Goal: Task Accomplishment & Management: Manage account settings

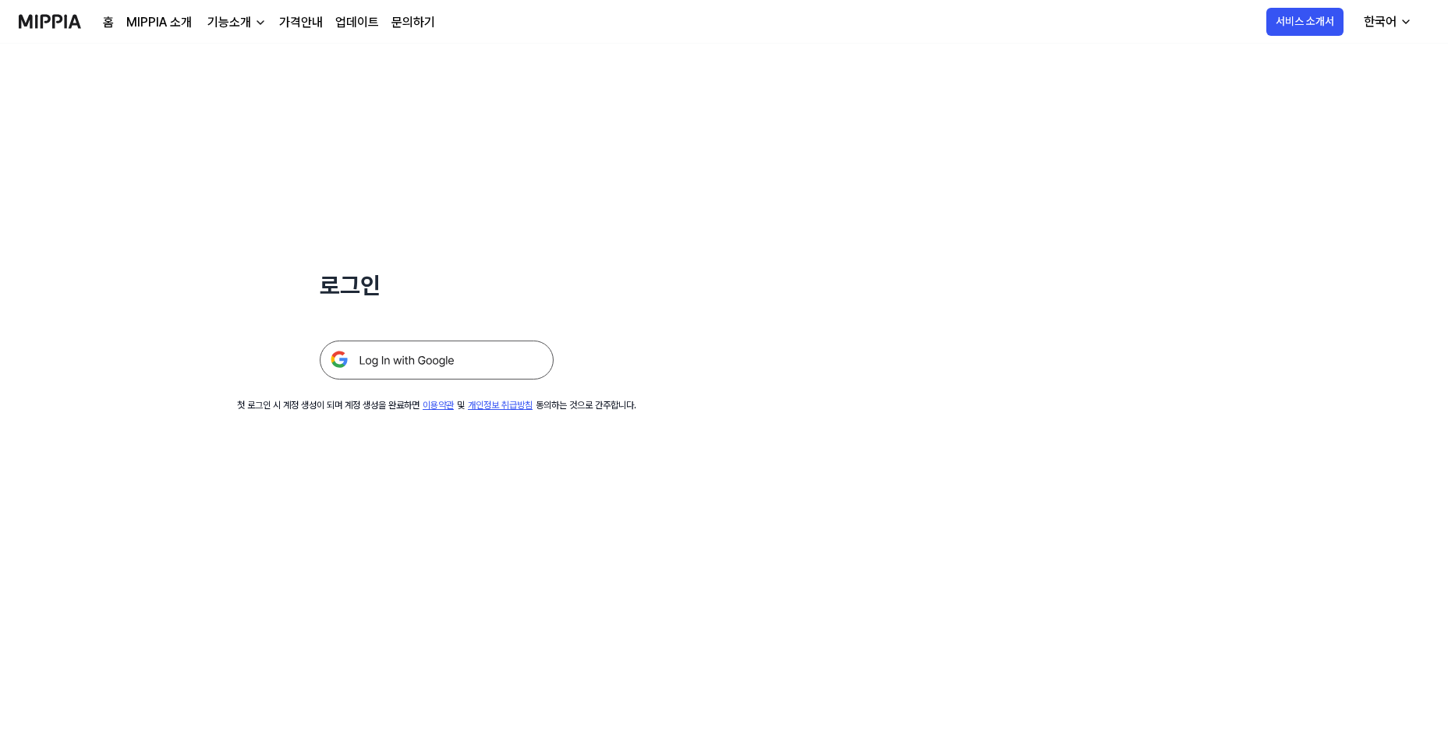
click at [398, 357] on img at bounding box center [437, 360] width 234 height 39
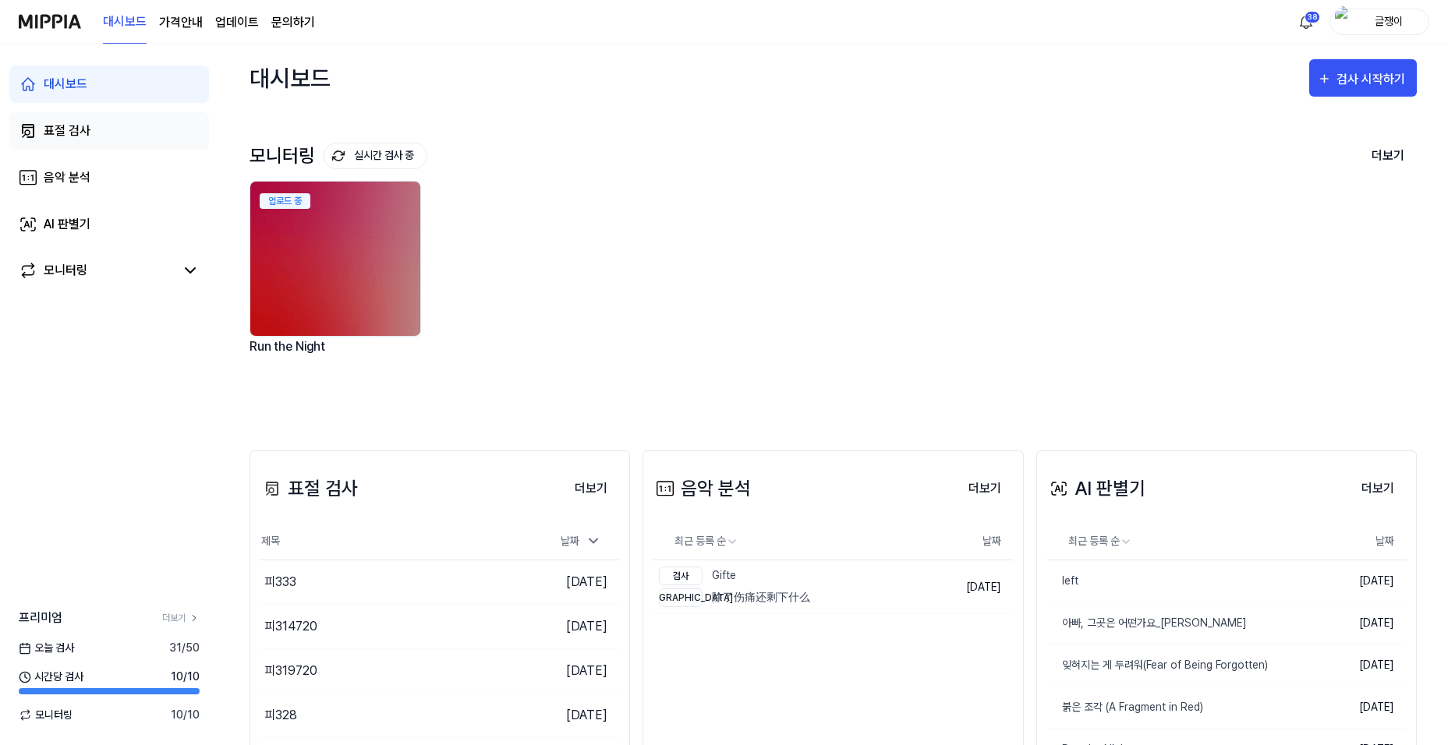
click at [76, 132] on div "표절 검사" at bounding box center [67, 131] width 47 height 19
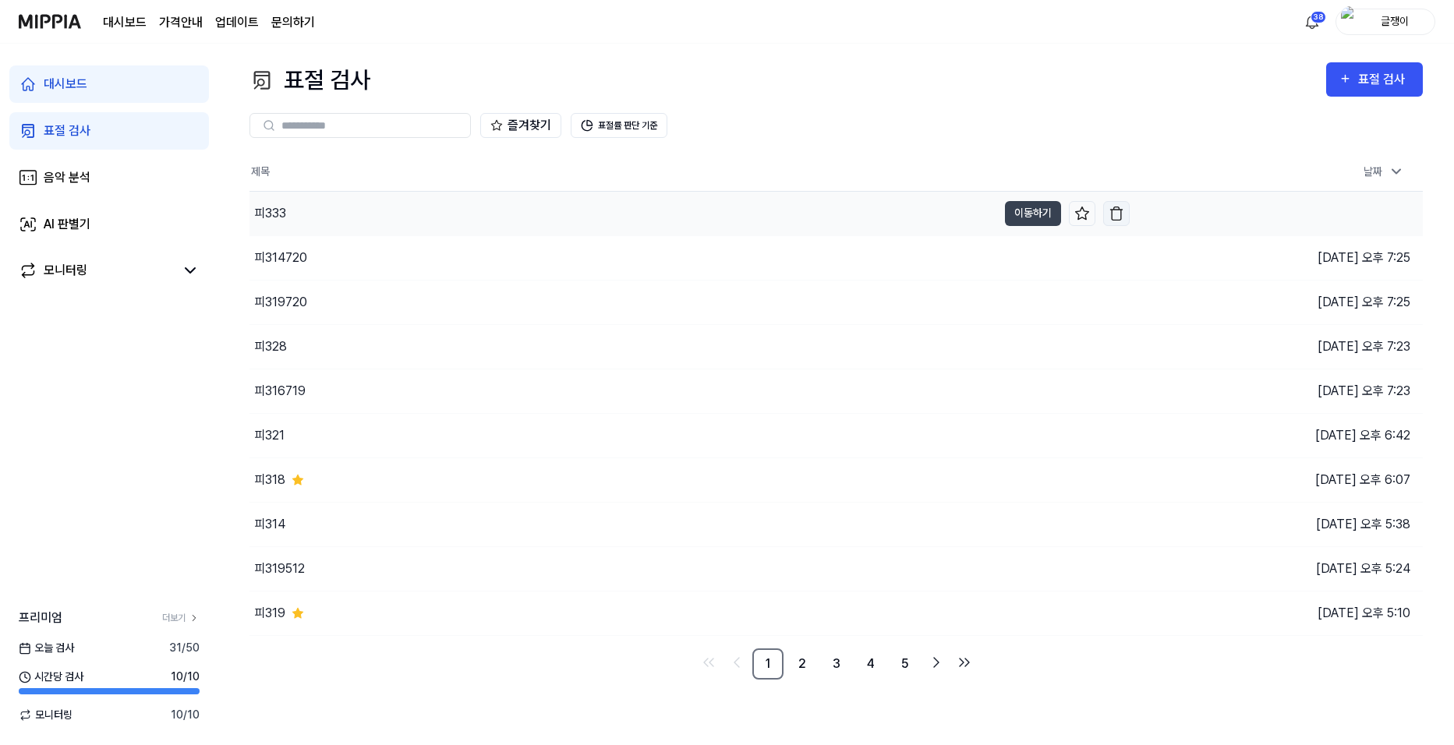
click at [1118, 214] on img "button" at bounding box center [1117, 214] width 16 height 16
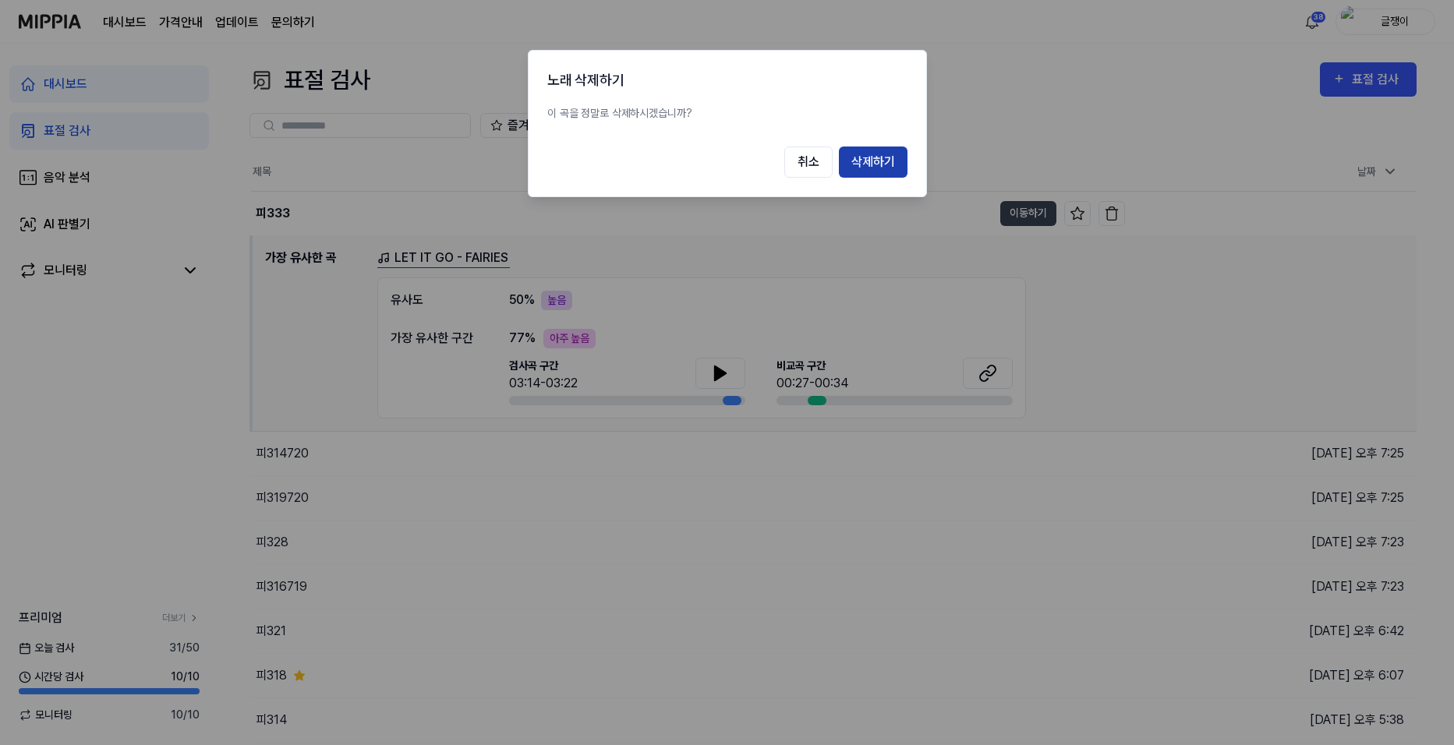
click at [868, 166] on button "삭제하기" at bounding box center [873, 162] width 69 height 31
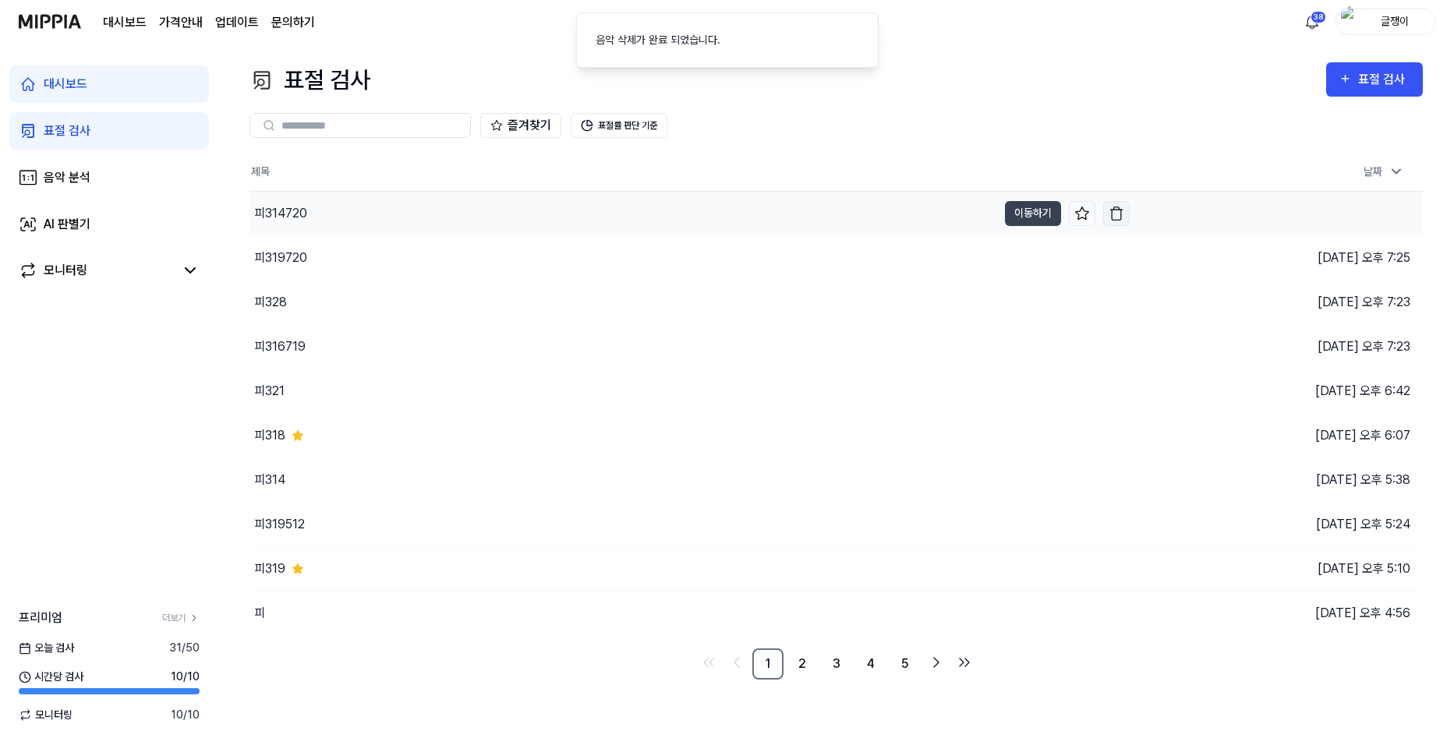
click at [1113, 212] on img "button" at bounding box center [1117, 214] width 16 height 16
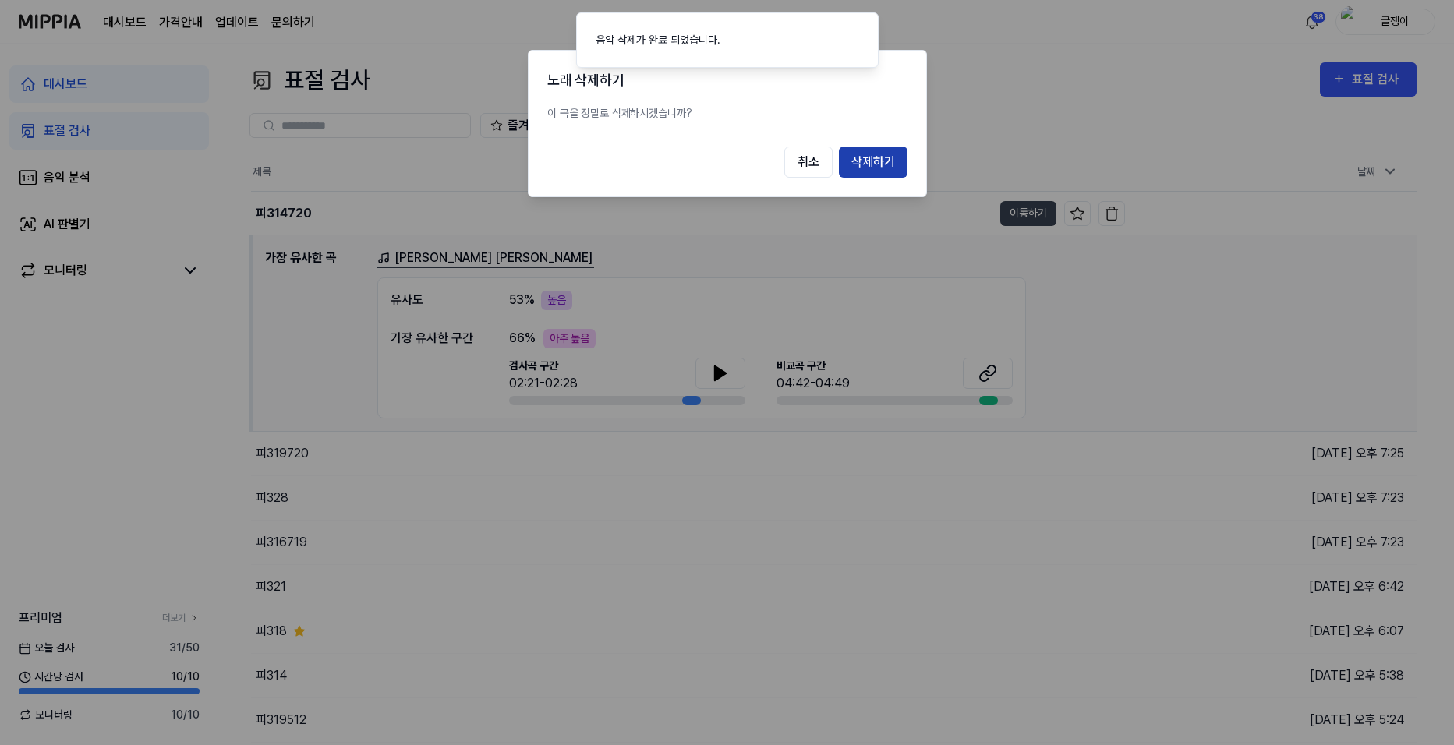
click at [858, 158] on button "삭제하기" at bounding box center [873, 162] width 69 height 31
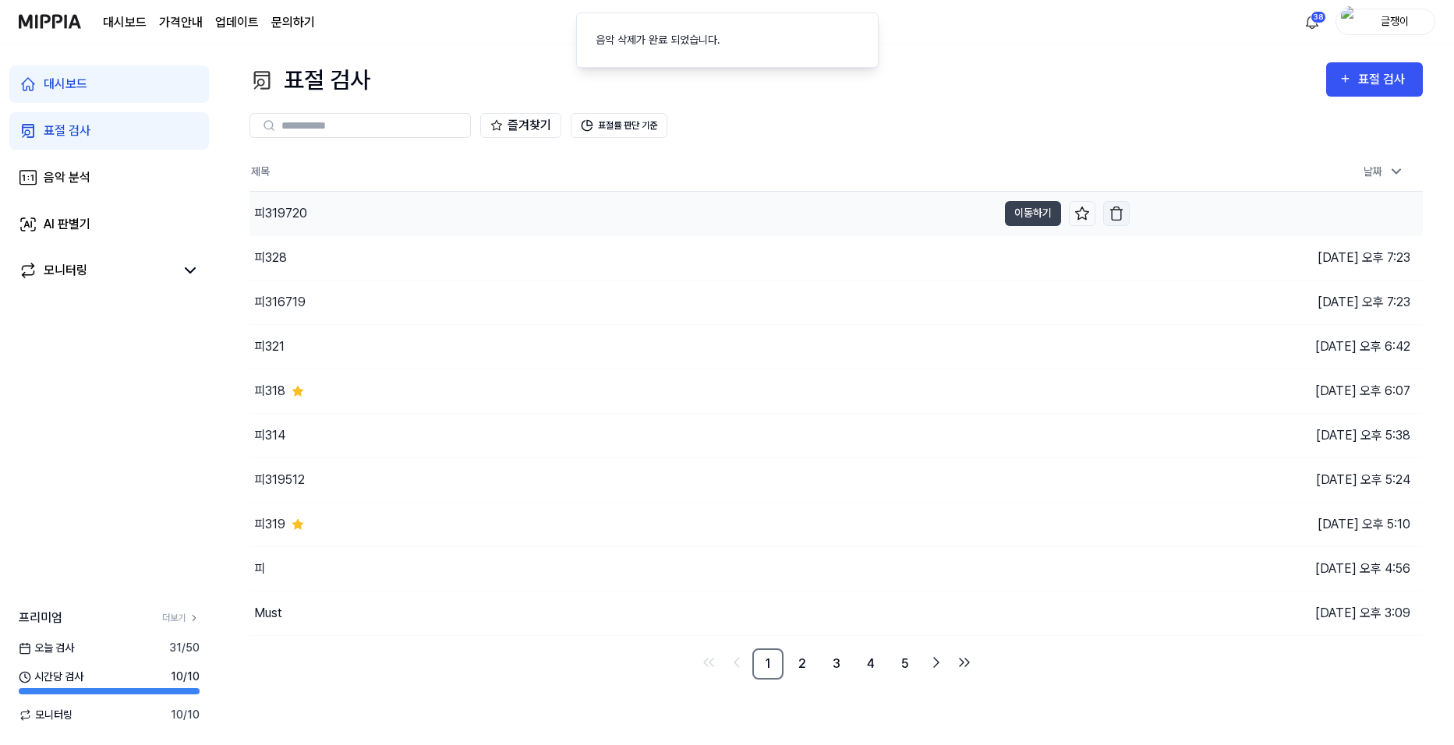
click at [1116, 211] on img "button" at bounding box center [1117, 214] width 16 height 16
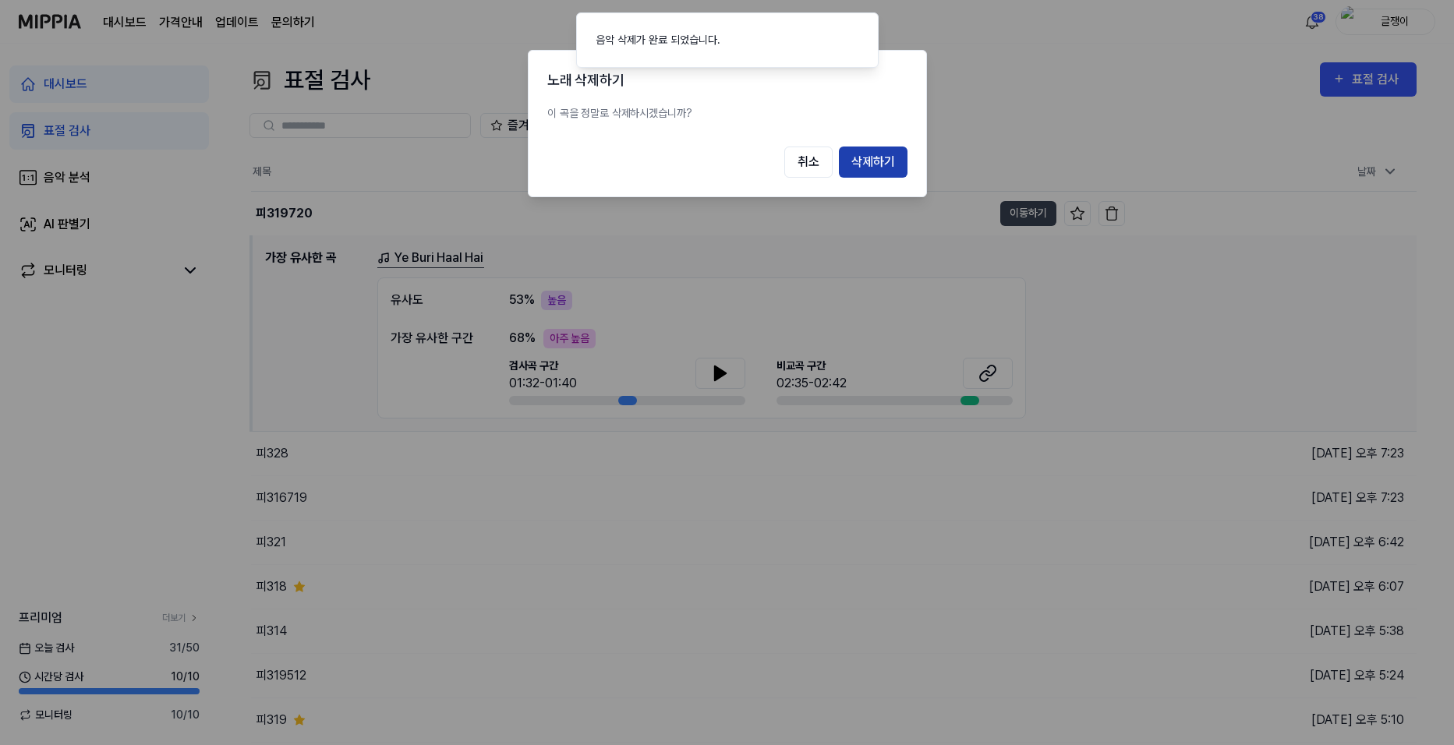
click at [880, 166] on button "삭제하기" at bounding box center [873, 162] width 69 height 31
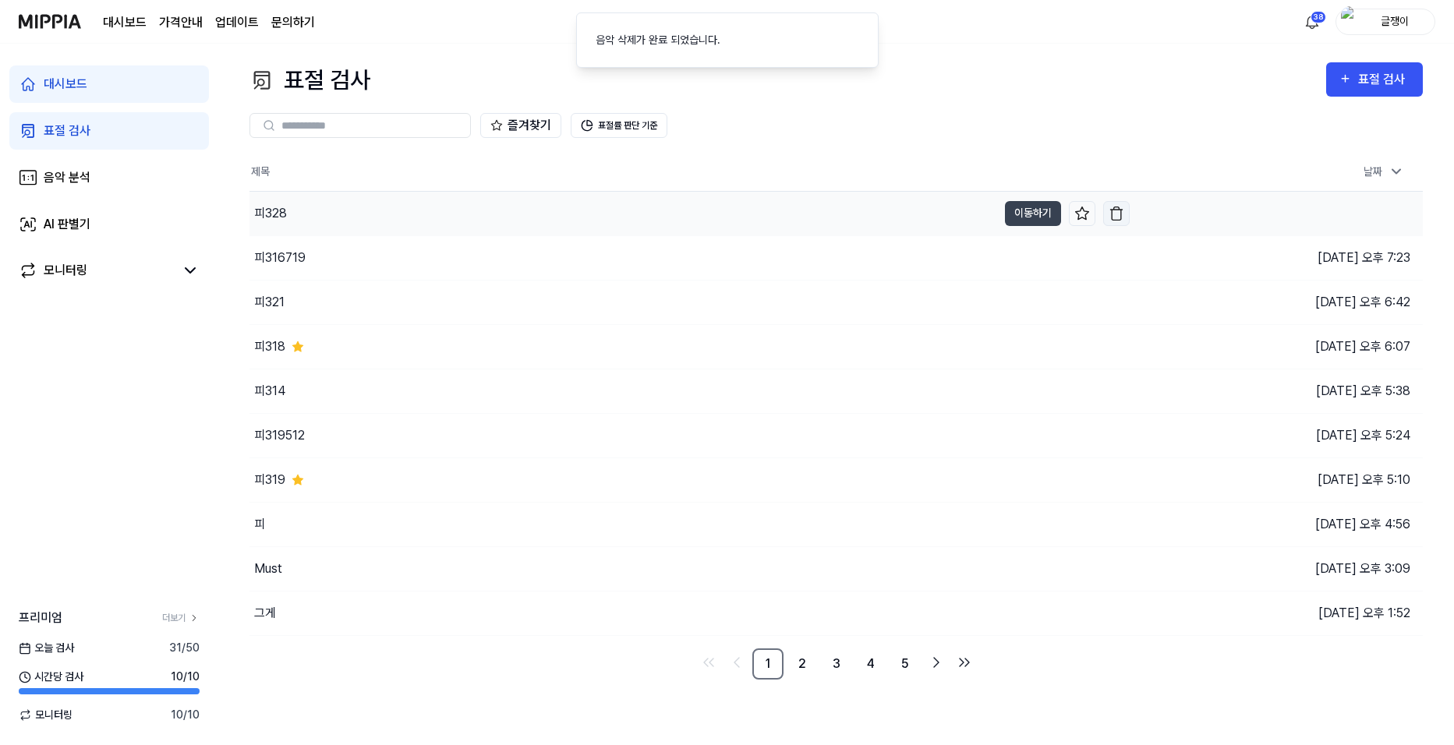
click at [1117, 210] on img "button" at bounding box center [1117, 214] width 16 height 16
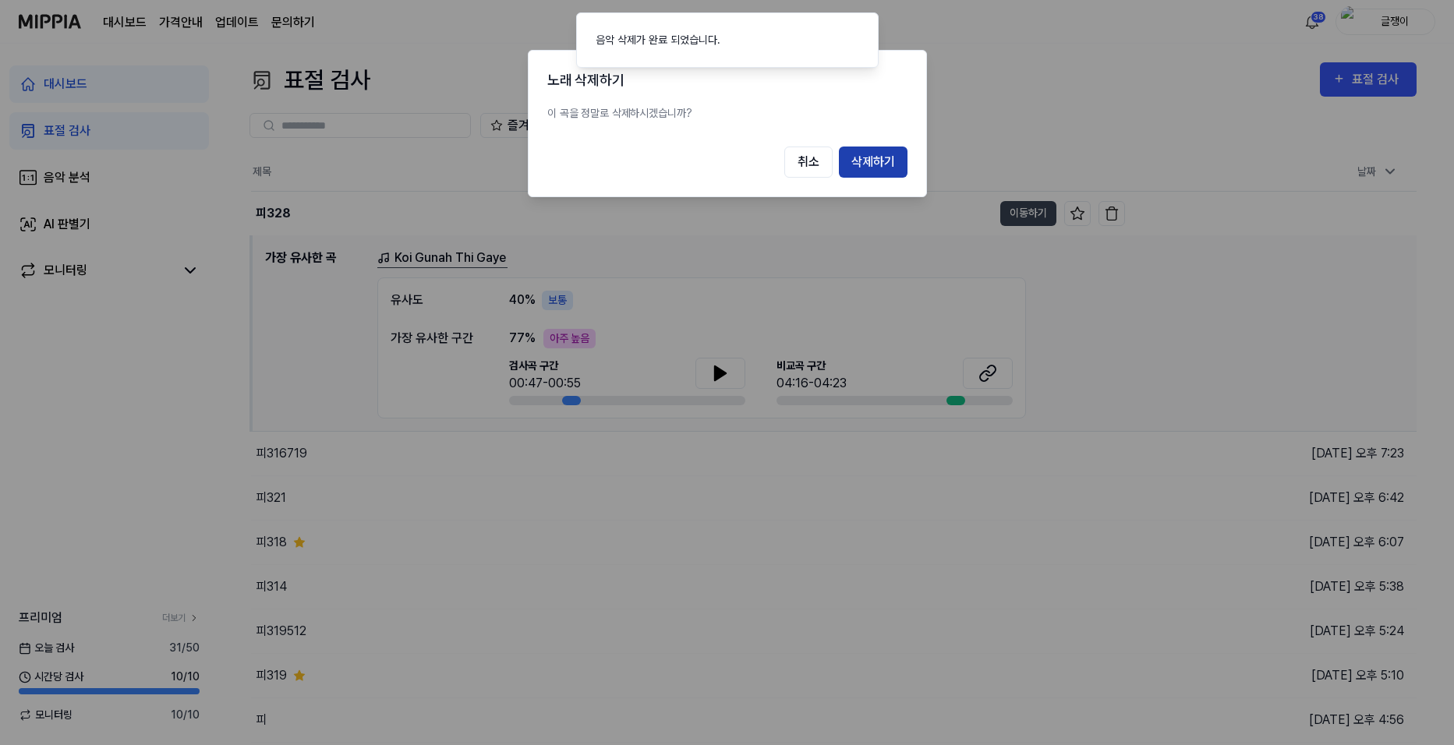
click at [873, 165] on button "삭제하기" at bounding box center [873, 162] width 69 height 31
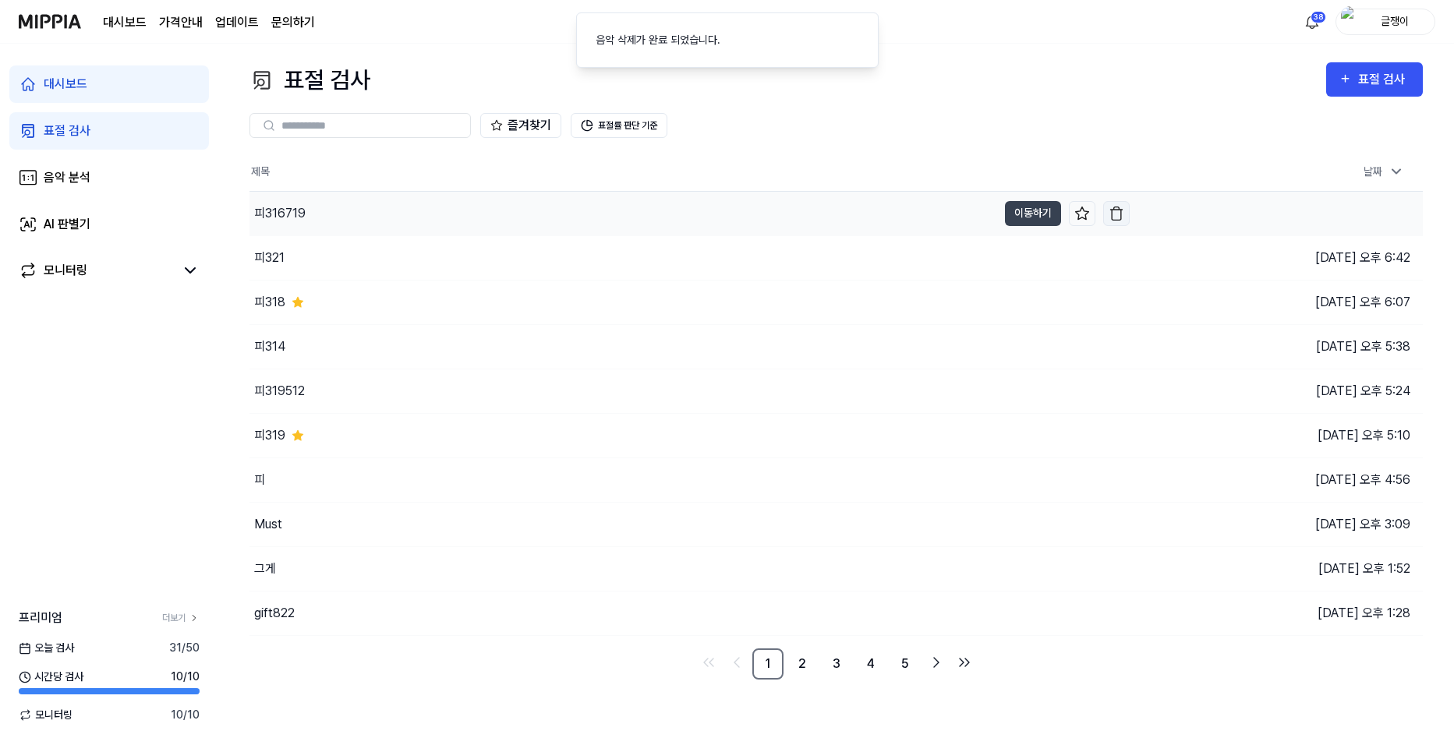
click at [1117, 210] on img "button" at bounding box center [1117, 214] width 16 height 16
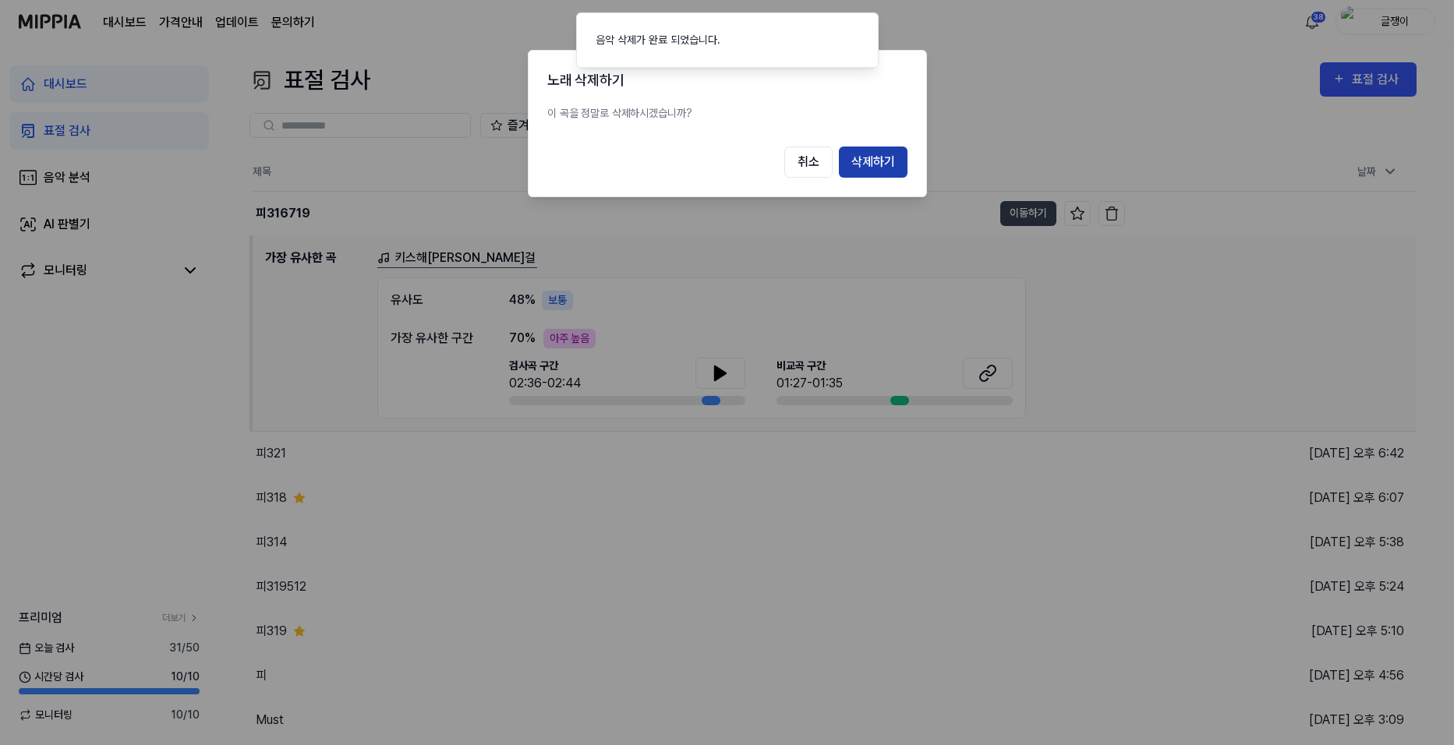
click at [873, 159] on button "삭제하기" at bounding box center [873, 162] width 69 height 31
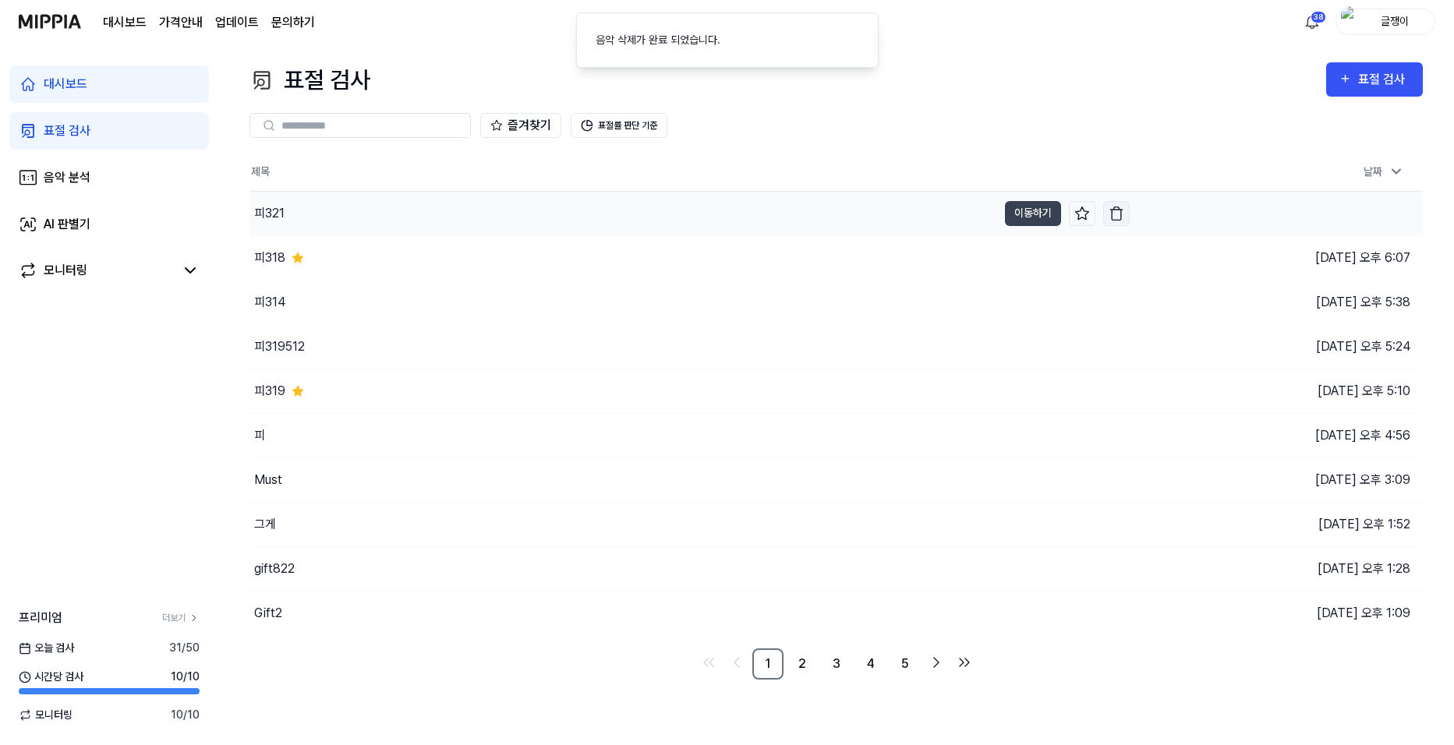
click at [1113, 214] on img "button" at bounding box center [1117, 214] width 16 height 16
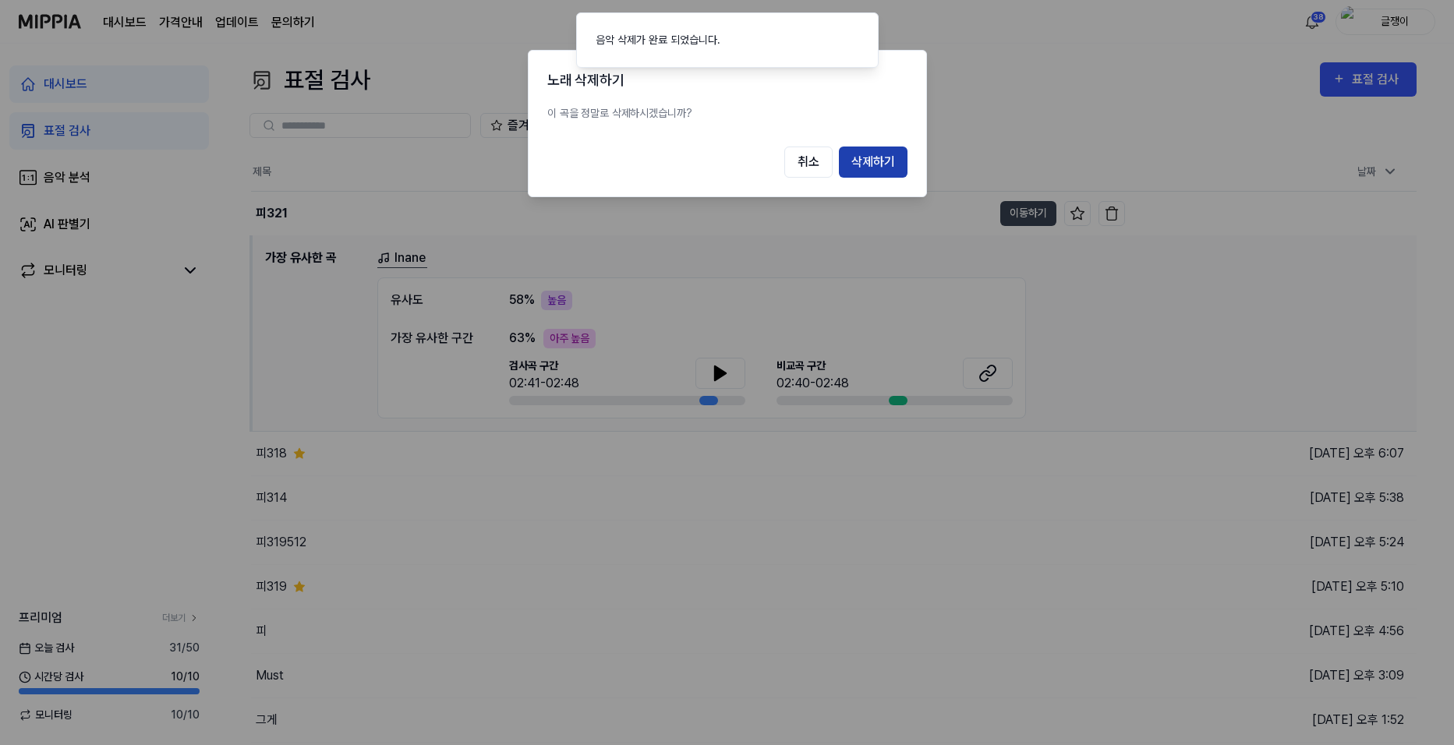
click at [883, 168] on button "삭제하기" at bounding box center [873, 162] width 69 height 31
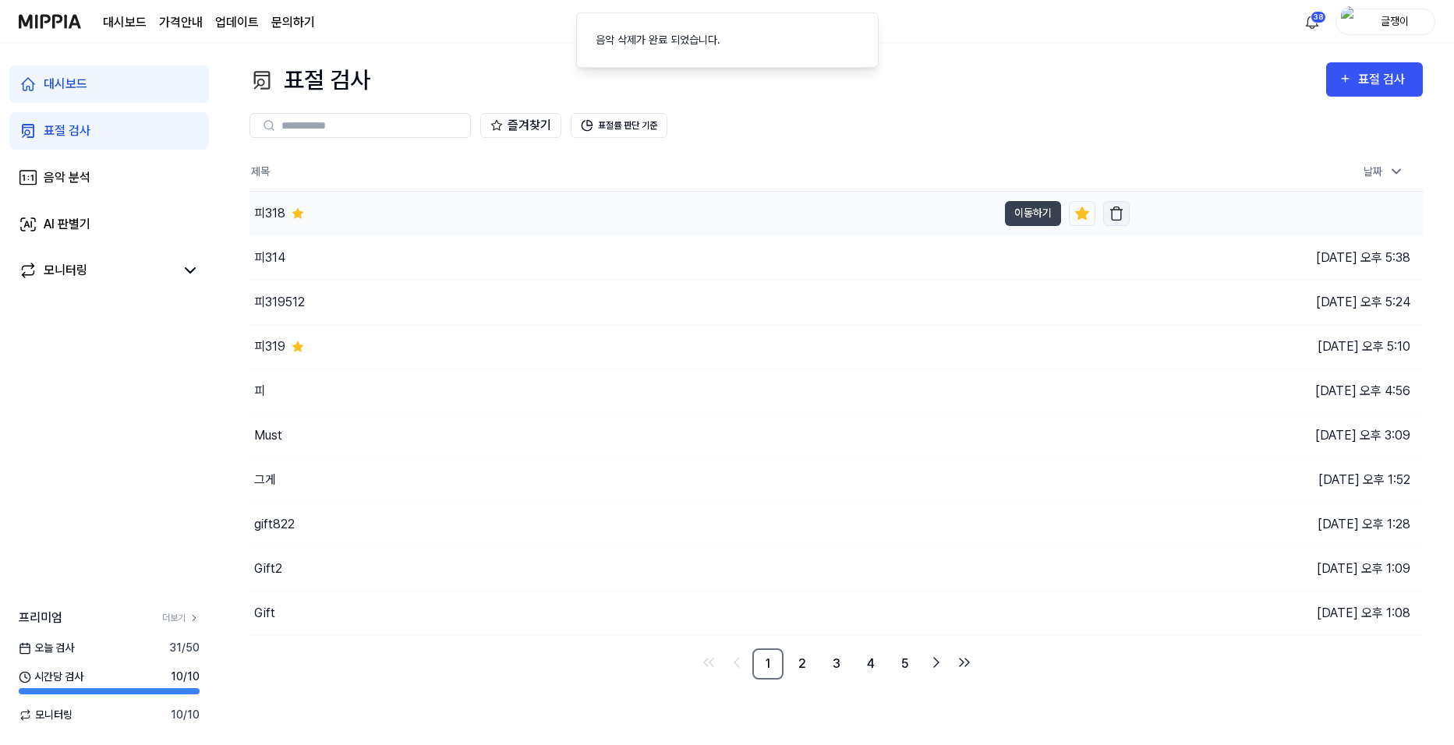
click at [1118, 213] on img "button" at bounding box center [1117, 214] width 16 height 16
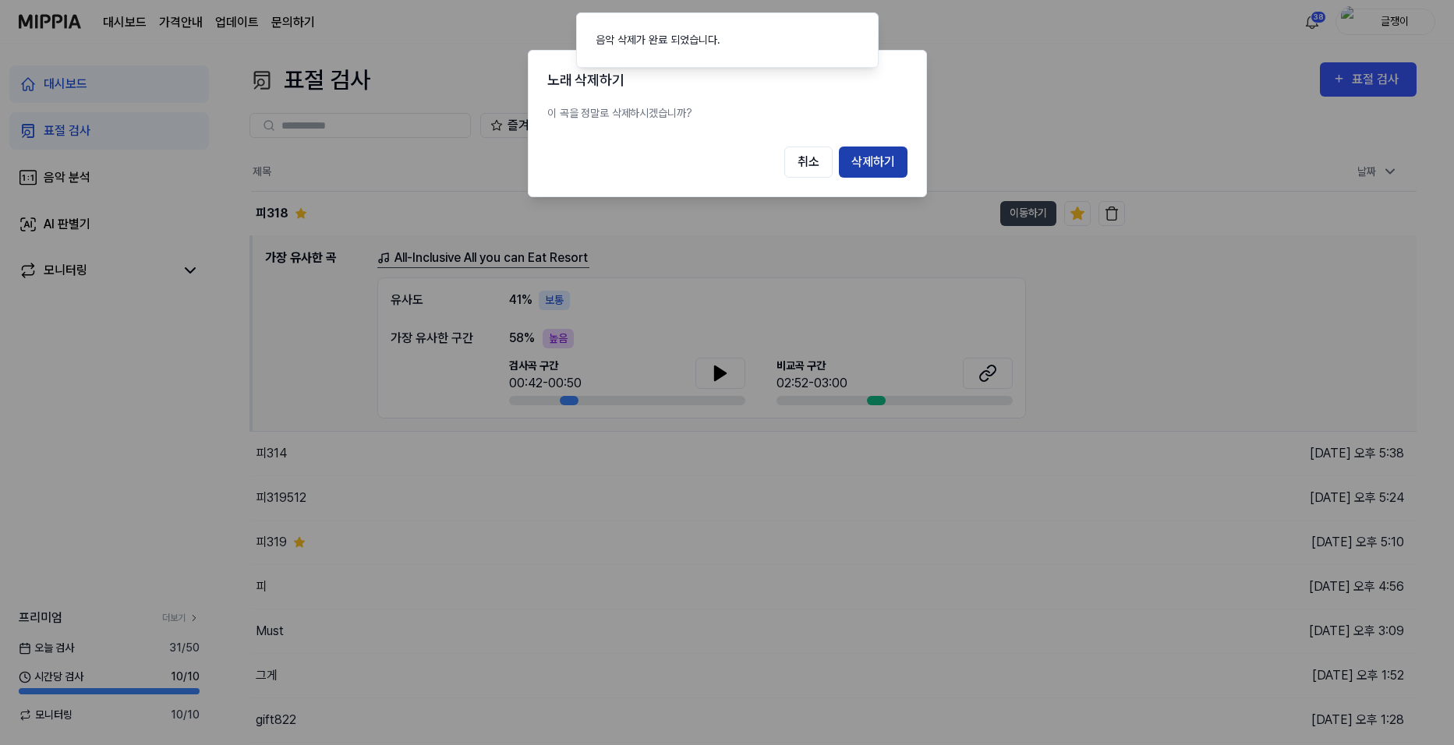
click at [888, 170] on button "삭제하기" at bounding box center [873, 162] width 69 height 31
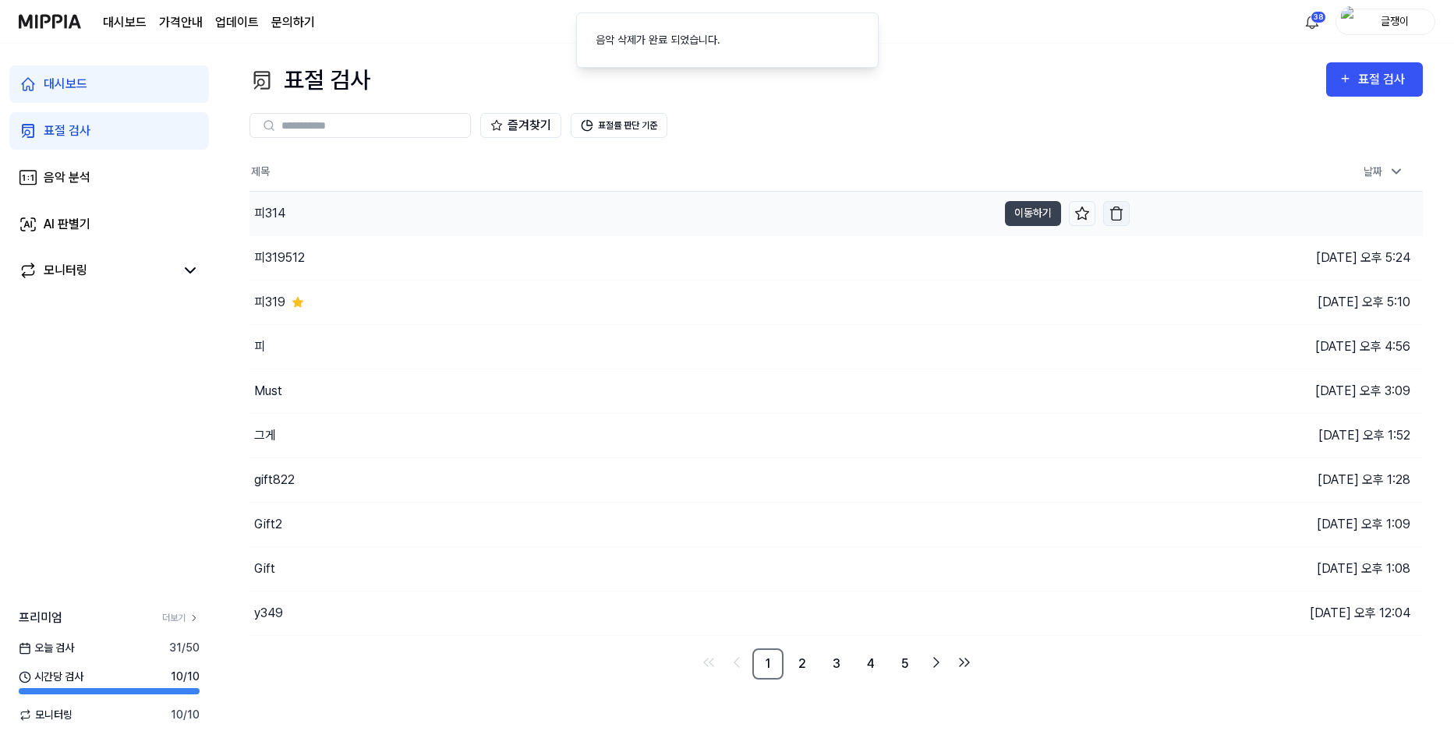
click at [1123, 210] on img "button" at bounding box center [1117, 214] width 16 height 16
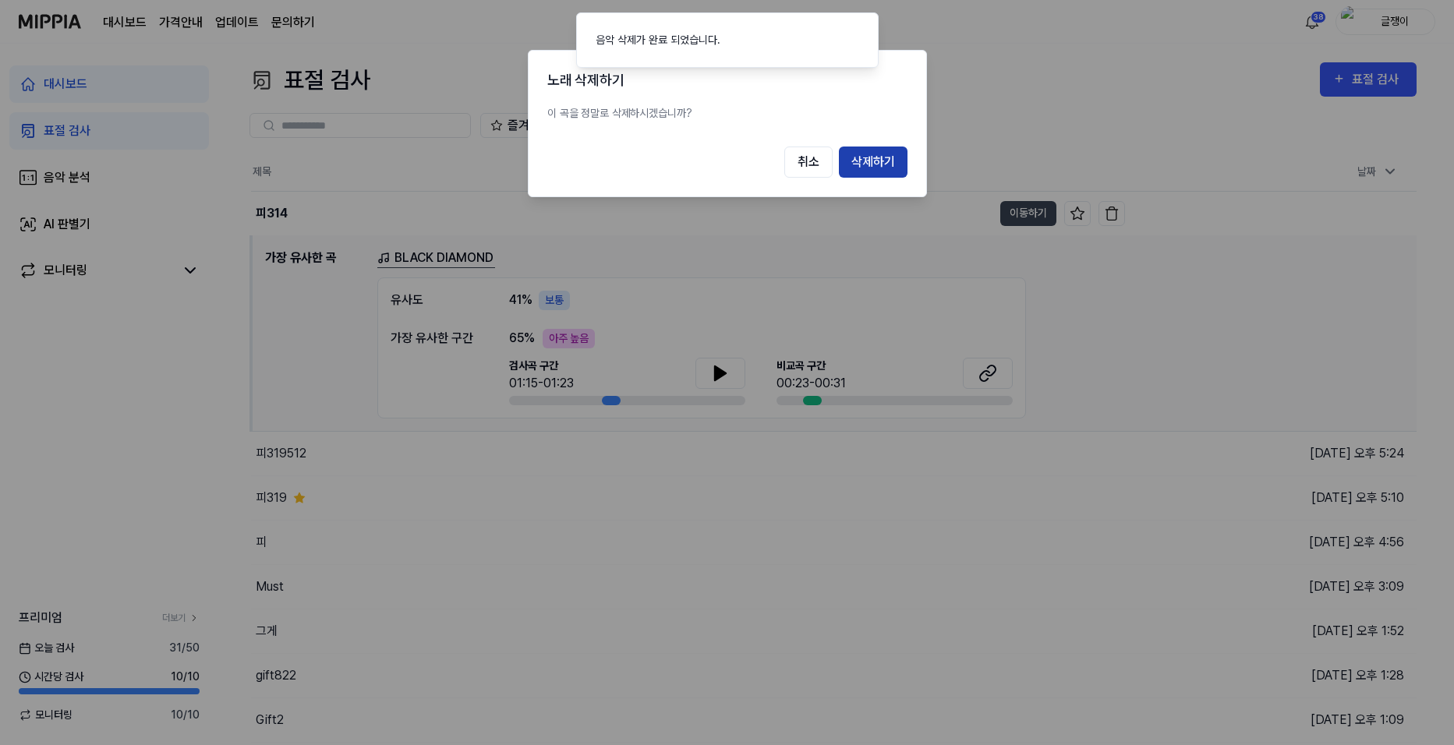
click at [877, 165] on button "삭제하기" at bounding box center [873, 162] width 69 height 31
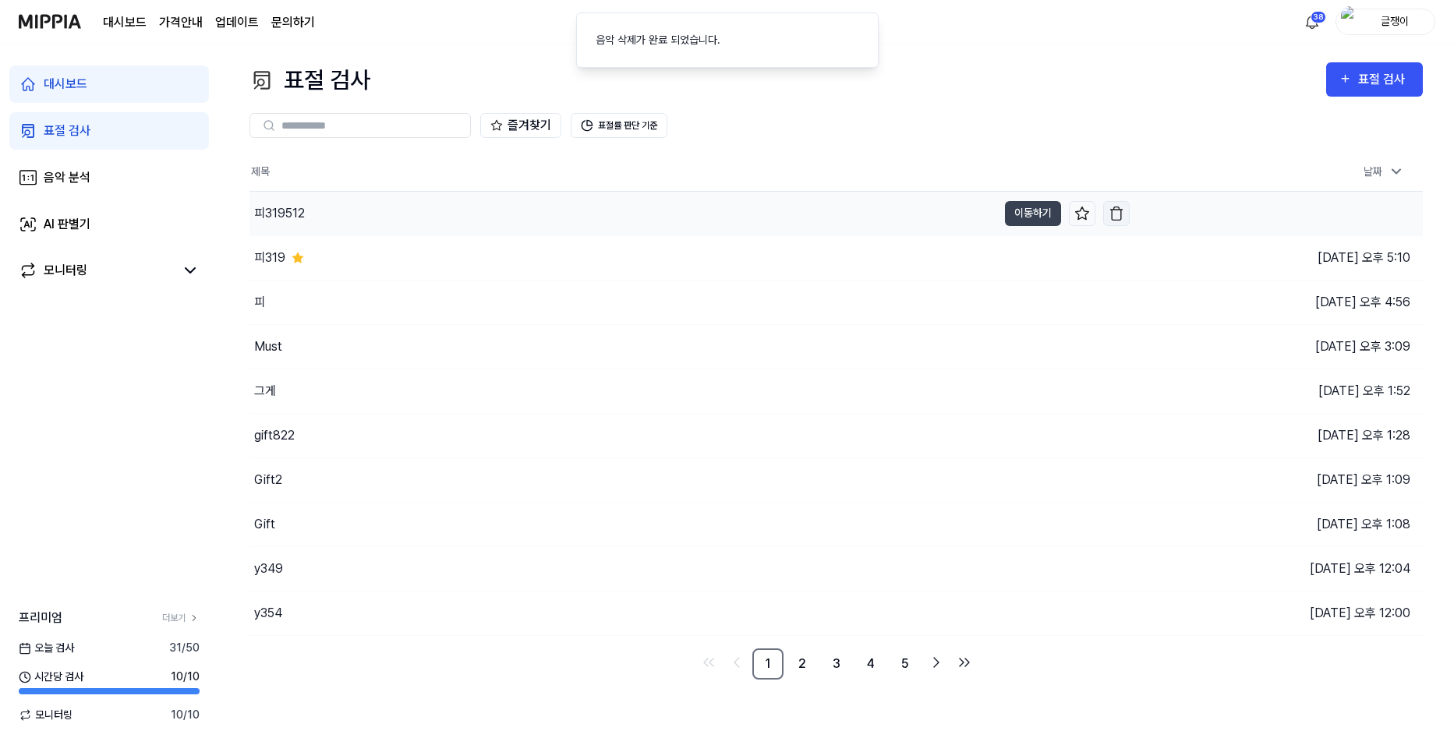
click at [1115, 213] on img "button" at bounding box center [1117, 214] width 16 height 16
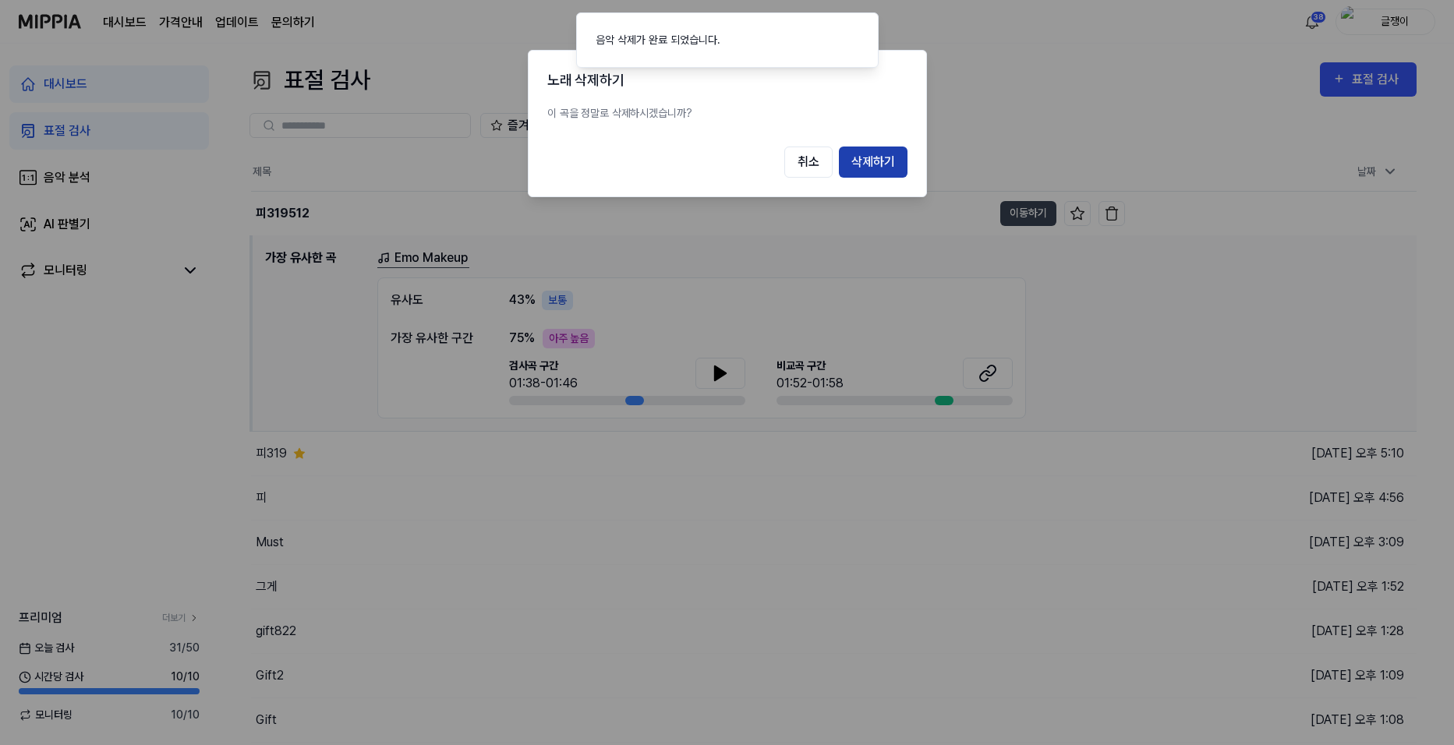
click at [882, 161] on button "삭제하기" at bounding box center [873, 162] width 69 height 31
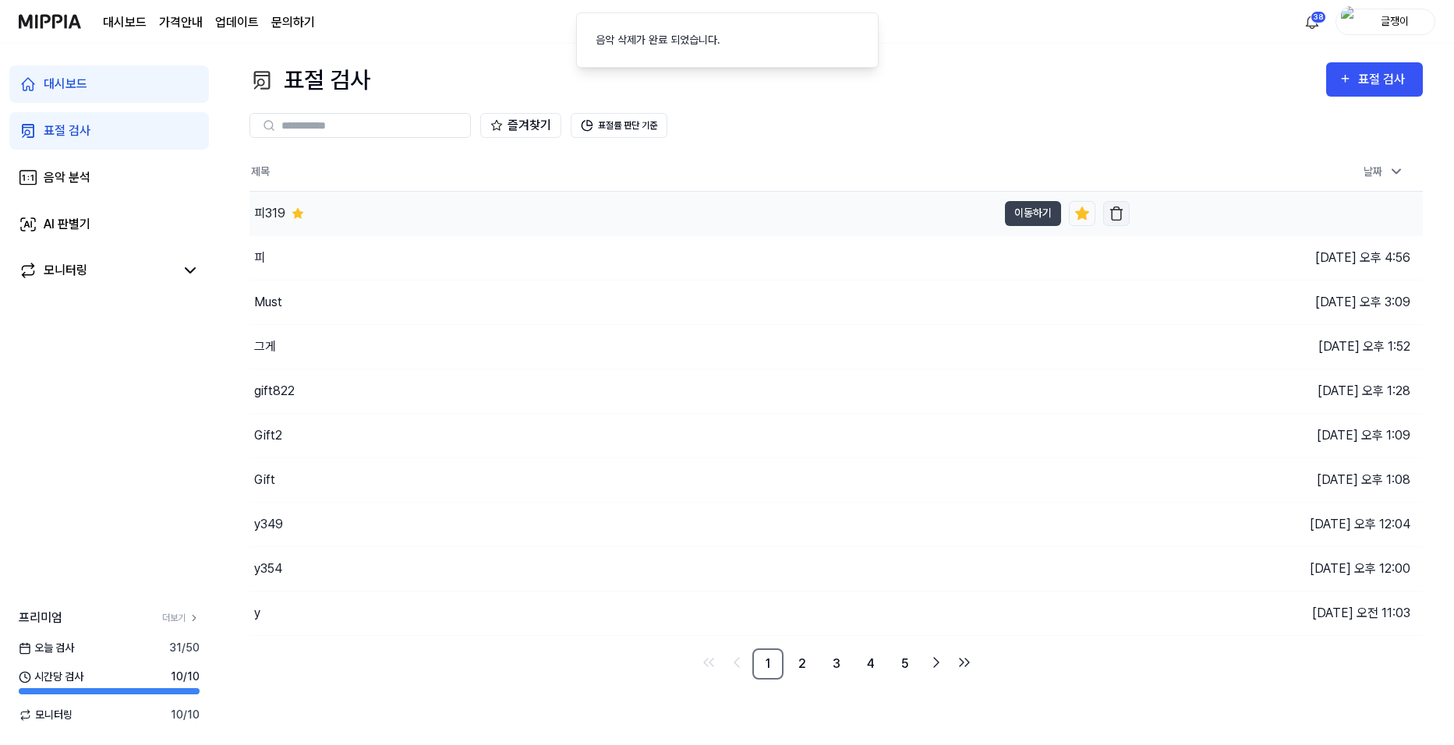
click at [1117, 208] on img "button" at bounding box center [1117, 214] width 16 height 16
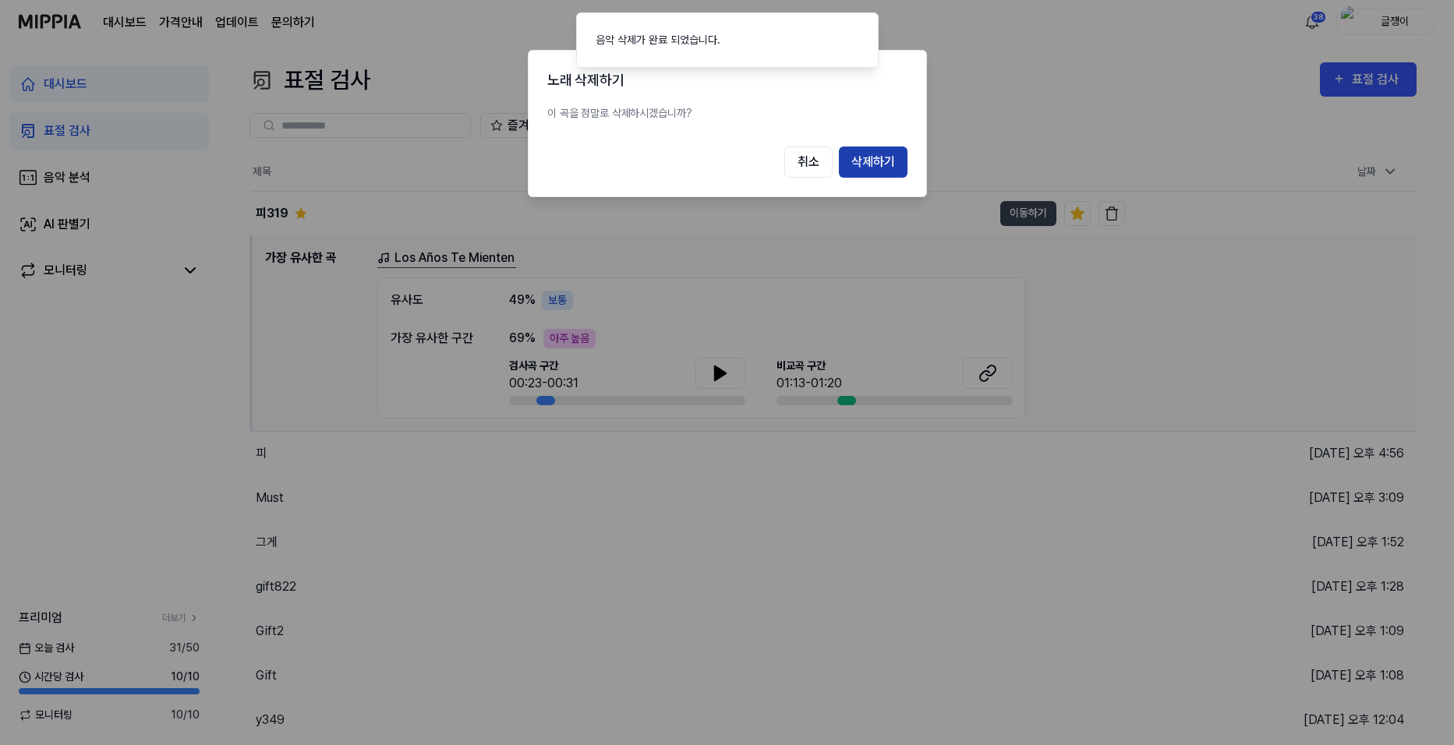
click at [883, 154] on button "삭제하기" at bounding box center [873, 162] width 69 height 31
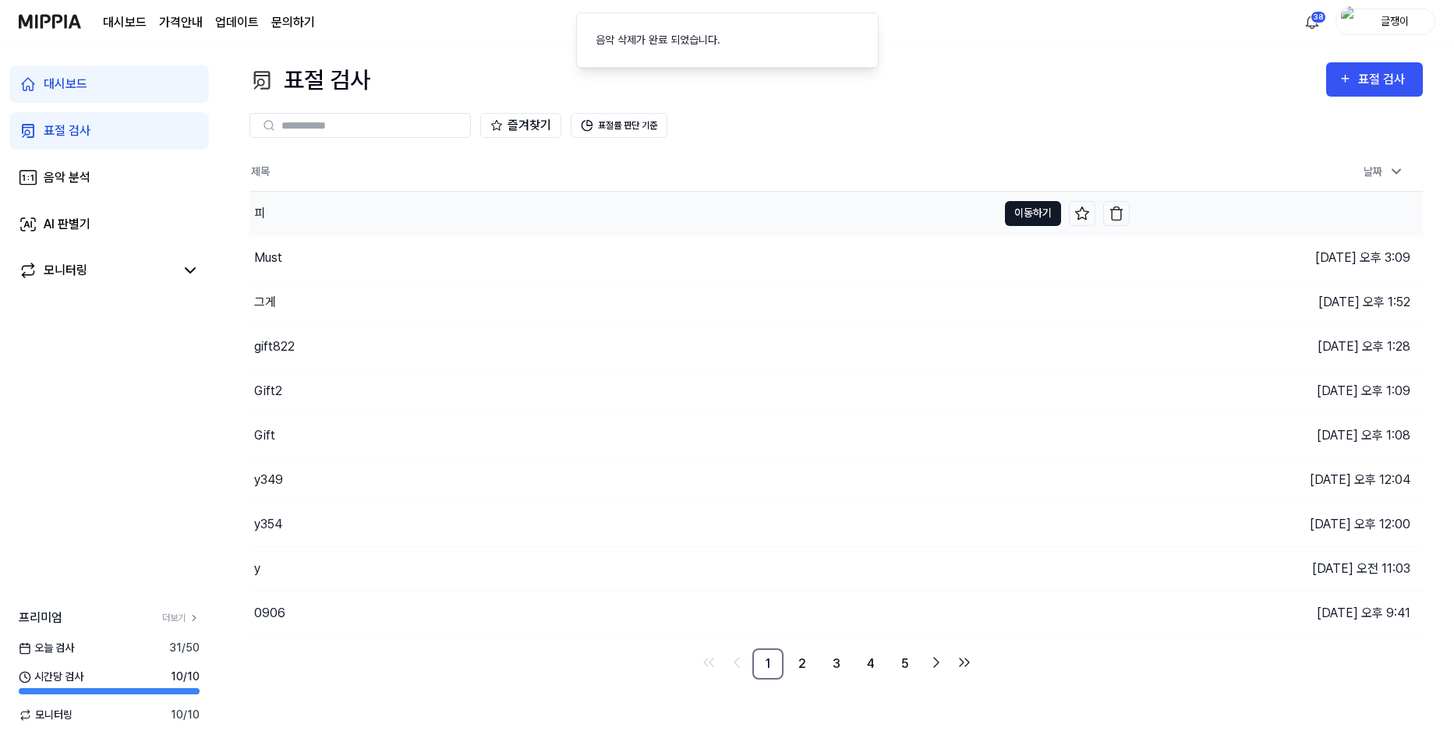
click at [1024, 212] on button "이동하기" at bounding box center [1033, 213] width 56 height 25
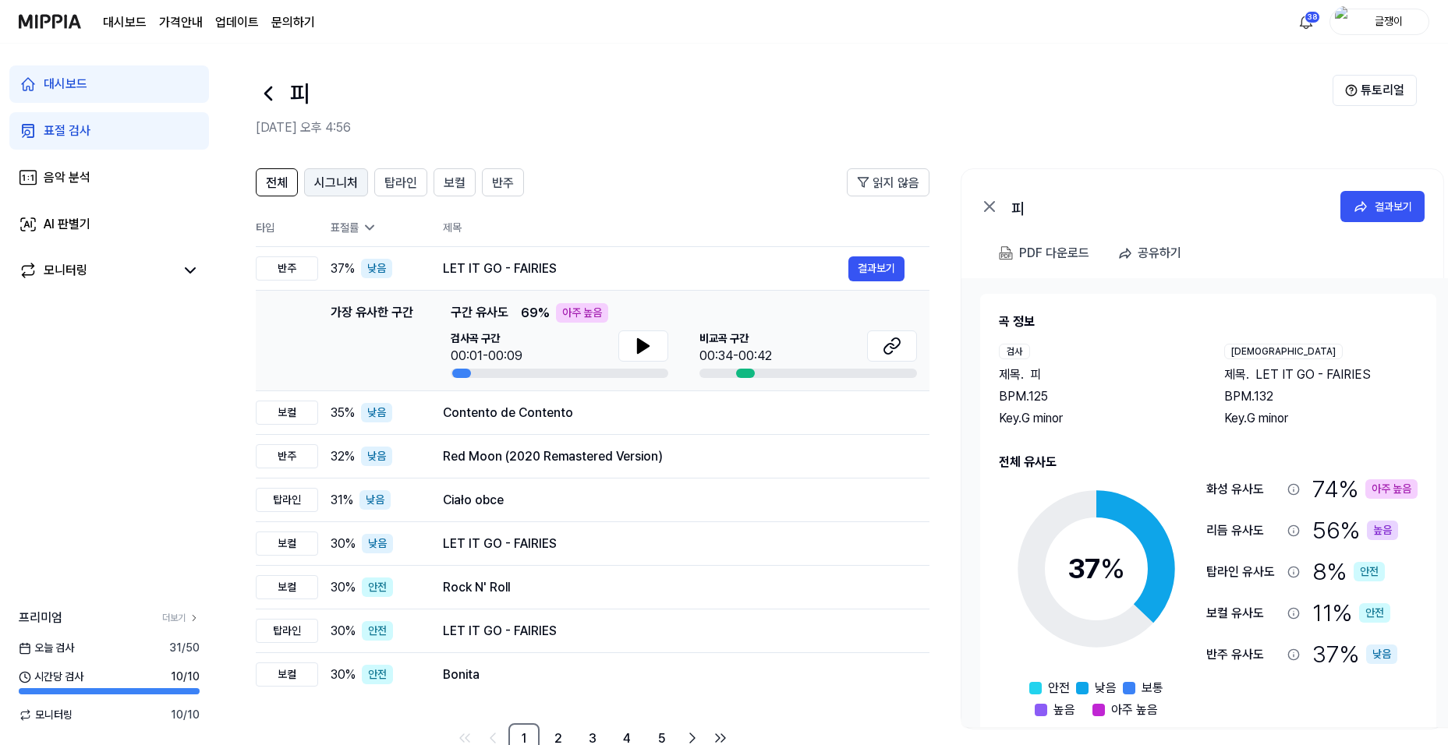
click at [336, 181] on span "시그니처" at bounding box center [336, 183] width 44 height 19
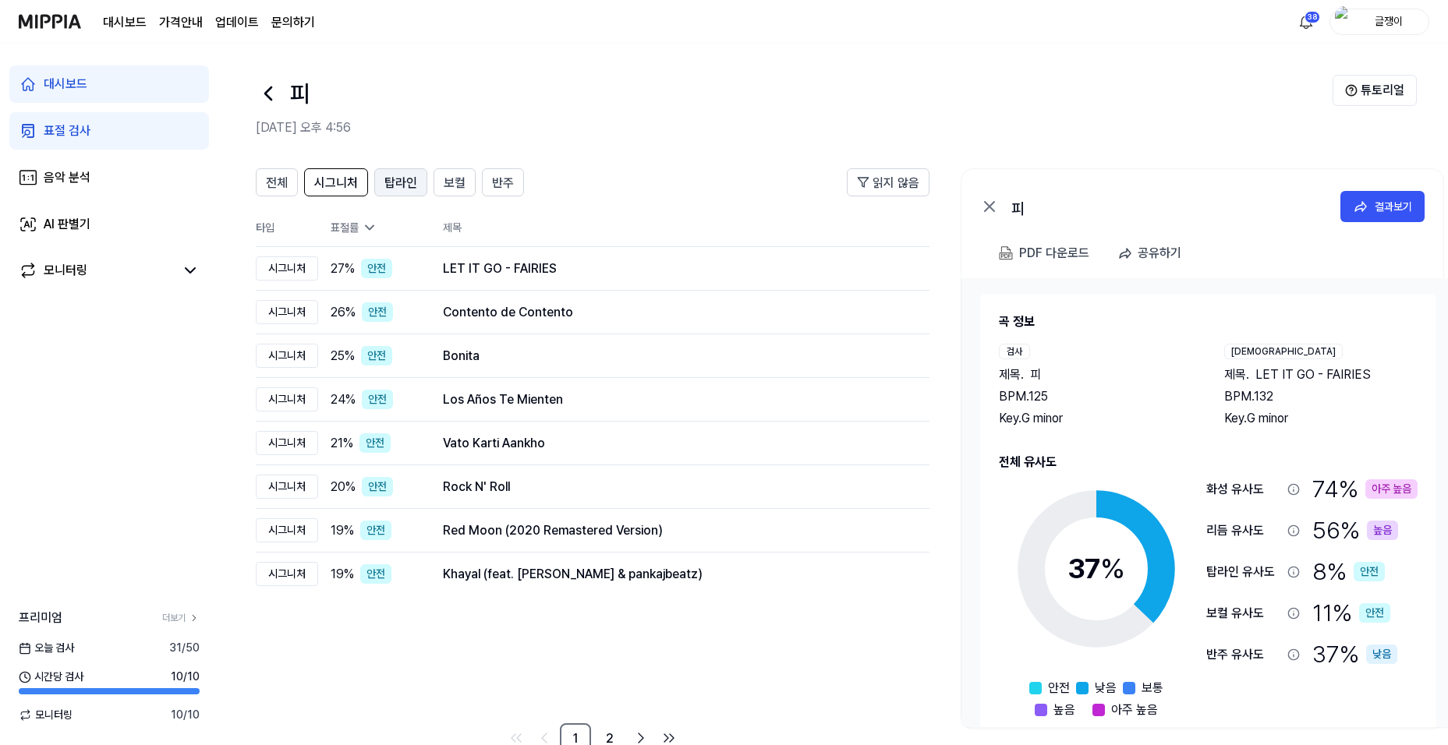
click at [394, 183] on span "탑라인" at bounding box center [400, 183] width 33 height 19
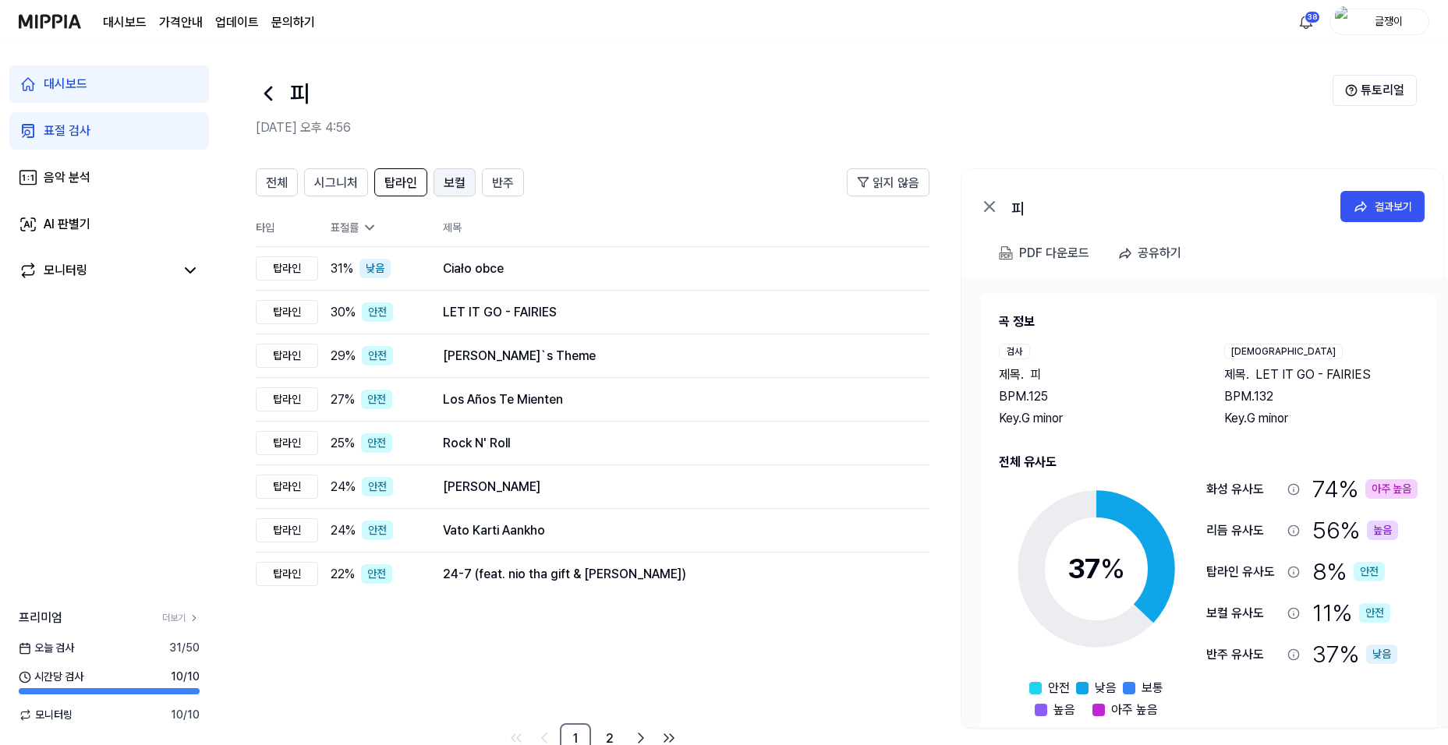
click at [448, 179] on span "보컬" at bounding box center [455, 183] width 22 height 19
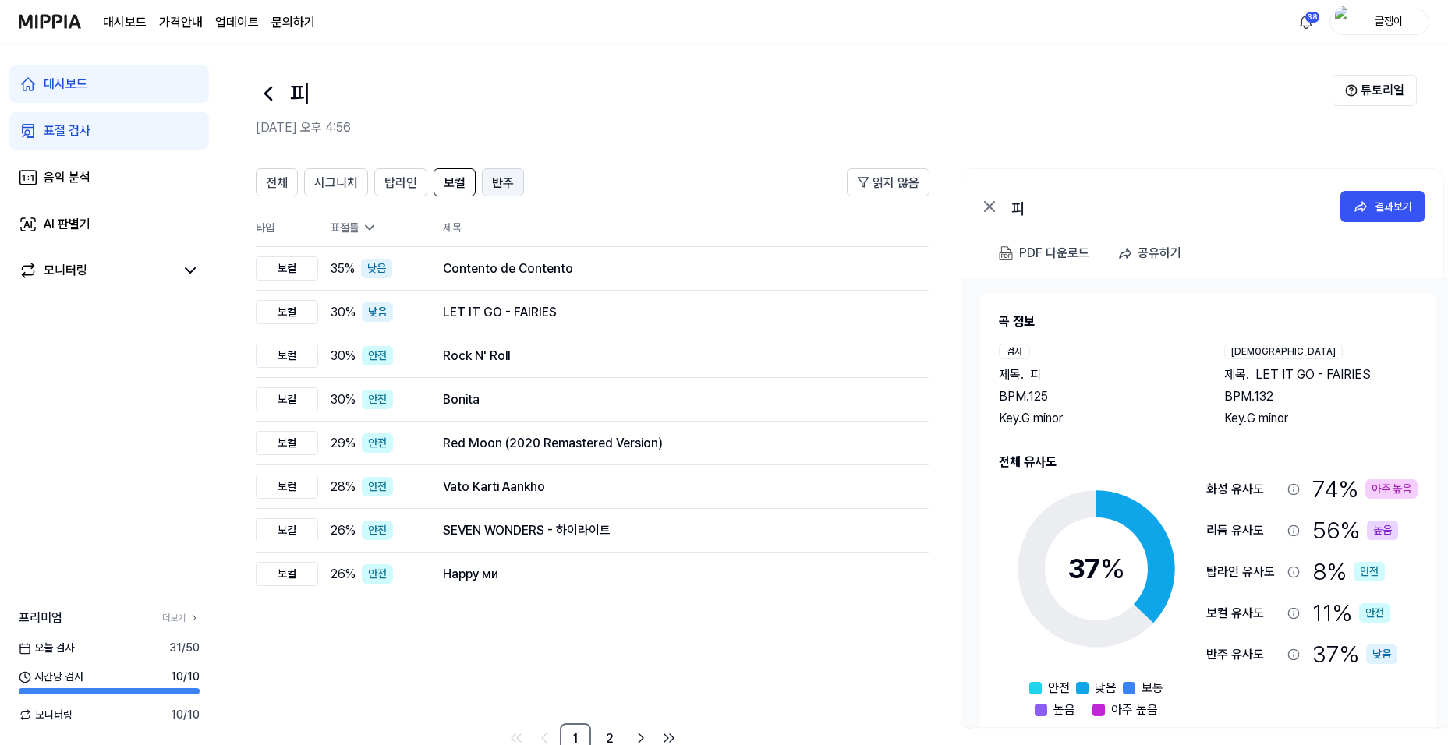
click at [497, 177] on span "반주" at bounding box center [503, 183] width 22 height 19
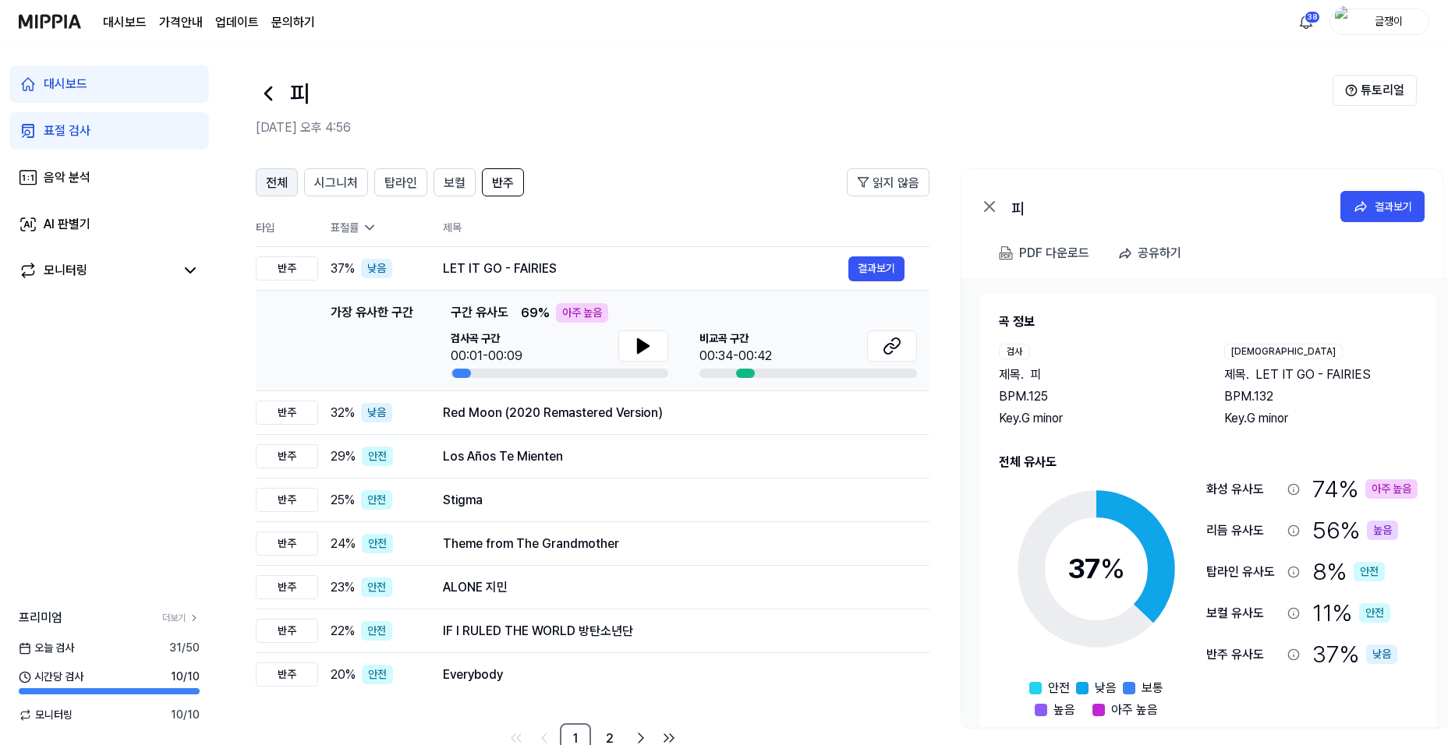
click at [271, 183] on span "전체" at bounding box center [277, 183] width 22 height 19
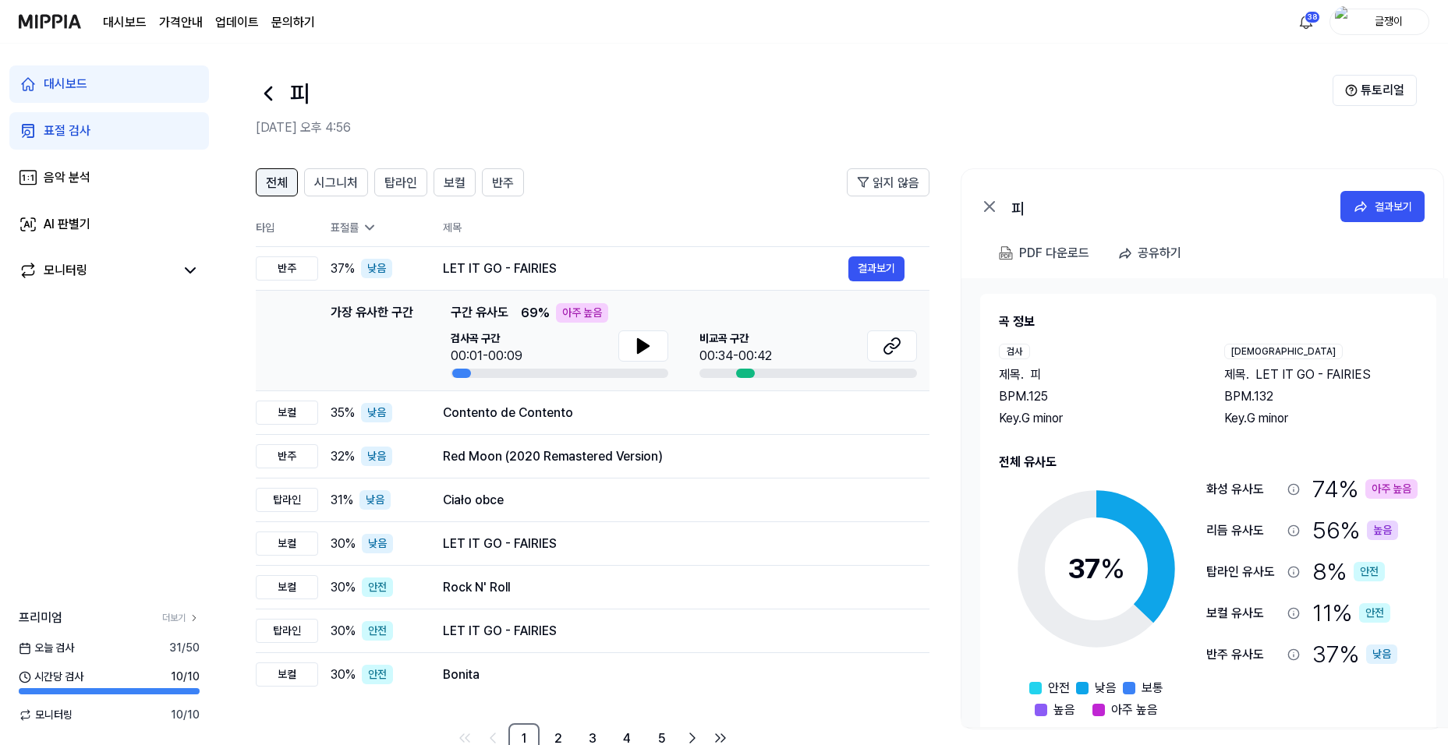
click at [283, 182] on span "전체" at bounding box center [277, 183] width 22 height 19
click at [347, 180] on span "시그니처" at bounding box center [336, 183] width 44 height 19
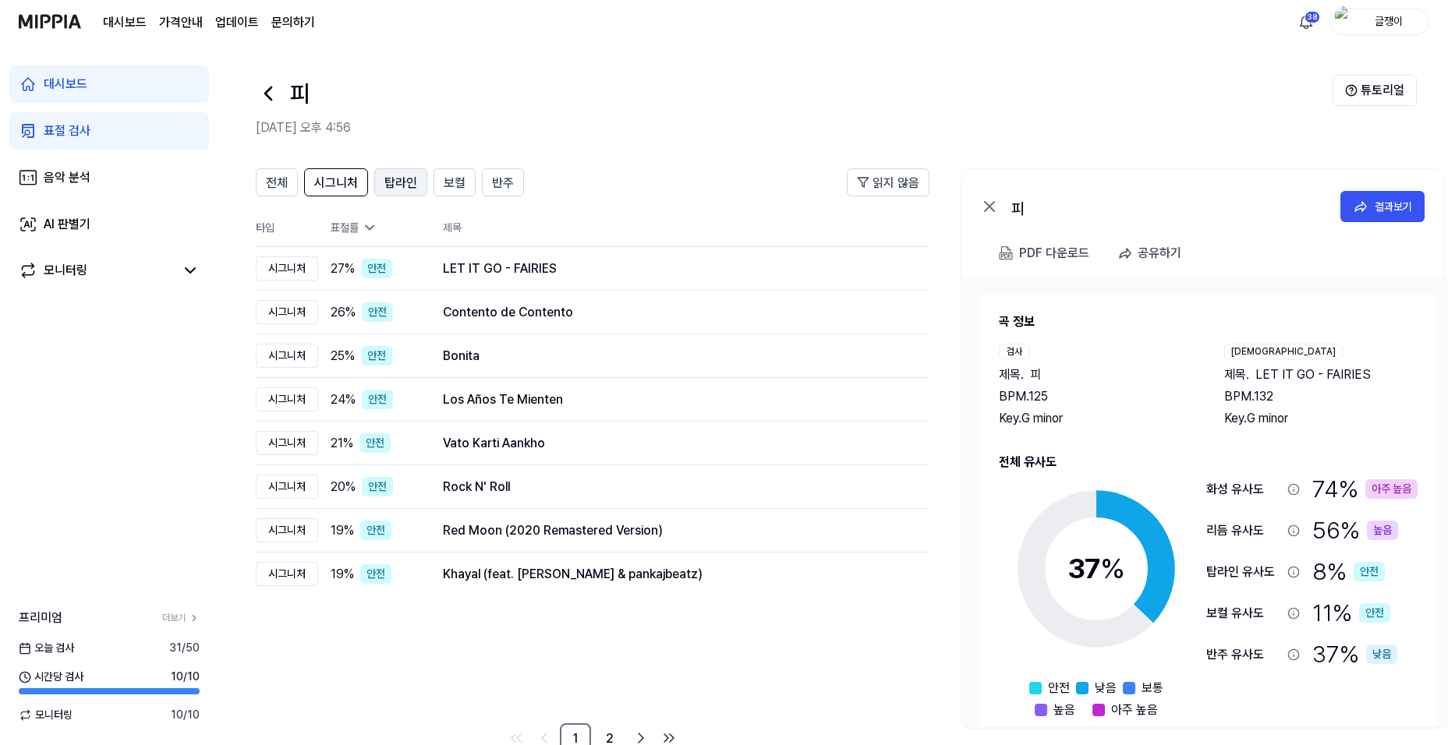
click at [395, 175] on span "탑라인" at bounding box center [400, 183] width 33 height 19
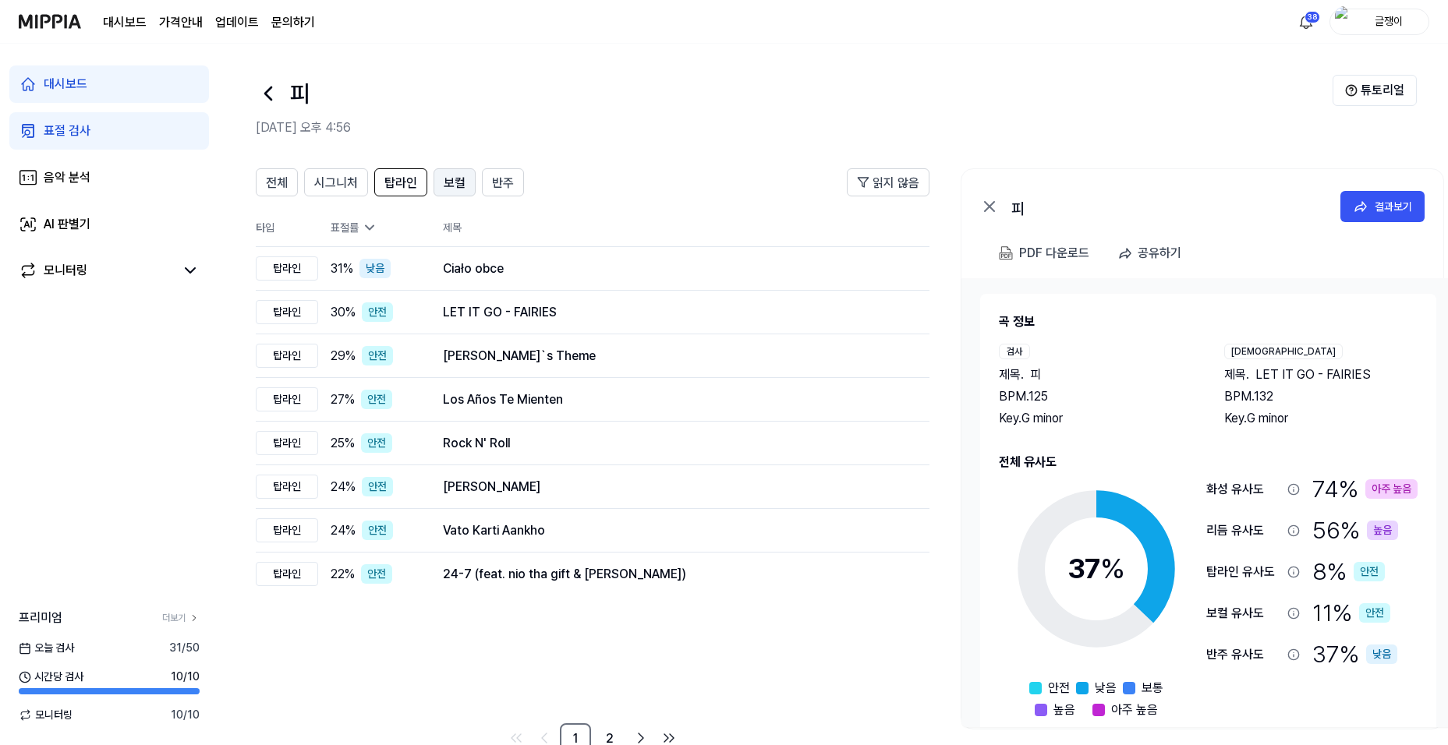
click at [446, 176] on span "보컬" at bounding box center [455, 183] width 22 height 19
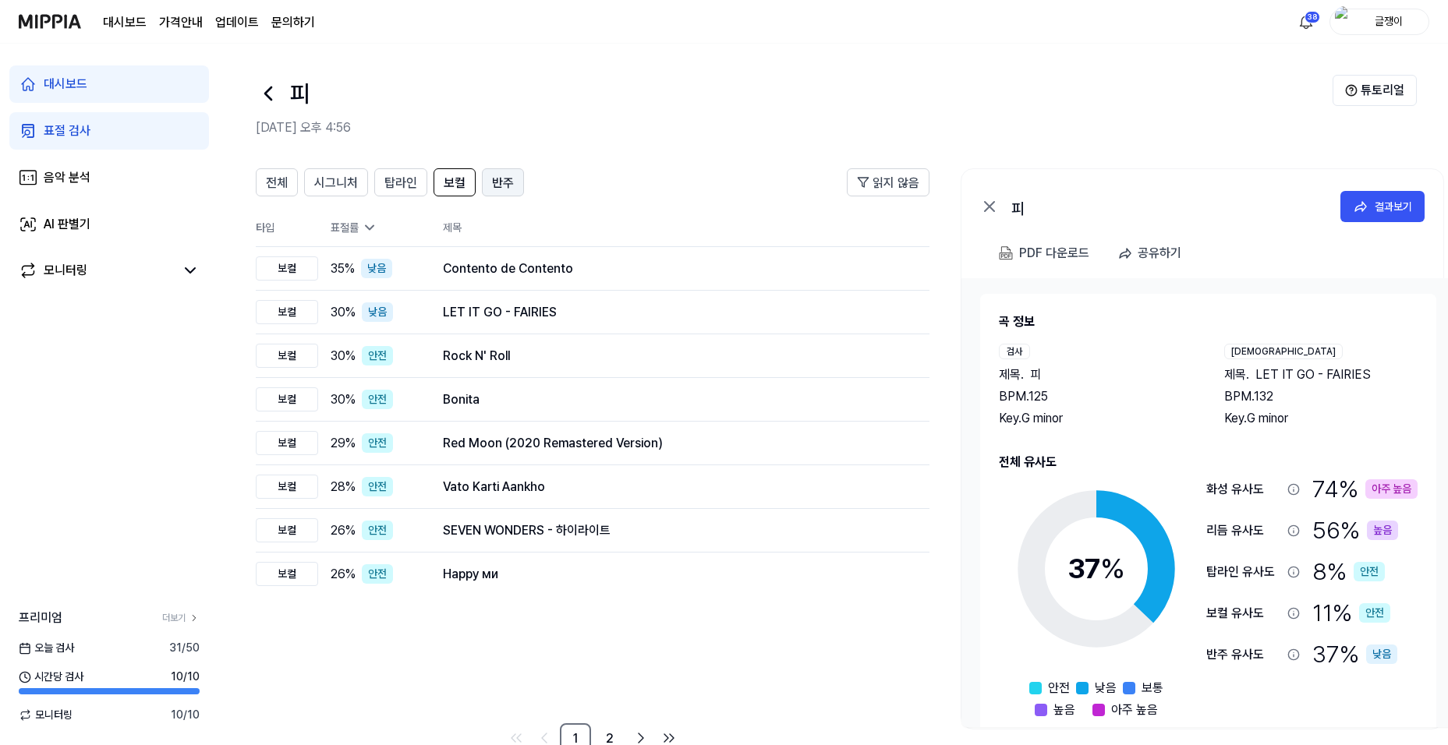
click at [492, 180] on span "반주" at bounding box center [503, 183] width 22 height 19
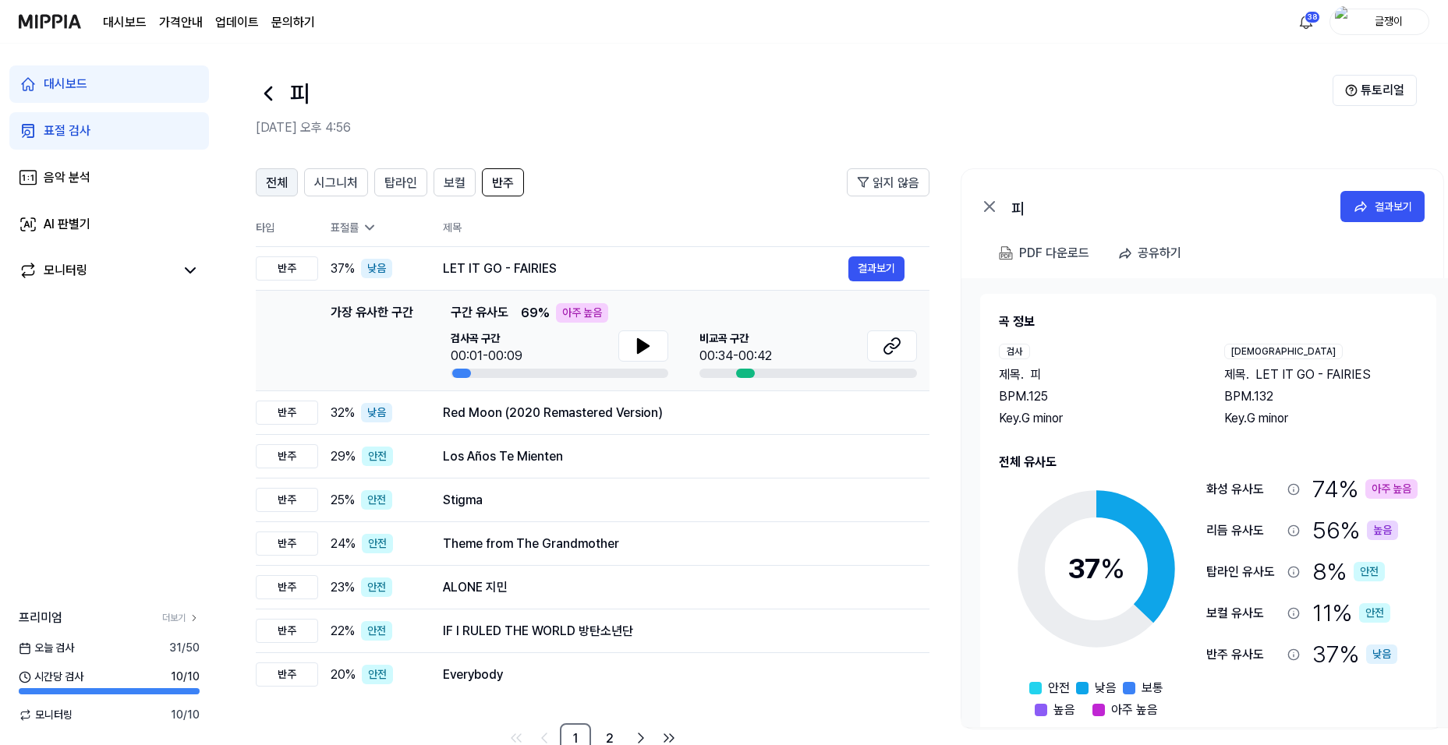
click at [275, 179] on span "전체" at bounding box center [277, 183] width 22 height 19
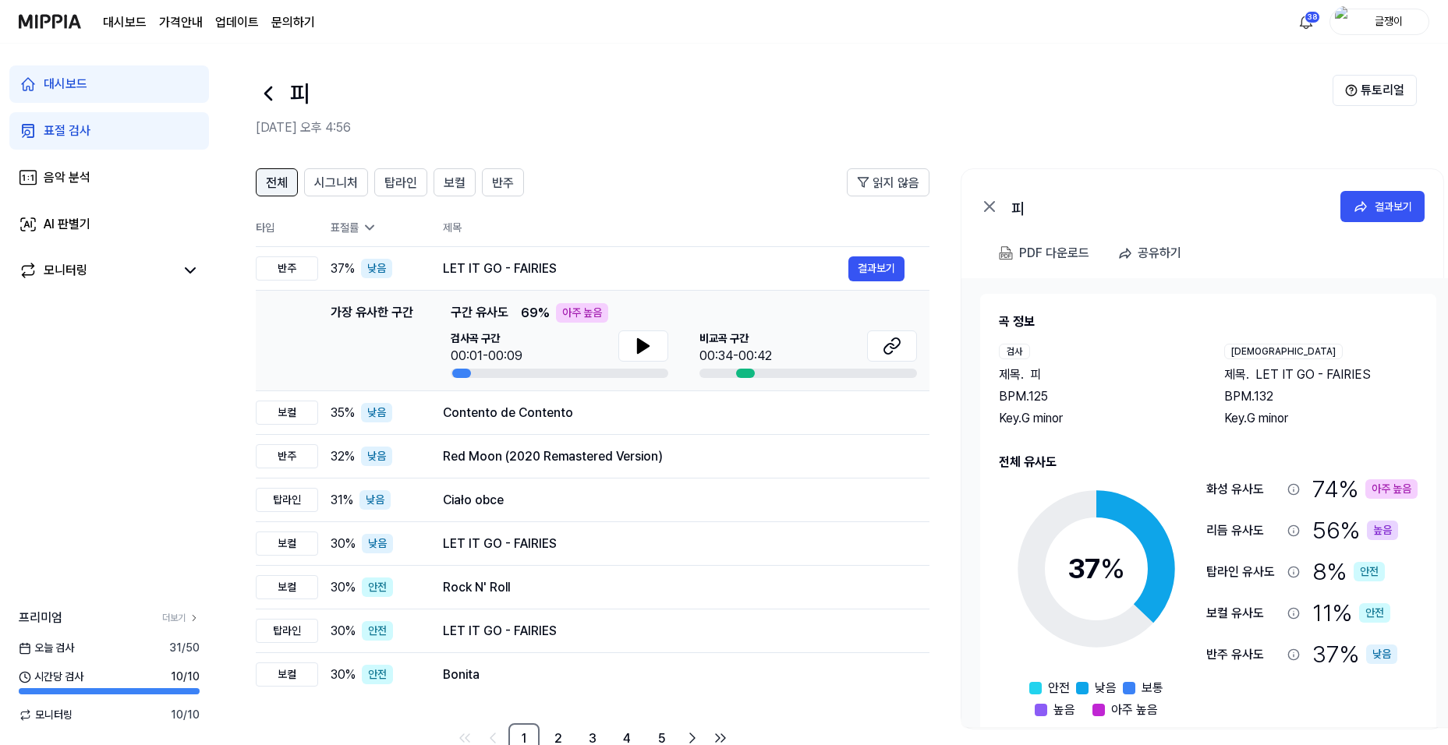
click at [270, 182] on span "전체" at bounding box center [277, 183] width 22 height 19
click at [274, 182] on span "전체" at bounding box center [277, 183] width 22 height 19
click at [869, 271] on button "결과보기" at bounding box center [876, 269] width 56 height 25
click at [1024, 248] on div "PDF 다운로드" at bounding box center [1054, 253] width 70 height 20
click at [453, 177] on span "보컬" at bounding box center [455, 183] width 22 height 19
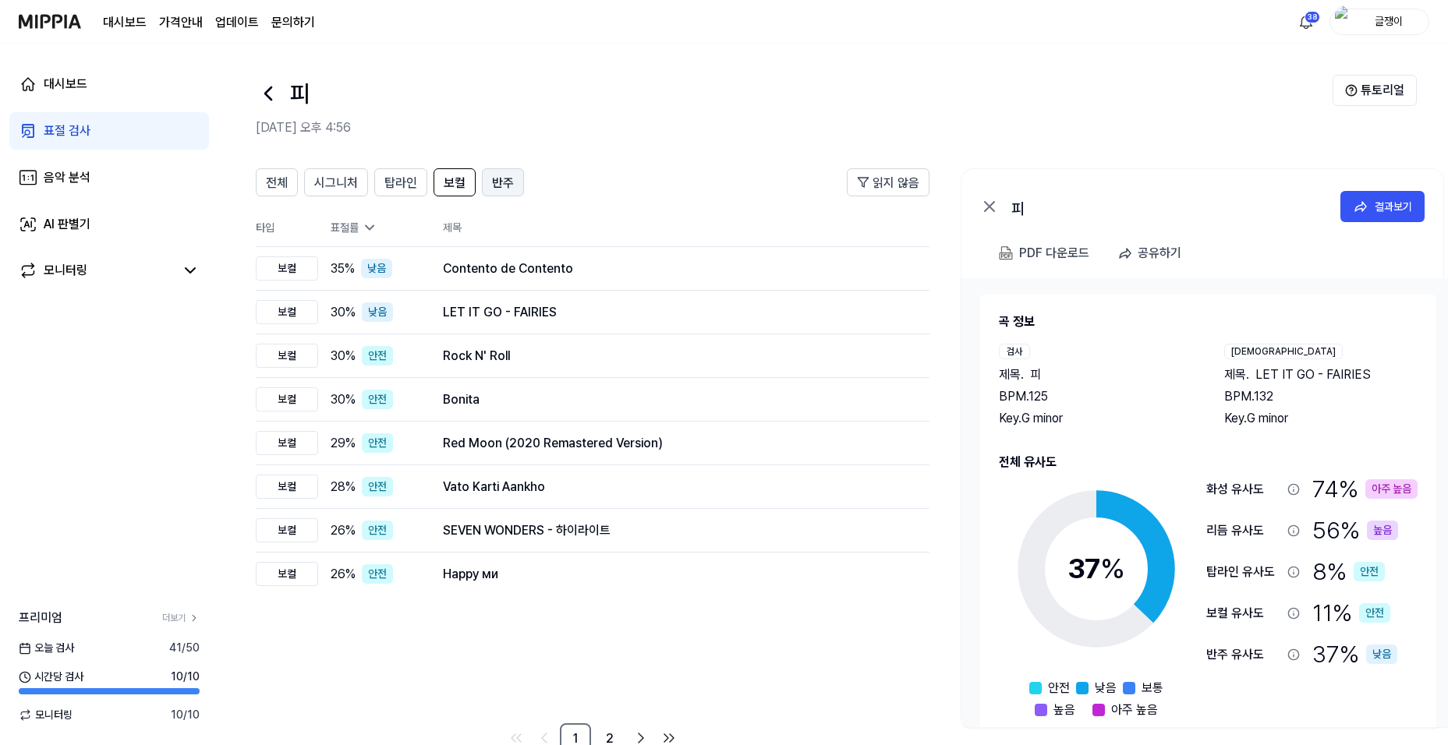
click at [505, 178] on span "반주" at bounding box center [503, 183] width 22 height 19
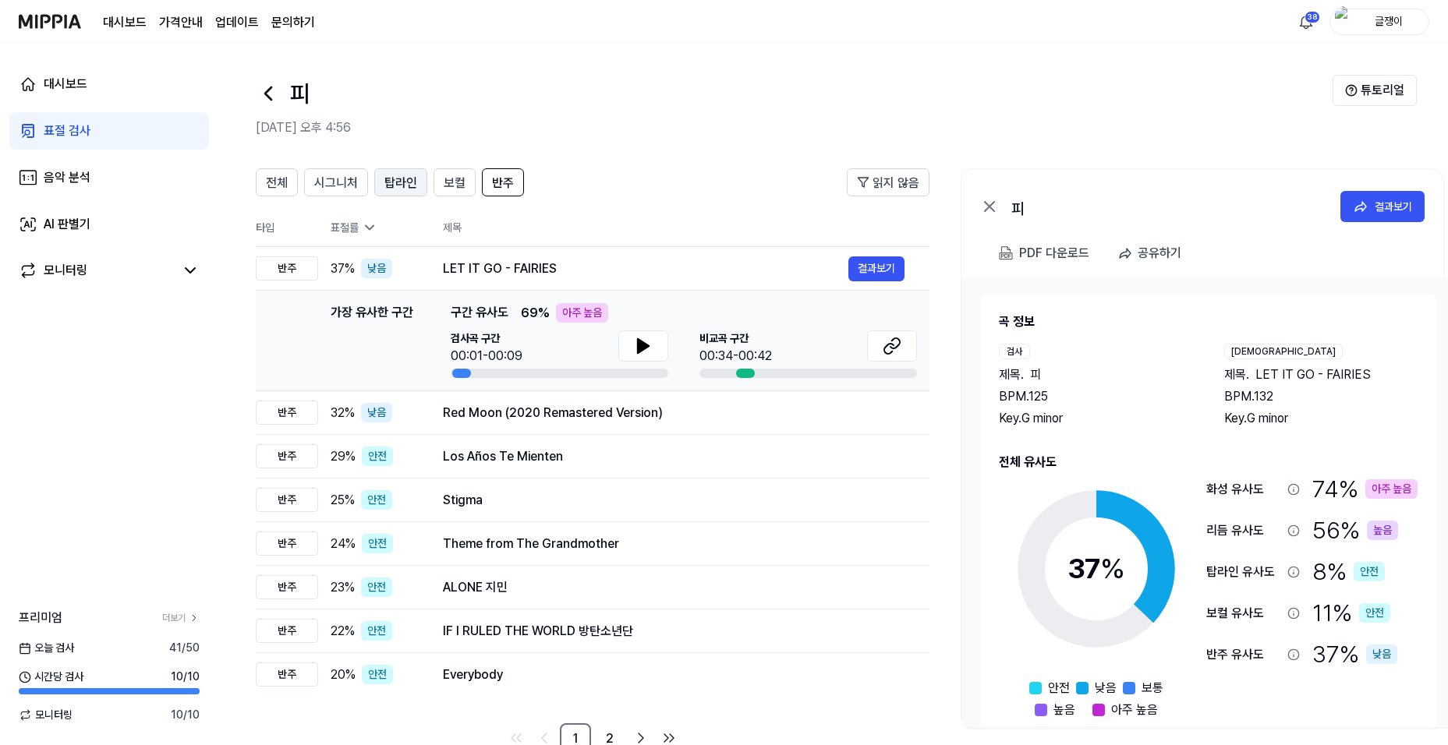
click at [412, 183] on span "탑라인" at bounding box center [400, 183] width 33 height 19
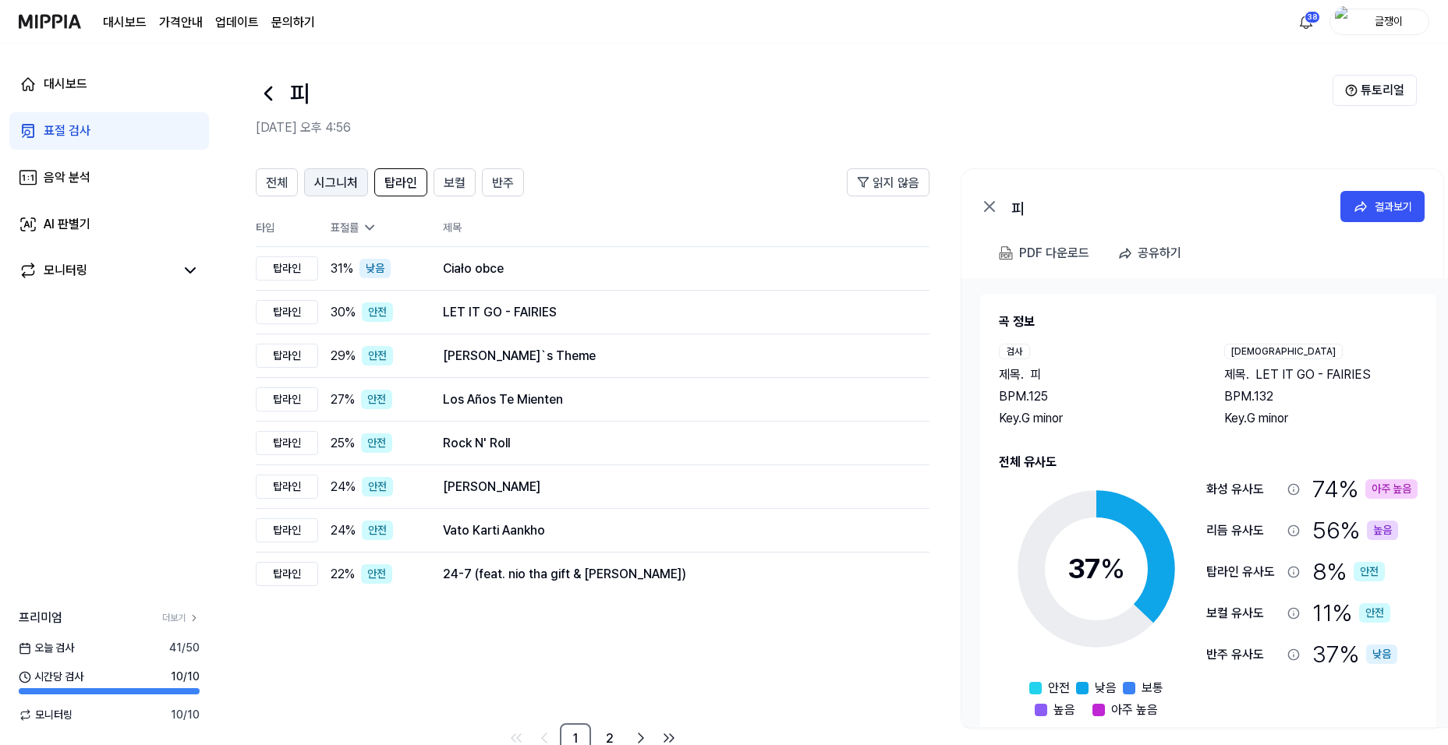
click at [344, 178] on span "시그니처" at bounding box center [336, 183] width 44 height 19
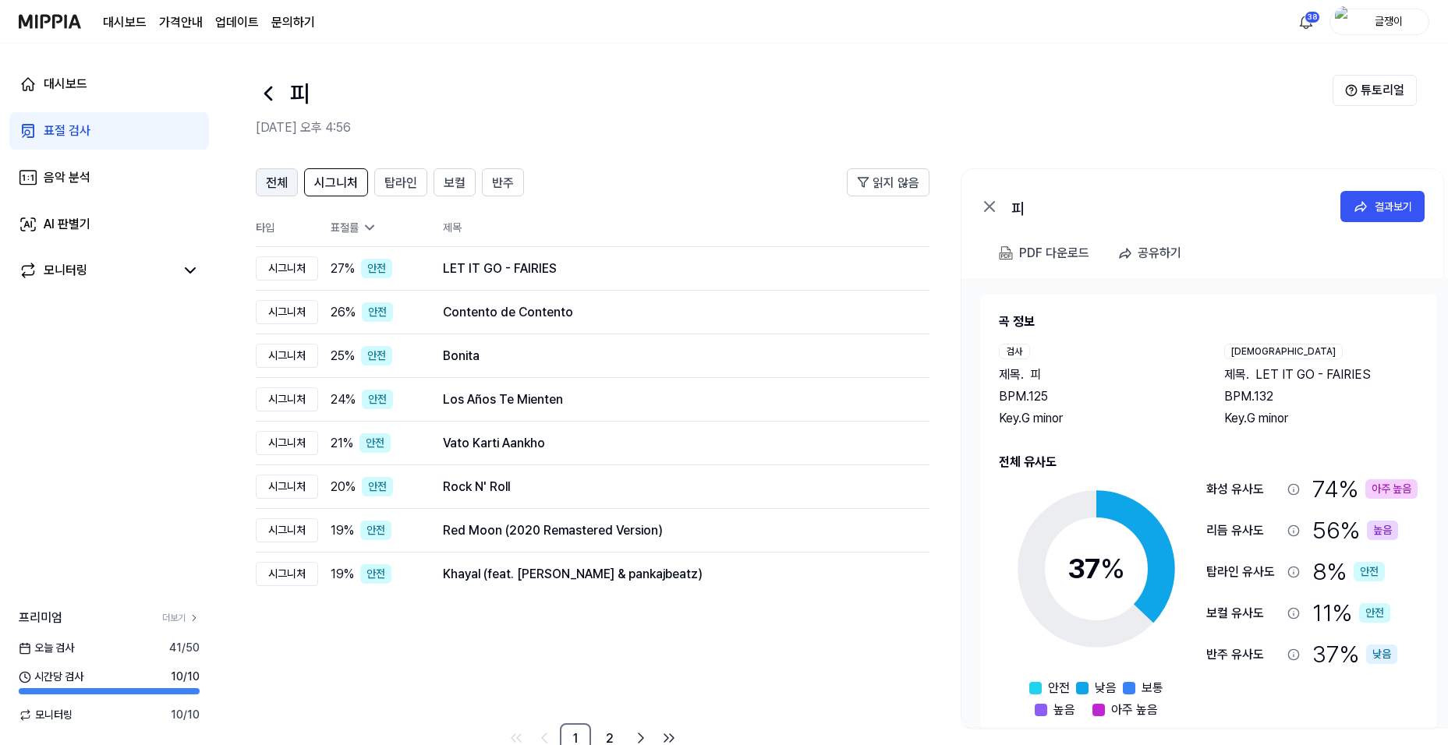
click at [279, 182] on span "전체" at bounding box center [277, 183] width 22 height 19
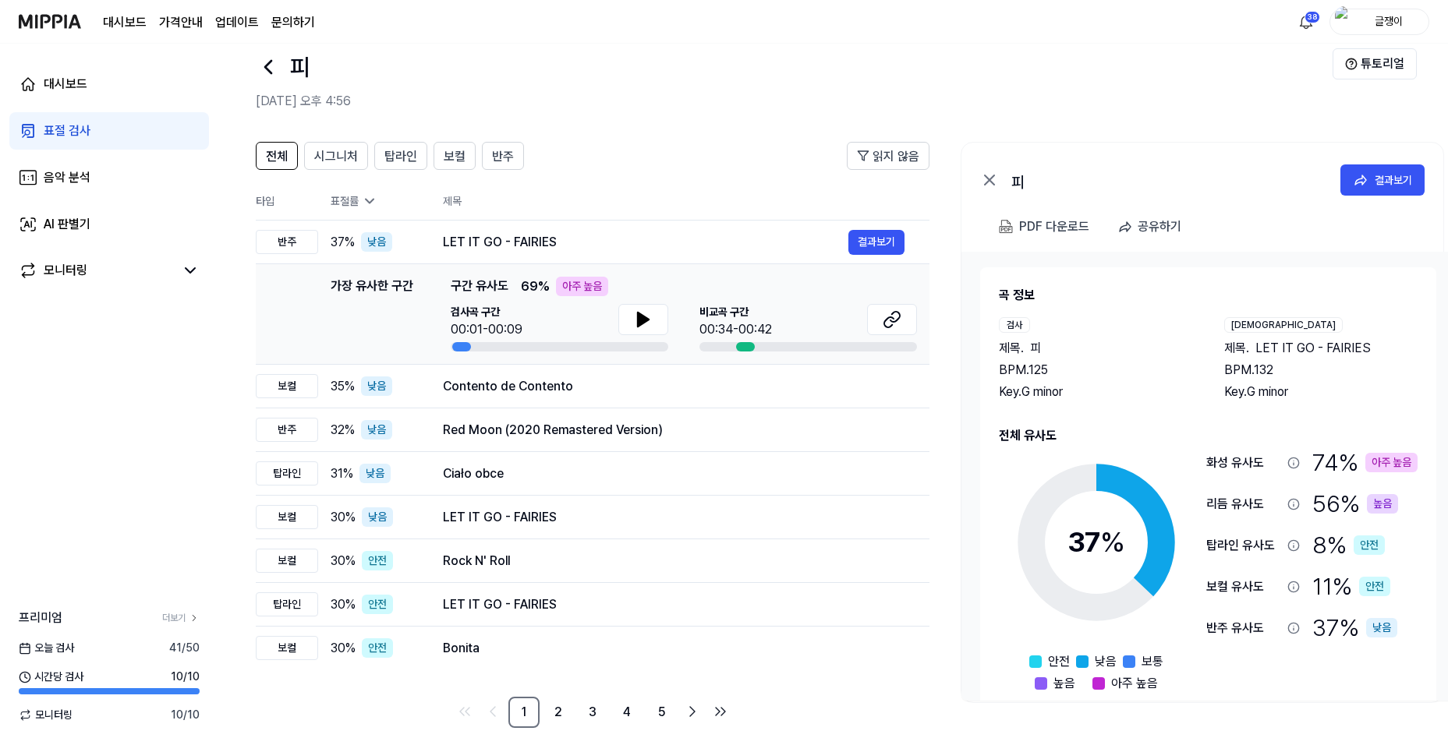
scroll to position [41, 0]
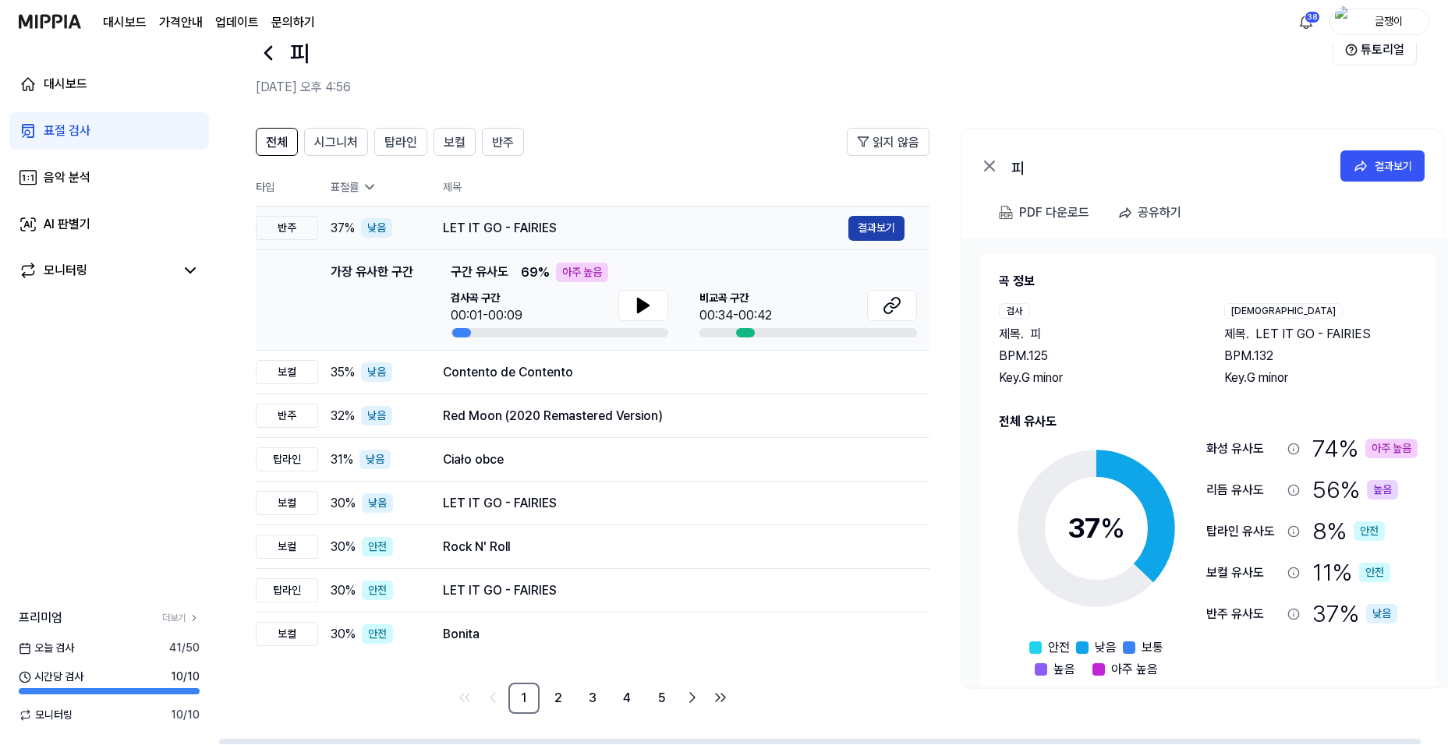
click at [879, 225] on button "결과보기" at bounding box center [876, 228] width 56 height 25
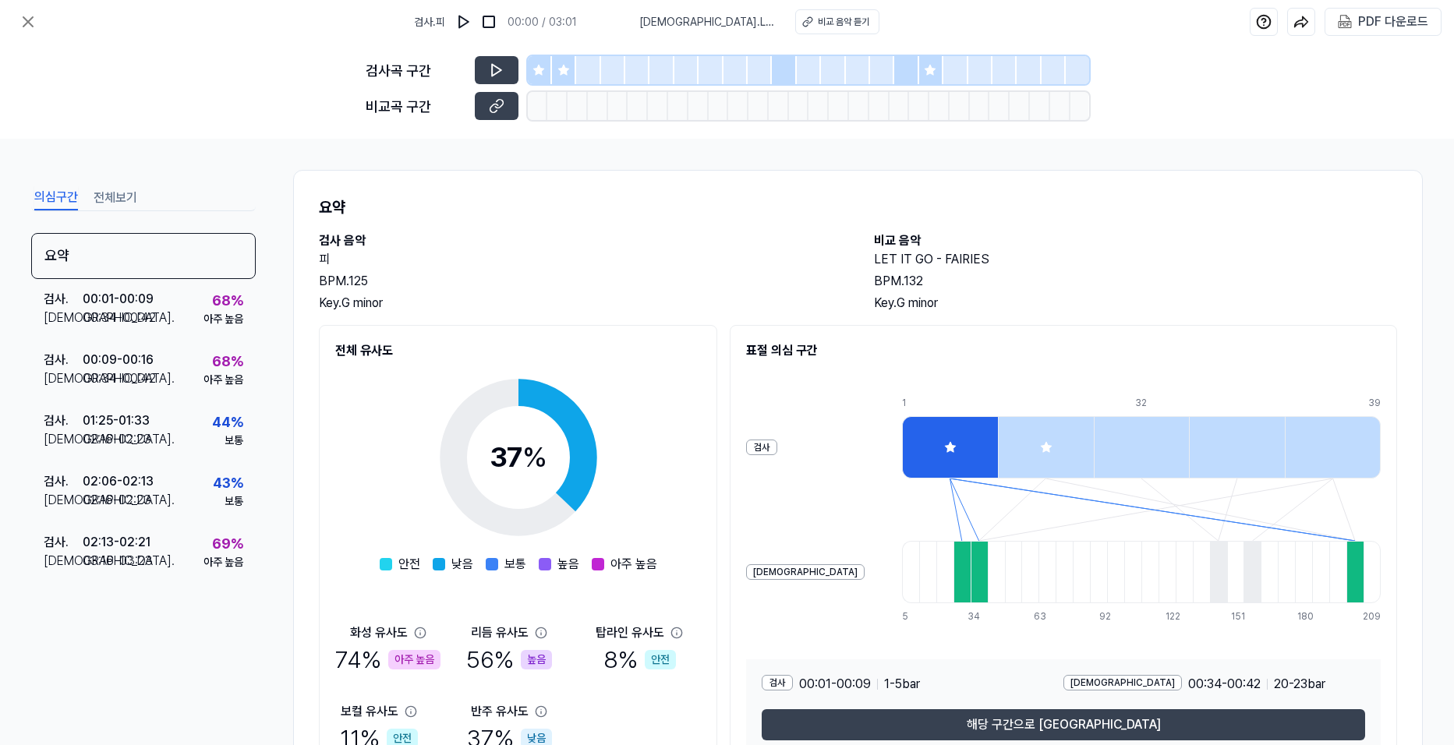
click at [129, 199] on button "전체보기" at bounding box center [116, 198] width 44 height 25
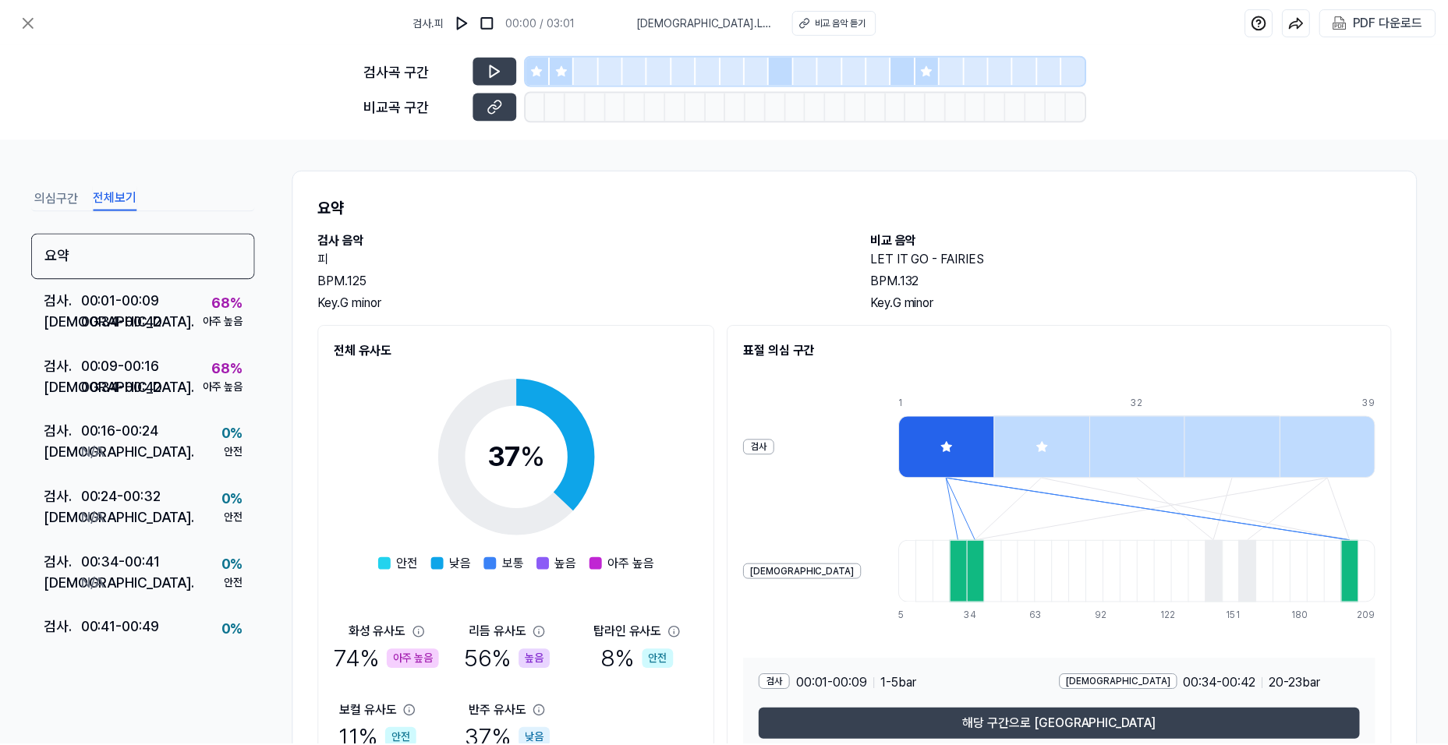
scroll to position [41, 0]
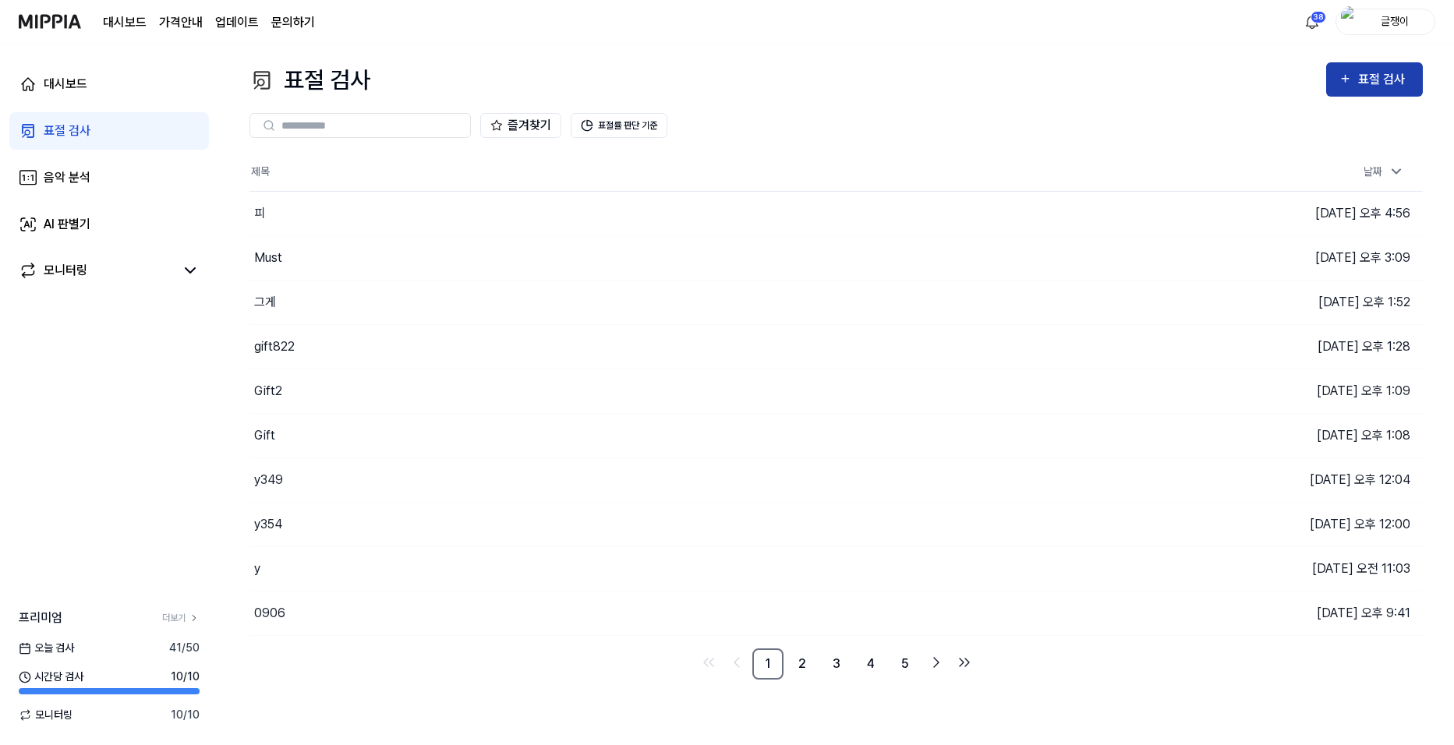
click at [1344, 68] on button "표절 검사" at bounding box center [1374, 79] width 97 height 34
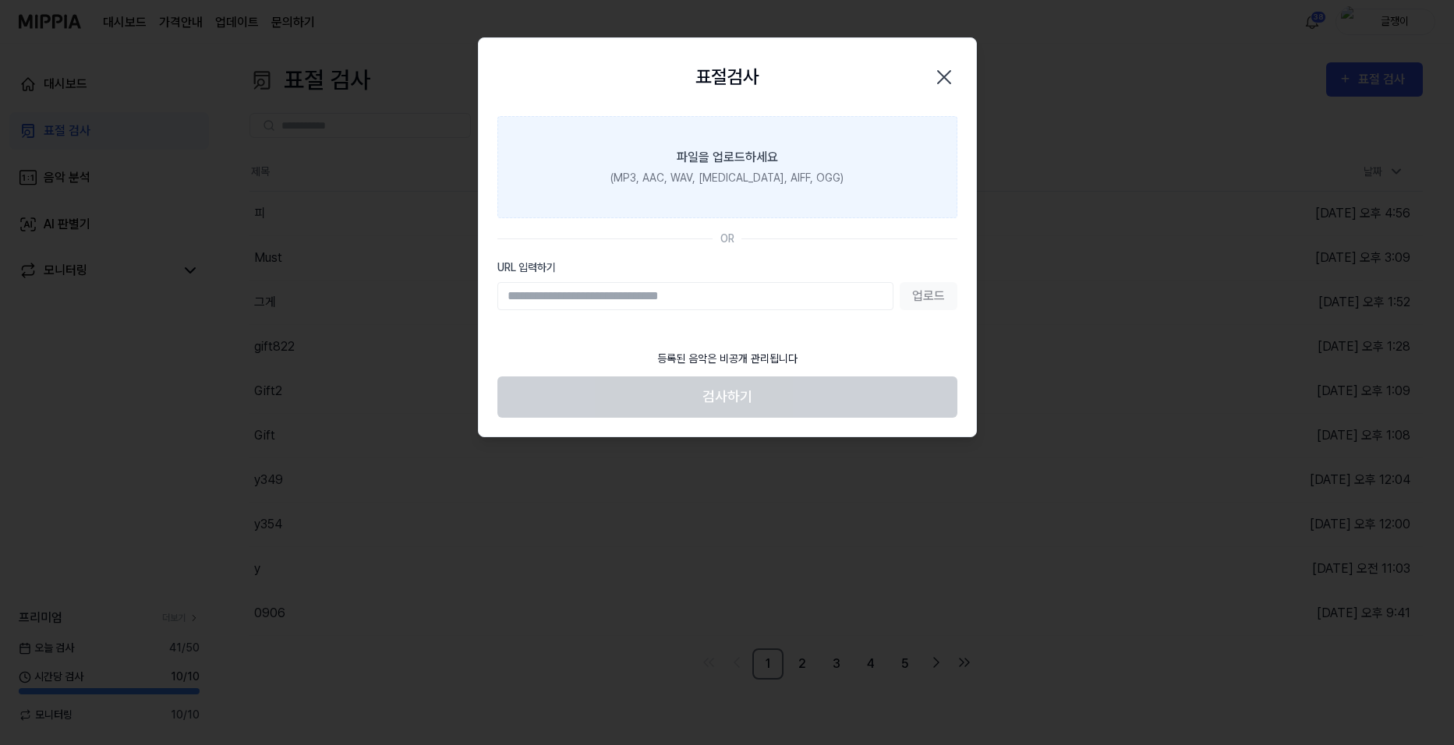
click at [747, 157] on div "파일을 업로드하세요" at bounding box center [727, 157] width 101 height 19
click at [0, 0] on input "파일을 업로드하세요 (MP3, AAC, WAV, FLAC, AIFF, OGG)" at bounding box center [0, 0] width 0 height 0
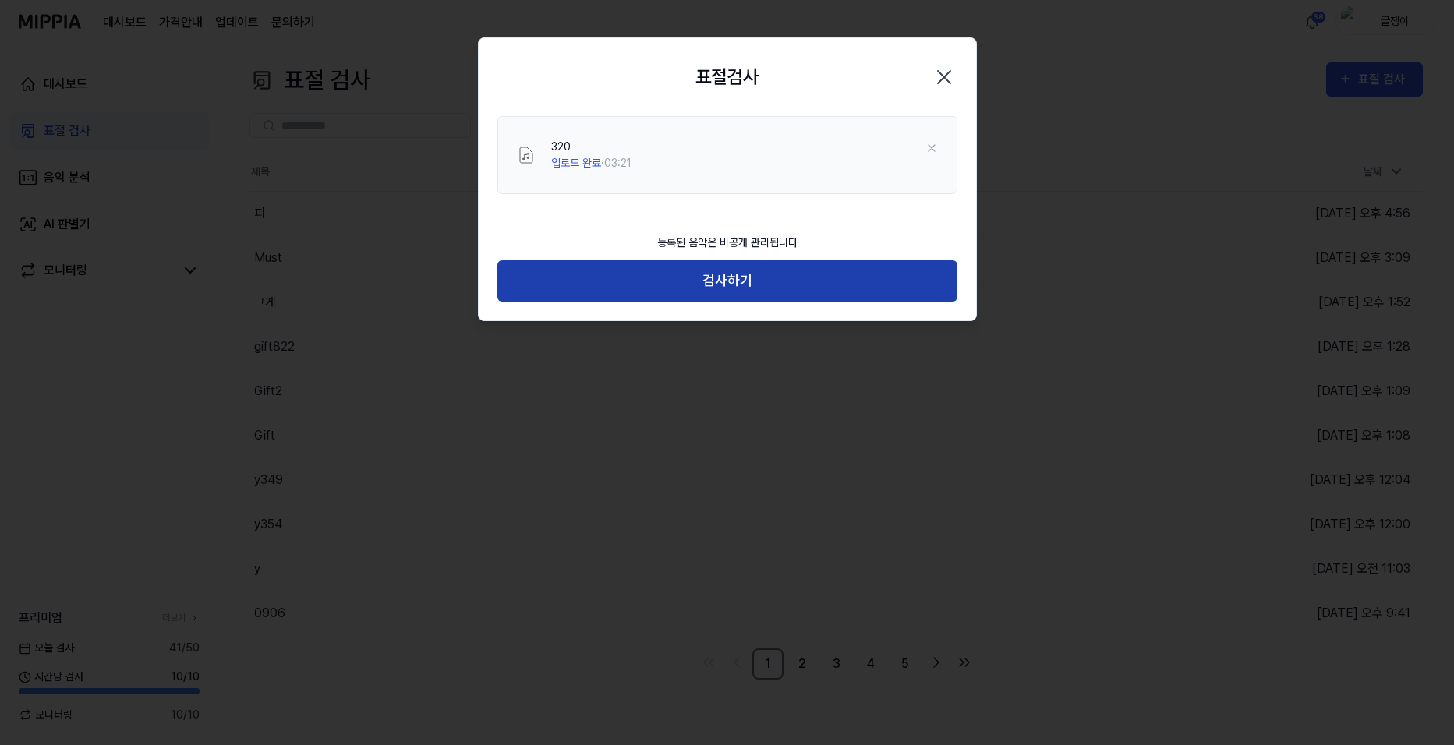
click at [724, 281] on button "검사하기" at bounding box center [727, 280] width 460 height 41
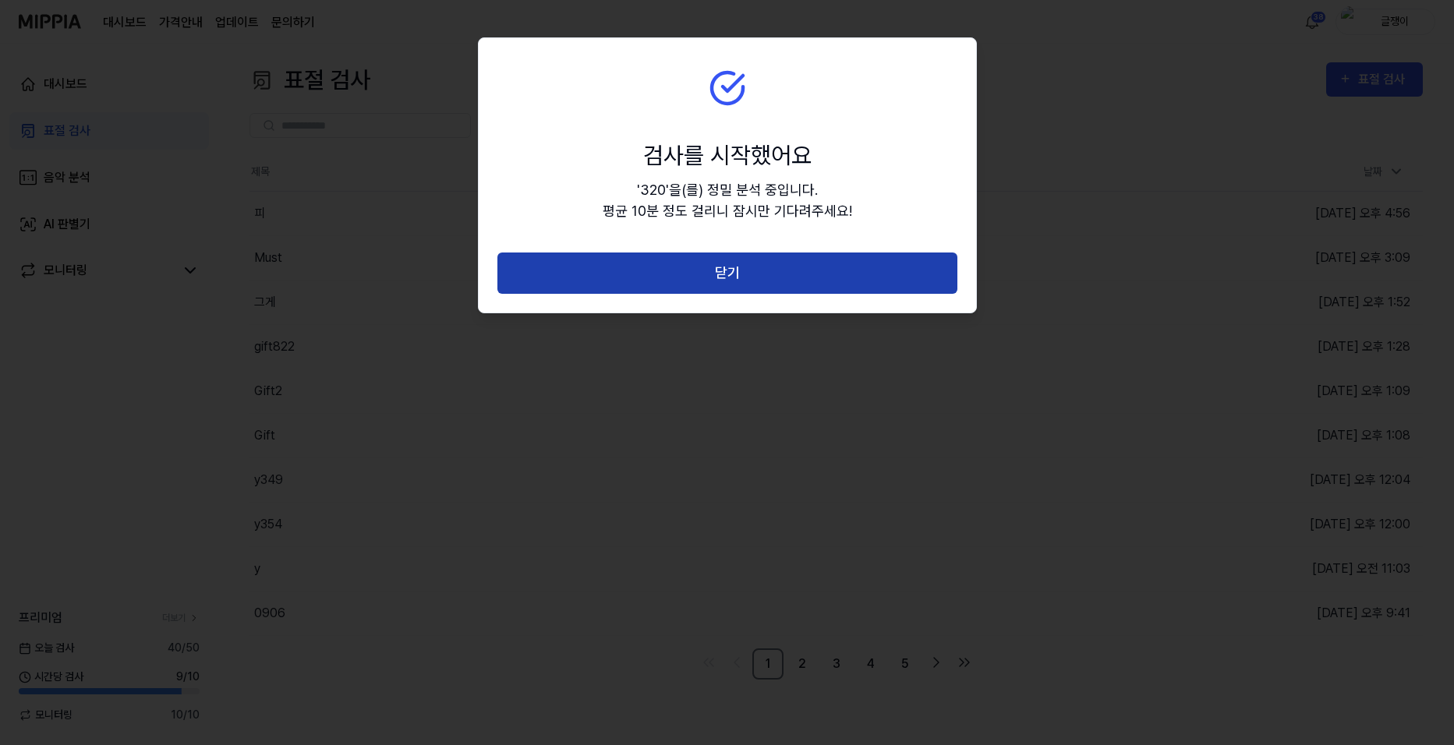
click at [750, 264] on button "닫기" at bounding box center [727, 273] width 460 height 41
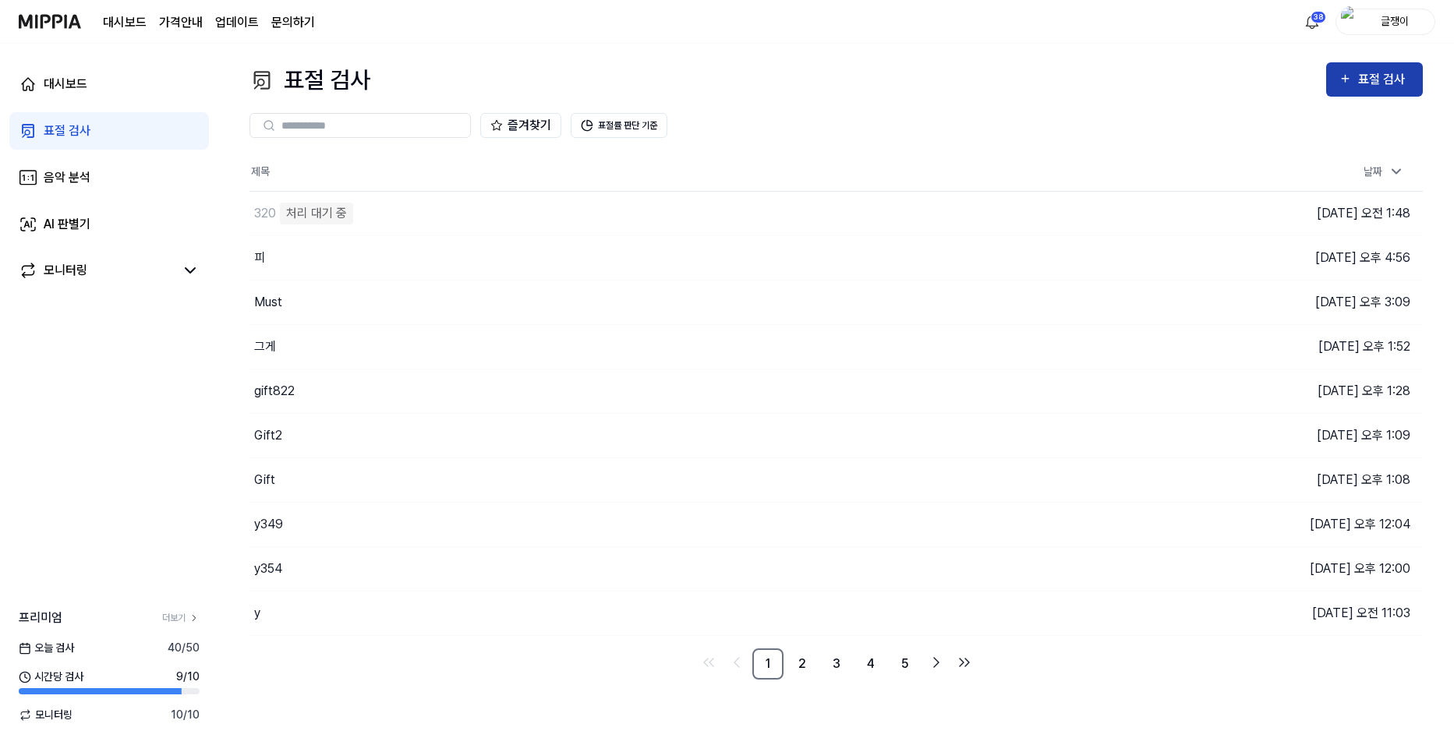
click at [1354, 79] on div "표절 검사" at bounding box center [1375, 79] width 72 height 20
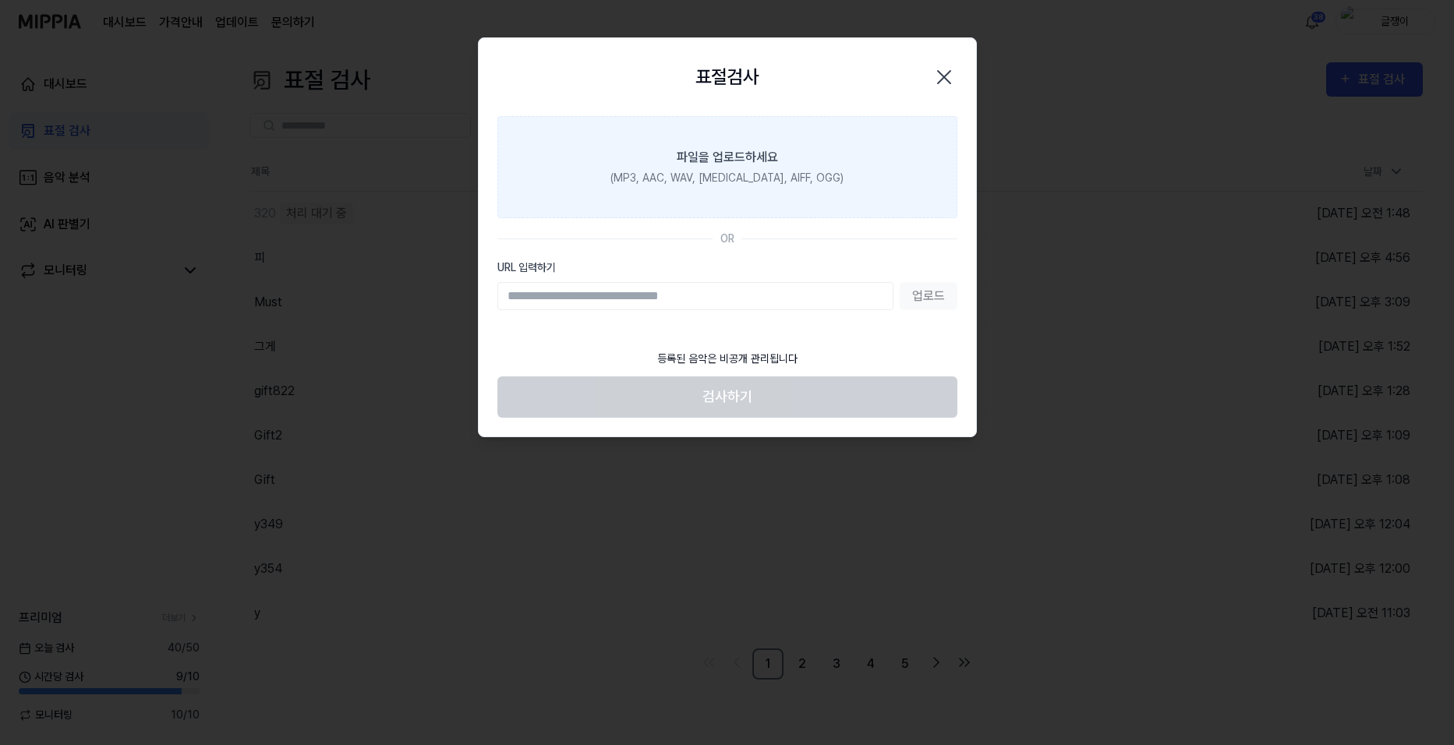
click at [755, 175] on div "(MP3, AAC, WAV, FLAC, AIFF, OGG)" at bounding box center [727, 178] width 233 height 16
click at [0, 0] on input "파일을 업로드하세요 (MP3, AAC, WAV, FLAC, AIFF, OGG)" at bounding box center [0, 0] width 0 height 0
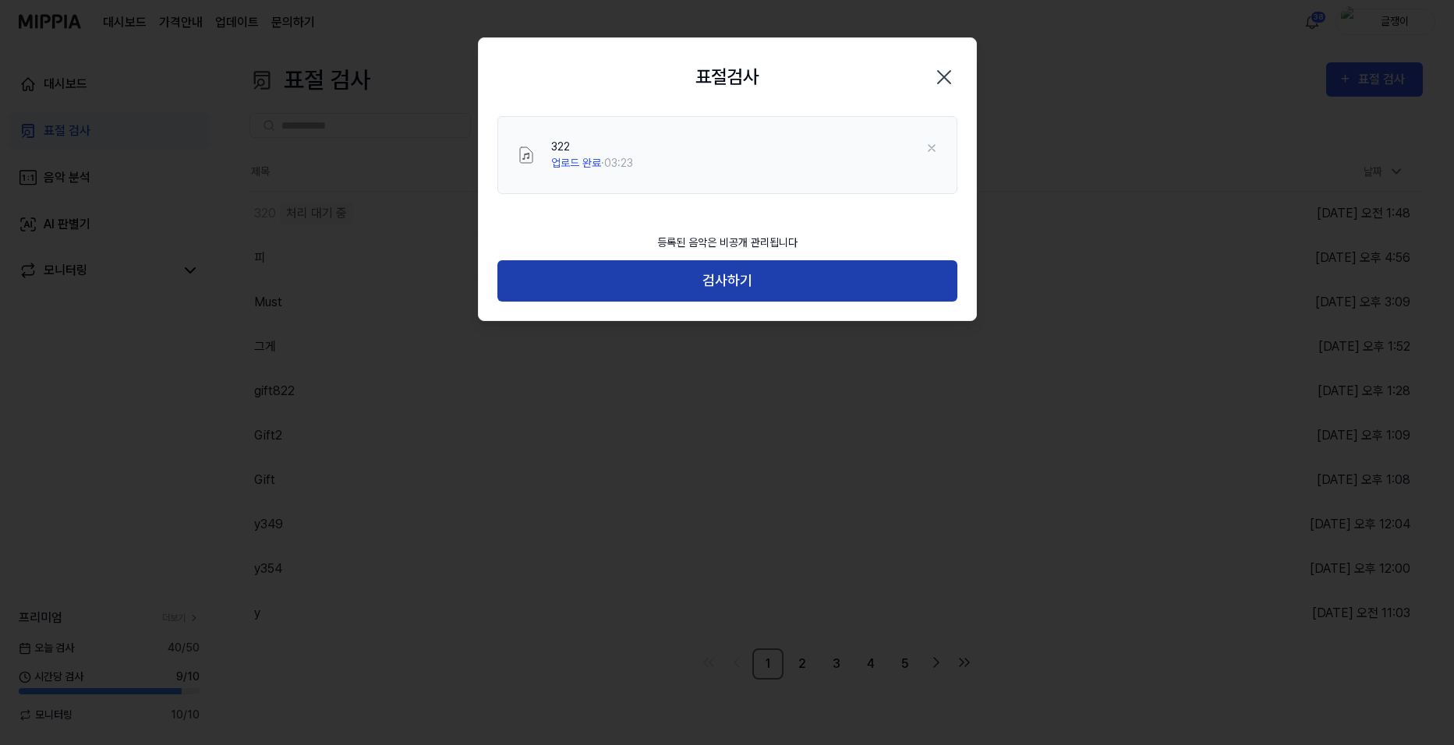
click at [730, 281] on button "검사하기" at bounding box center [727, 280] width 460 height 41
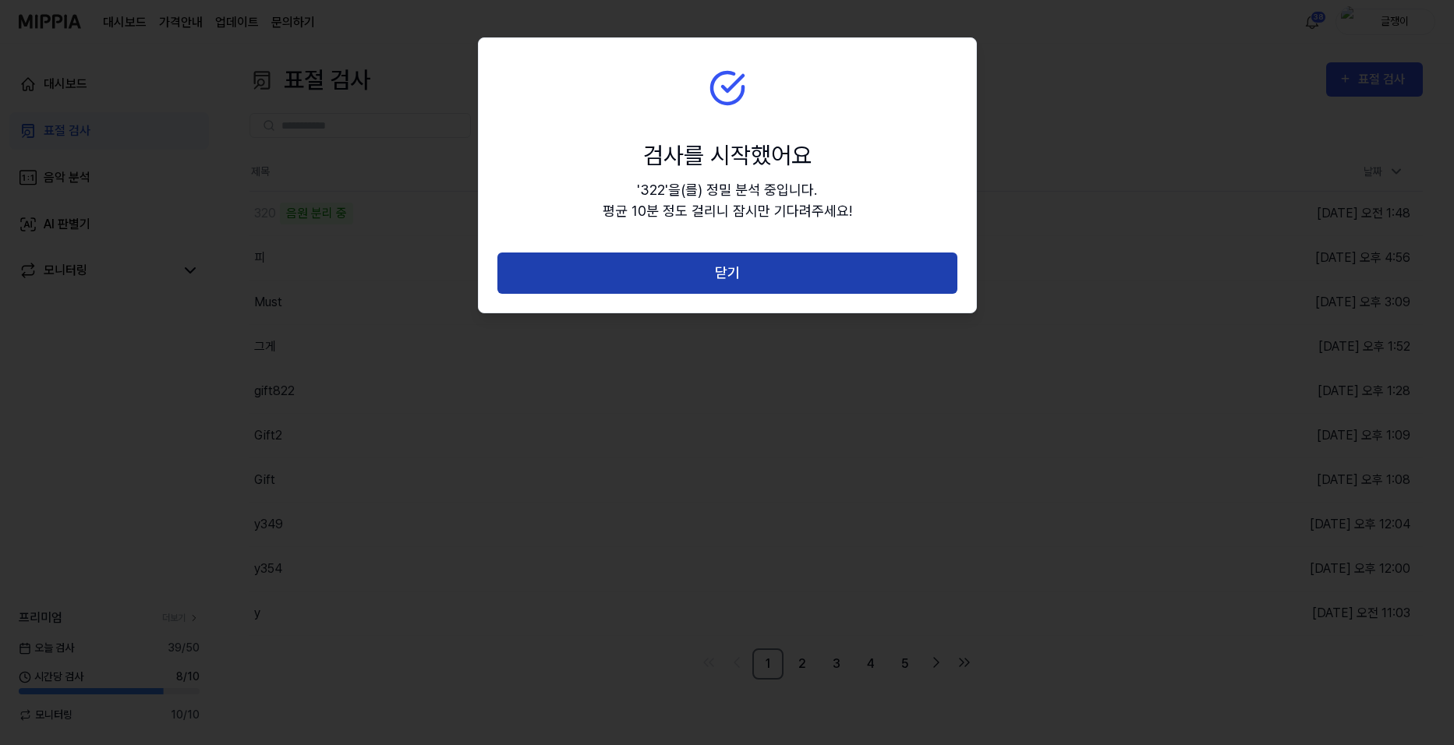
click at [738, 267] on button "닫기" at bounding box center [727, 273] width 460 height 41
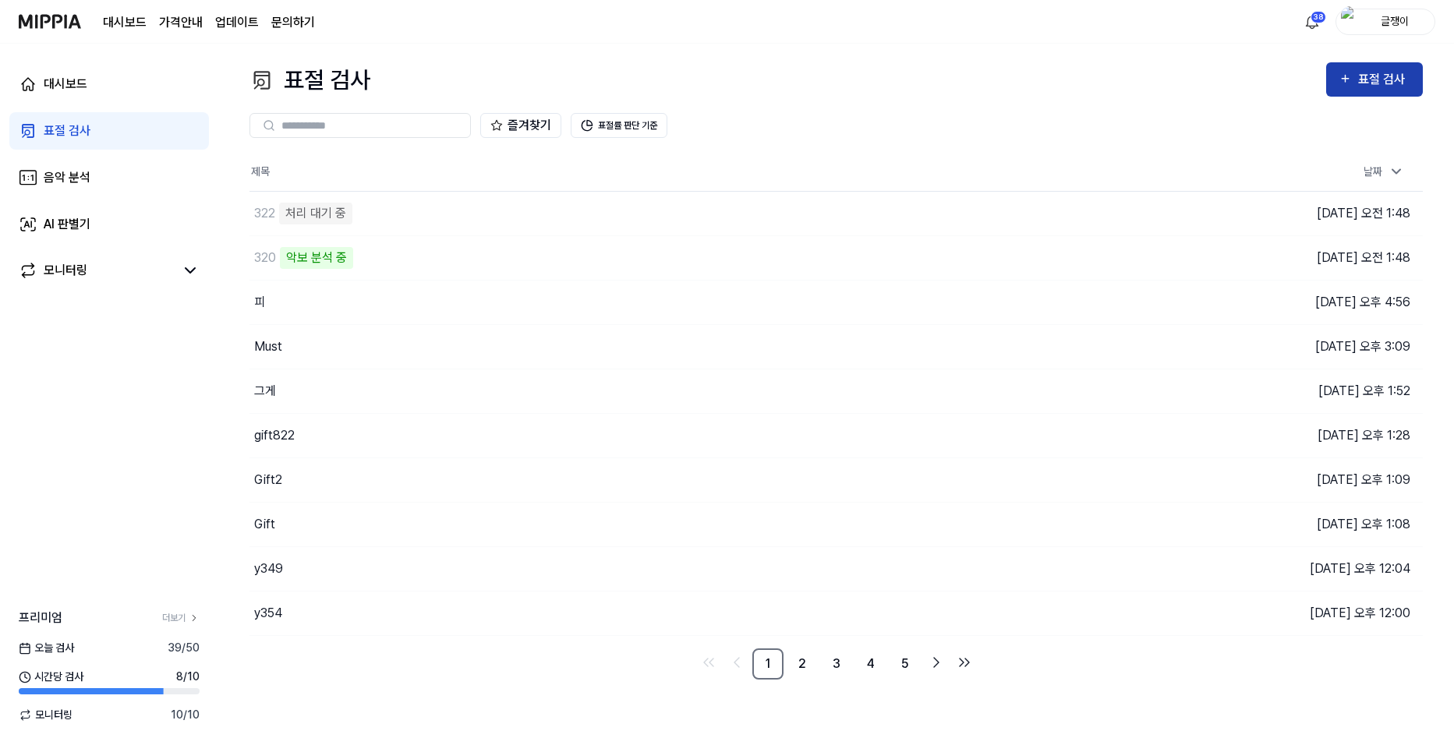
click at [1379, 77] on div "표절 검사" at bounding box center [1384, 79] width 52 height 20
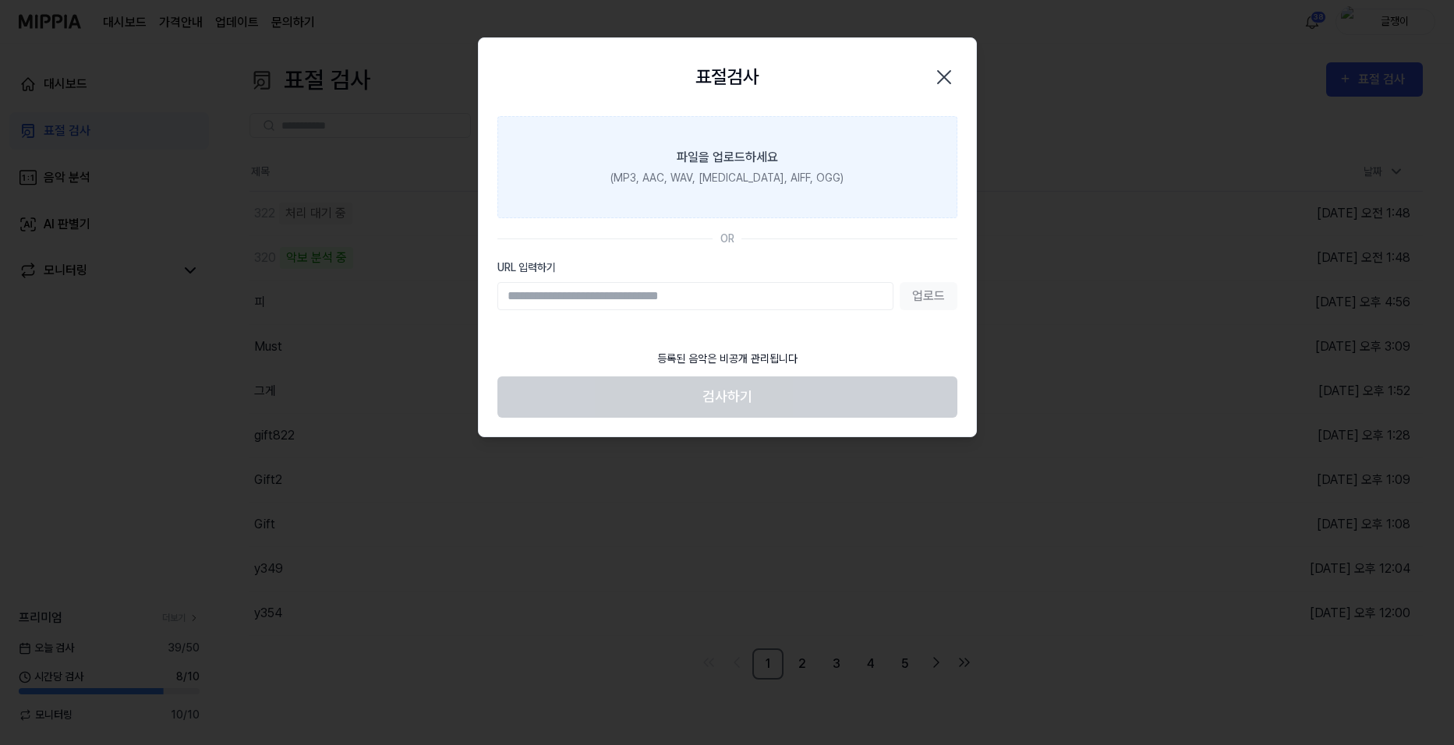
click at [796, 175] on div "(MP3, AAC, WAV, FLAC, AIFF, OGG)" at bounding box center [727, 178] width 233 height 16
click at [0, 0] on input "파일을 업로드하세요 (MP3, AAC, WAV, FLAC, AIFF, OGG)" at bounding box center [0, 0] width 0 height 0
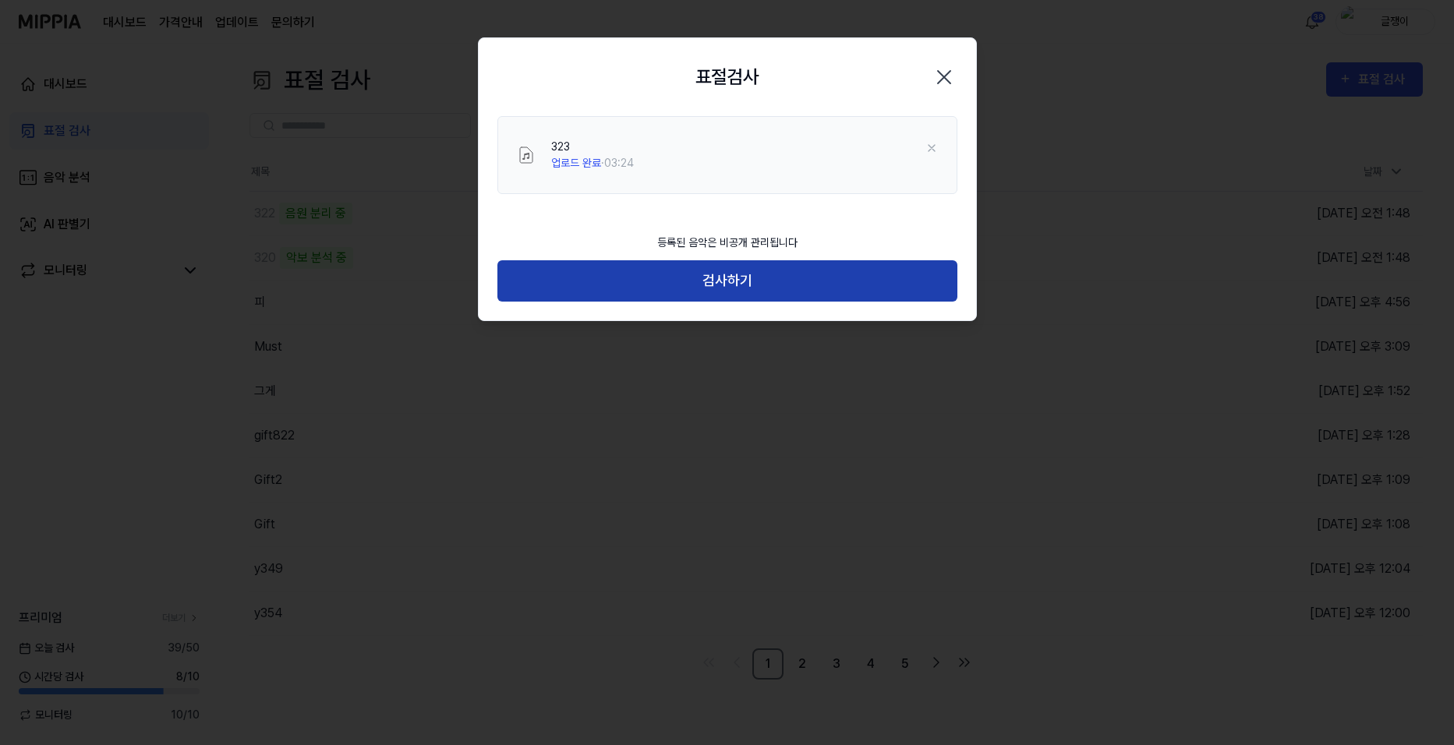
click at [720, 271] on button "검사하기" at bounding box center [727, 280] width 460 height 41
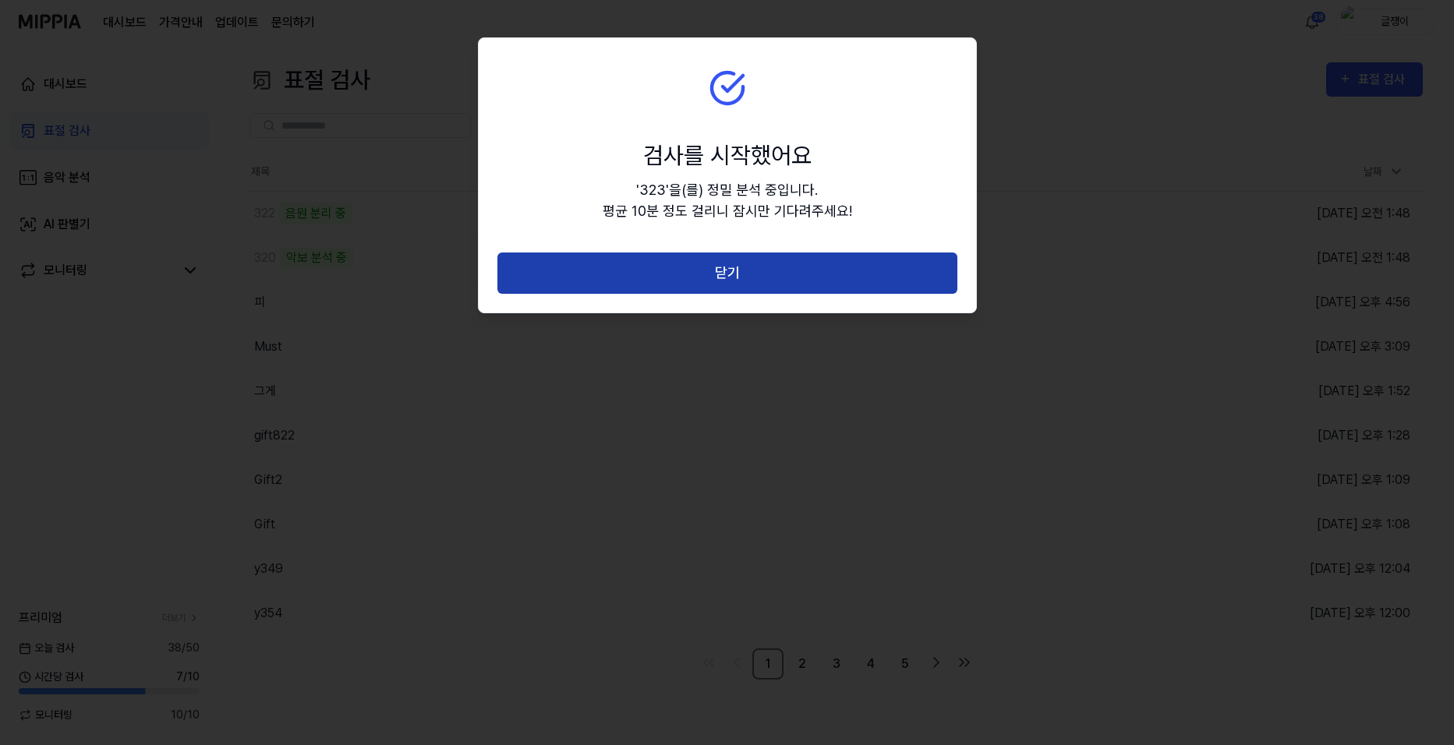
click at [735, 271] on button "닫기" at bounding box center [727, 273] width 460 height 41
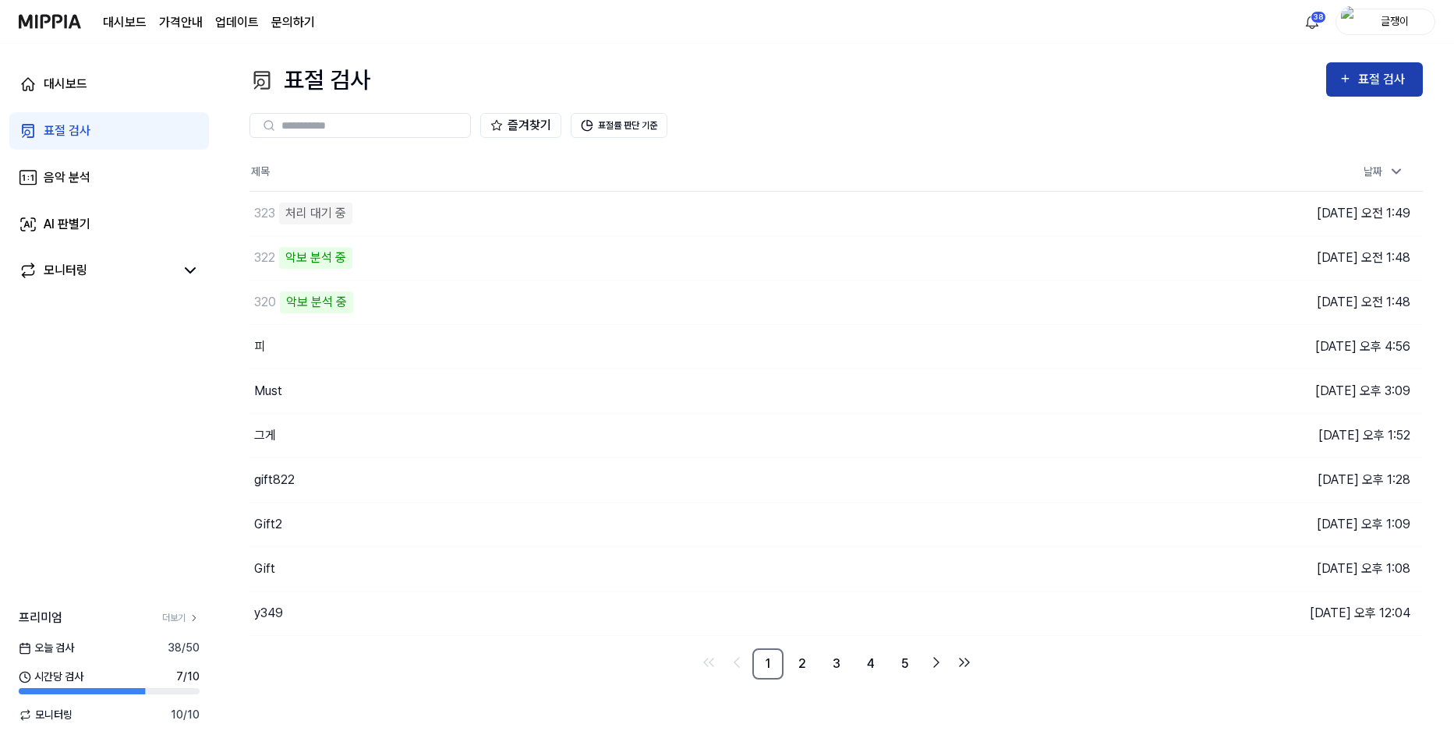
click at [1356, 74] on div "표절 검사" at bounding box center [1375, 79] width 72 height 20
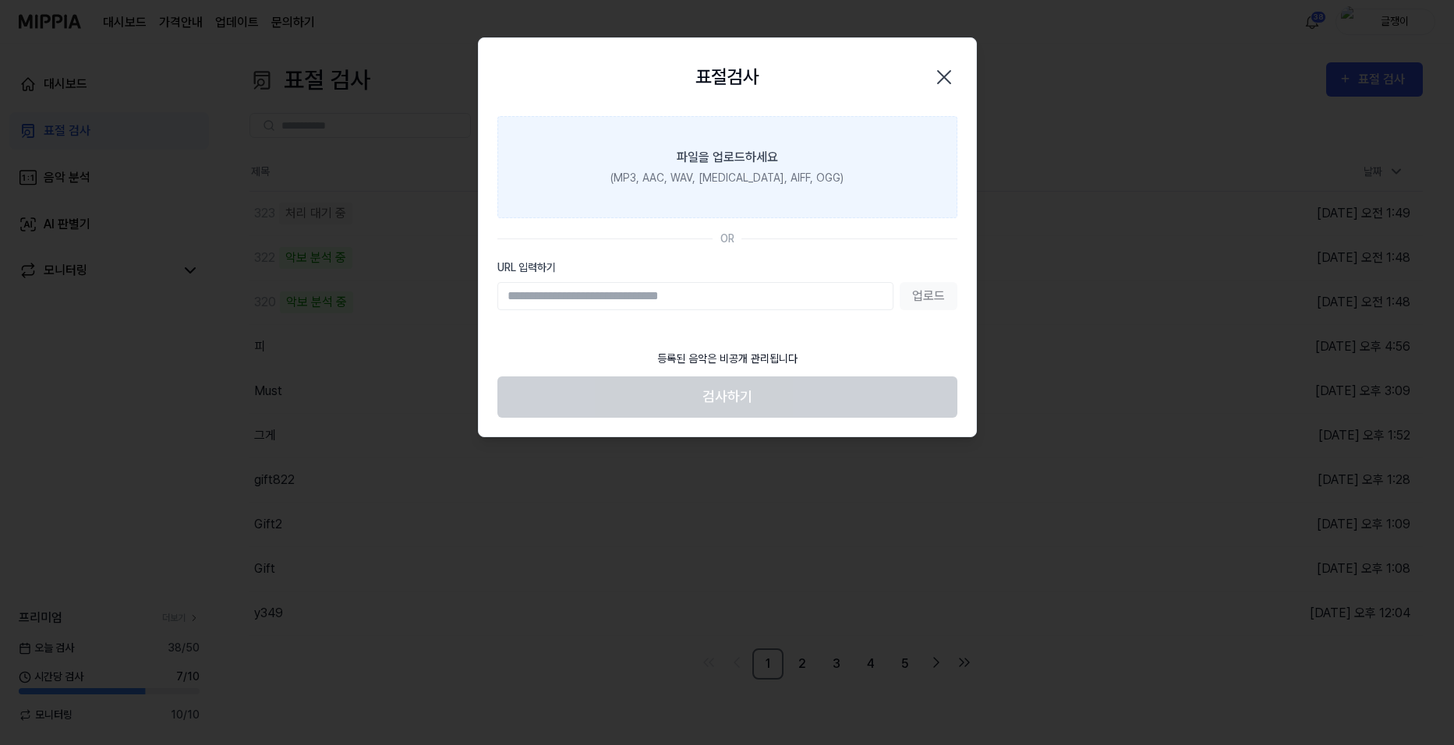
click at [762, 156] on div "파일을 업로드하세요" at bounding box center [727, 157] width 101 height 19
click at [0, 0] on input "파일을 업로드하세요 (MP3, AAC, WAV, FLAC, AIFF, OGG)" at bounding box center [0, 0] width 0 height 0
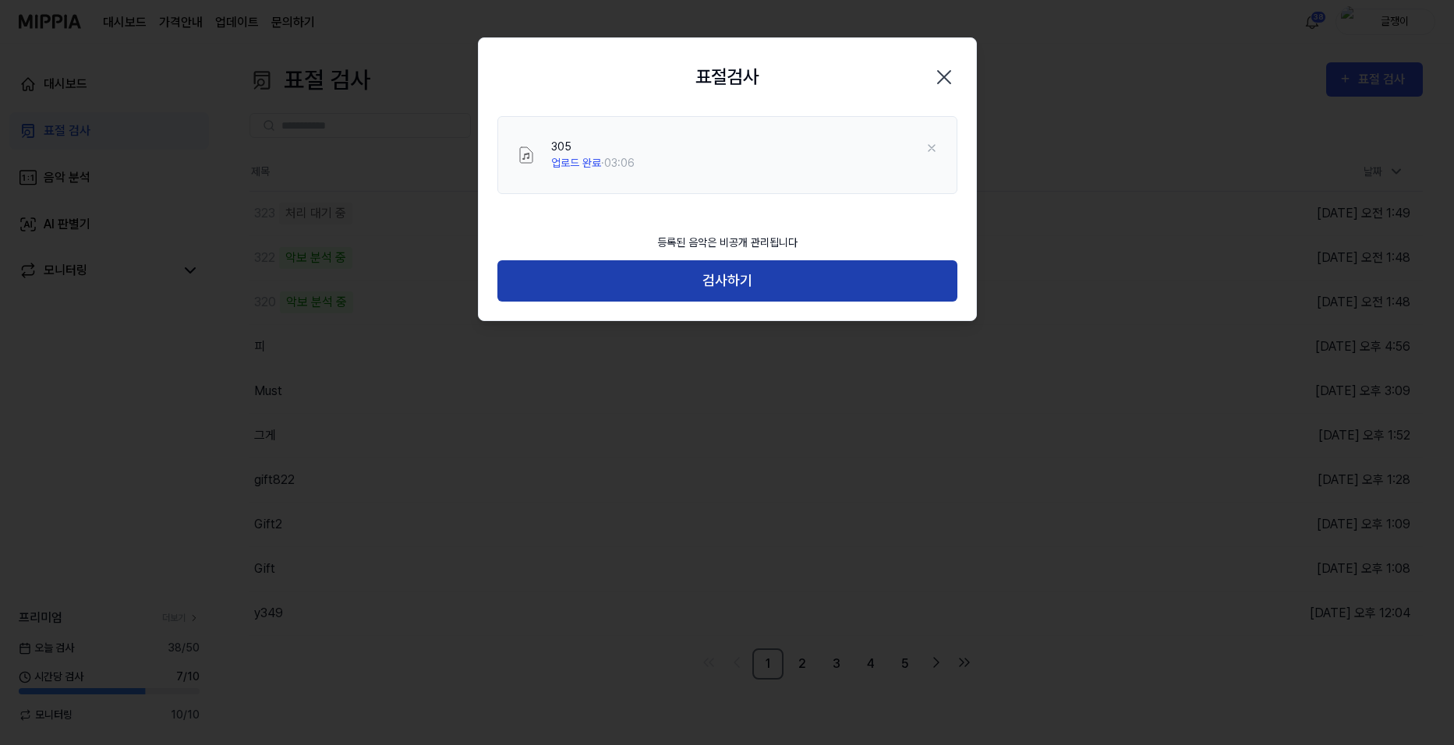
click at [734, 271] on button "검사하기" at bounding box center [727, 280] width 460 height 41
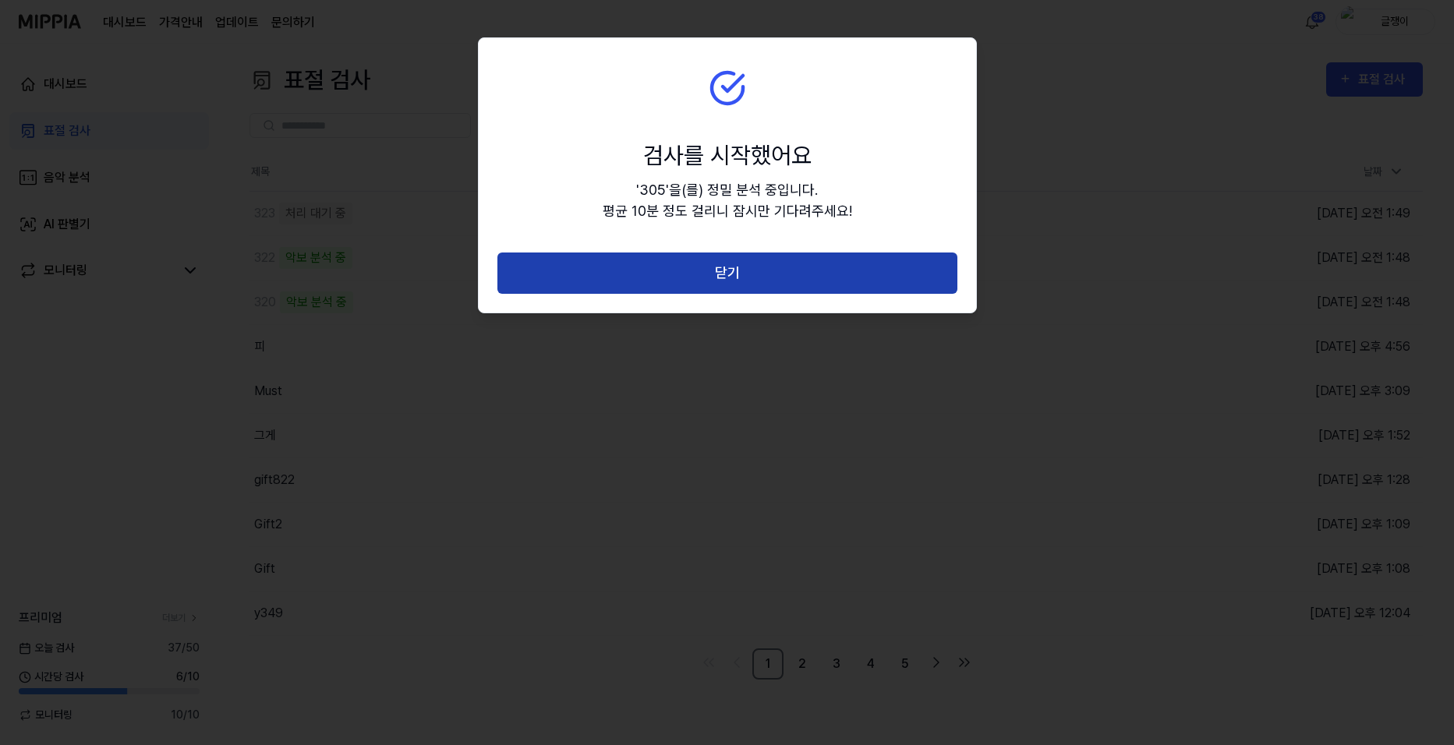
click at [743, 267] on button "닫기" at bounding box center [727, 273] width 460 height 41
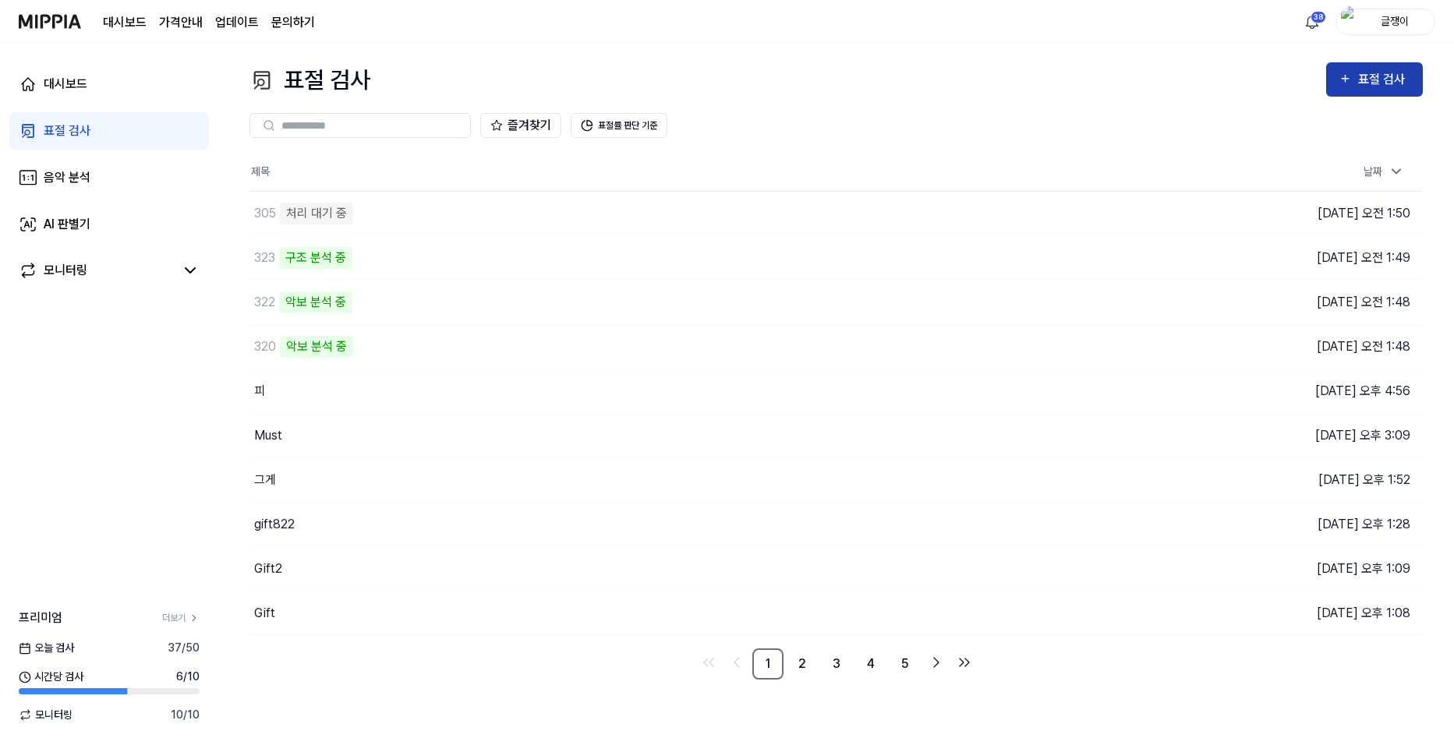
click at [1354, 83] on div "표절 검사" at bounding box center [1375, 79] width 72 height 20
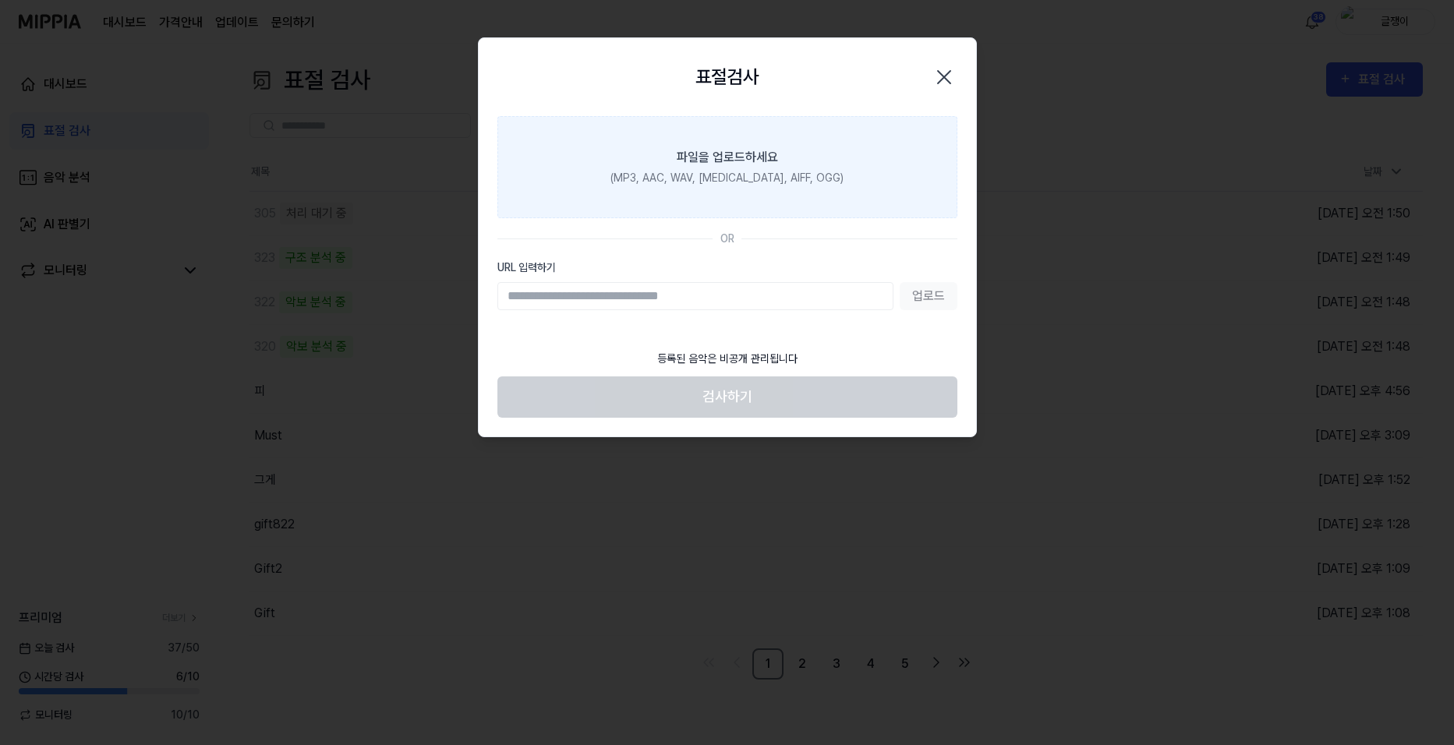
click at [697, 154] on div "파일을 업로드하세요" at bounding box center [727, 157] width 101 height 19
click at [0, 0] on input "파일을 업로드하세요 (MP3, AAC, WAV, FLAC, AIFF, OGG)" at bounding box center [0, 0] width 0 height 0
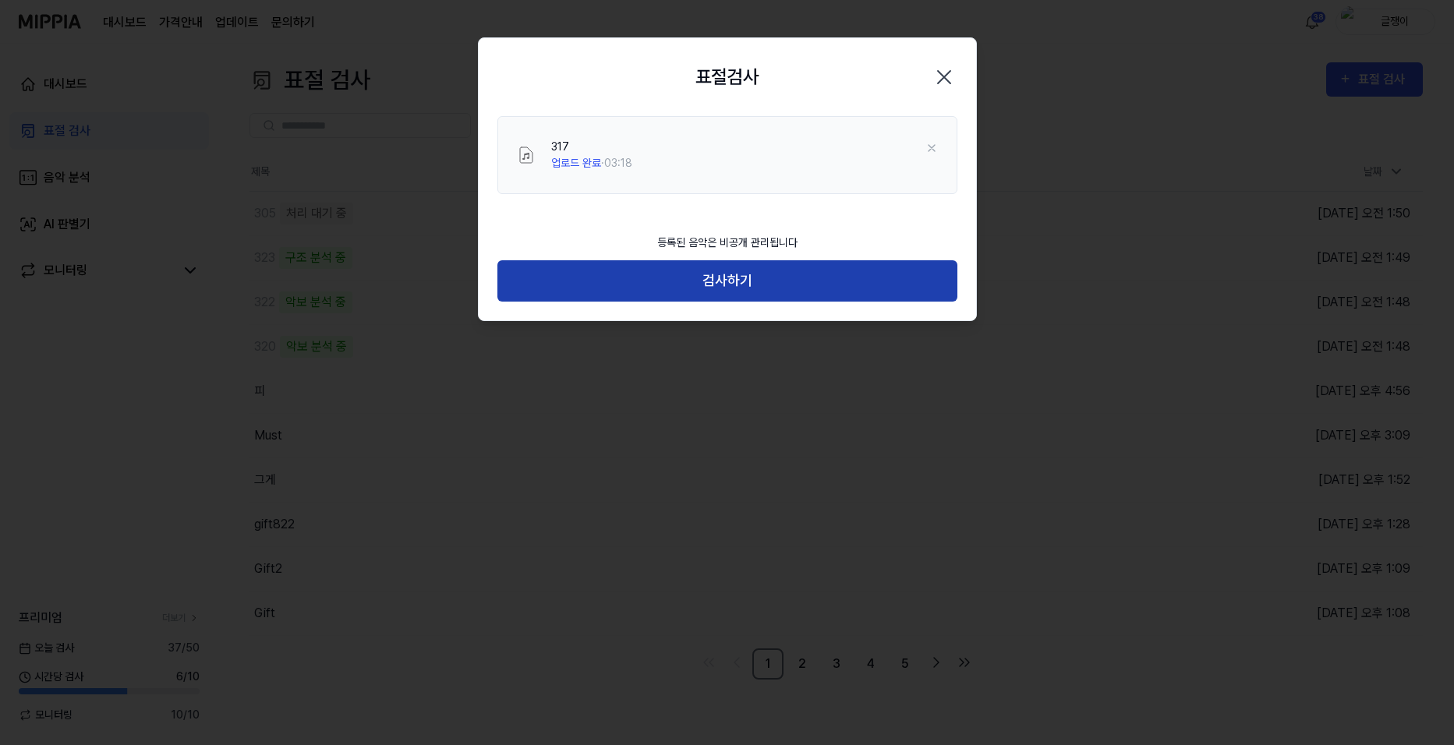
click at [727, 281] on button "검사하기" at bounding box center [727, 280] width 460 height 41
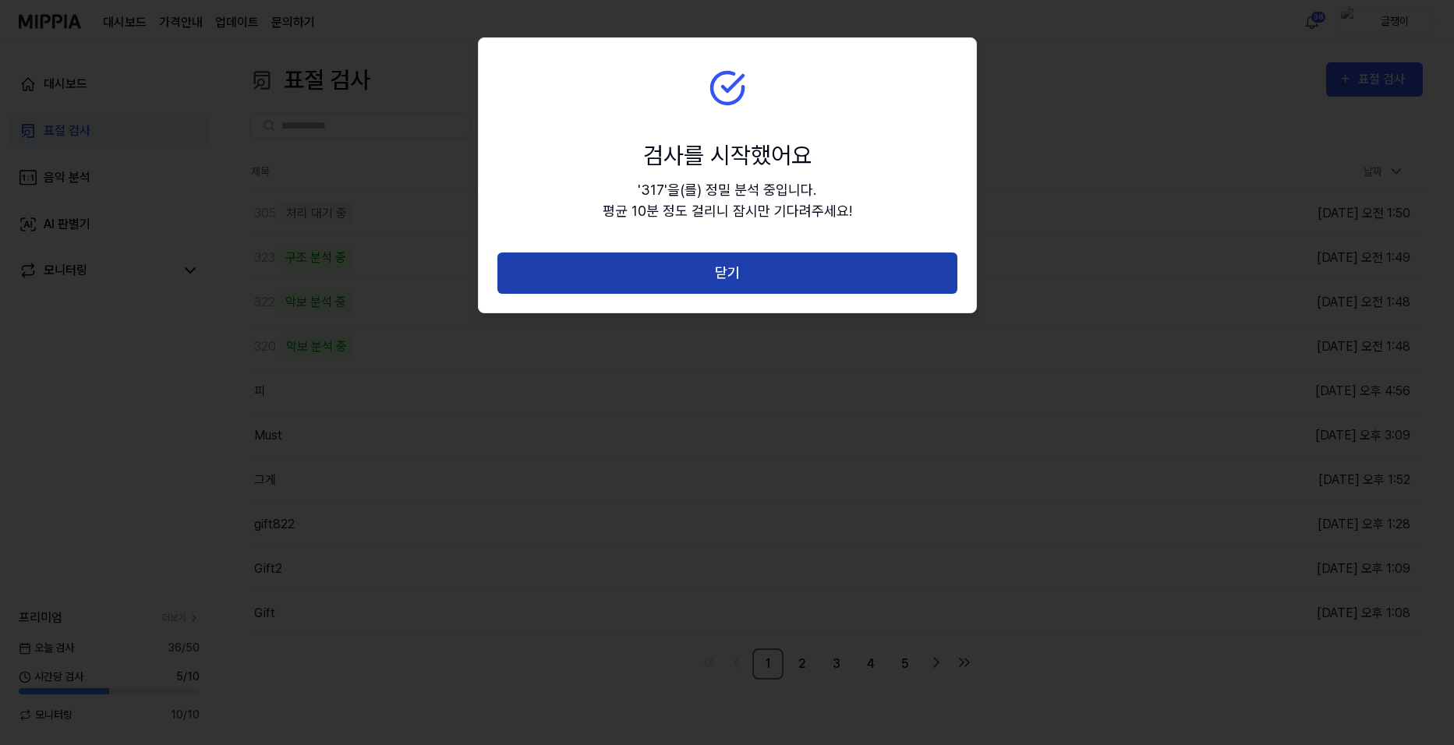
click at [728, 271] on button "닫기" at bounding box center [727, 273] width 460 height 41
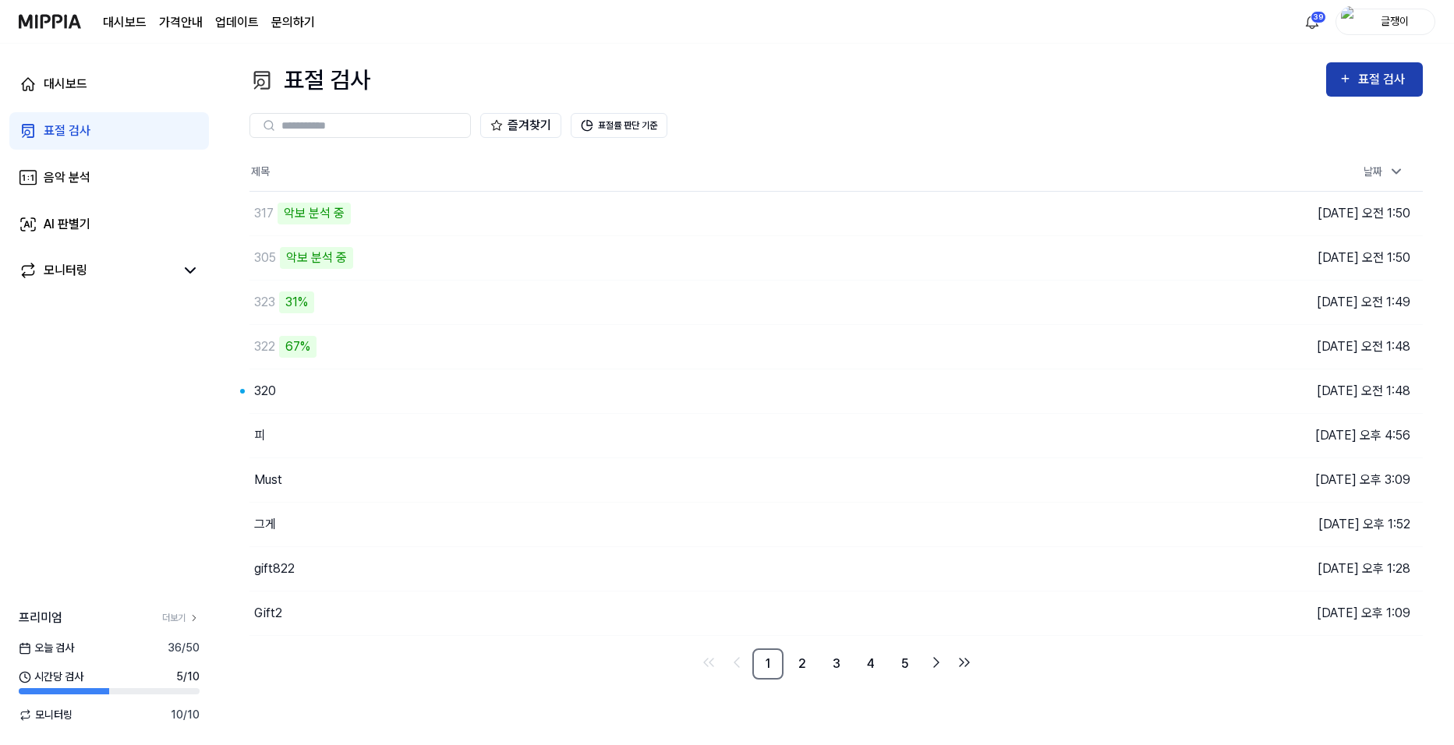
click at [1357, 72] on div "표절 검사" at bounding box center [1375, 79] width 72 height 20
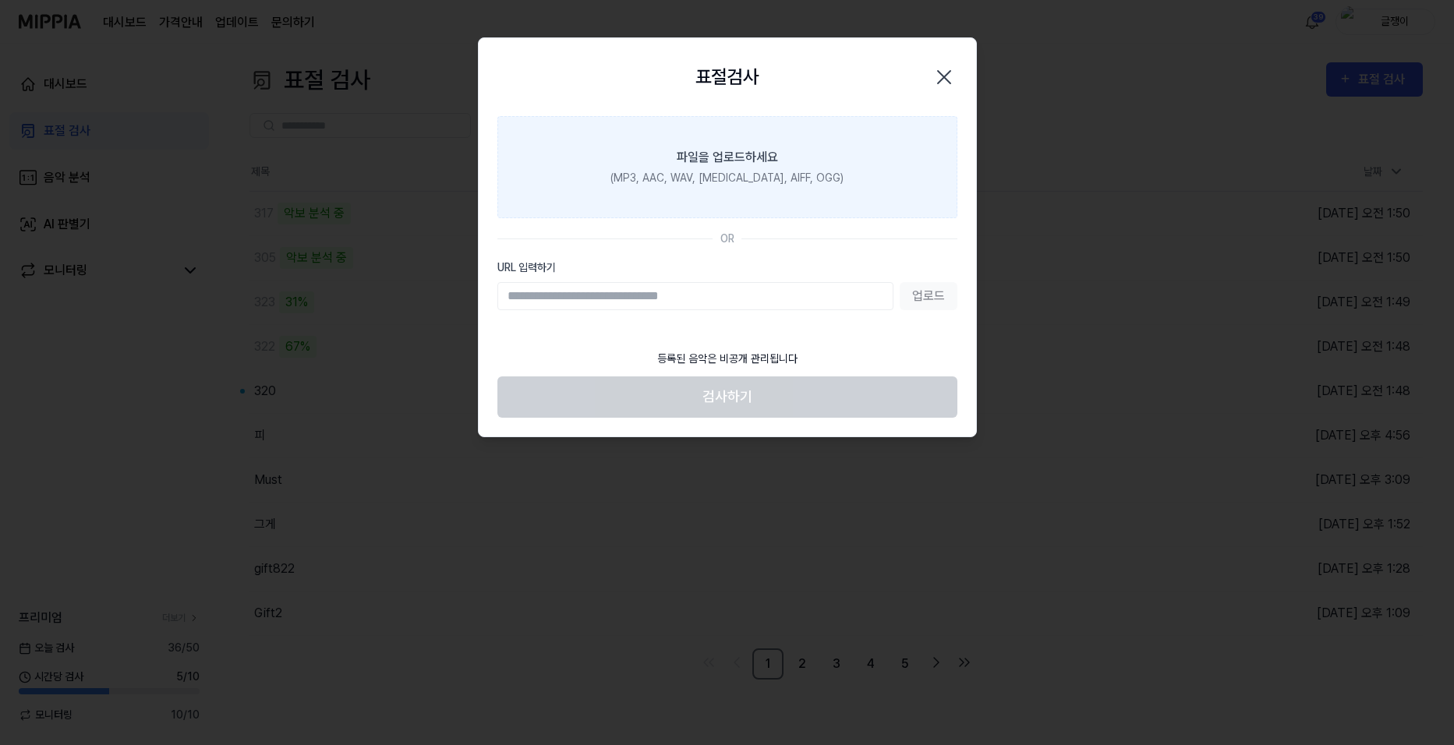
click at [757, 153] on div "파일을 업로드하세요" at bounding box center [727, 157] width 101 height 19
click at [0, 0] on input "파일을 업로드하세요 (MP3, AAC, WAV, FLAC, AIFF, OGG)" at bounding box center [0, 0] width 0 height 0
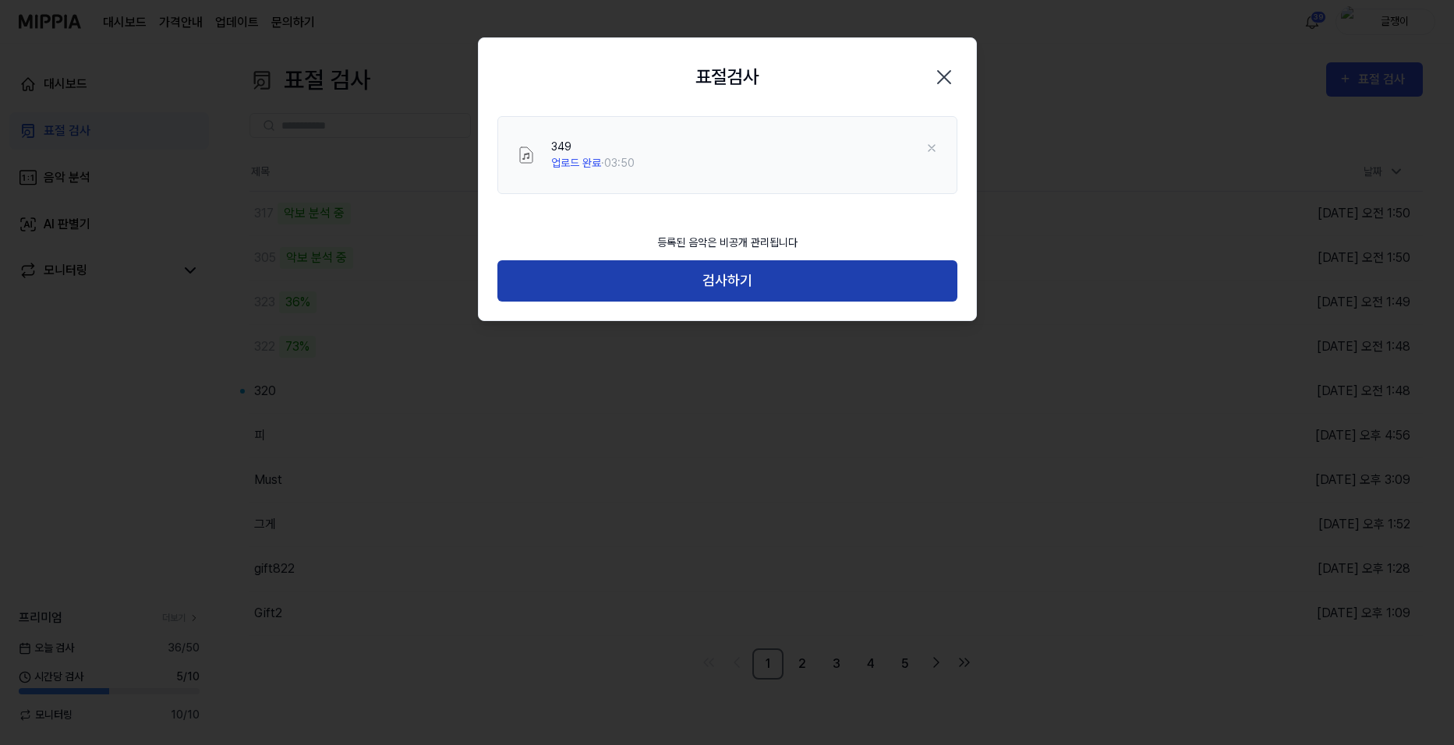
click at [724, 281] on button "검사하기" at bounding box center [727, 280] width 460 height 41
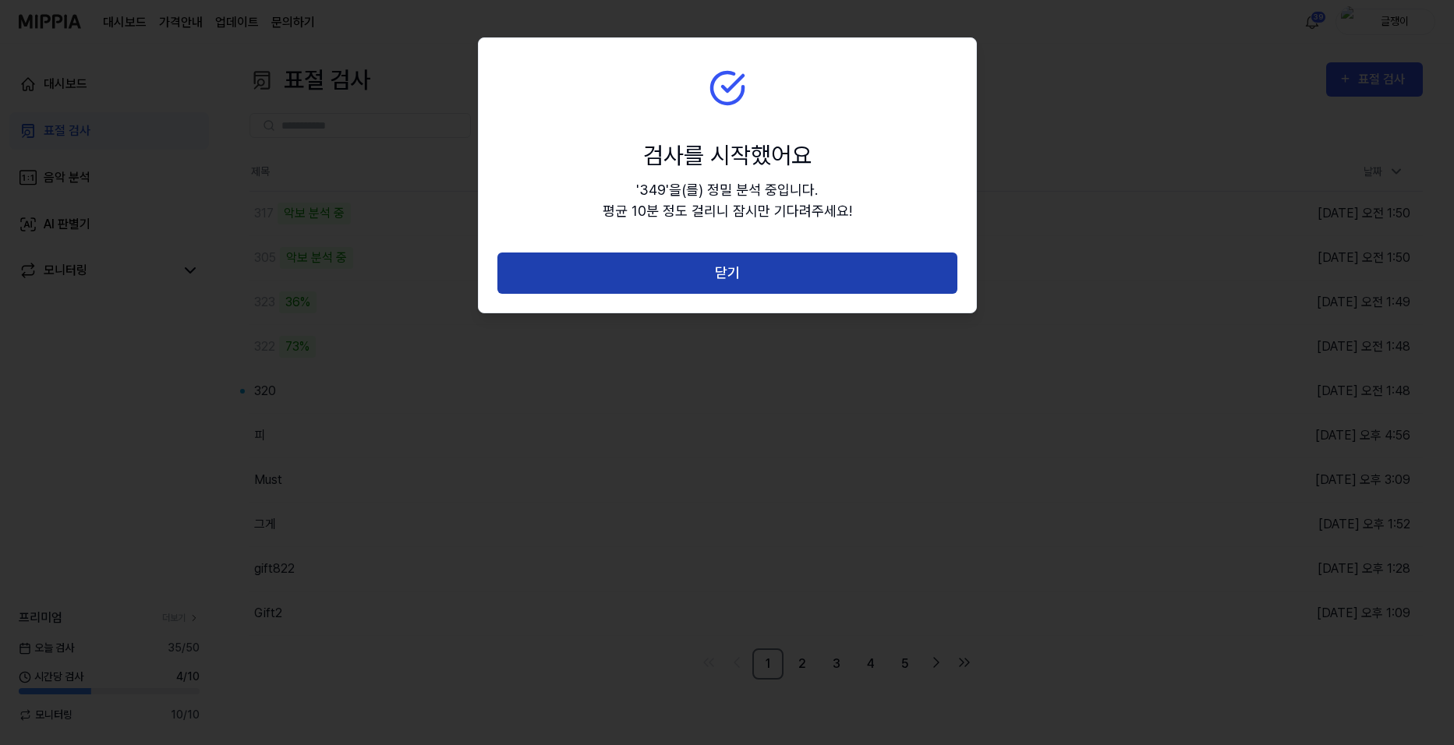
click at [743, 275] on button "닫기" at bounding box center [727, 273] width 460 height 41
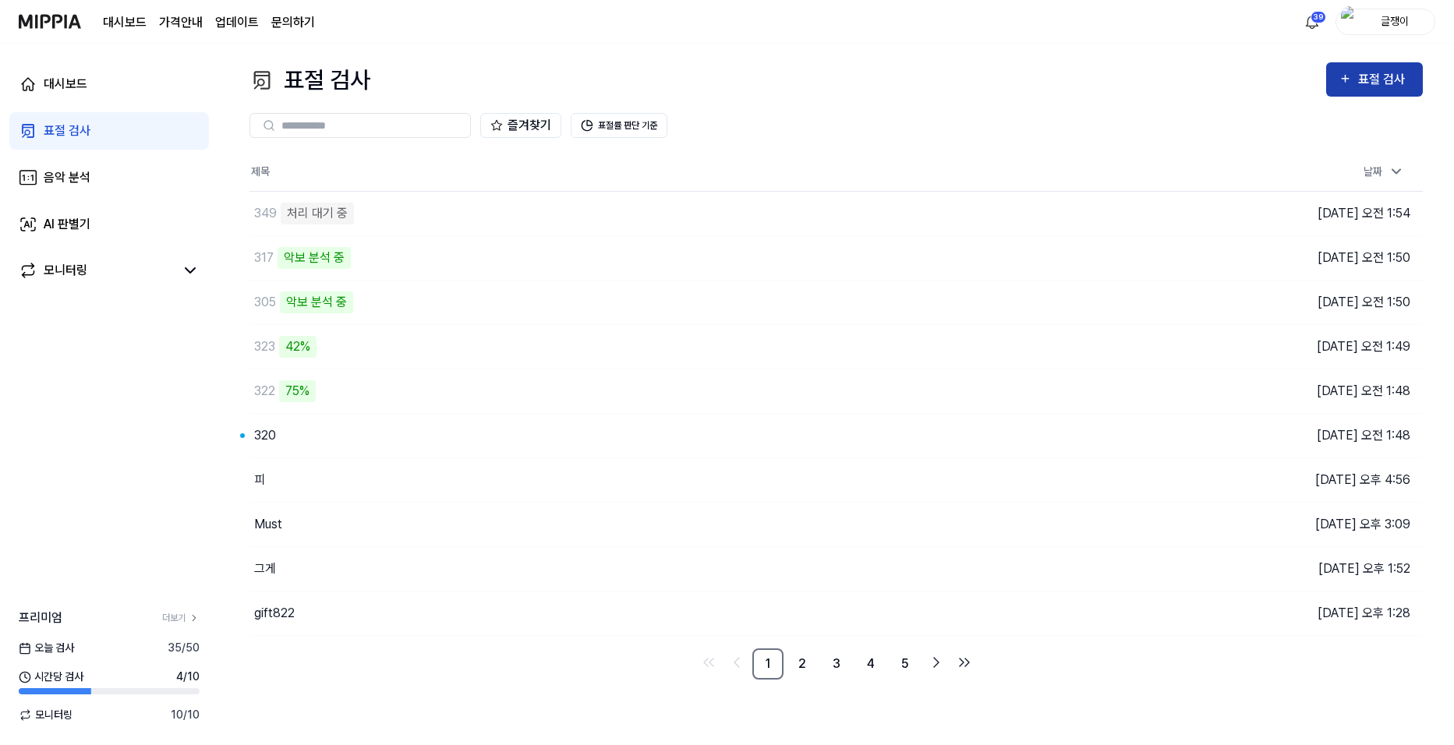
click at [1356, 80] on div "표절 검사" at bounding box center [1375, 79] width 72 height 20
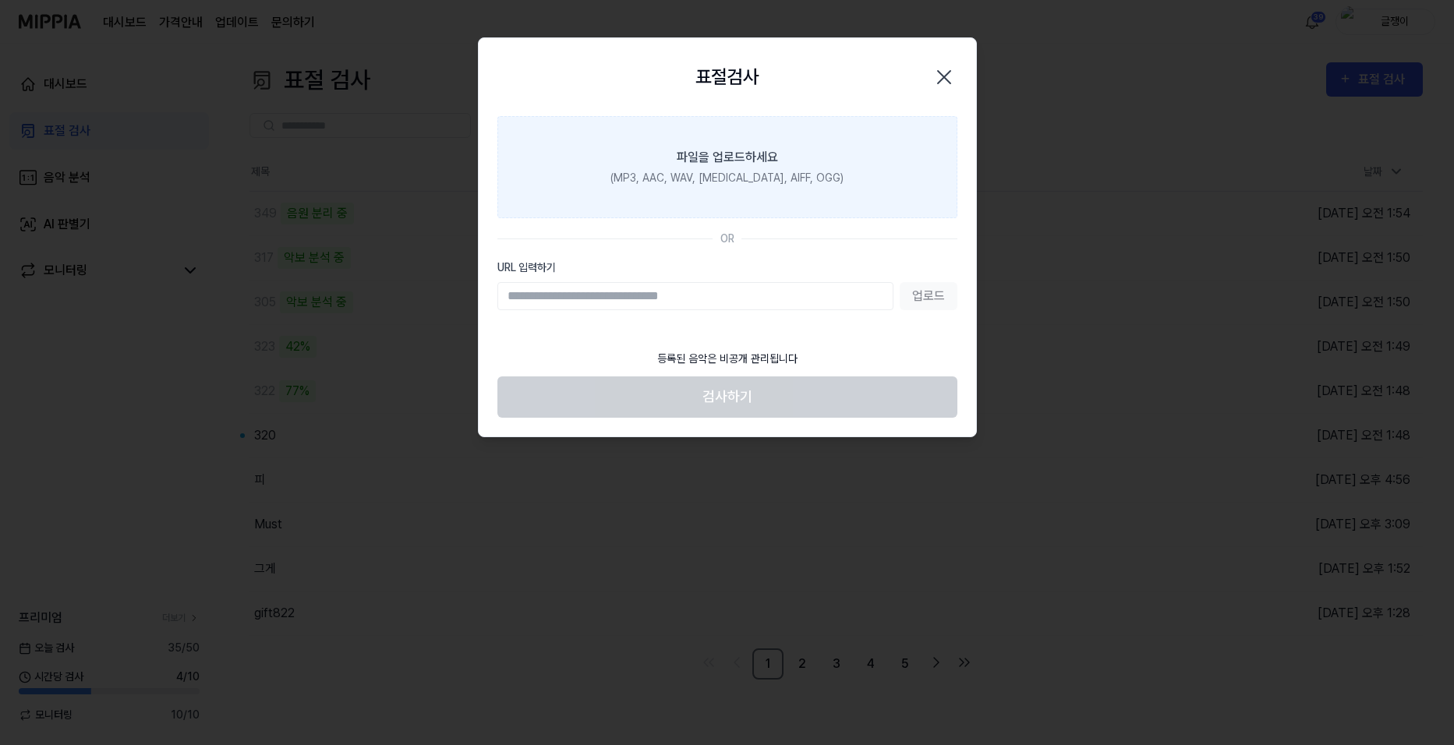
click at [751, 155] on div "파일을 업로드하세요" at bounding box center [727, 157] width 101 height 19
click at [0, 0] on input "파일을 업로드하세요 (MP3, AAC, WAV, FLAC, AIFF, OGG)" at bounding box center [0, 0] width 0 height 0
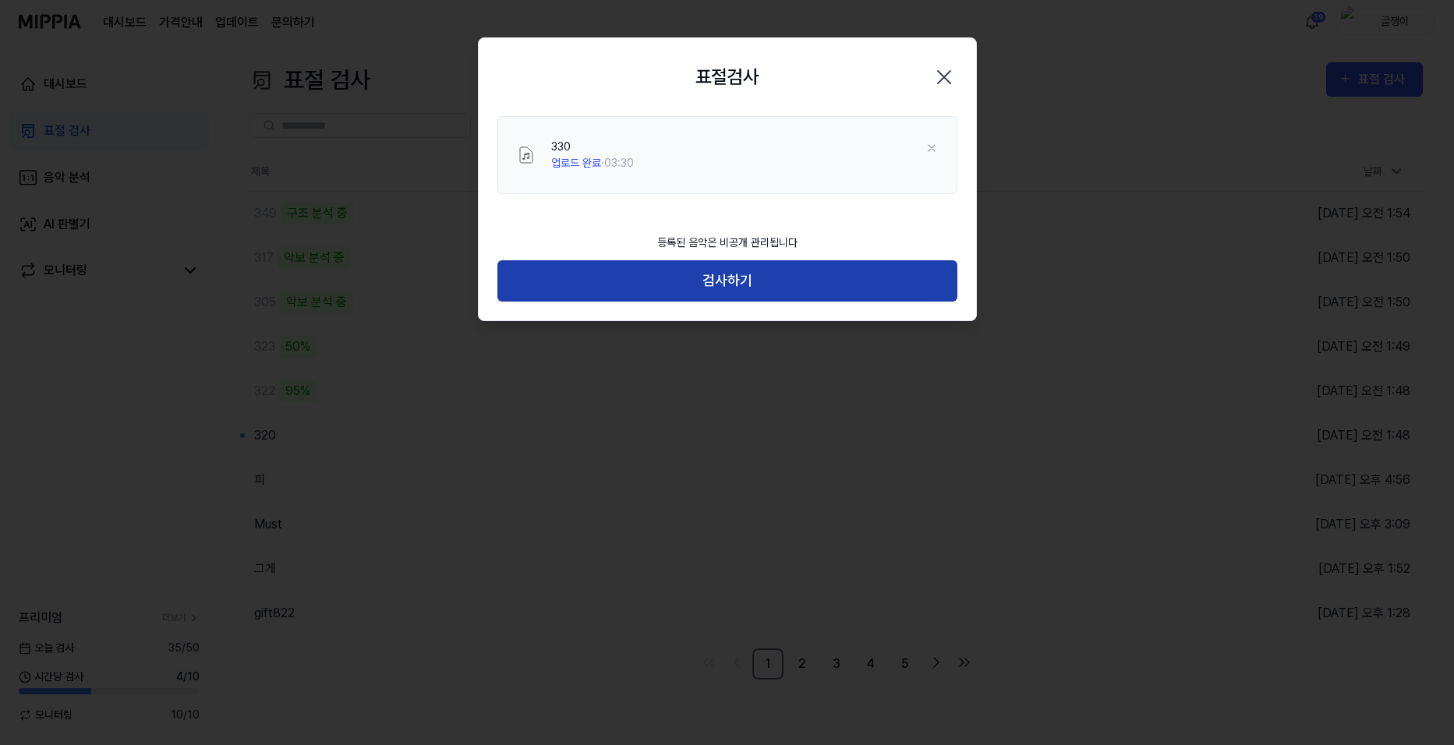
click at [729, 281] on button "검사하기" at bounding box center [727, 280] width 460 height 41
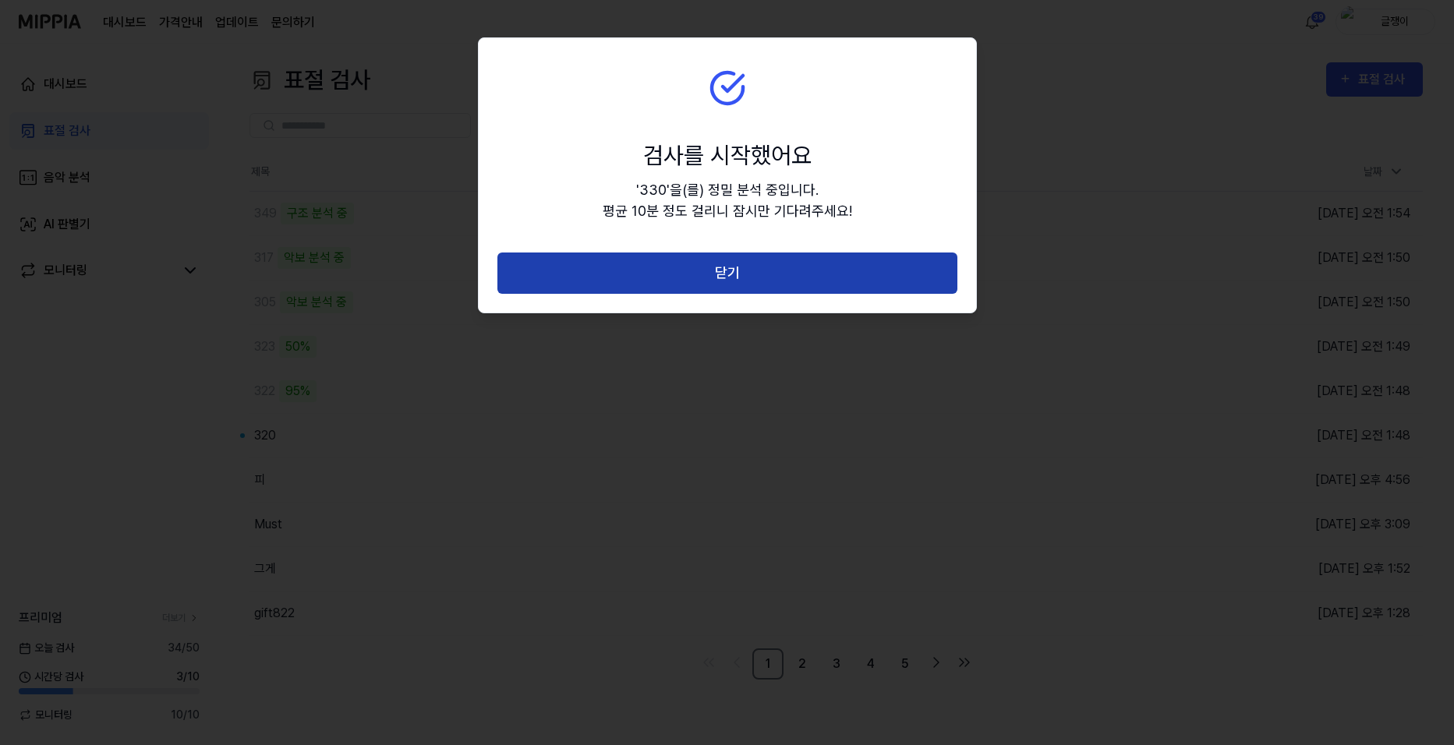
click at [733, 274] on button "닫기" at bounding box center [727, 273] width 460 height 41
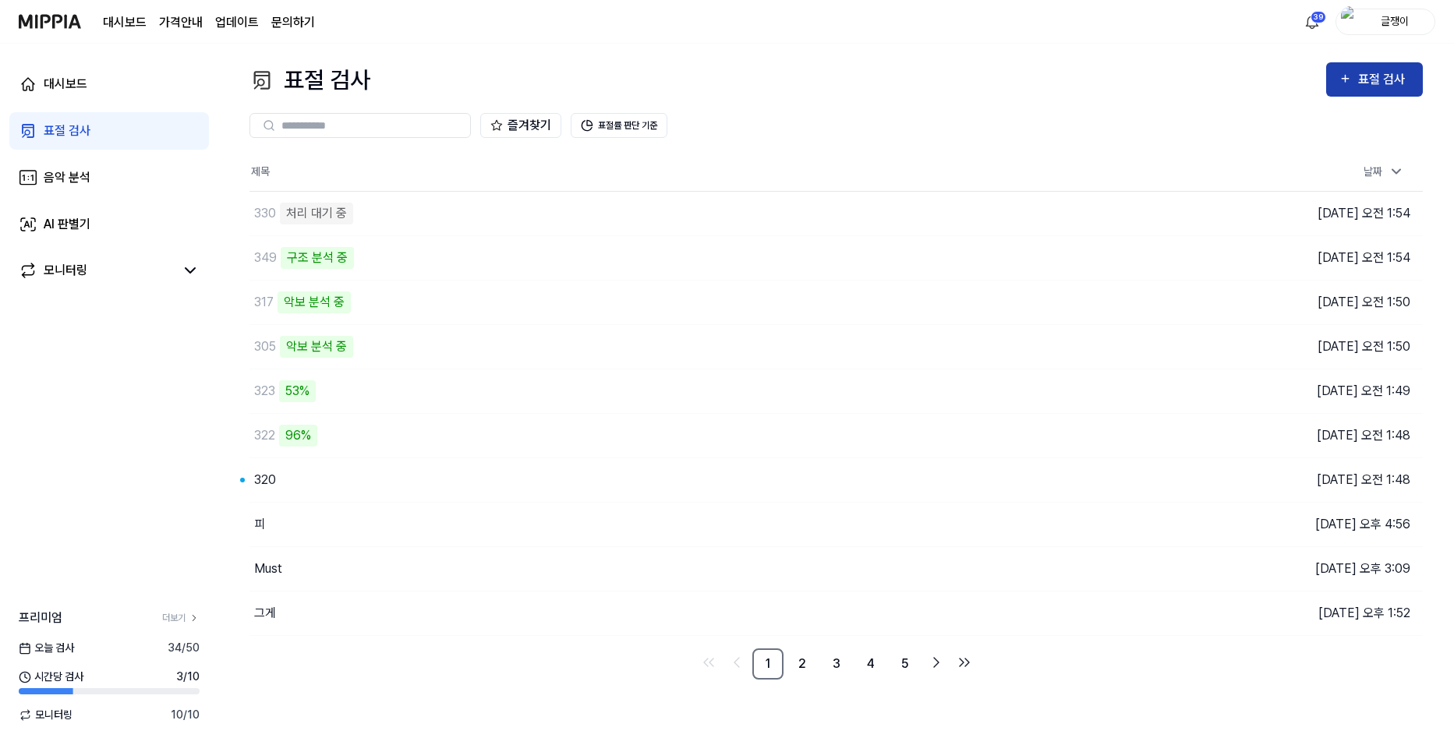
click at [1355, 81] on div "표절 검사" at bounding box center [1375, 79] width 72 height 20
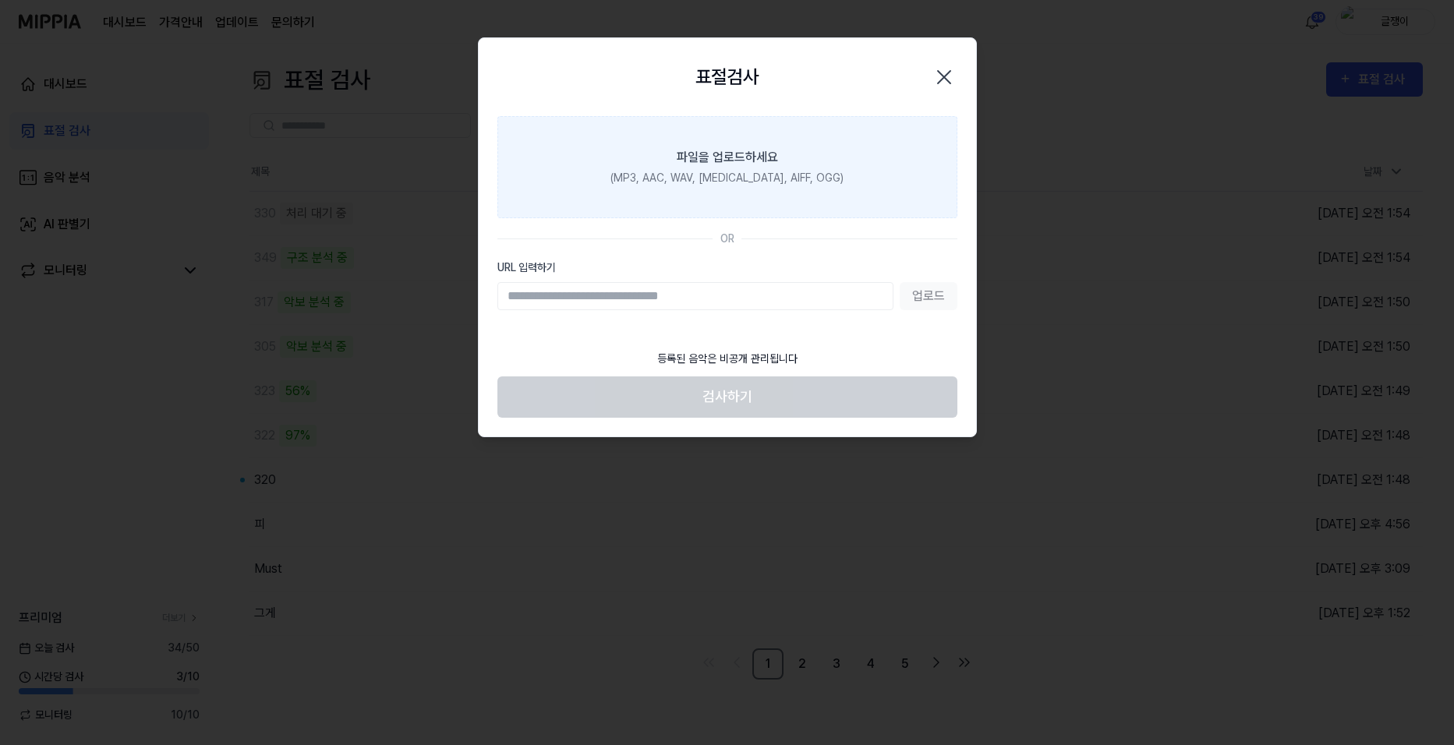
click at [738, 175] on div "(MP3, AAC, WAV, FLAC, AIFF, OGG)" at bounding box center [727, 178] width 233 height 16
click at [0, 0] on input "파일을 업로드하세요 (MP3, AAC, WAV, FLAC, AIFF, OGG)" at bounding box center [0, 0] width 0 height 0
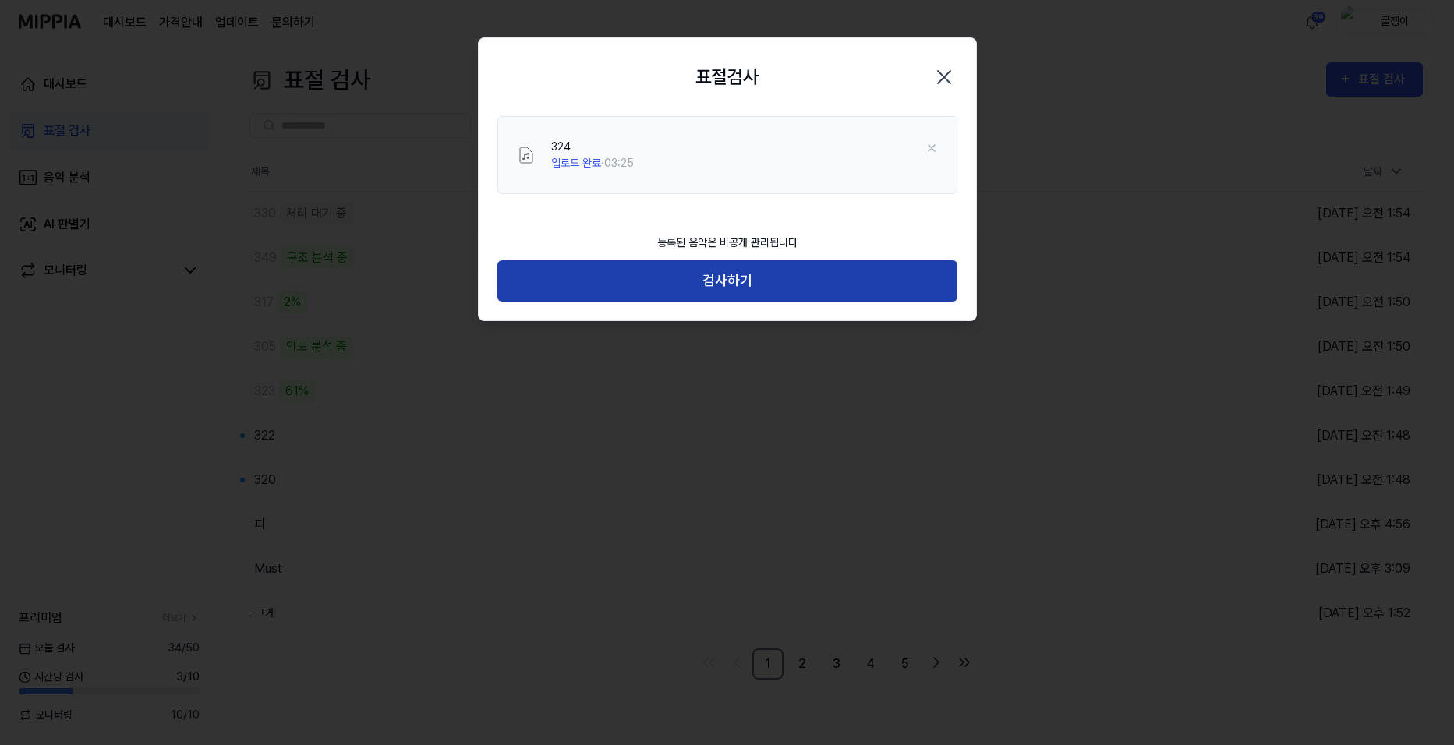
click at [726, 278] on button "검사하기" at bounding box center [727, 280] width 460 height 41
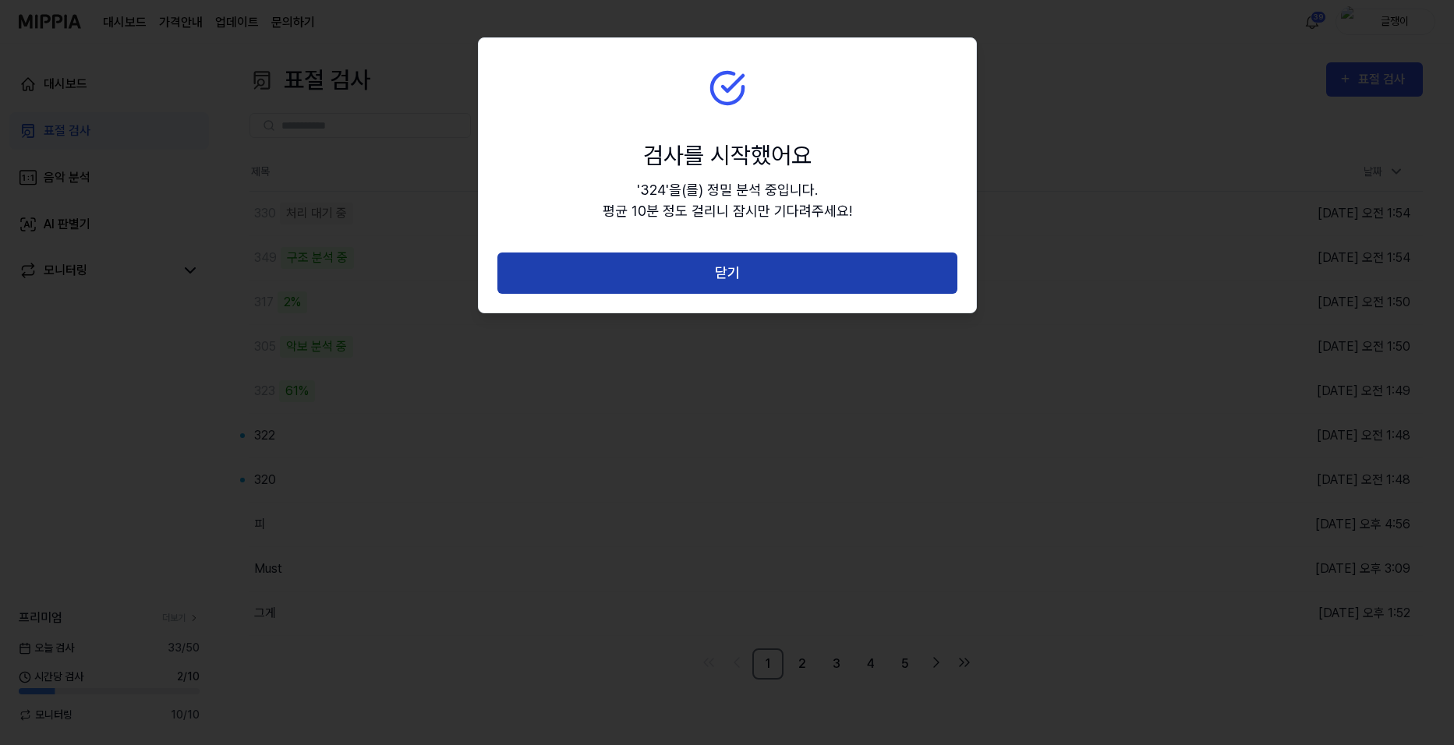
click at [735, 266] on button "닫기" at bounding box center [727, 273] width 460 height 41
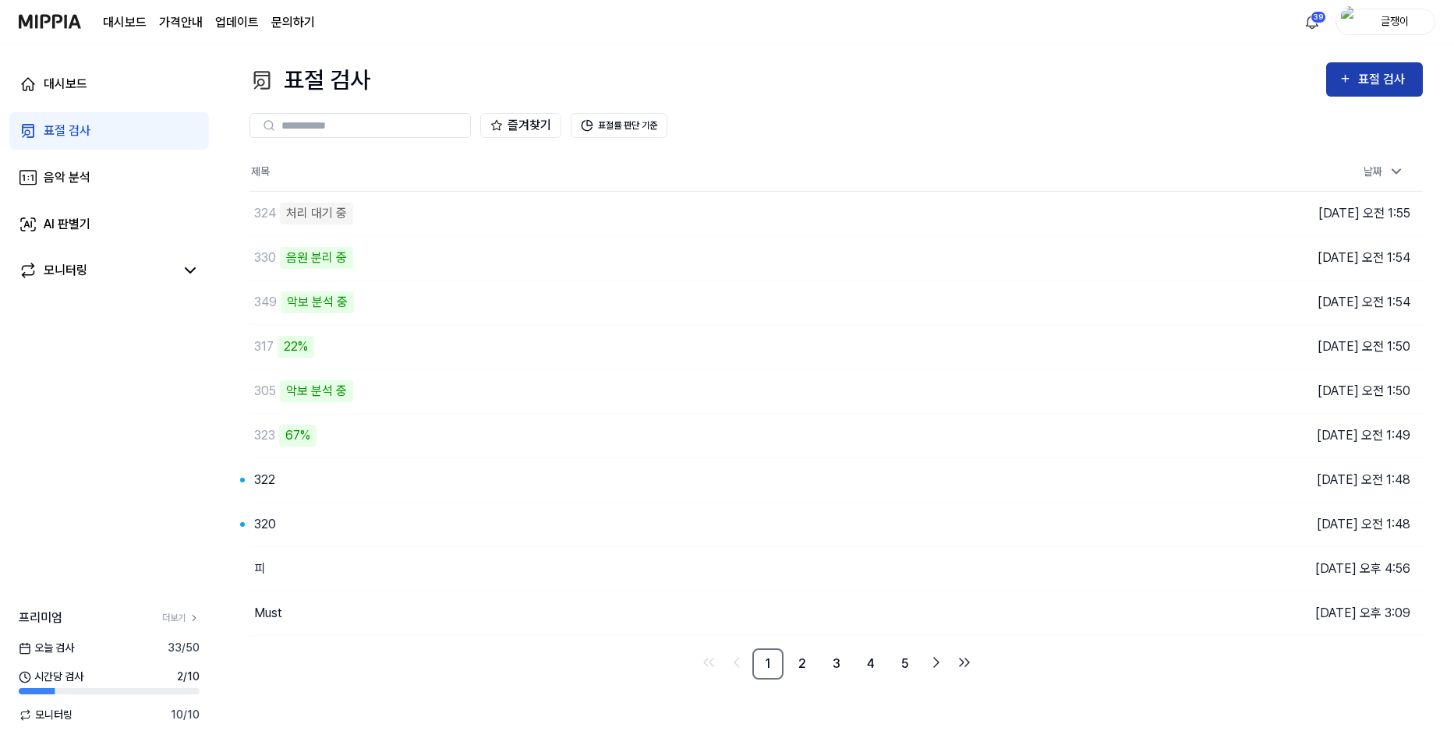
click at [1365, 76] on div "표절 검사" at bounding box center [1384, 79] width 52 height 20
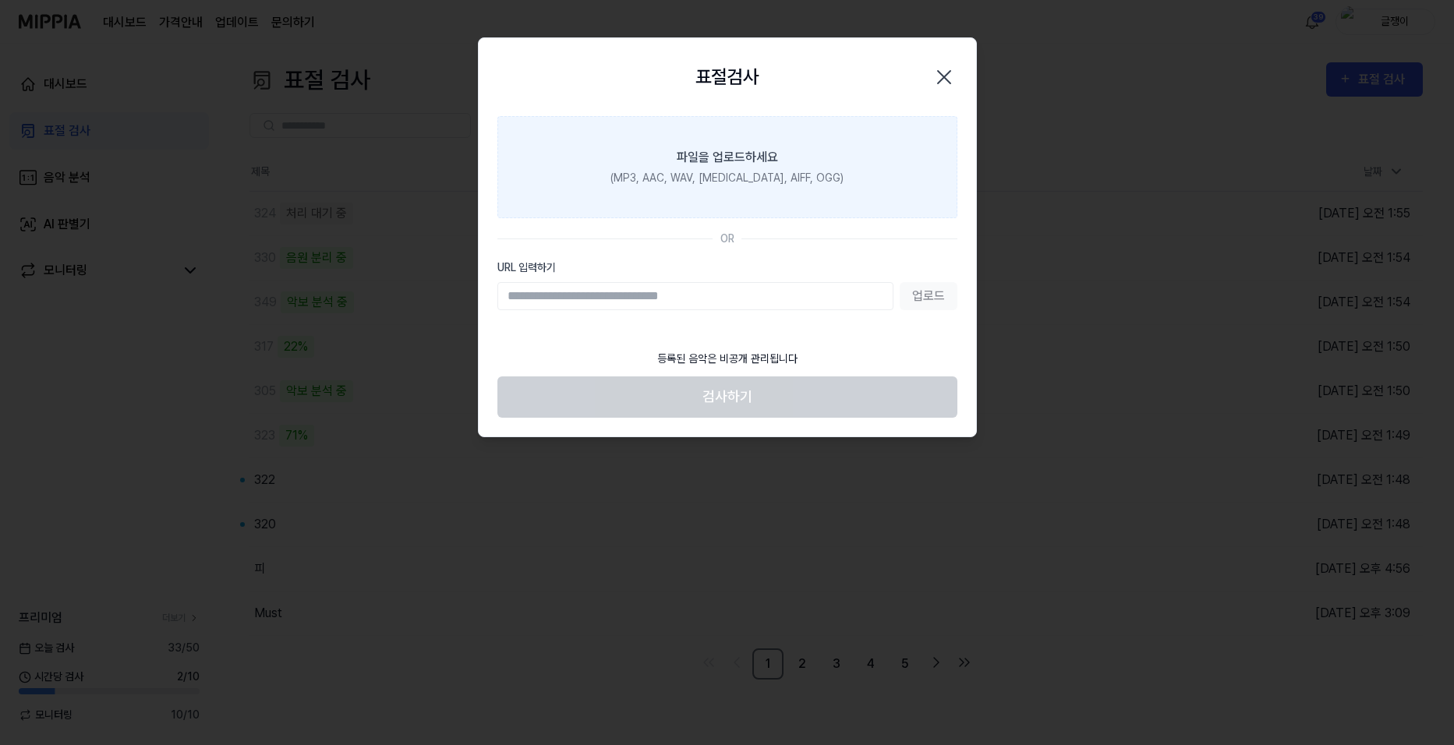
click at [763, 176] on div "(MP3, AAC, WAV, FLAC, AIFF, OGG)" at bounding box center [727, 178] width 233 height 16
click at [0, 0] on input "파일을 업로드하세요 (MP3, AAC, WAV, FLAC, AIFF, OGG)" at bounding box center [0, 0] width 0 height 0
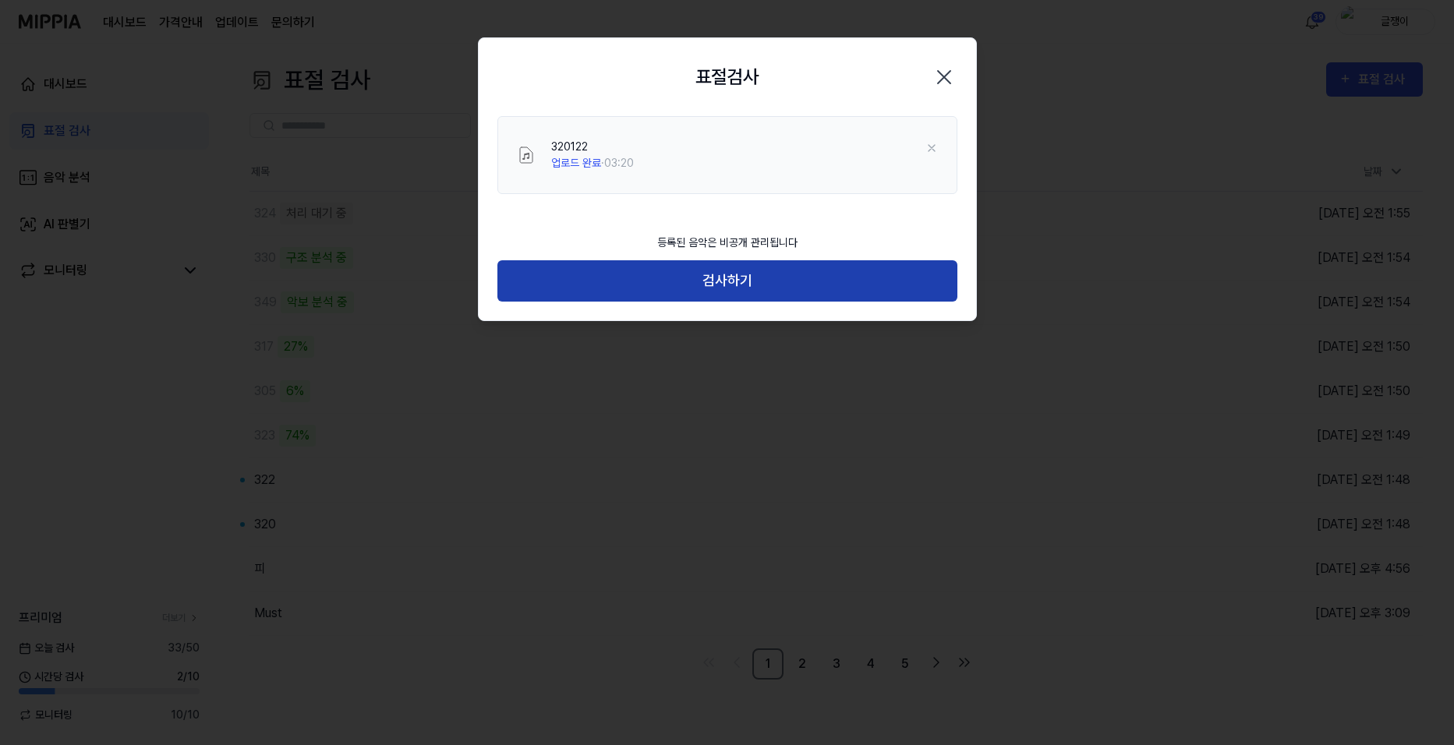
click at [713, 285] on button "검사하기" at bounding box center [727, 280] width 460 height 41
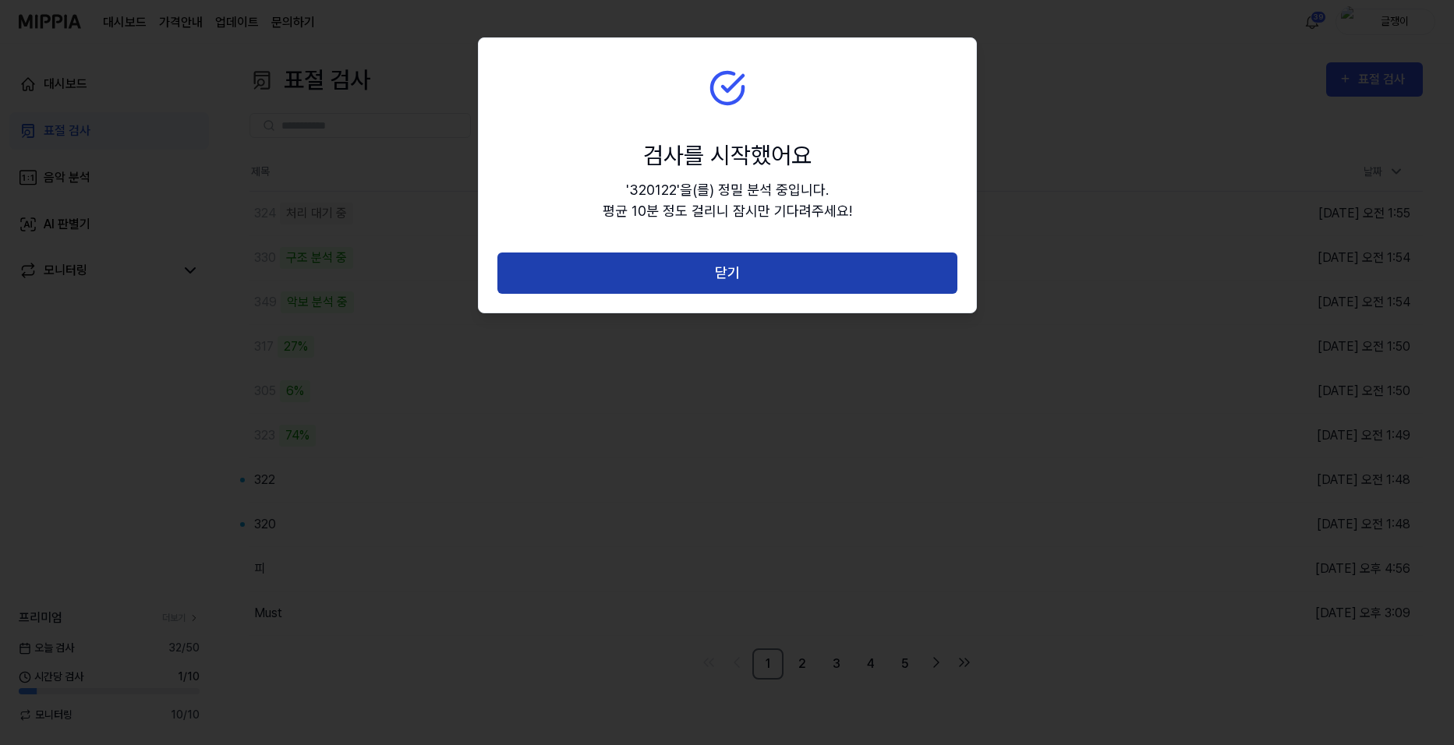
click at [738, 278] on button "닫기" at bounding box center [727, 273] width 460 height 41
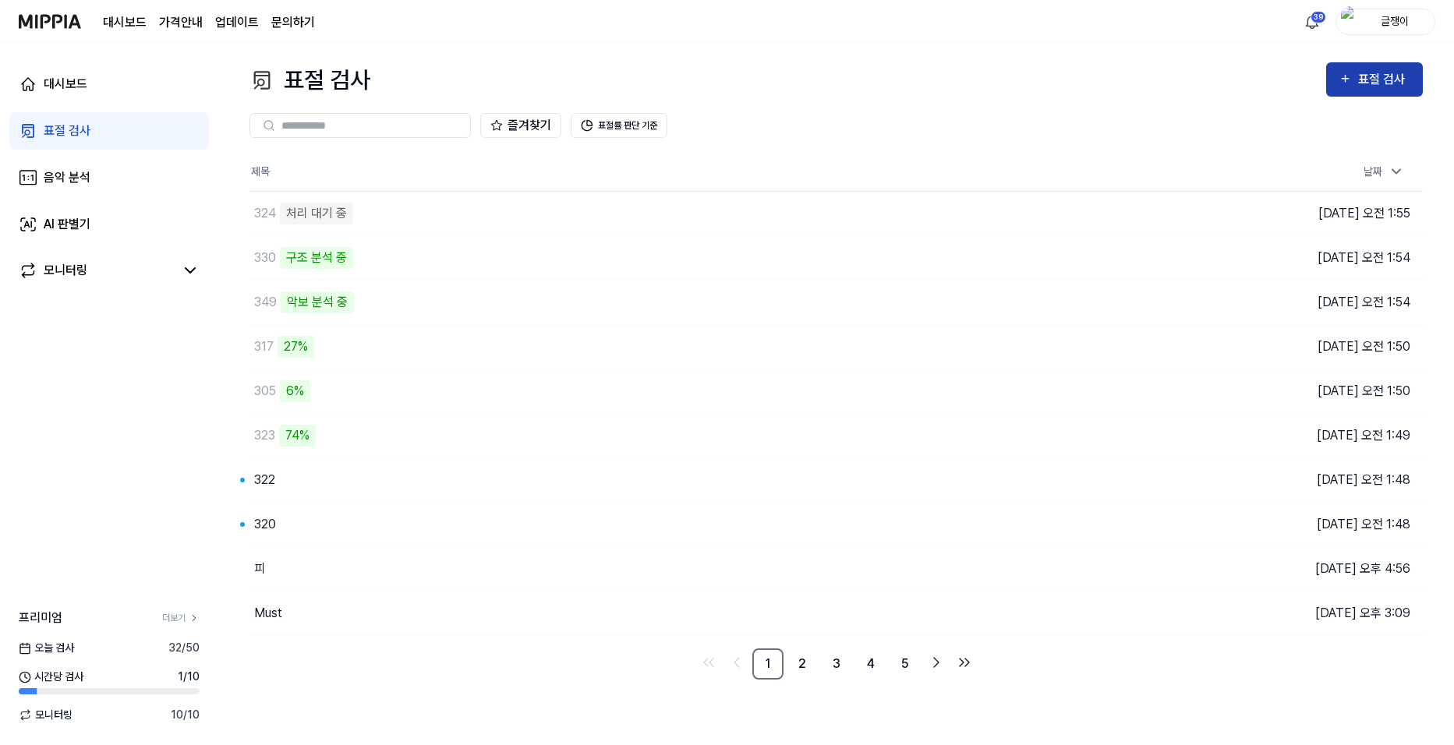
click at [1361, 82] on div "표절 검사" at bounding box center [1384, 79] width 52 height 20
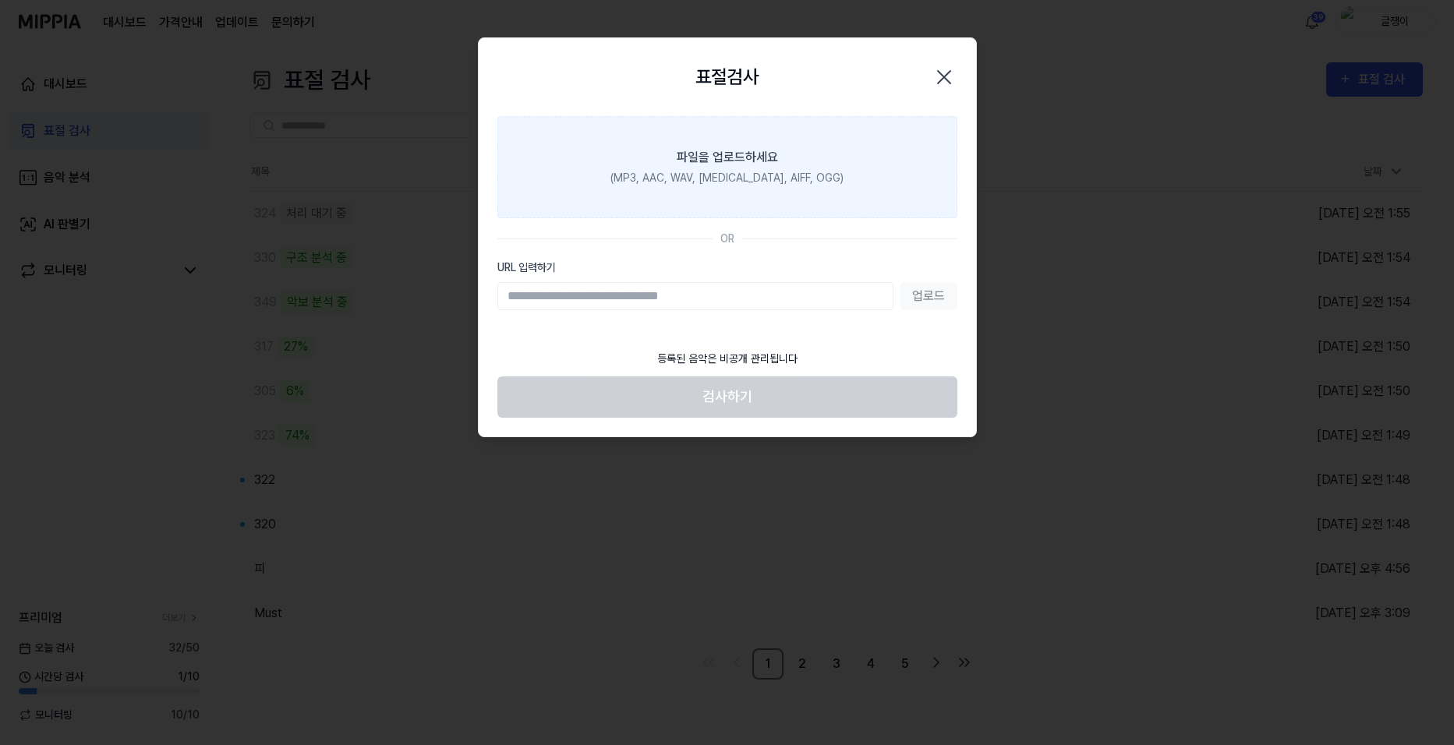
click at [693, 179] on div "(MP3, AAC, WAV, FLAC, AIFF, OGG)" at bounding box center [727, 178] width 233 height 16
click at [0, 0] on input "파일을 업로드하세요 (MP3, AAC, WAV, FLAC, AIFF, OGG)" at bounding box center [0, 0] width 0 height 0
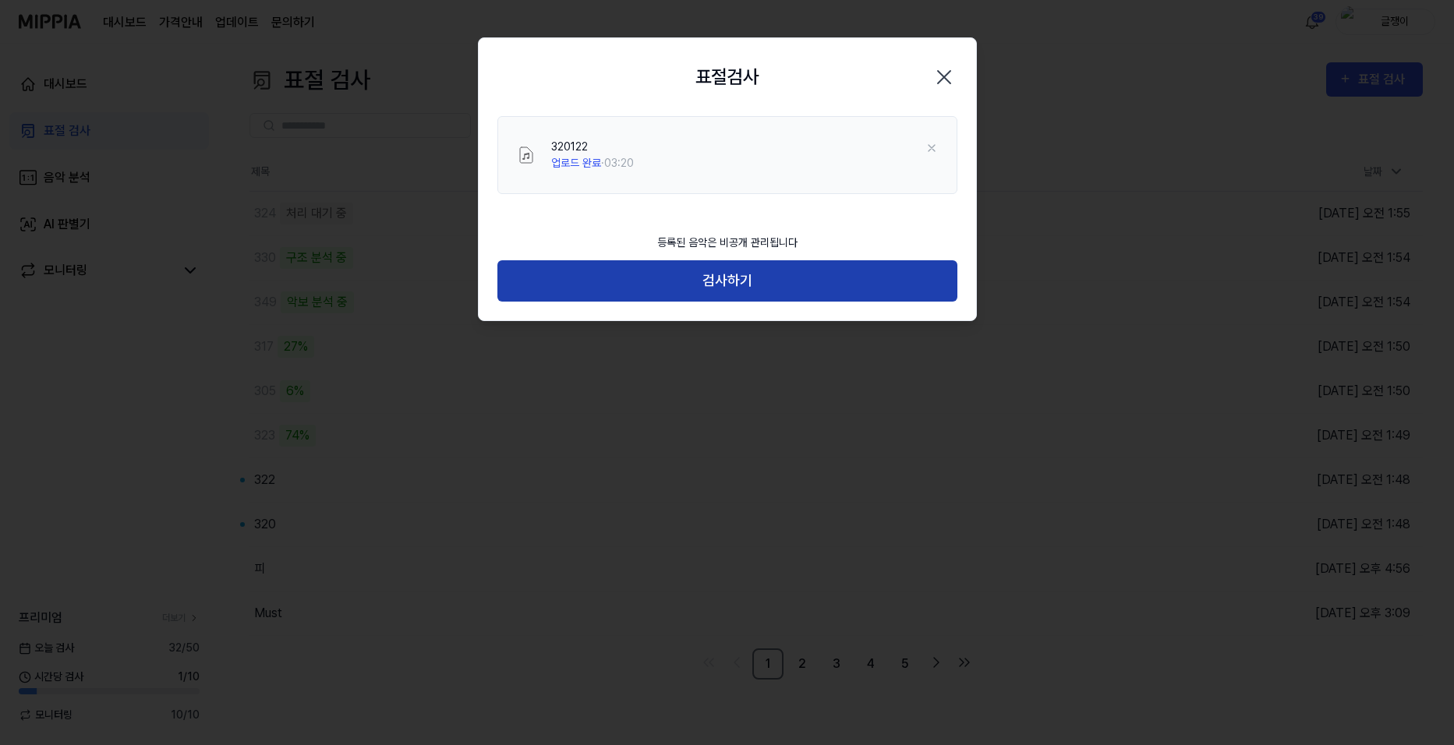
click at [742, 276] on button "검사하기" at bounding box center [727, 280] width 460 height 41
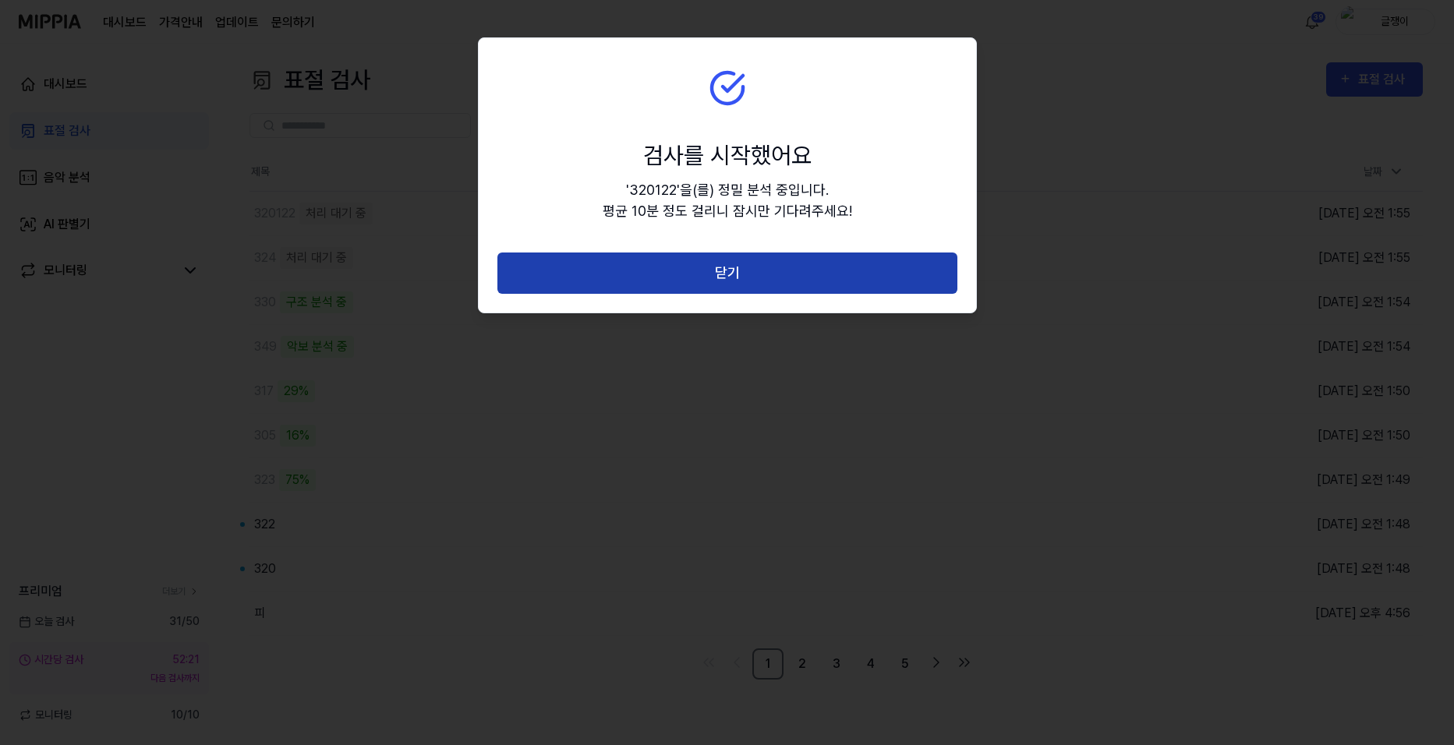
click at [727, 270] on button "닫기" at bounding box center [727, 273] width 460 height 41
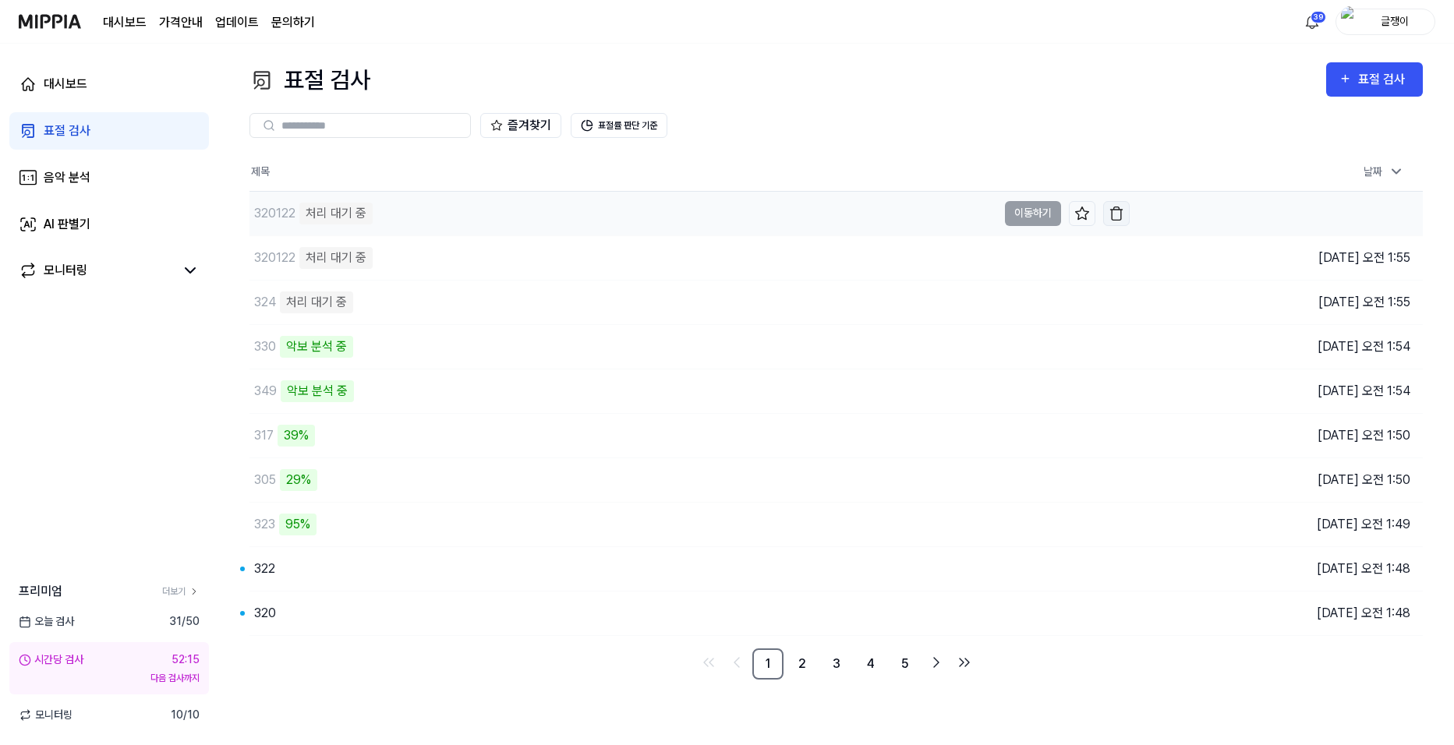
click at [1114, 213] on img "button" at bounding box center [1117, 214] width 16 height 16
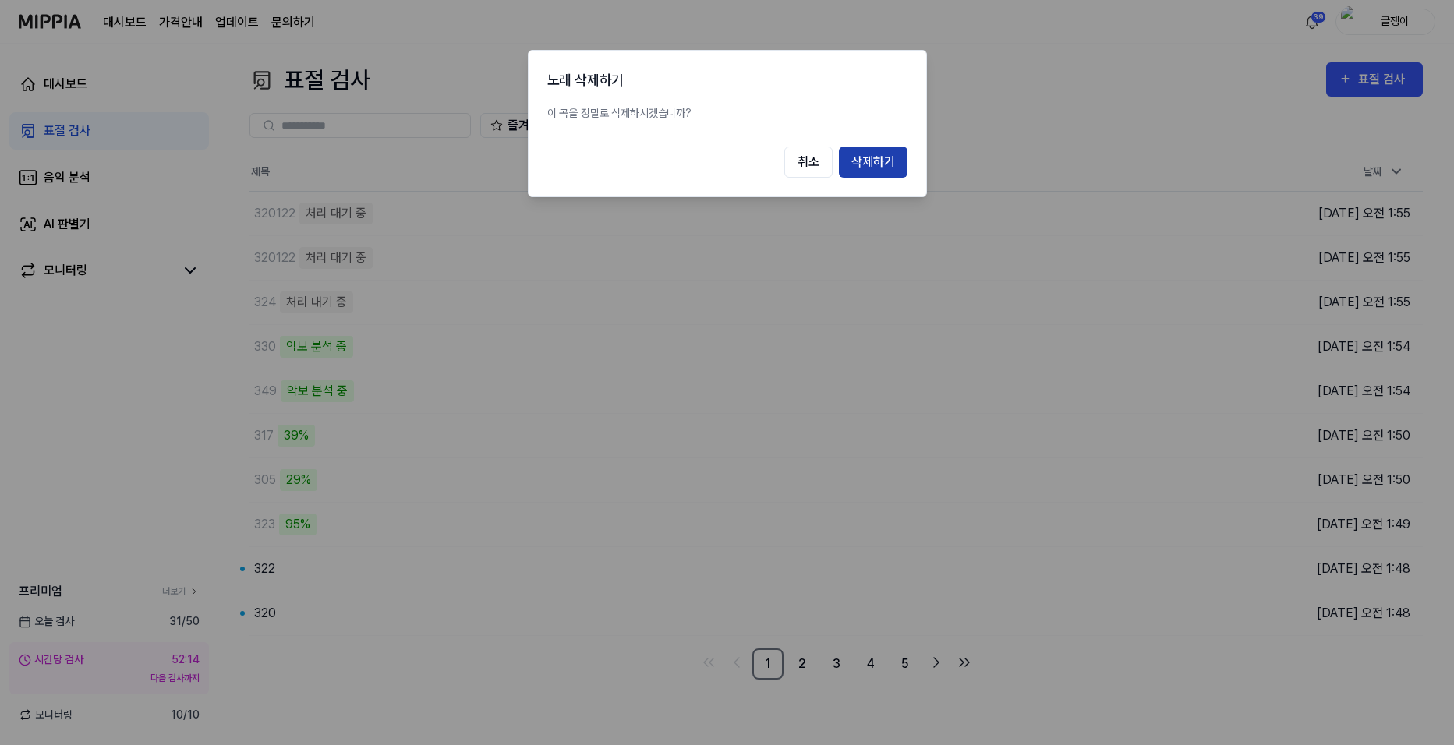
click at [874, 158] on button "삭제하기" at bounding box center [873, 162] width 69 height 31
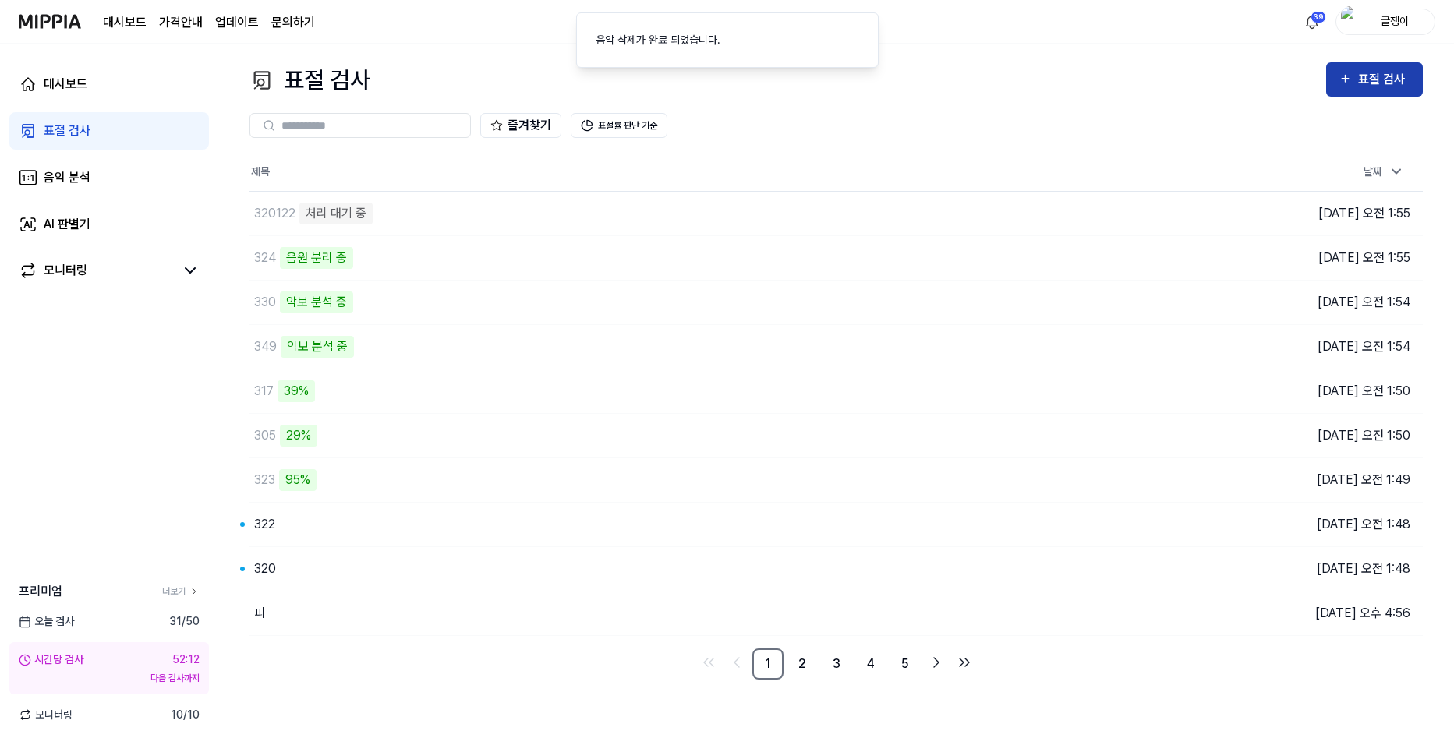
click at [1356, 80] on div "표절 검사" at bounding box center [1375, 79] width 72 height 20
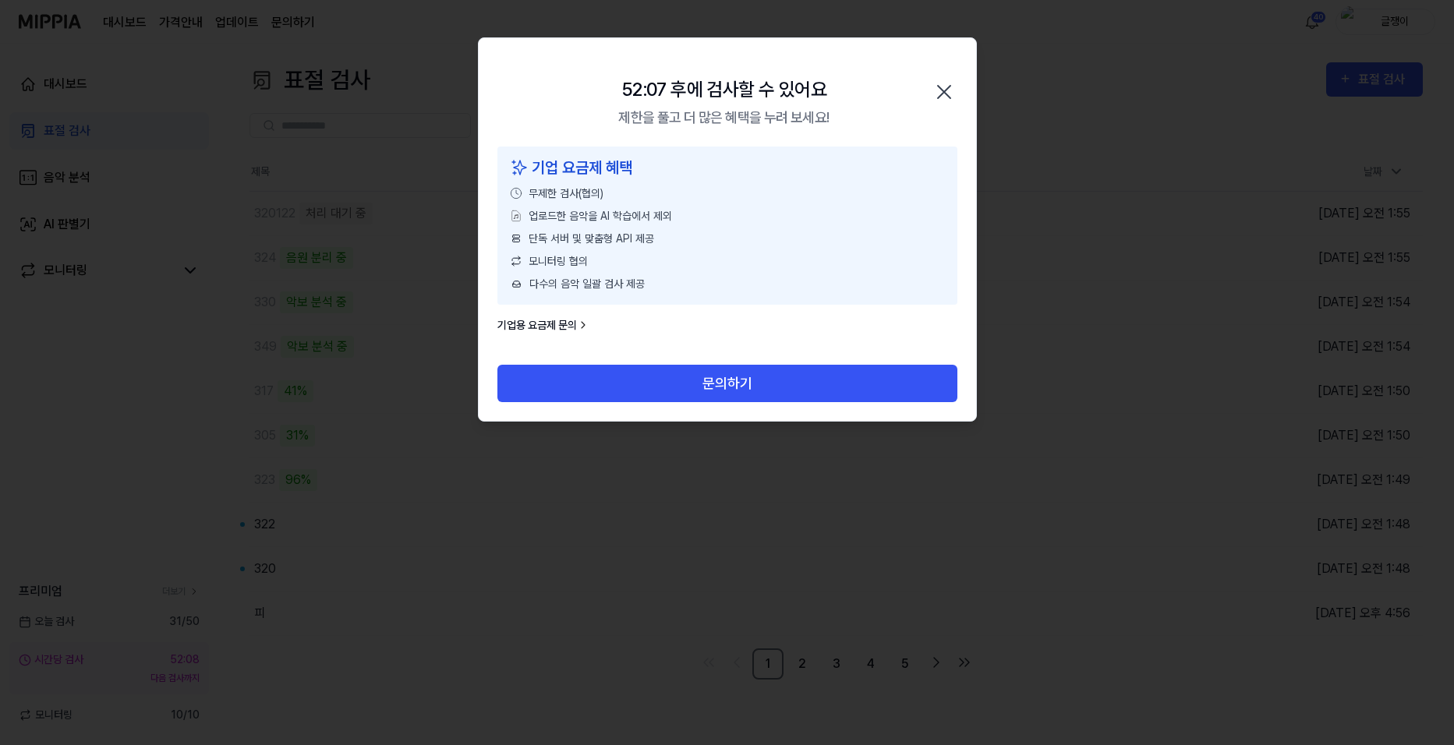
click at [944, 94] on icon "button" at bounding box center [944, 92] width 12 height 12
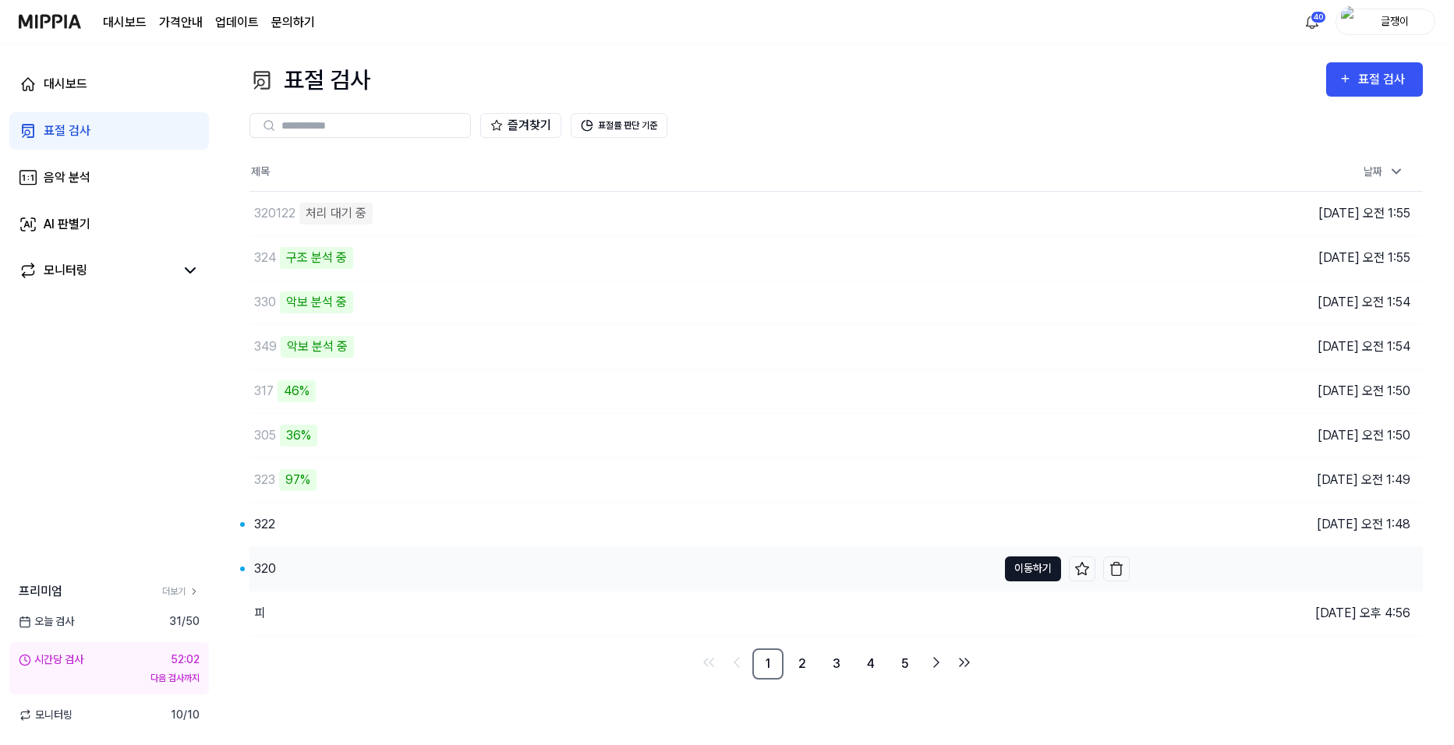
click at [1027, 571] on button "이동하기" at bounding box center [1033, 569] width 56 height 25
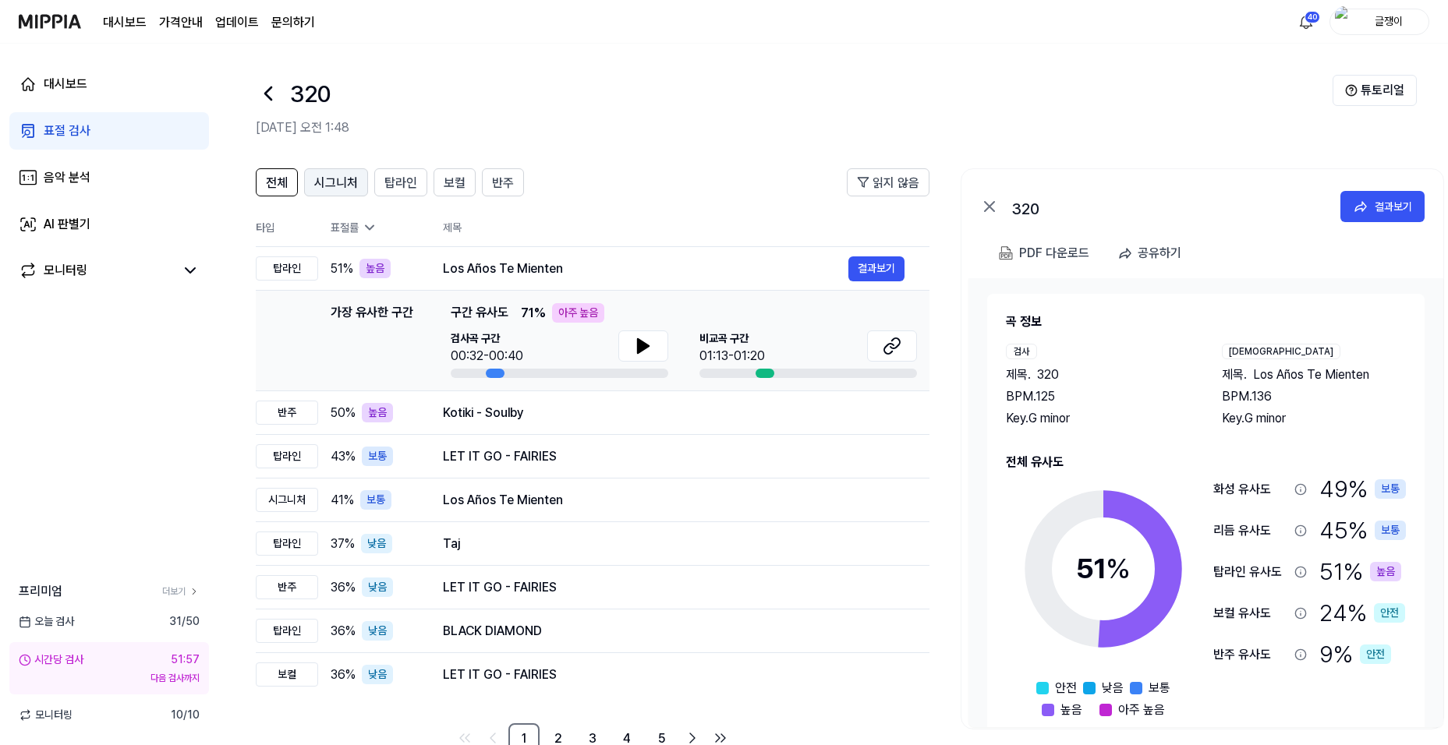
click at [331, 182] on span "시그니처" at bounding box center [336, 183] width 44 height 19
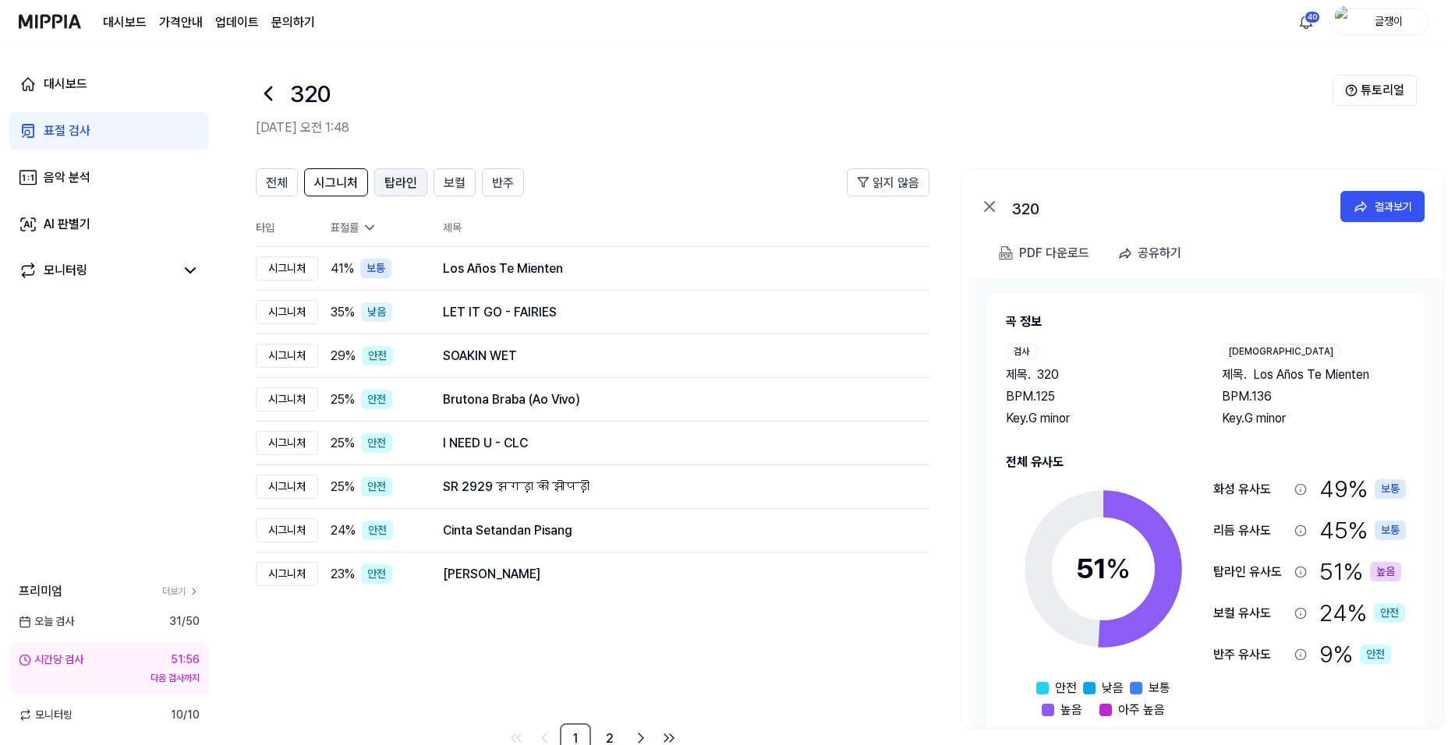
click at [394, 187] on span "탑라인" at bounding box center [400, 183] width 33 height 19
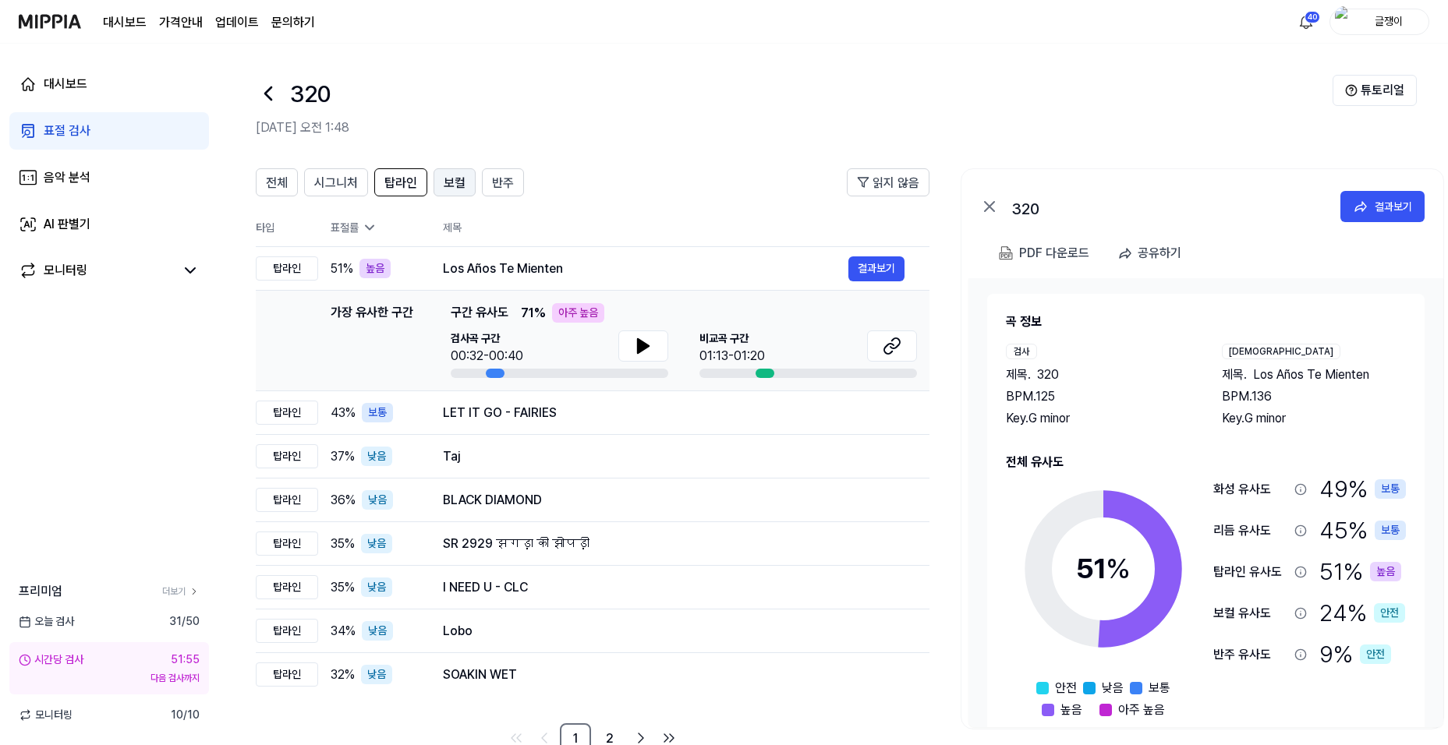
click at [445, 185] on span "보컬" at bounding box center [455, 183] width 22 height 19
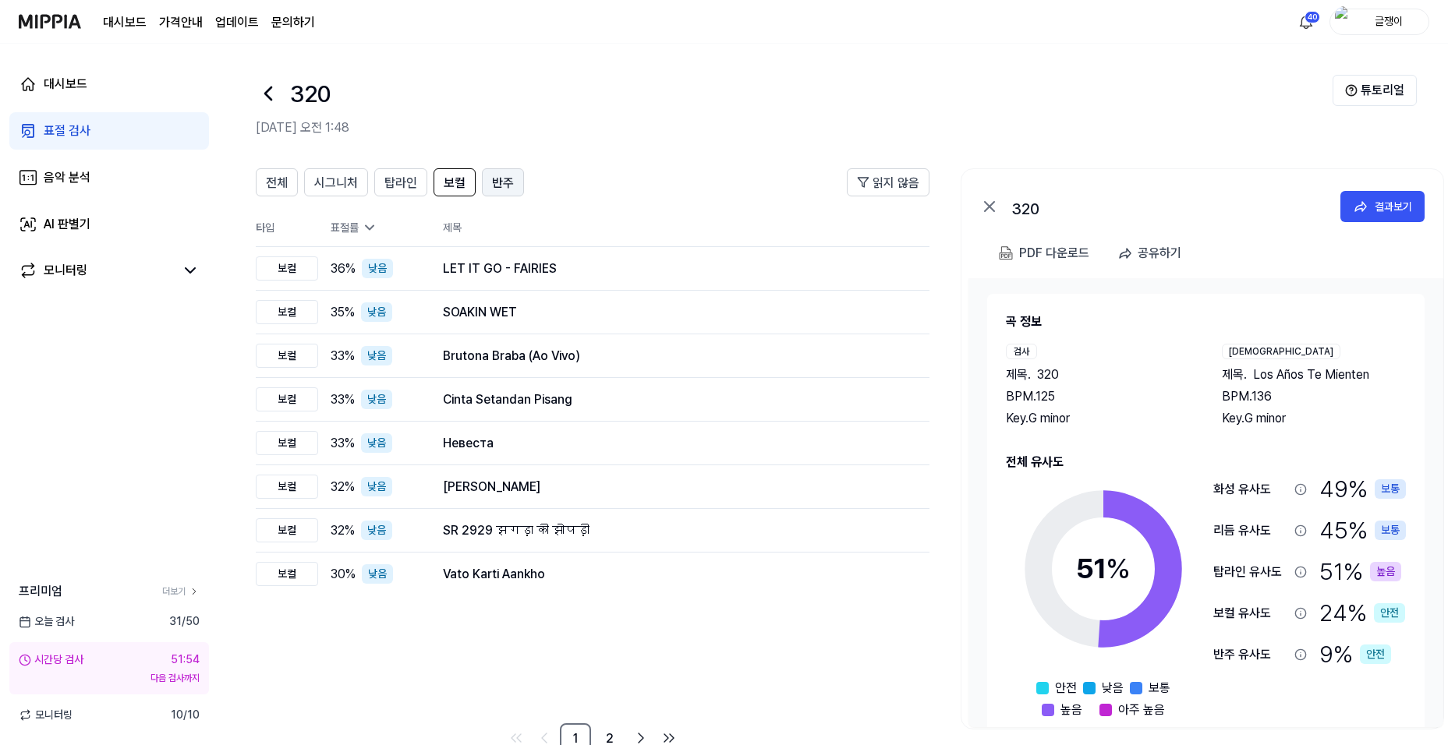
click at [497, 182] on span "반주" at bounding box center [503, 183] width 22 height 19
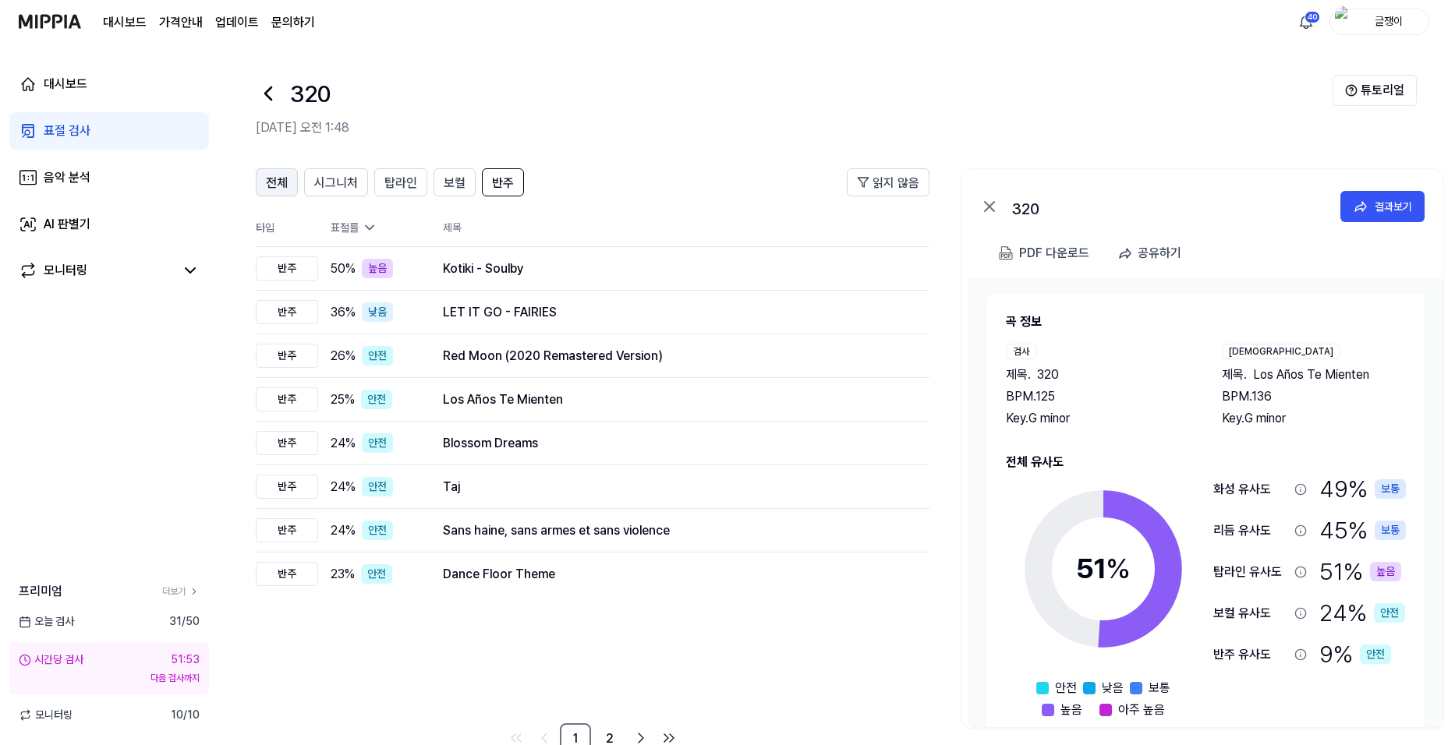
click at [271, 178] on span "전체" at bounding box center [277, 183] width 22 height 19
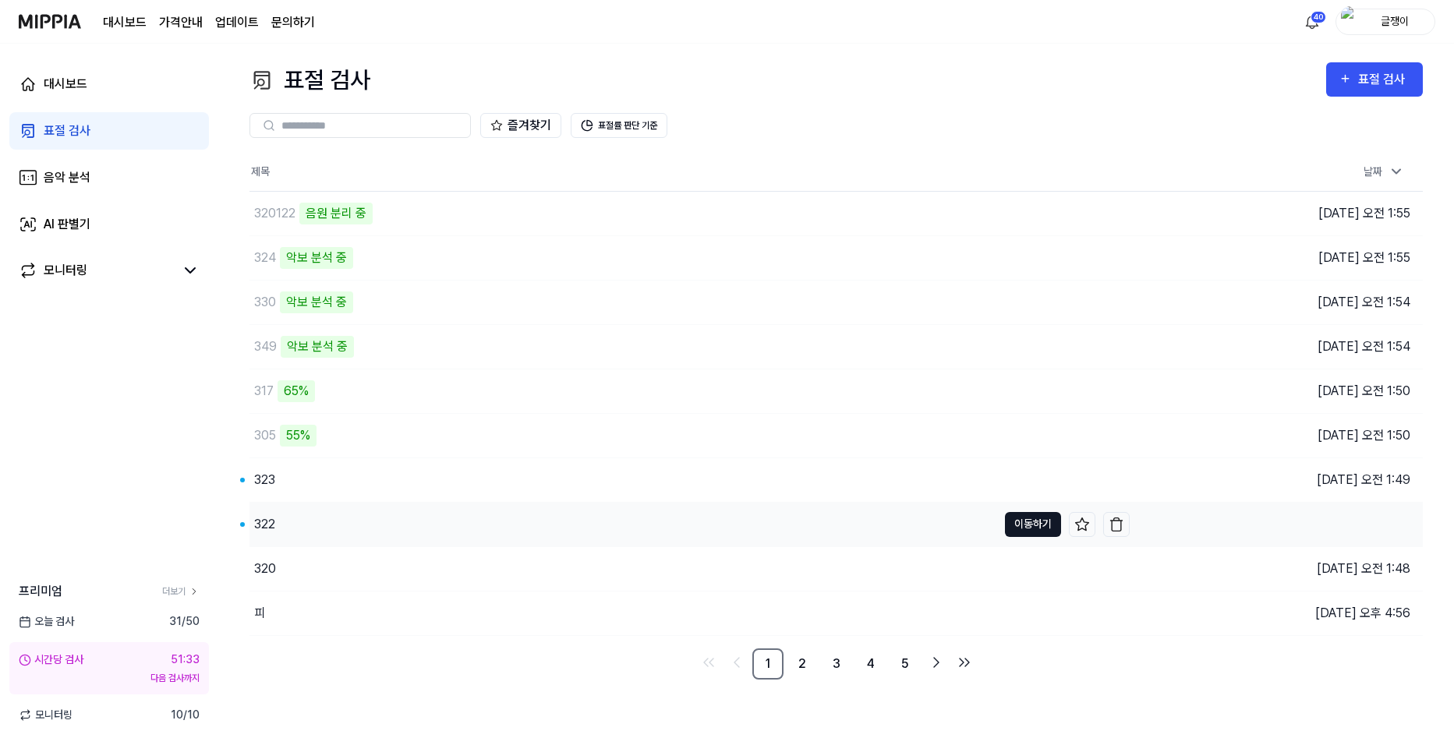
click at [1030, 524] on button "이동하기" at bounding box center [1033, 524] width 56 height 25
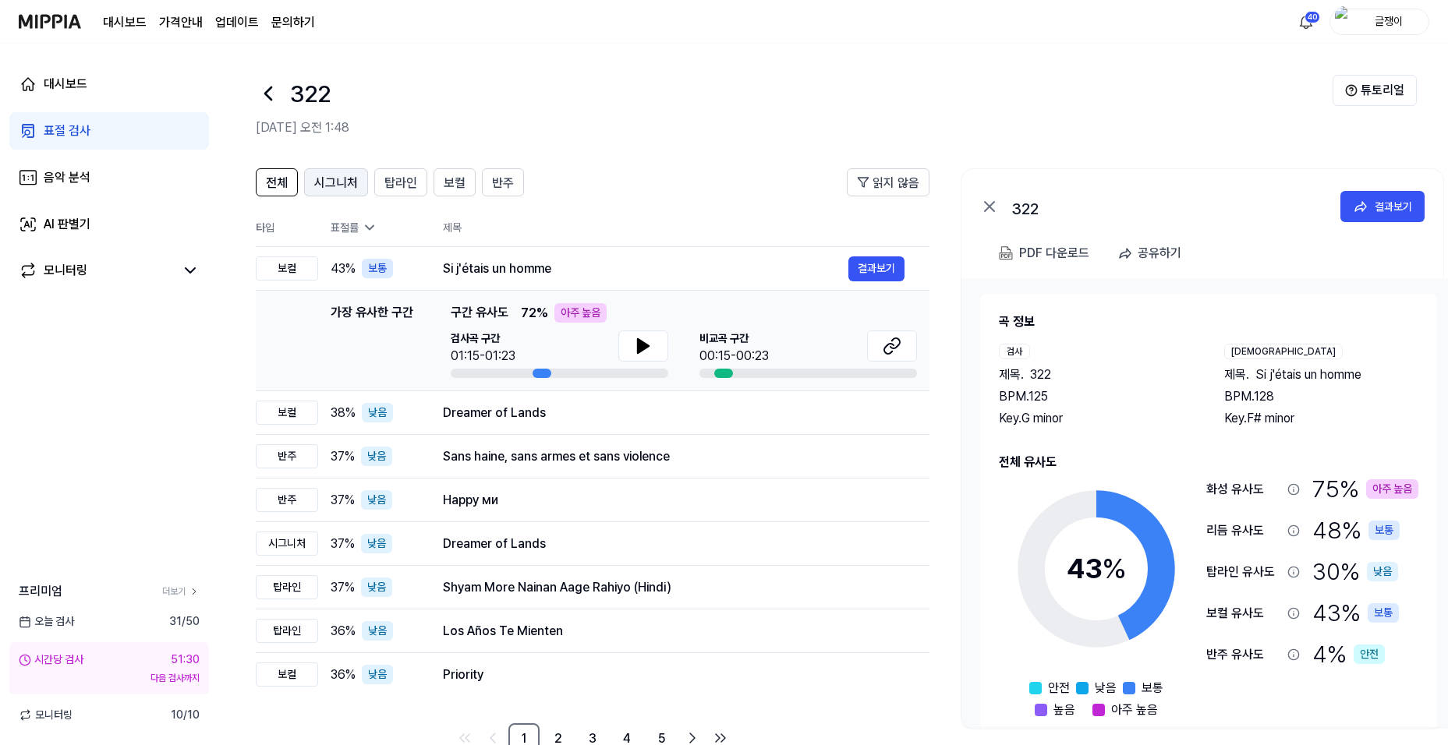
click at [337, 184] on span "시그니처" at bounding box center [336, 183] width 44 height 19
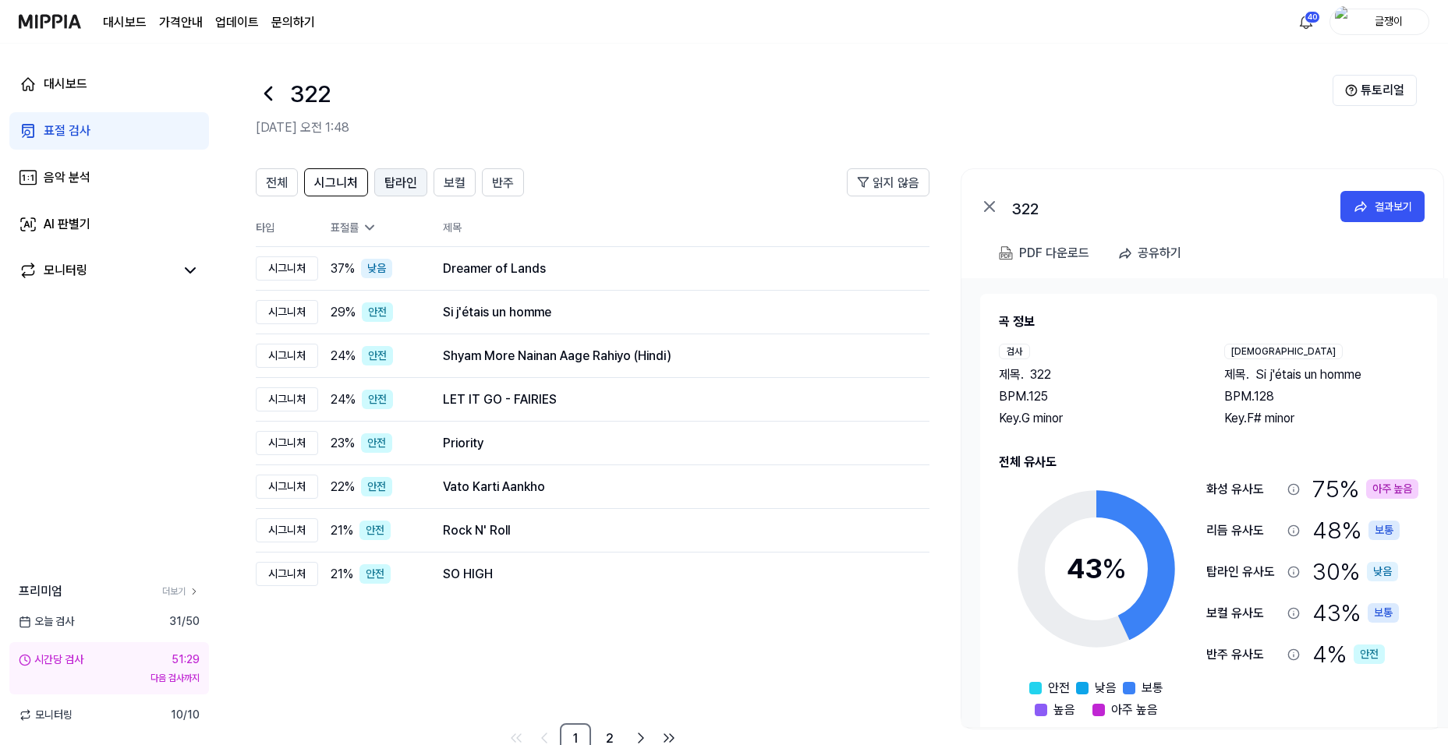
click at [408, 186] on span "탑라인" at bounding box center [400, 183] width 33 height 19
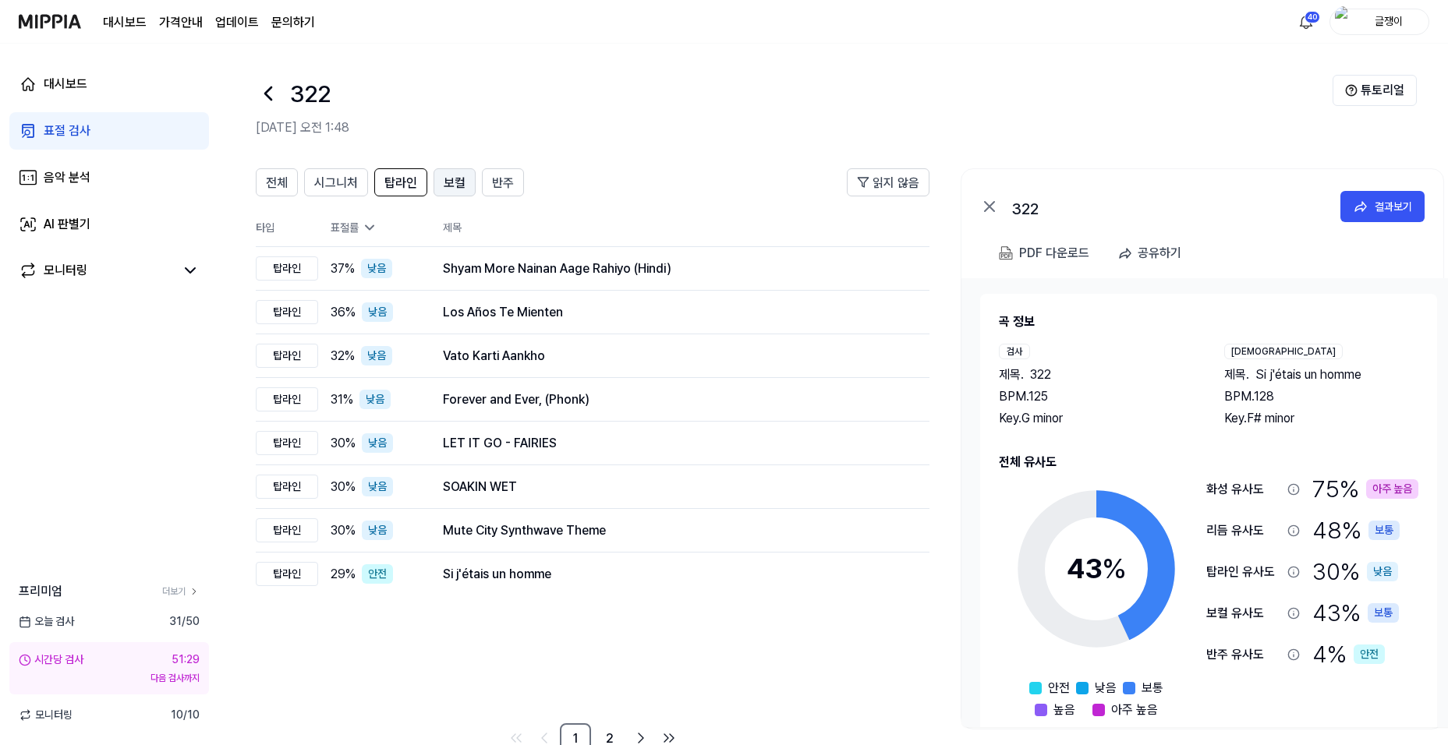
click at [449, 185] on span "보컬" at bounding box center [455, 183] width 22 height 19
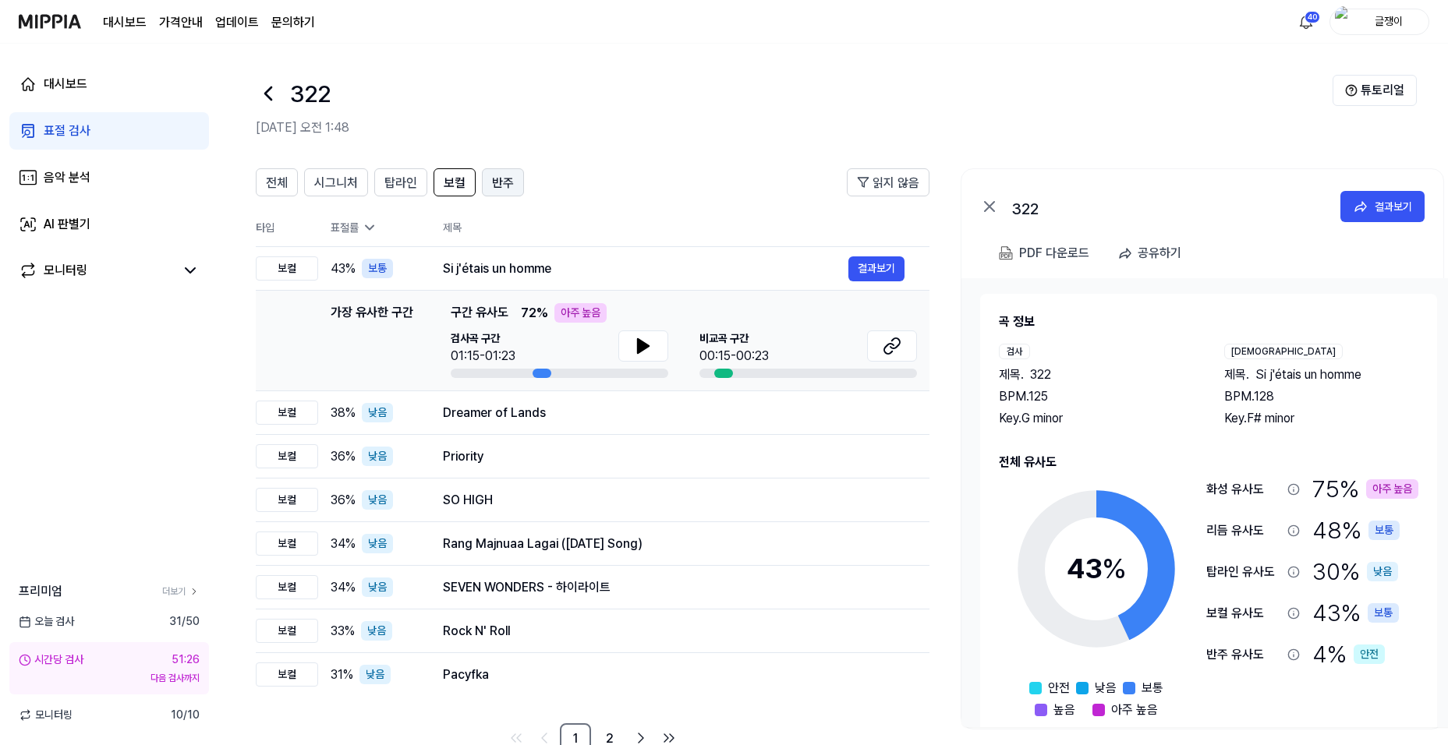
click at [498, 182] on span "반주" at bounding box center [503, 183] width 22 height 19
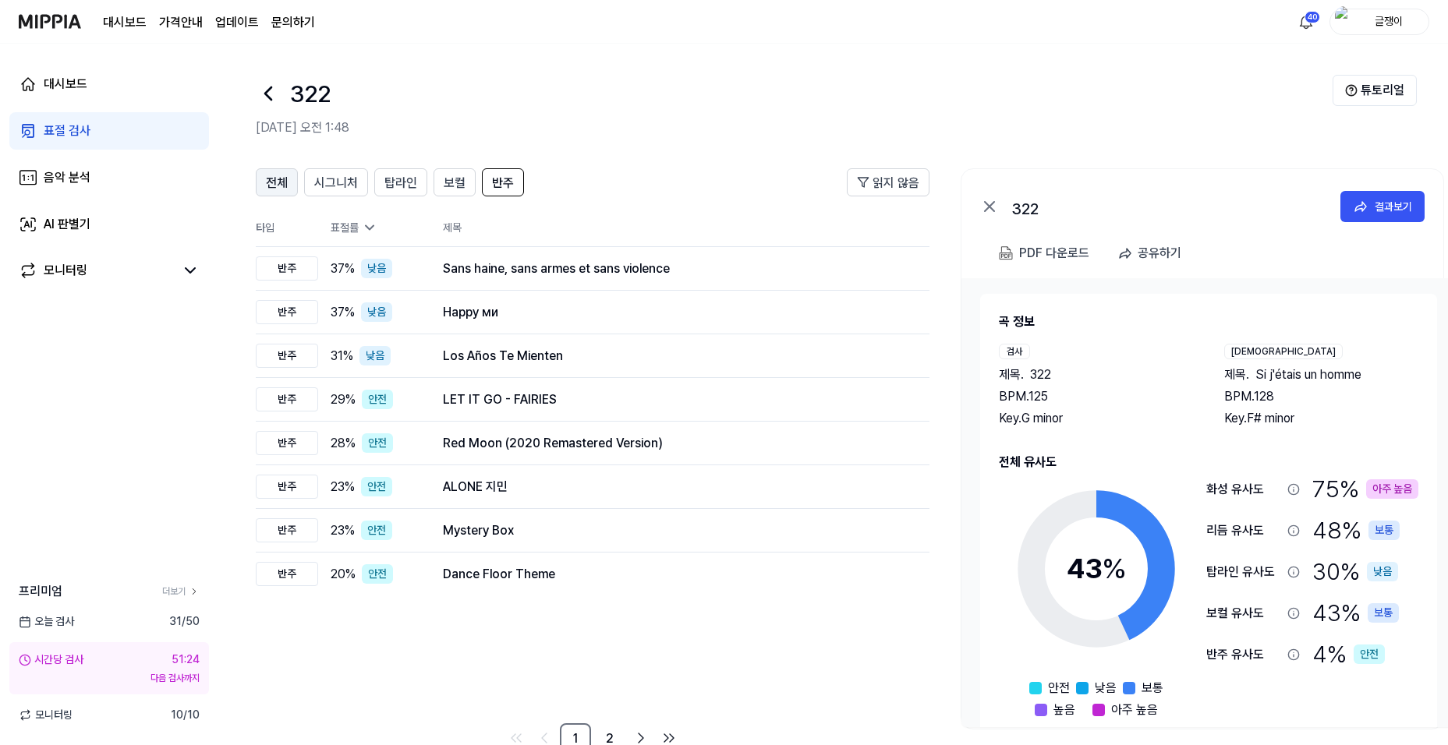
click at [274, 182] on span "전체" at bounding box center [277, 183] width 22 height 19
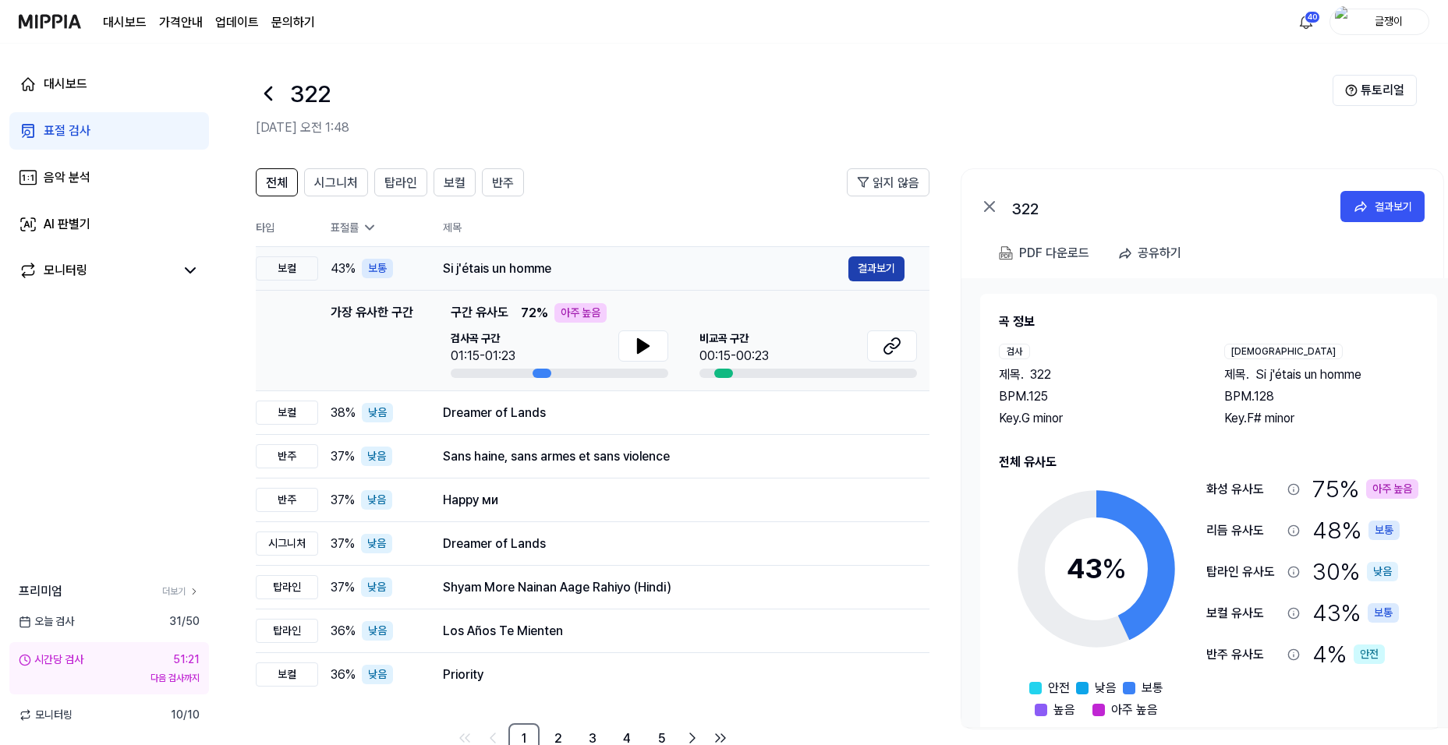
click at [869, 266] on button "결과보기" at bounding box center [876, 269] width 56 height 25
click at [333, 181] on span "시그니처" at bounding box center [336, 183] width 44 height 19
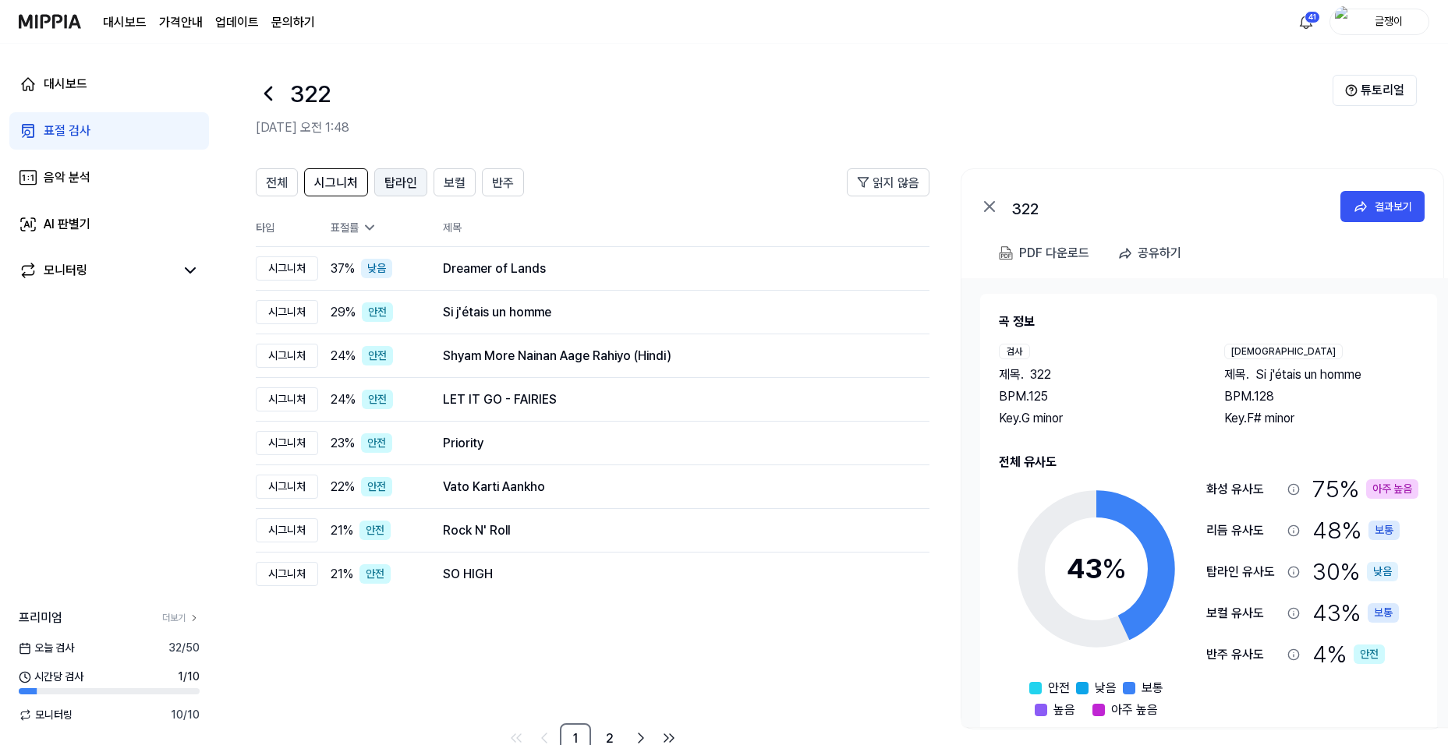
click at [388, 186] on span "탑라인" at bounding box center [400, 183] width 33 height 19
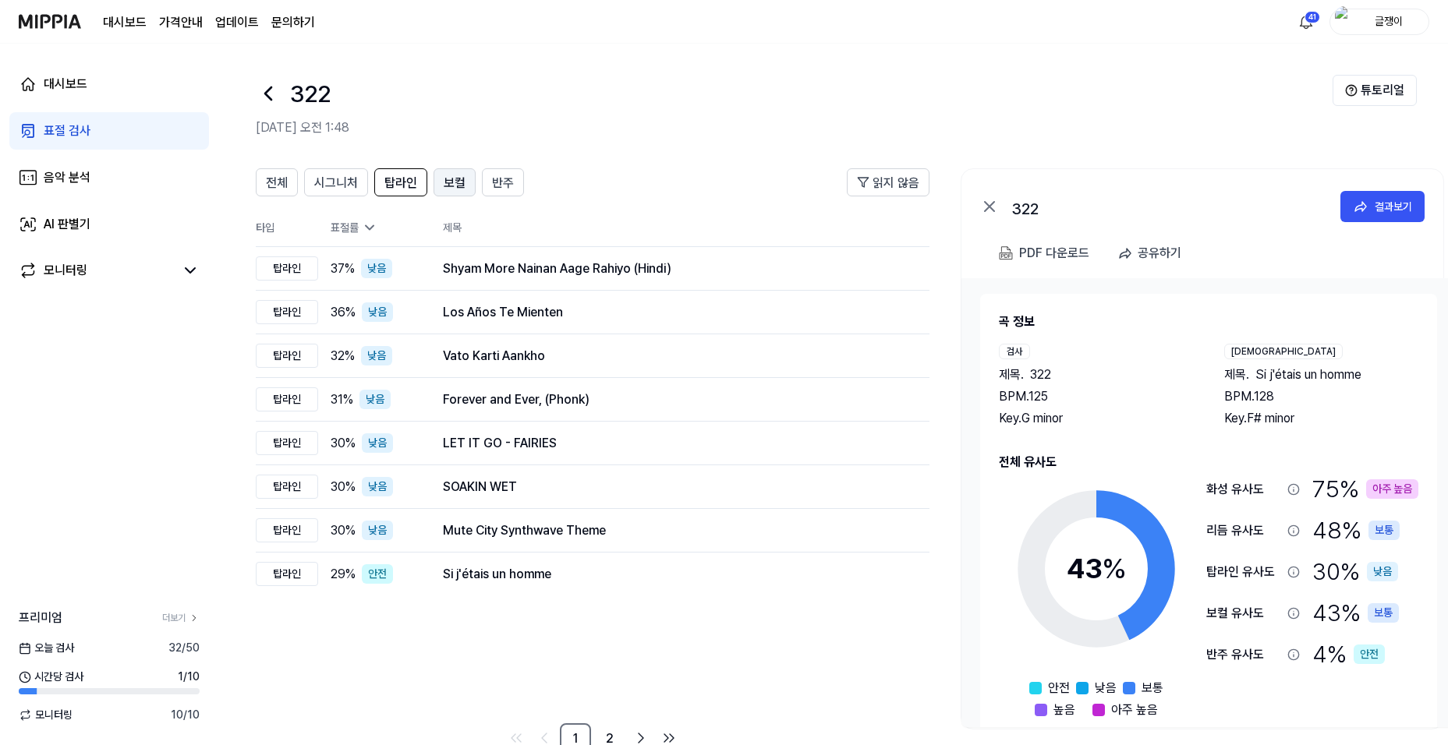
click at [444, 183] on span "보컬" at bounding box center [455, 183] width 22 height 19
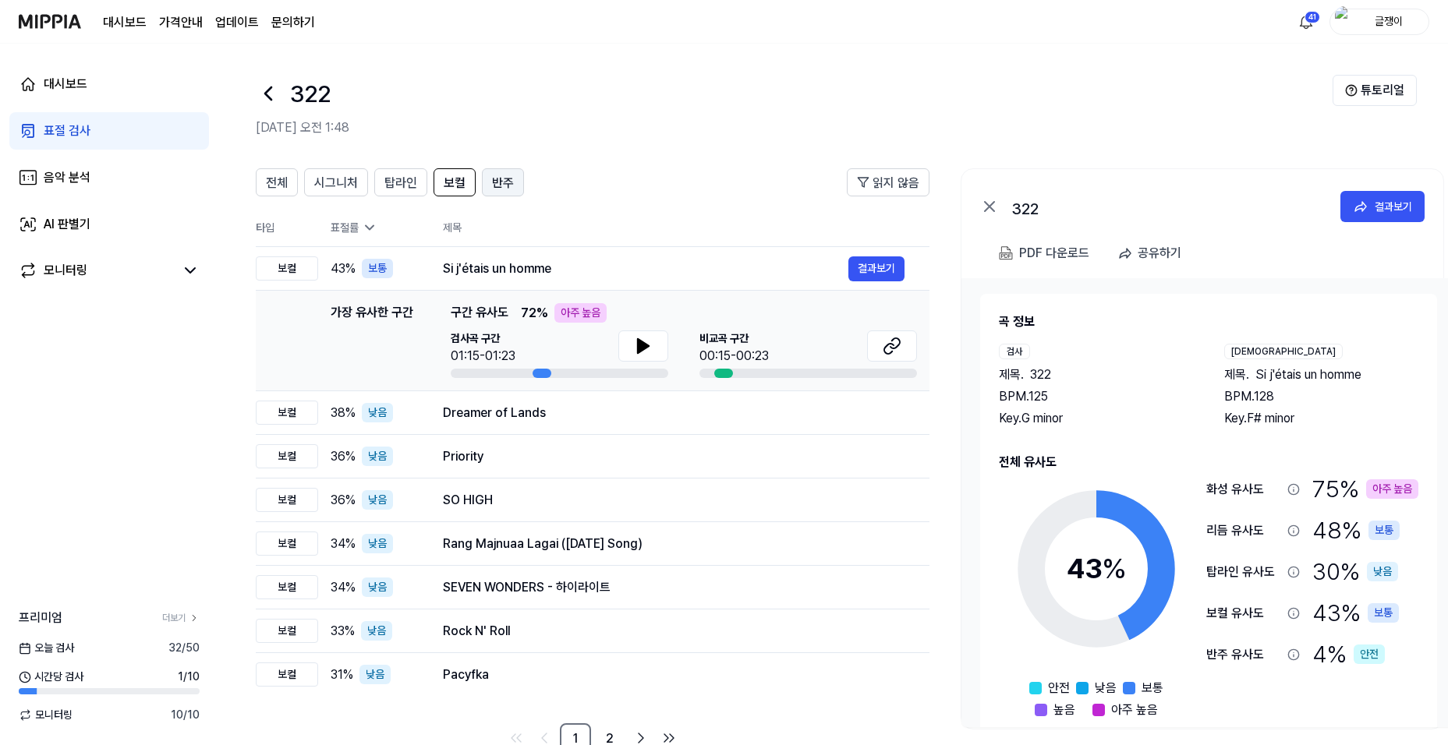
click at [501, 181] on span "반주" at bounding box center [503, 183] width 22 height 19
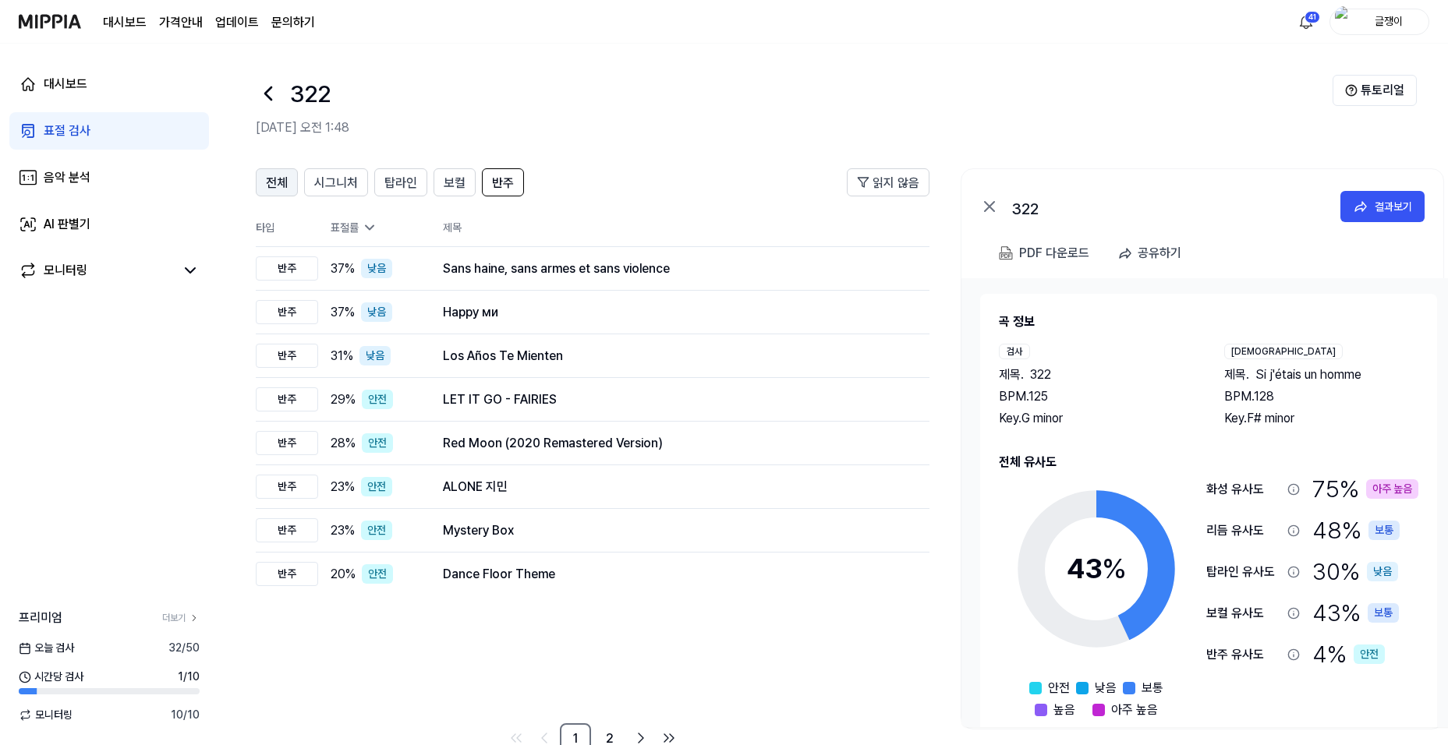
click at [263, 179] on button "전체" at bounding box center [277, 182] width 42 height 28
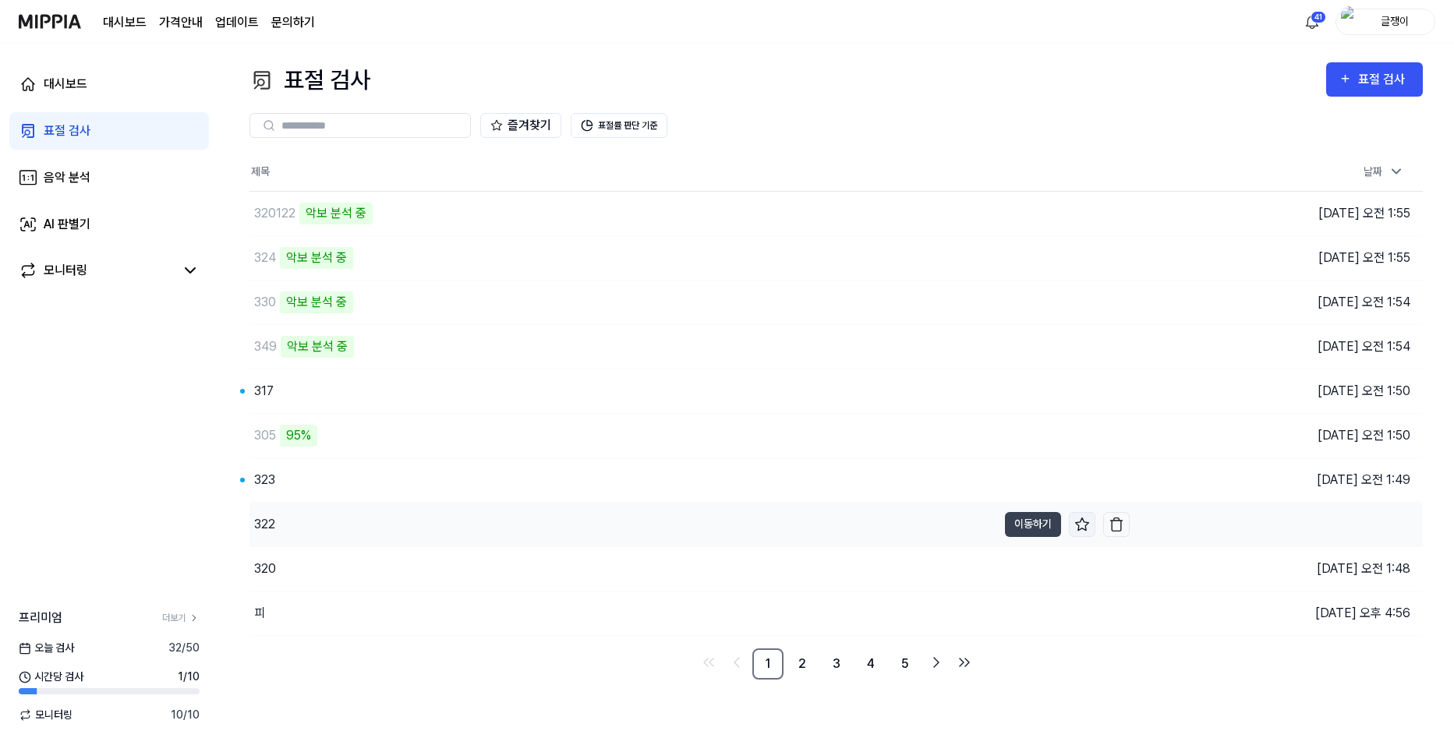
click at [1083, 522] on icon at bounding box center [1083, 525] width 16 height 16
click at [1022, 476] on button "이동하기" at bounding box center [1033, 480] width 56 height 25
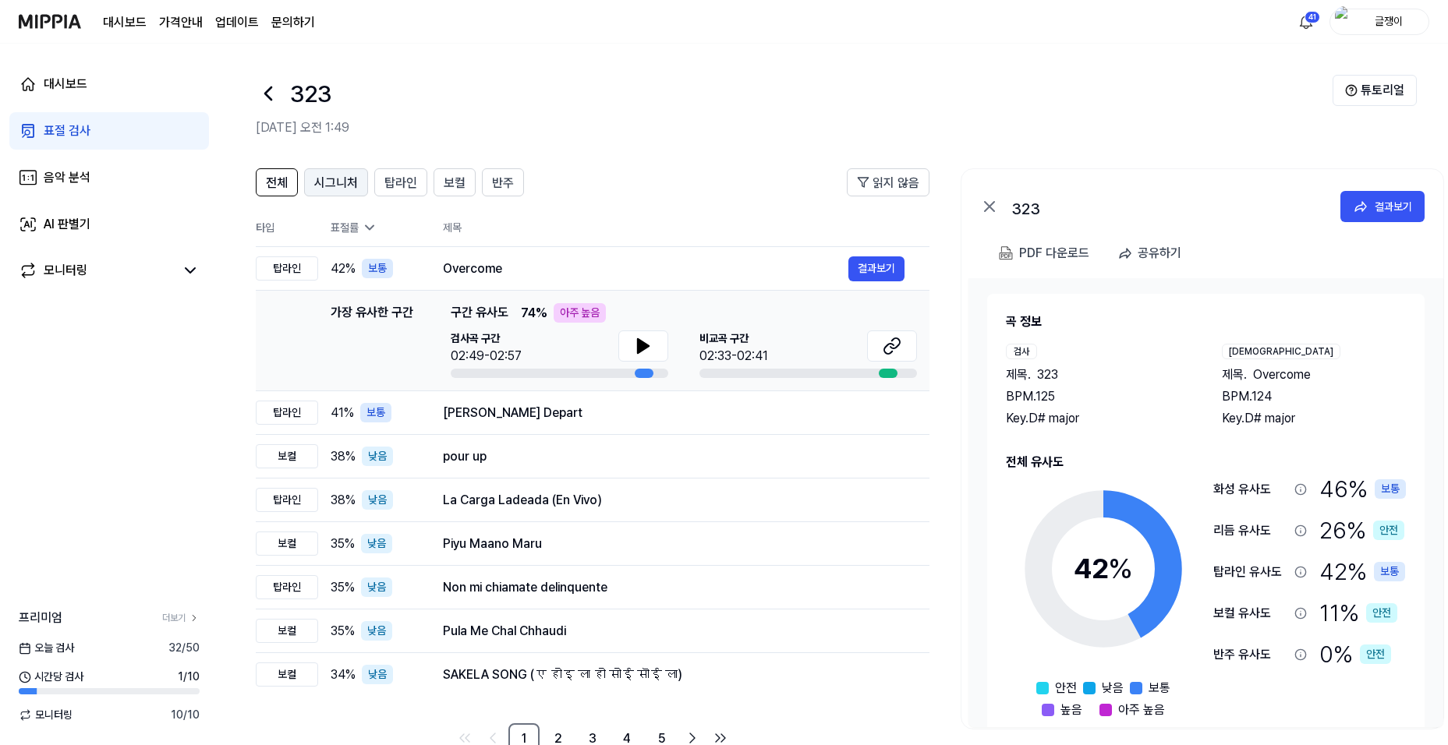
click at [325, 179] on span "시그니처" at bounding box center [336, 183] width 44 height 19
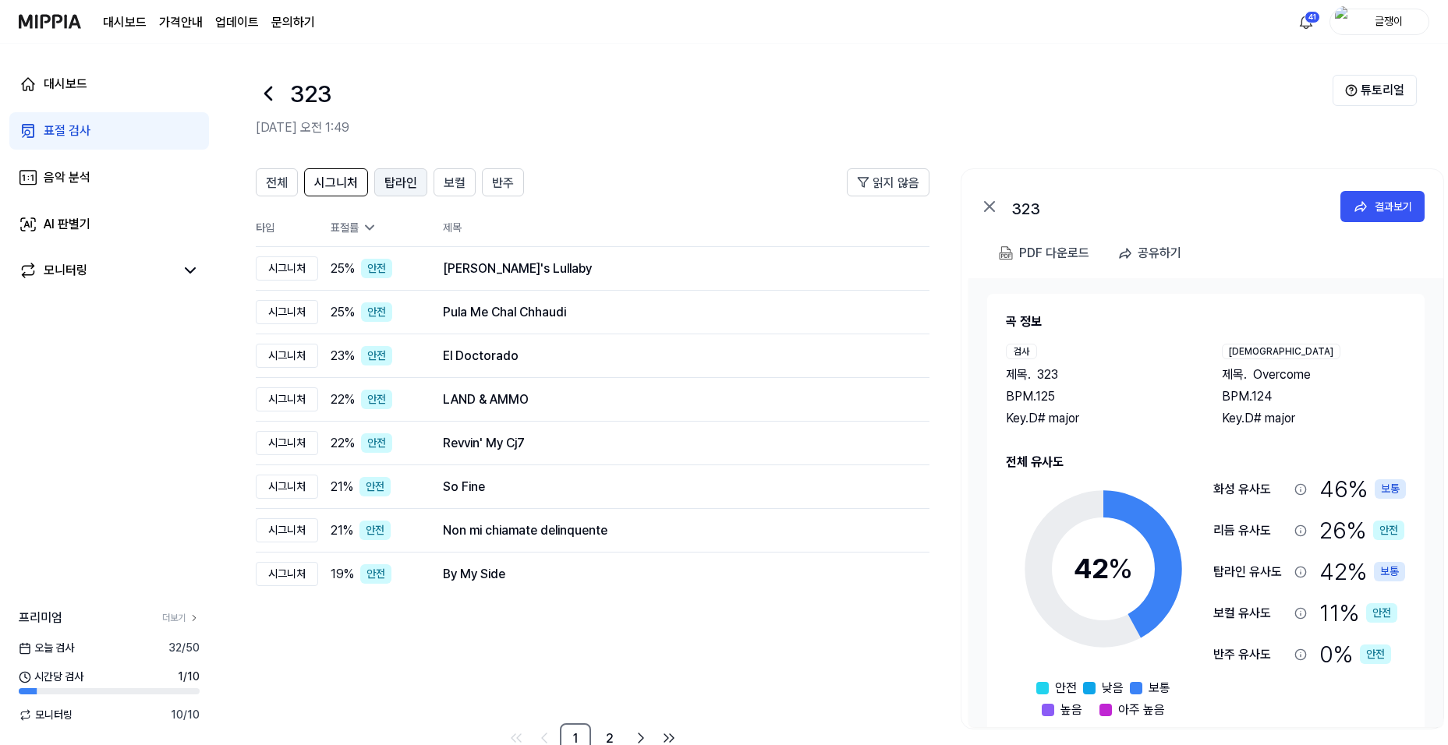
click at [390, 178] on span "탑라인" at bounding box center [400, 183] width 33 height 19
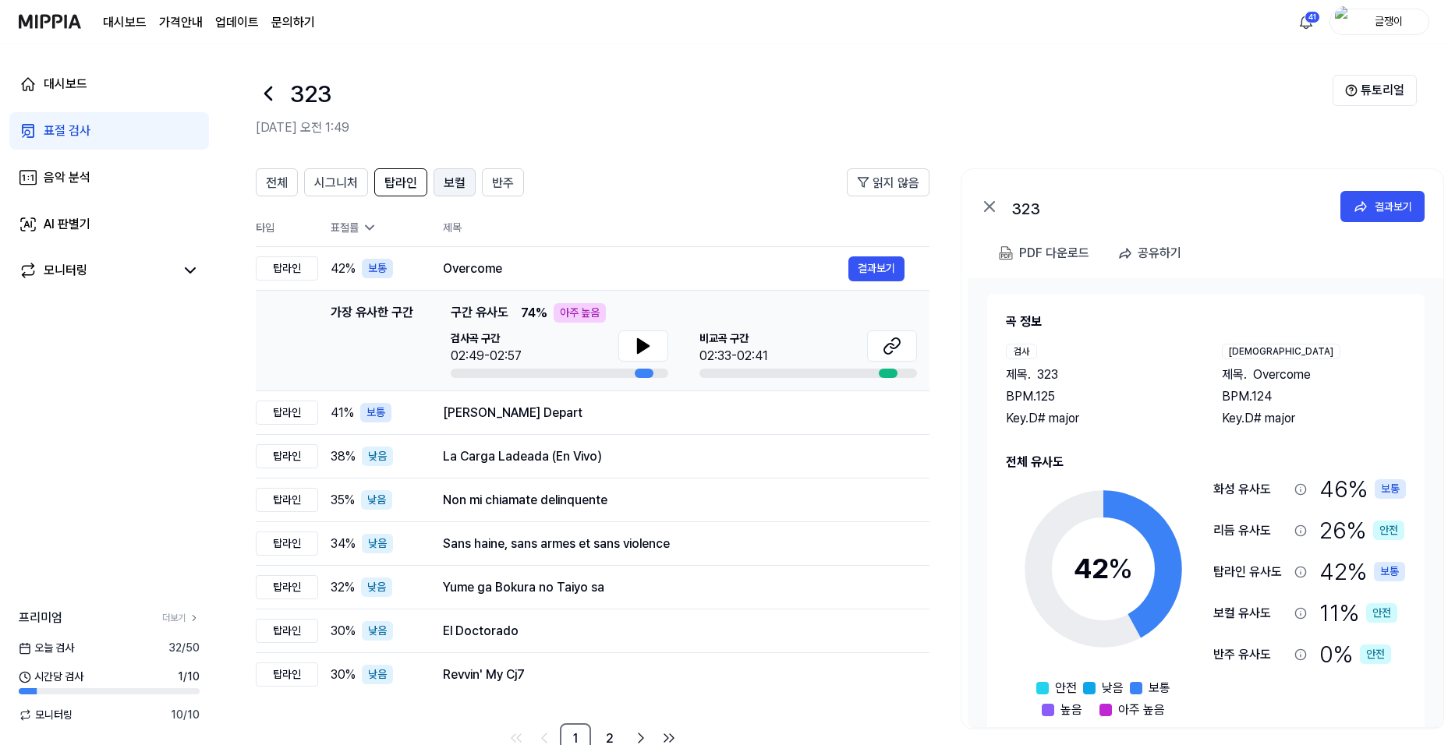
click at [448, 181] on span "보컬" at bounding box center [455, 183] width 22 height 19
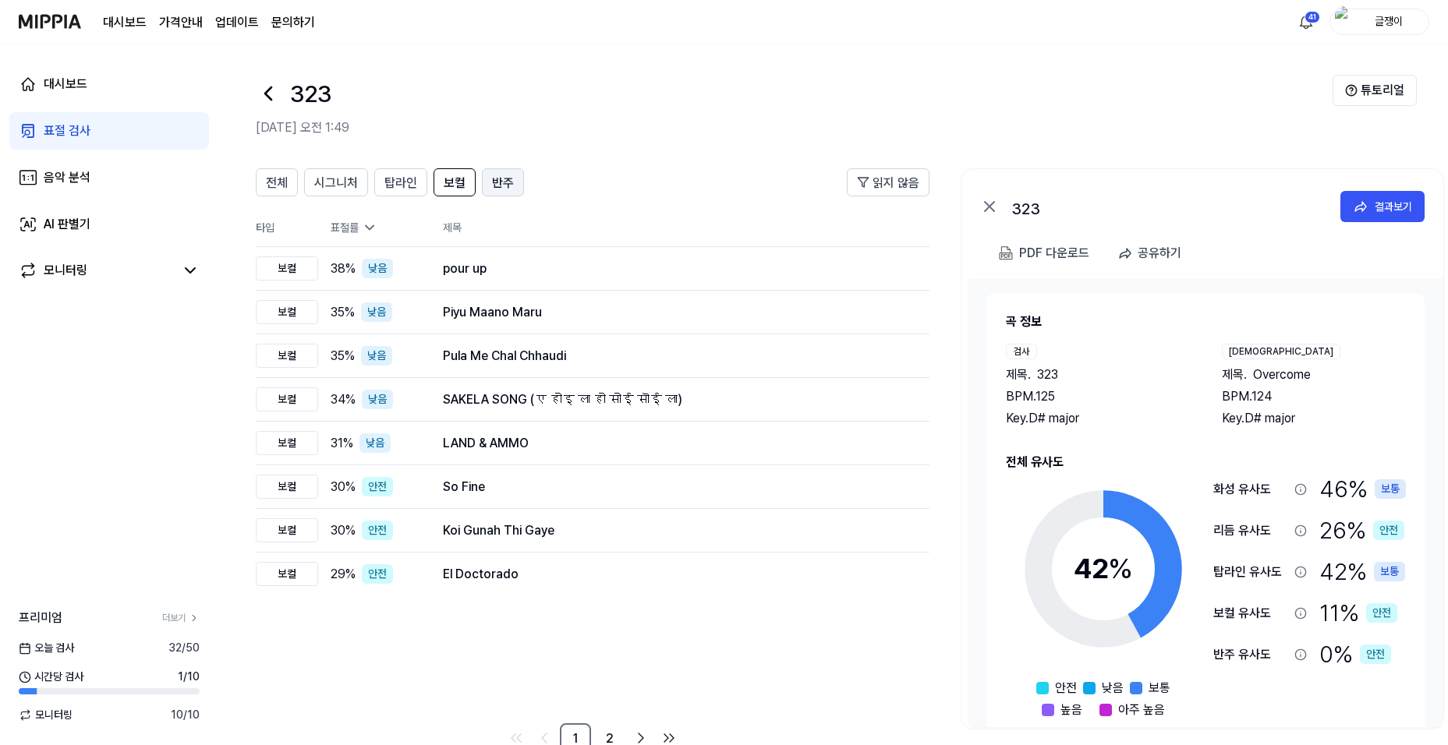
click at [501, 179] on span "반주" at bounding box center [503, 183] width 22 height 19
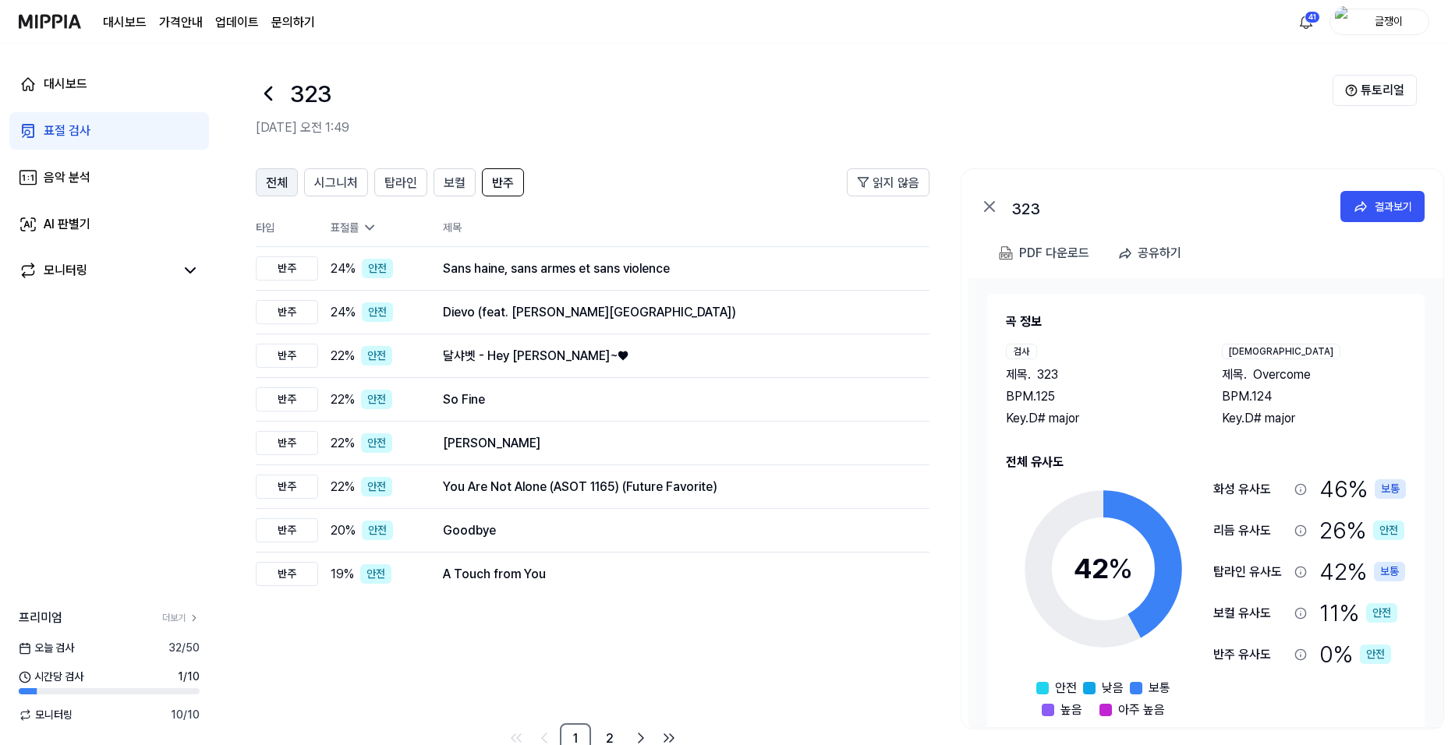
click at [276, 179] on span "전체" at bounding box center [277, 183] width 22 height 19
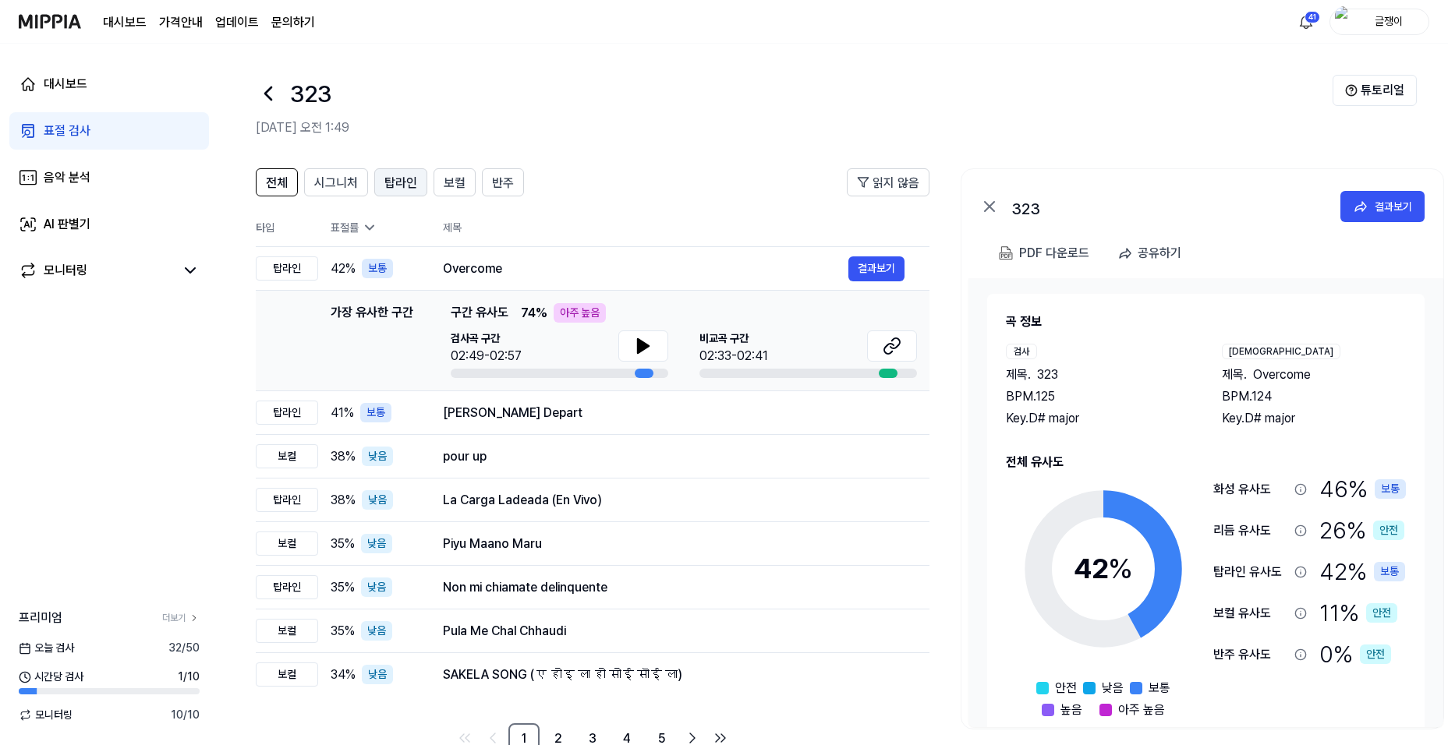
click at [397, 177] on span "탑라인" at bounding box center [400, 183] width 33 height 19
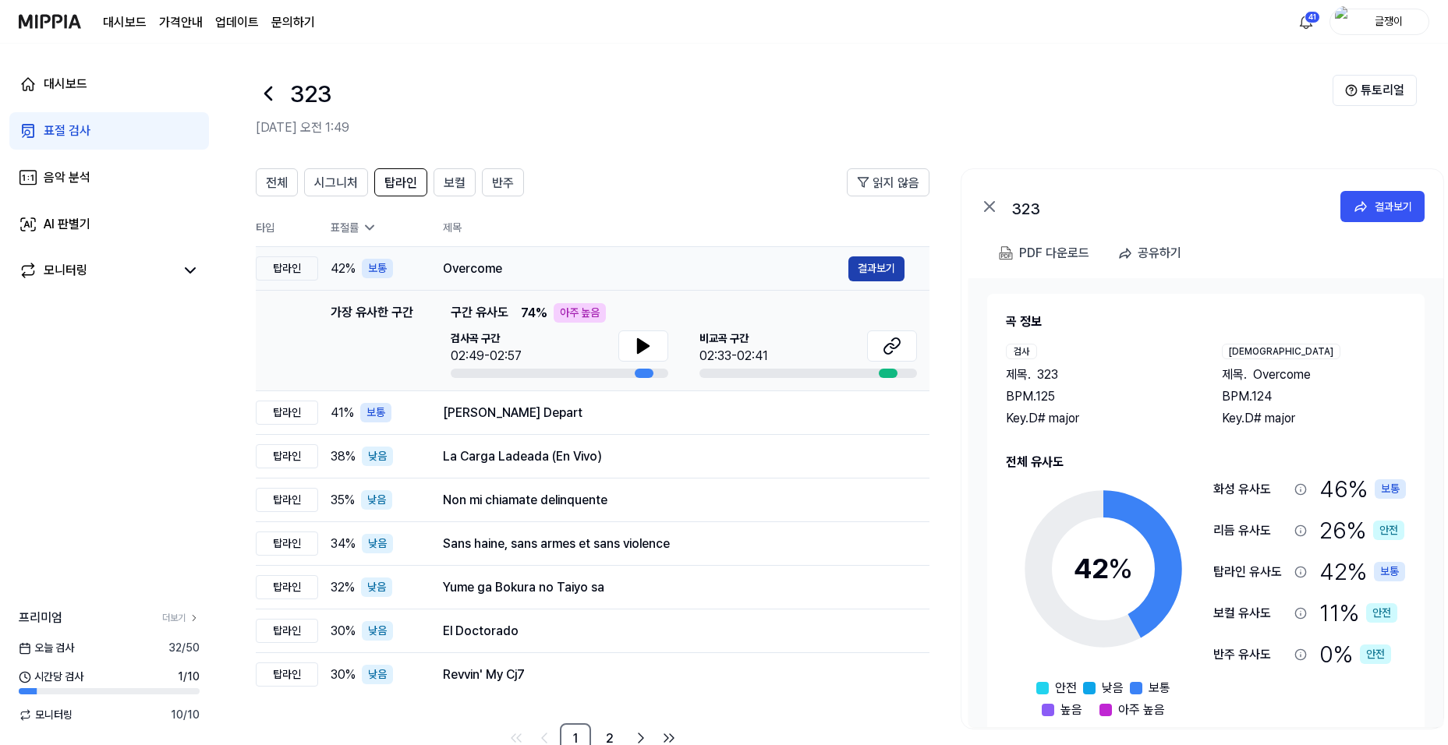
click at [871, 263] on button "결과보기" at bounding box center [876, 269] width 56 height 25
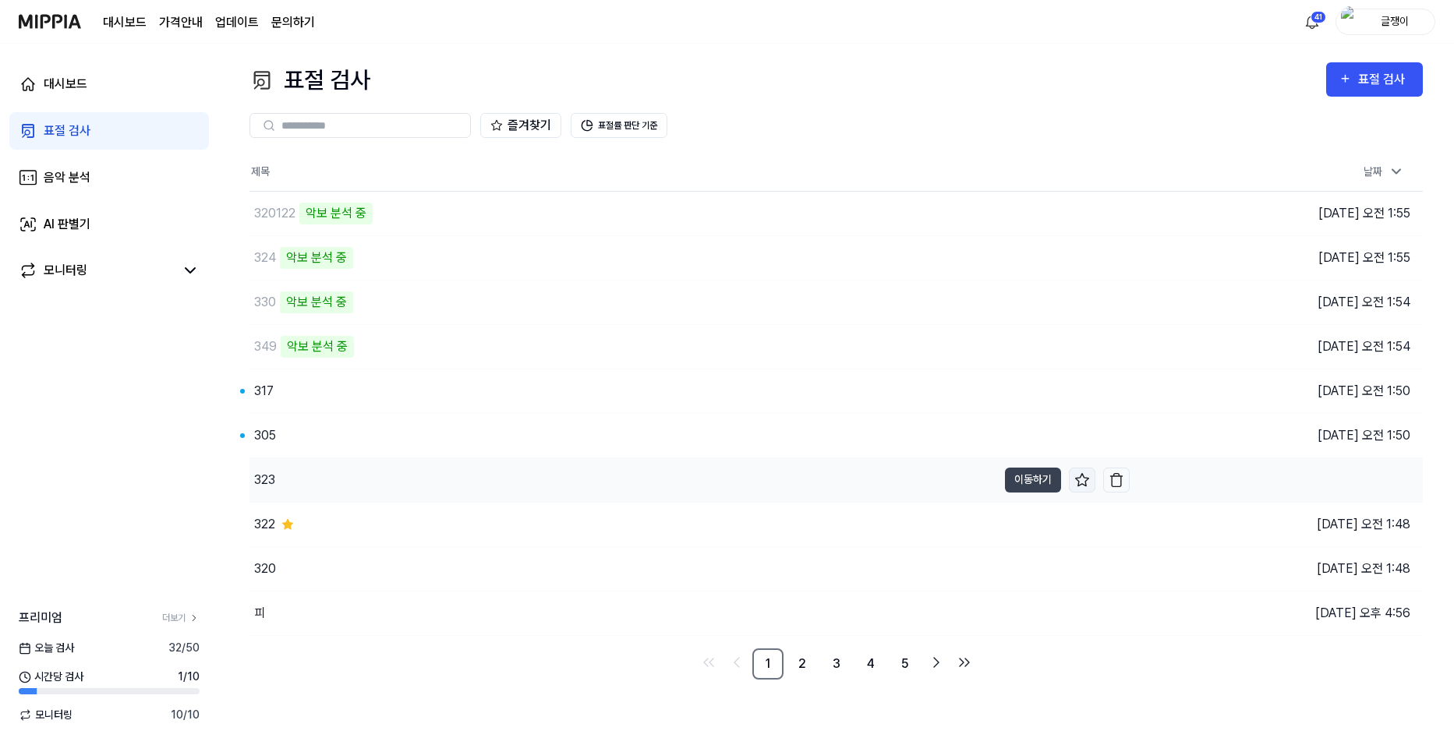
click at [1076, 479] on icon at bounding box center [1083, 481] width 16 height 16
click at [1015, 434] on button "이동하기" at bounding box center [1033, 435] width 56 height 25
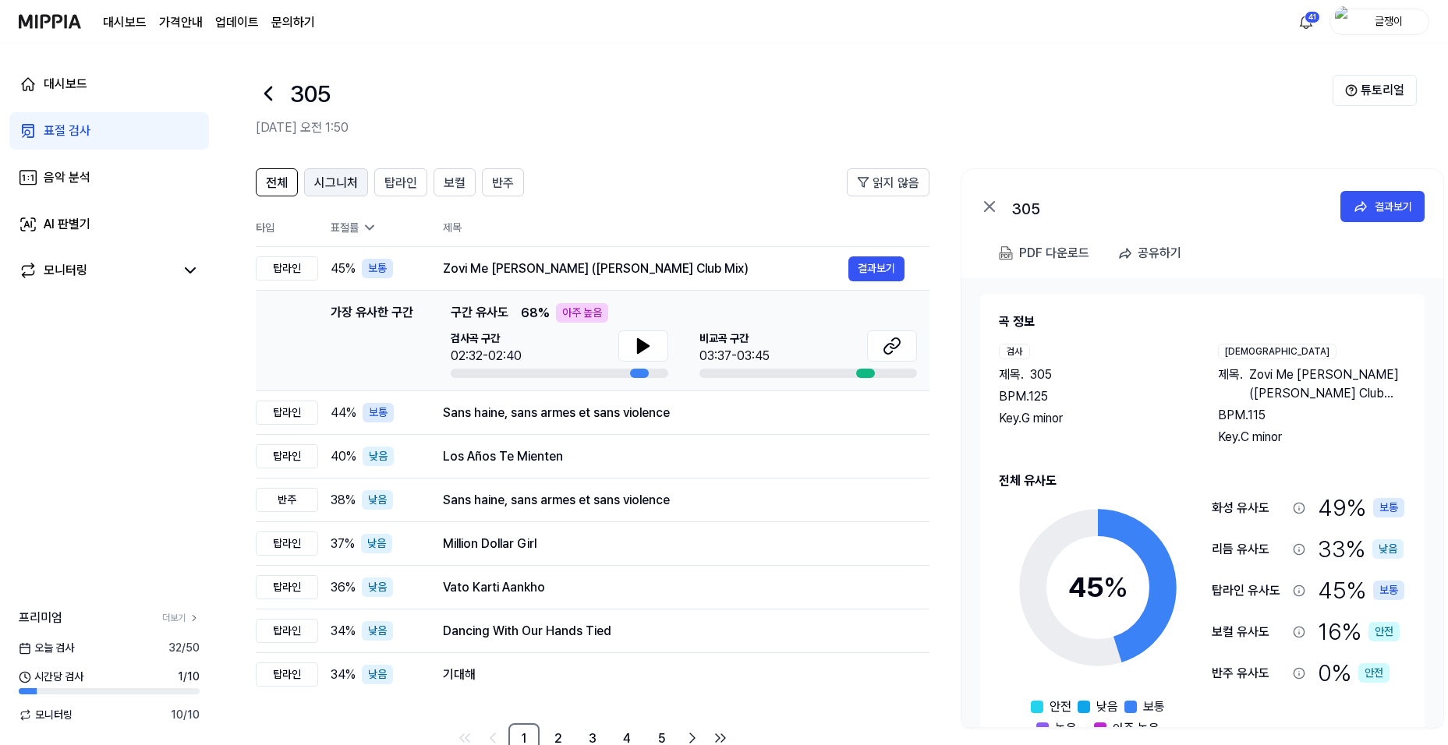
click at [324, 176] on span "시그니처" at bounding box center [336, 183] width 44 height 19
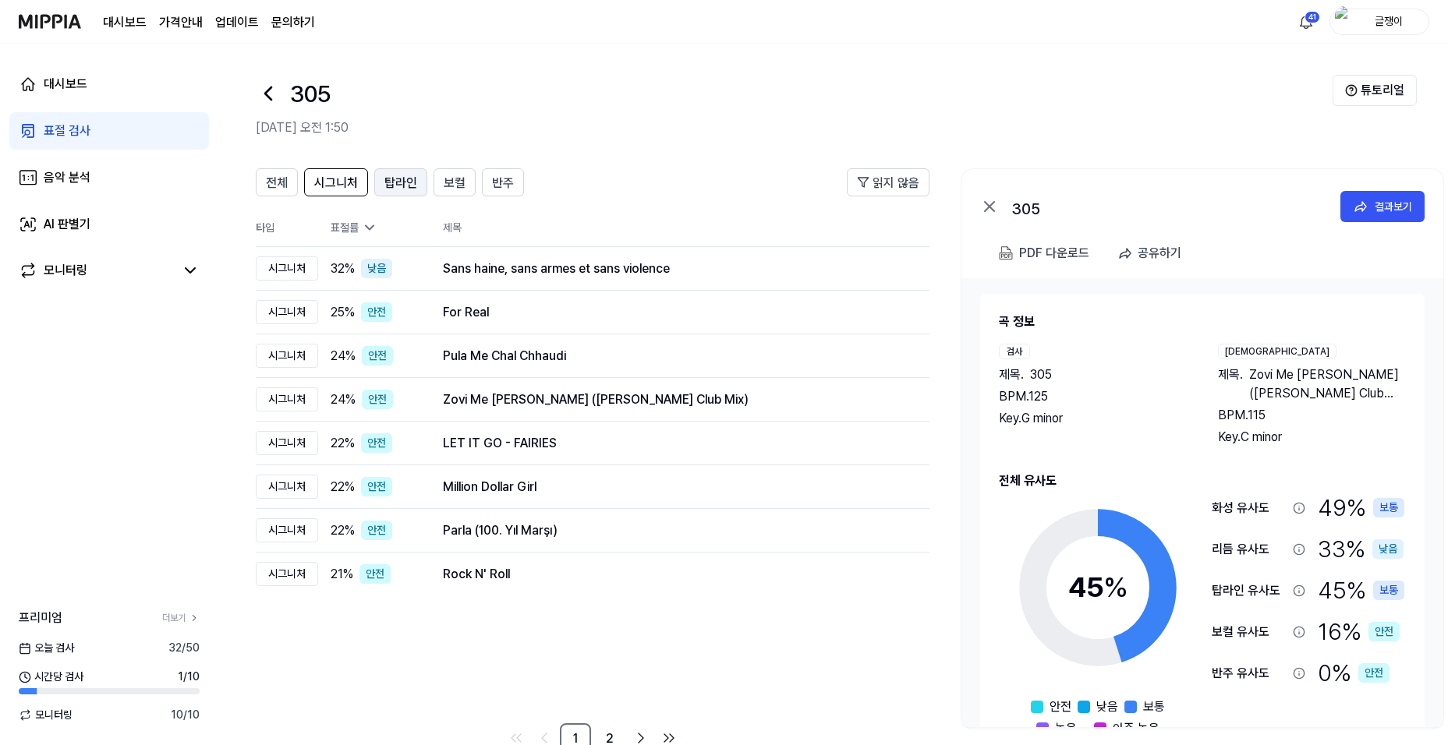
click at [402, 183] on span "탑라인" at bounding box center [400, 183] width 33 height 19
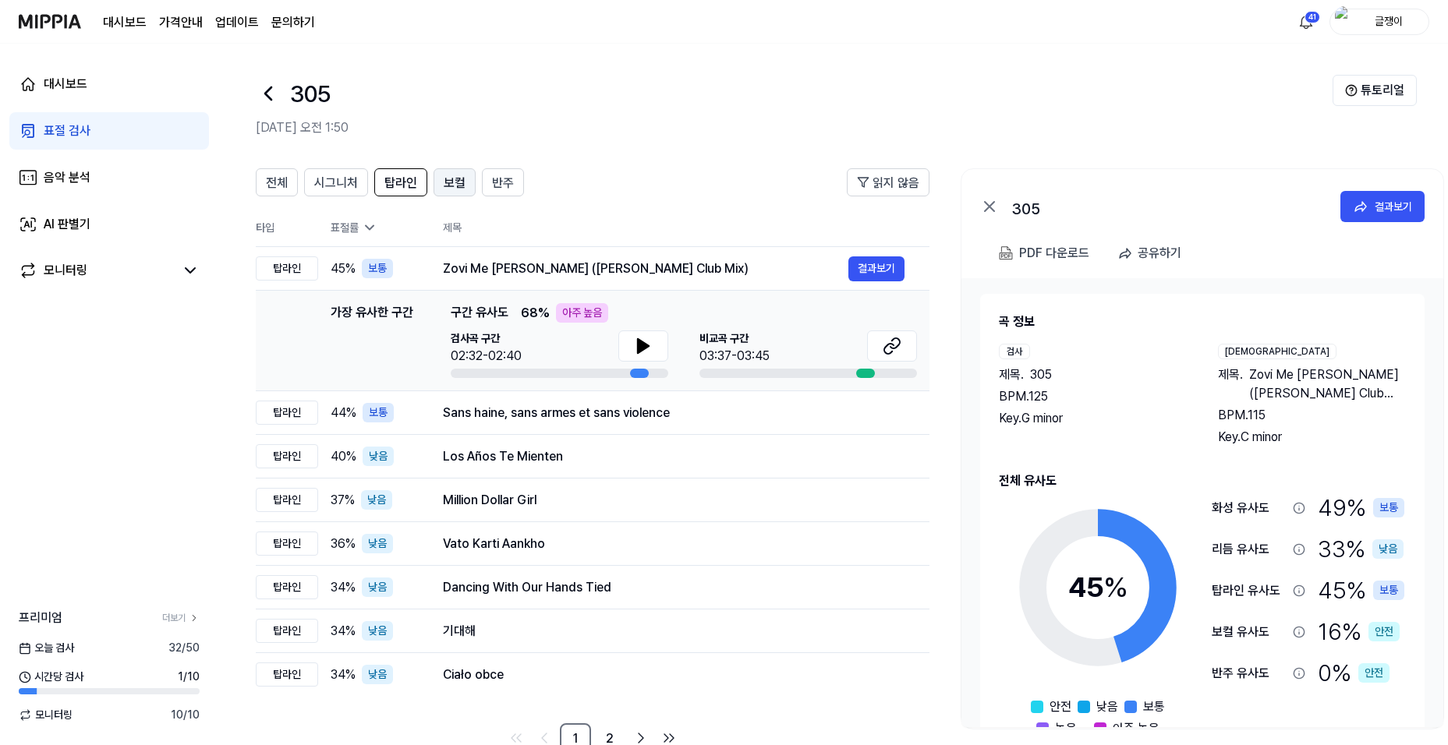
click at [454, 182] on span "보컬" at bounding box center [455, 183] width 22 height 19
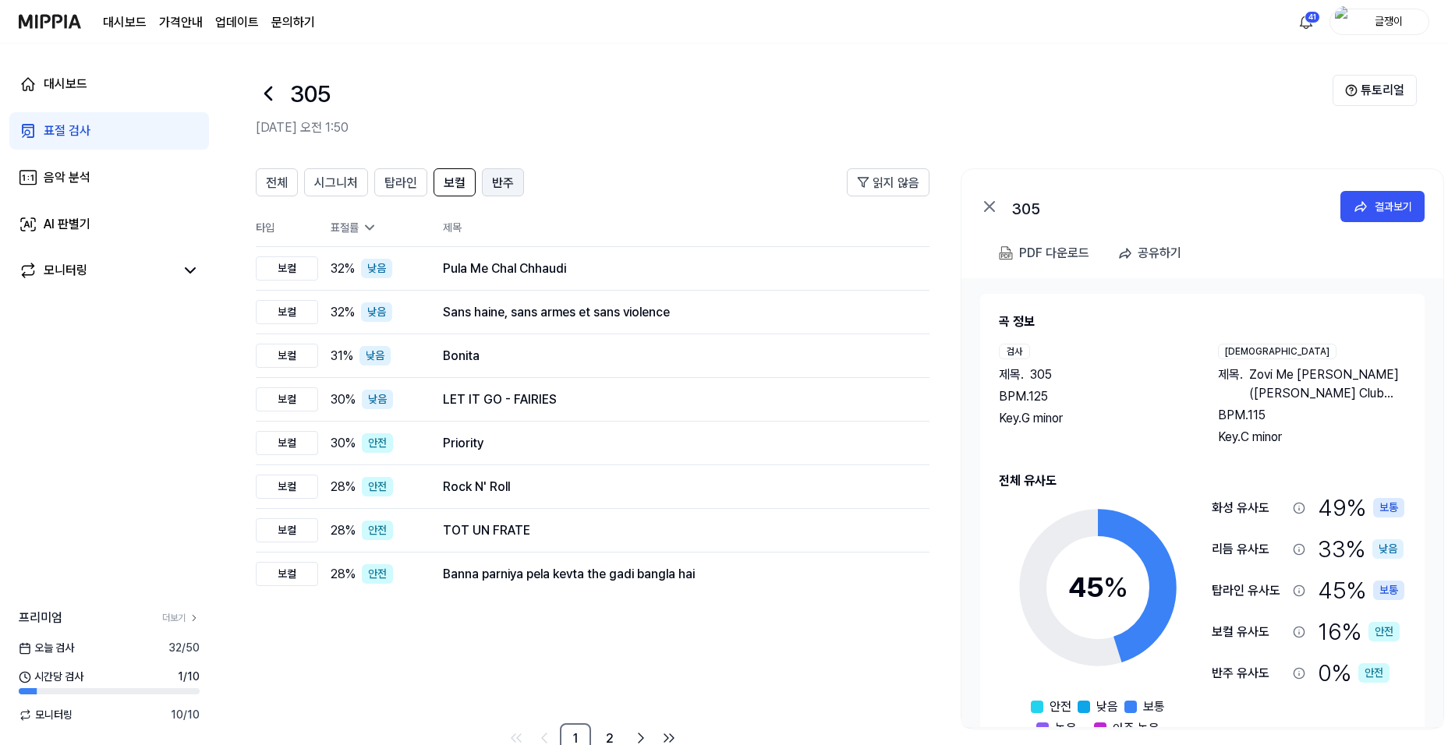
click at [497, 180] on span "반주" at bounding box center [503, 183] width 22 height 19
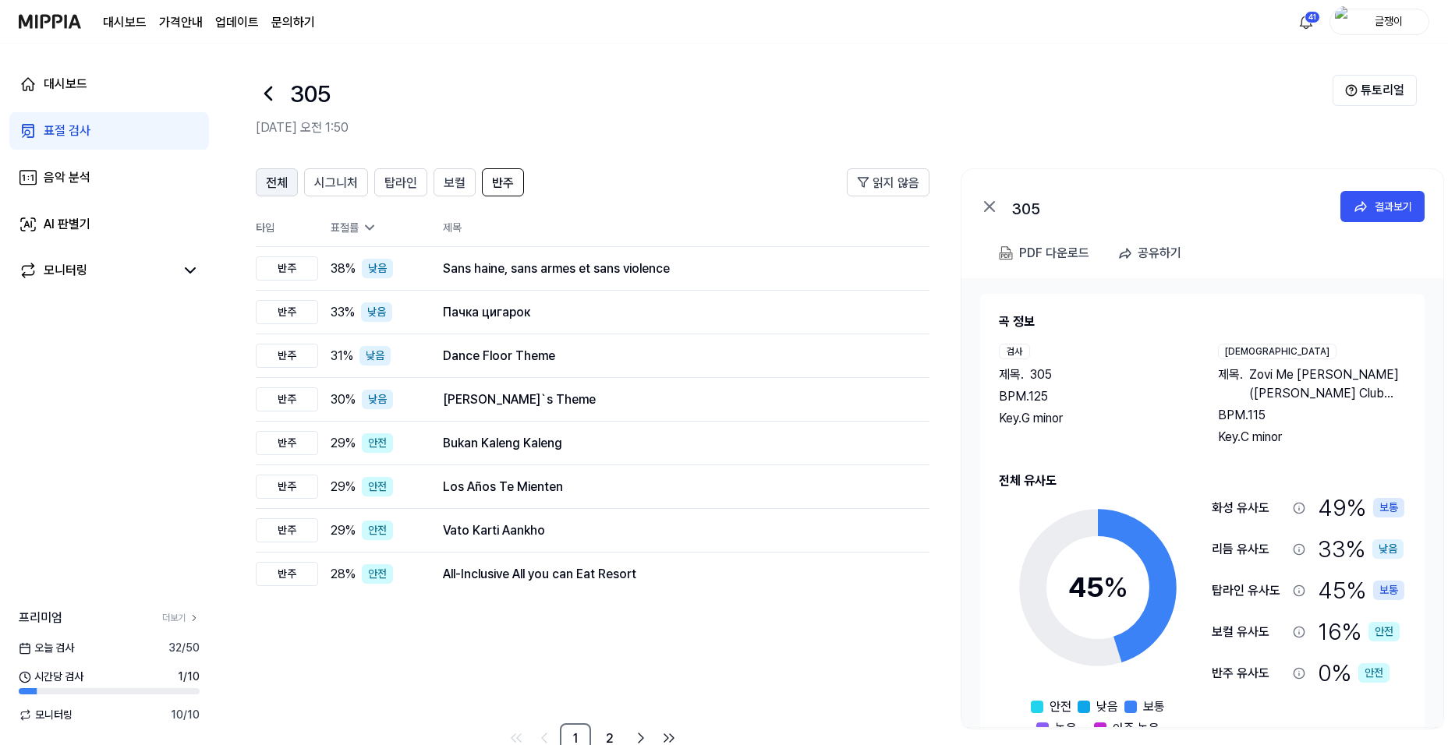
click at [271, 176] on span "전체" at bounding box center [277, 183] width 22 height 19
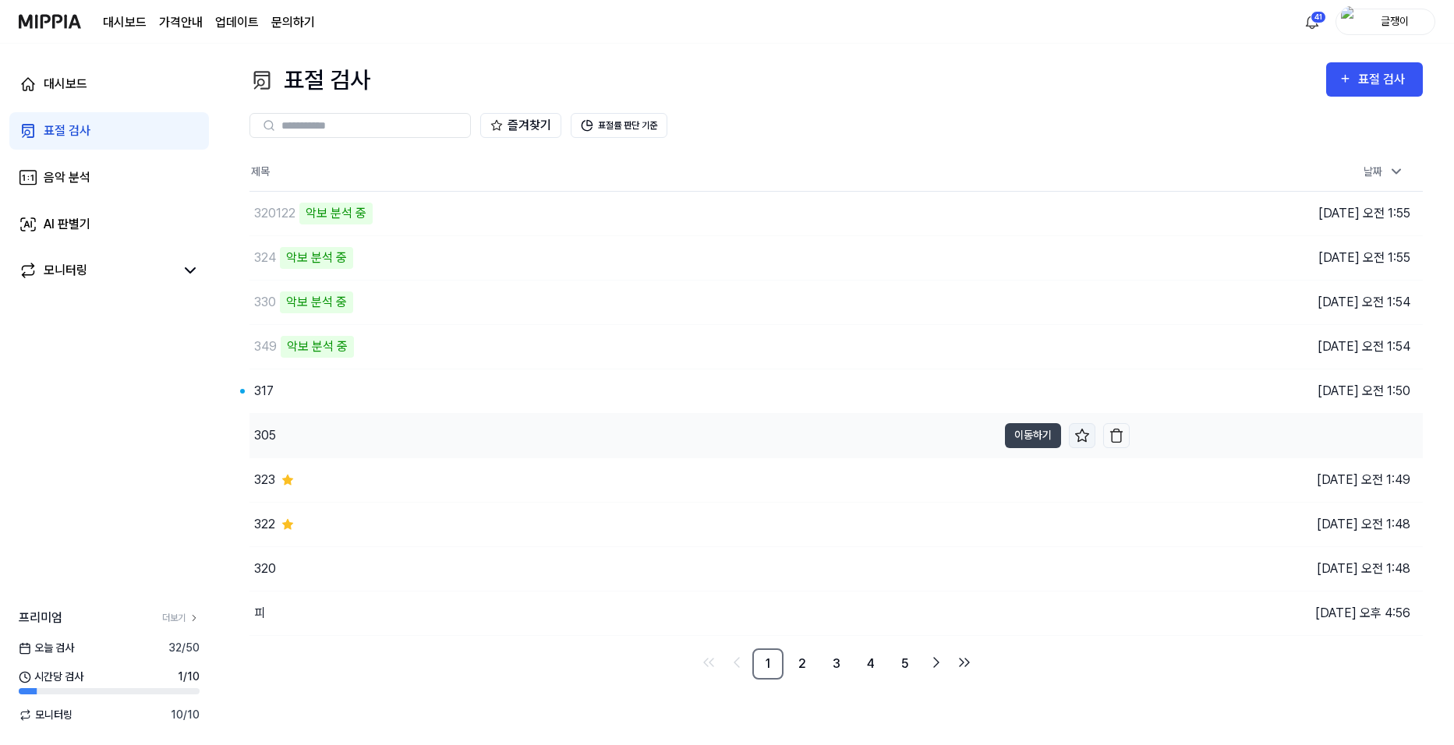
click at [1080, 430] on icon at bounding box center [1083, 436] width 16 height 16
click at [1032, 388] on button "이동하기" at bounding box center [1033, 391] width 56 height 25
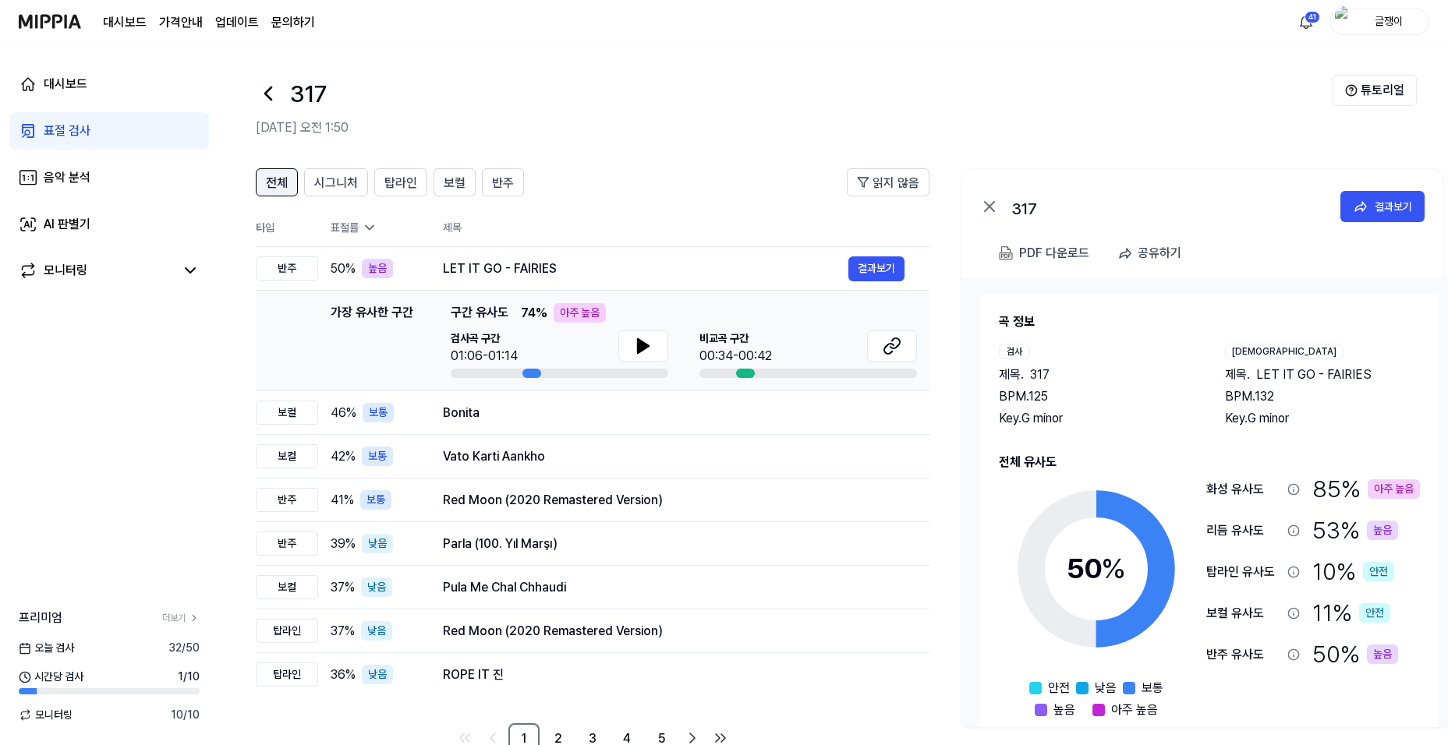
click at [287, 184] on span "전체" at bounding box center [277, 183] width 22 height 19
click at [323, 180] on span "시그니처" at bounding box center [336, 183] width 44 height 19
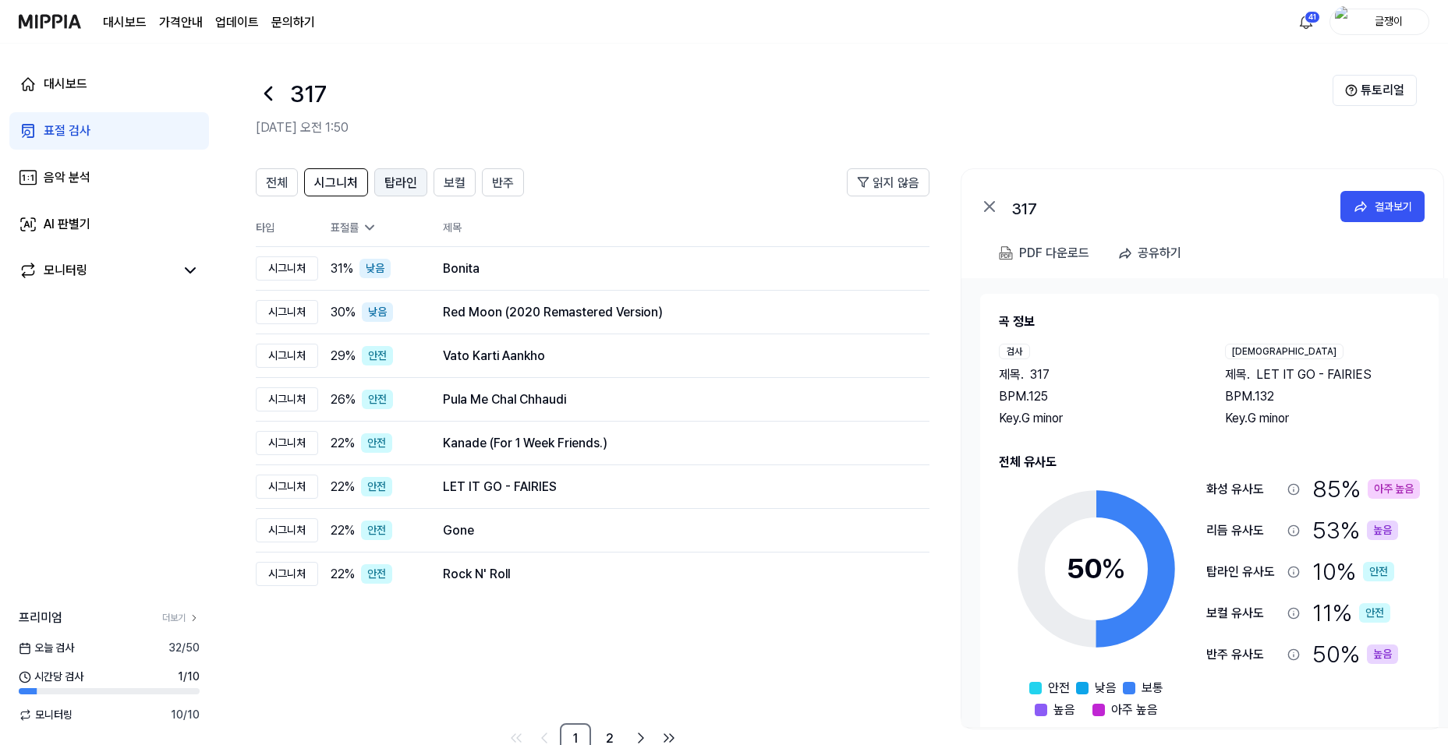
click at [398, 179] on span "탑라인" at bounding box center [400, 183] width 33 height 19
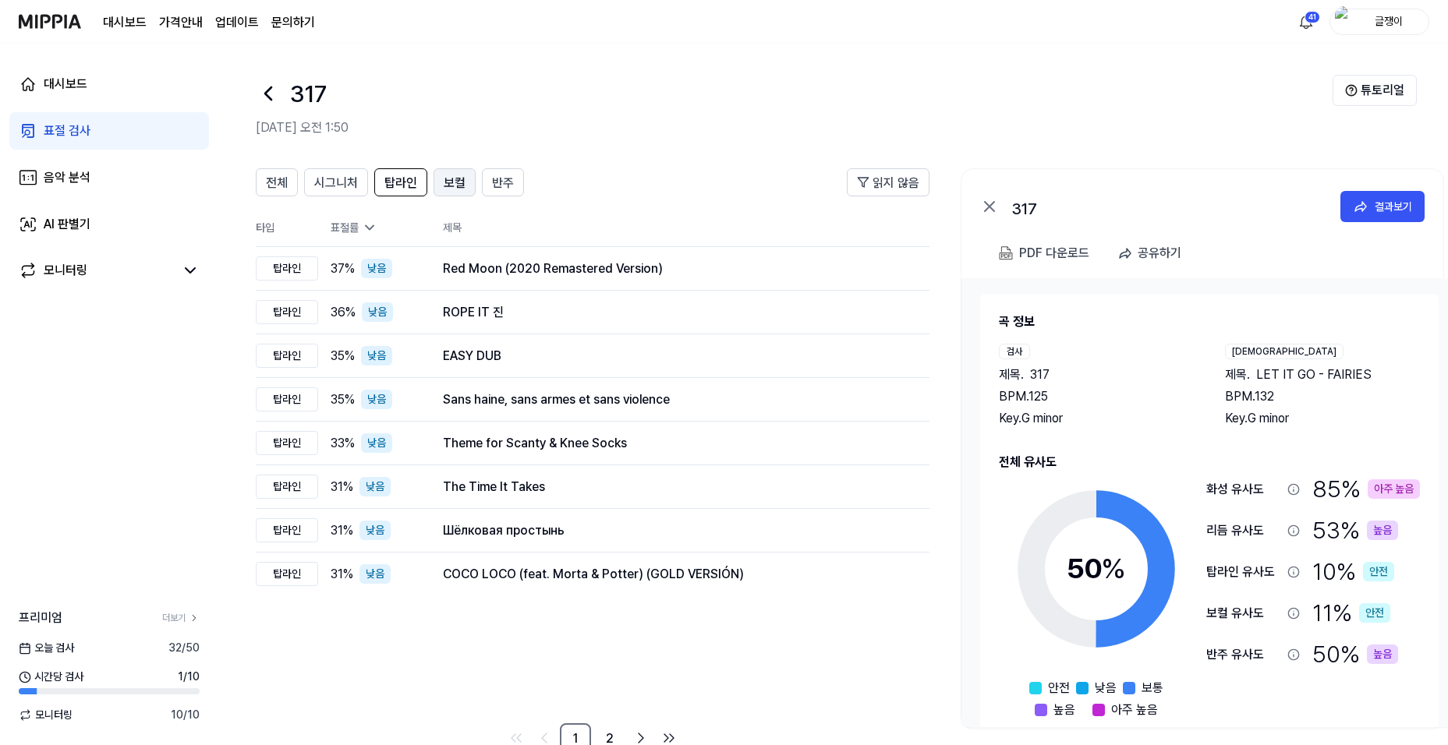
click at [444, 182] on span "보컬" at bounding box center [455, 183] width 22 height 19
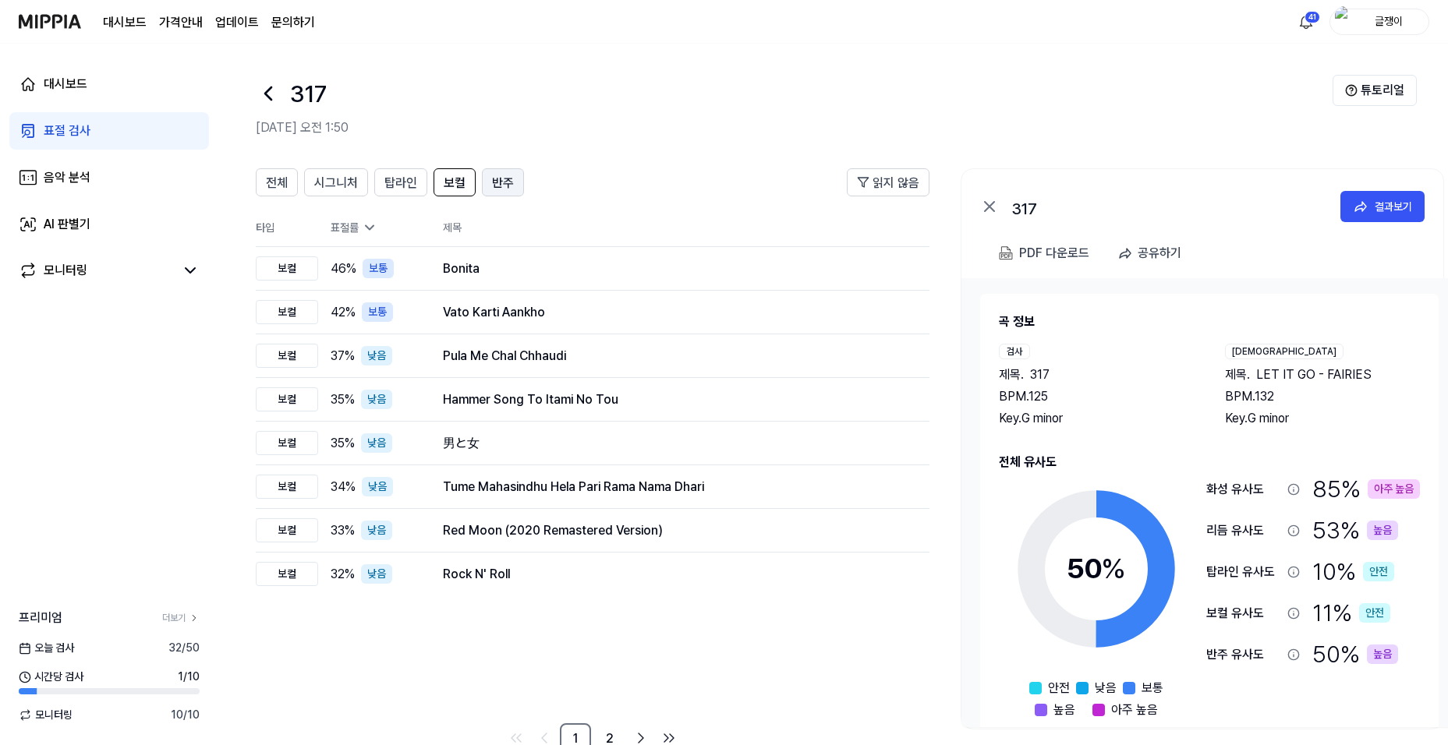
click at [501, 184] on span "반주" at bounding box center [503, 183] width 22 height 19
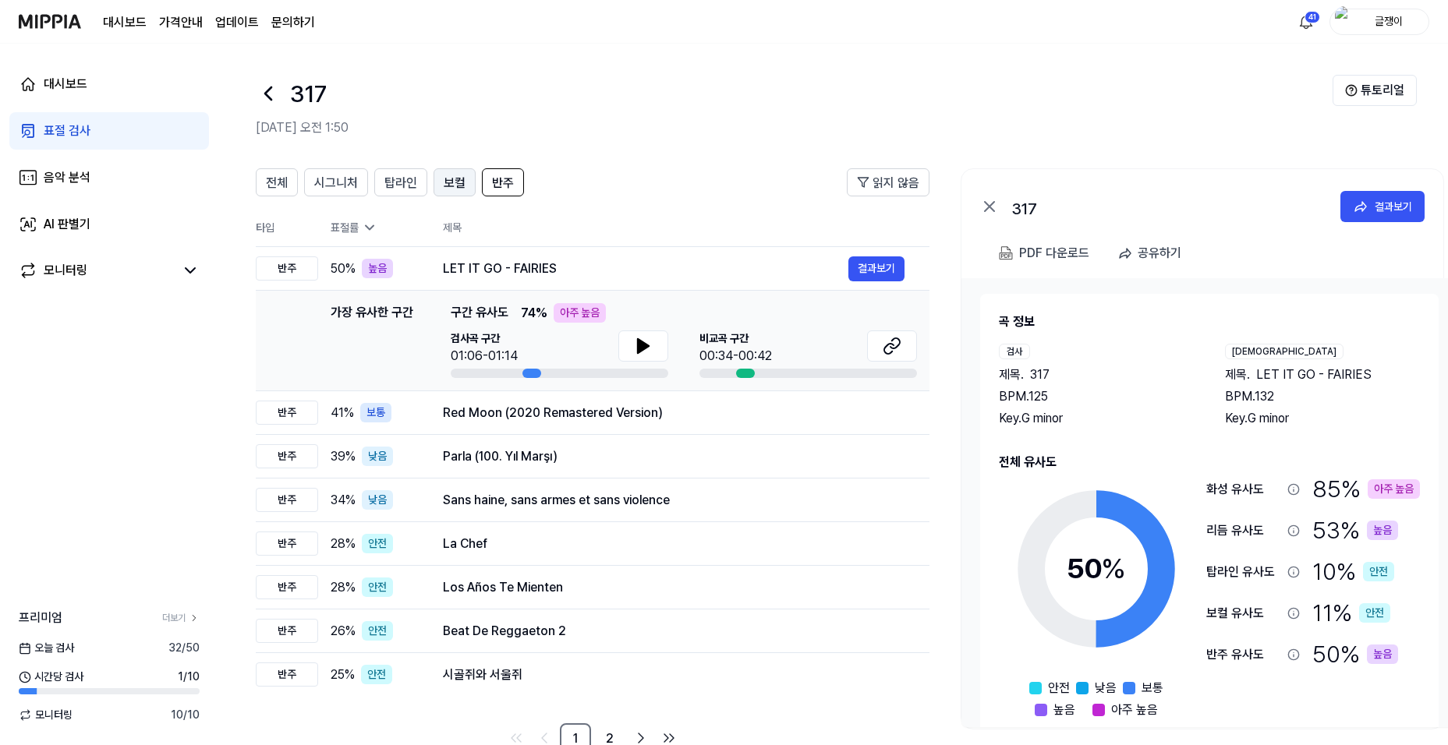
click at [452, 177] on span "보컬" at bounding box center [455, 183] width 22 height 19
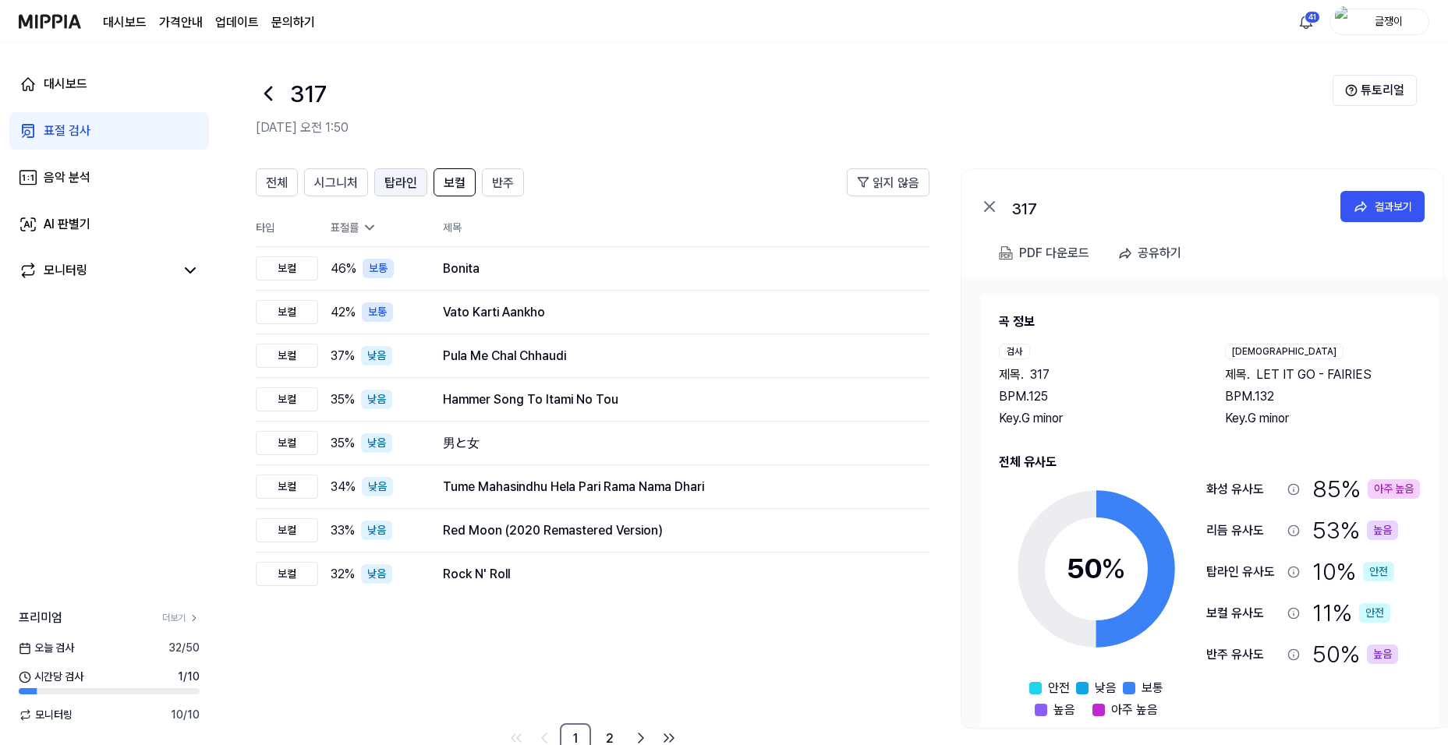
click at [398, 184] on span "탑라인" at bounding box center [400, 183] width 33 height 19
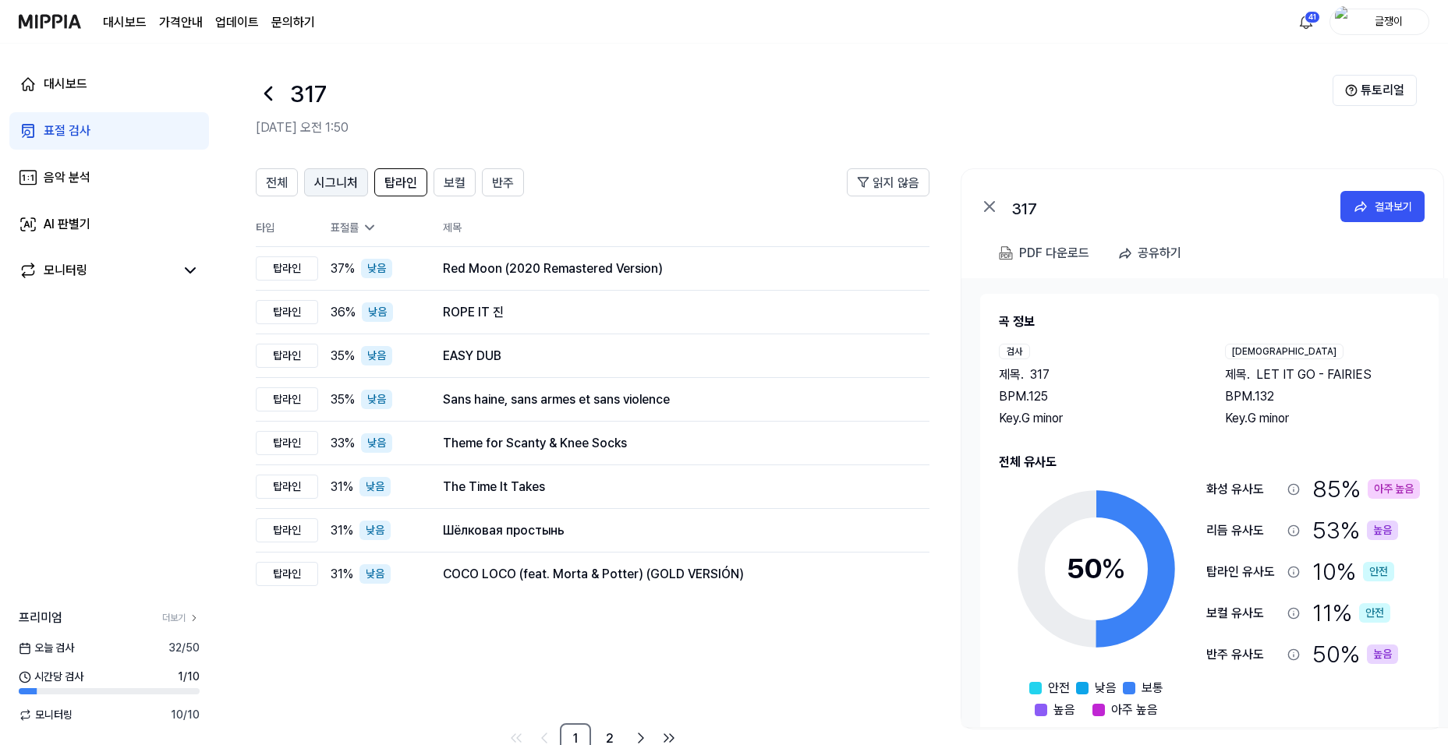
click at [335, 185] on span "시그니처" at bounding box center [336, 183] width 44 height 19
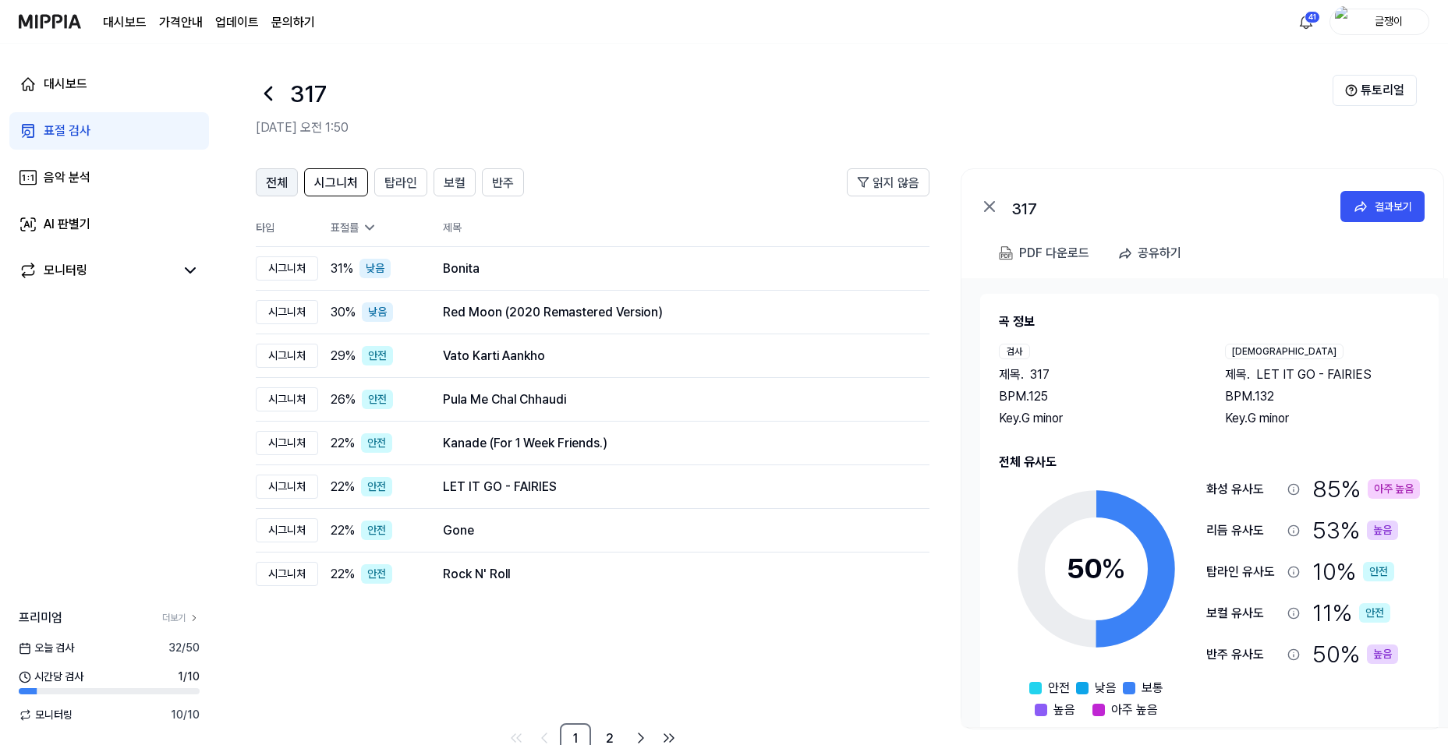
click at [281, 182] on span "전체" at bounding box center [277, 183] width 22 height 19
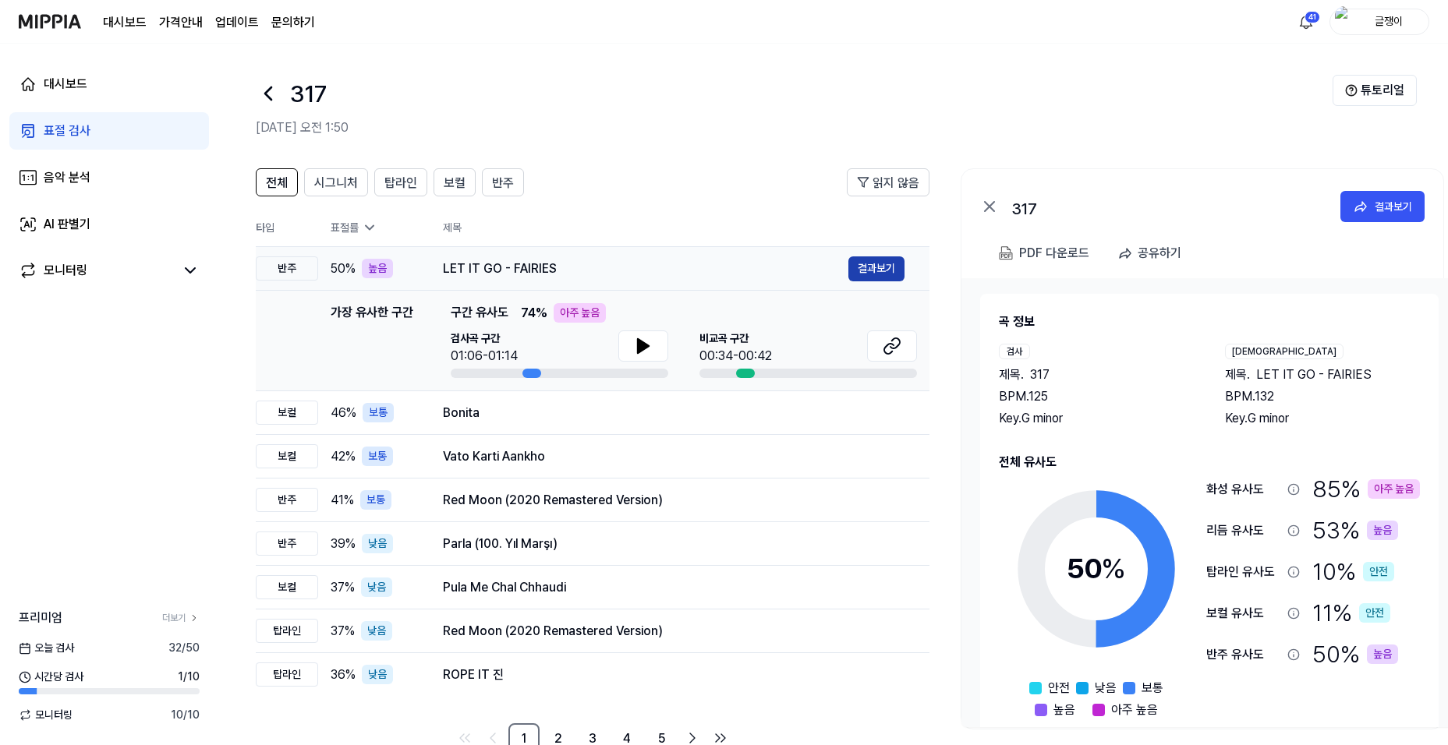
click at [866, 271] on button "결과보기" at bounding box center [876, 269] width 56 height 25
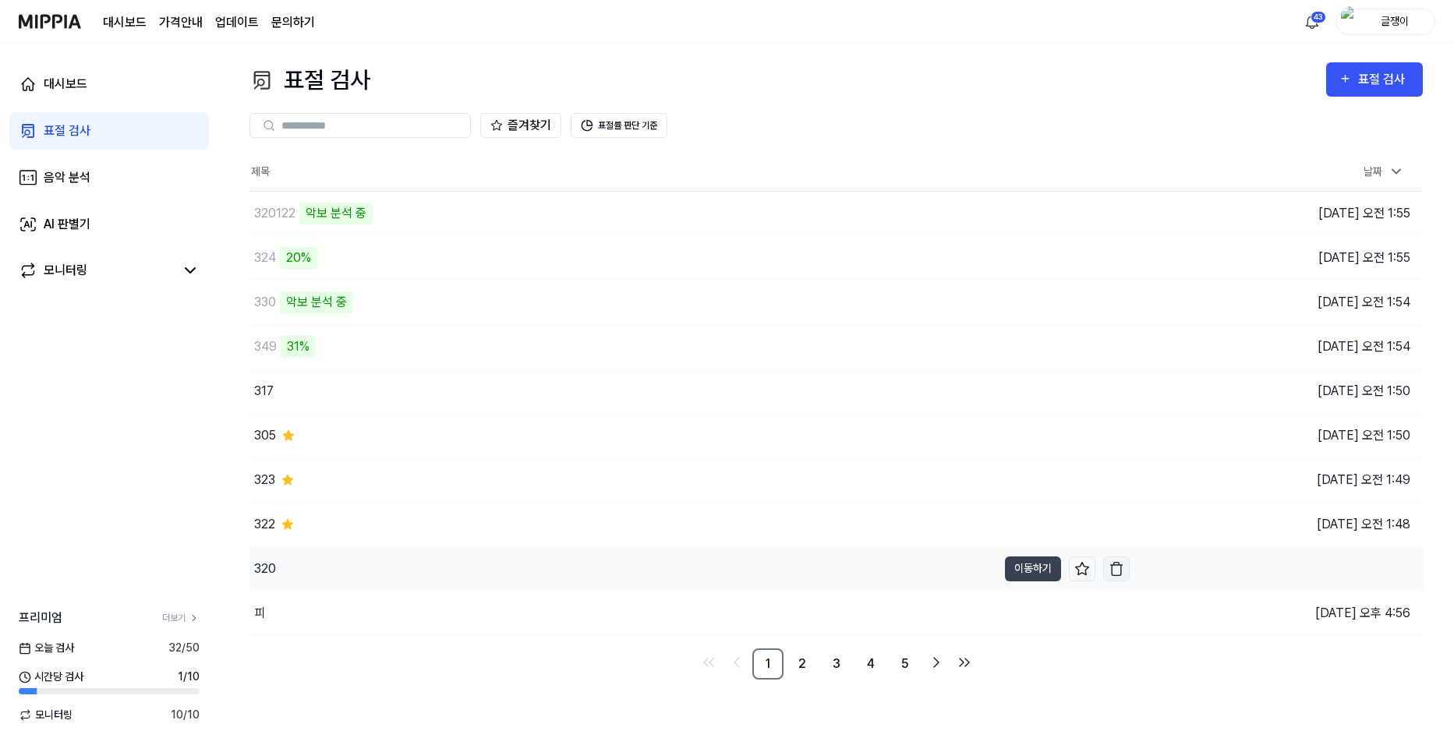
click at [1116, 567] on img "button" at bounding box center [1117, 569] width 16 height 16
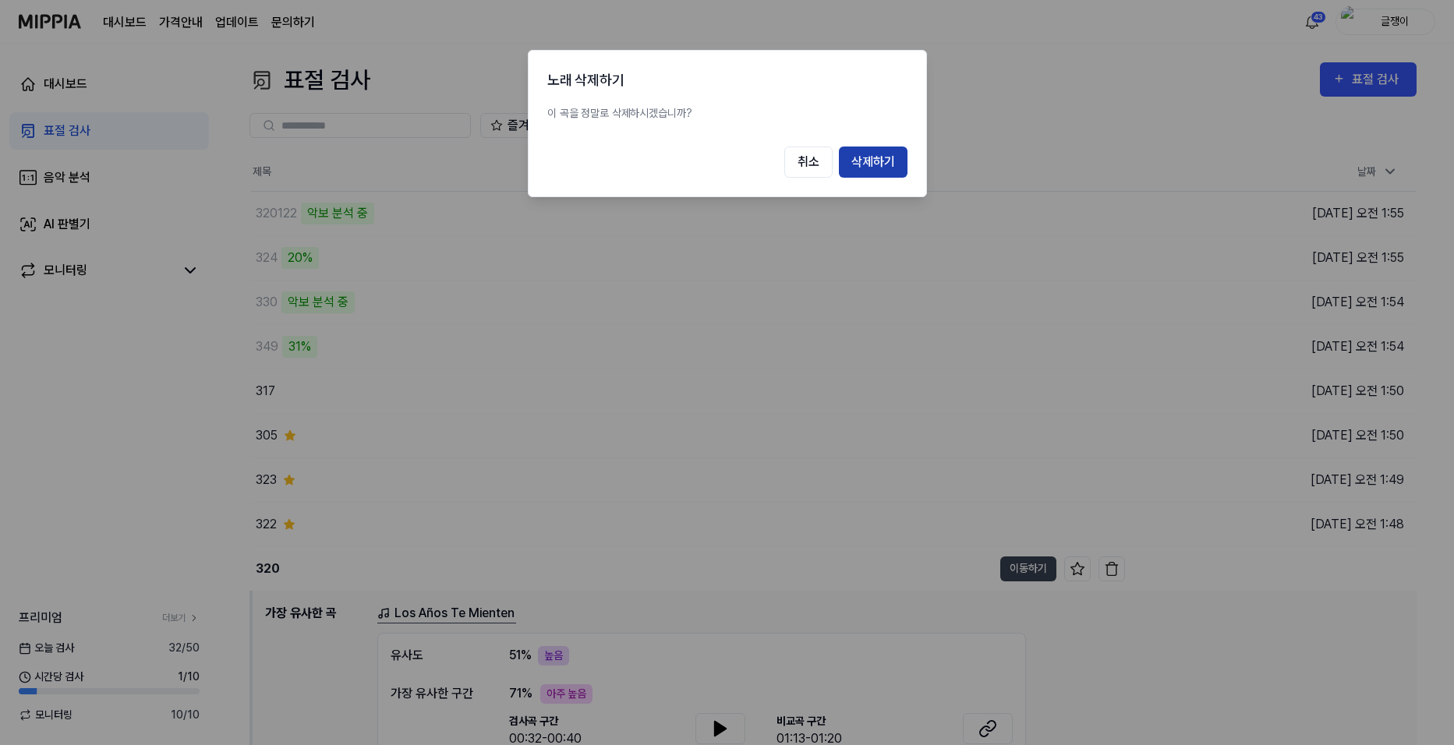
click at [884, 165] on button "삭제하기" at bounding box center [873, 162] width 69 height 31
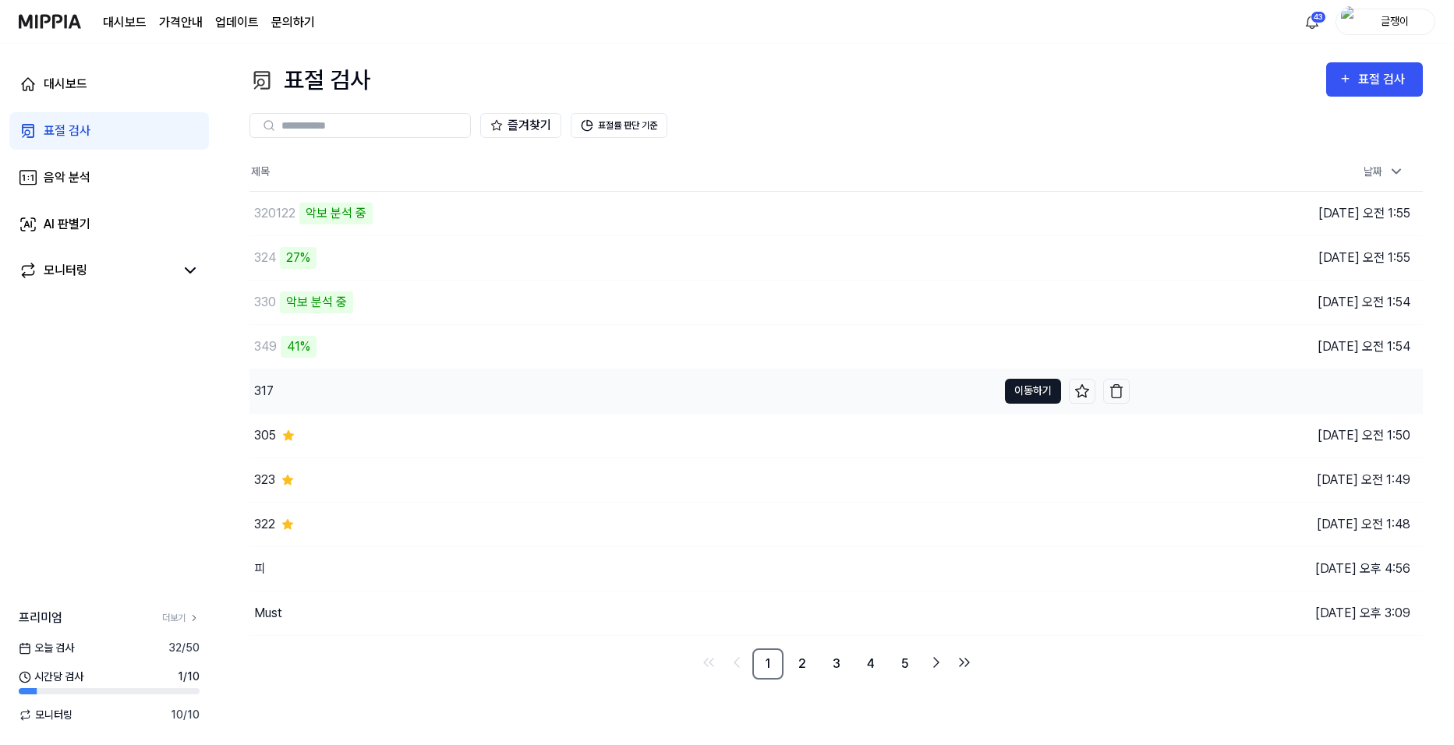
click at [1026, 391] on button "이동하기" at bounding box center [1033, 391] width 56 height 25
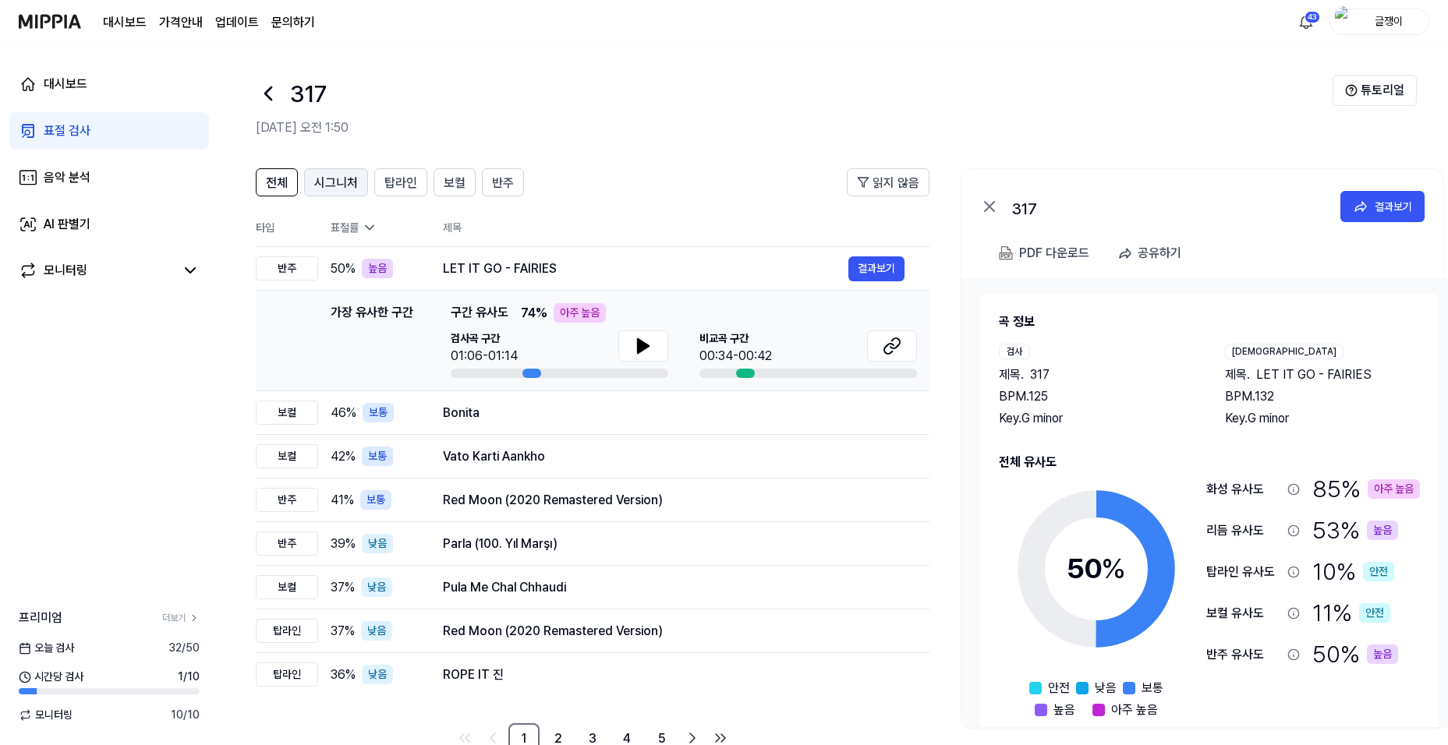
click at [335, 176] on span "시그니처" at bounding box center [336, 183] width 44 height 19
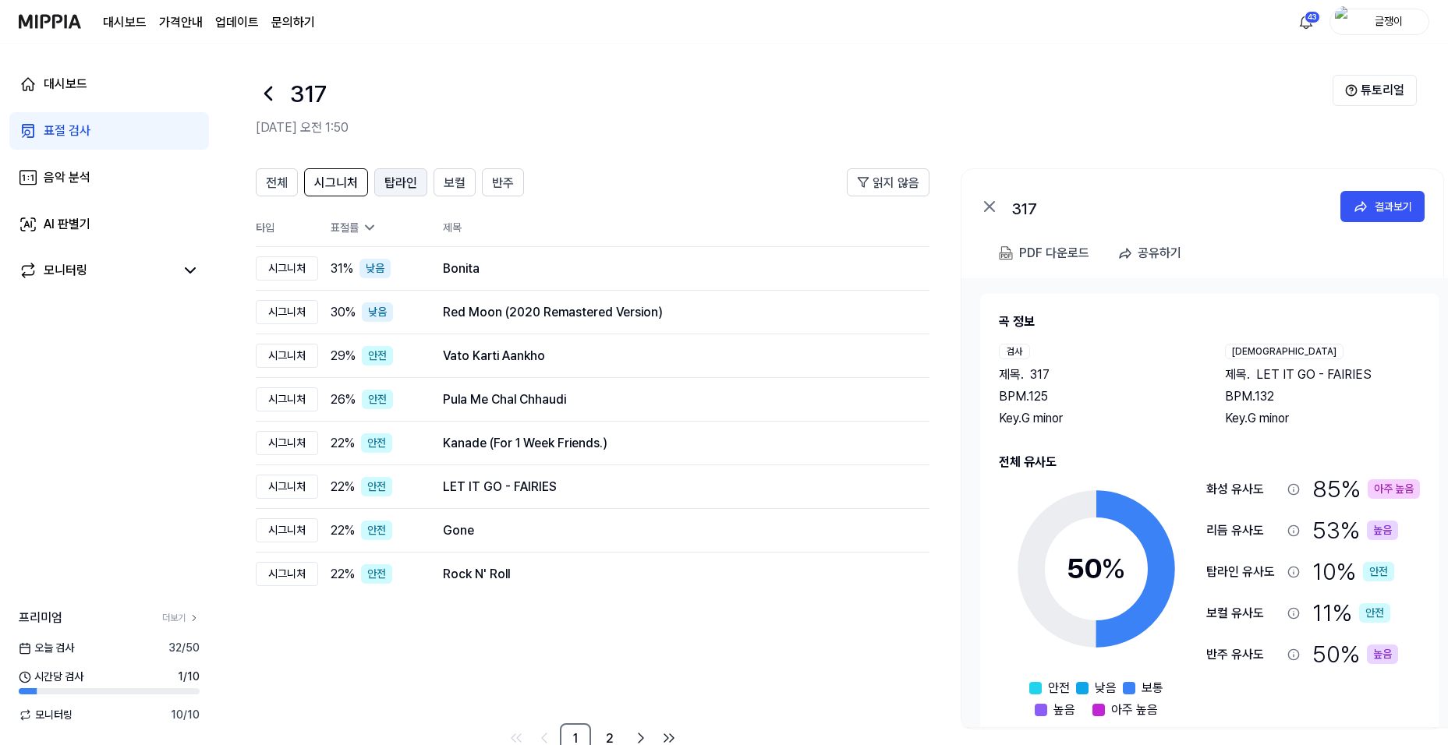
click at [396, 179] on span "탑라인" at bounding box center [400, 183] width 33 height 19
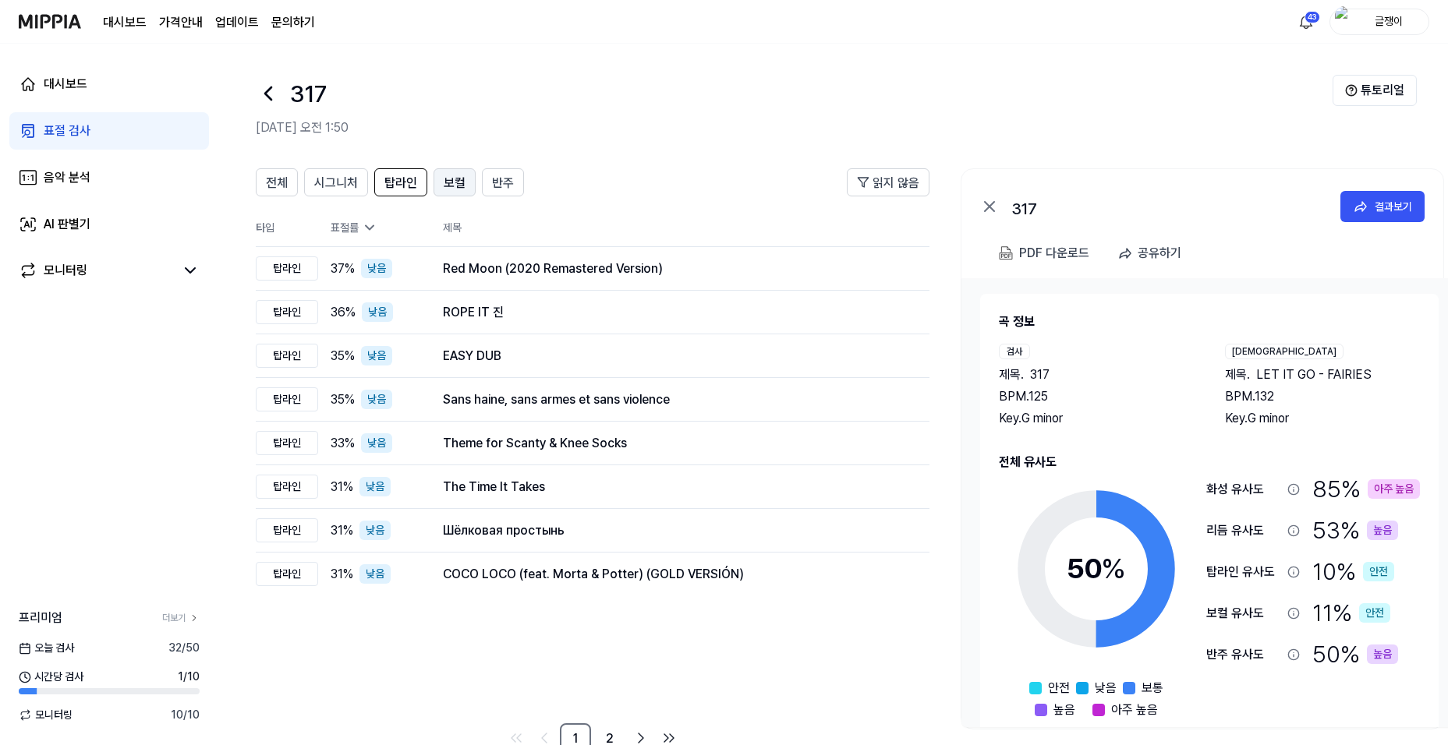
click at [448, 180] on span "보컬" at bounding box center [455, 183] width 22 height 19
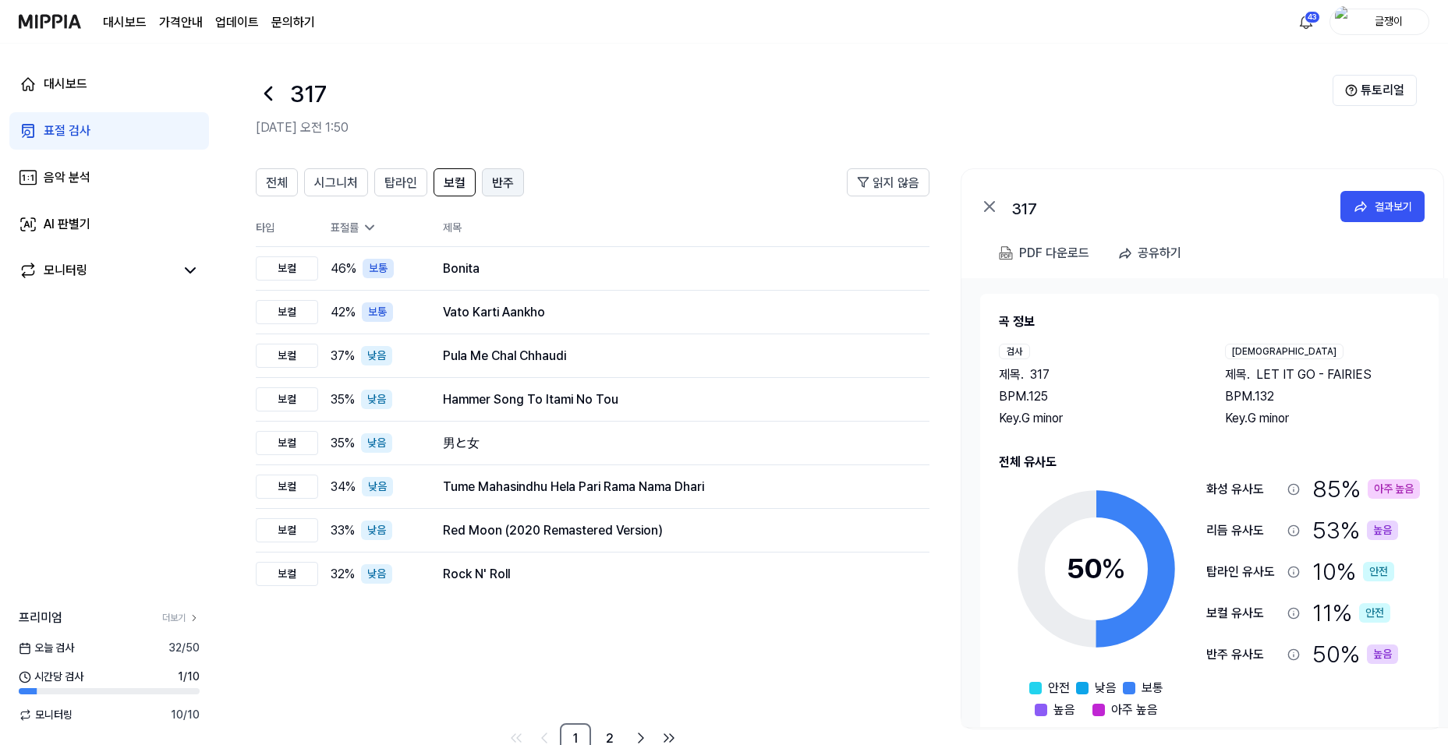
click at [494, 182] on span "반주" at bounding box center [503, 183] width 22 height 19
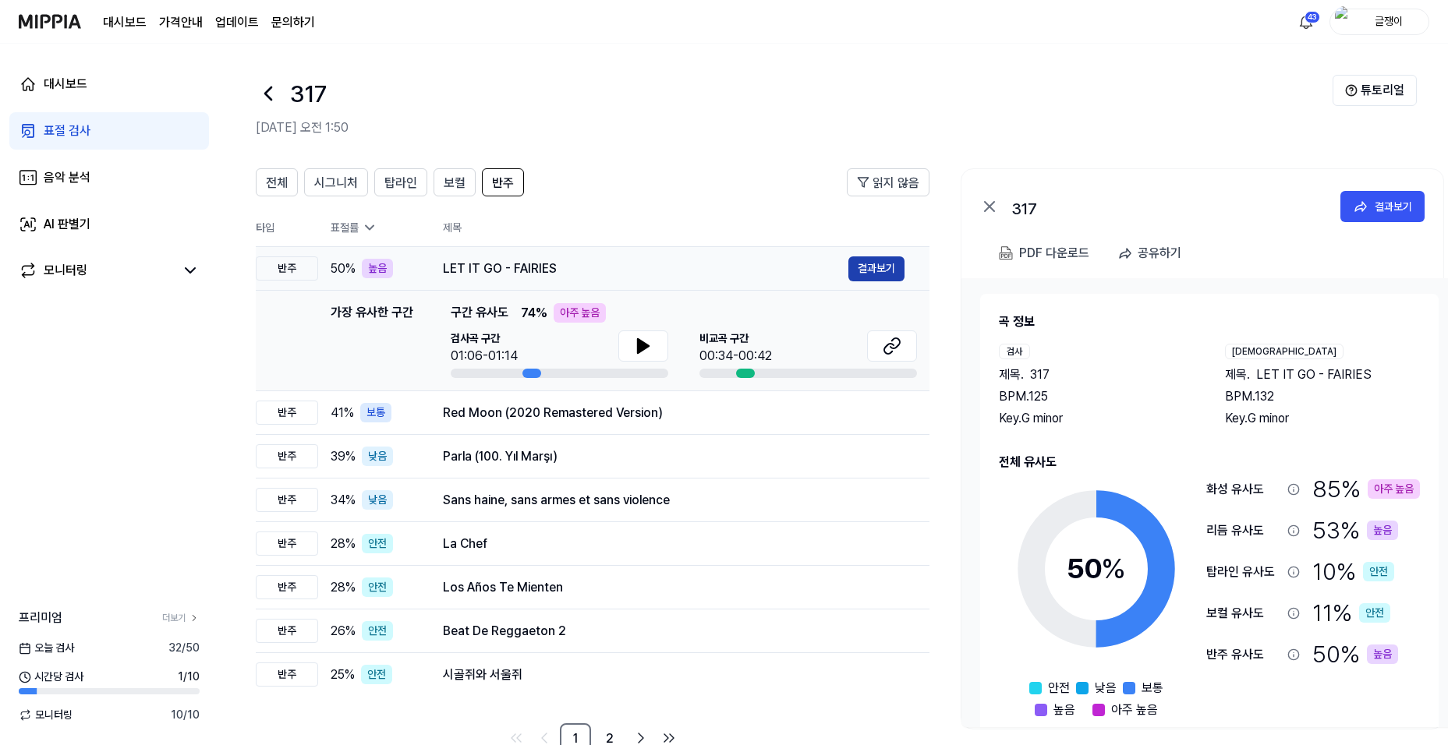
click at [873, 271] on button "결과보기" at bounding box center [876, 269] width 56 height 25
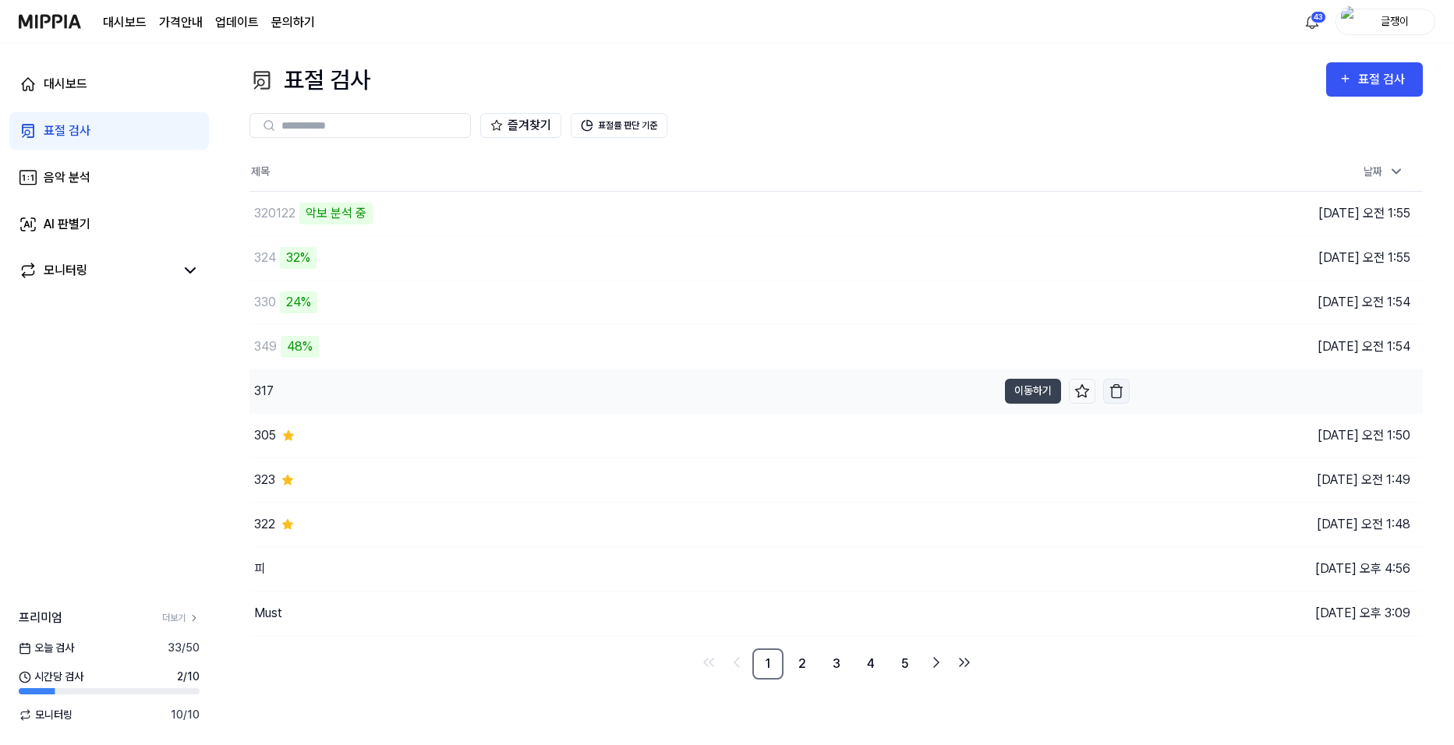
click at [1114, 388] on img "button" at bounding box center [1117, 392] width 16 height 16
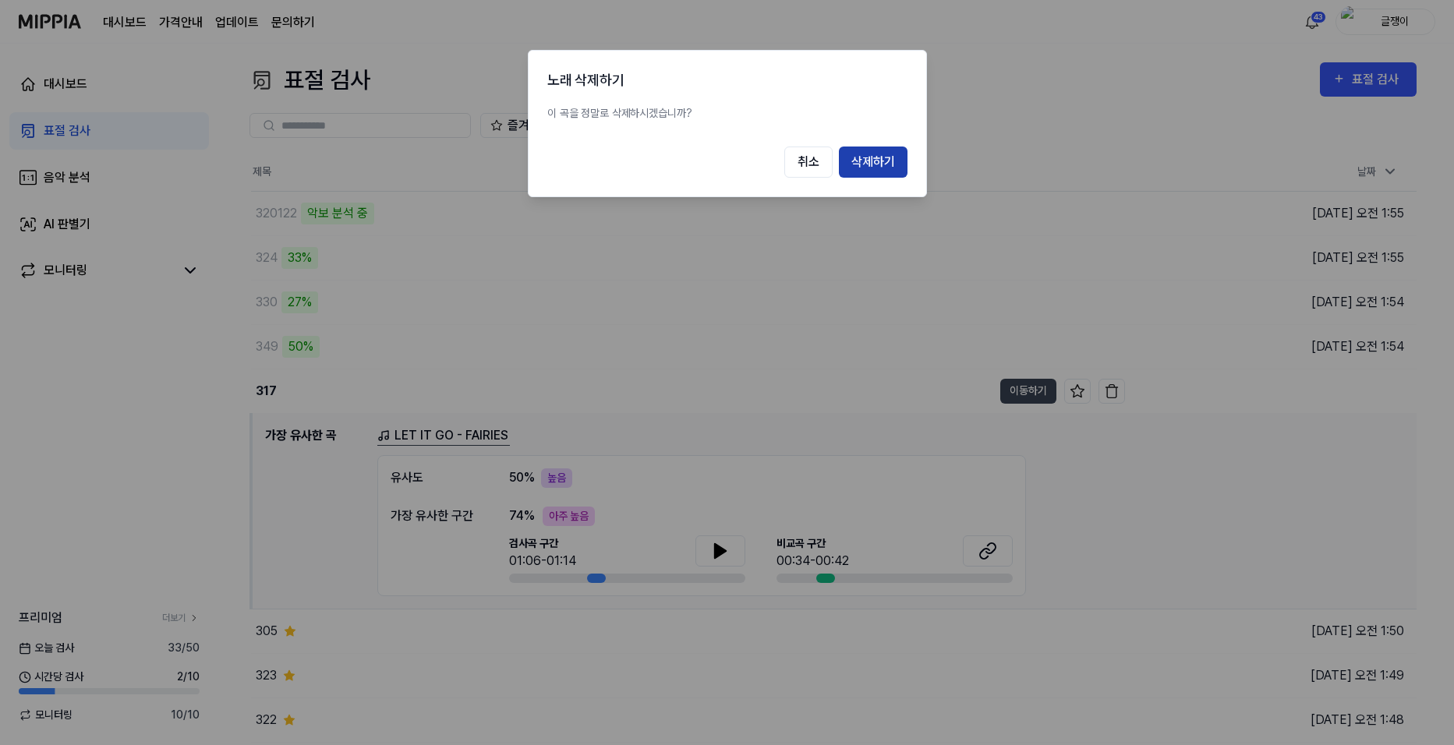
click at [872, 158] on button "삭제하기" at bounding box center [873, 162] width 69 height 31
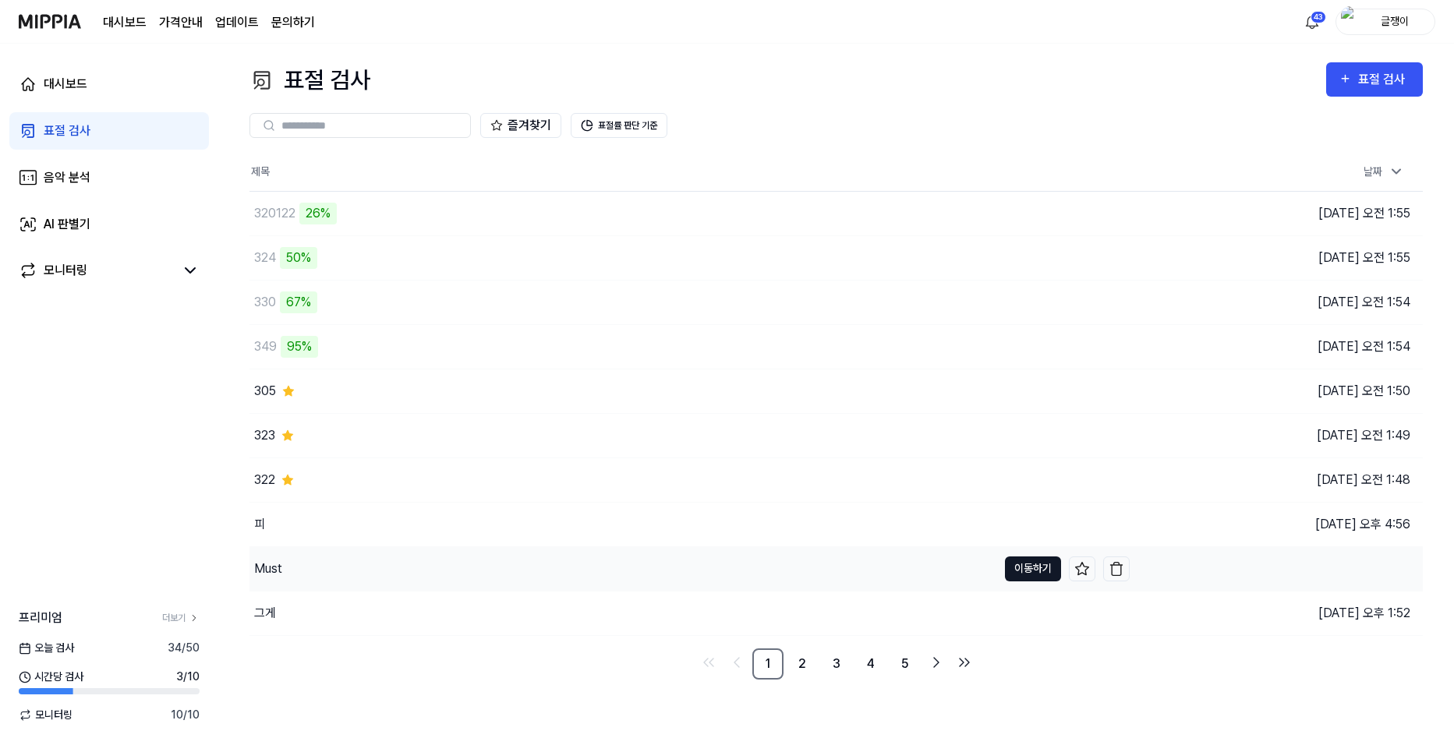
click at [1024, 572] on button "이동하기" at bounding box center [1033, 569] width 56 height 25
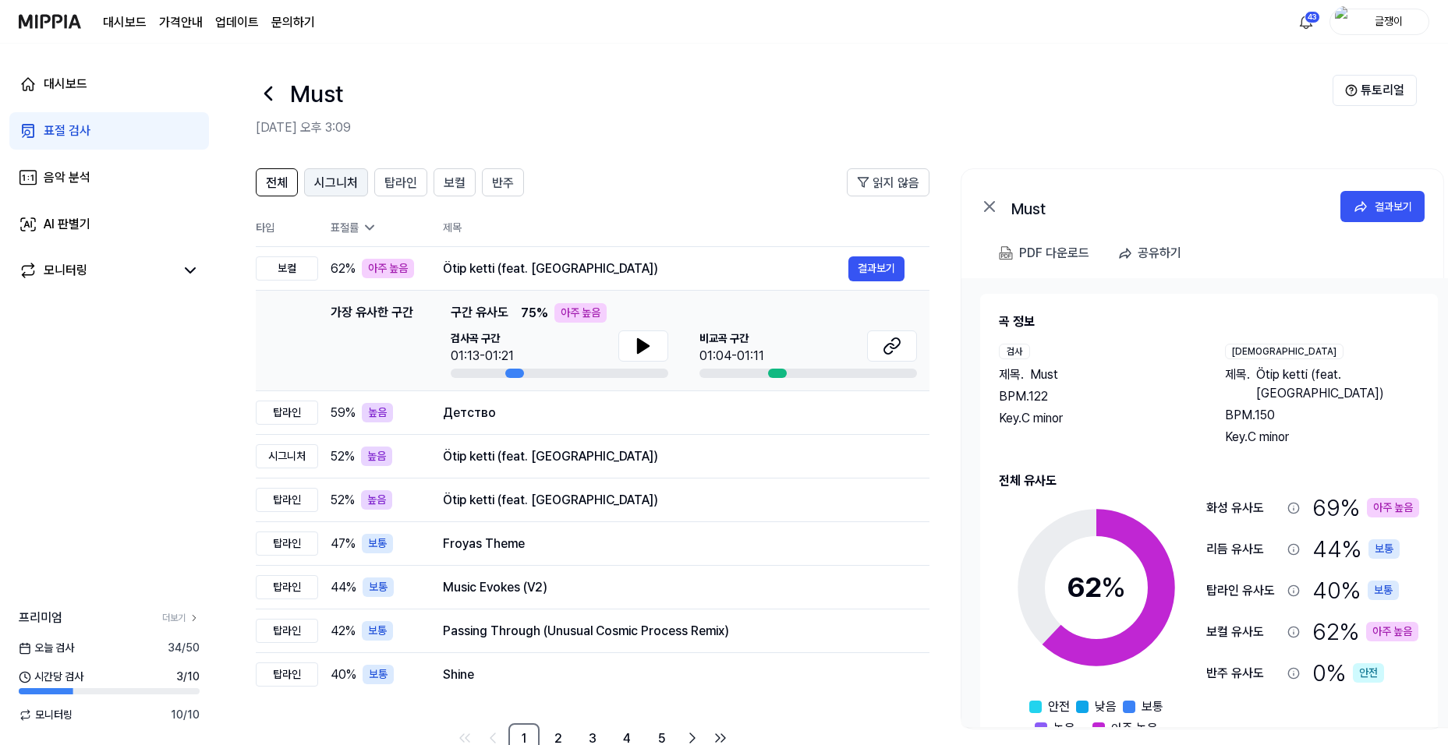
click at [318, 182] on span "시그니처" at bounding box center [336, 183] width 44 height 19
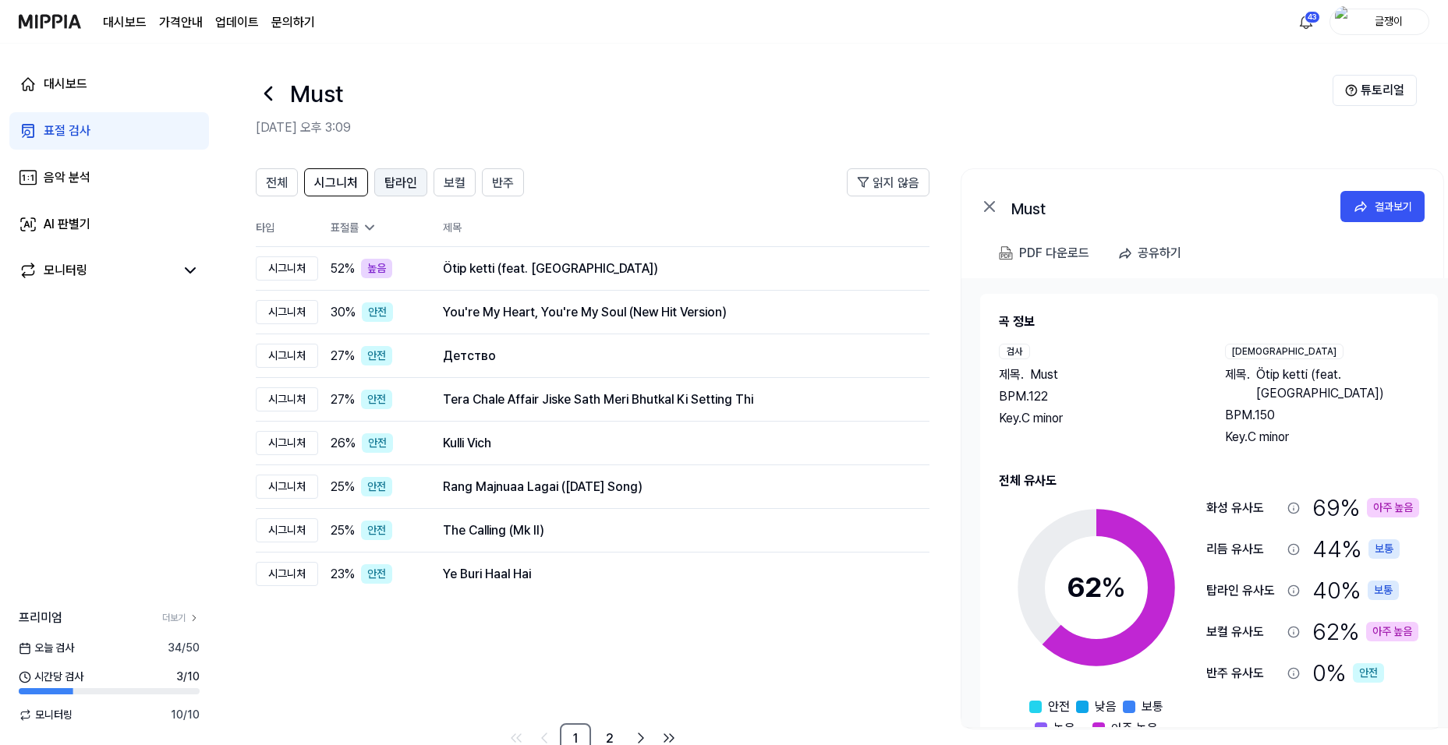
click at [395, 185] on span "탑라인" at bounding box center [400, 183] width 33 height 19
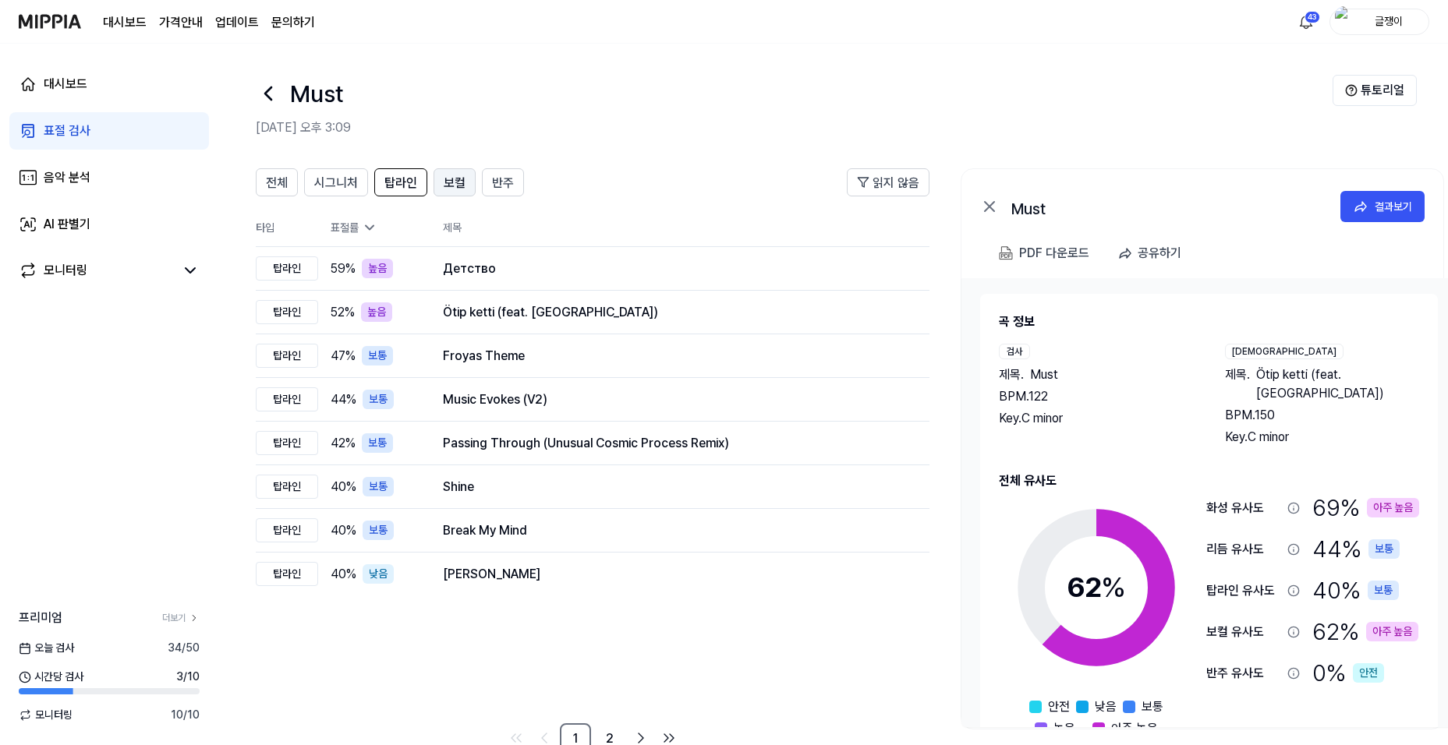
click at [448, 179] on span "보컬" at bounding box center [455, 183] width 22 height 19
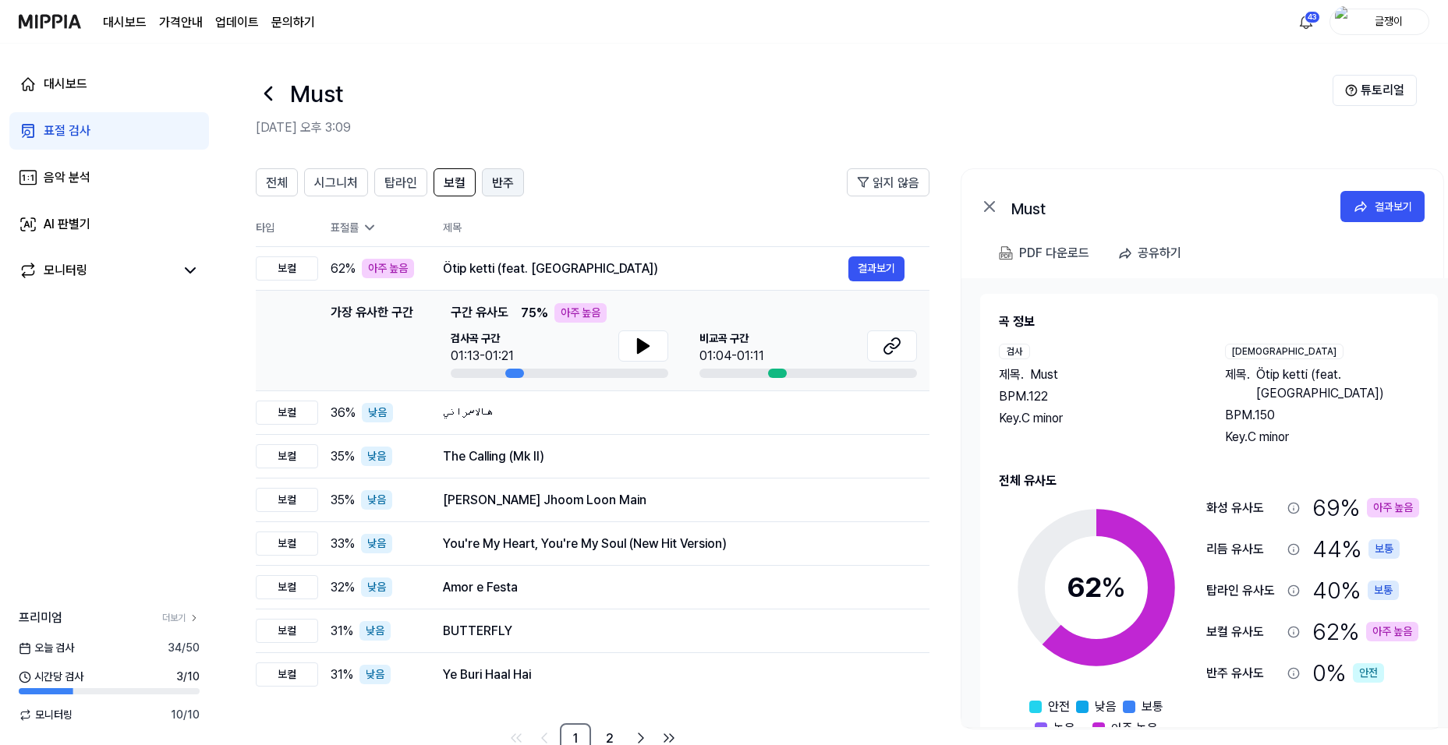
click at [503, 179] on span "반주" at bounding box center [503, 183] width 22 height 19
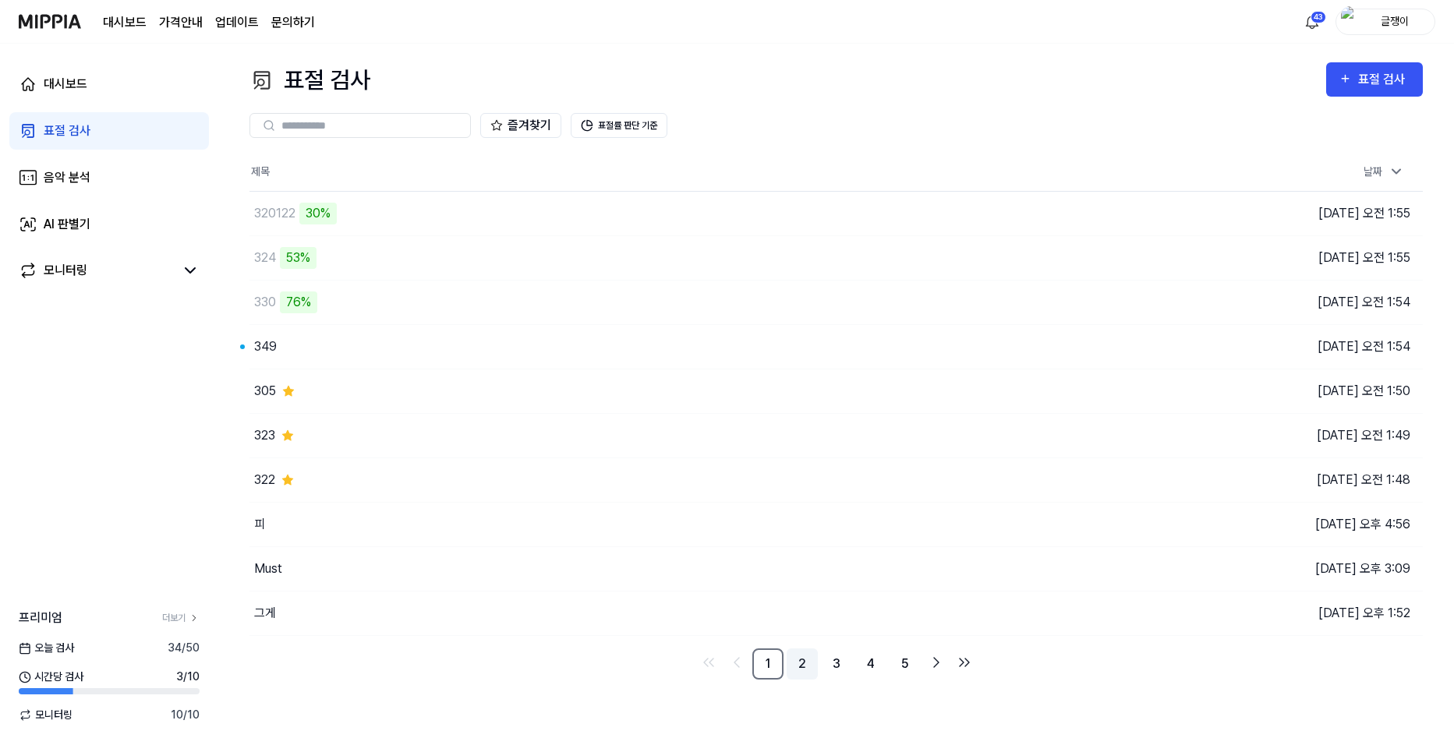
click at [805, 662] on link "2" at bounding box center [802, 664] width 31 height 31
click at [833, 663] on link "3" at bounding box center [836, 664] width 31 height 31
click at [867, 665] on link "4" at bounding box center [870, 664] width 31 height 31
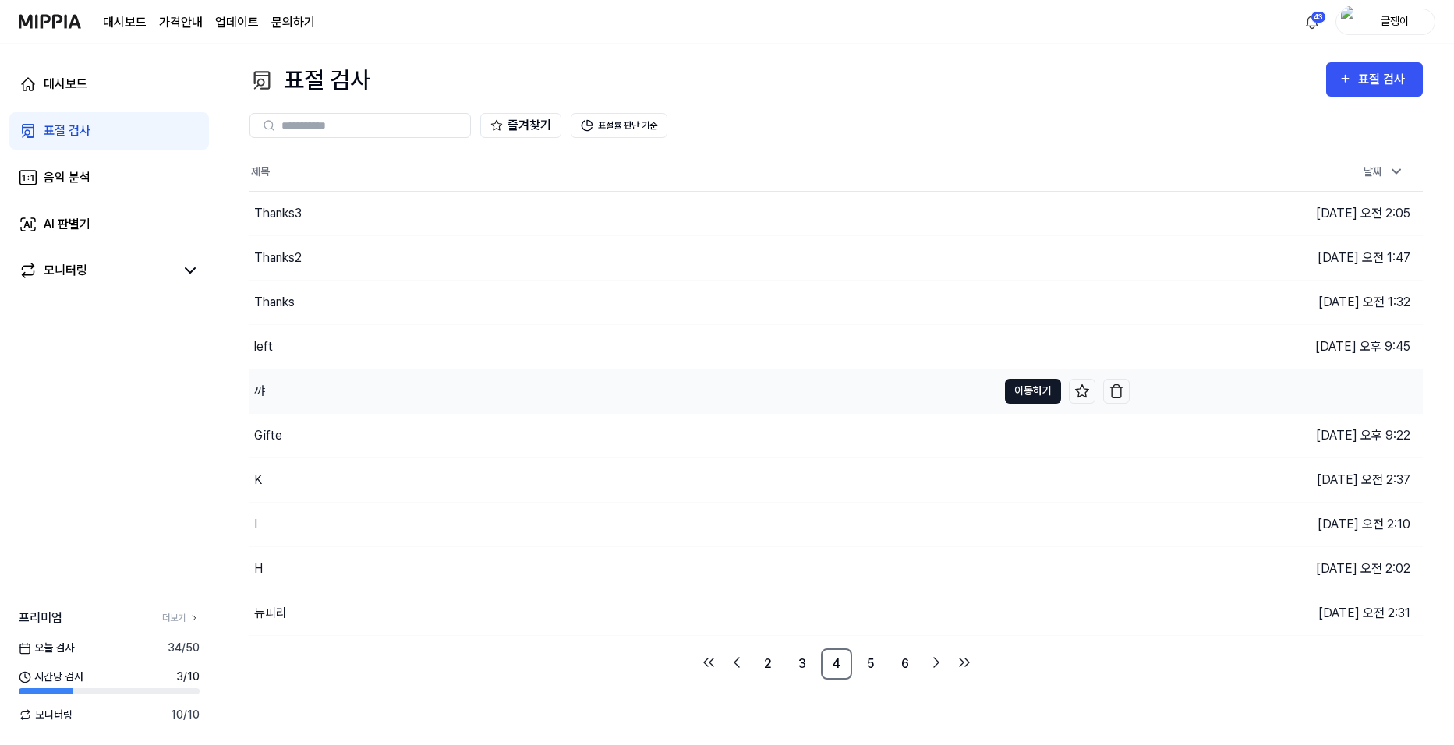
click at [1010, 391] on button "이동하기" at bounding box center [1033, 391] width 56 height 25
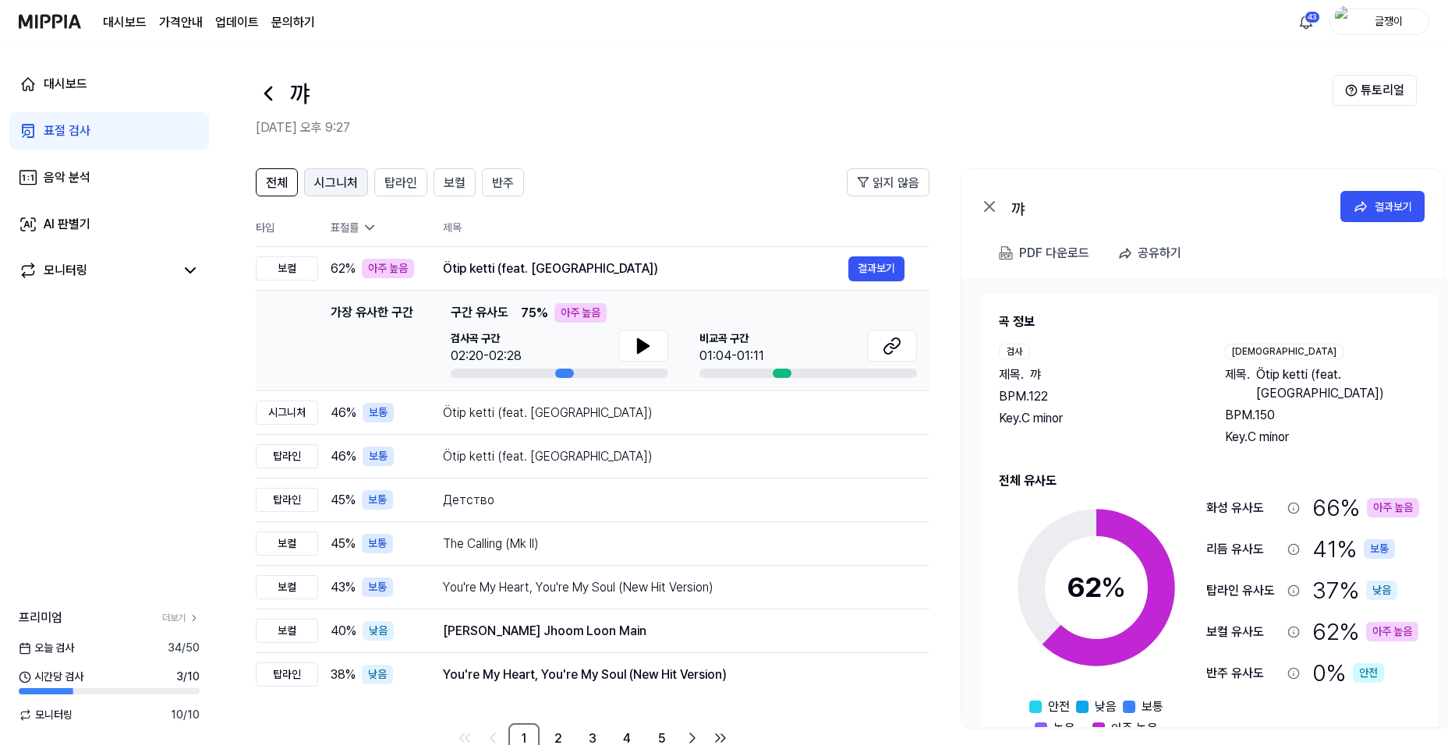
click at [335, 179] on span "시그니처" at bounding box center [336, 183] width 44 height 19
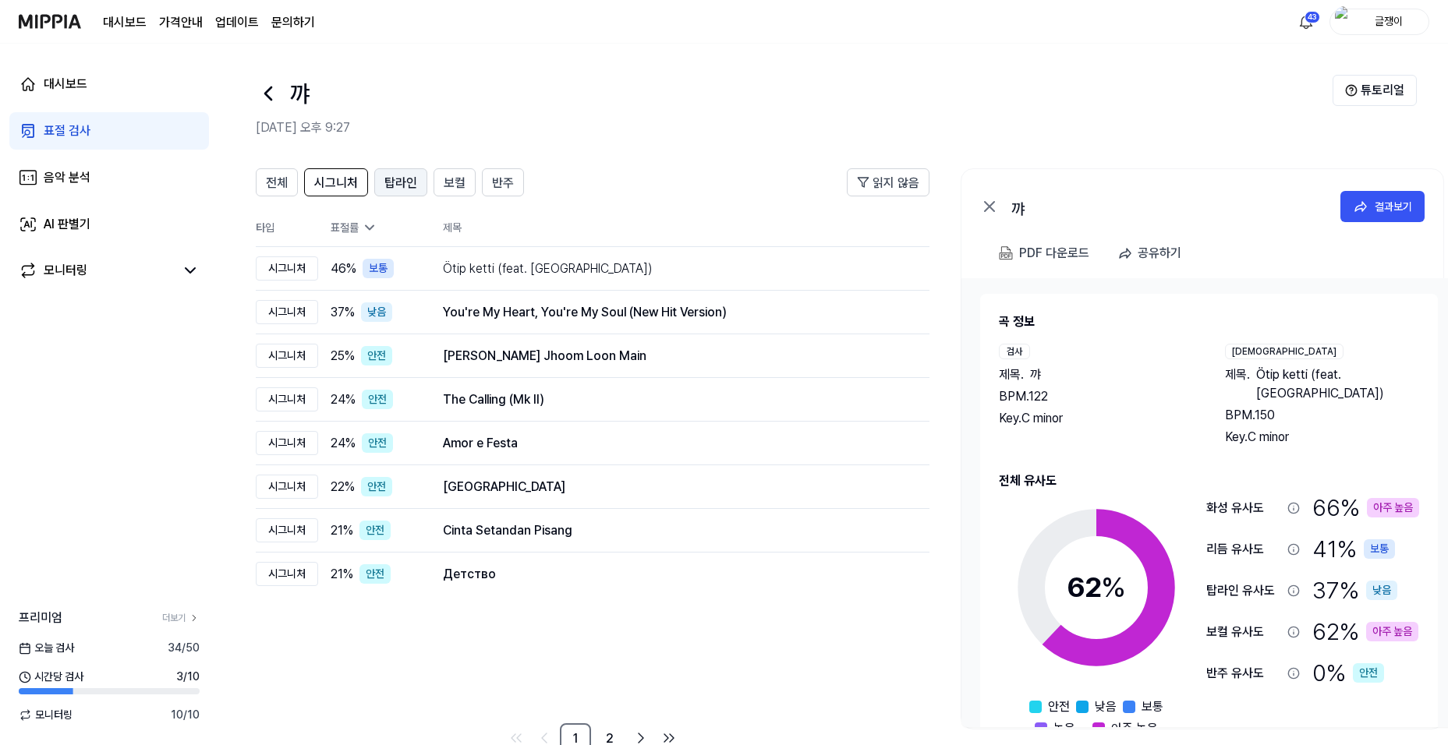
click at [396, 178] on span "탑라인" at bounding box center [400, 183] width 33 height 19
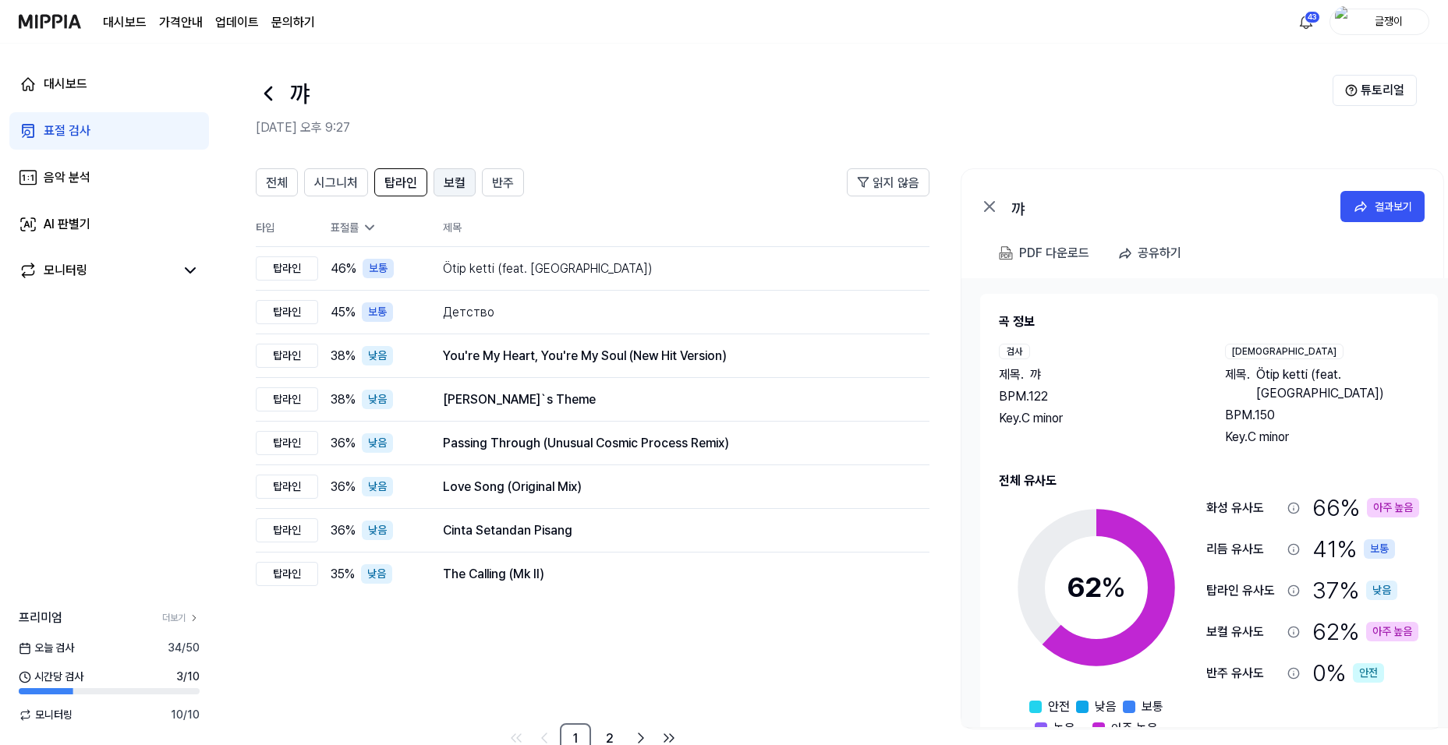
click at [448, 186] on span "보컬" at bounding box center [455, 183] width 22 height 19
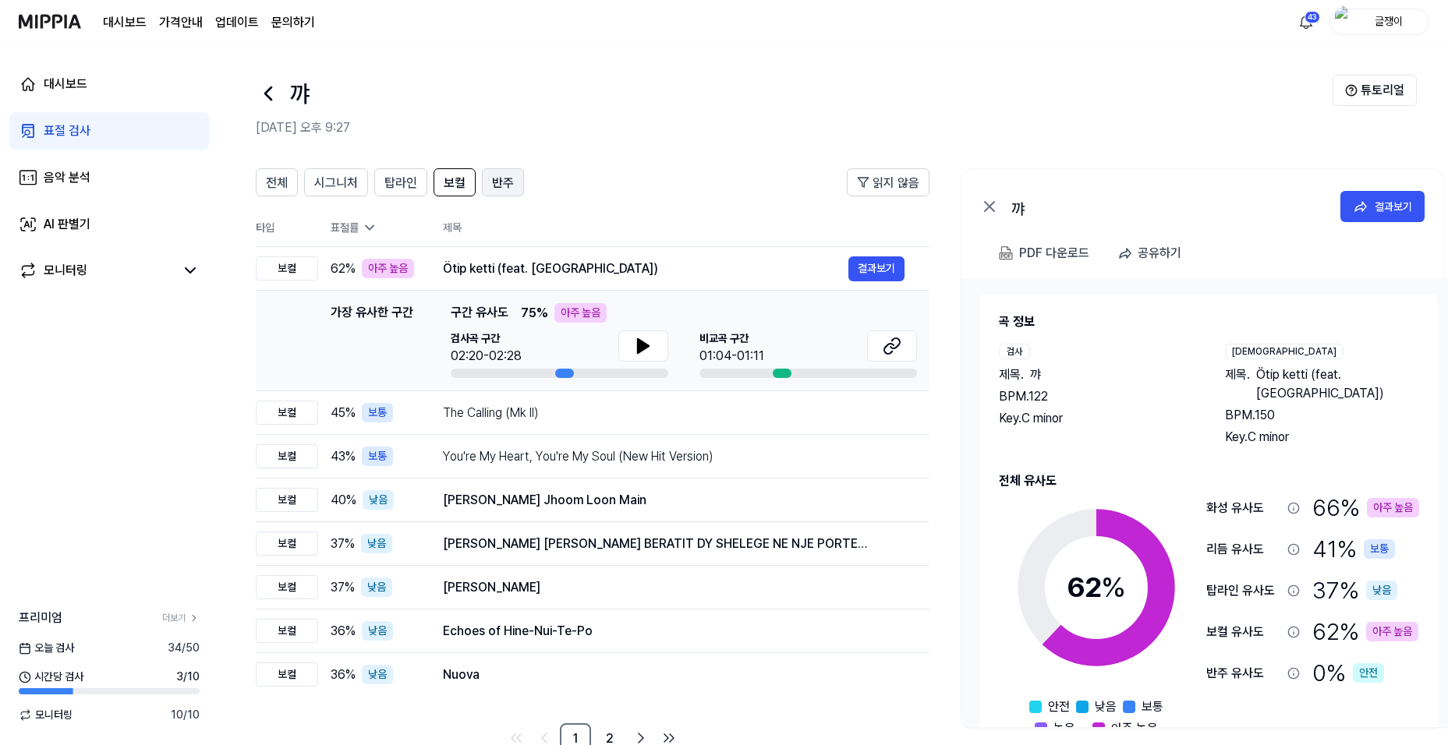
click at [497, 181] on span "반주" at bounding box center [503, 183] width 22 height 19
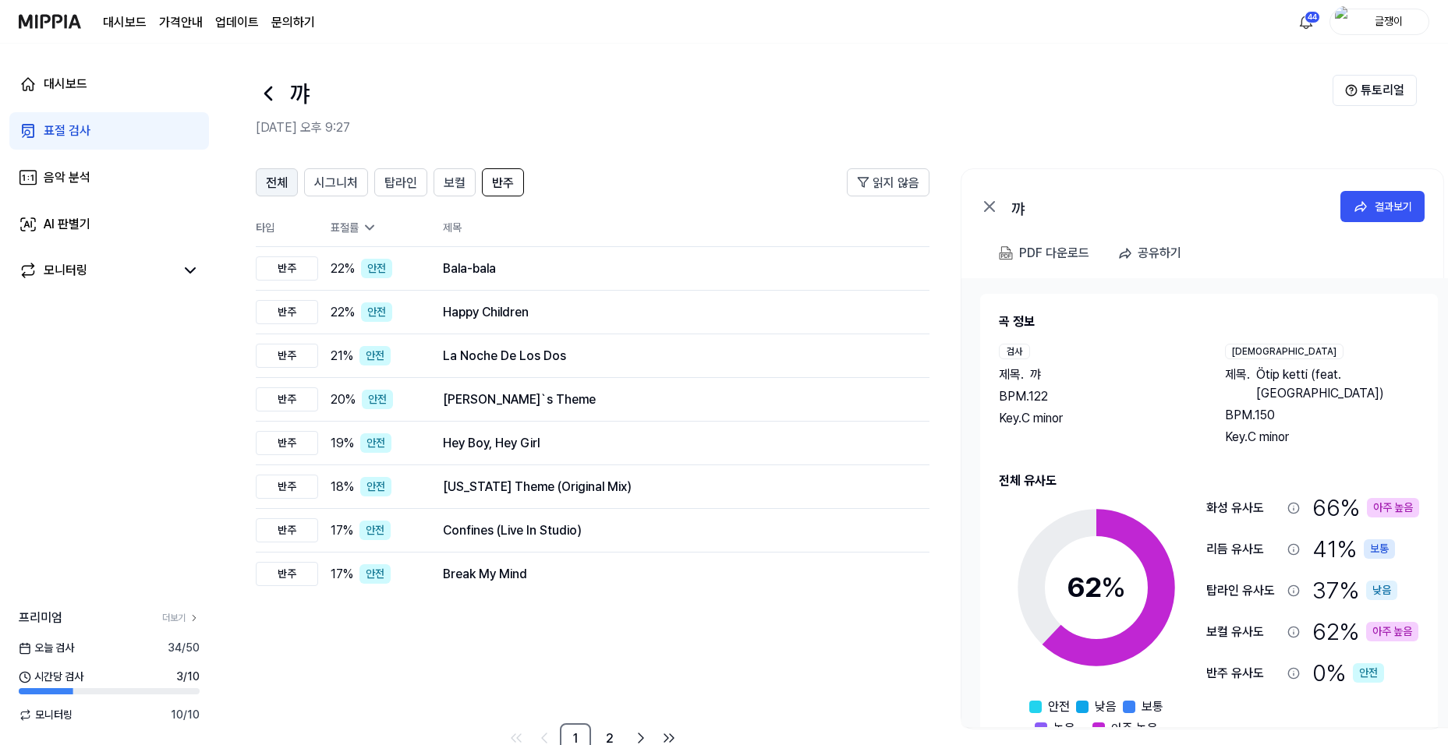
click at [271, 186] on span "전체" at bounding box center [277, 183] width 22 height 19
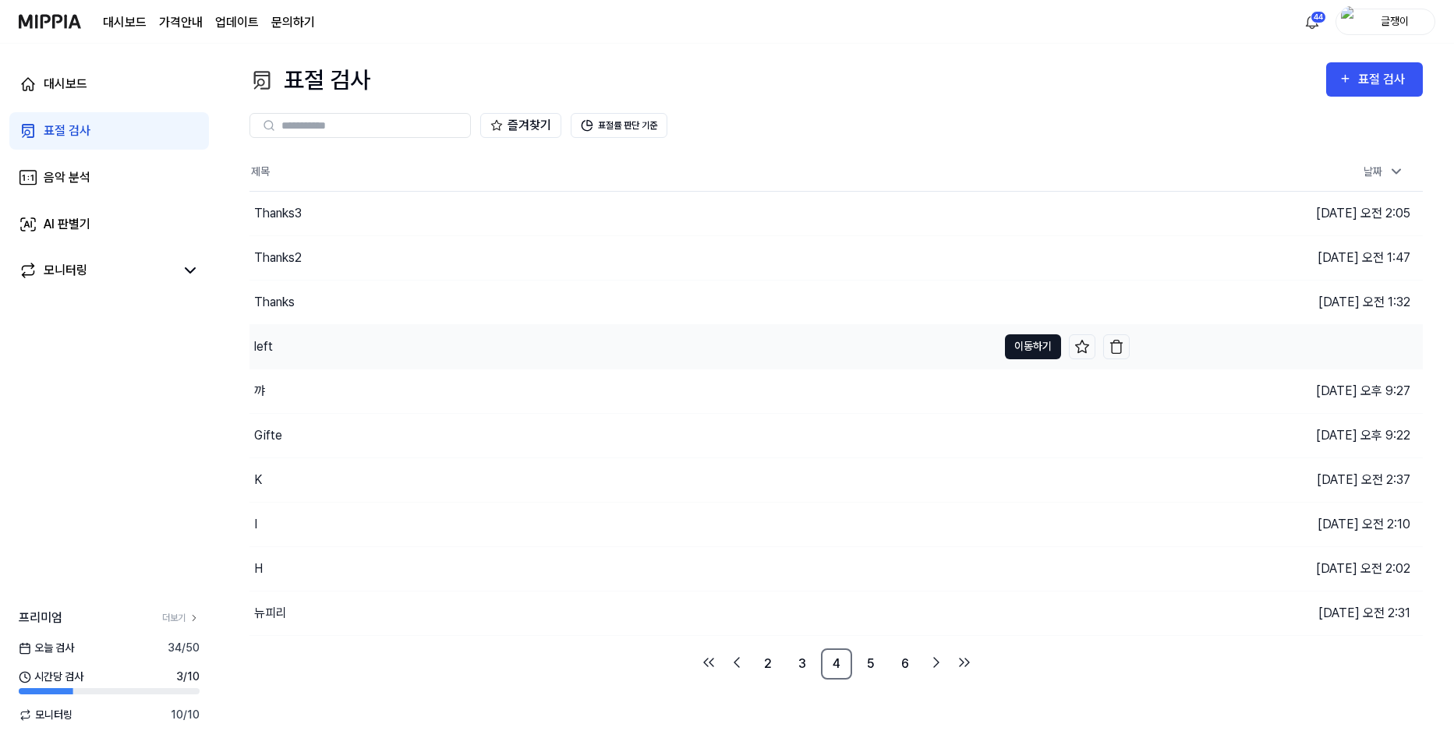
click at [1023, 338] on button "이동하기" at bounding box center [1033, 347] width 56 height 25
click at [1080, 347] on icon at bounding box center [1083, 347] width 16 height 16
click at [1036, 435] on button "이동하기" at bounding box center [1033, 435] width 56 height 25
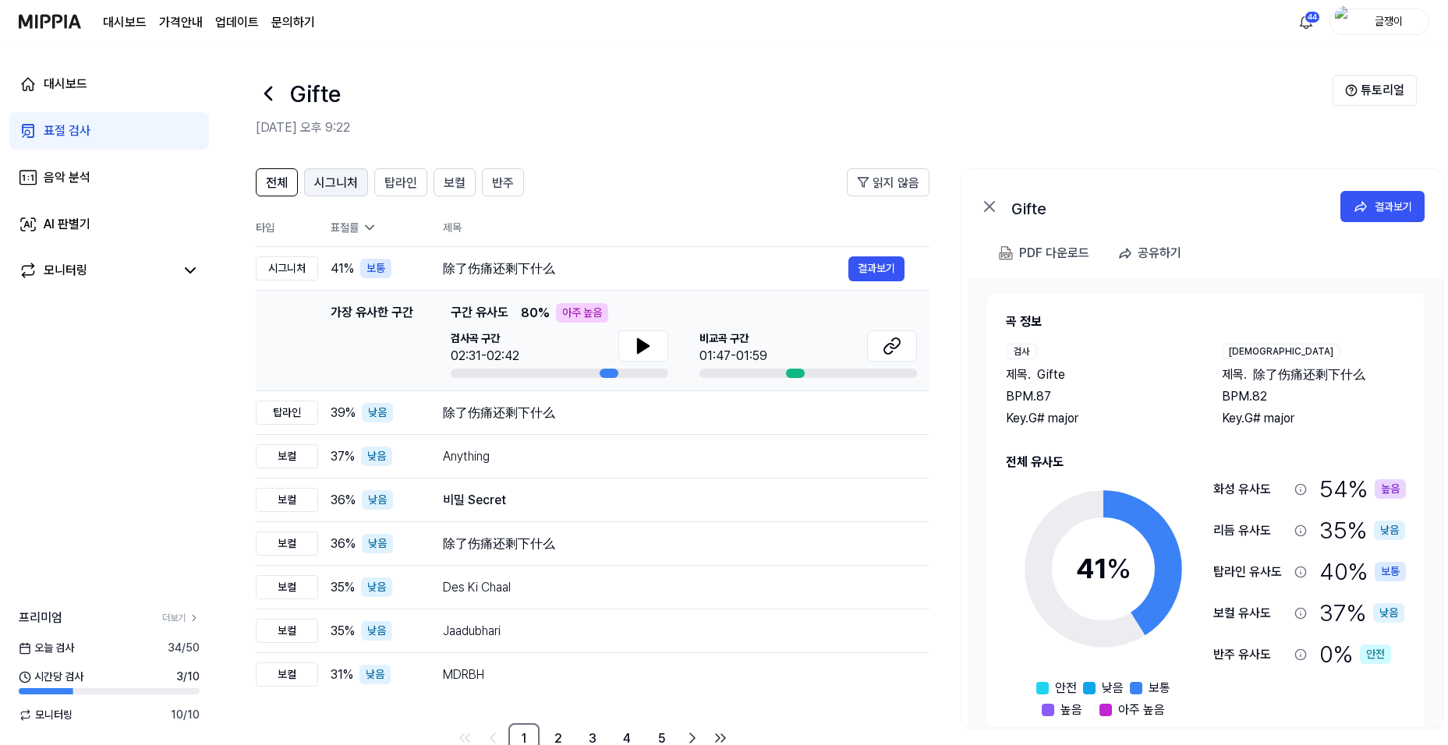
click at [335, 182] on span "시그니처" at bounding box center [336, 183] width 44 height 19
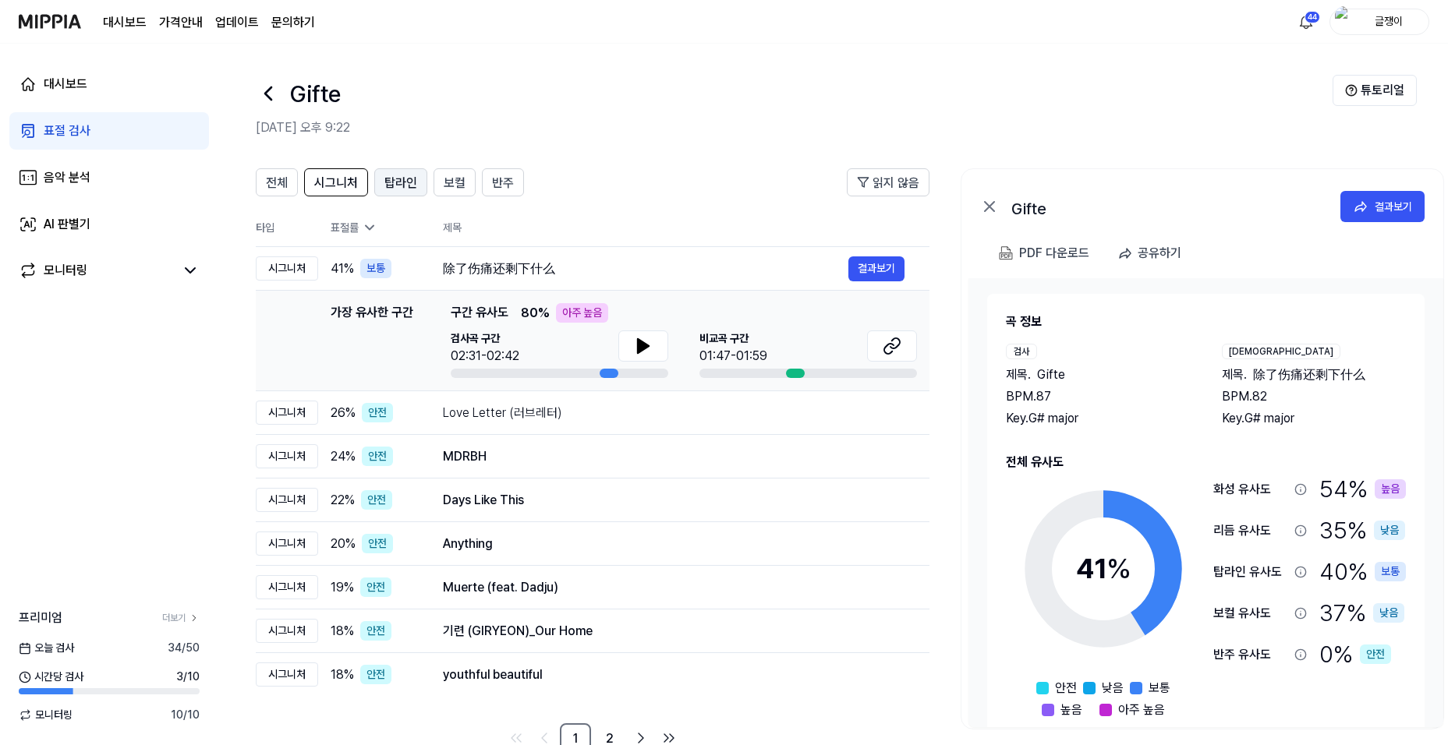
click at [403, 186] on span "탑라인" at bounding box center [400, 183] width 33 height 19
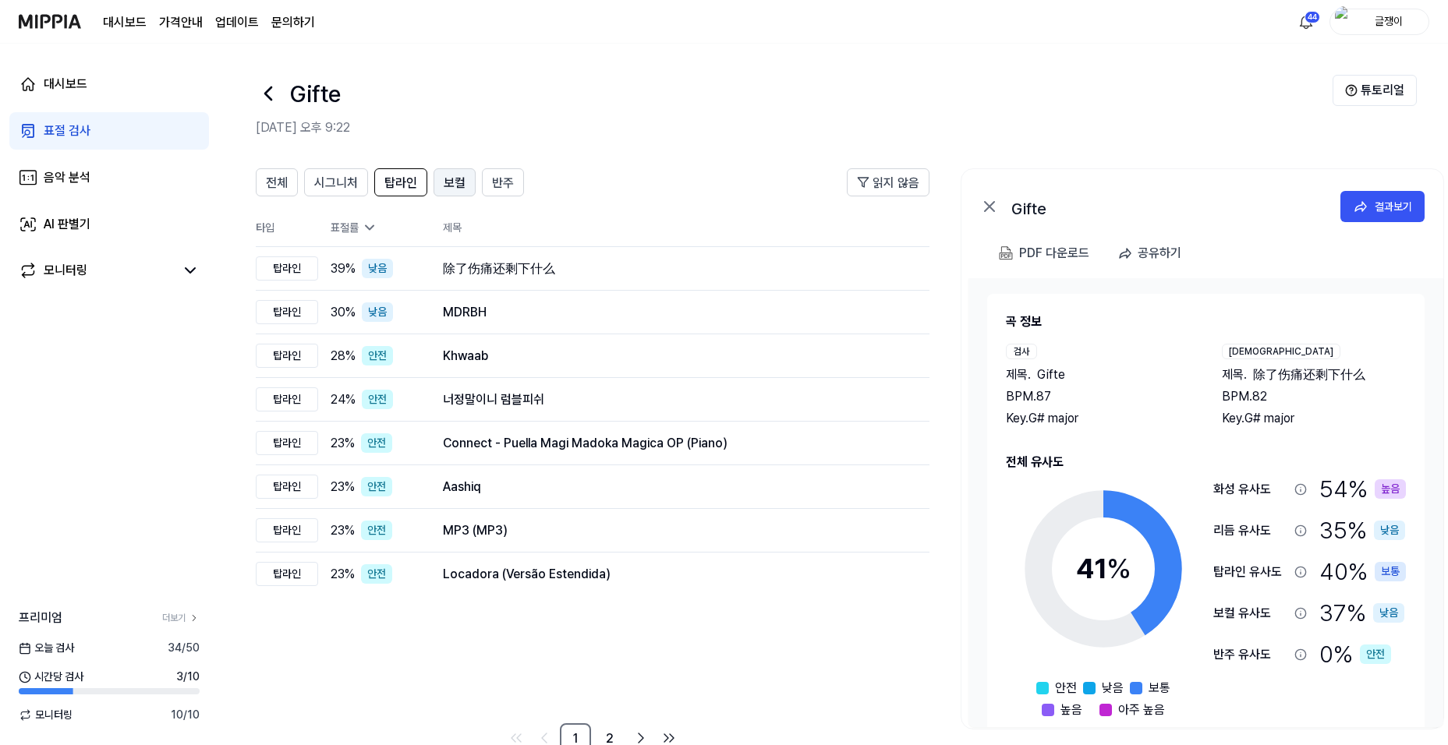
click at [445, 182] on span "보컬" at bounding box center [455, 183] width 22 height 19
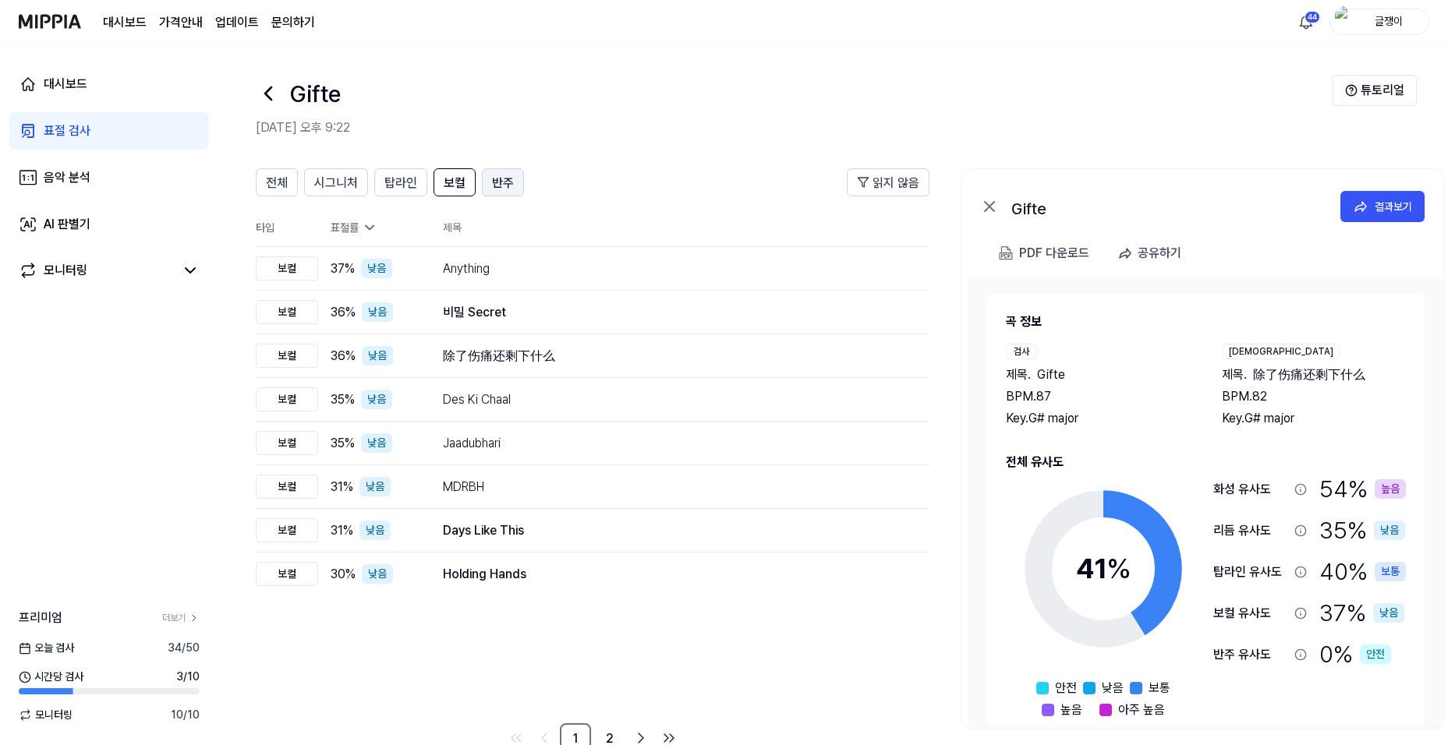
click at [494, 182] on span "반주" at bounding box center [503, 183] width 22 height 19
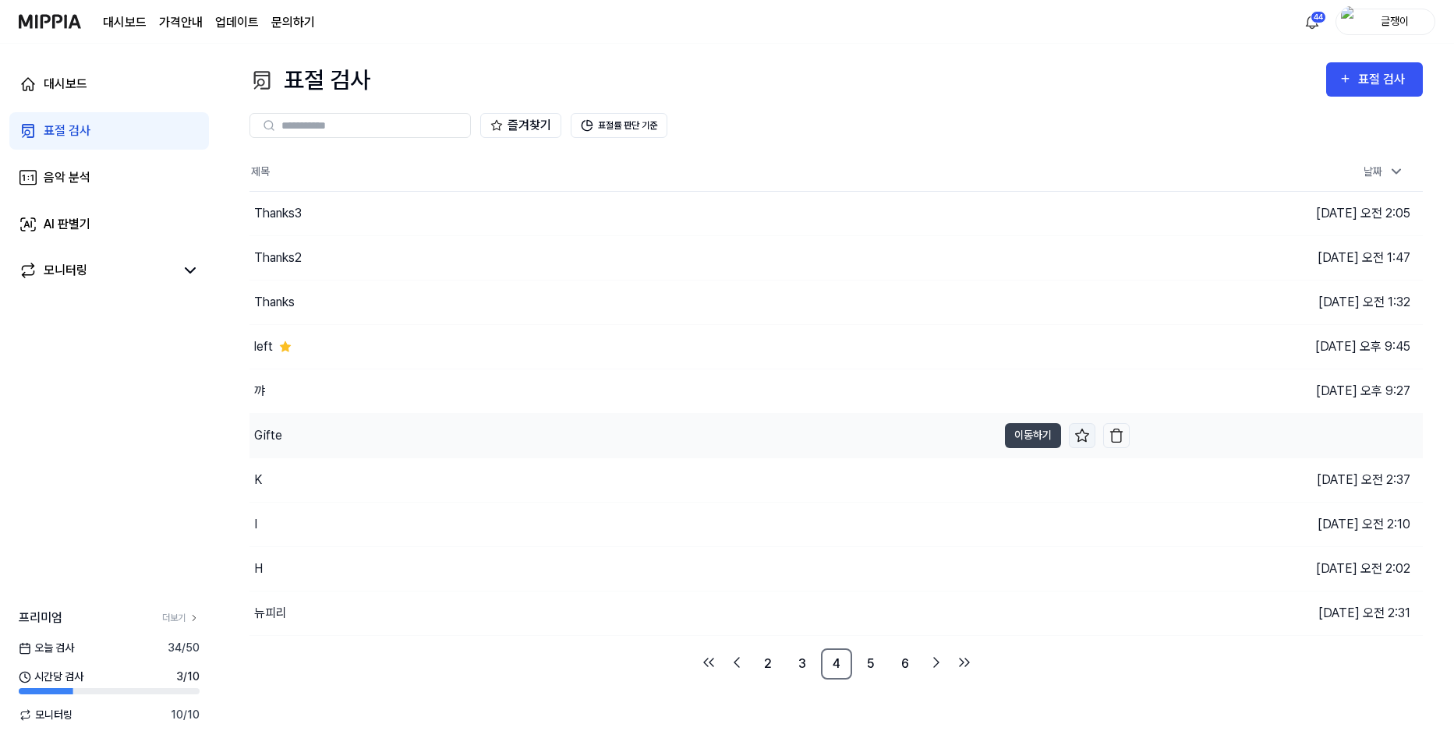
click at [1076, 435] on icon at bounding box center [1083, 436] width 16 height 16
click at [1119, 480] on img "button" at bounding box center [1117, 481] width 16 height 16
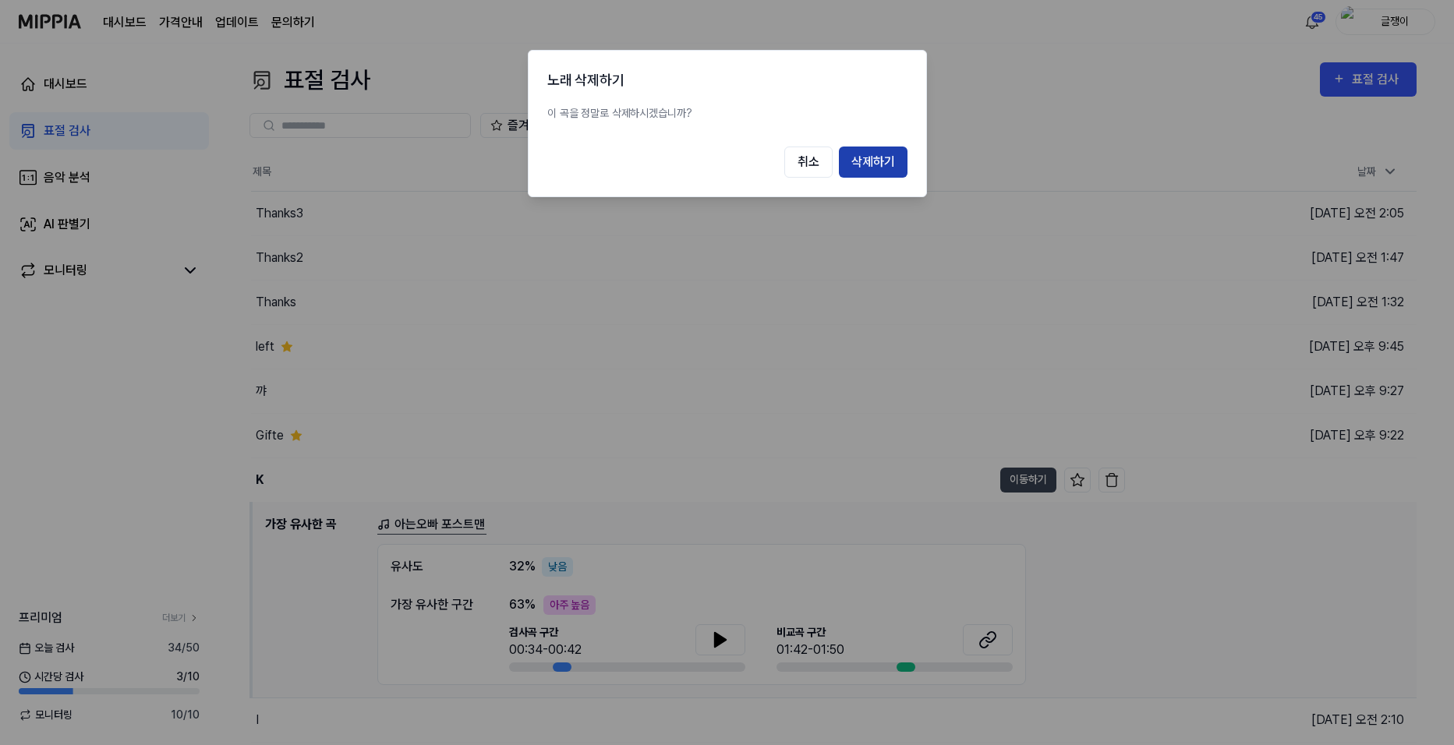
click at [880, 158] on button "삭제하기" at bounding box center [873, 162] width 69 height 31
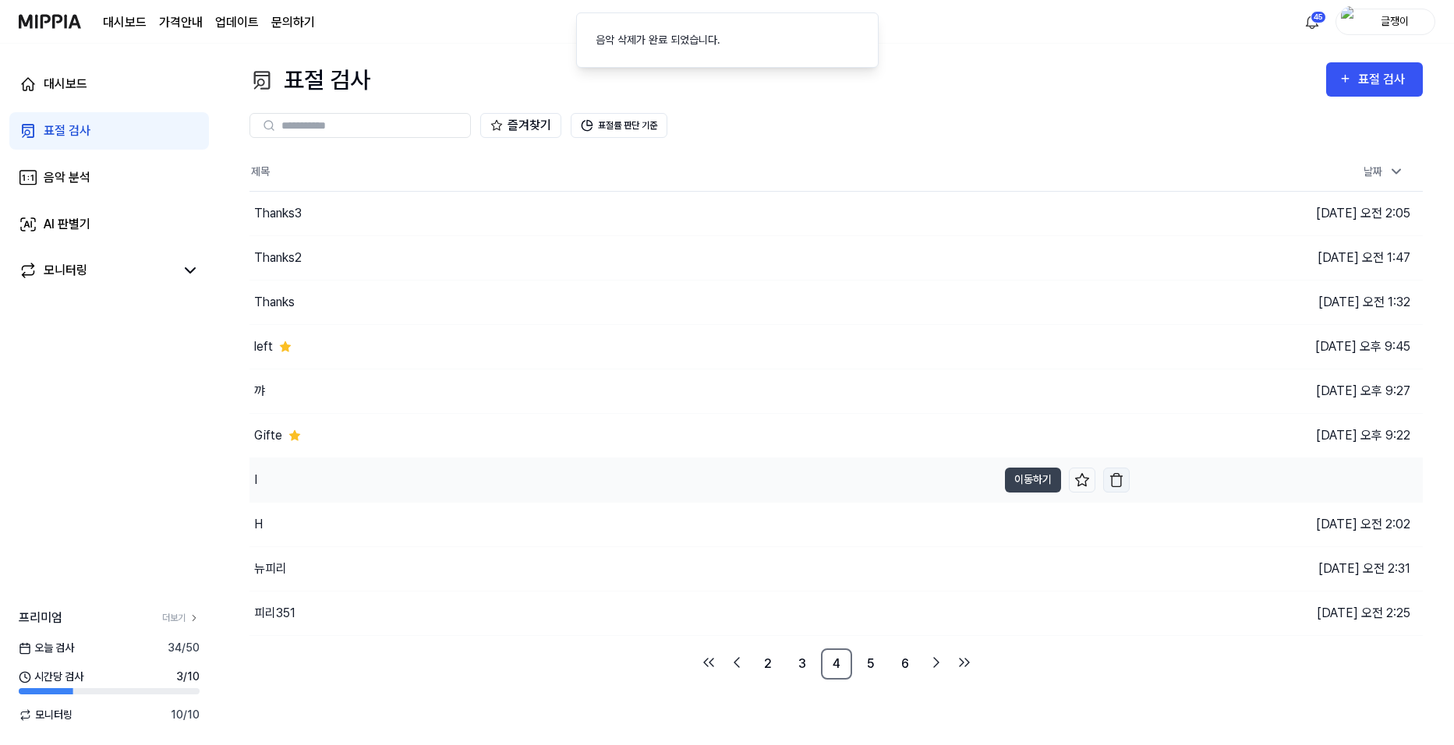
click at [1124, 481] on img "button" at bounding box center [1117, 481] width 16 height 16
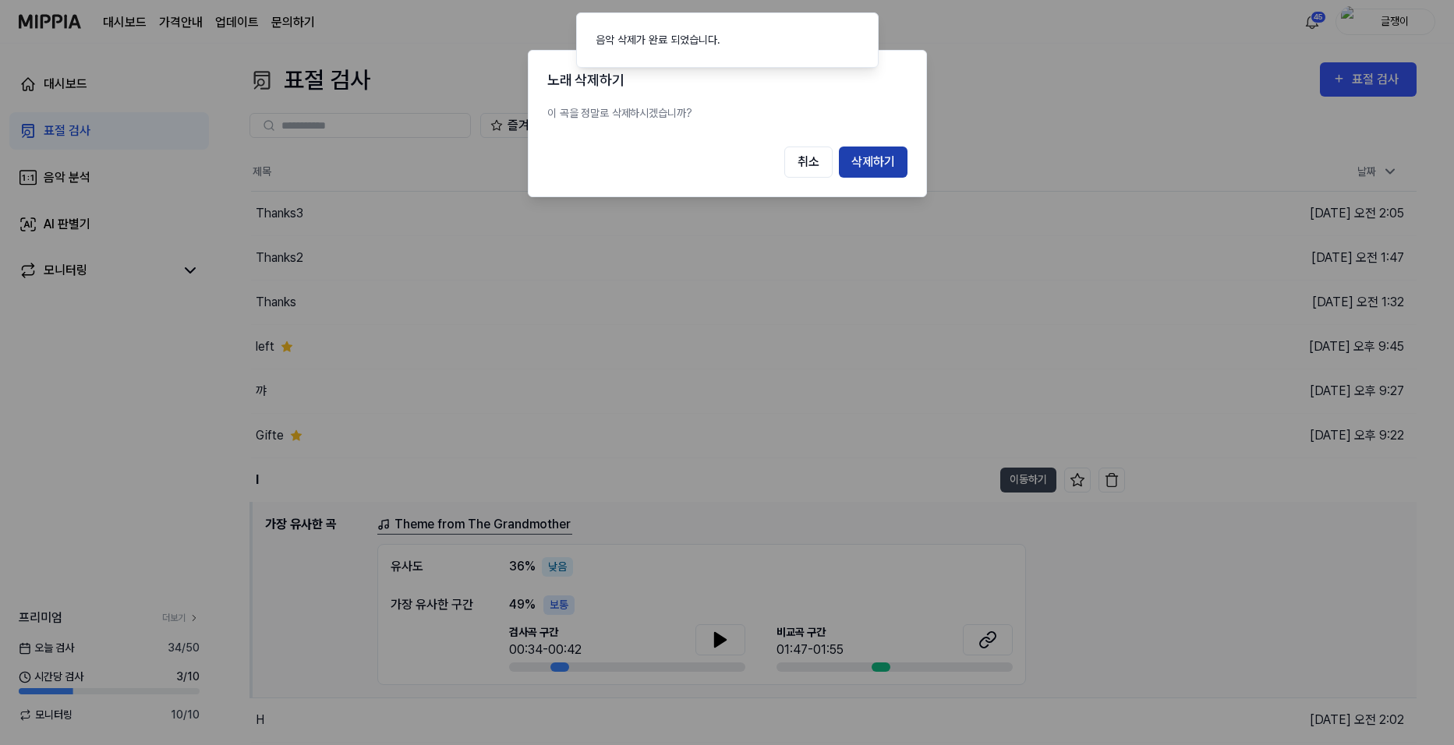
click at [872, 161] on button "삭제하기" at bounding box center [873, 162] width 69 height 31
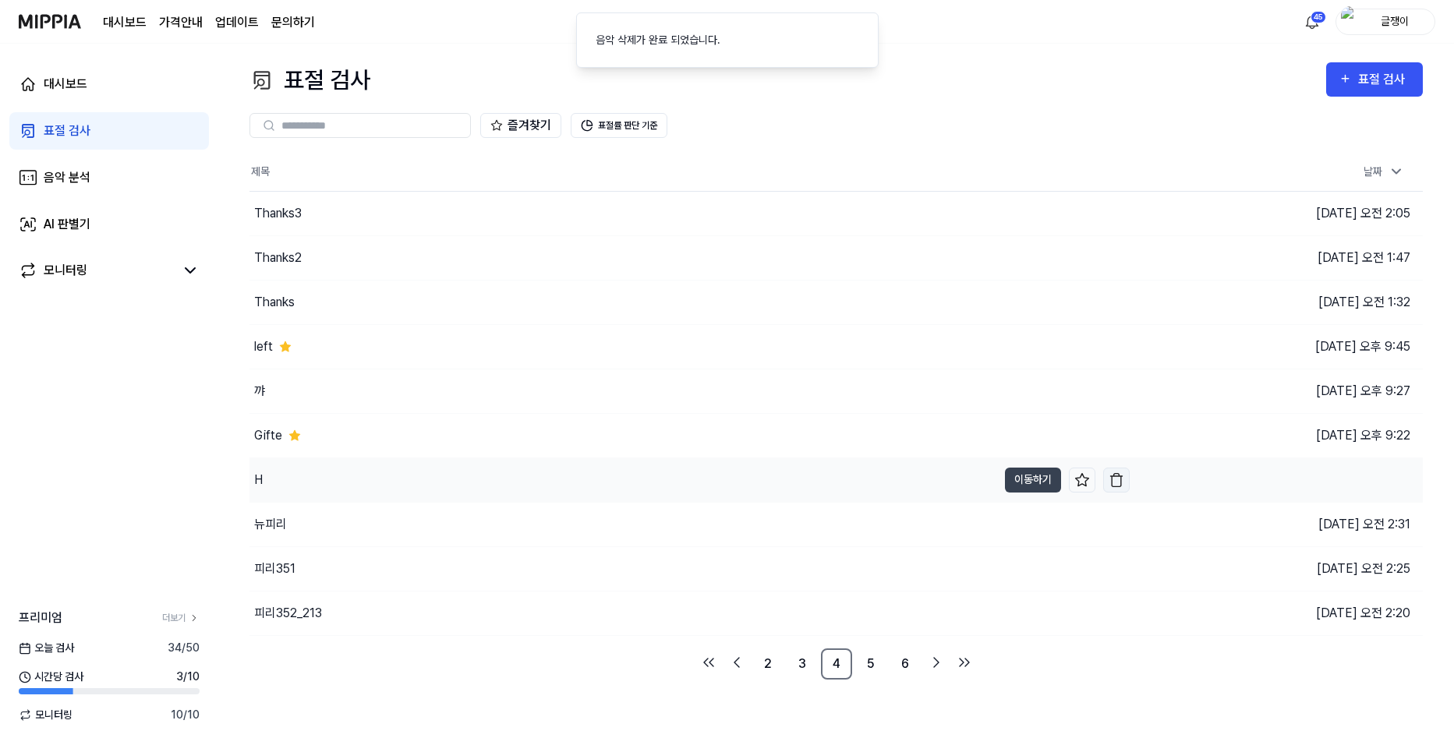
click at [1117, 486] on img "button" at bounding box center [1117, 481] width 16 height 16
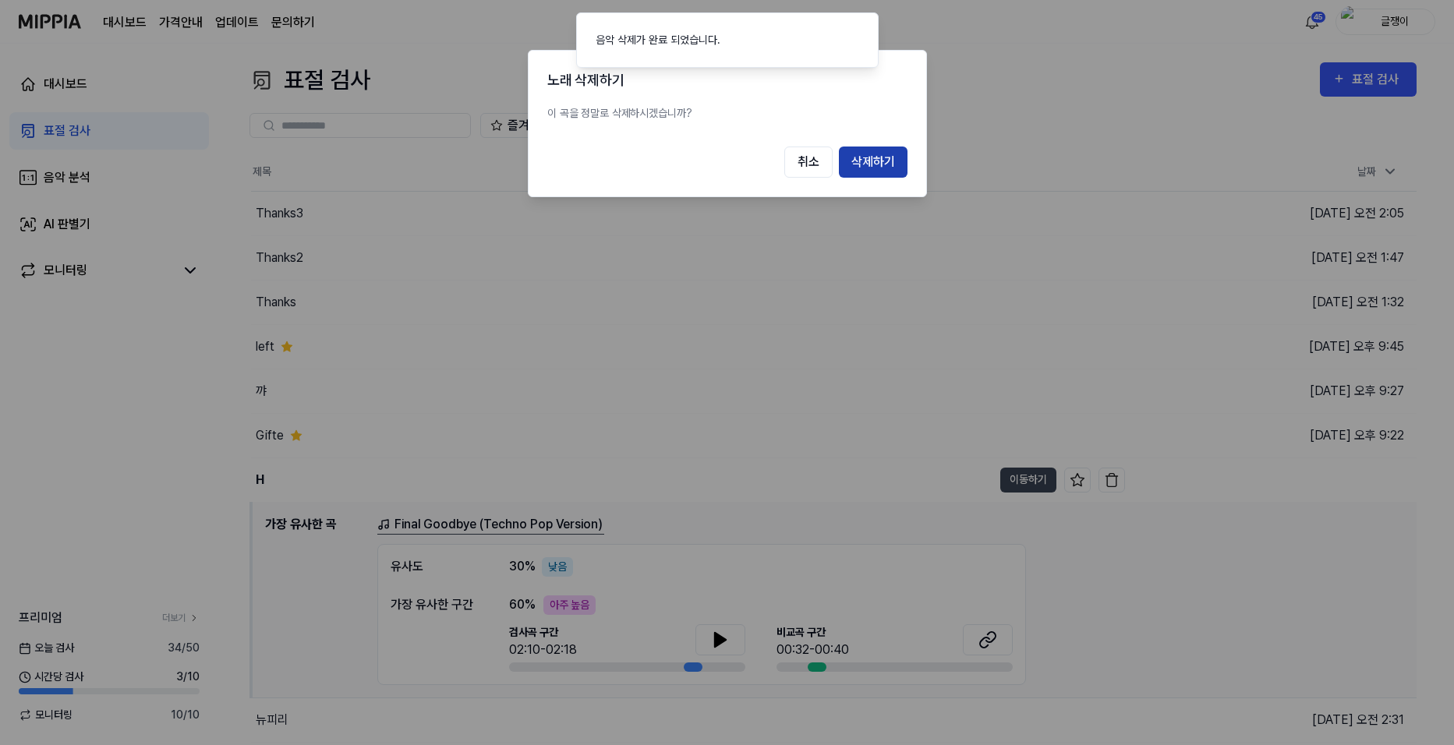
click at [871, 168] on button "삭제하기" at bounding box center [873, 162] width 69 height 31
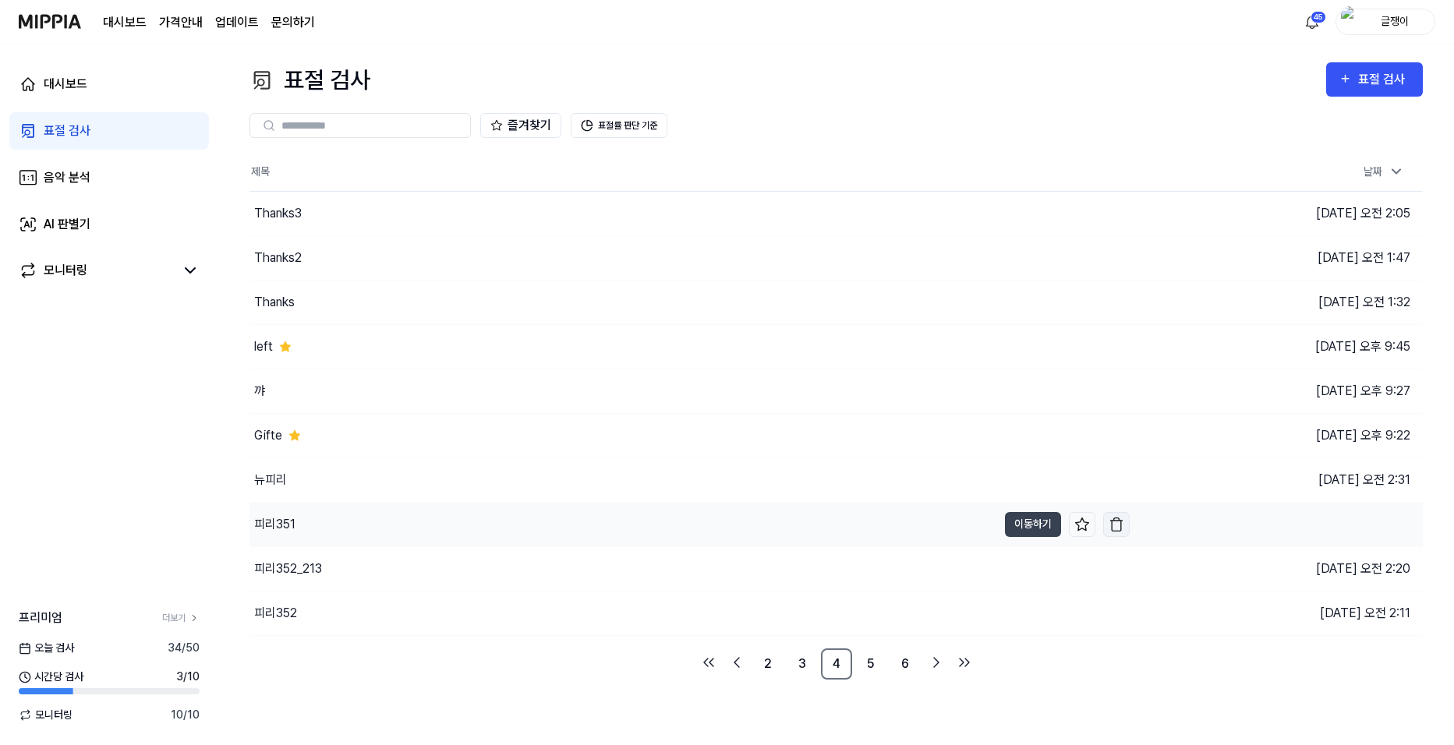
click at [1122, 527] on img "button" at bounding box center [1117, 525] width 16 height 16
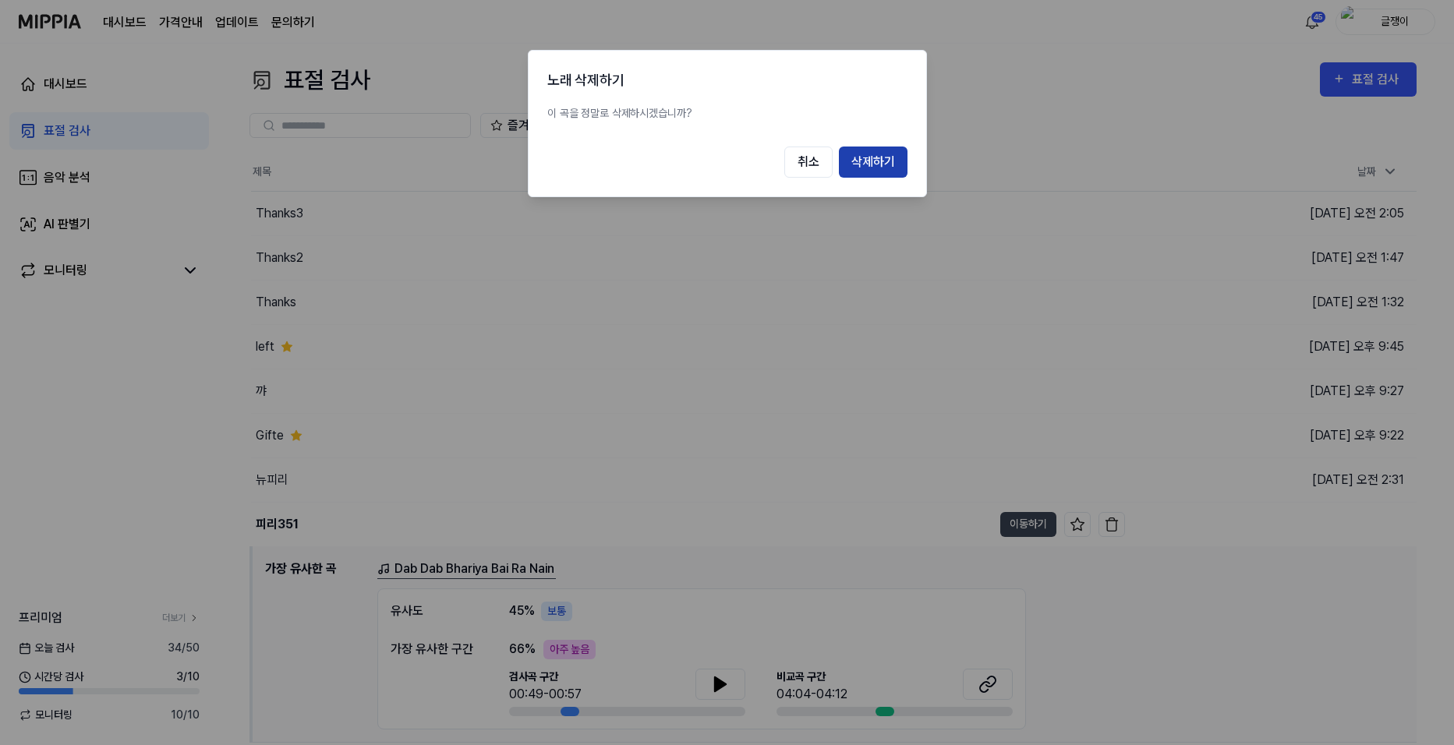
click at [860, 164] on button "삭제하기" at bounding box center [873, 162] width 69 height 31
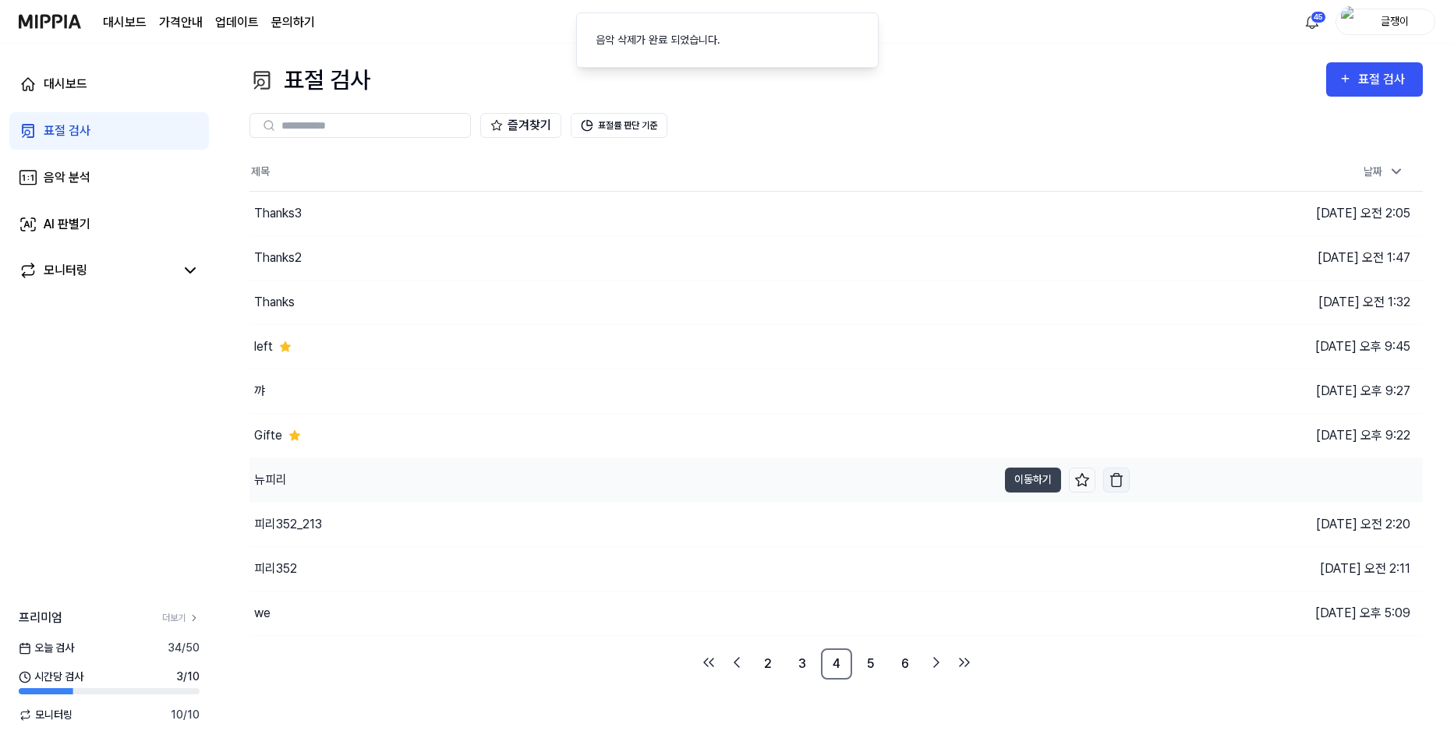
click at [1116, 481] on img "button" at bounding box center [1117, 481] width 16 height 16
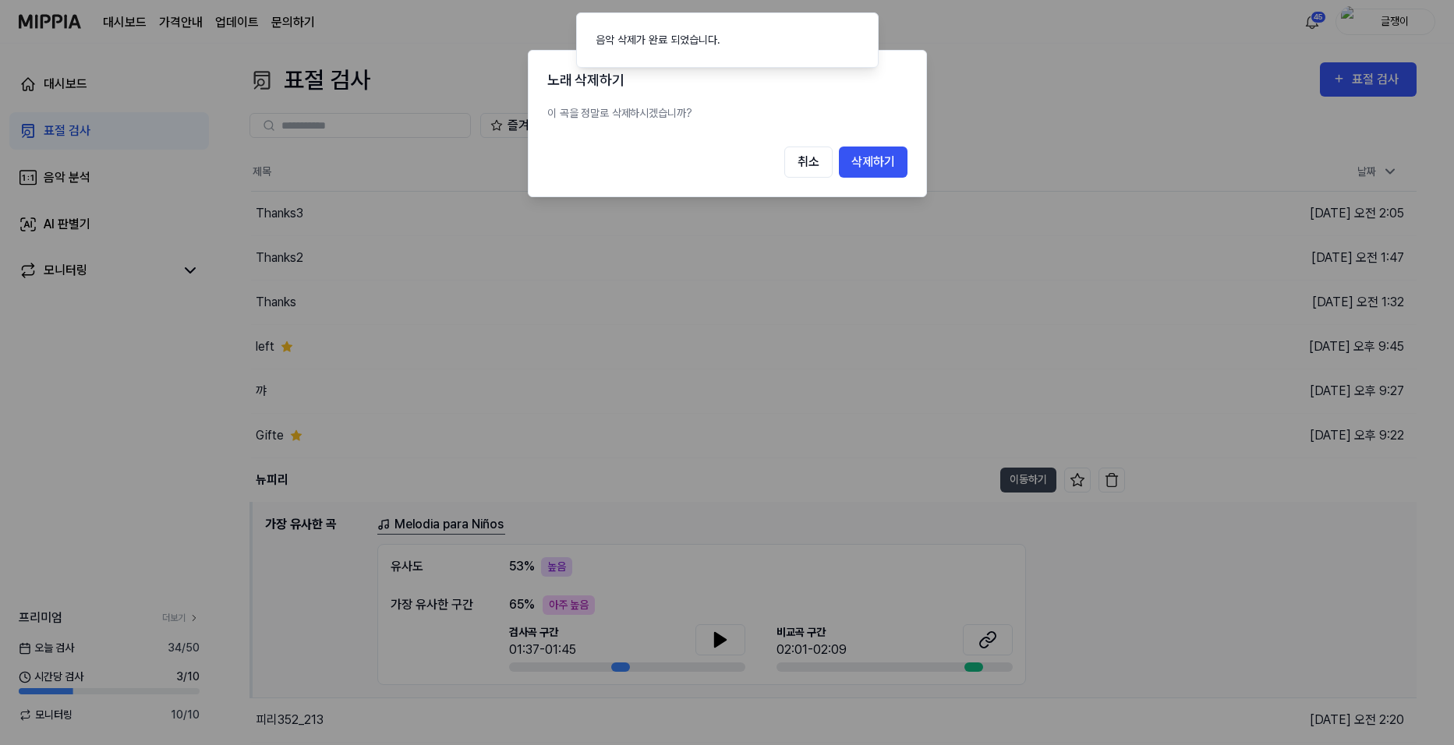
click at [132, 476] on div at bounding box center [727, 372] width 1454 height 745
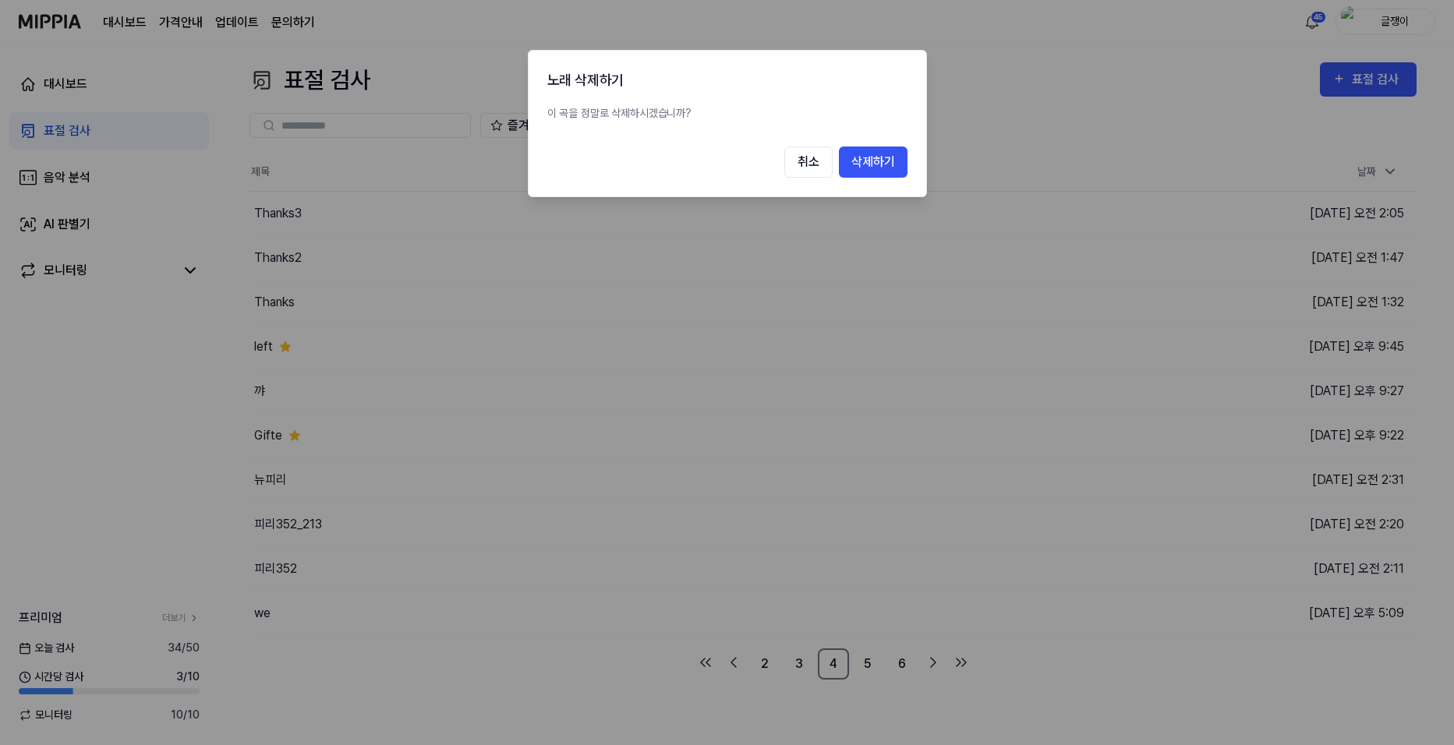
click at [328, 480] on div at bounding box center [727, 372] width 1454 height 745
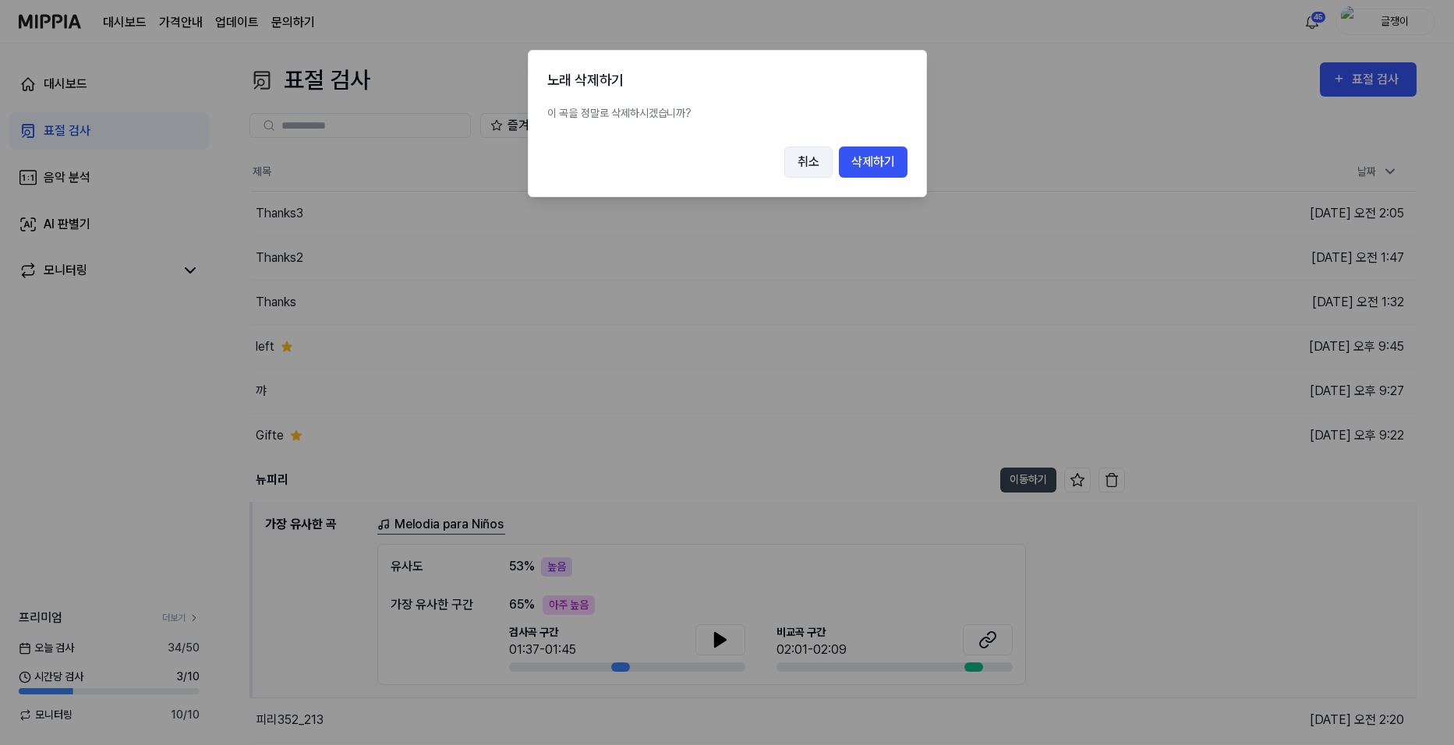
click at [813, 161] on button "취소" at bounding box center [808, 162] width 48 height 31
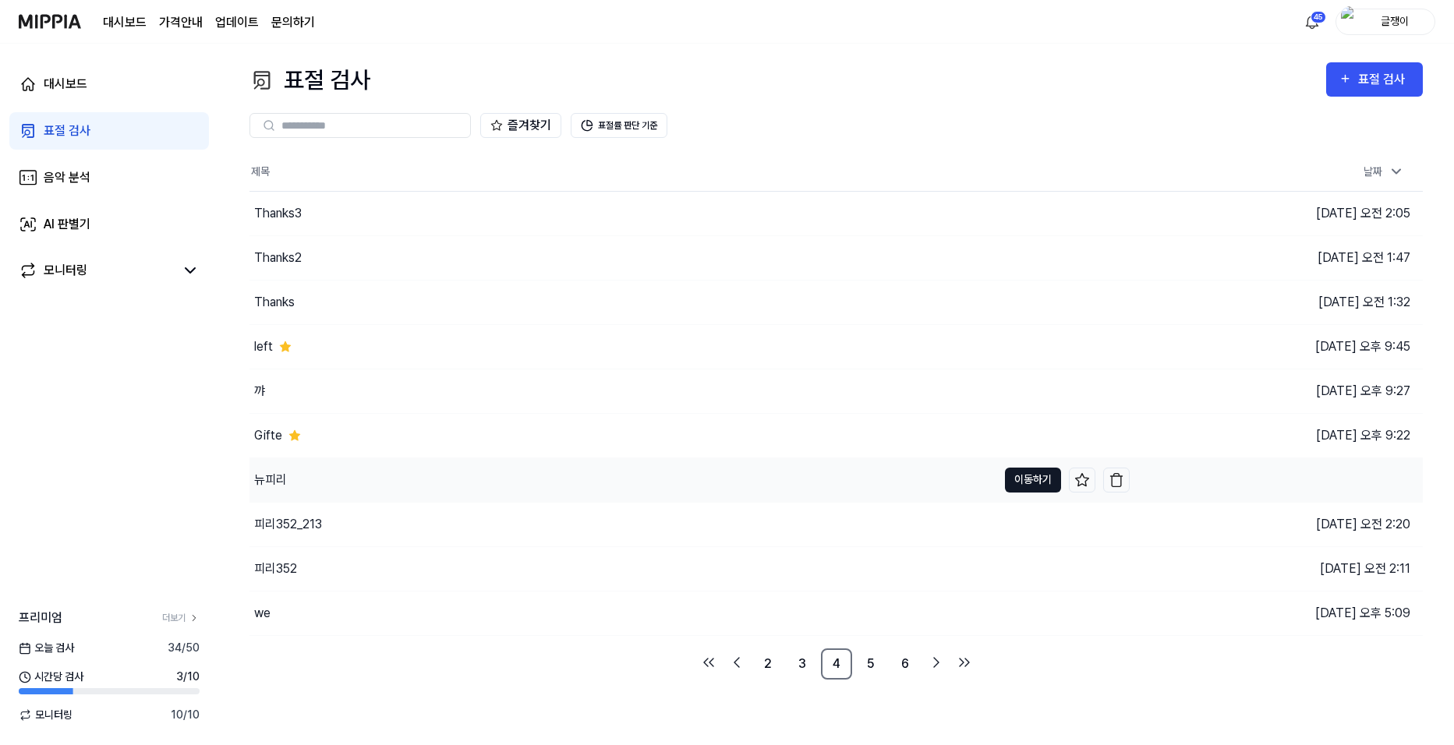
click at [1027, 485] on button "이동하기" at bounding box center [1033, 480] width 56 height 25
click at [1113, 481] on img "button" at bounding box center [1117, 481] width 16 height 16
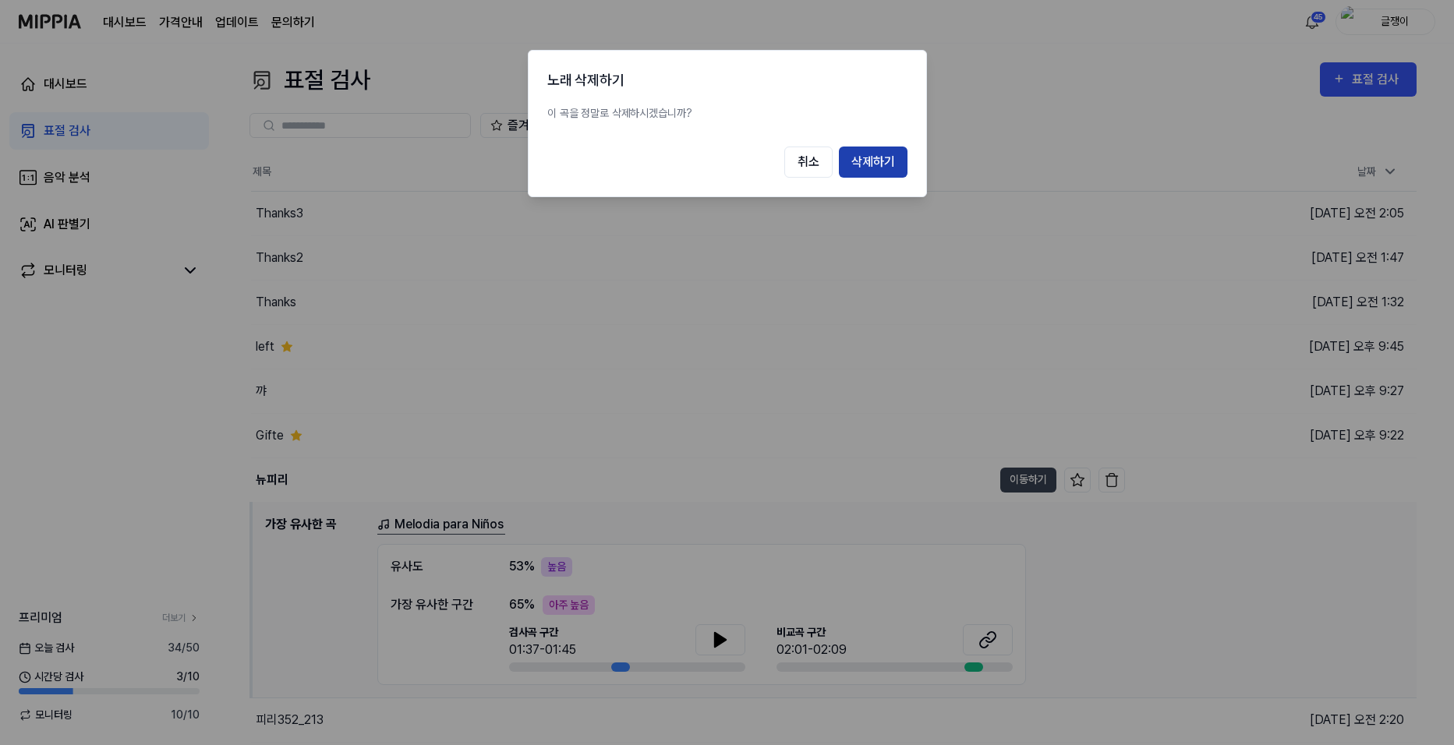
click at [881, 162] on button "삭제하기" at bounding box center [873, 162] width 69 height 31
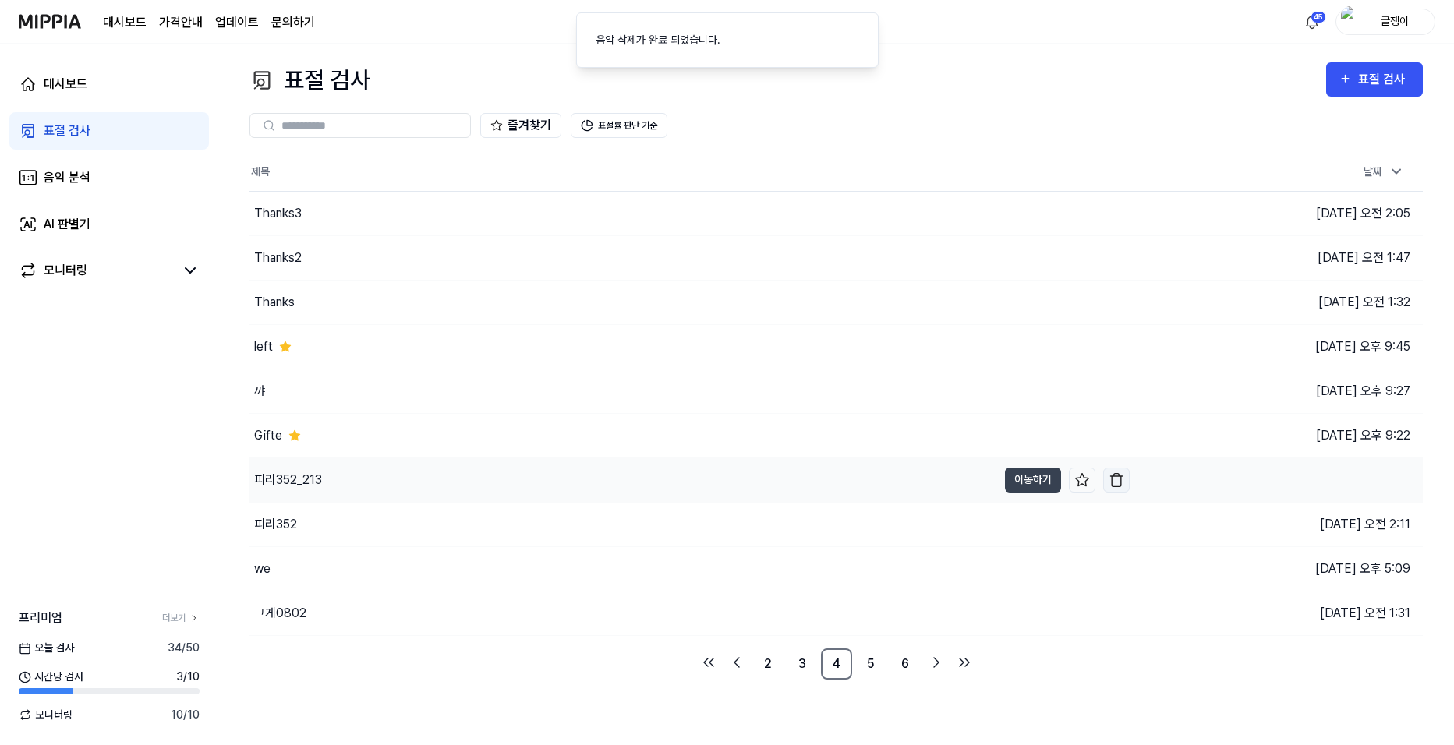
click at [1117, 483] on img "button" at bounding box center [1117, 481] width 16 height 16
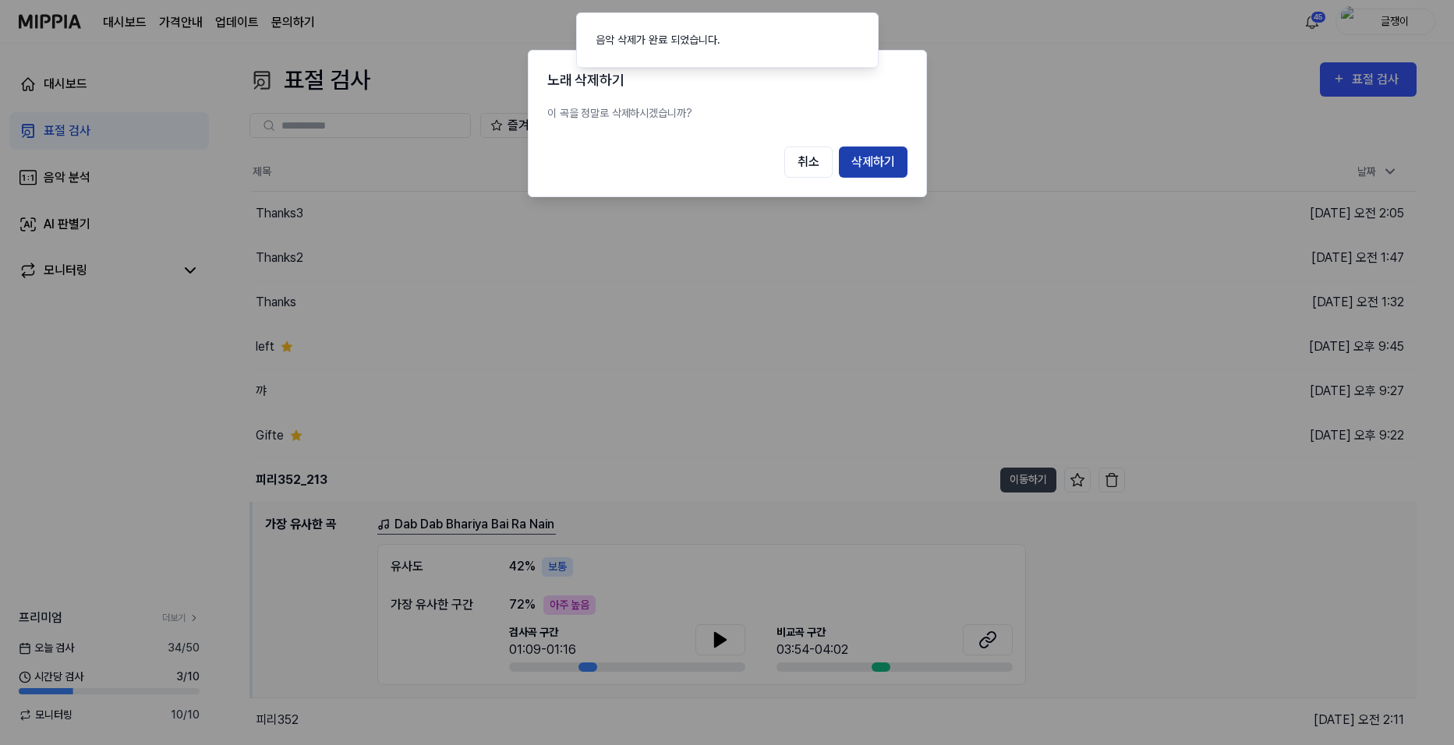
click at [875, 149] on button "삭제하기" at bounding box center [873, 162] width 69 height 31
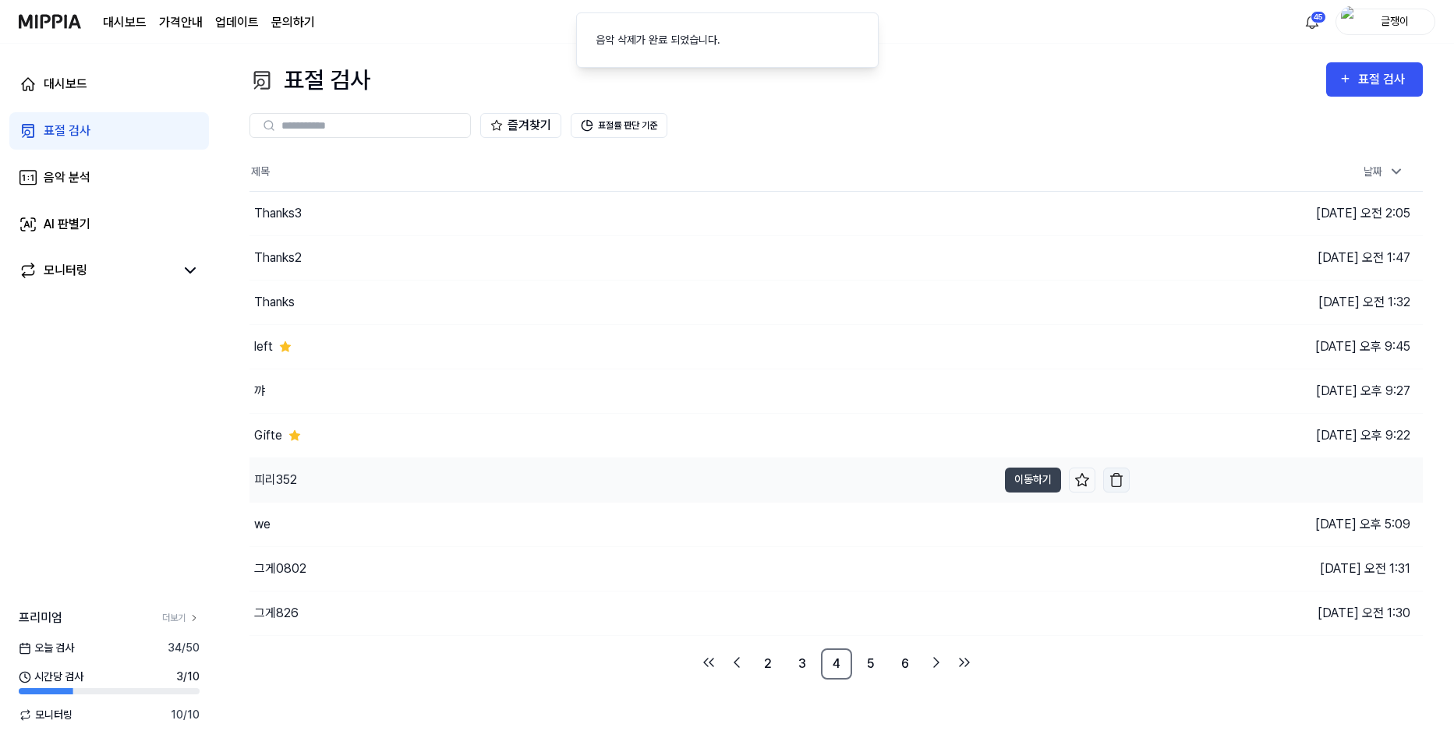
click at [1115, 479] on img "button" at bounding box center [1117, 481] width 16 height 16
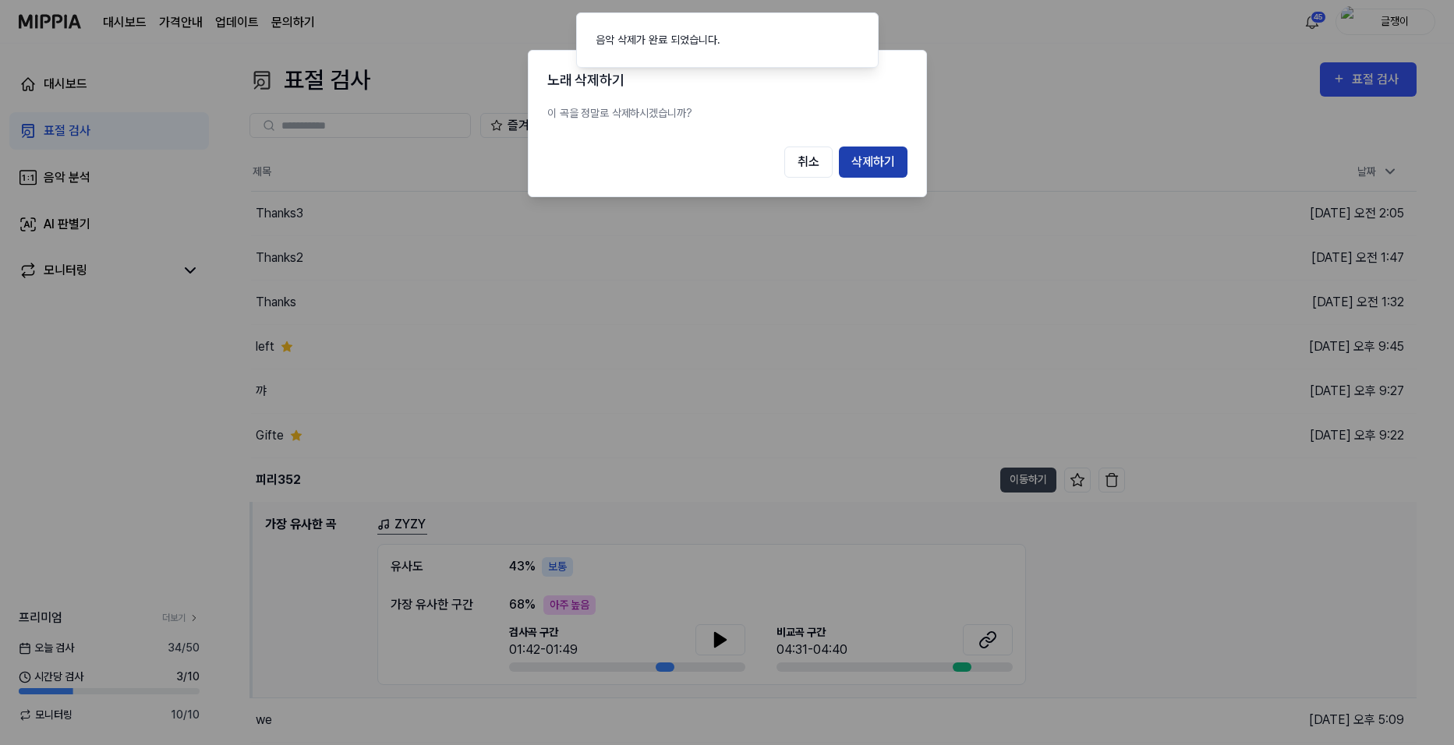
click at [885, 168] on button "삭제하기" at bounding box center [873, 162] width 69 height 31
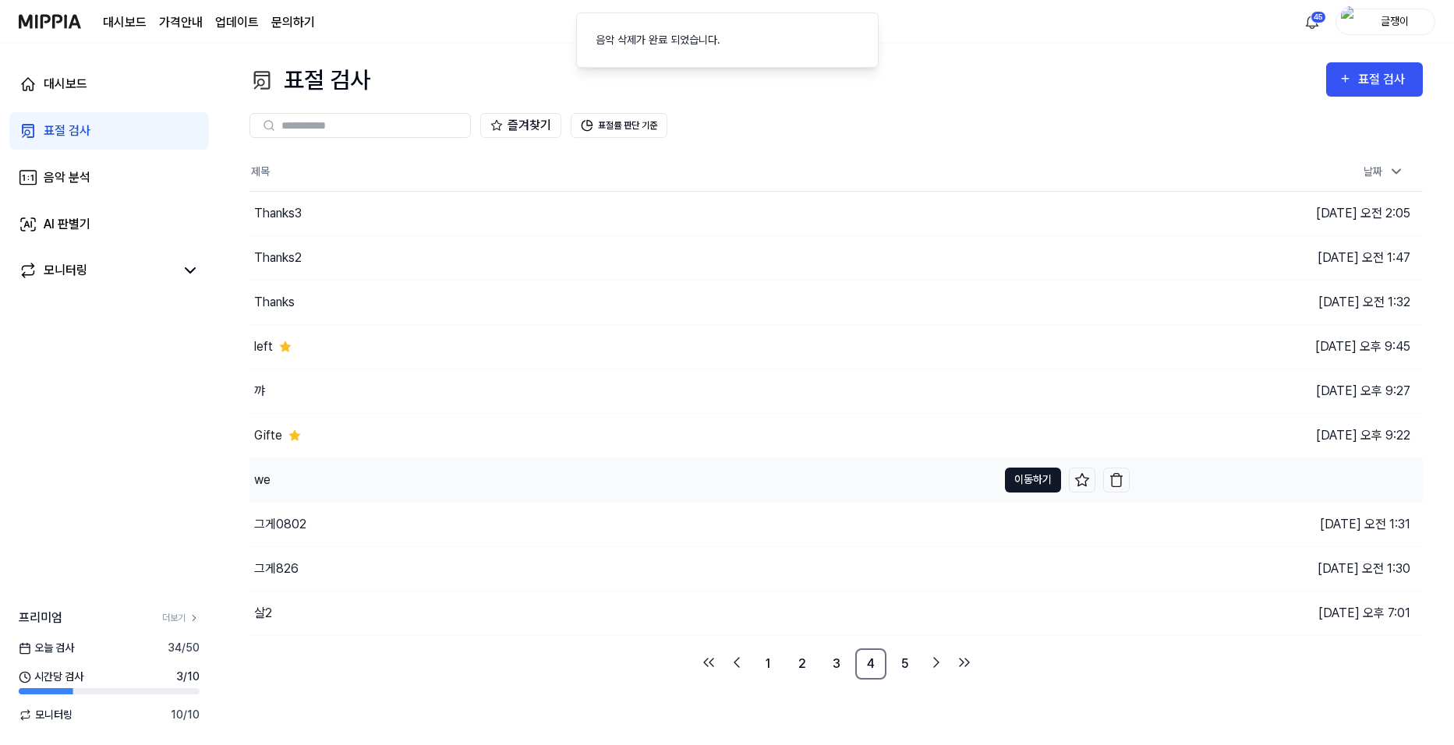
click at [1021, 480] on button "이동하기" at bounding box center [1033, 480] width 56 height 25
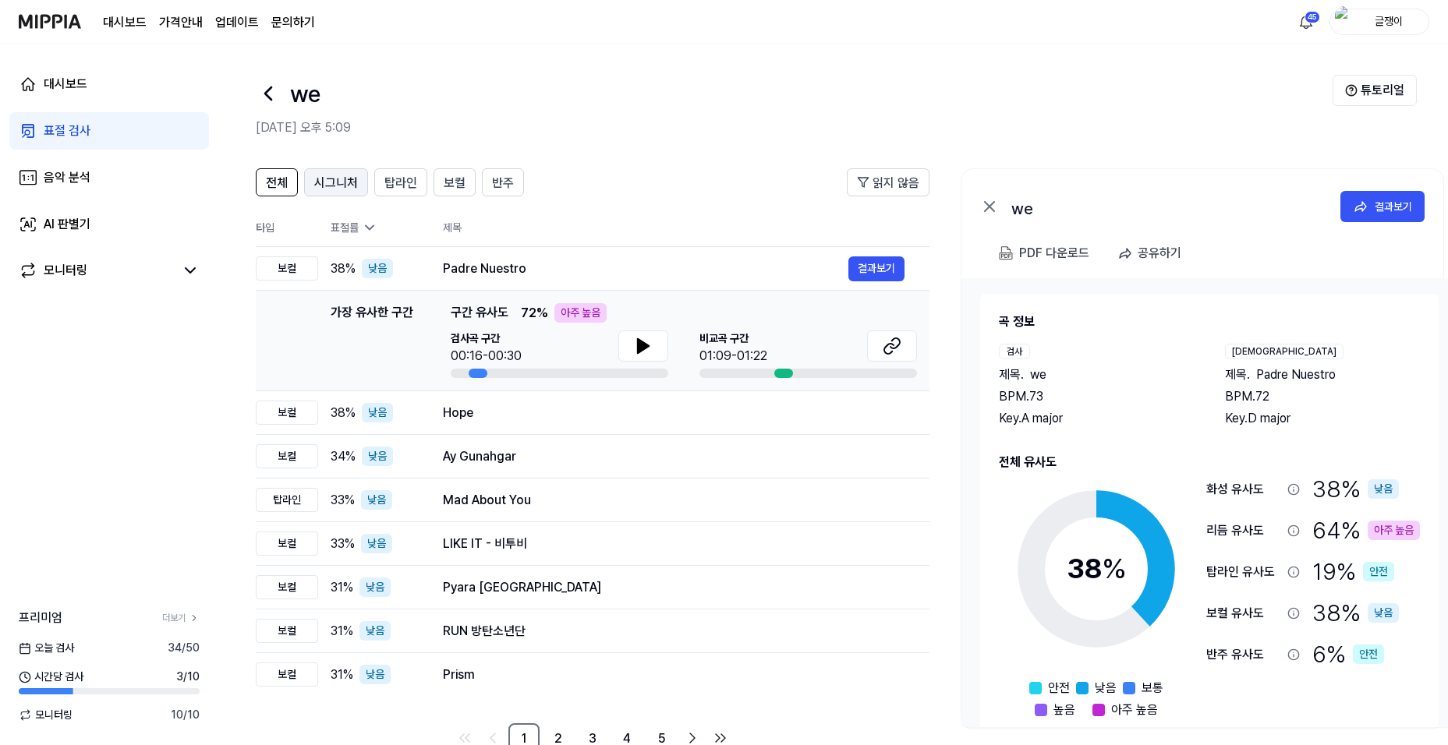
click at [338, 186] on span "시그니처" at bounding box center [336, 183] width 44 height 19
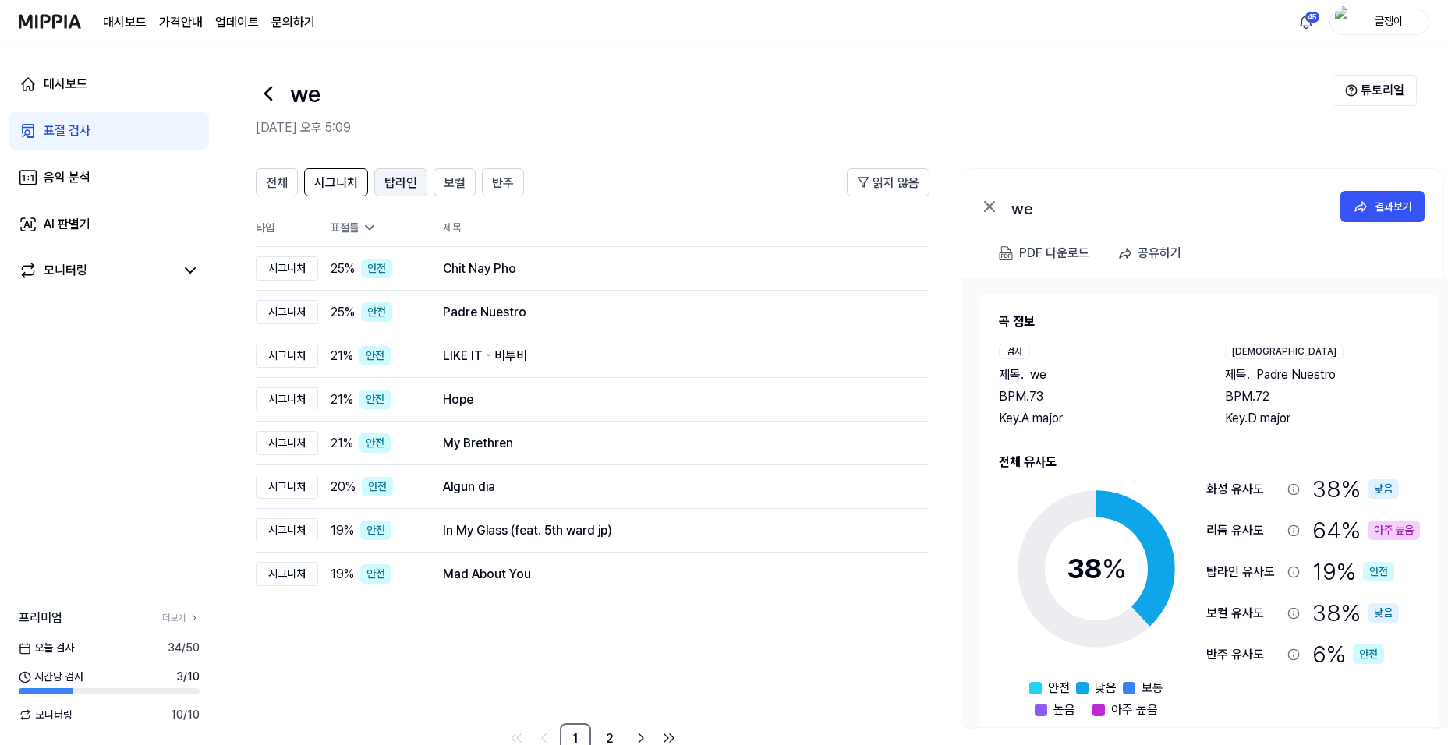
click at [390, 181] on span "탑라인" at bounding box center [400, 183] width 33 height 19
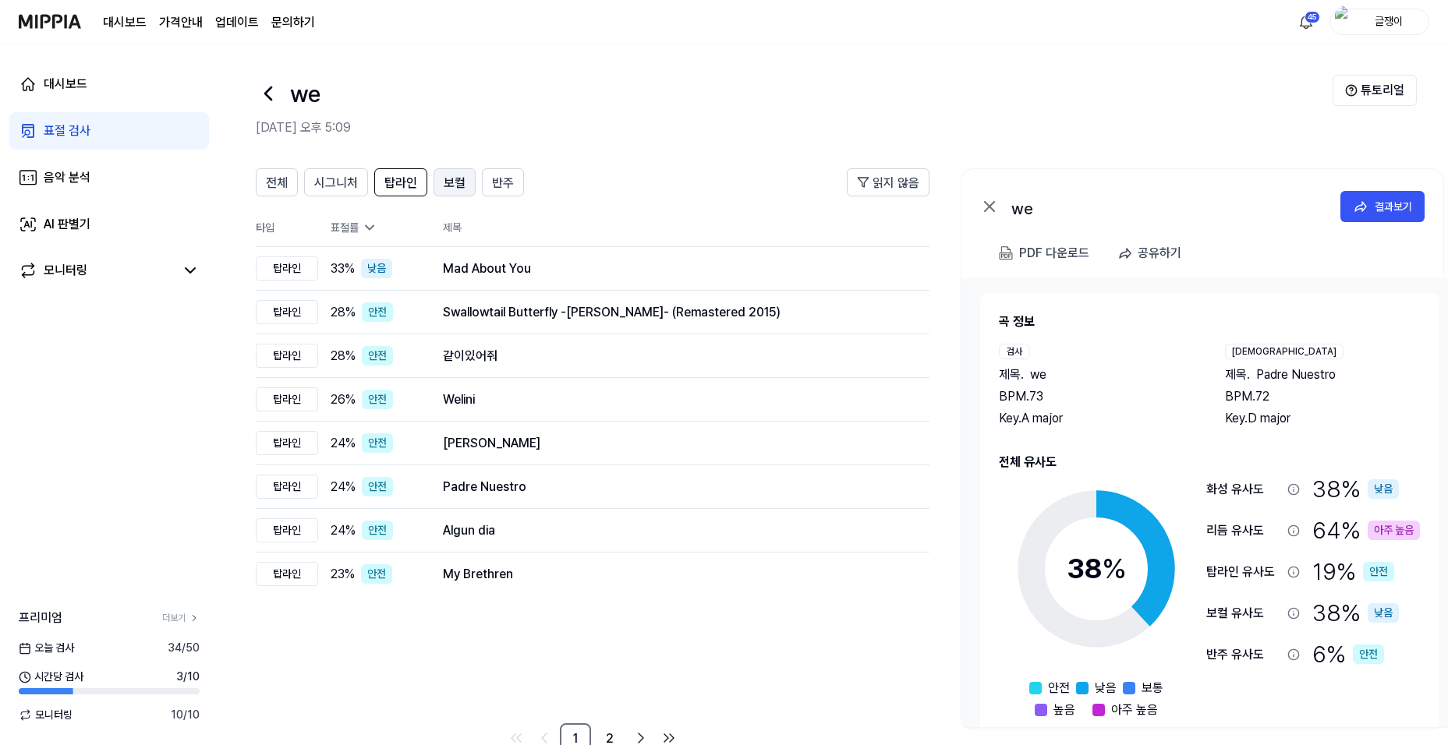
click at [452, 176] on span "보컬" at bounding box center [455, 183] width 22 height 19
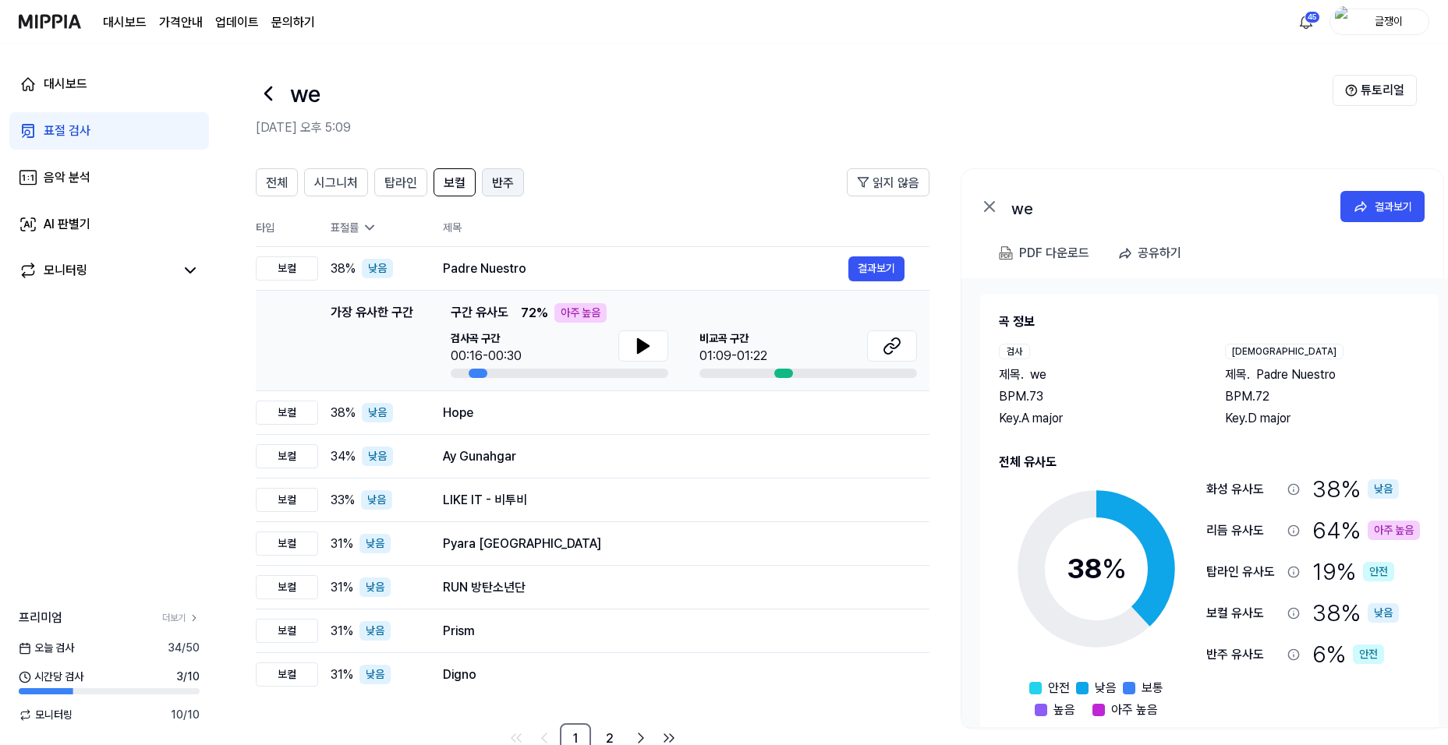
click at [492, 179] on span "반주" at bounding box center [503, 183] width 22 height 19
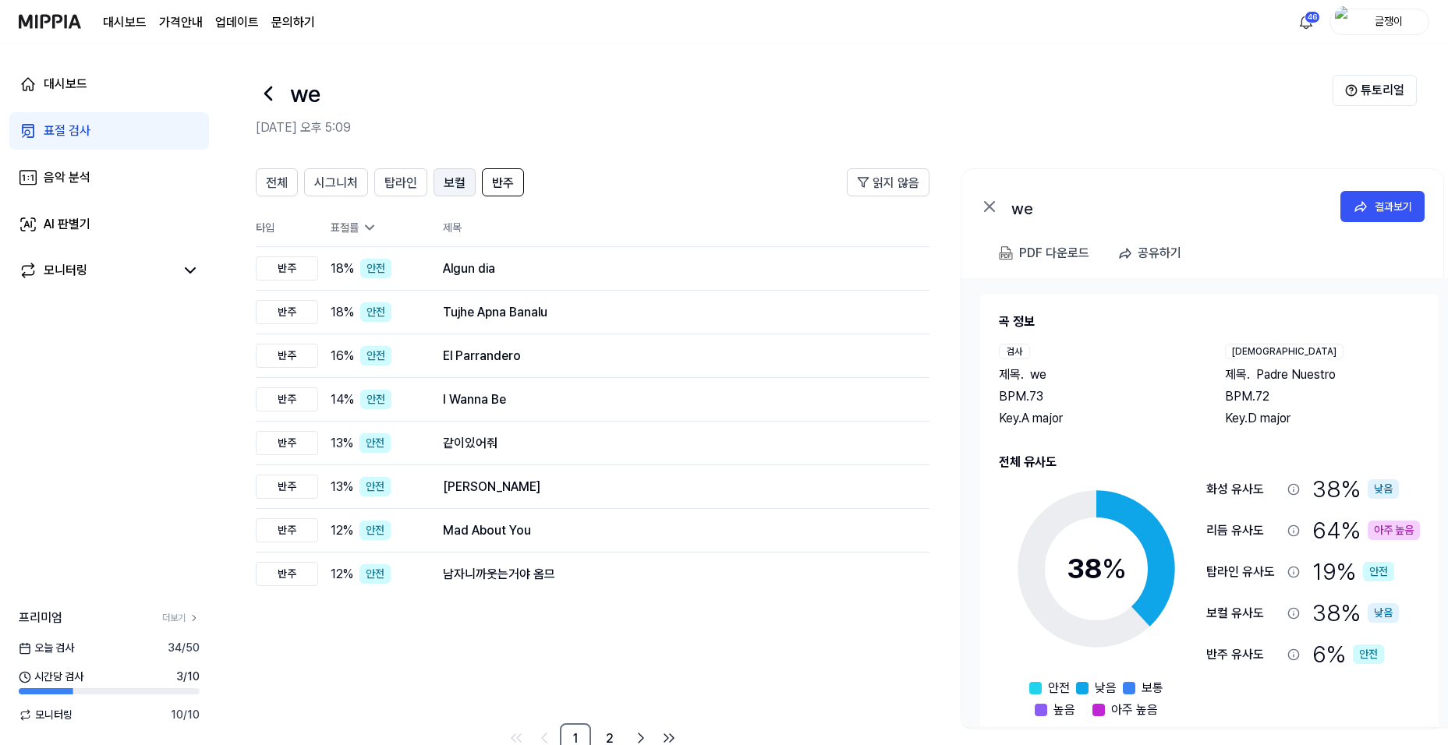
click at [441, 179] on button "보컬" at bounding box center [455, 182] width 42 height 28
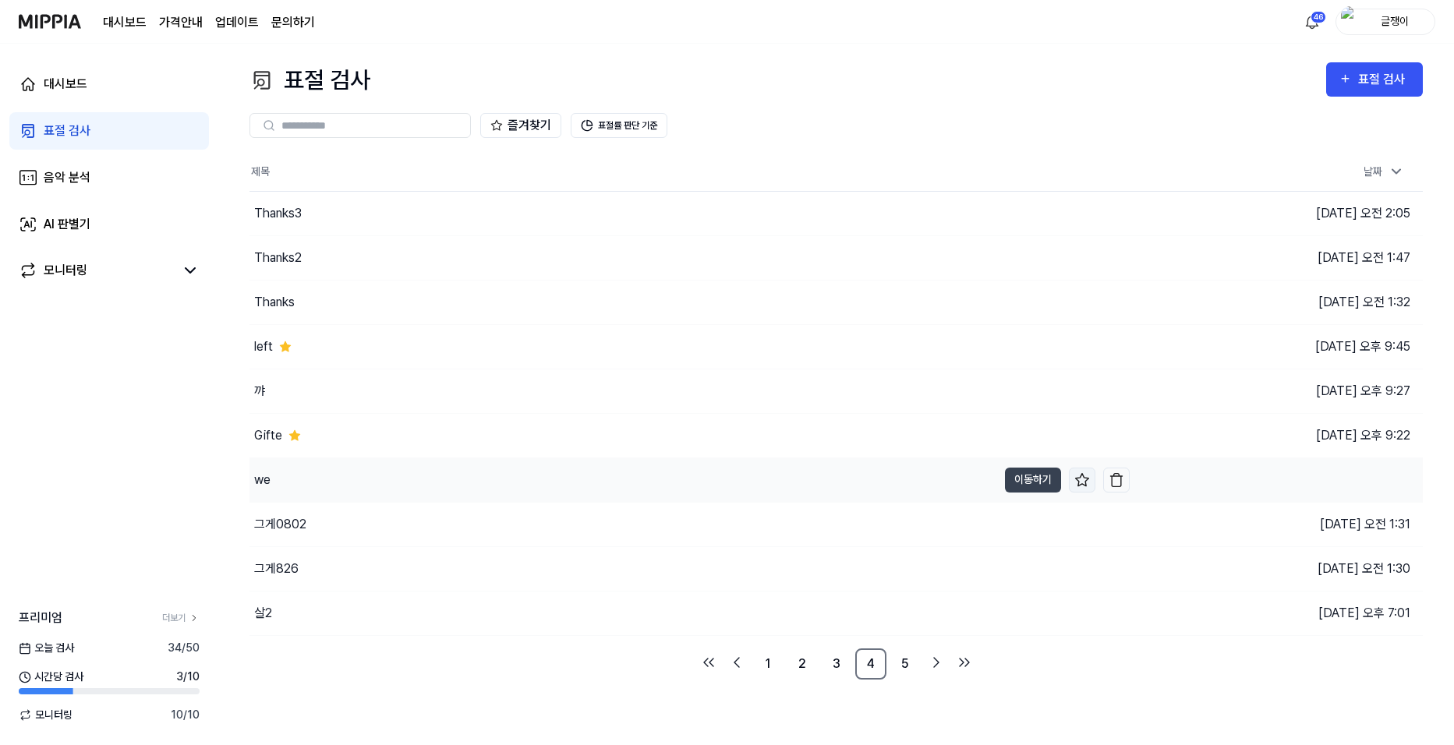
click at [1079, 479] on icon at bounding box center [1083, 481] width 16 height 16
click at [1029, 525] on button "이동하기" at bounding box center [1033, 524] width 56 height 25
click at [1032, 570] on button "이동하기" at bounding box center [1033, 569] width 56 height 25
click at [1011, 609] on button "이동하기" at bounding box center [1033, 613] width 56 height 25
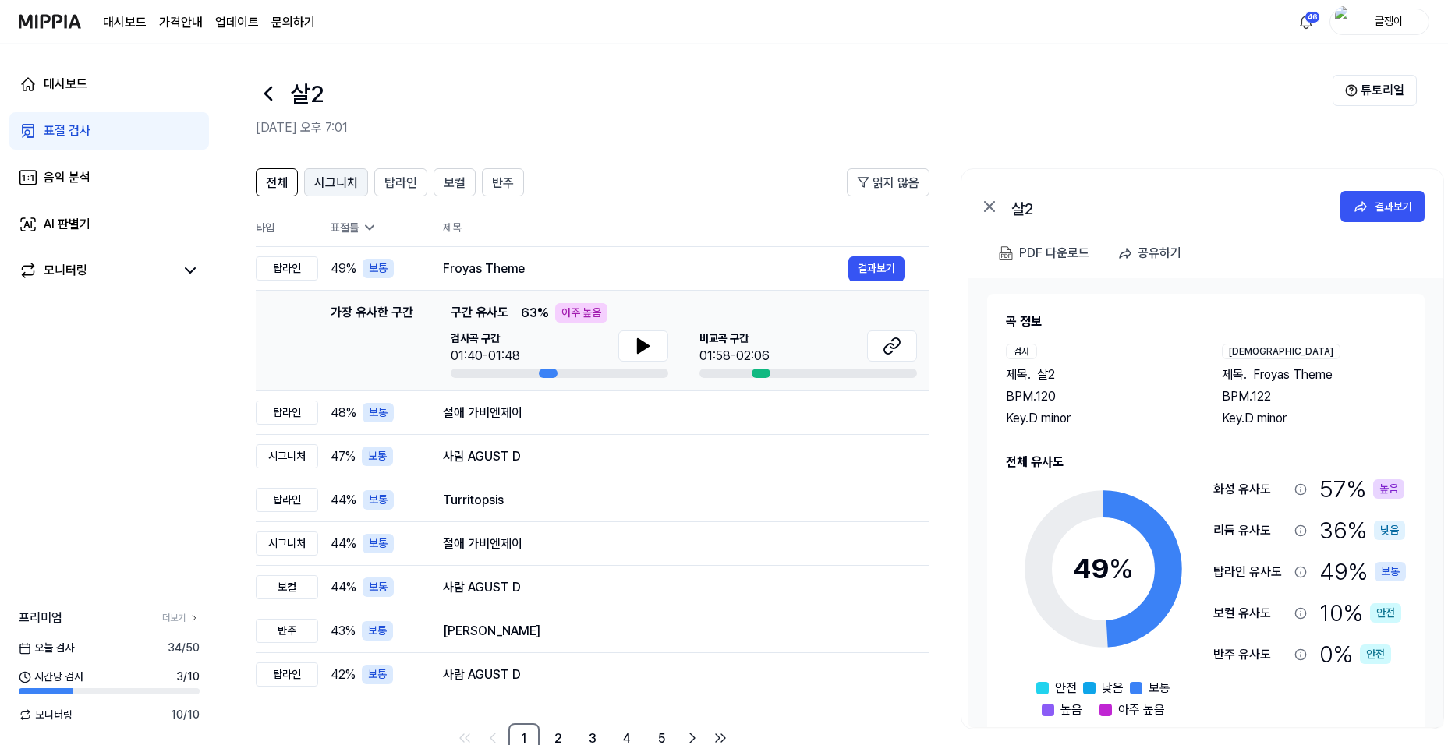
click at [330, 186] on span "시그니처" at bounding box center [336, 183] width 44 height 19
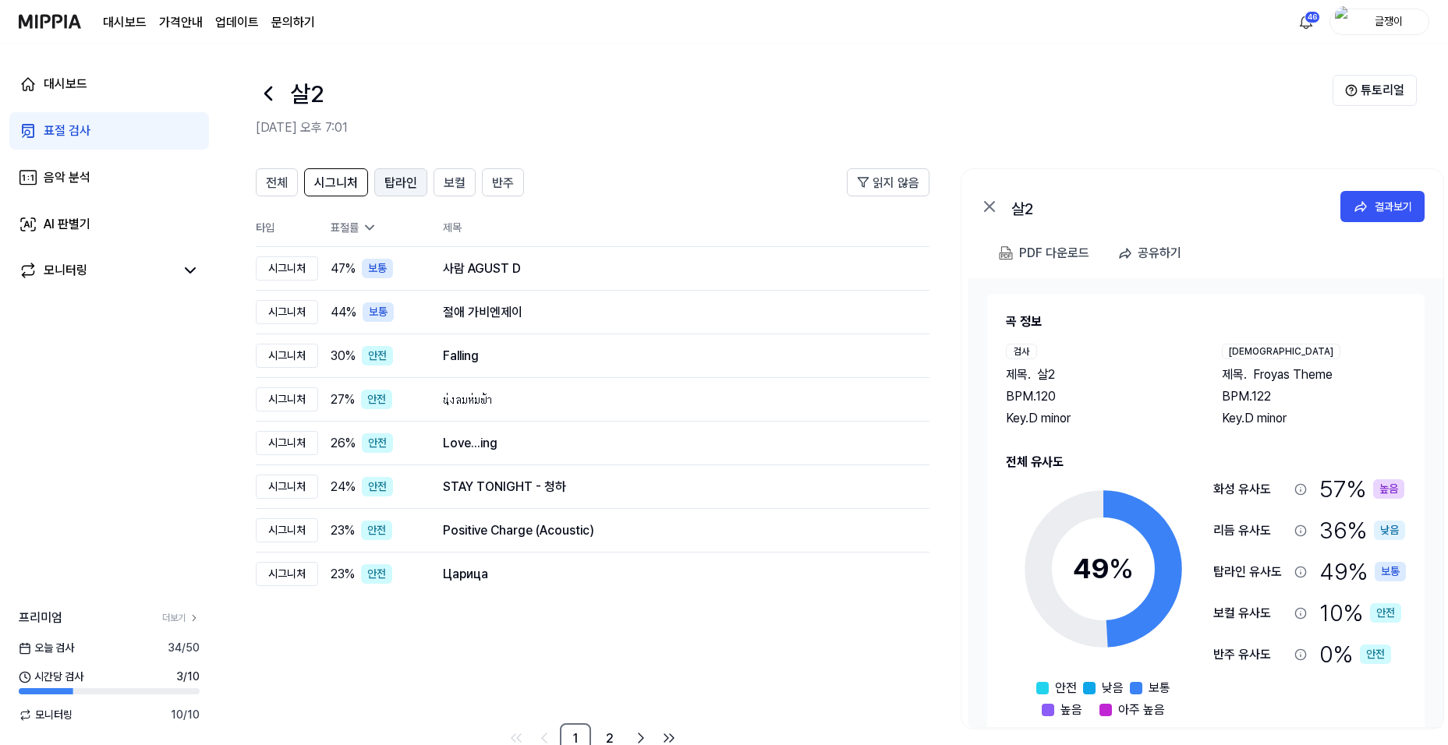
click at [400, 182] on span "탑라인" at bounding box center [400, 183] width 33 height 19
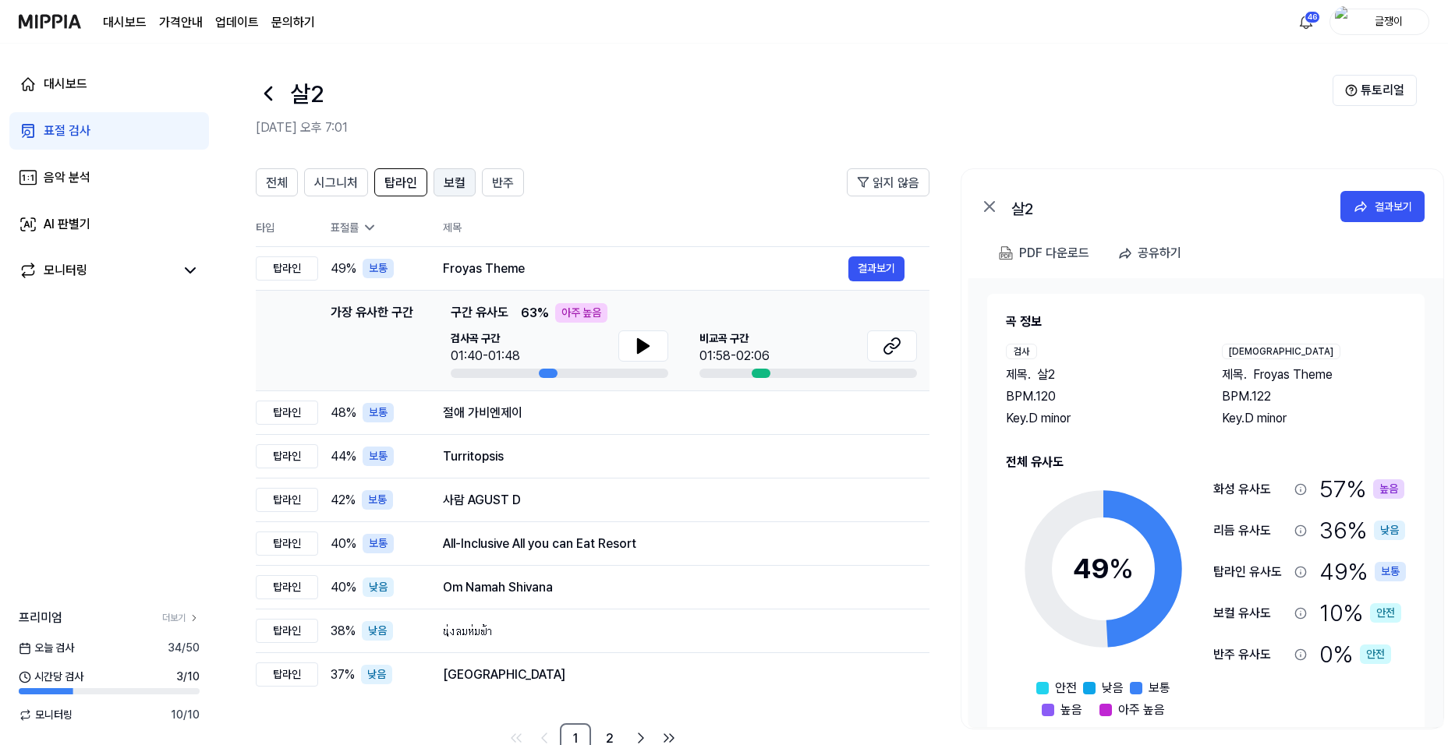
click at [451, 182] on span "보컬" at bounding box center [455, 183] width 22 height 19
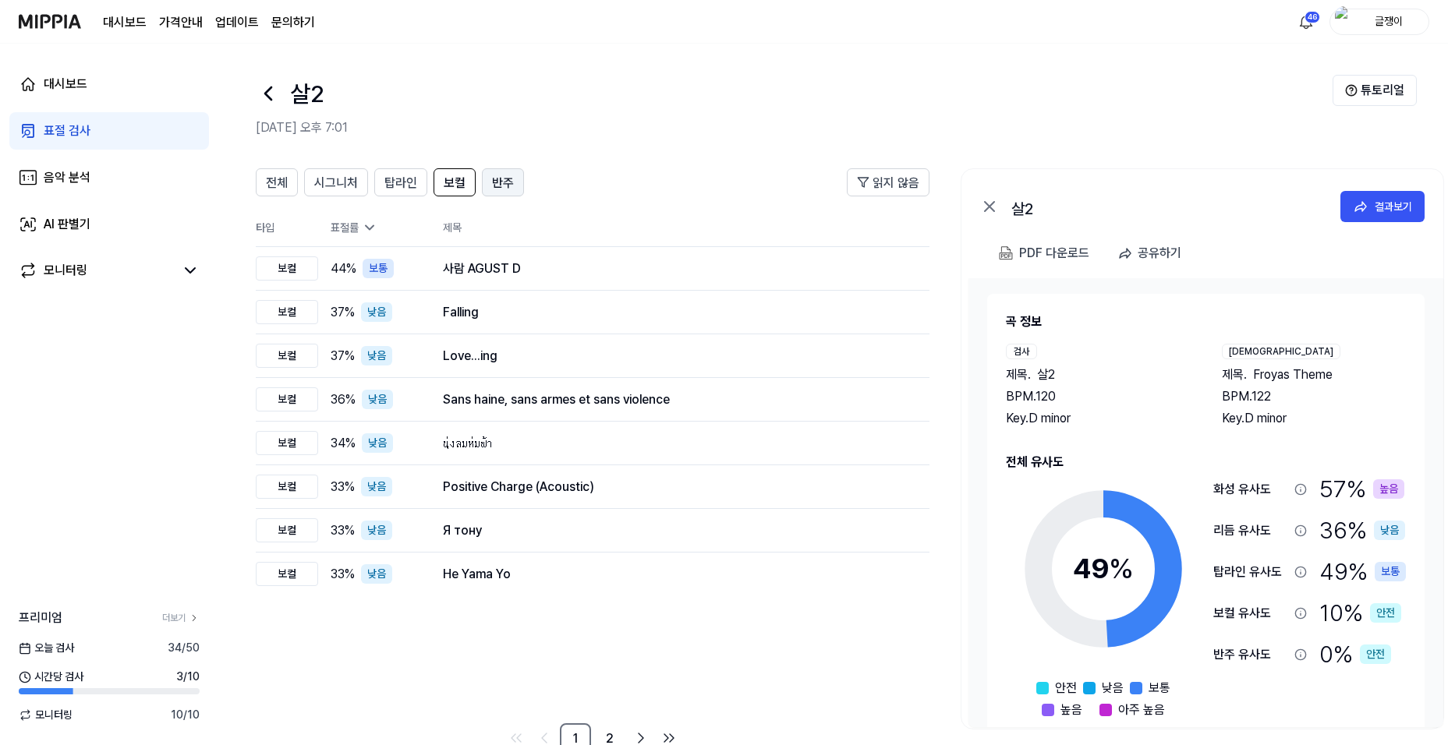
click at [498, 183] on span "반주" at bounding box center [503, 183] width 22 height 19
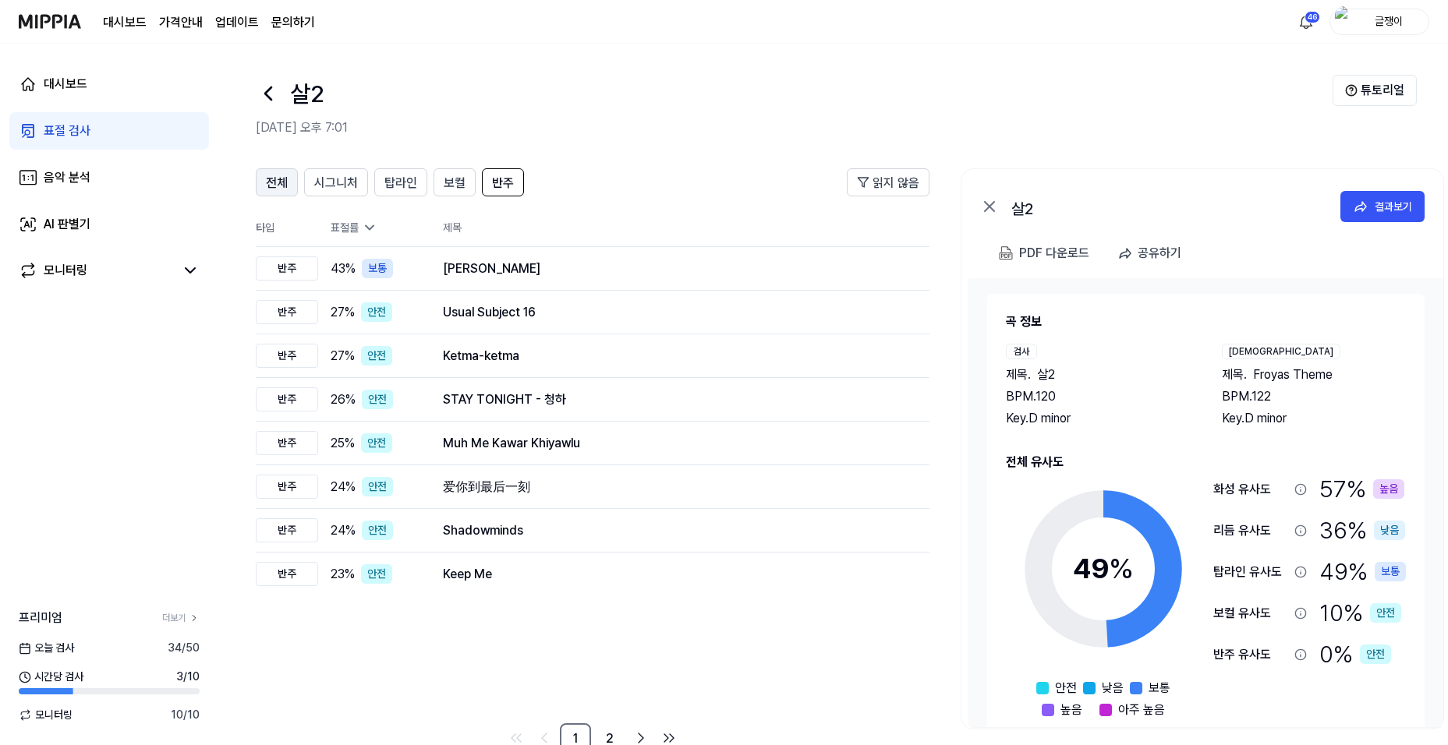
click at [267, 175] on span "전체" at bounding box center [277, 183] width 22 height 19
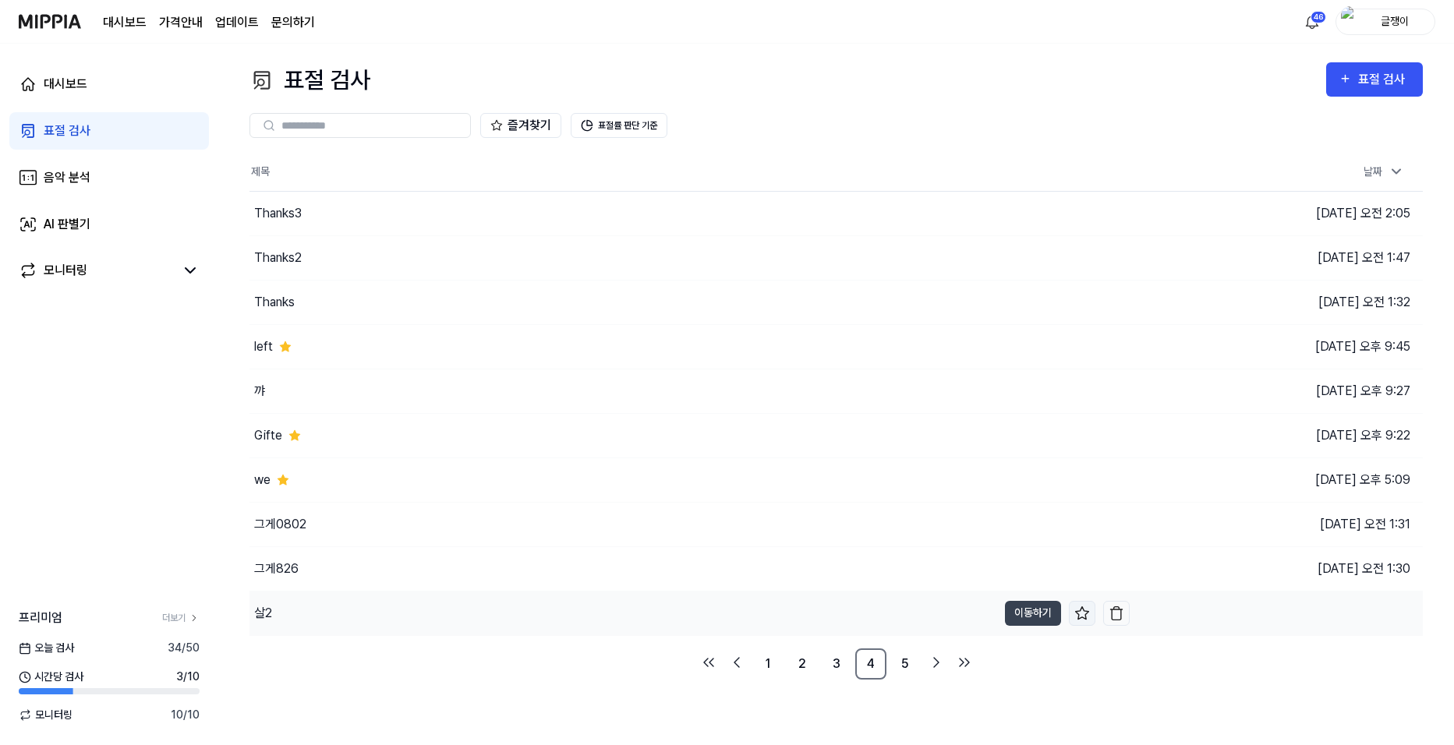
click at [1081, 612] on icon at bounding box center [1083, 614] width 16 height 16
click at [904, 660] on link "5" at bounding box center [905, 664] width 31 height 31
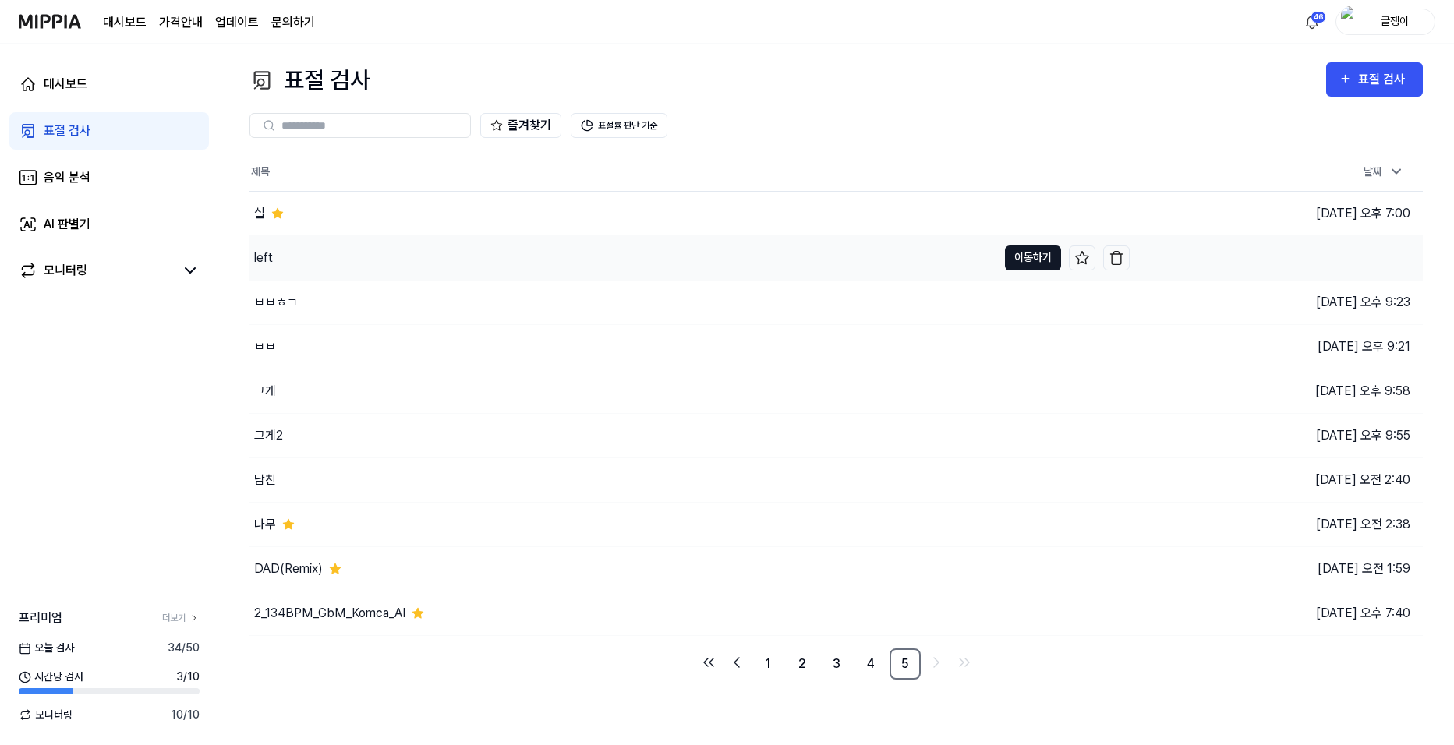
click at [1021, 263] on button "이동하기" at bounding box center [1033, 258] width 56 height 25
click at [1079, 260] on icon at bounding box center [1083, 258] width 16 height 16
click at [1042, 302] on button "이동하기" at bounding box center [1033, 302] width 56 height 25
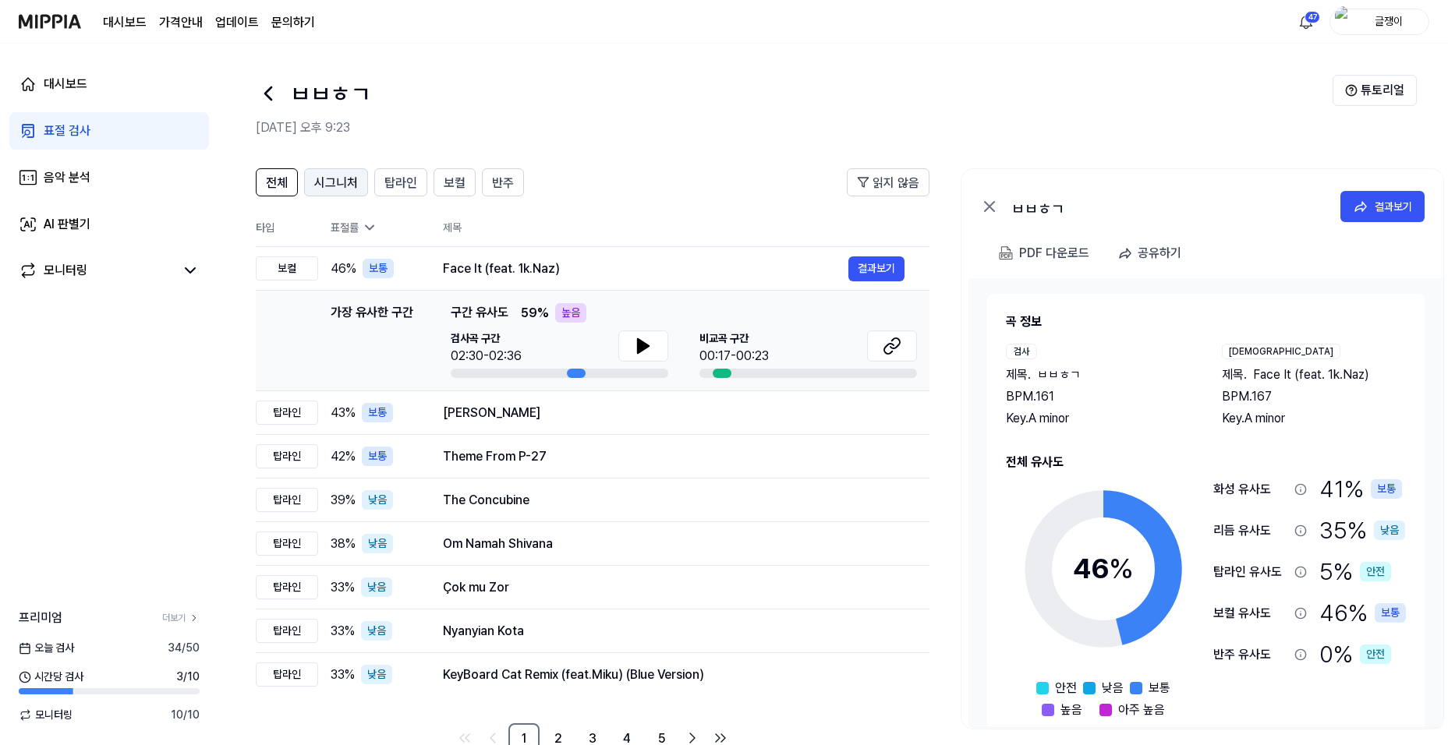
click at [342, 179] on span "시그니처" at bounding box center [336, 183] width 44 height 19
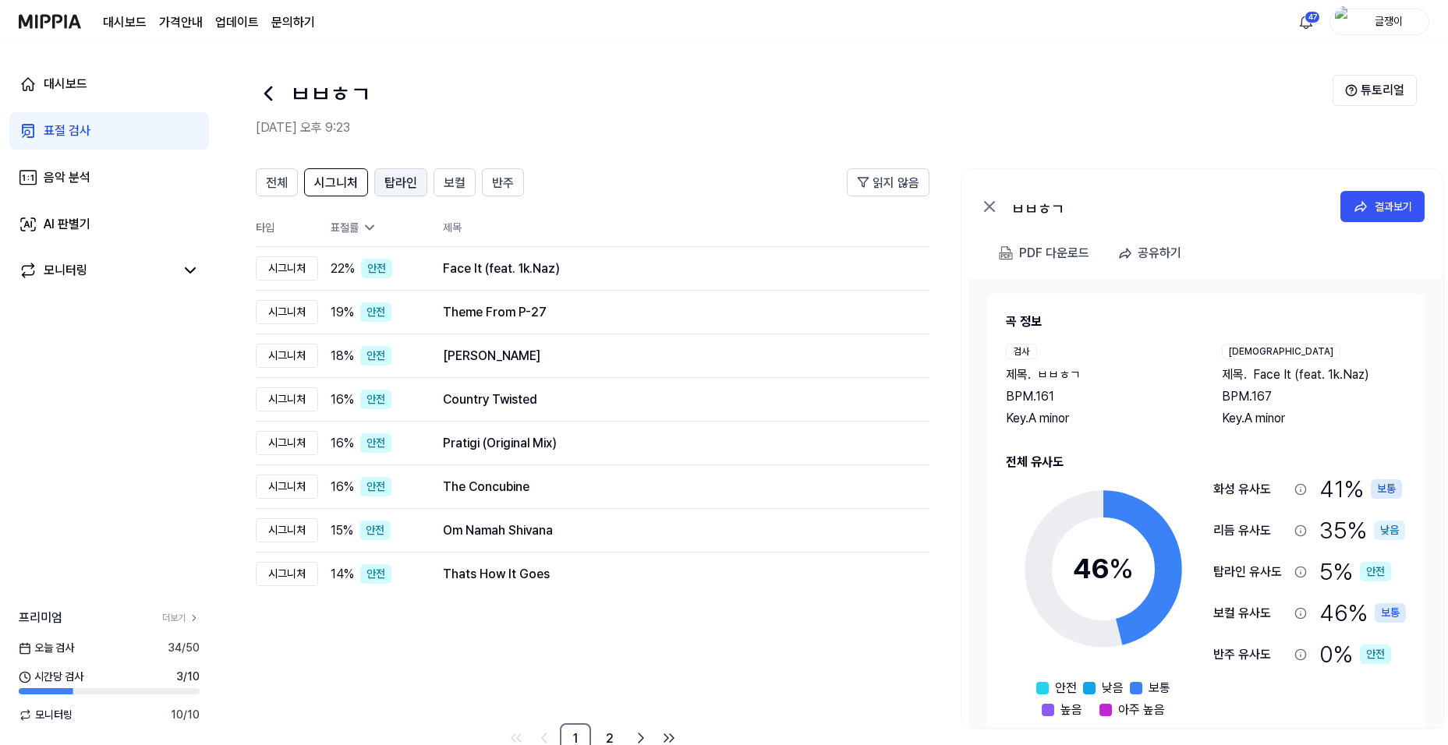
click at [395, 181] on span "탑라인" at bounding box center [400, 183] width 33 height 19
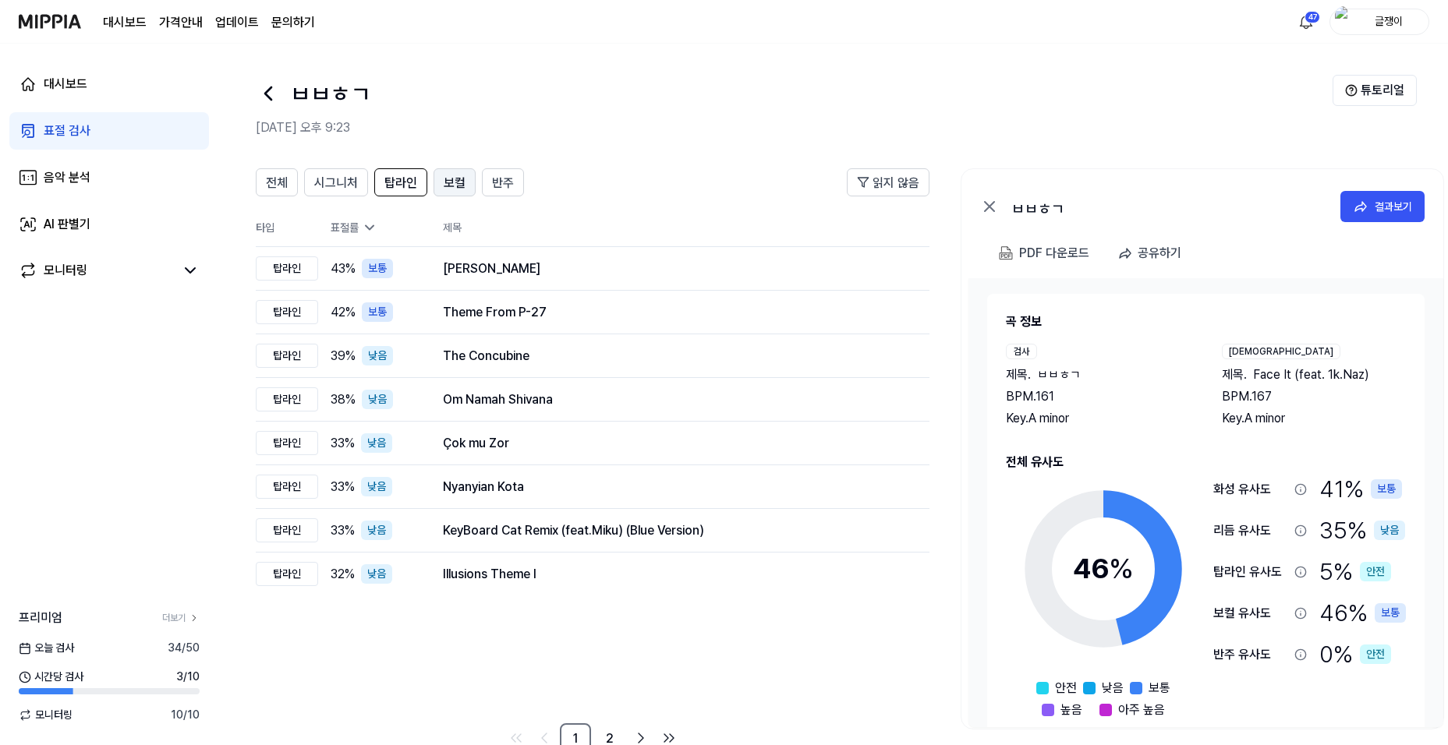
click at [437, 186] on button "보컬" at bounding box center [455, 182] width 42 height 28
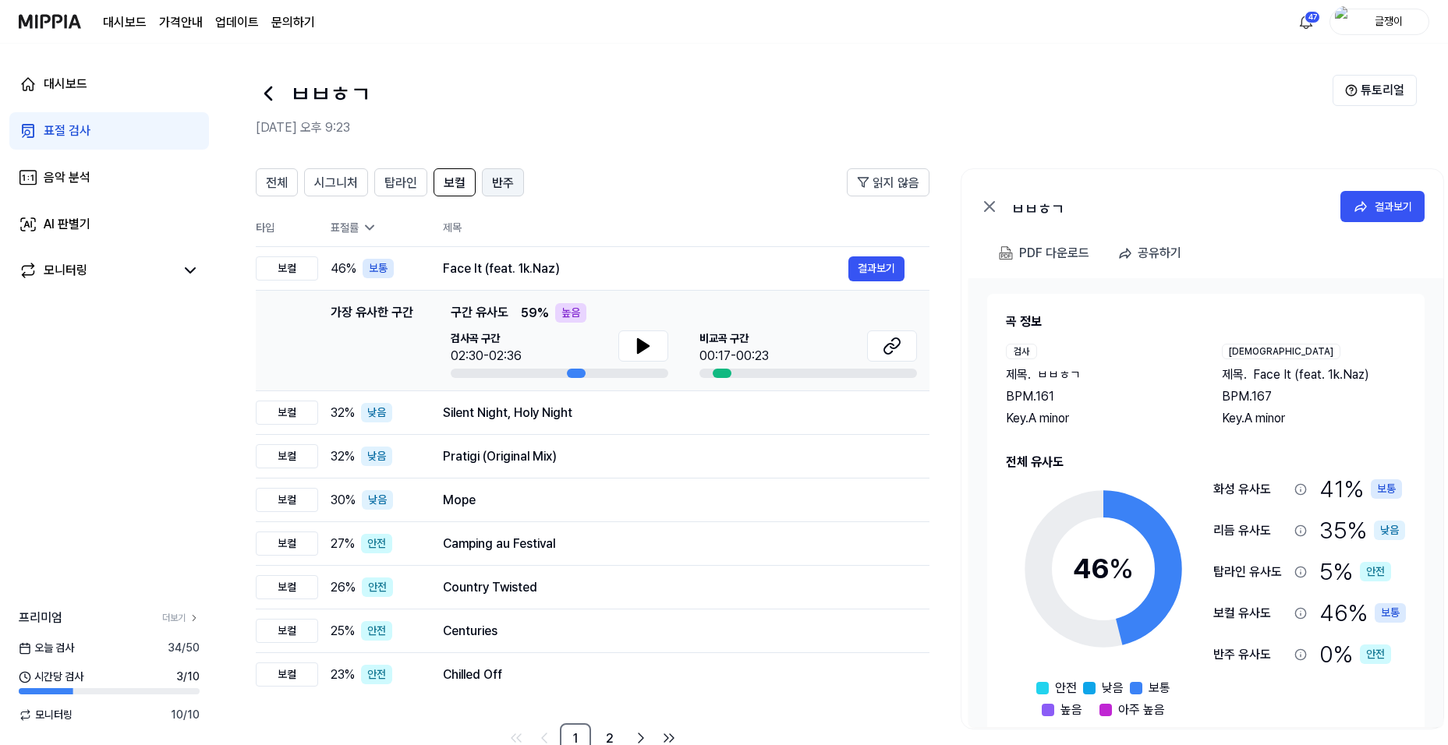
click at [492, 186] on span "반주" at bounding box center [503, 183] width 22 height 19
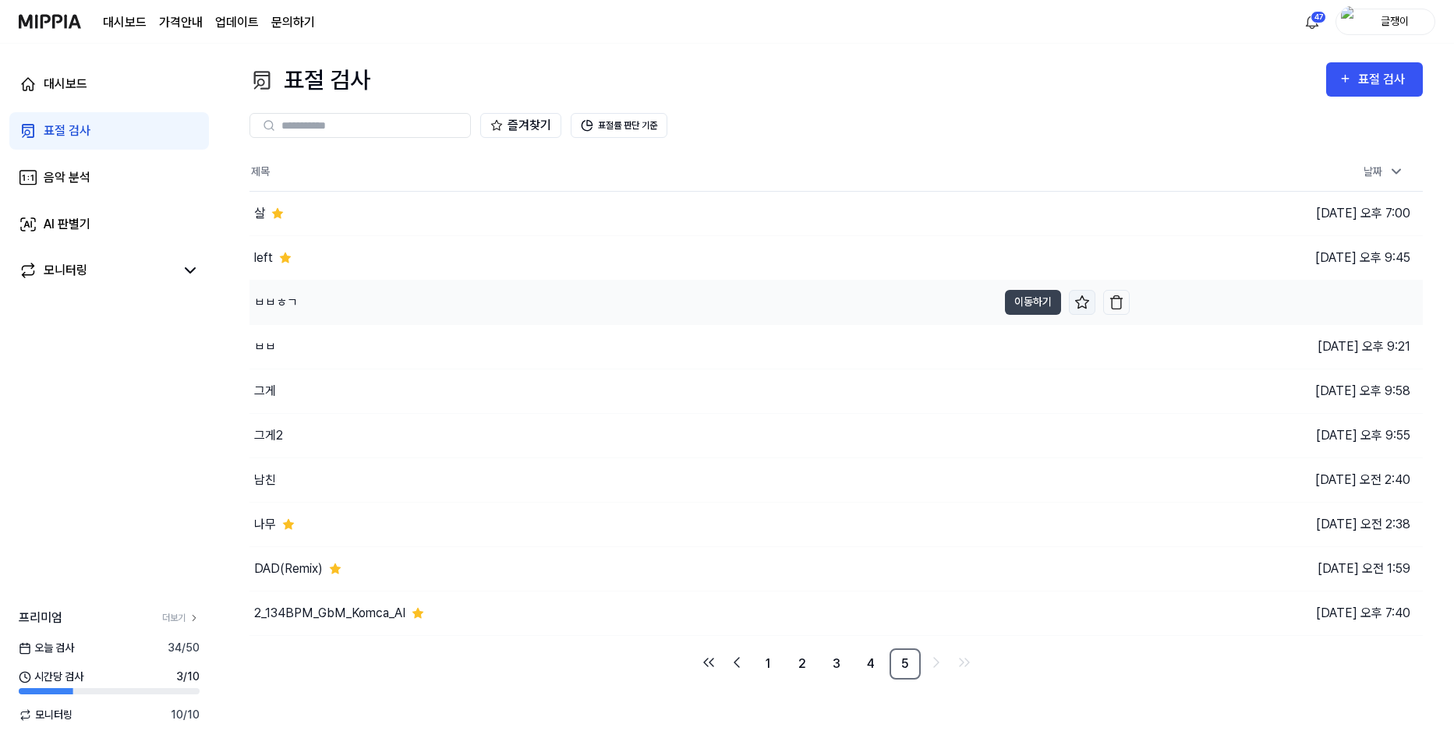
click at [1080, 300] on icon at bounding box center [1081, 302] width 13 height 12
click at [1018, 347] on button "이동하기" at bounding box center [1033, 347] width 56 height 25
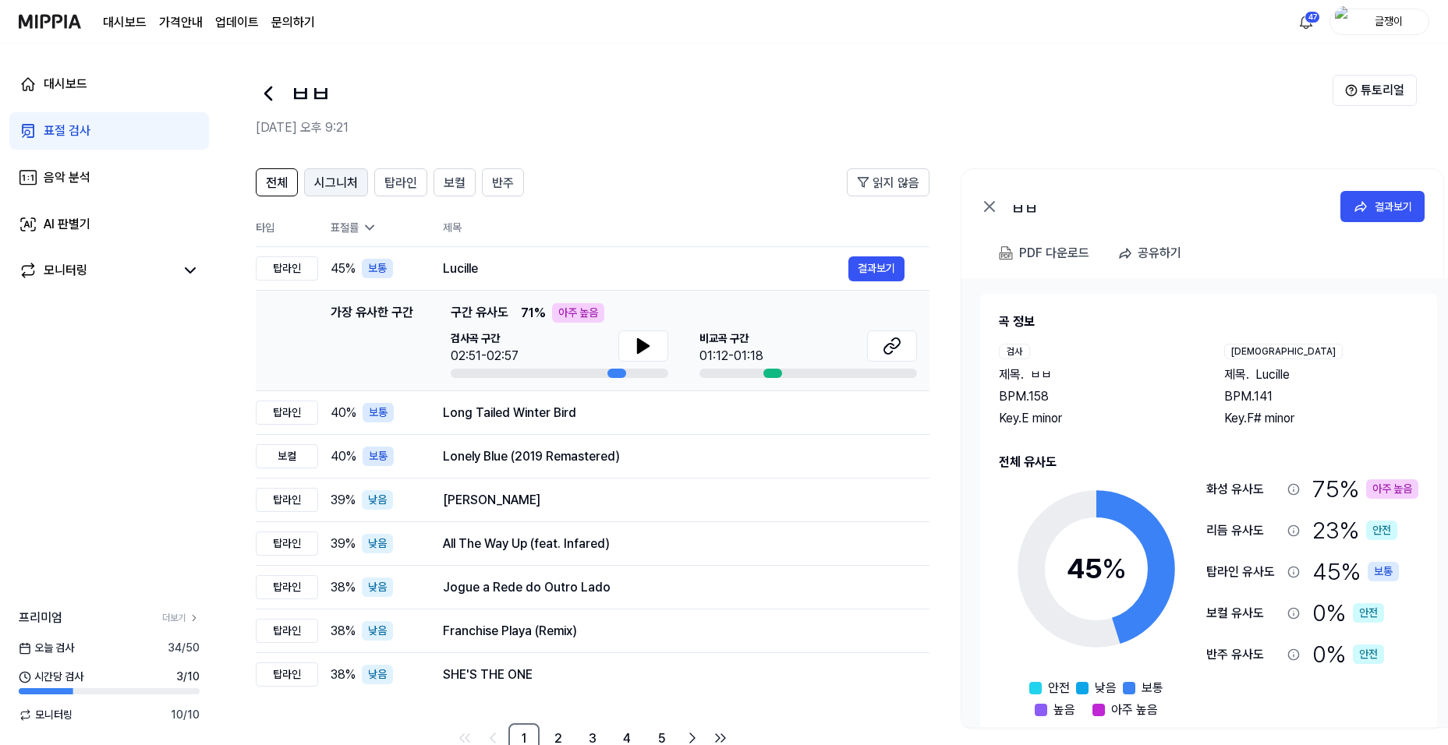
click at [328, 177] on span "시그니처" at bounding box center [336, 183] width 44 height 19
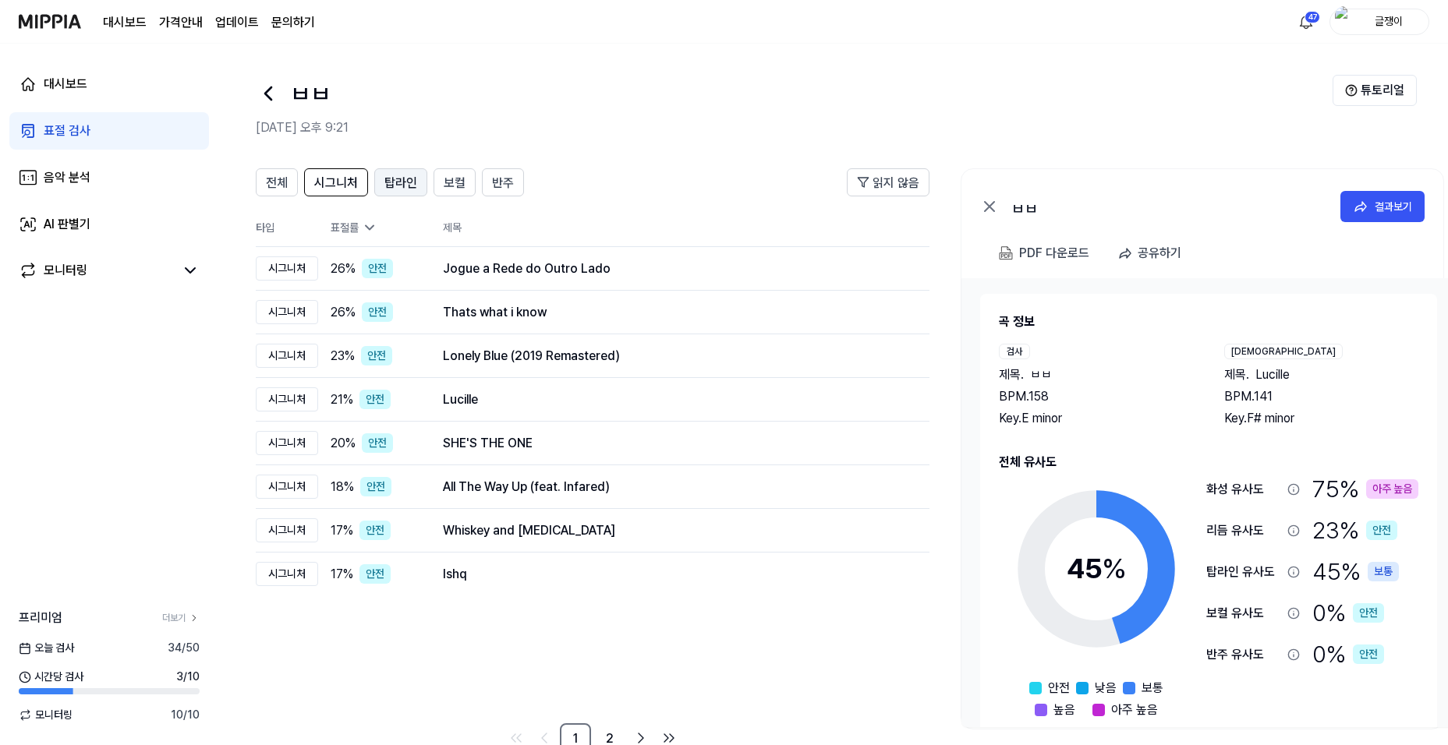
click at [403, 187] on span "탑라인" at bounding box center [400, 183] width 33 height 19
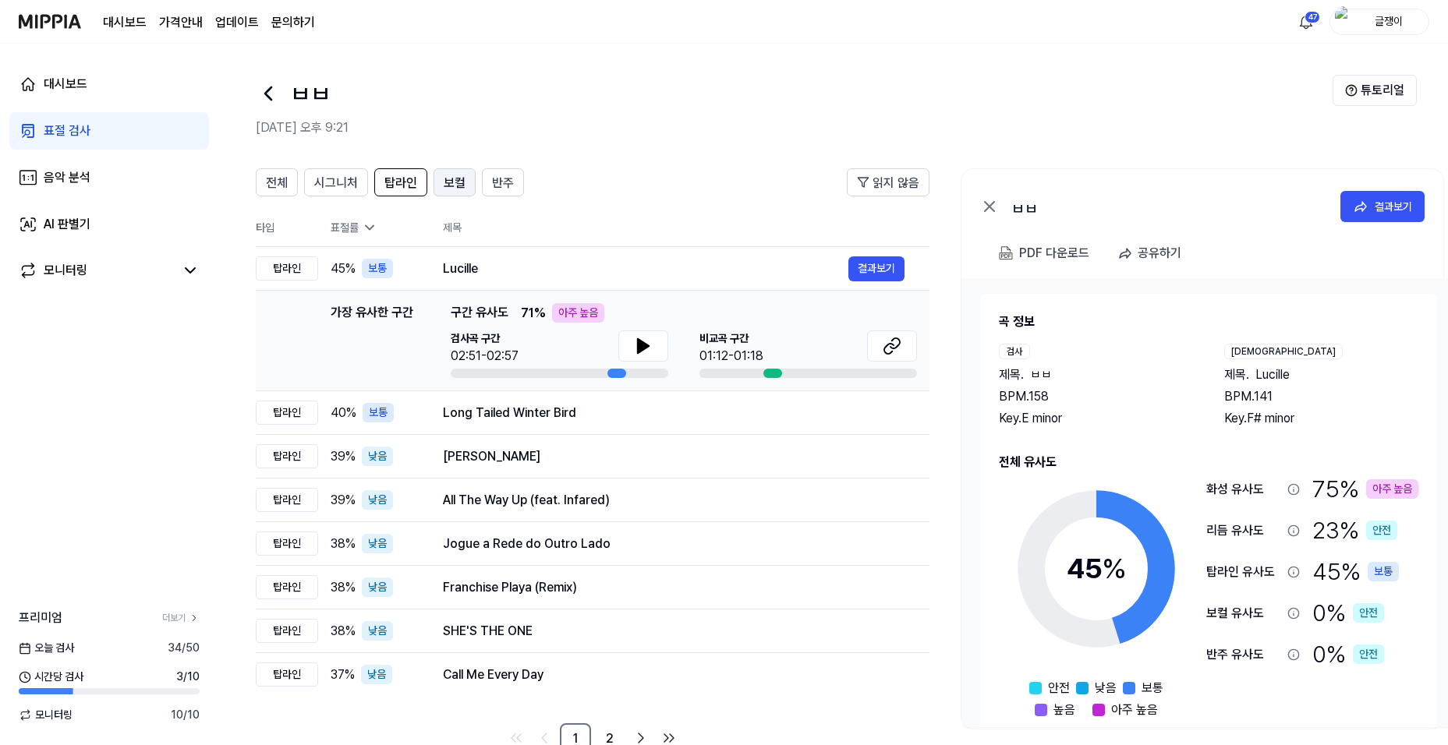
click at [452, 185] on span "보컬" at bounding box center [455, 183] width 22 height 19
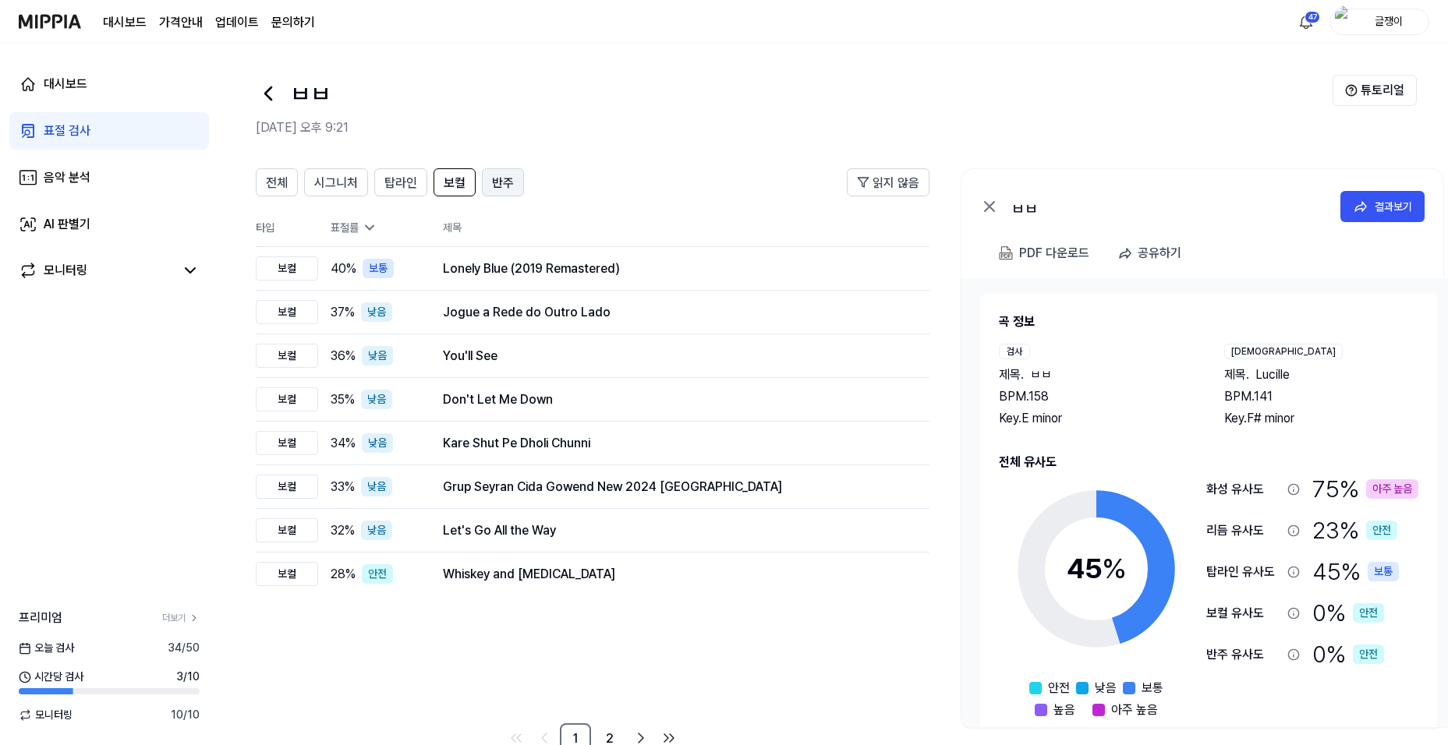
click at [496, 179] on span "반주" at bounding box center [503, 183] width 22 height 19
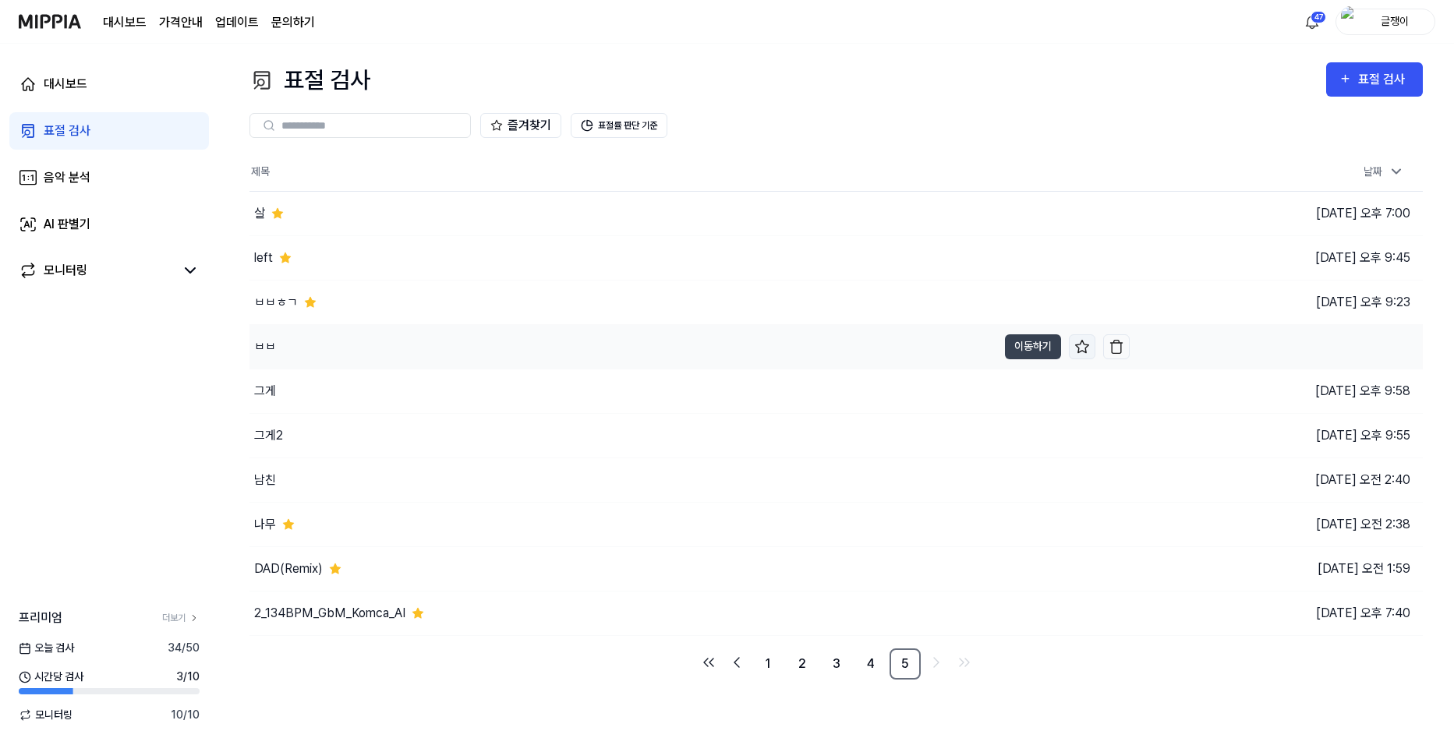
click at [1078, 345] on icon at bounding box center [1081, 346] width 13 height 12
click at [1020, 388] on button "이동하기" at bounding box center [1033, 391] width 56 height 25
click at [1084, 388] on icon at bounding box center [1081, 390] width 13 height 12
click at [1022, 428] on button "이동하기" at bounding box center [1033, 435] width 56 height 25
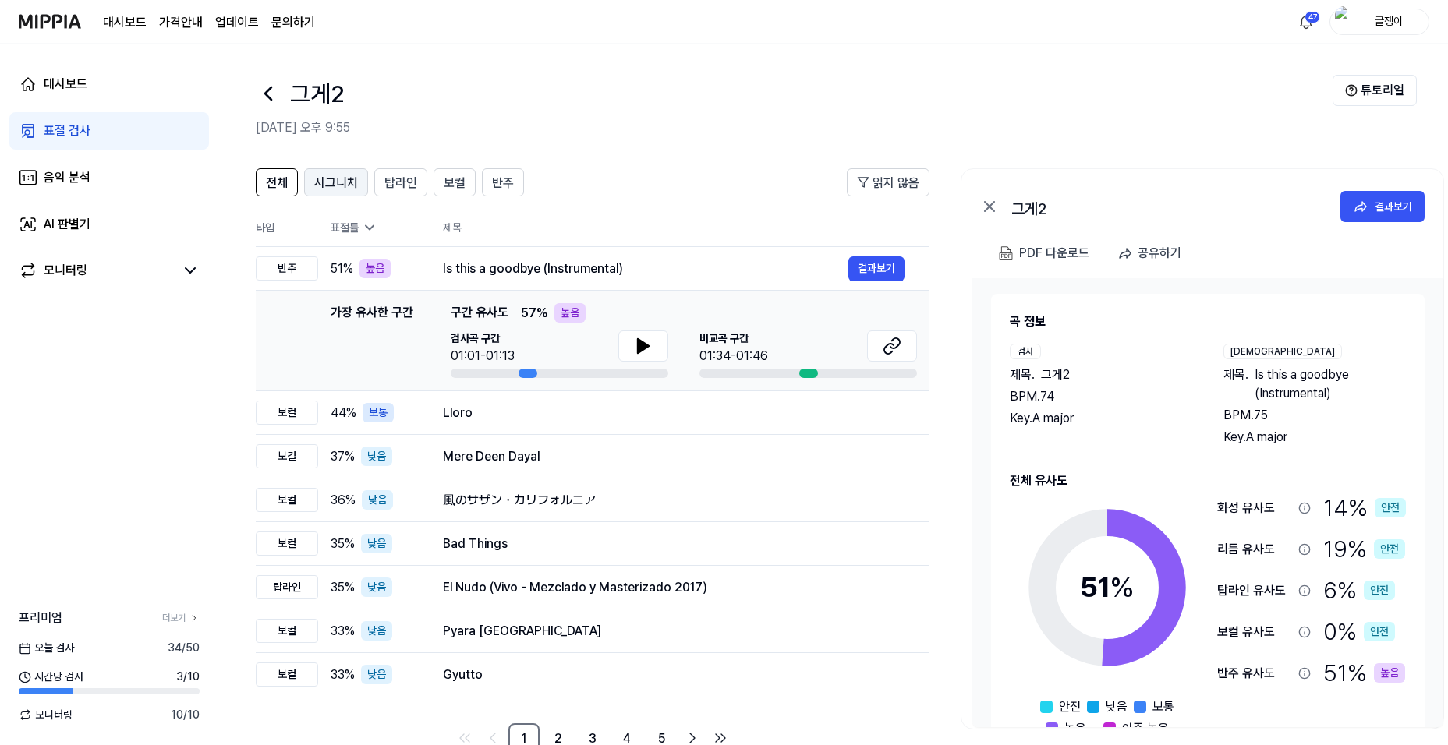
click at [344, 180] on span "시그니처" at bounding box center [336, 183] width 44 height 19
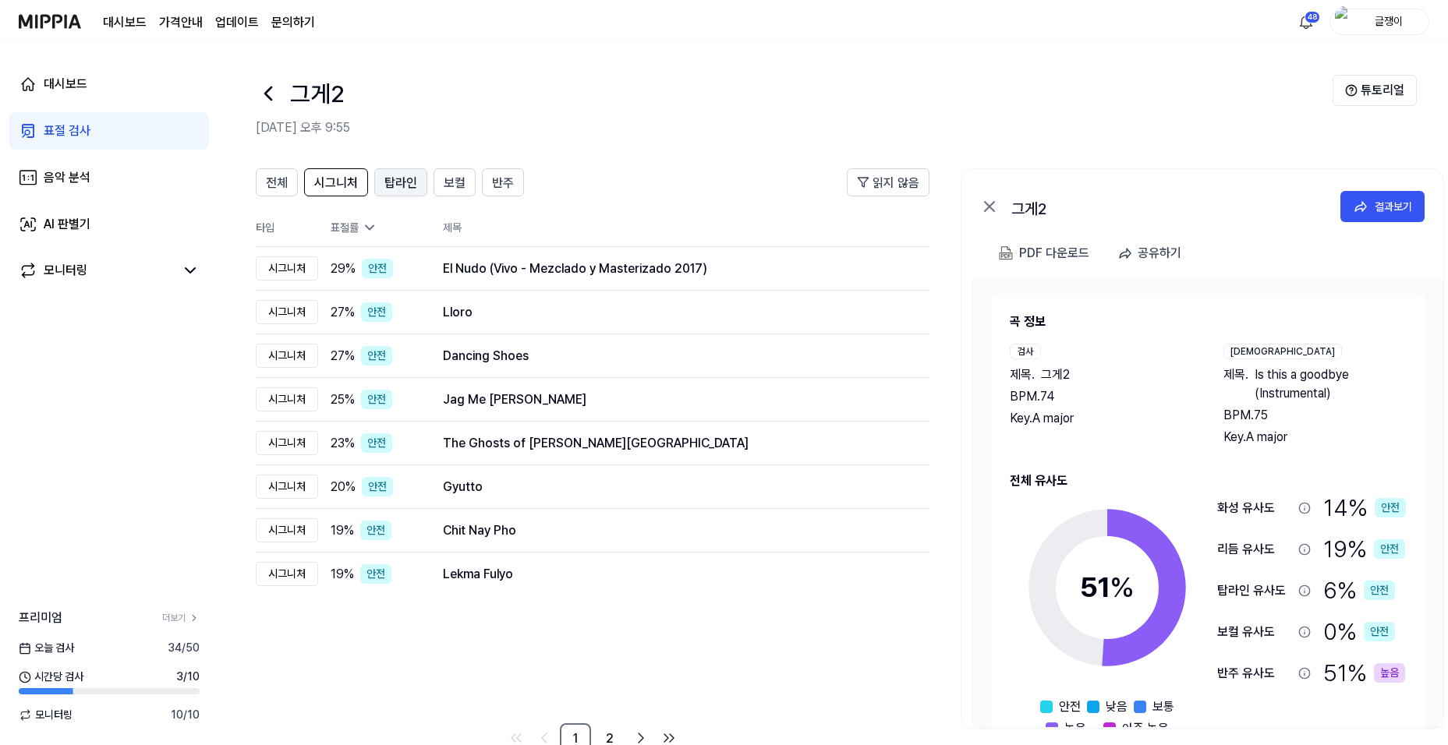
click at [402, 182] on span "탑라인" at bounding box center [400, 183] width 33 height 19
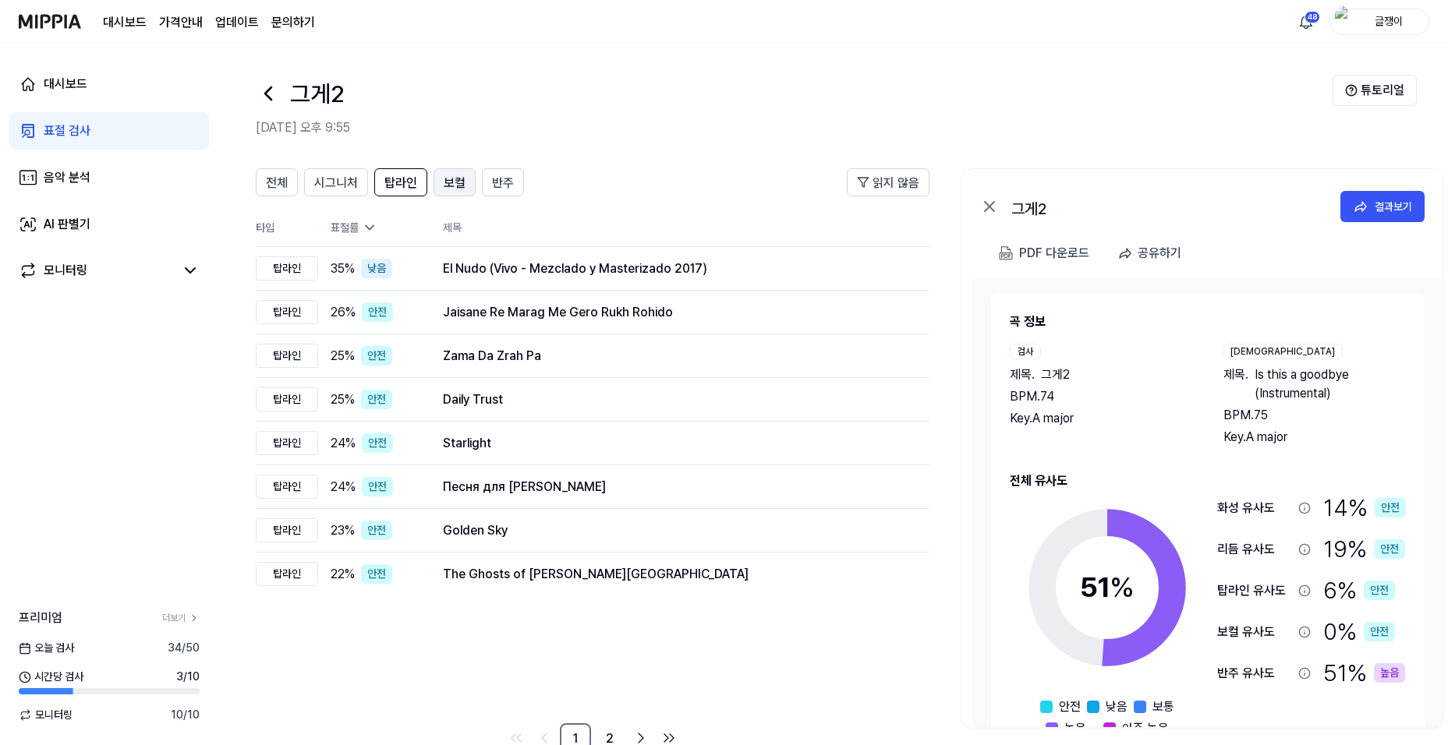
click at [446, 186] on span "보컬" at bounding box center [455, 183] width 22 height 19
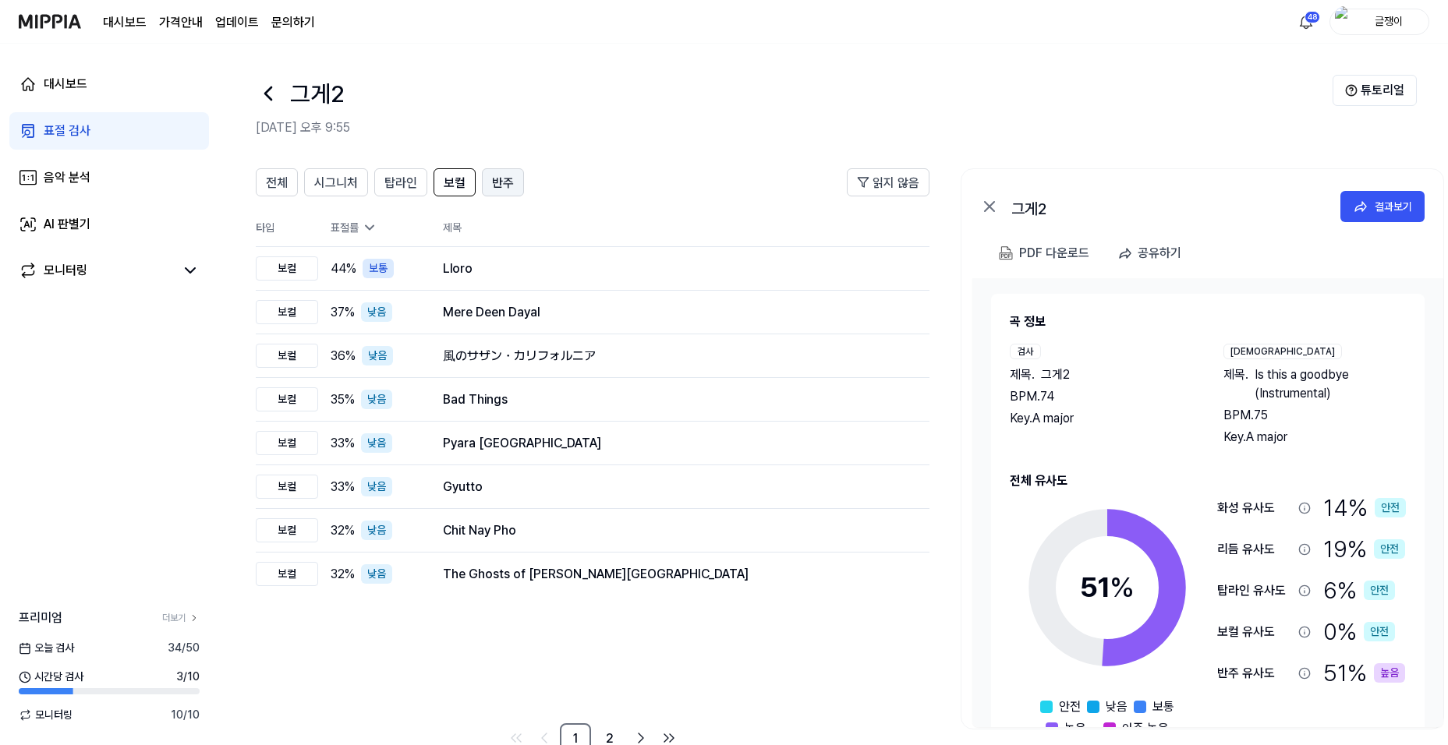
click at [487, 190] on button "반주" at bounding box center [503, 182] width 42 height 28
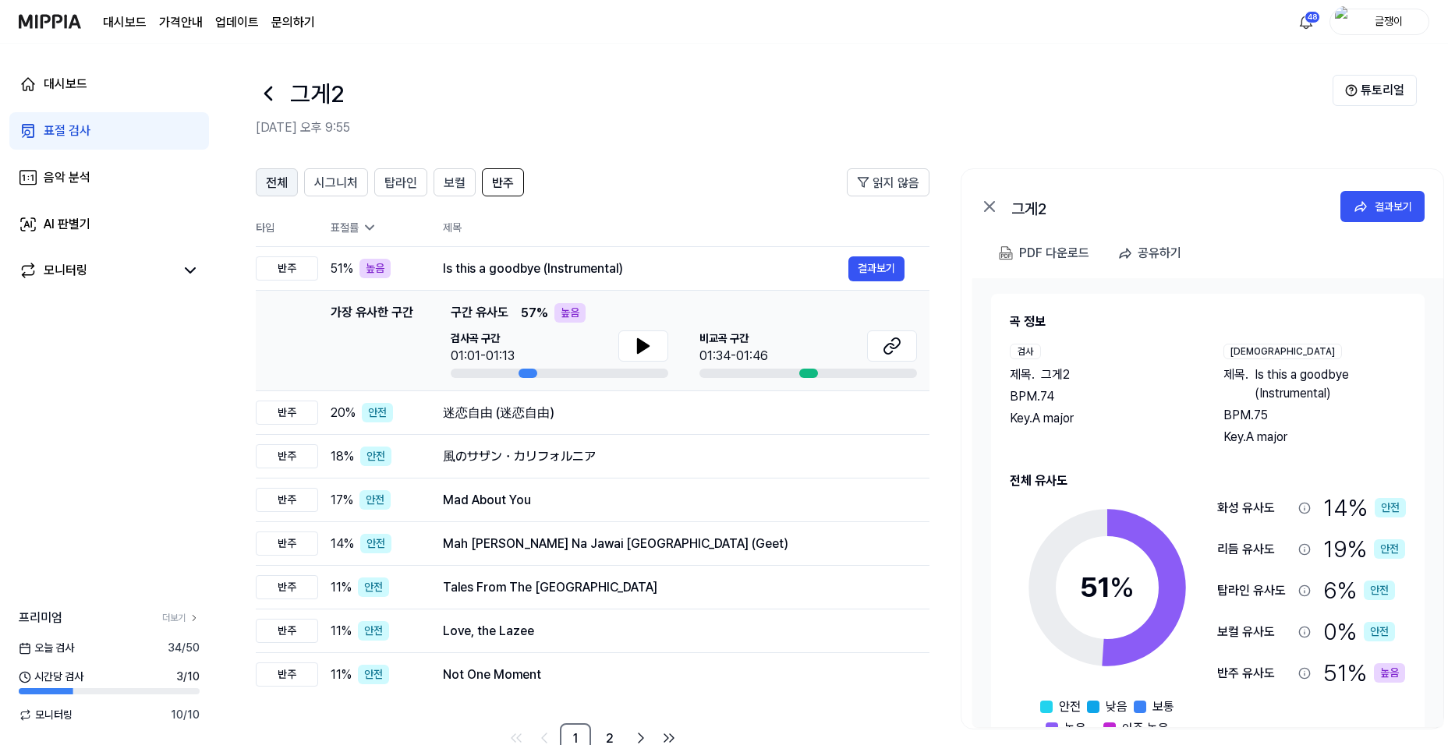
click at [275, 180] on span "전체" at bounding box center [277, 183] width 22 height 19
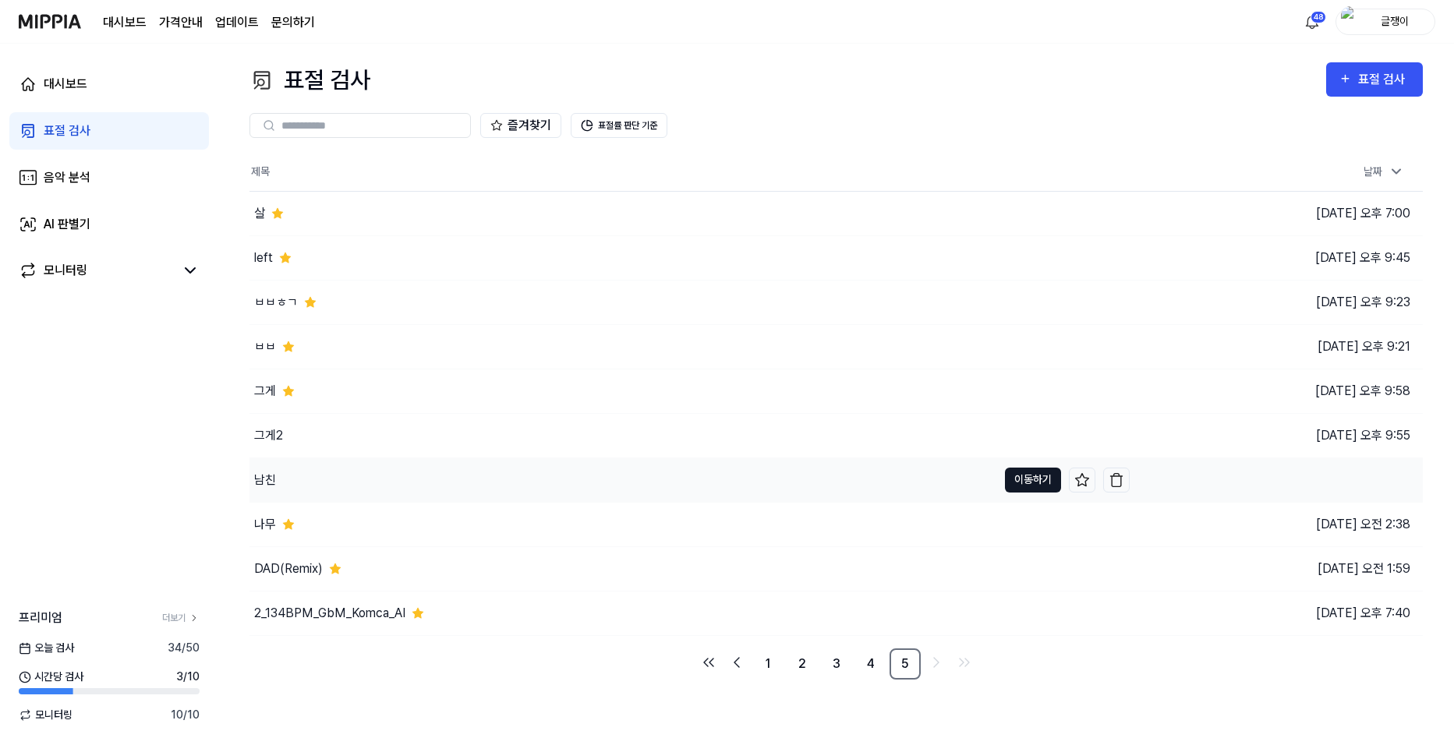
click at [1025, 479] on button "이동하기" at bounding box center [1033, 480] width 56 height 25
click at [1017, 618] on button "이동하기" at bounding box center [1033, 613] width 56 height 25
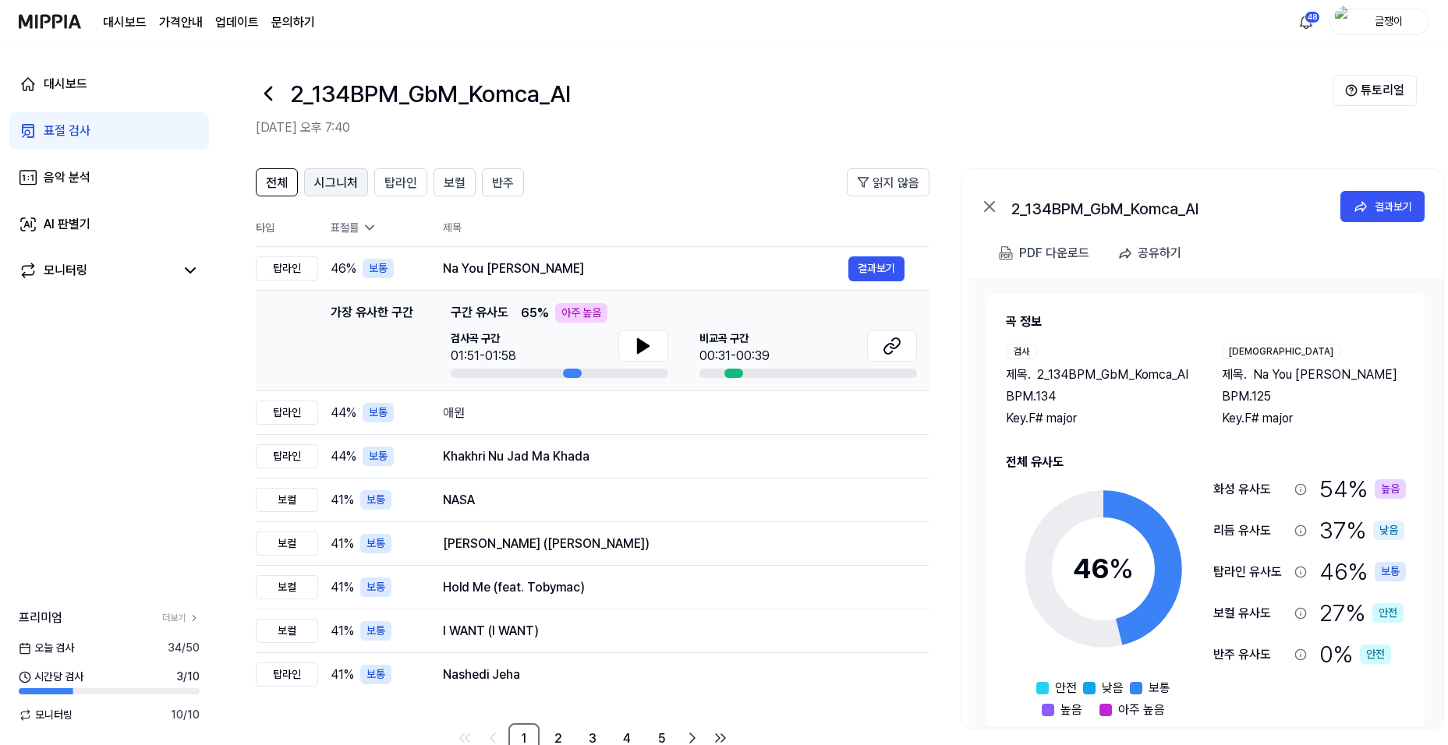
click at [328, 176] on span "시그니처" at bounding box center [336, 183] width 44 height 19
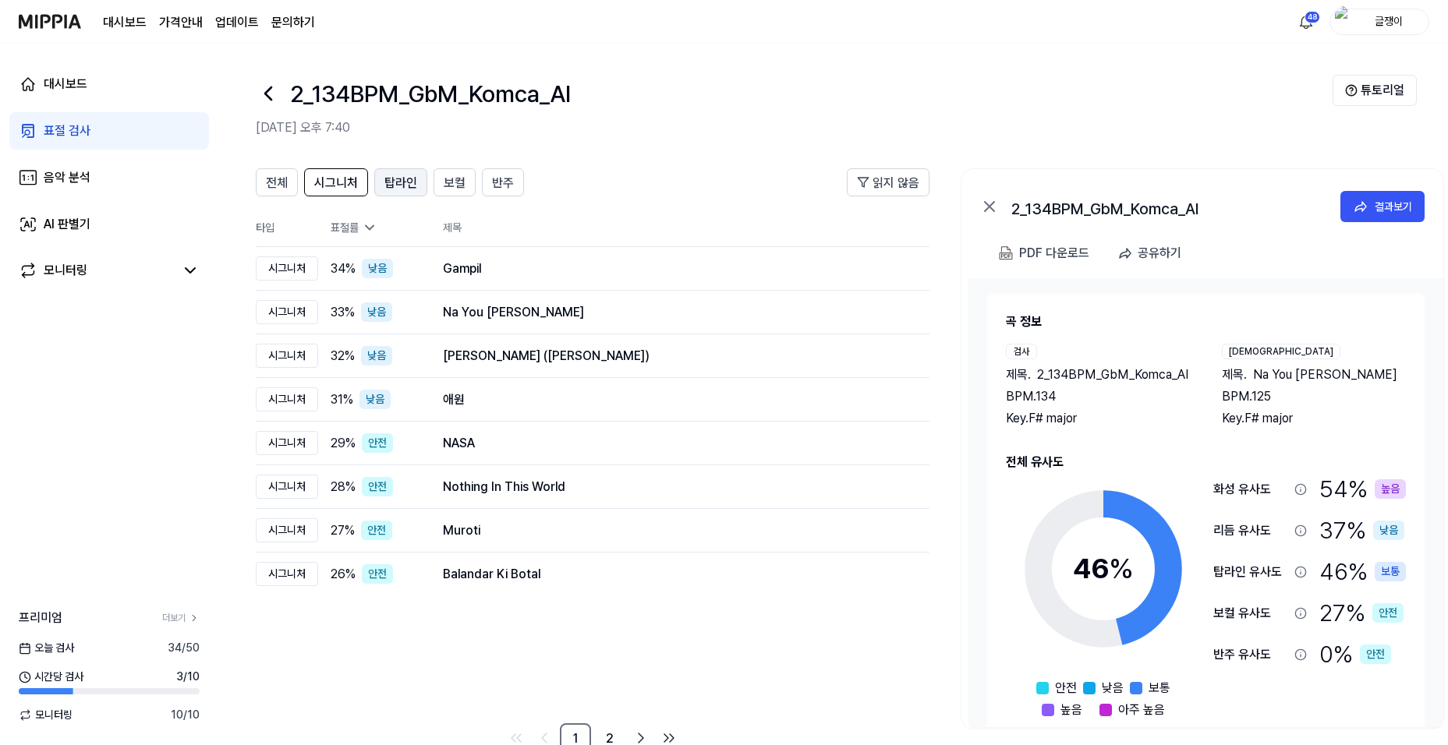
click at [395, 183] on span "탑라인" at bounding box center [400, 183] width 33 height 19
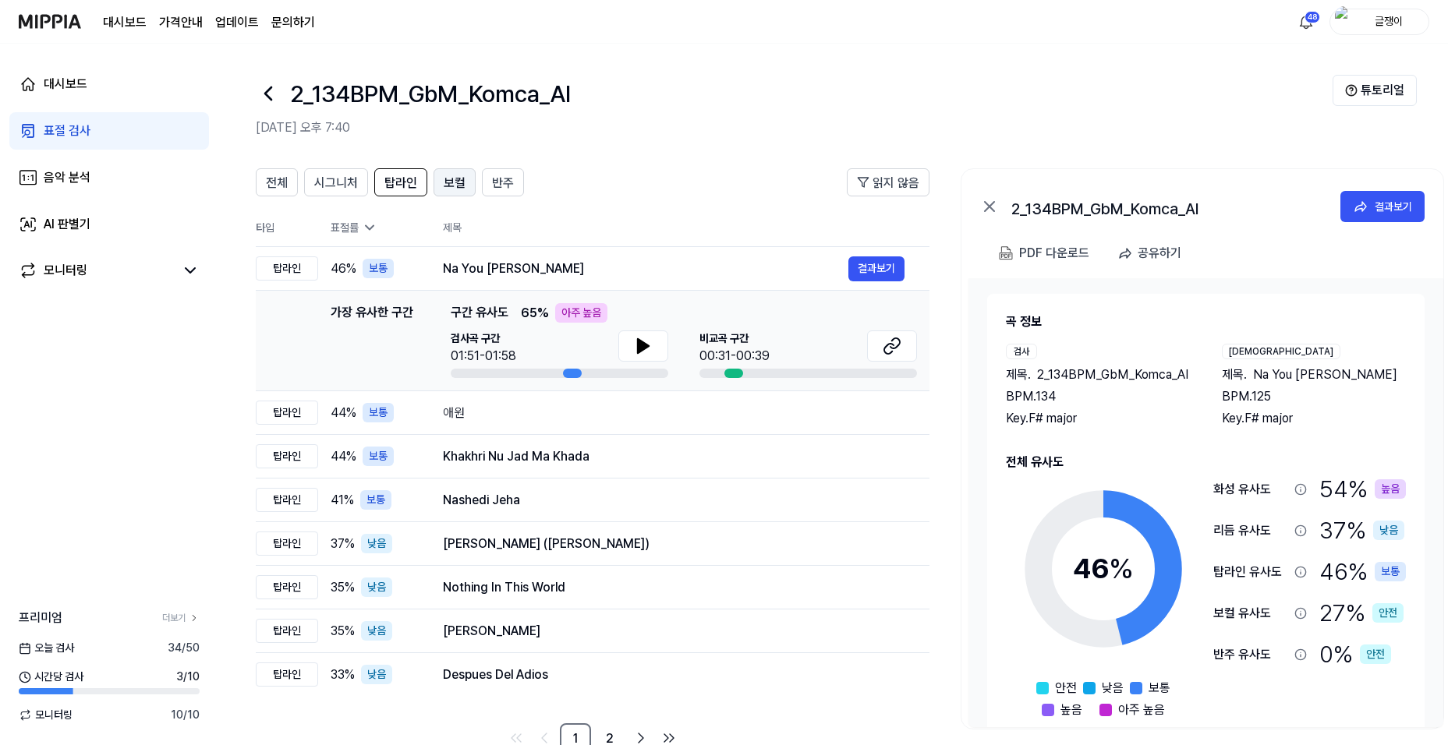
click at [453, 182] on span "보컬" at bounding box center [455, 183] width 22 height 19
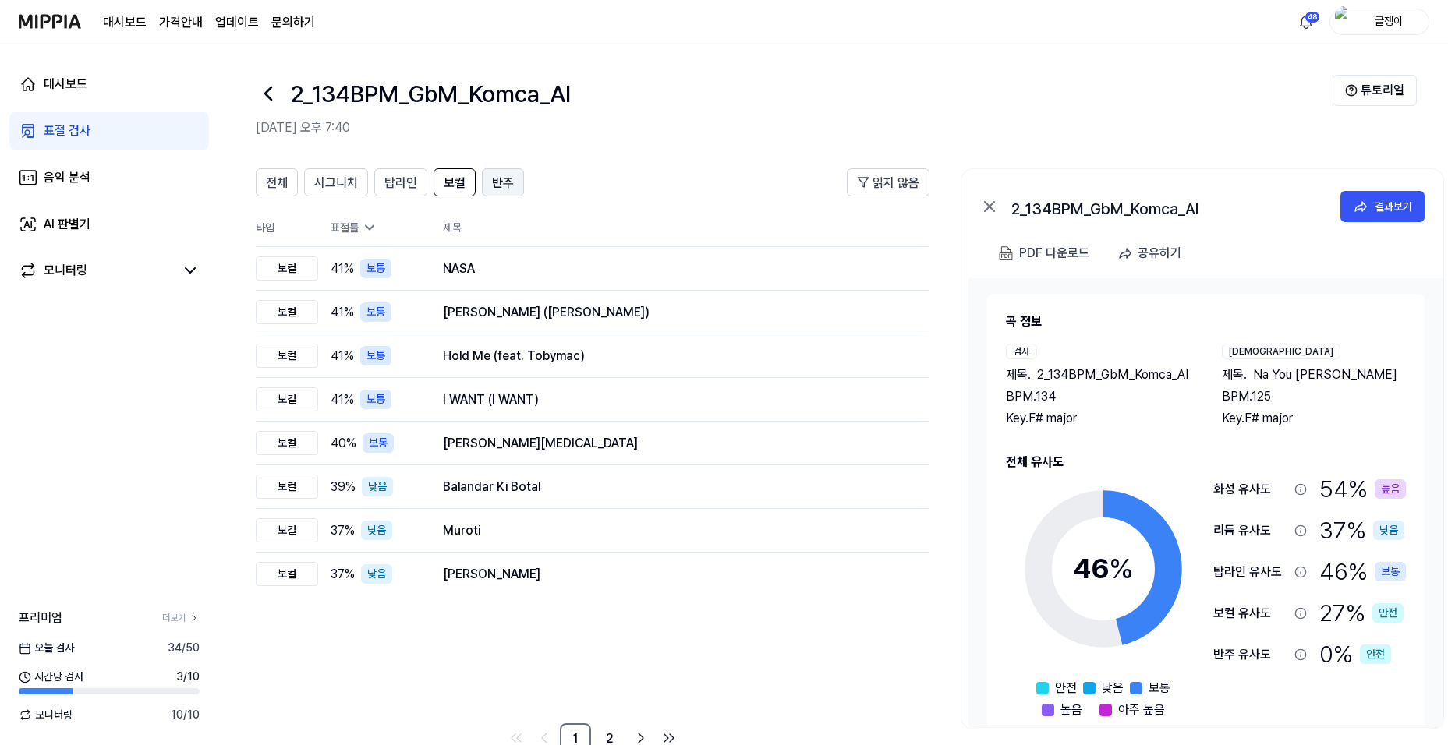
click at [497, 181] on span "반주" at bounding box center [503, 183] width 22 height 19
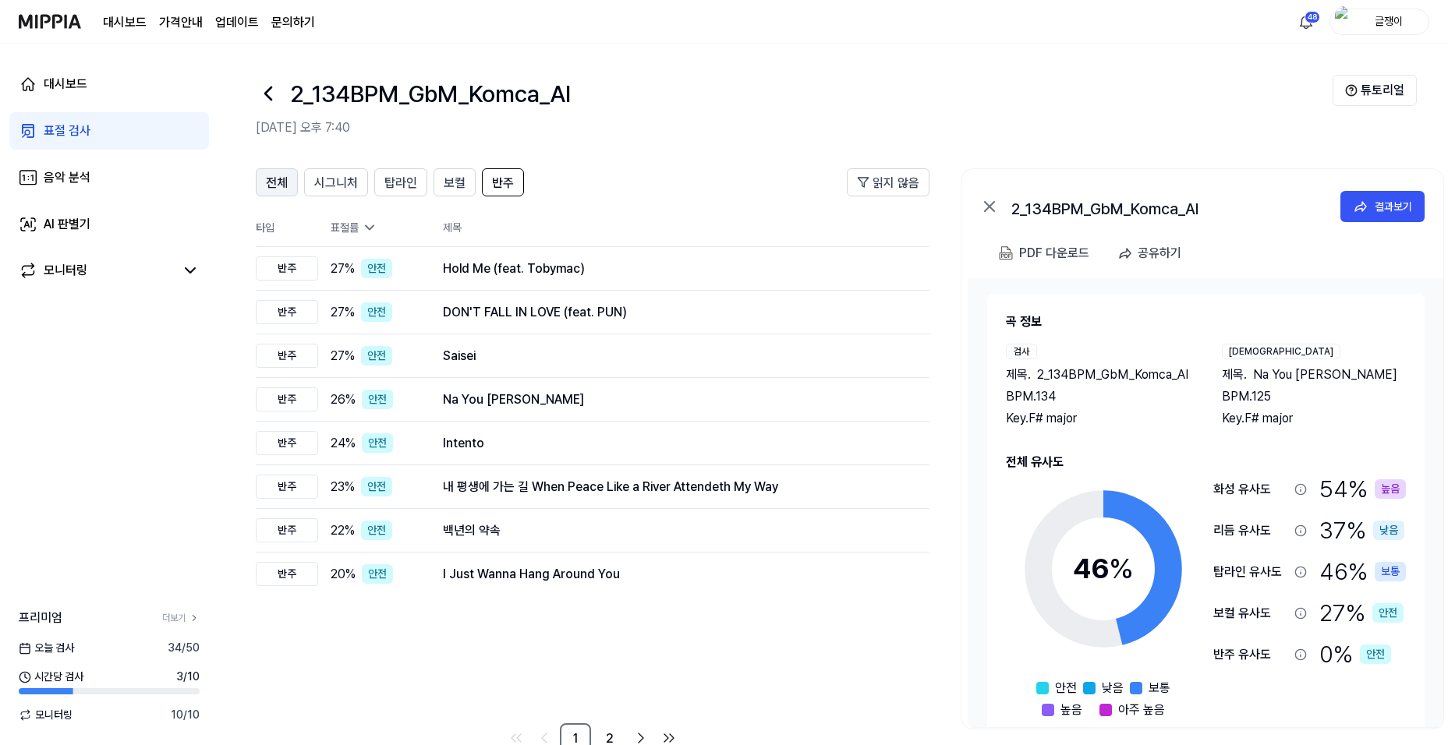
click at [286, 180] on span "전체" at bounding box center [277, 183] width 22 height 19
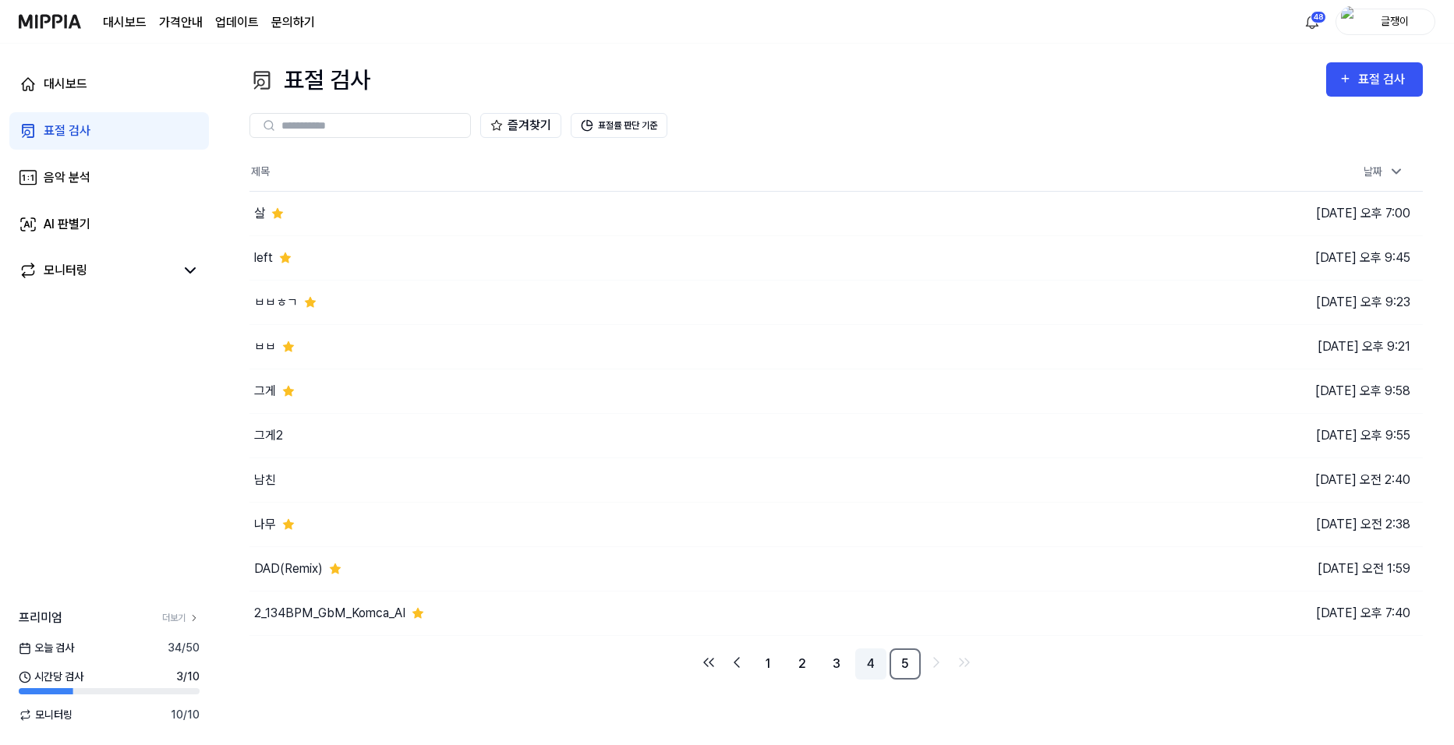
click at [869, 664] on link "4" at bounding box center [870, 664] width 31 height 31
click at [836, 663] on link "3" at bounding box center [836, 664] width 31 height 31
click at [802, 666] on link "2" at bounding box center [802, 664] width 31 height 31
click at [763, 667] on link "1" at bounding box center [767, 664] width 31 height 31
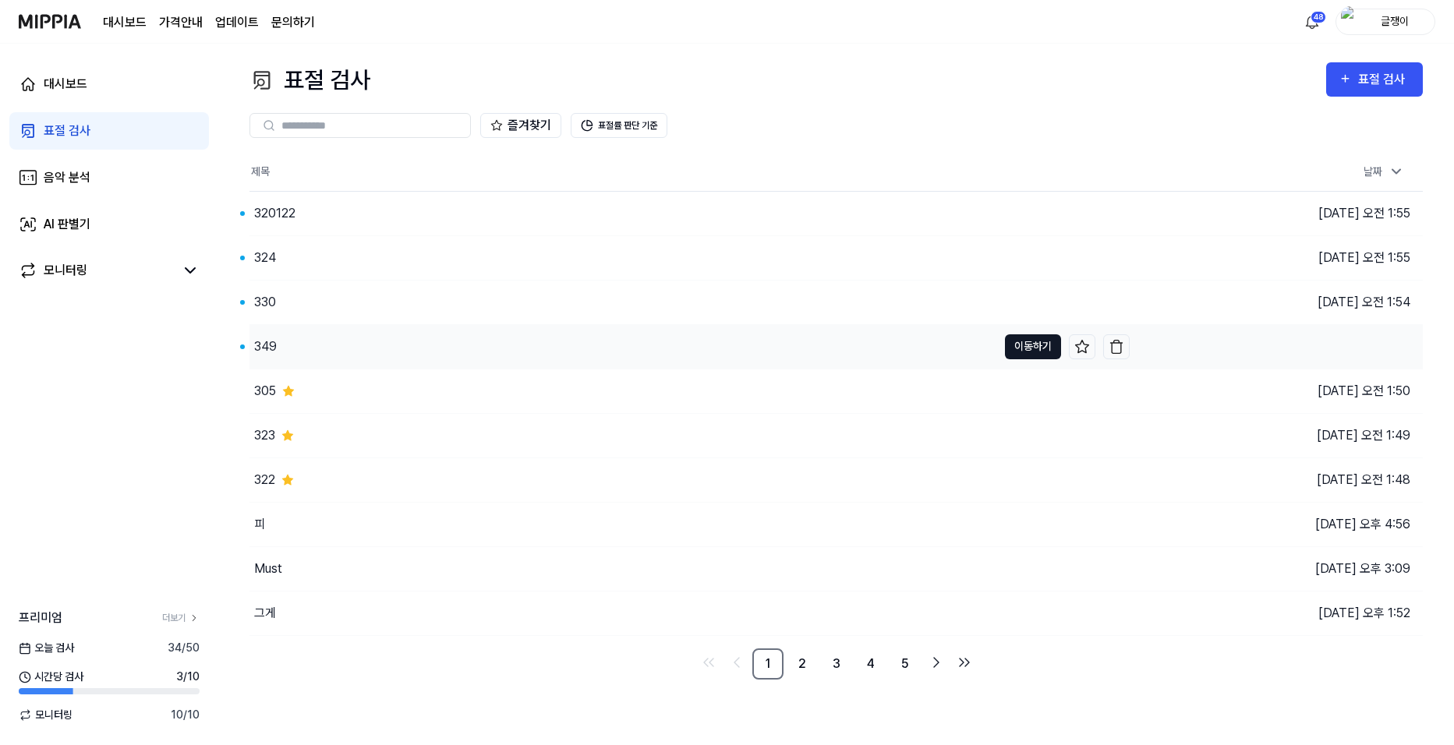
click at [1018, 349] on button "이동하기" at bounding box center [1033, 347] width 56 height 25
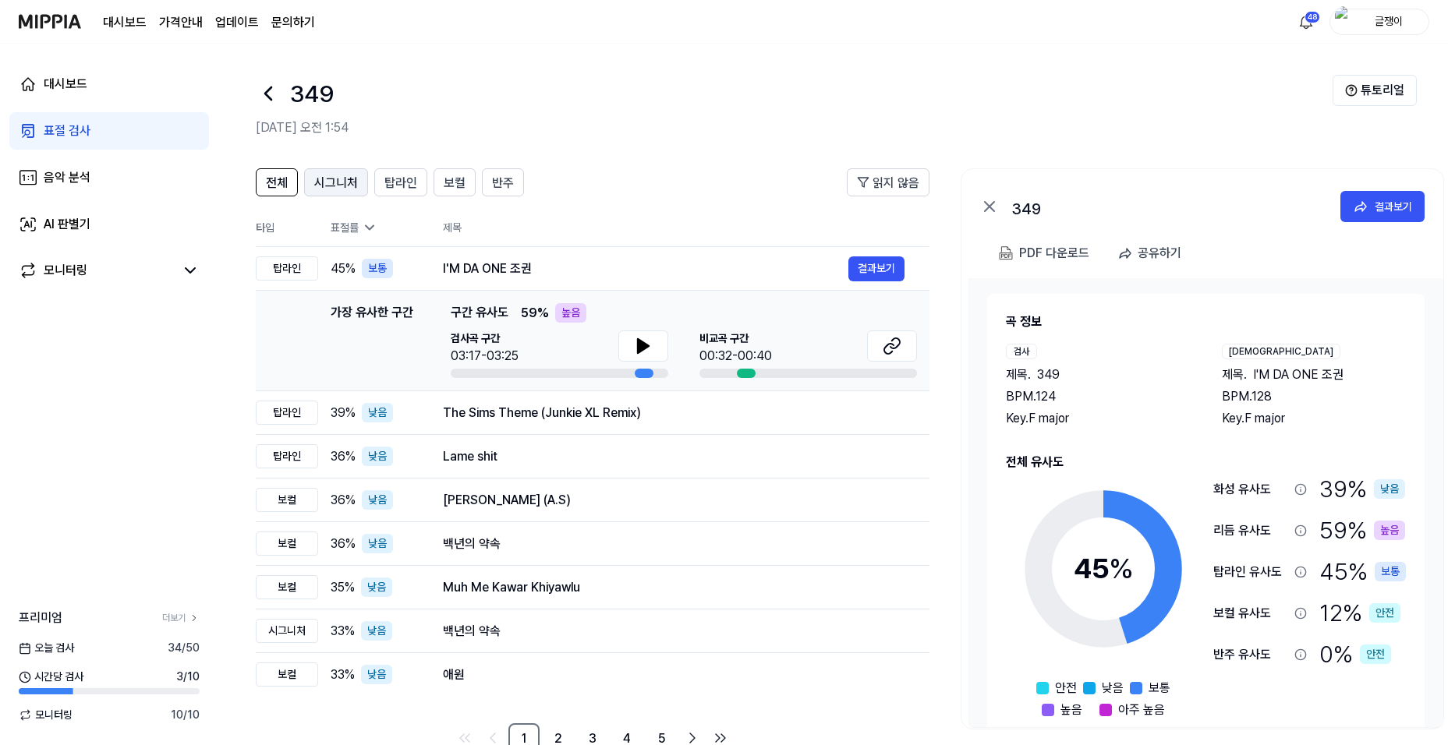
click at [334, 180] on span "시그니처" at bounding box center [336, 183] width 44 height 19
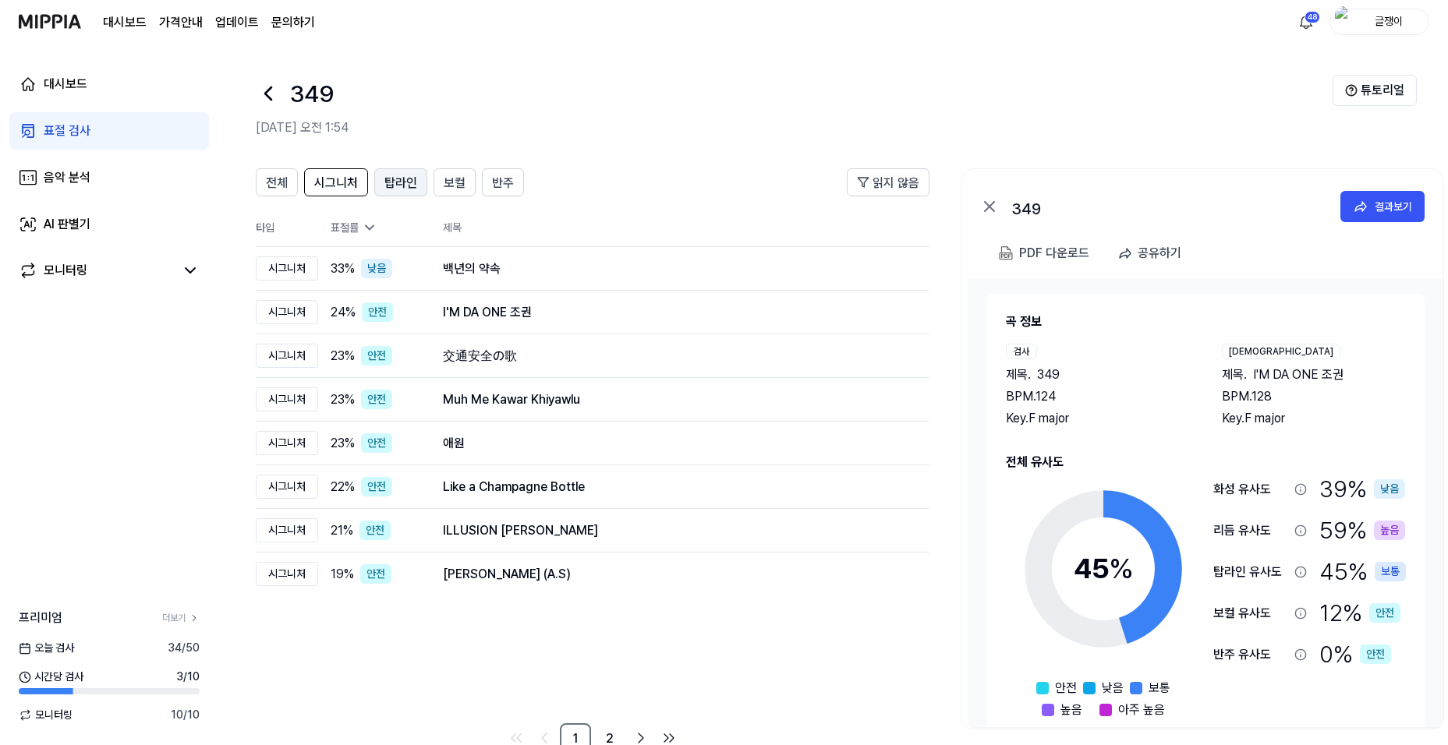
click at [399, 179] on span "탑라인" at bounding box center [400, 183] width 33 height 19
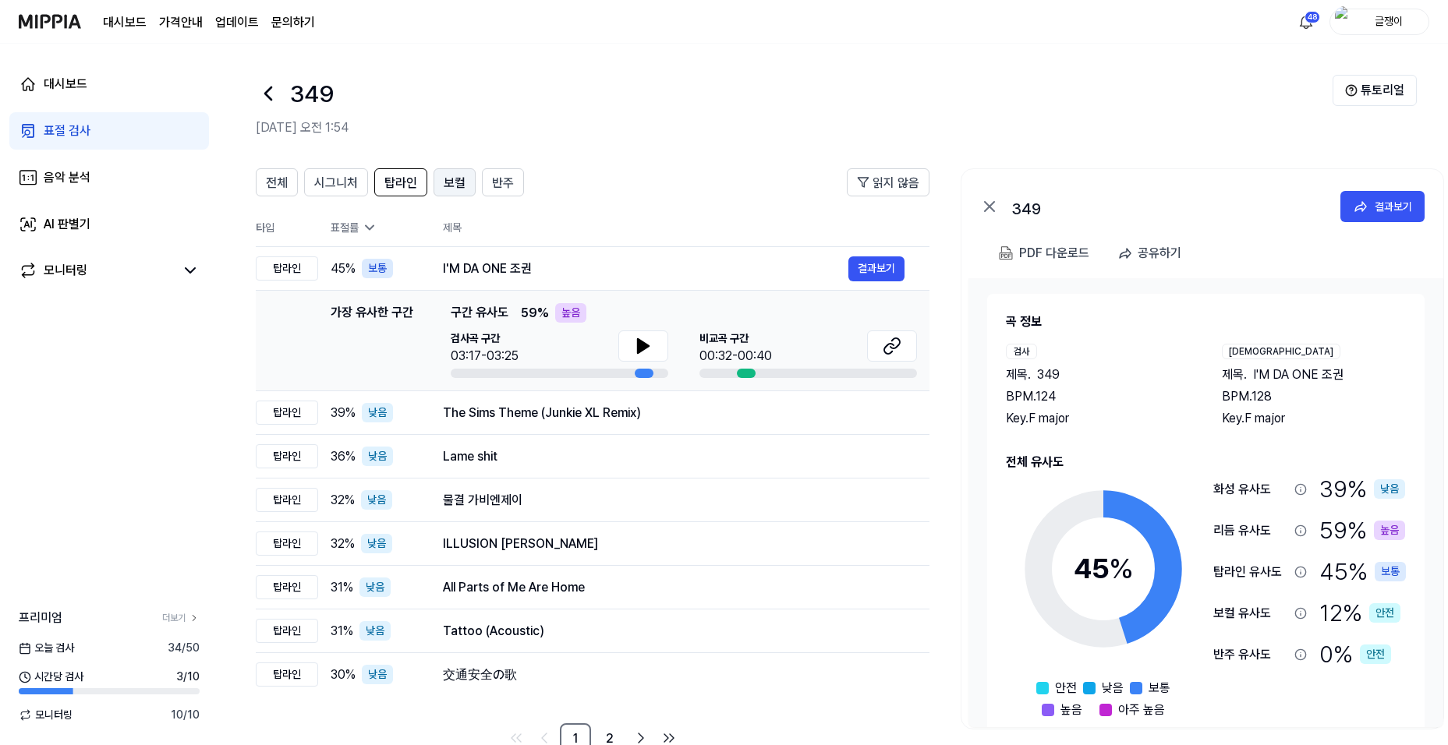
click at [452, 185] on span "보컬" at bounding box center [455, 183] width 22 height 19
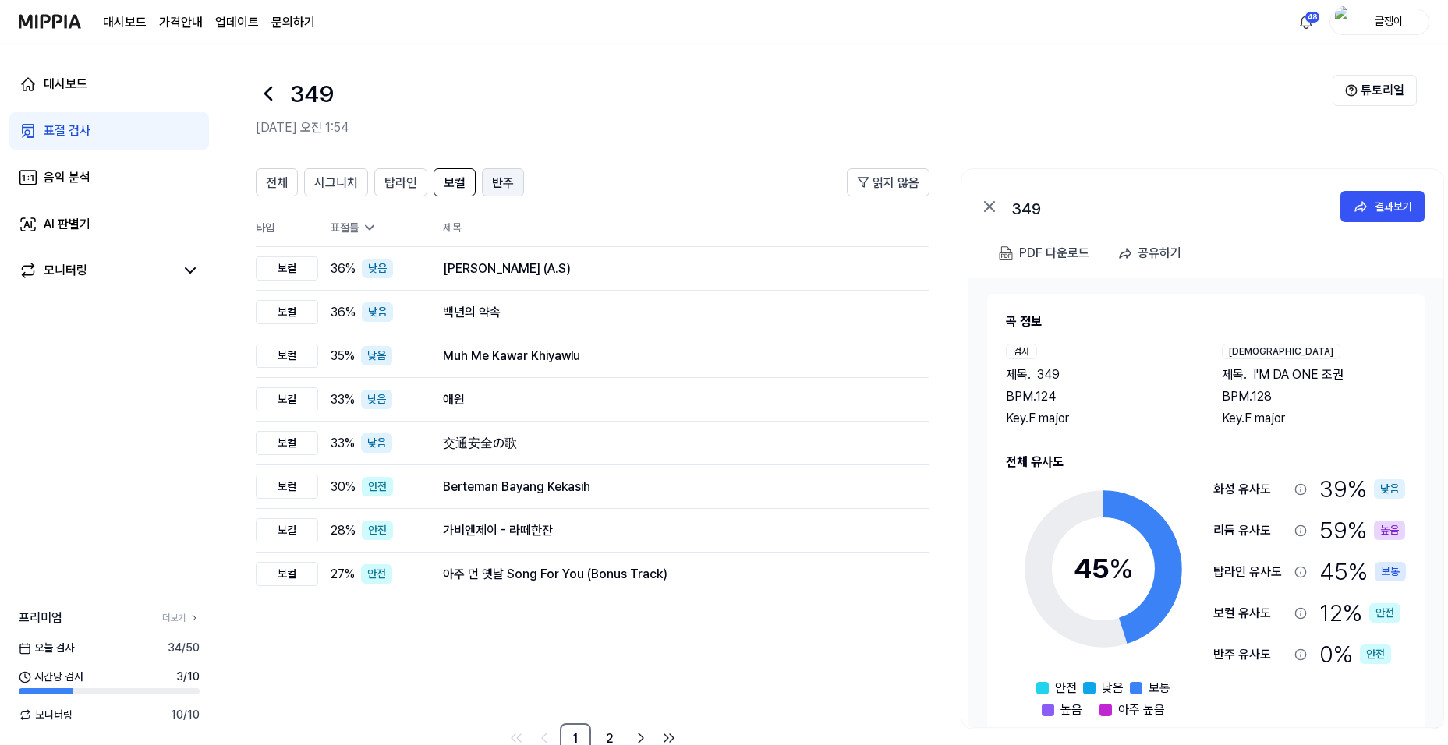
click at [496, 186] on span "반주" at bounding box center [503, 183] width 22 height 19
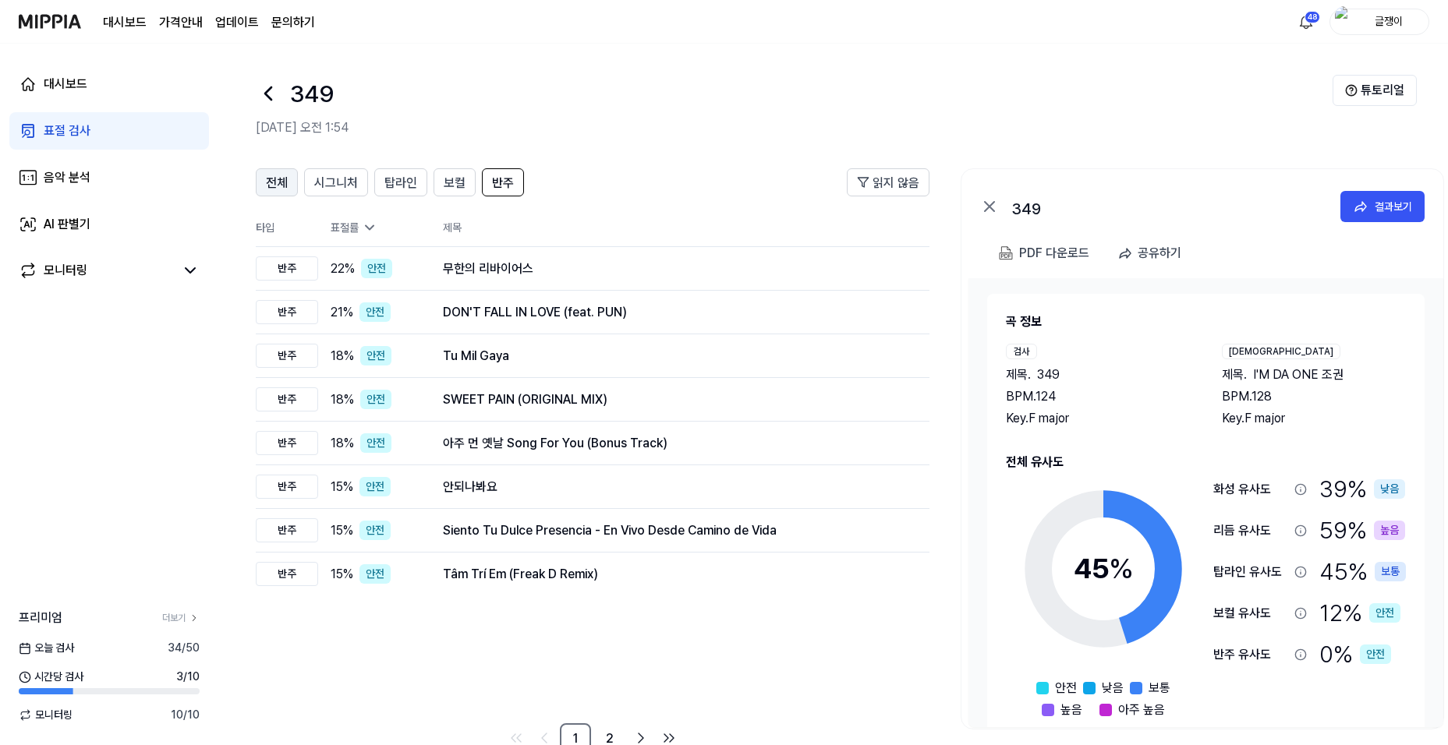
click at [280, 174] on span "전체" at bounding box center [277, 183] width 22 height 19
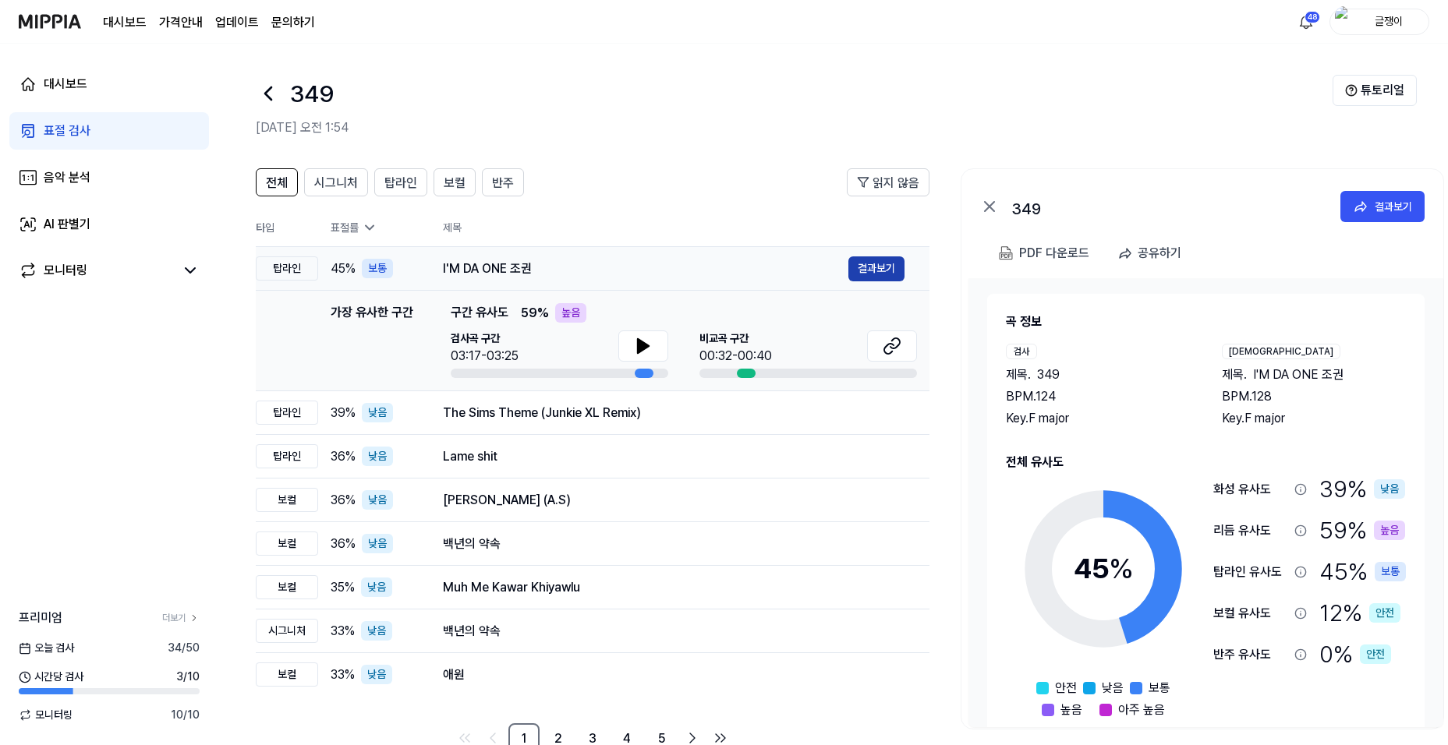
click at [874, 267] on button "결과보기" at bounding box center [876, 269] width 56 height 25
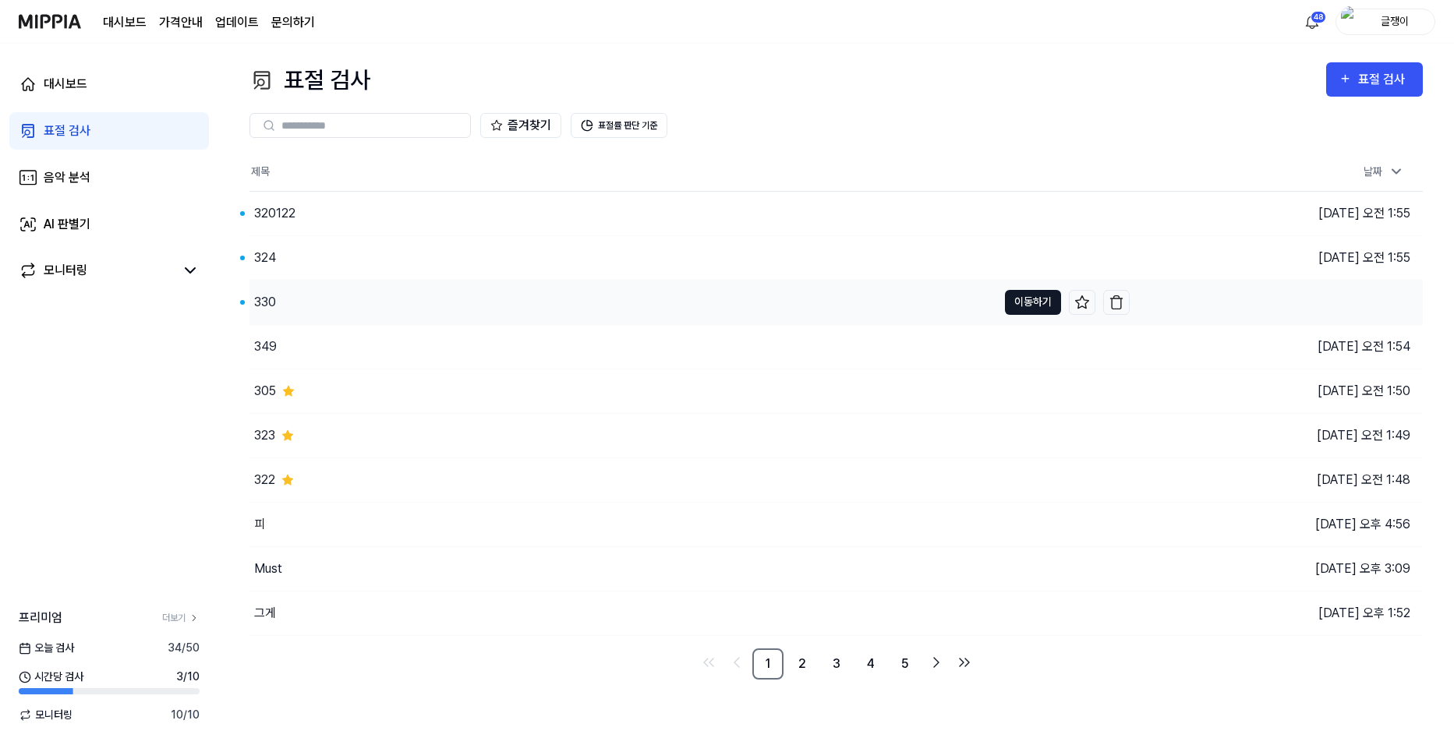
click at [1023, 303] on button "이동하기" at bounding box center [1033, 302] width 56 height 25
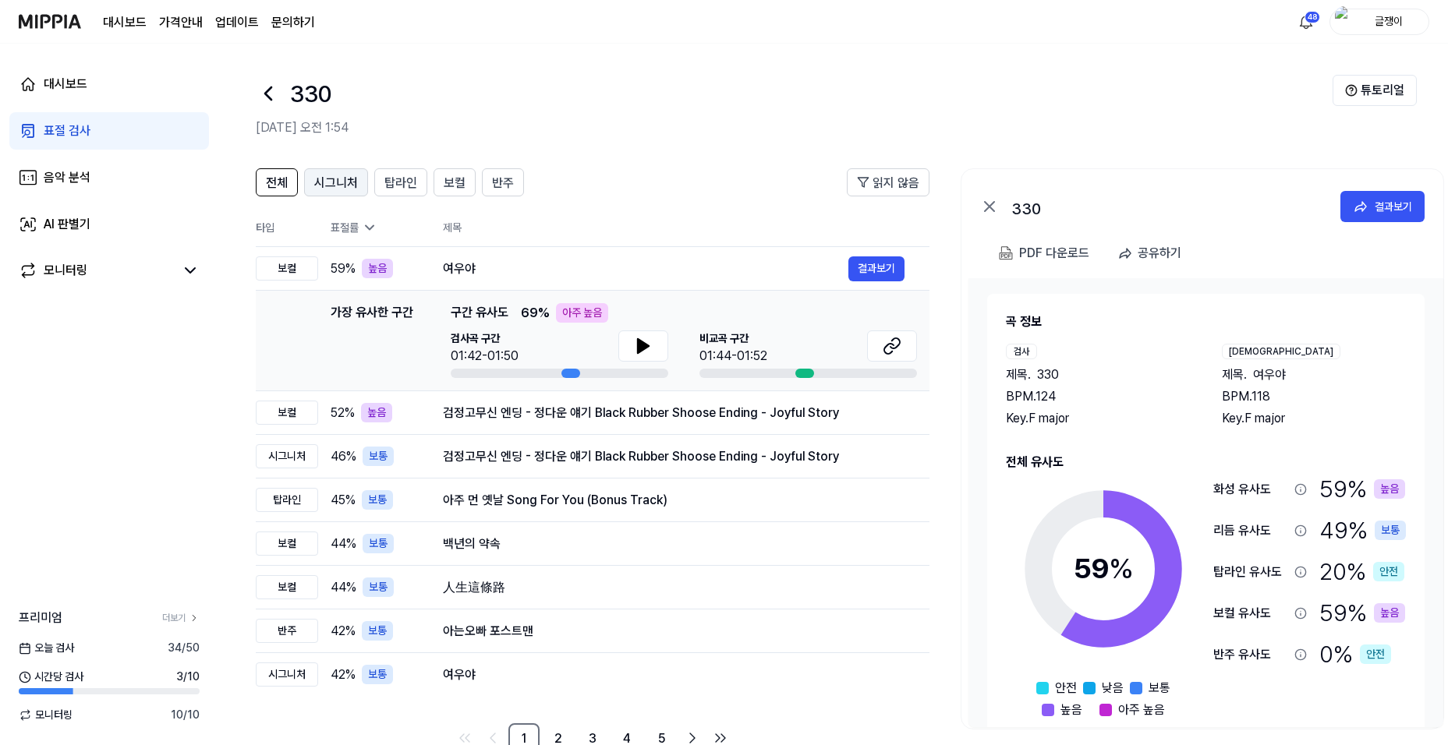
click at [342, 185] on span "시그니처" at bounding box center [336, 183] width 44 height 19
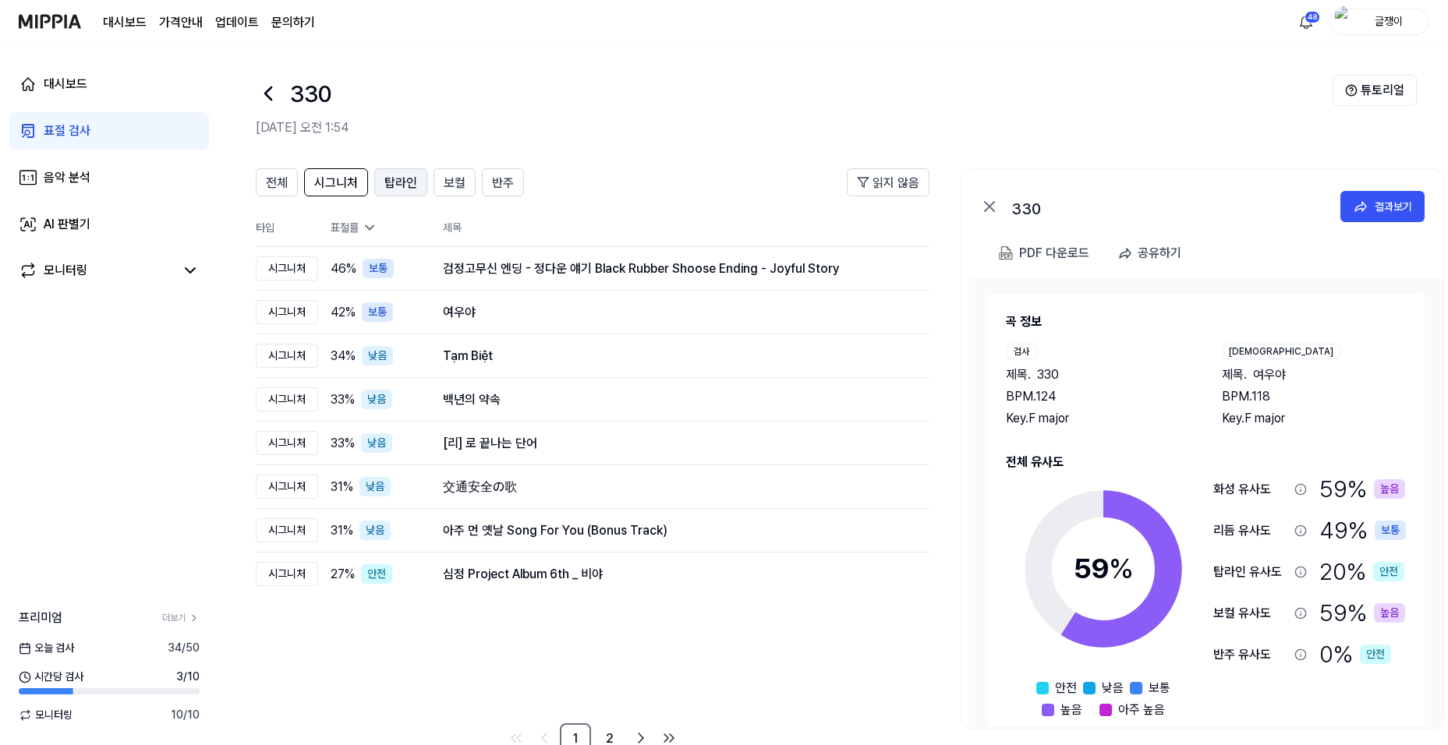
click at [398, 184] on span "탑라인" at bounding box center [400, 183] width 33 height 19
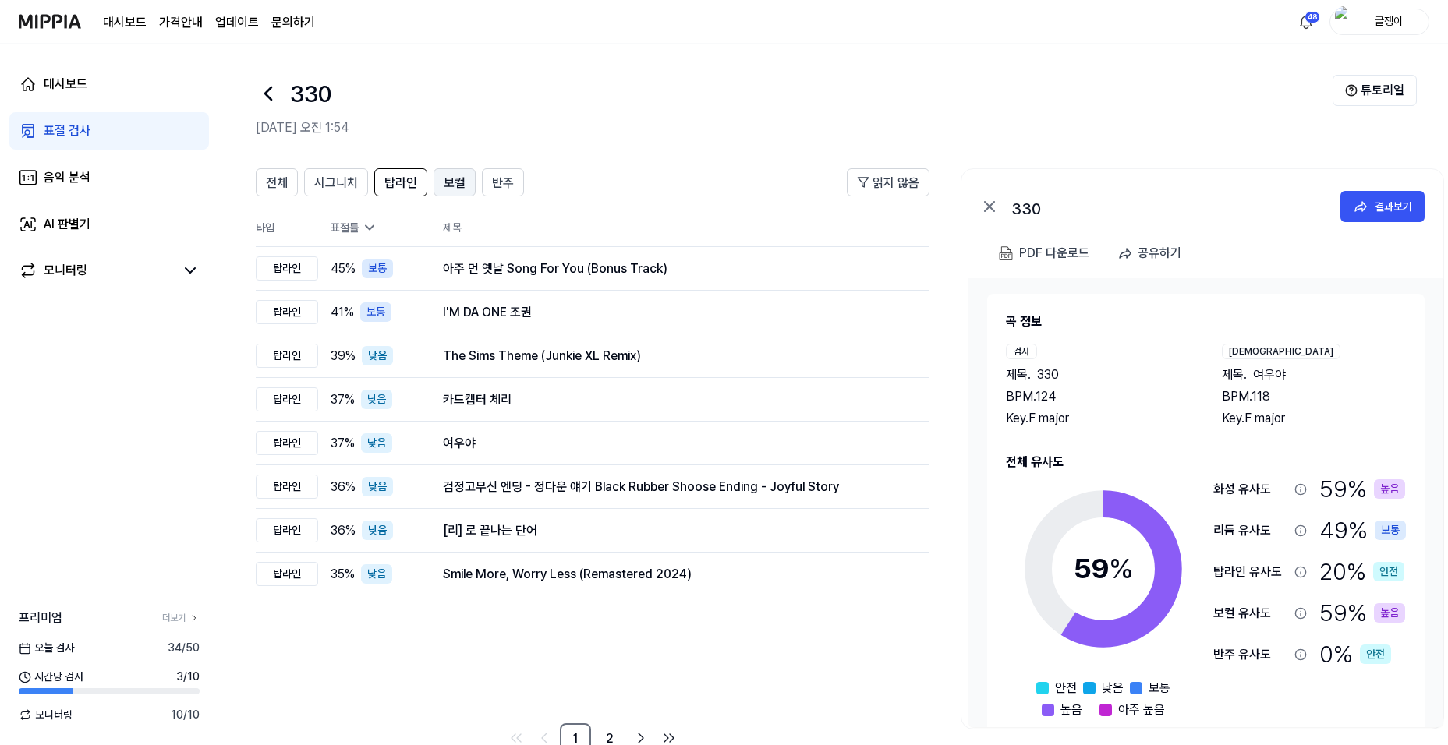
click at [454, 184] on span "보컬" at bounding box center [455, 183] width 22 height 19
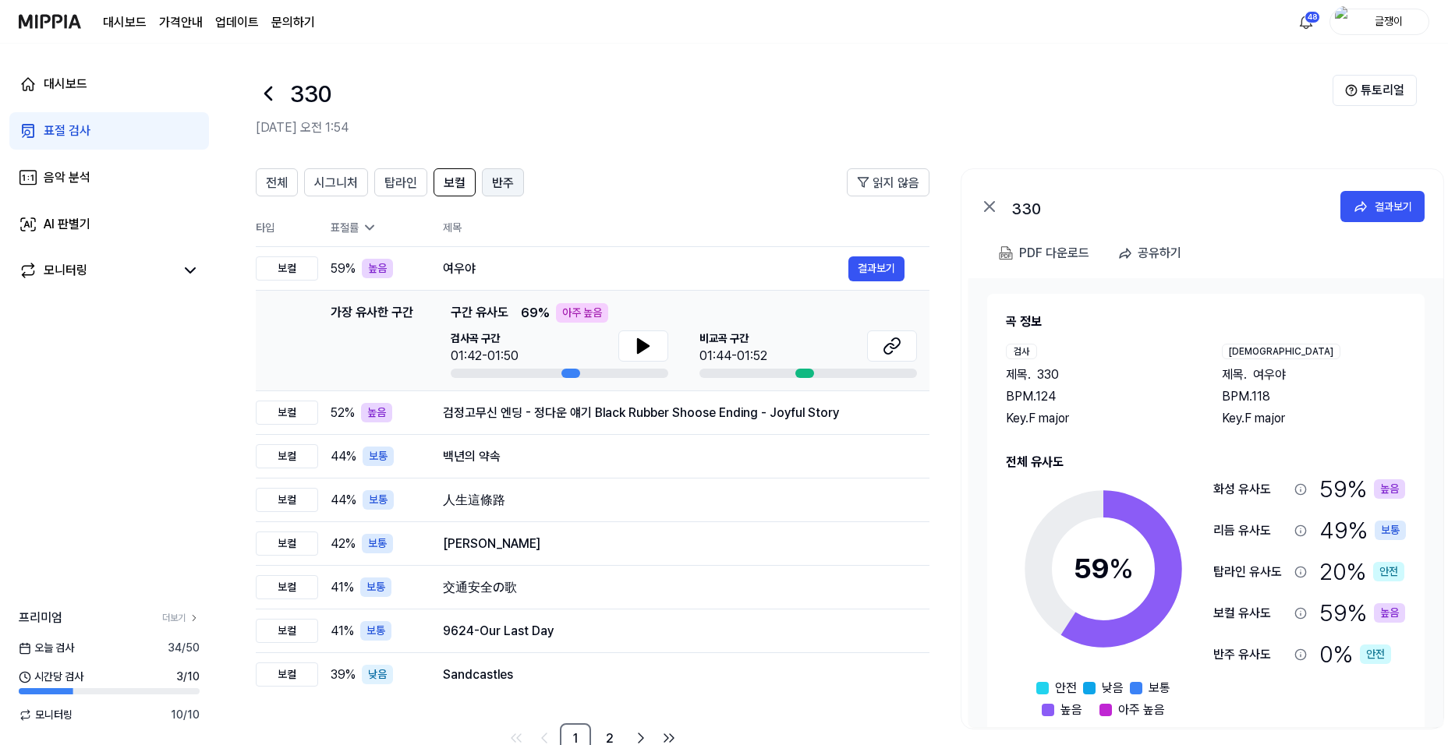
click at [508, 185] on span "반주" at bounding box center [503, 183] width 22 height 19
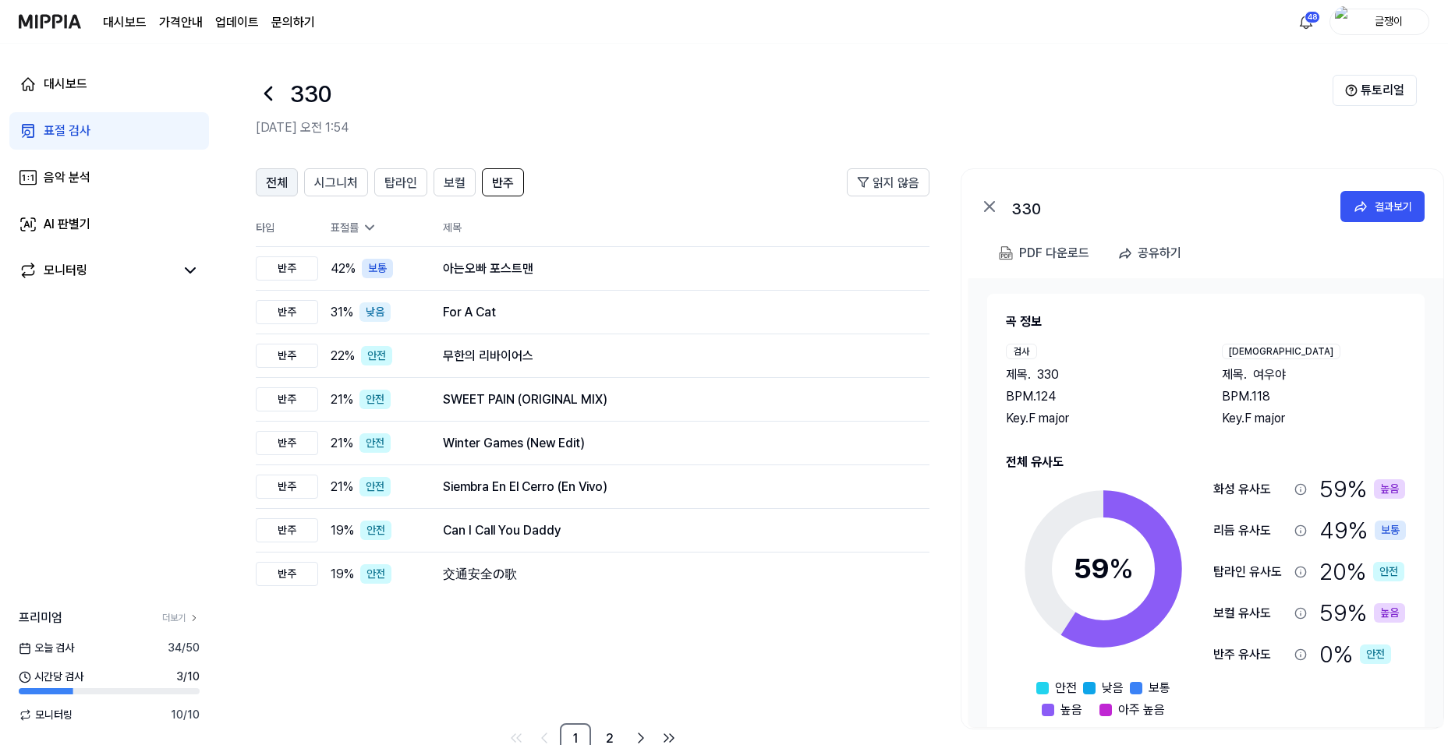
click at [280, 180] on span "전체" at bounding box center [277, 183] width 22 height 19
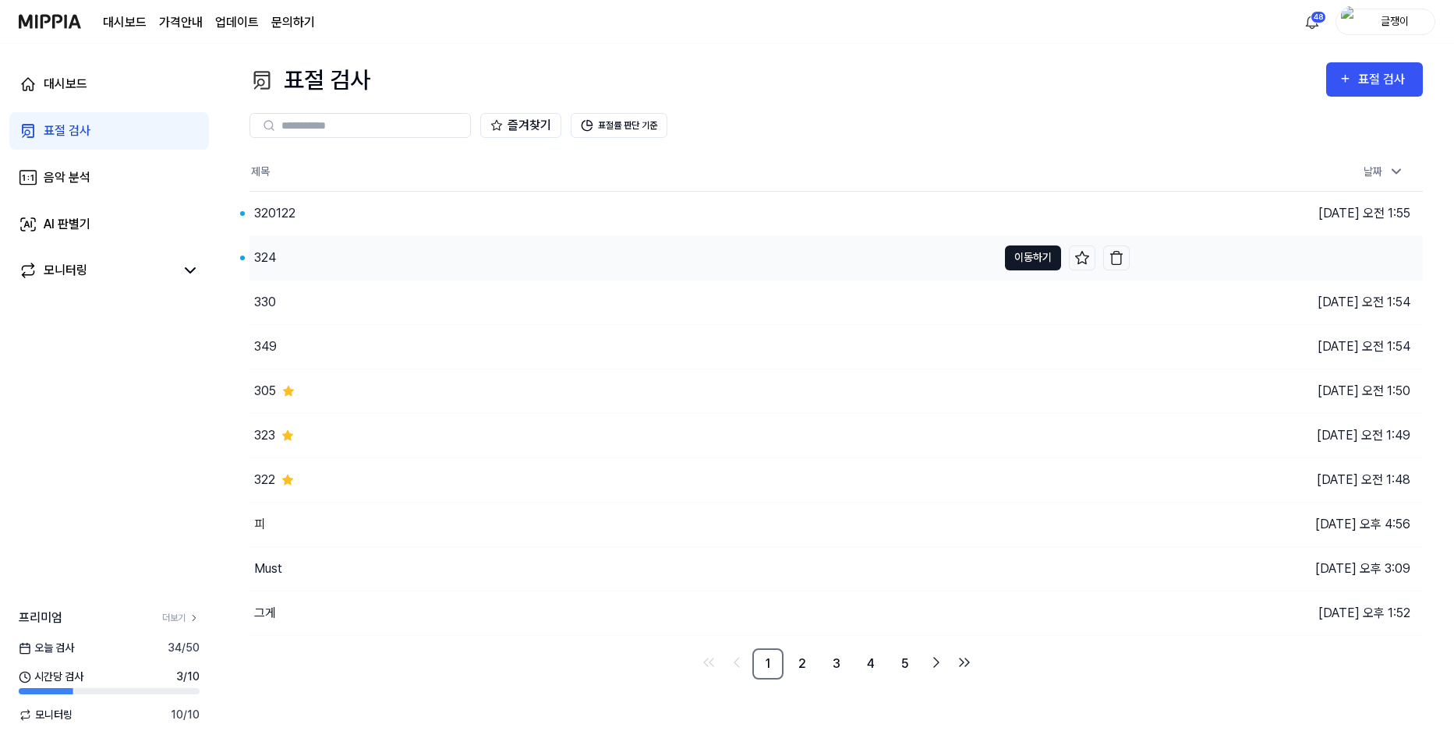
click at [1029, 250] on button "이동하기" at bounding box center [1033, 258] width 56 height 25
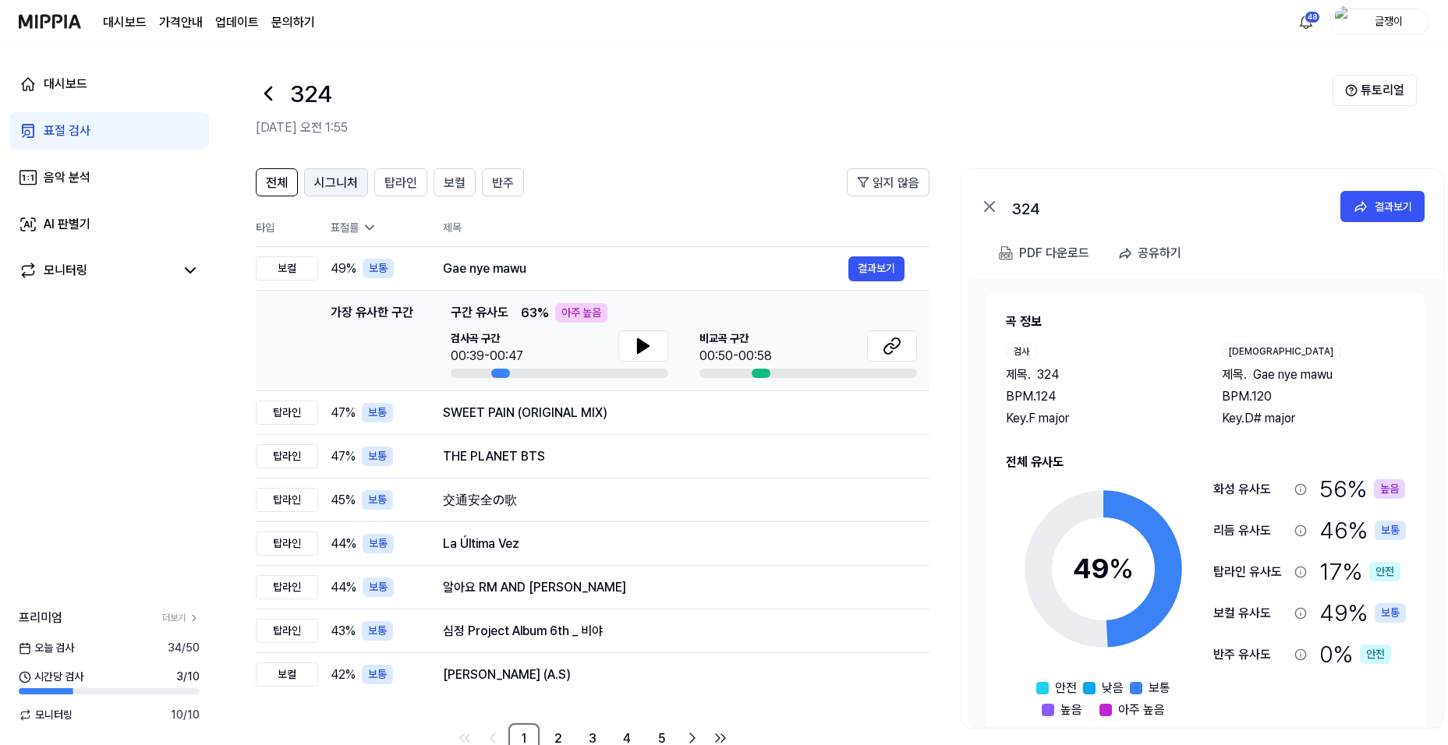
click at [335, 182] on span "시그니처" at bounding box center [336, 183] width 44 height 19
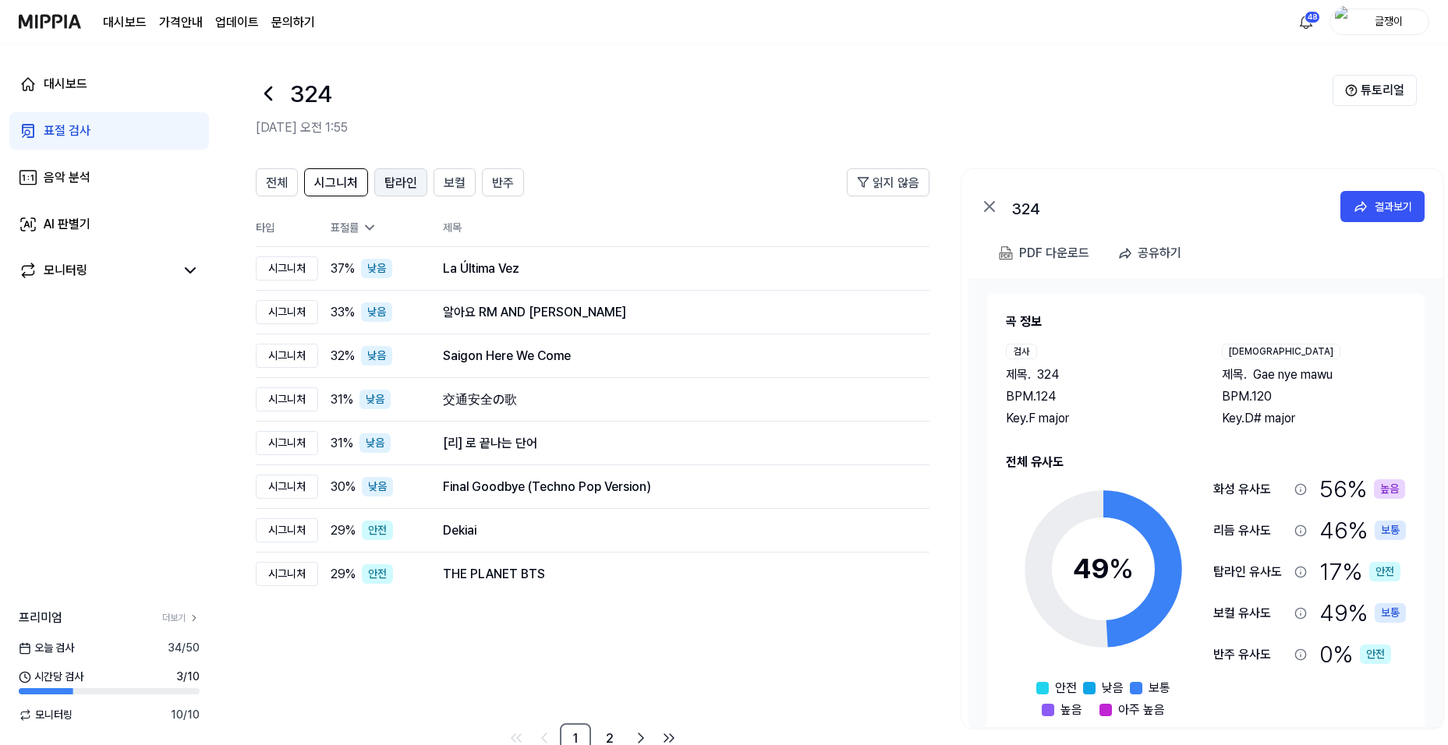
click at [395, 185] on span "탑라인" at bounding box center [400, 183] width 33 height 19
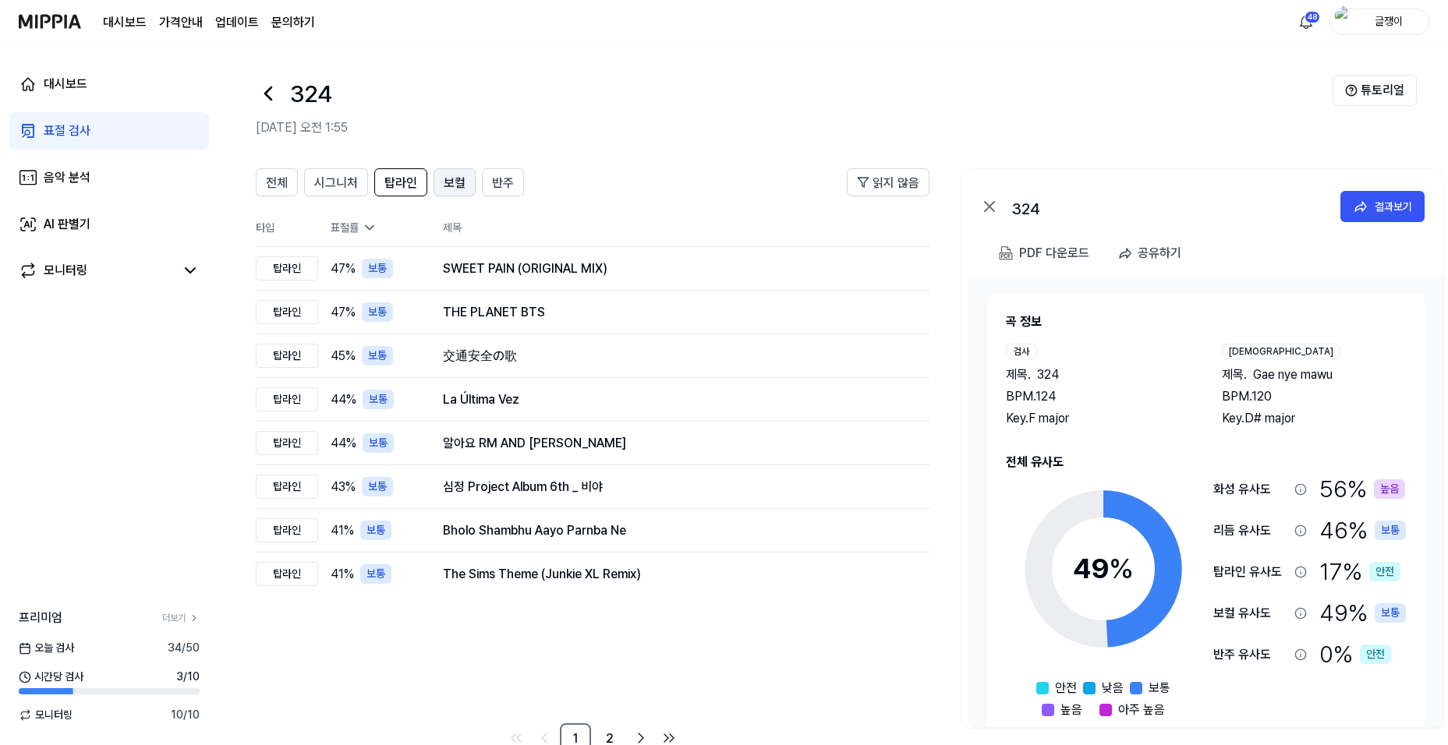
click at [444, 186] on span "보컬" at bounding box center [455, 183] width 22 height 19
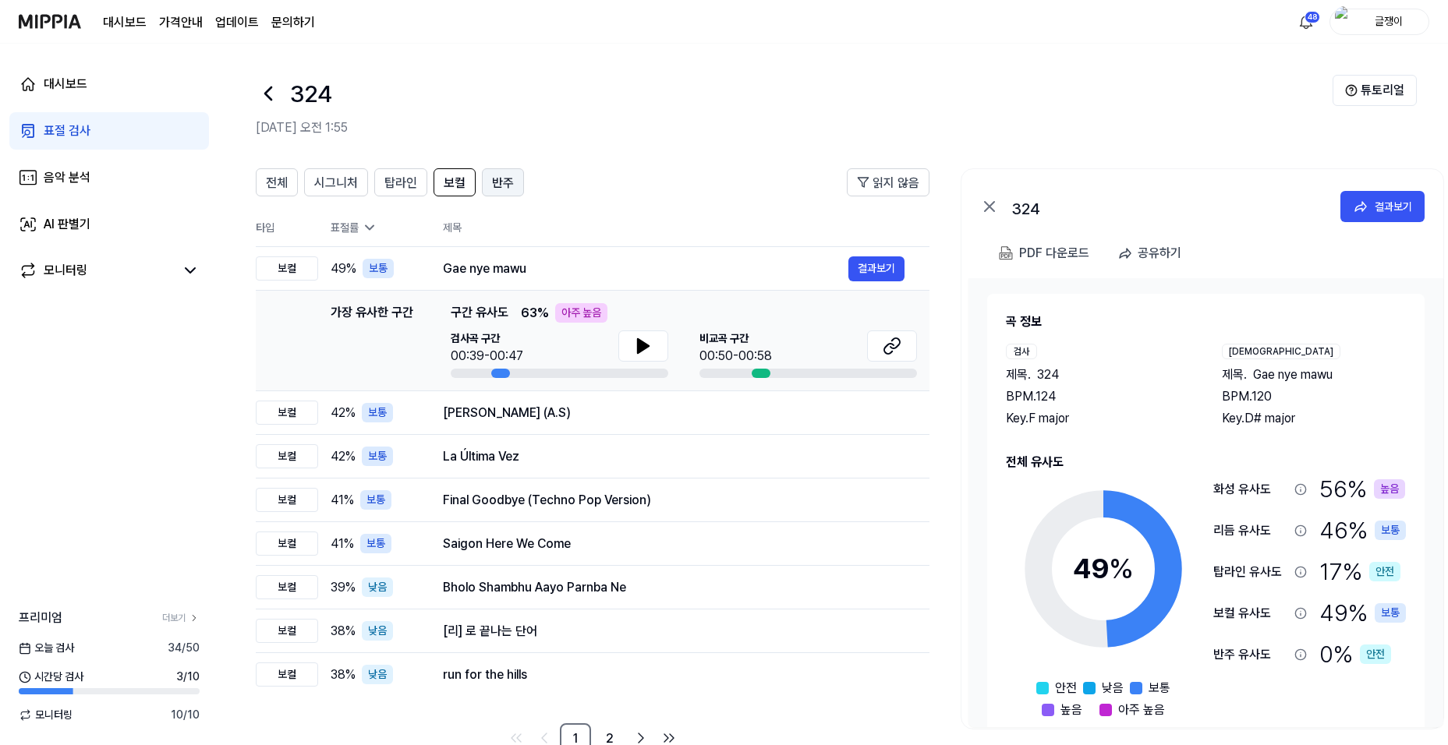
click at [512, 182] on button "반주" at bounding box center [503, 182] width 42 height 28
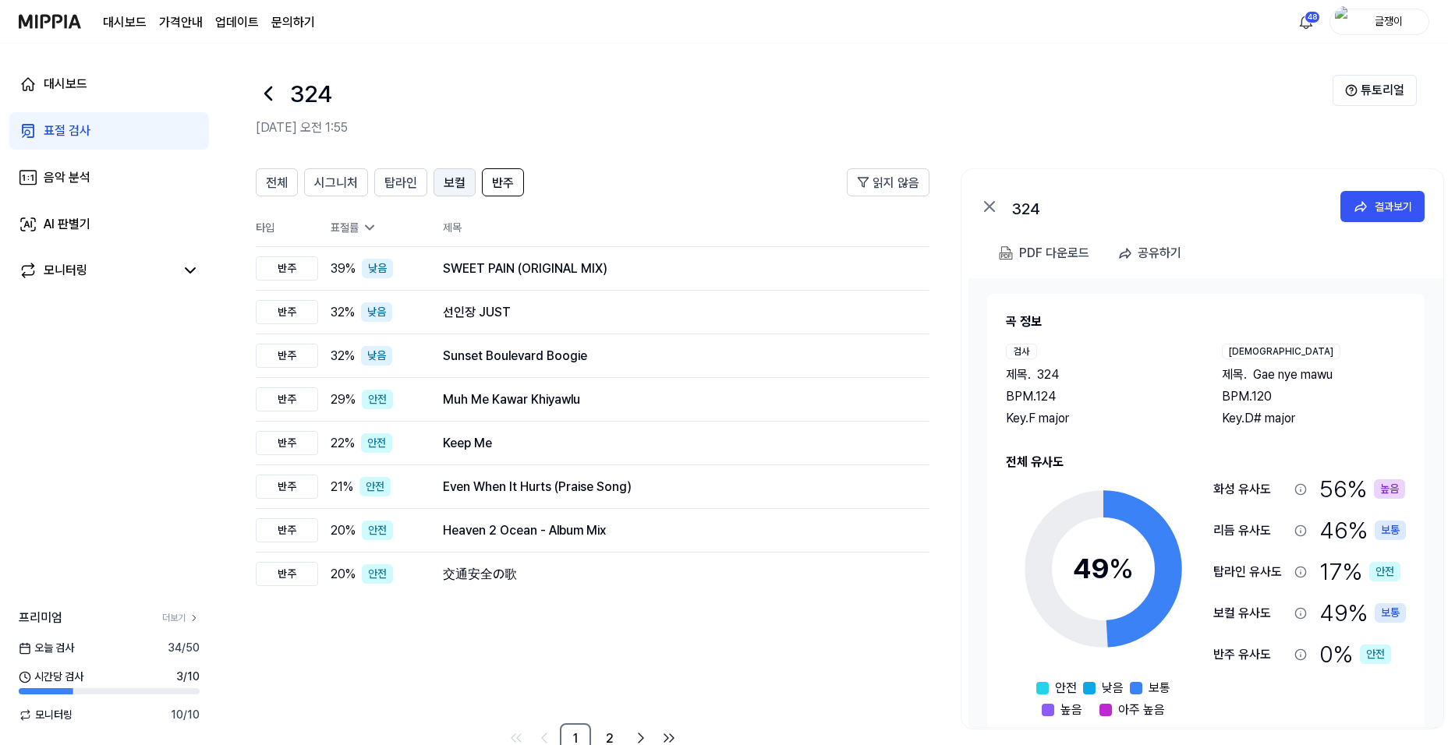
click at [449, 185] on span "보컬" at bounding box center [455, 183] width 22 height 19
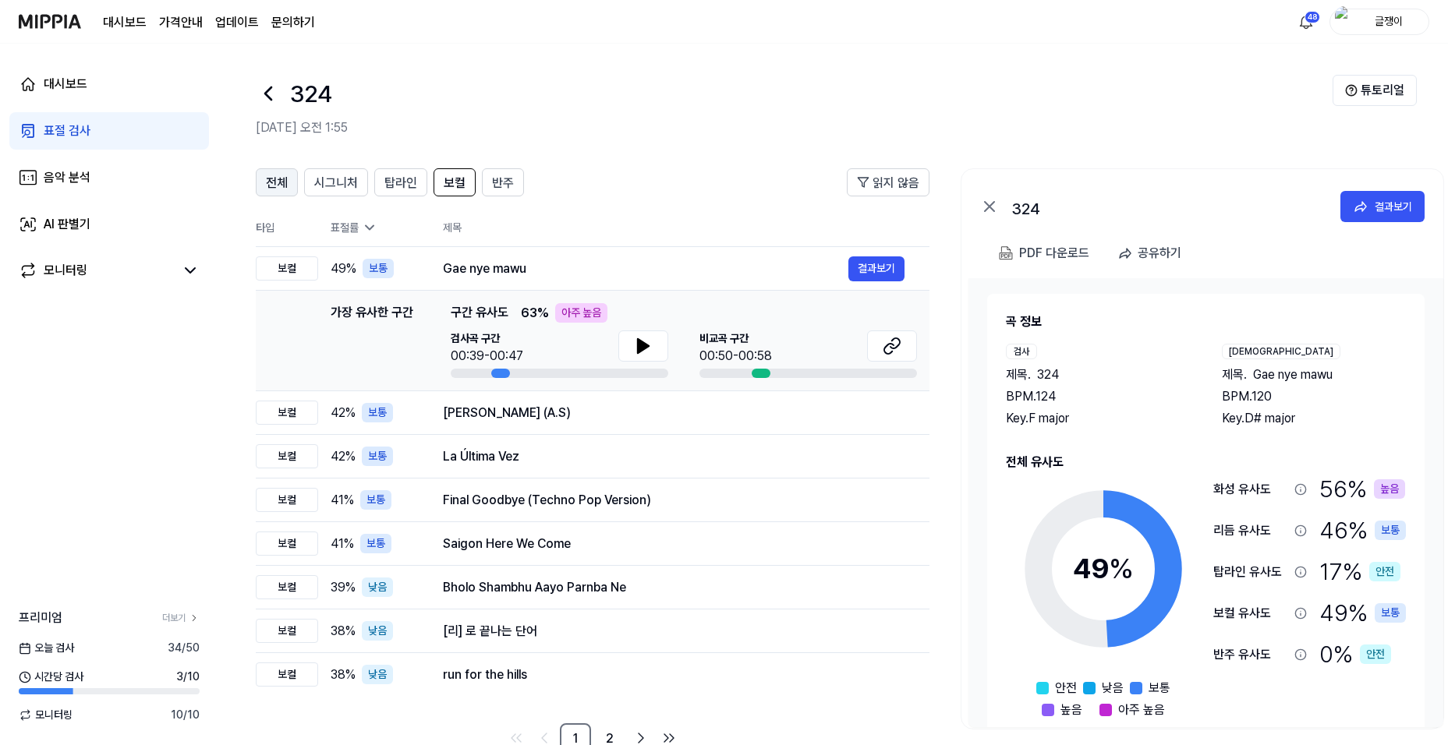
click at [276, 181] on span "전체" at bounding box center [277, 183] width 22 height 19
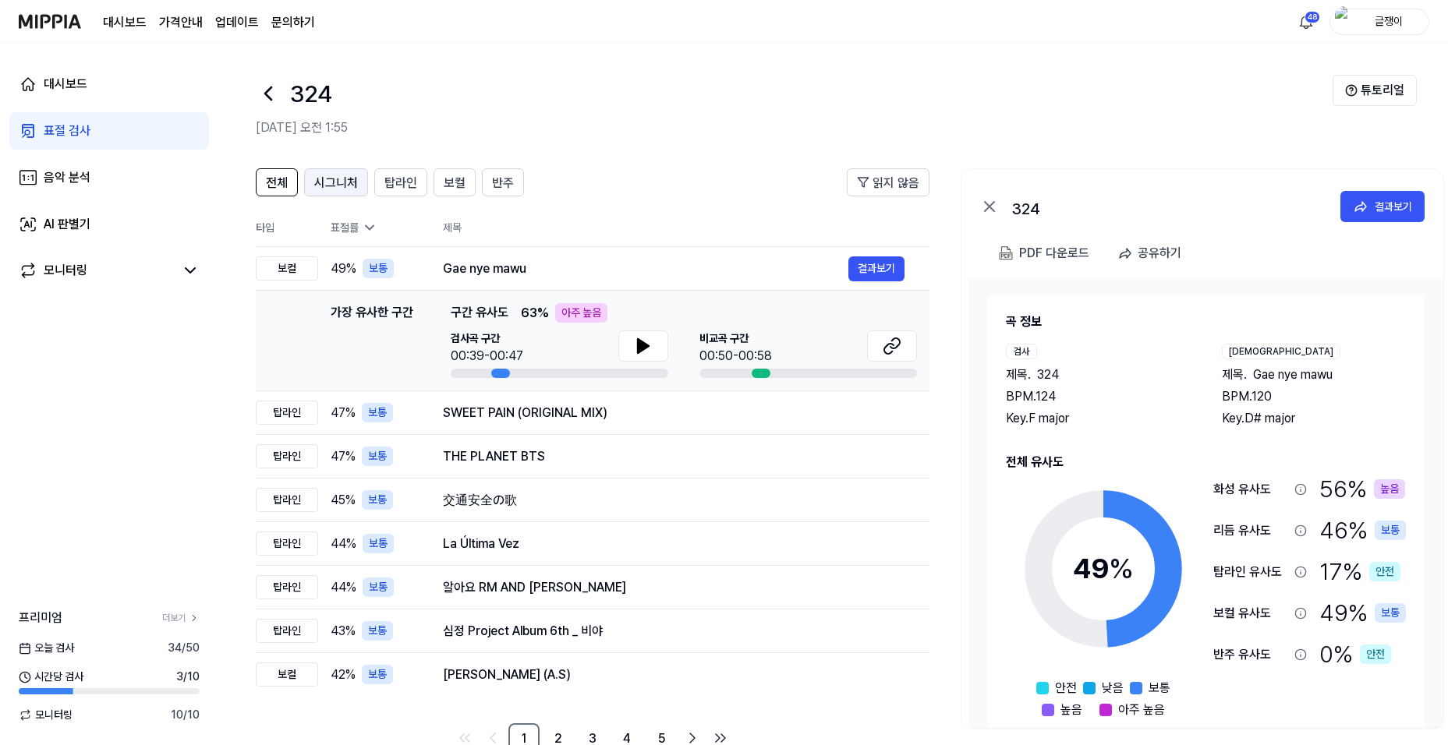
click at [330, 185] on span "시그니처" at bounding box center [336, 183] width 44 height 19
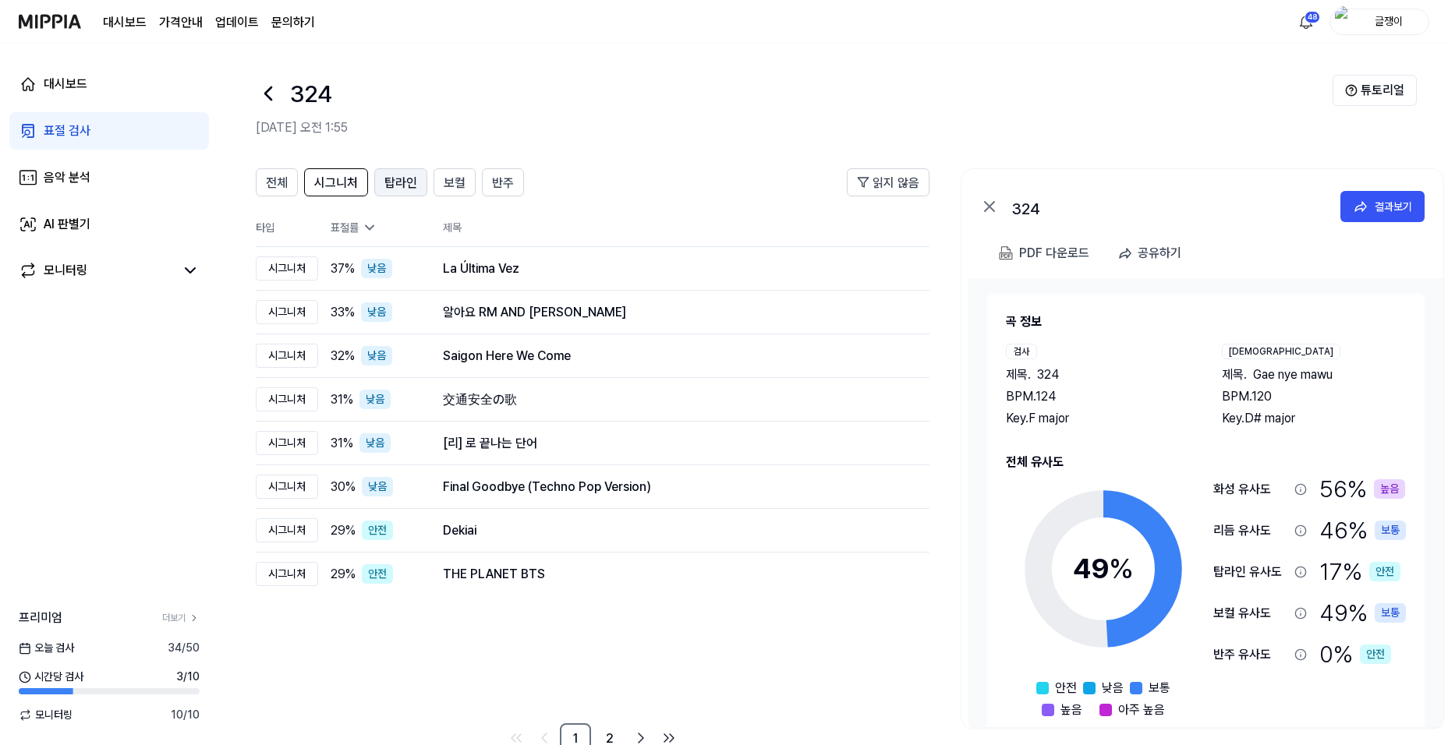
click at [391, 183] on span "탑라인" at bounding box center [400, 183] width 33 height 19
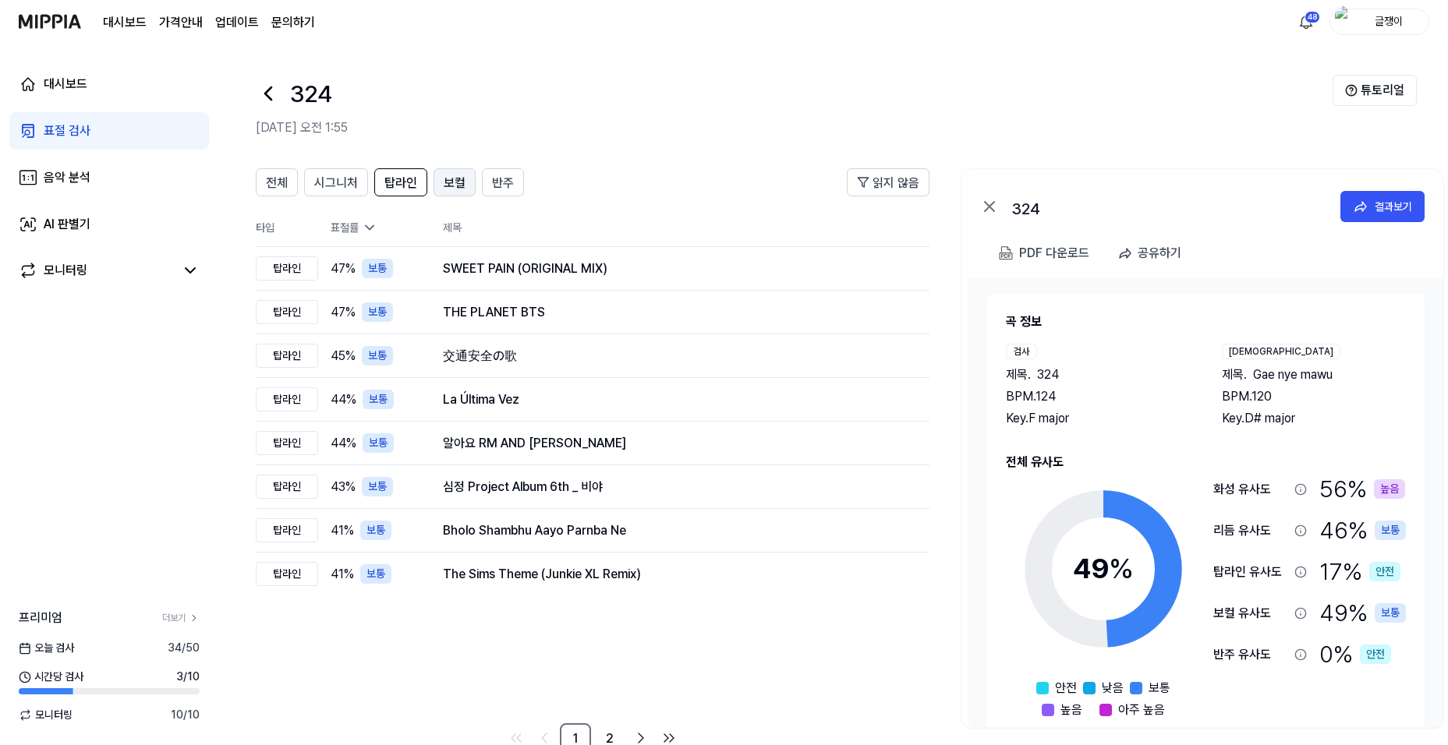
click at [447, 182] on span "보컬" at bounding box center [455, 183] width 22 height 19
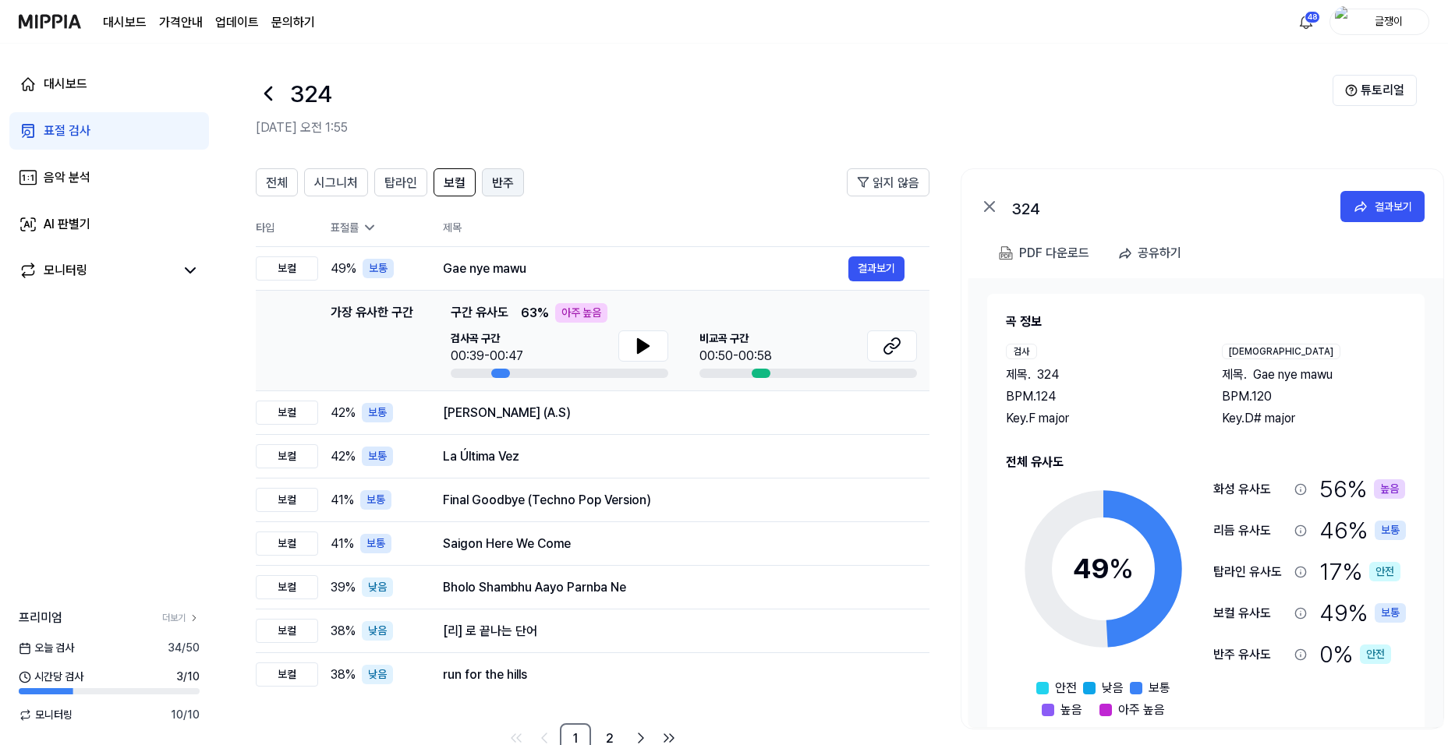
click at [499, 180] on span "반주" at bounding box center [503, 183] width 22 height 19
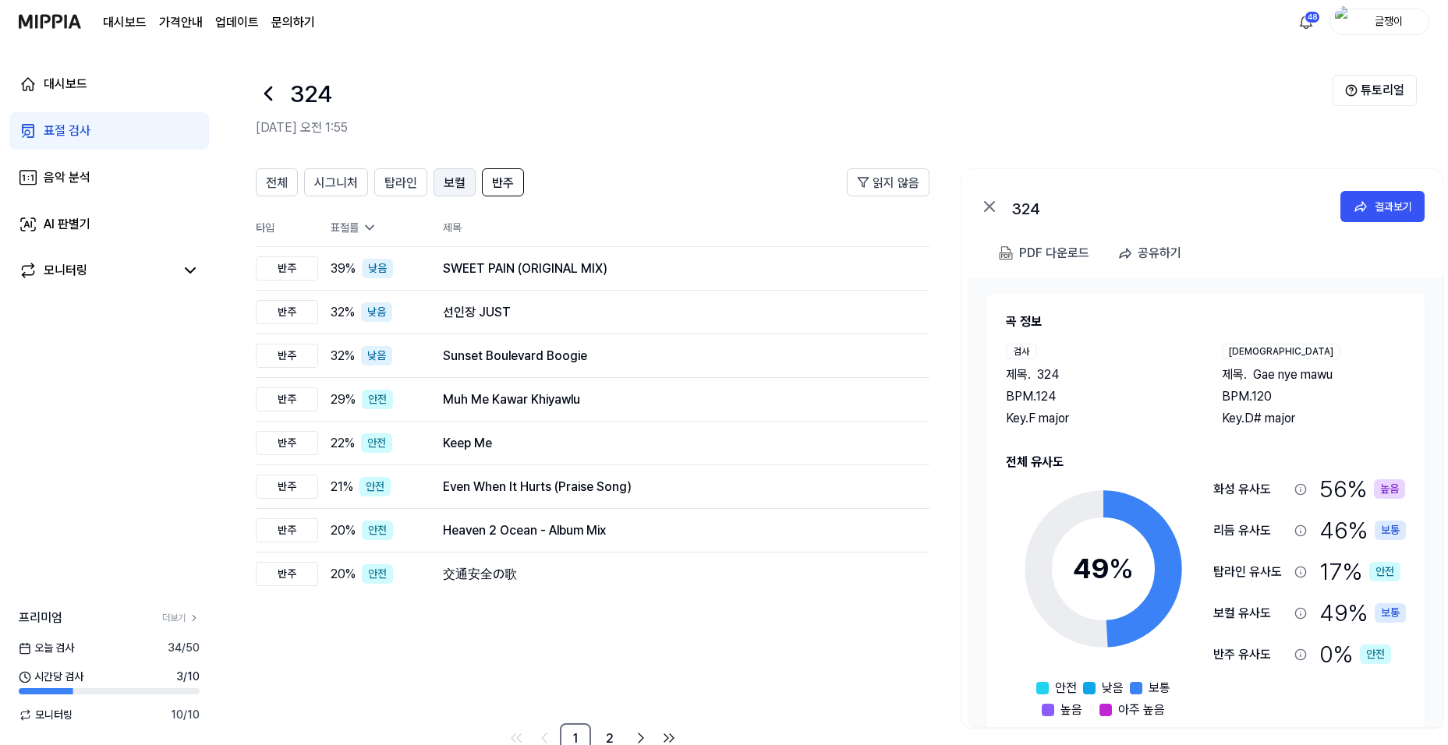
click at [453, 182] on span "보컬" at bounding box center [455, 183] width 22 height 19
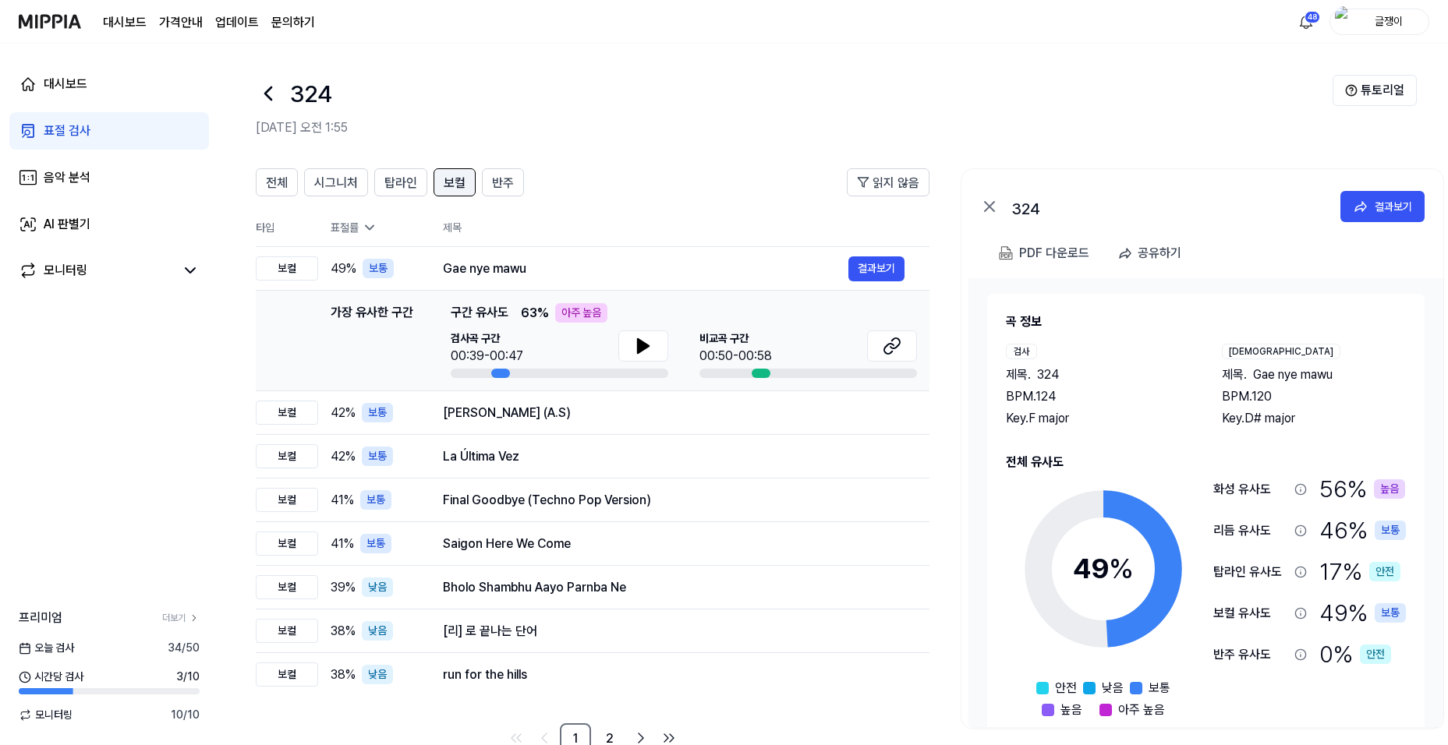
click at [453, 182] on span "보컬" at bounding box center [455, 183] width 22 height 19
click at [876, 268] on button "결과보기" at bounding box center [876, 269] width 56 height 25
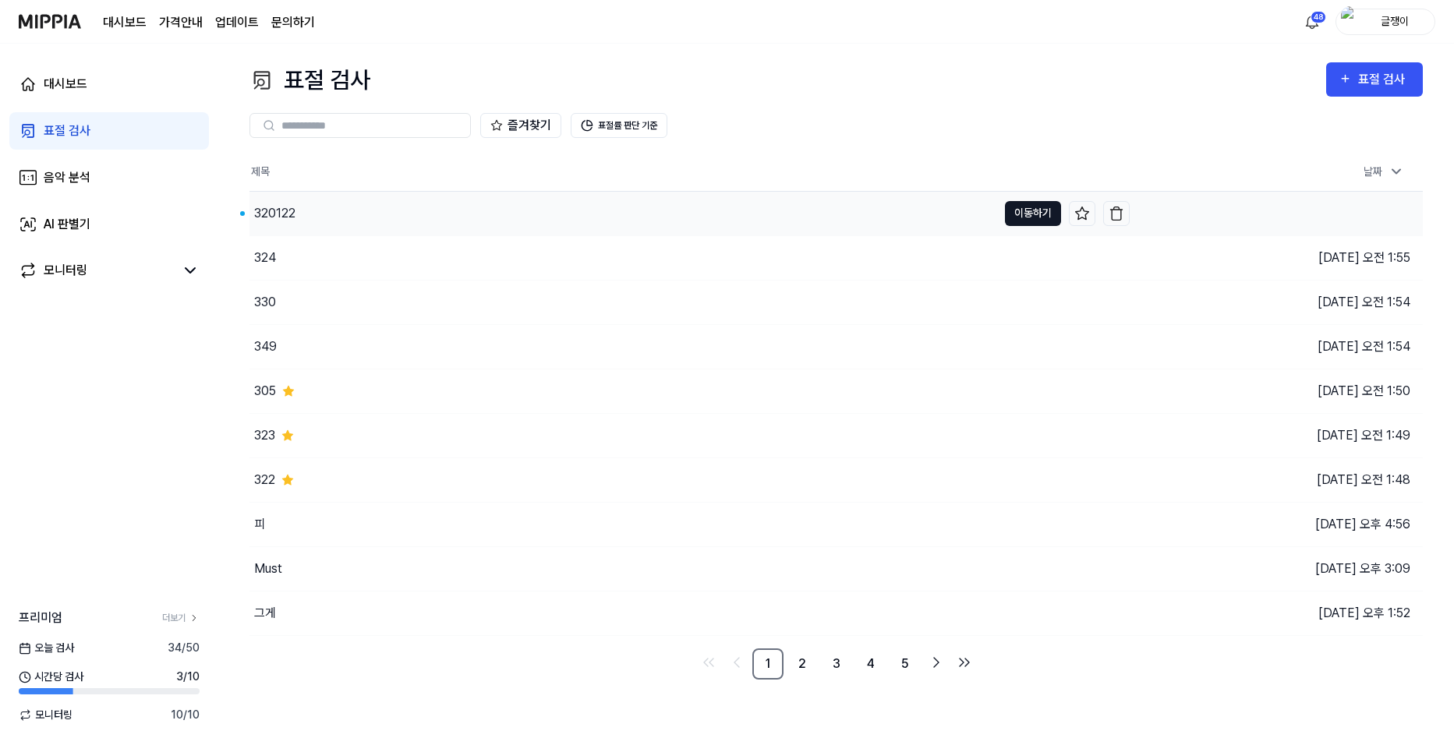
click at [1027, 208] on button "이동하기" at bounding box center [1033, 213] width 56 height 25
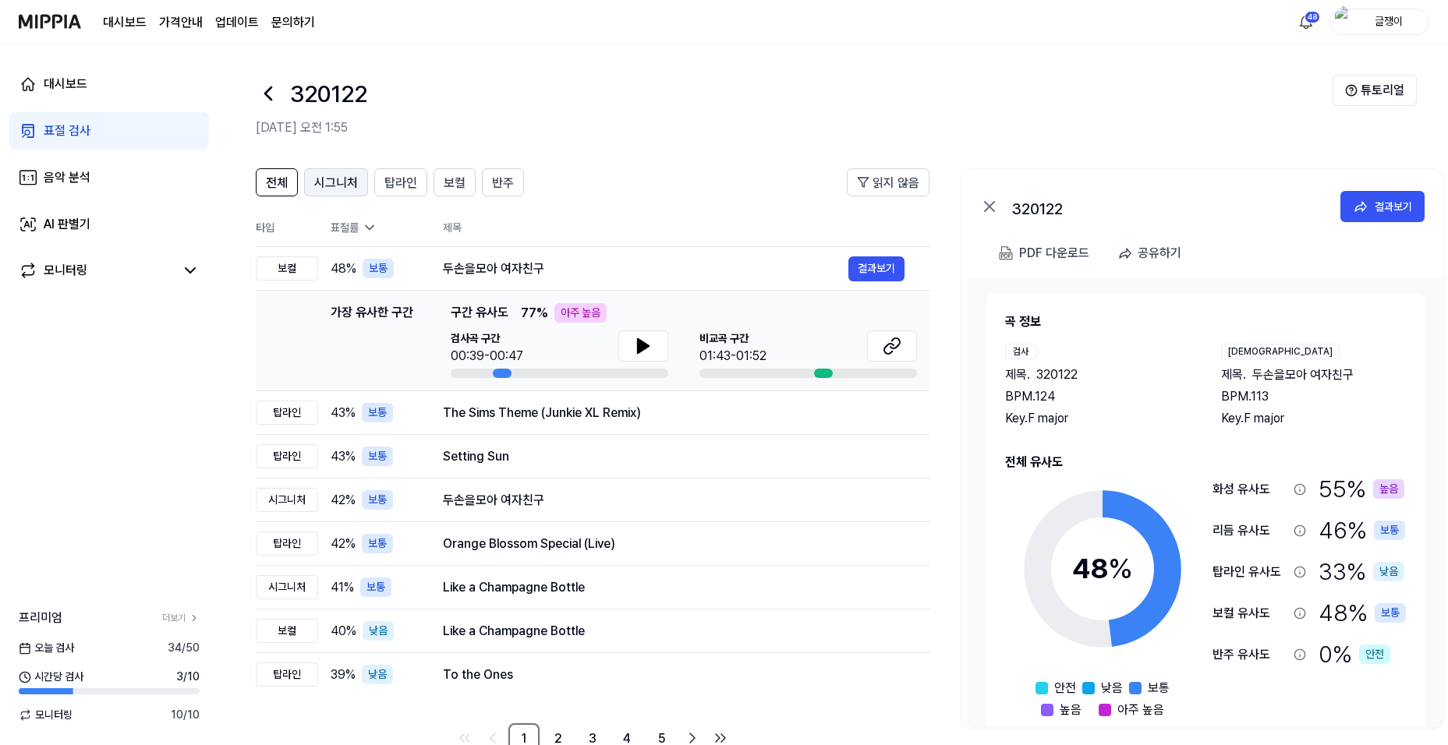
click at [340, 185] on span "시그니처" at bounding box center [336, 183] width 44 height 19
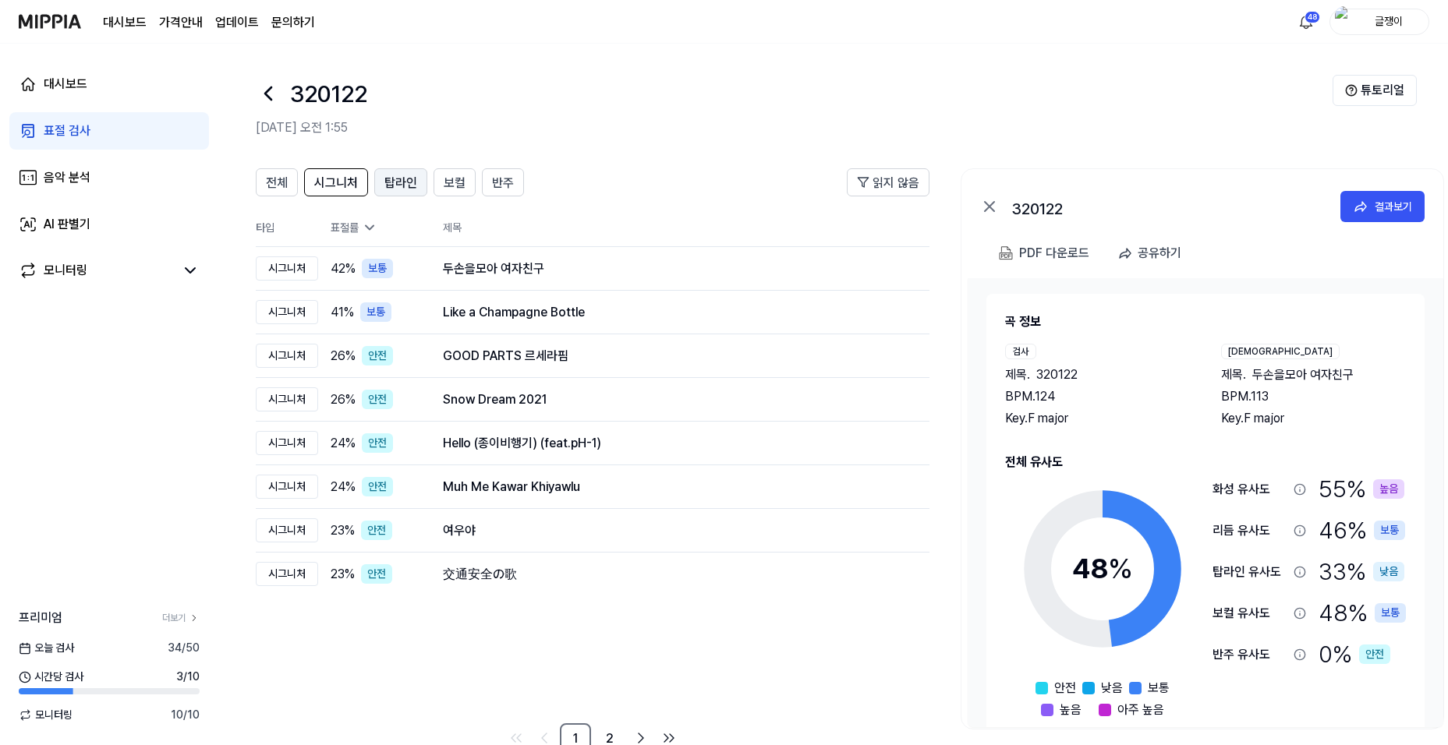
click at [391, 182] on span "탑라인" at bounding box center [400, 183] width 33 height 19
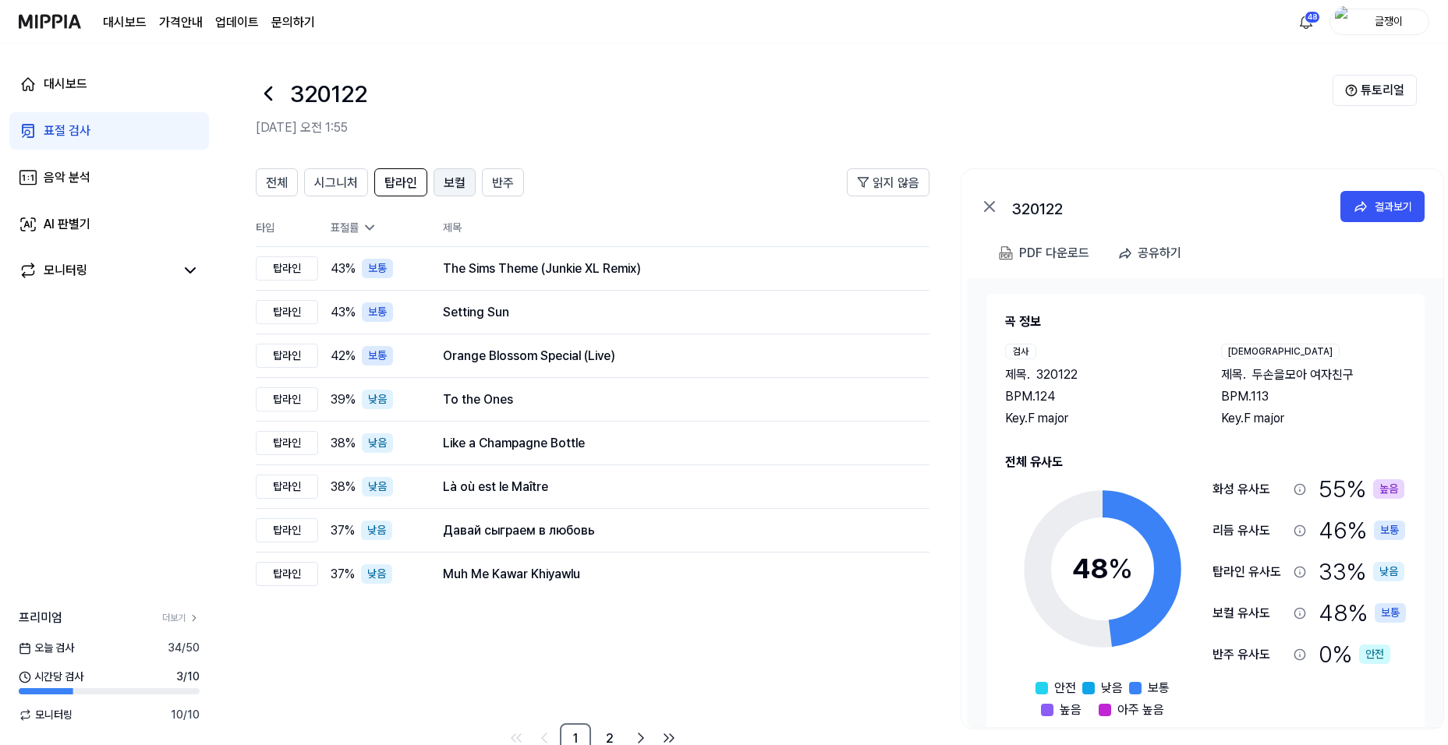
click at [448, 181] on span "보컬" at bounding box center [455, 183] width 22 height 19
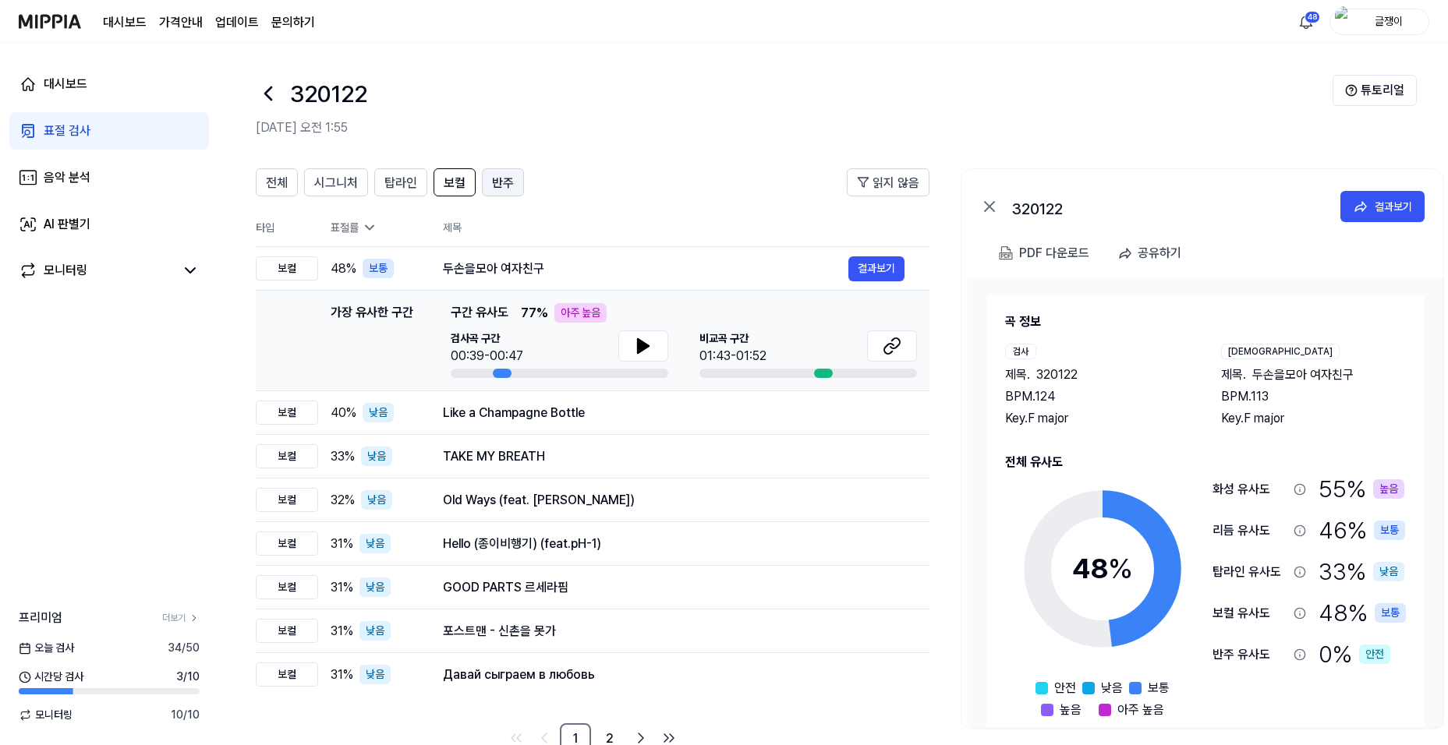
click at [506, 185] on span "반주" at bounding box center [503, 183] width 22 height 19
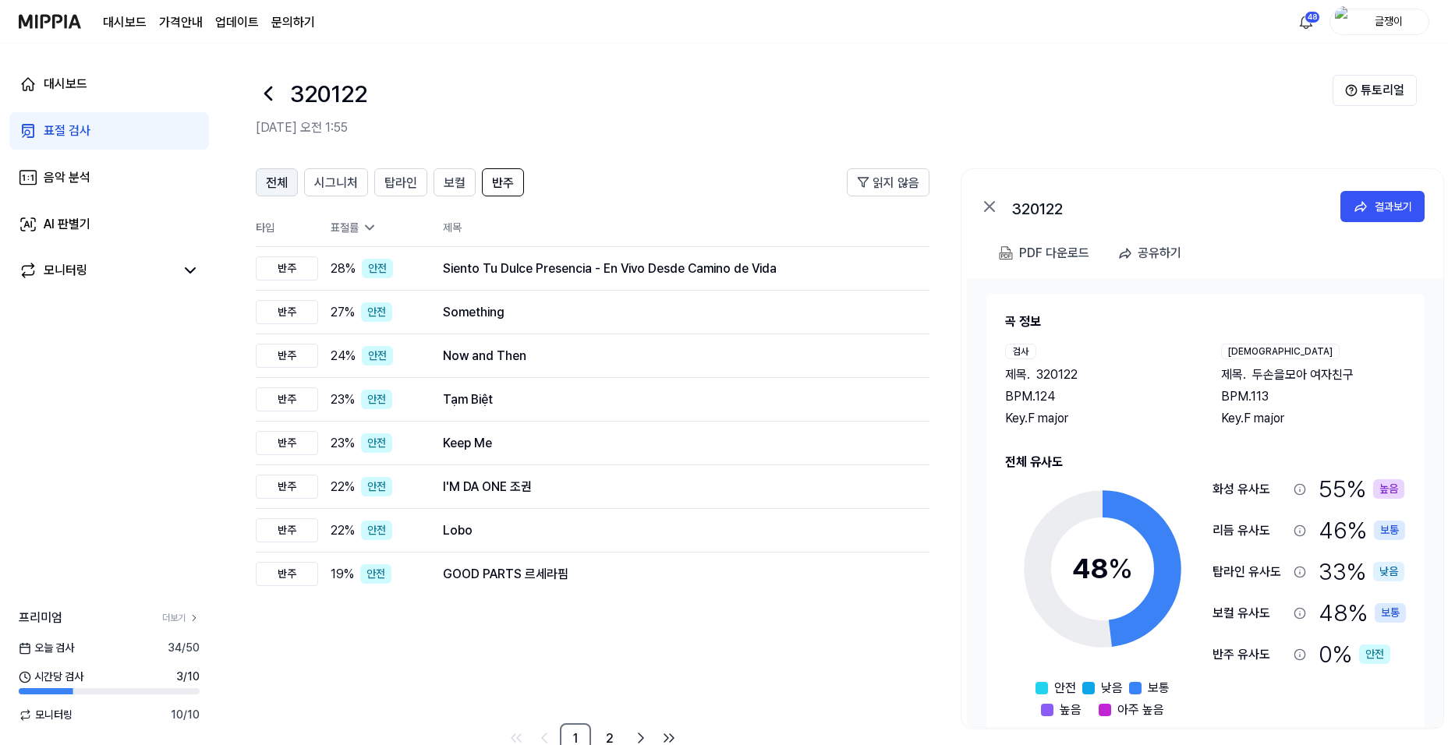
click at [286, 185] on span "전체" at bounding box center [277, 183] width 22 height 19
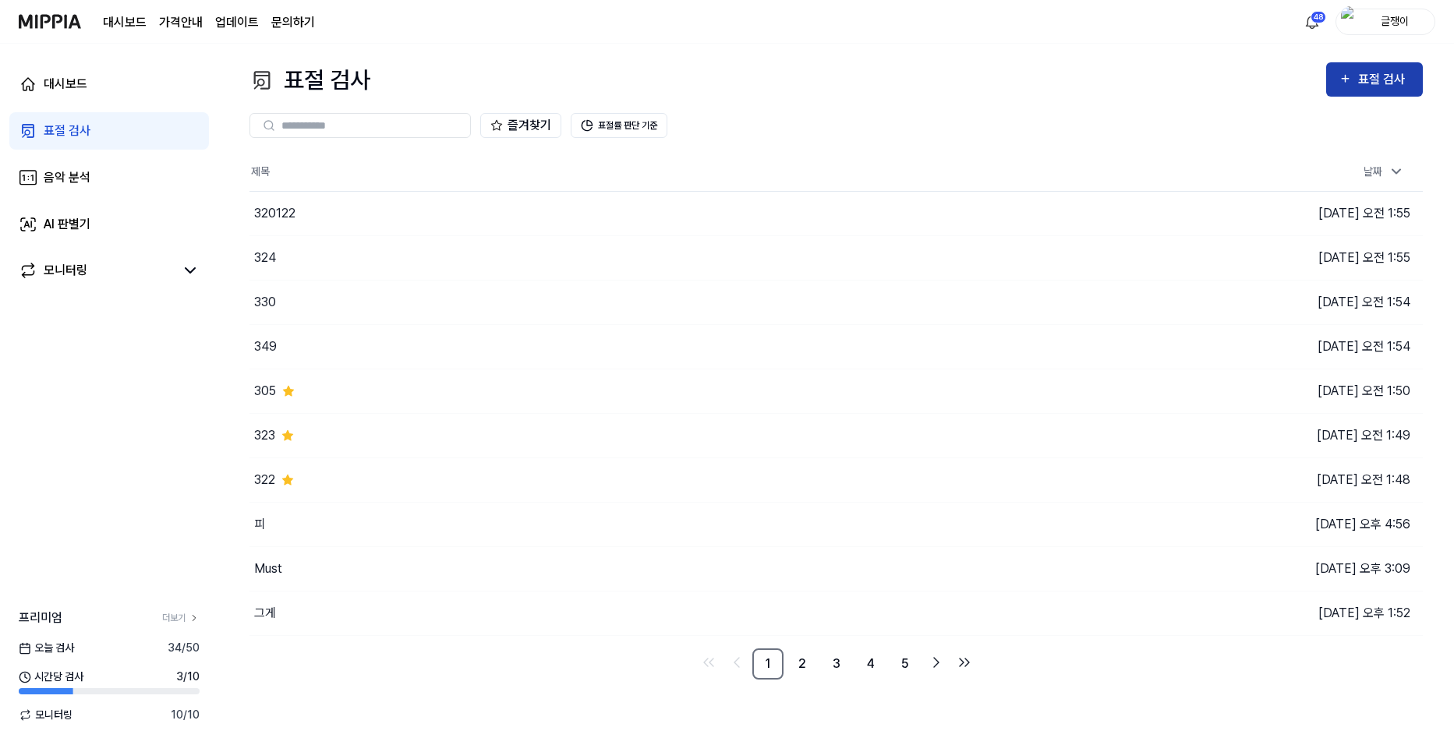
click at [1342, 73] on icon "button" at bounding box center [1345, 78] width 13 height 19
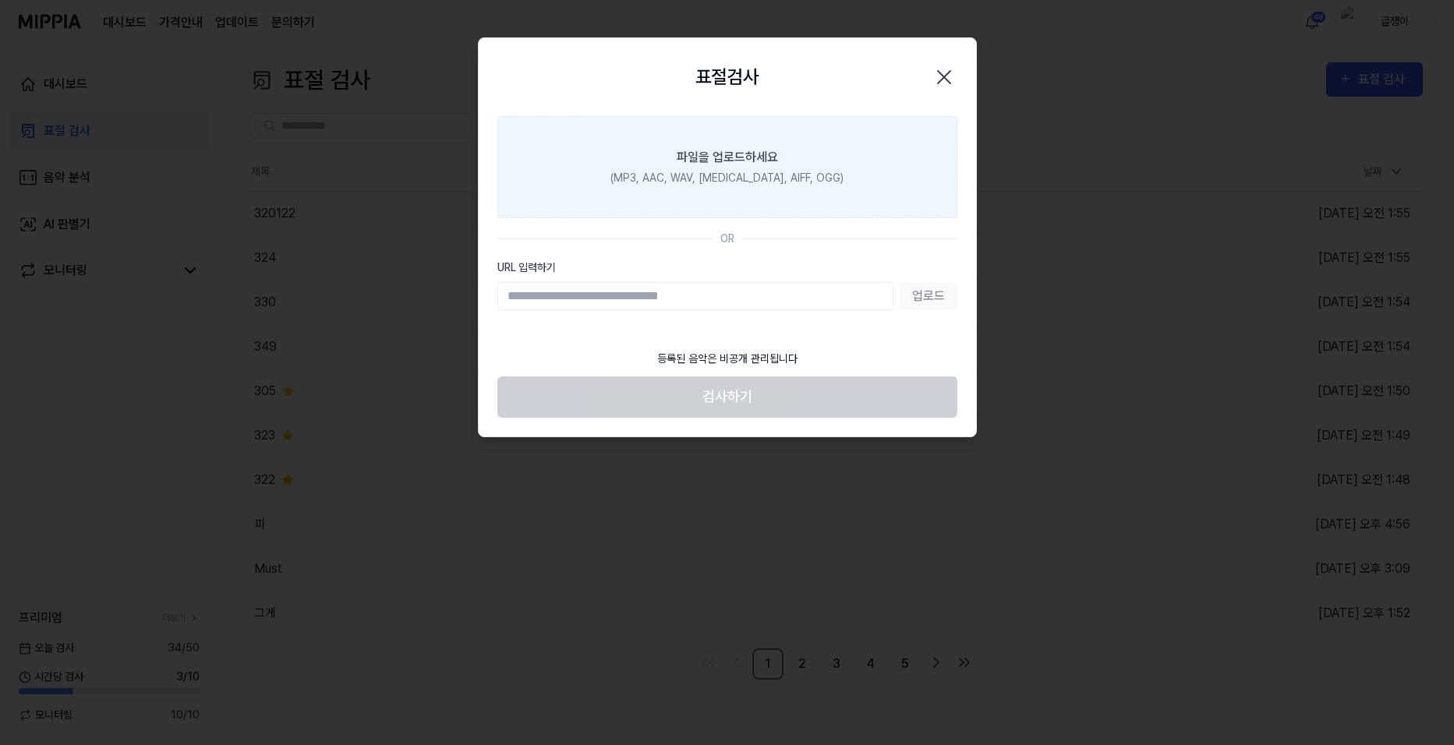
click at [720, 149] on div "파일을 업로드하세요" at bounding box center [727, 157] width 101 height 19
click at [0, 0] on input "파일을 업로드하세요 (MP3, AAC, WAV, FLAC, AIFF, OGG)" at bounding box center [0, 0] width 0 height 0
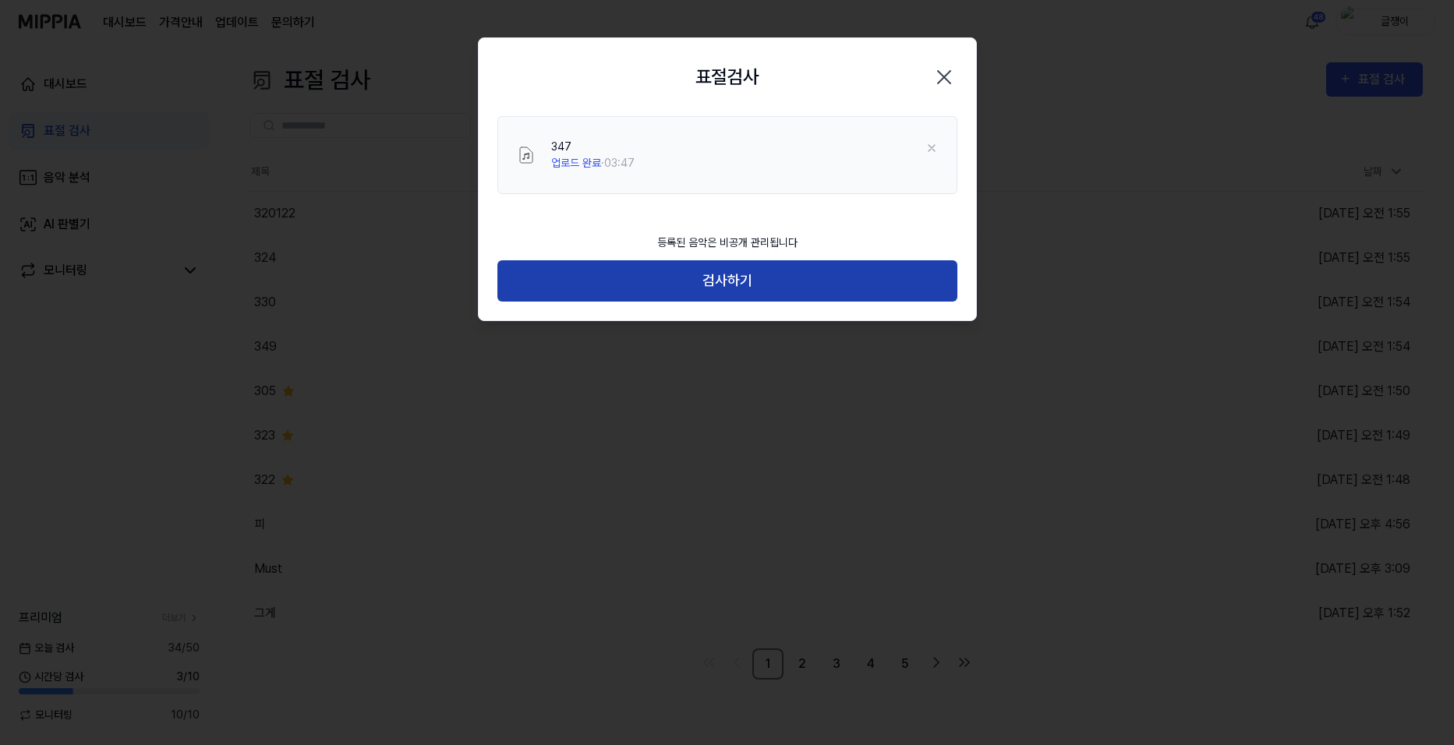
click at [727, 275] on button "검사하기" at bounding box center [727, 280] width 460 height 41
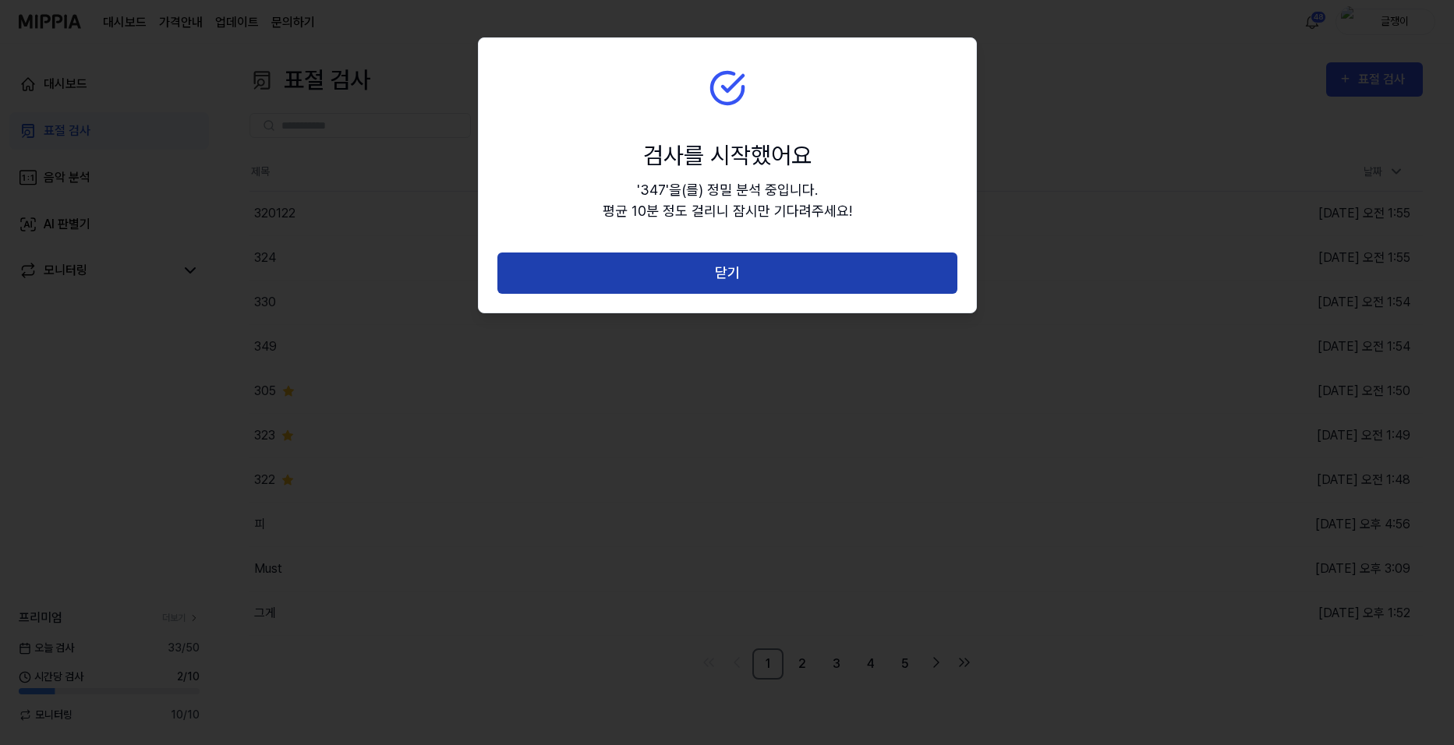
click at [730, 266] on button "닫기" at bounding box center [727, 273] width 460 height 41
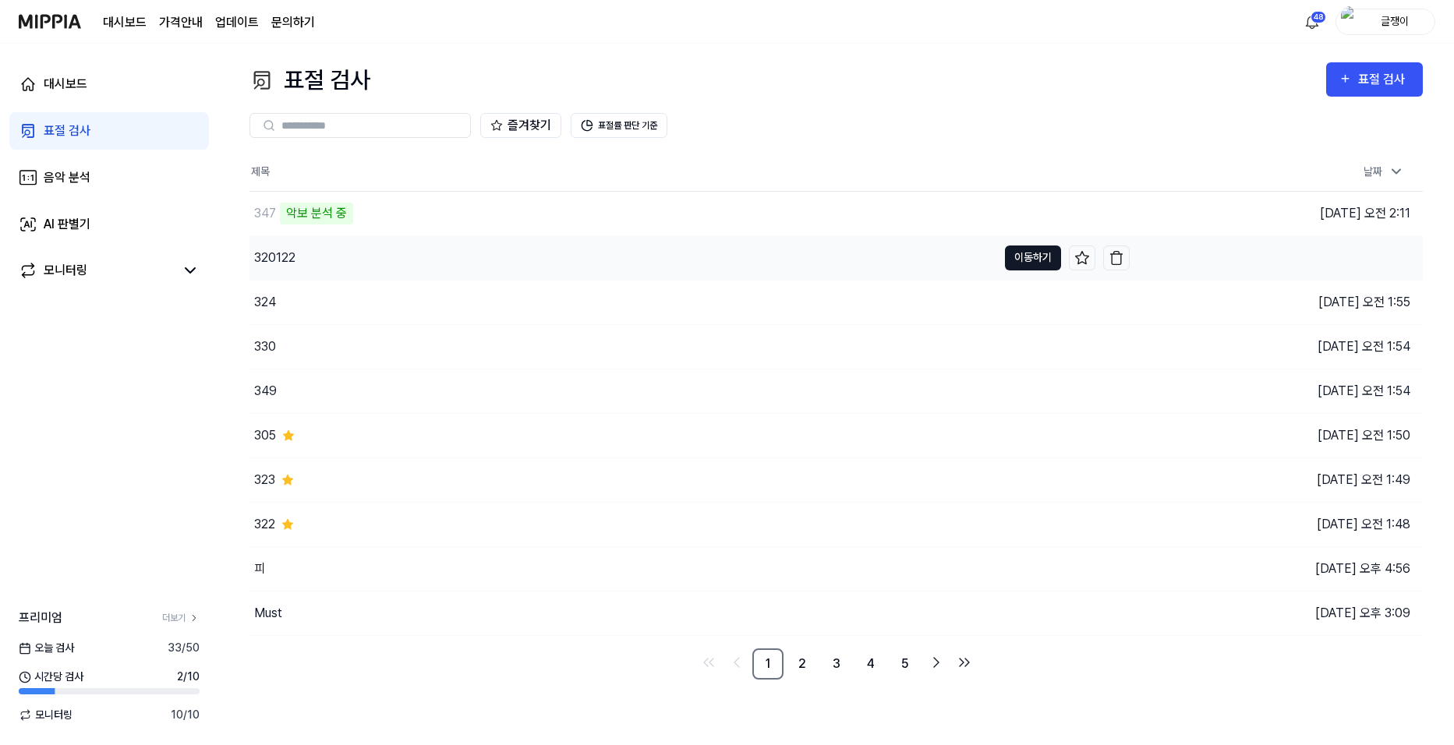
click at [1029, 258] on button "이동하기" at bounding box center [1033, 258] width 56 height 25
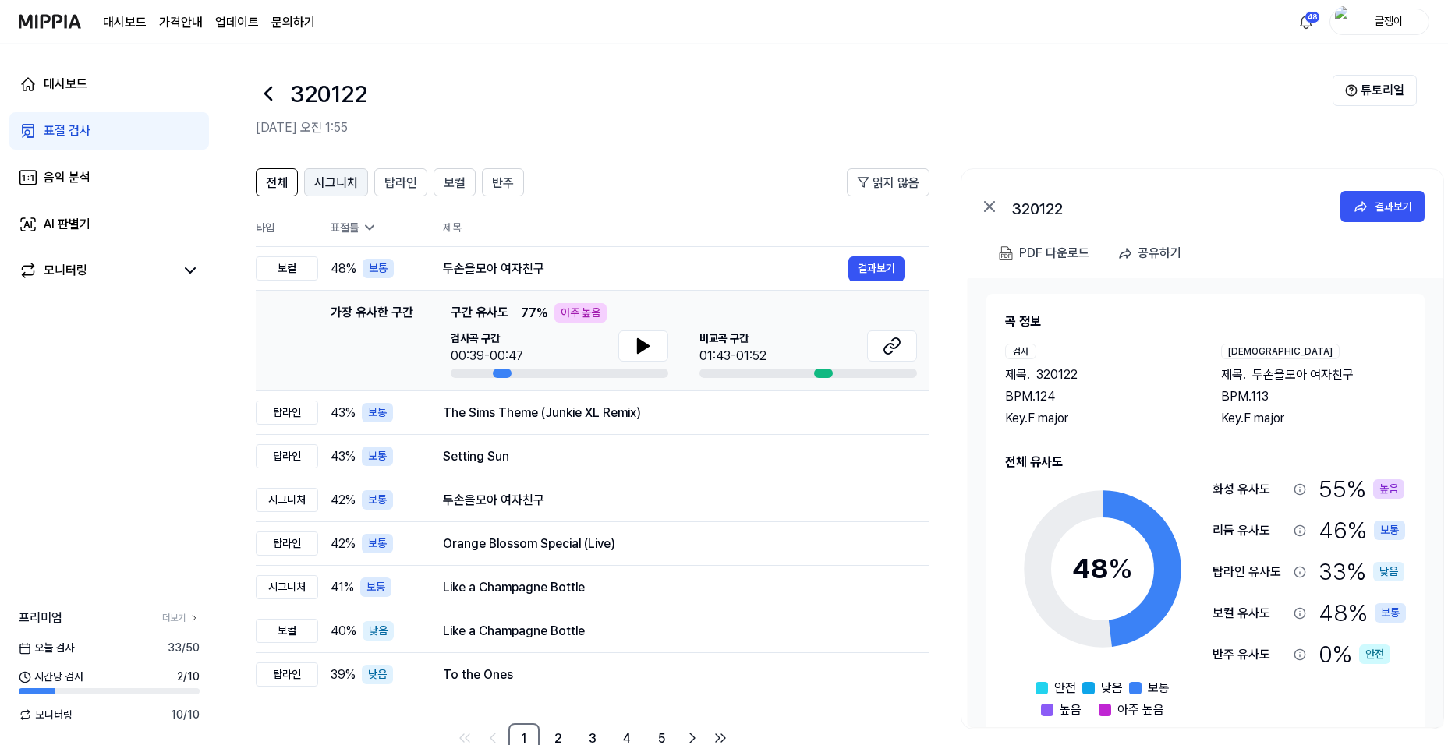
click at [324, 180] on span "시그니처" at bounding box center [336, 183] width 44 height 19
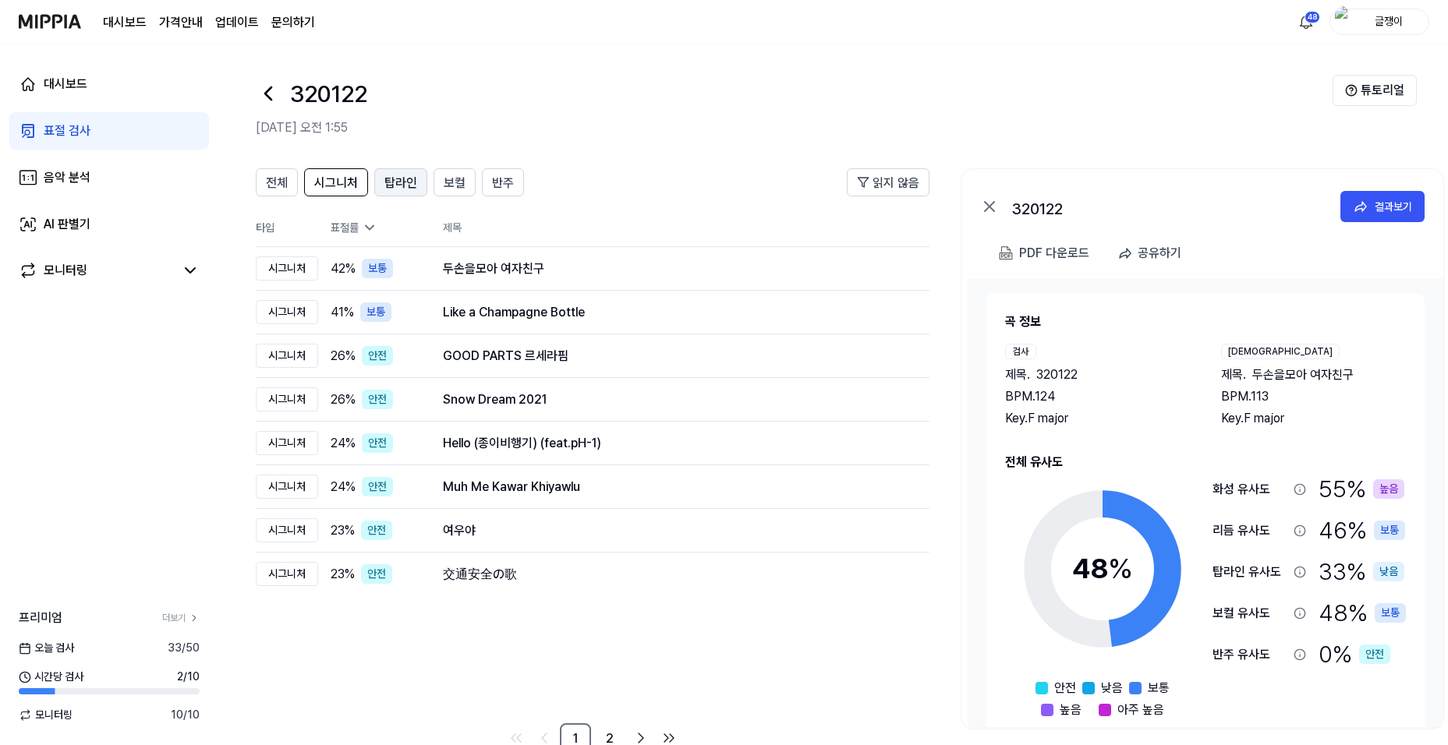
click at [405, 176] on span "탑라인" at bounding box center [400, 183] width 33 height 19
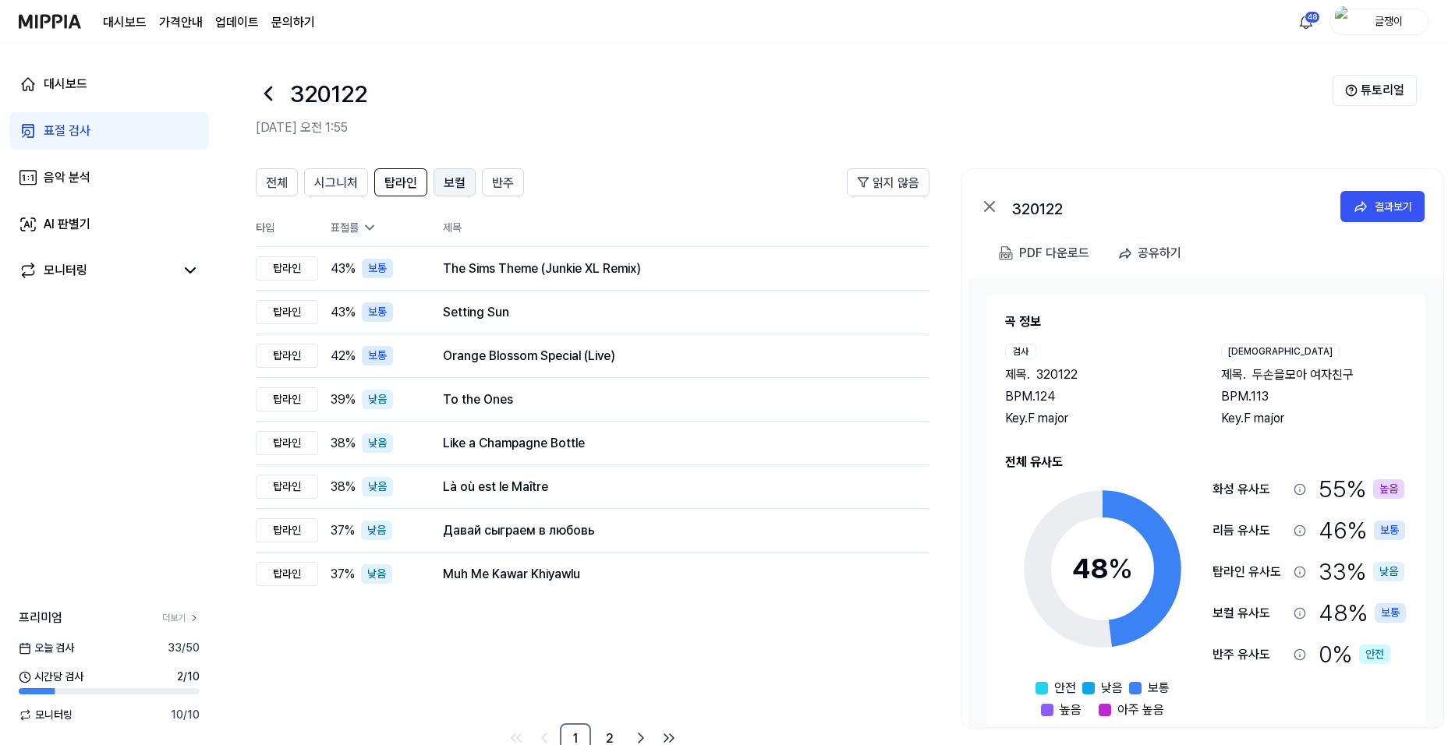
click at [446, 181] on span "보컬" at bounding box center [455, 183] width 22 height 19
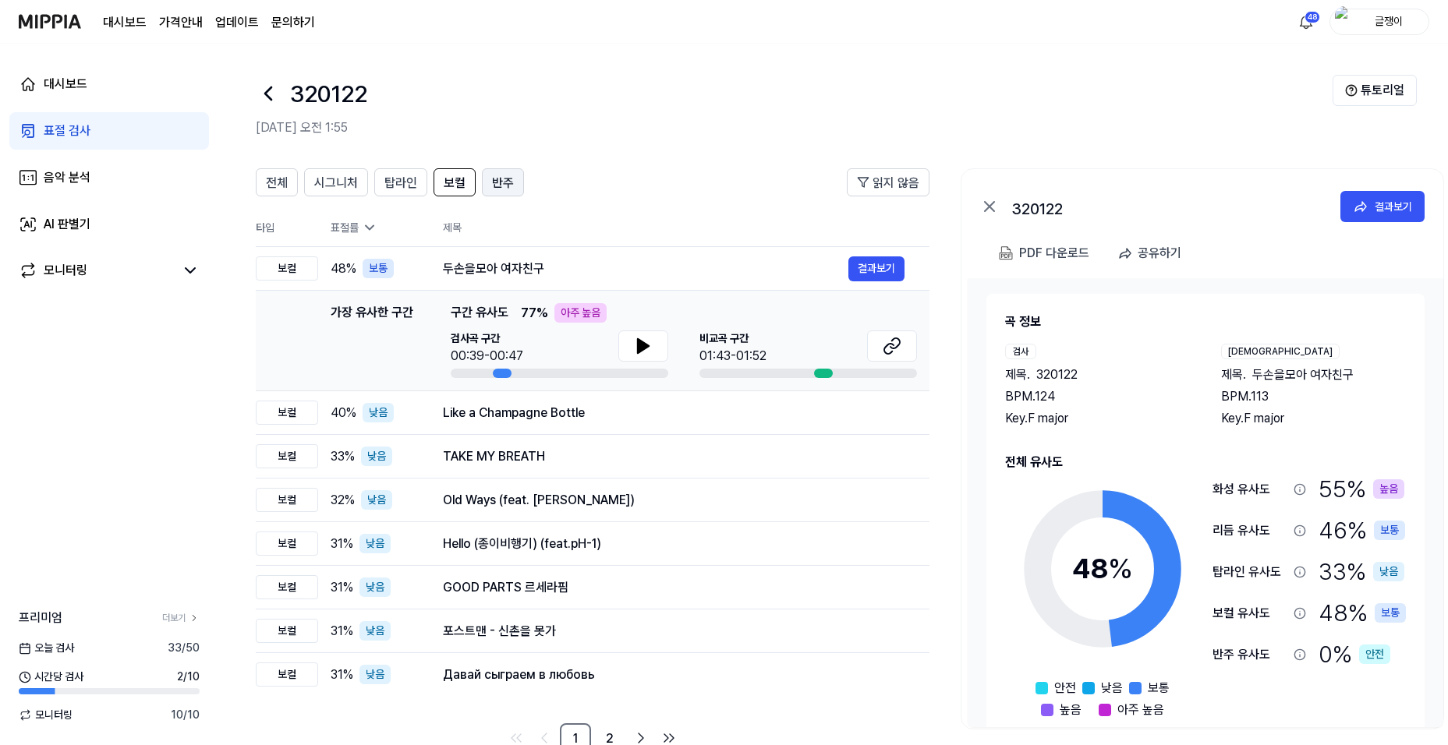
click at [502, 182] on span "반주" at bounding box center [503, 183] width 22 height 19
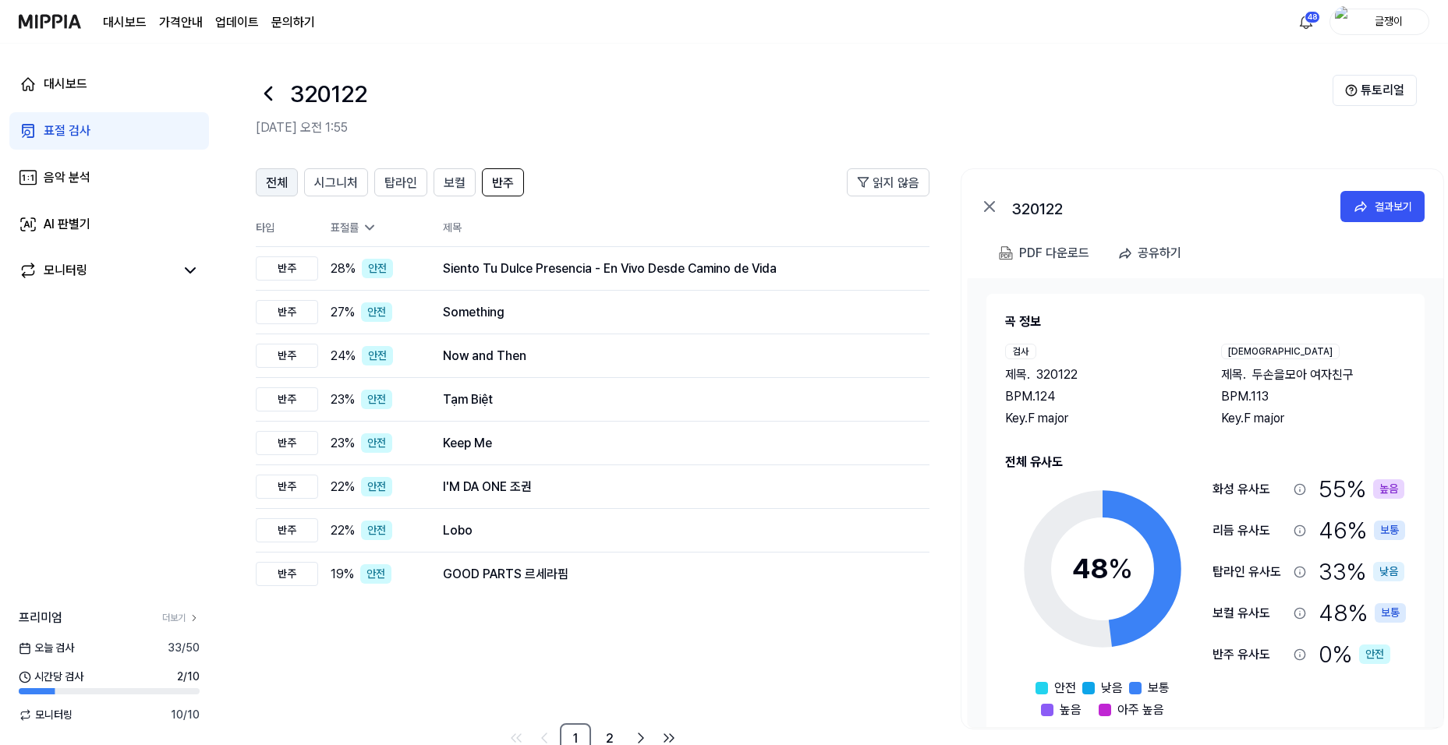
click at [283, 182] on span "전체" at bounding box center [277, 183] width 22 height 19
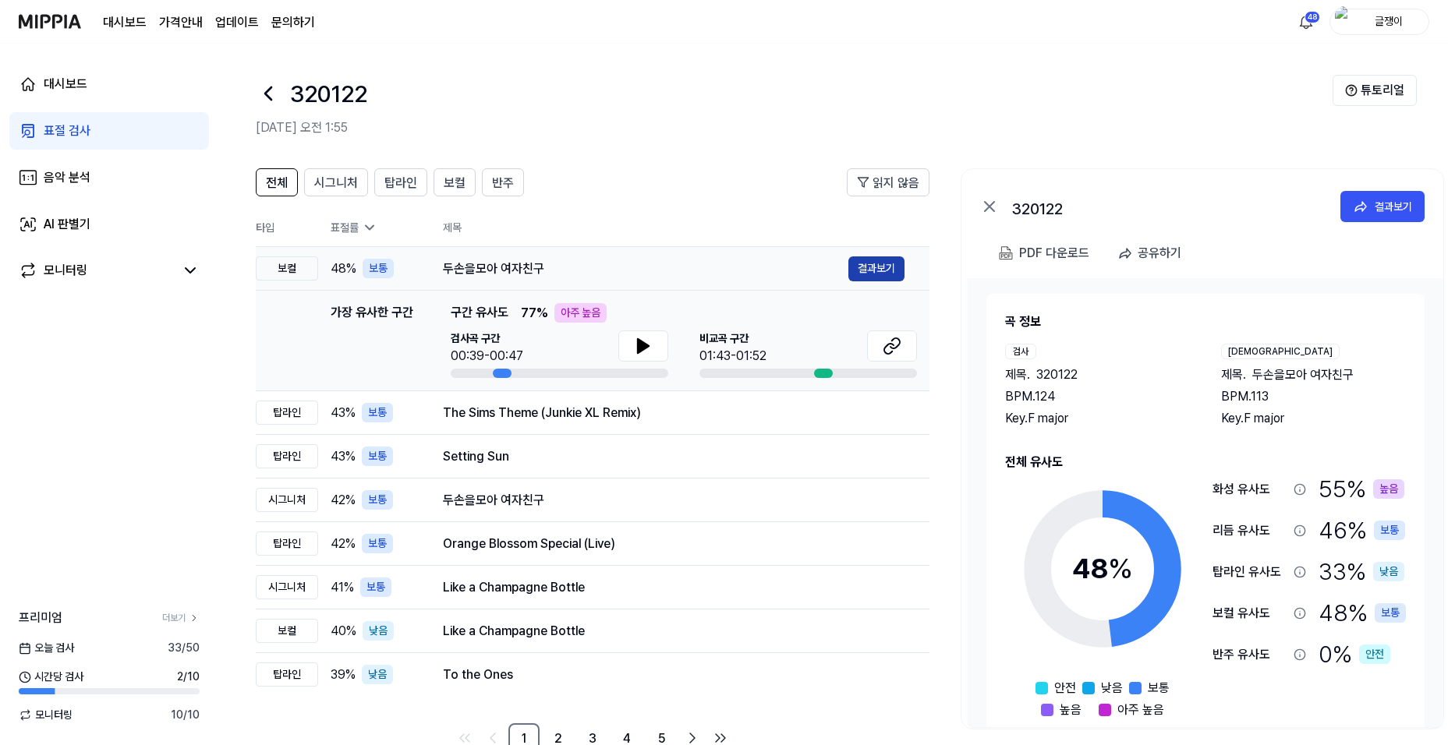
click at [862, 268] on button "결과보기" at bounding box center [876, 269] width 56 height 25
click at [78, 128] on div "표절 검사" at bounding box center [67, 131] width 47 height 19
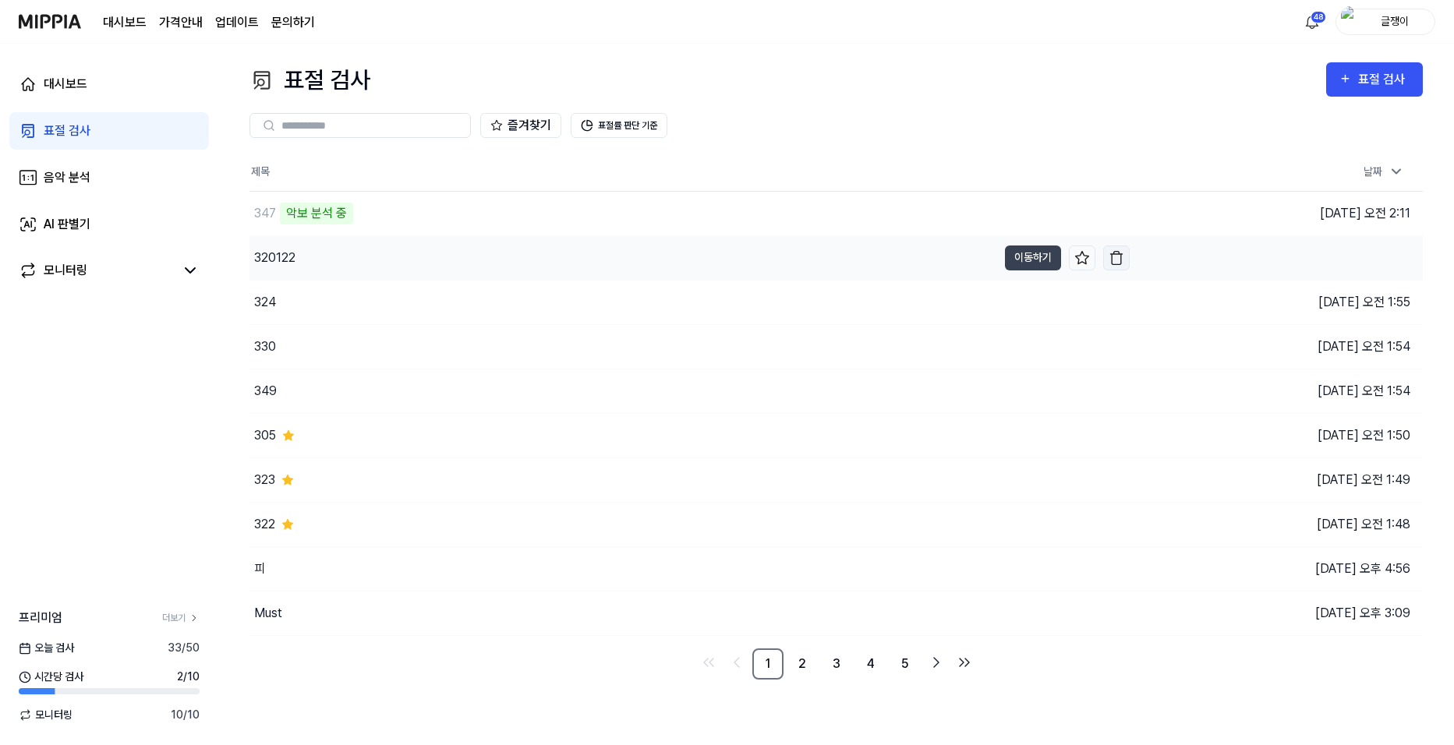
click at [1115, 259] on img "button" at bounding box center [1117, 258] width 16 height 16
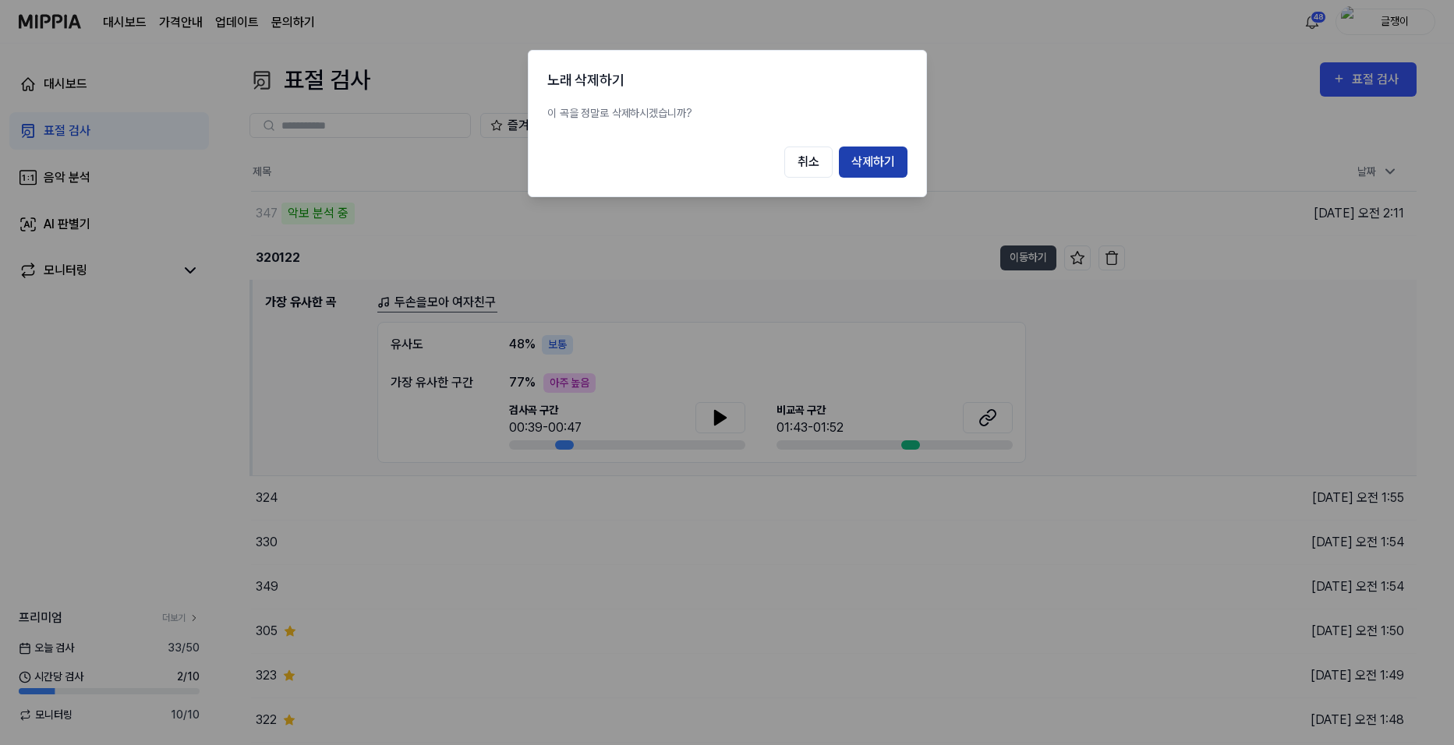
click at [864, 165] on button "삭제하기" at bounding box center [873, 162] width 69 height 31
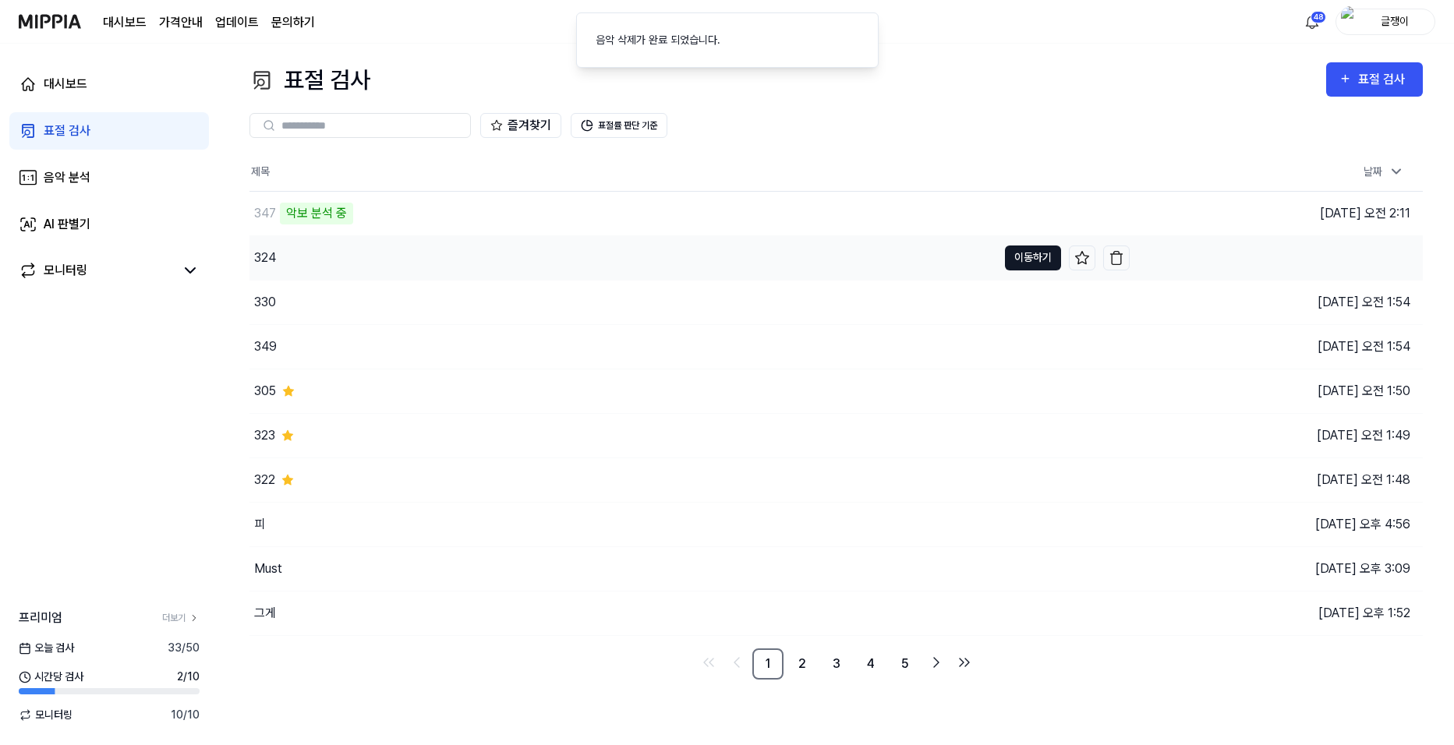
click at [1014, 257] on button "이동하기" at bounding box center [1033, 258] width 56 height 25
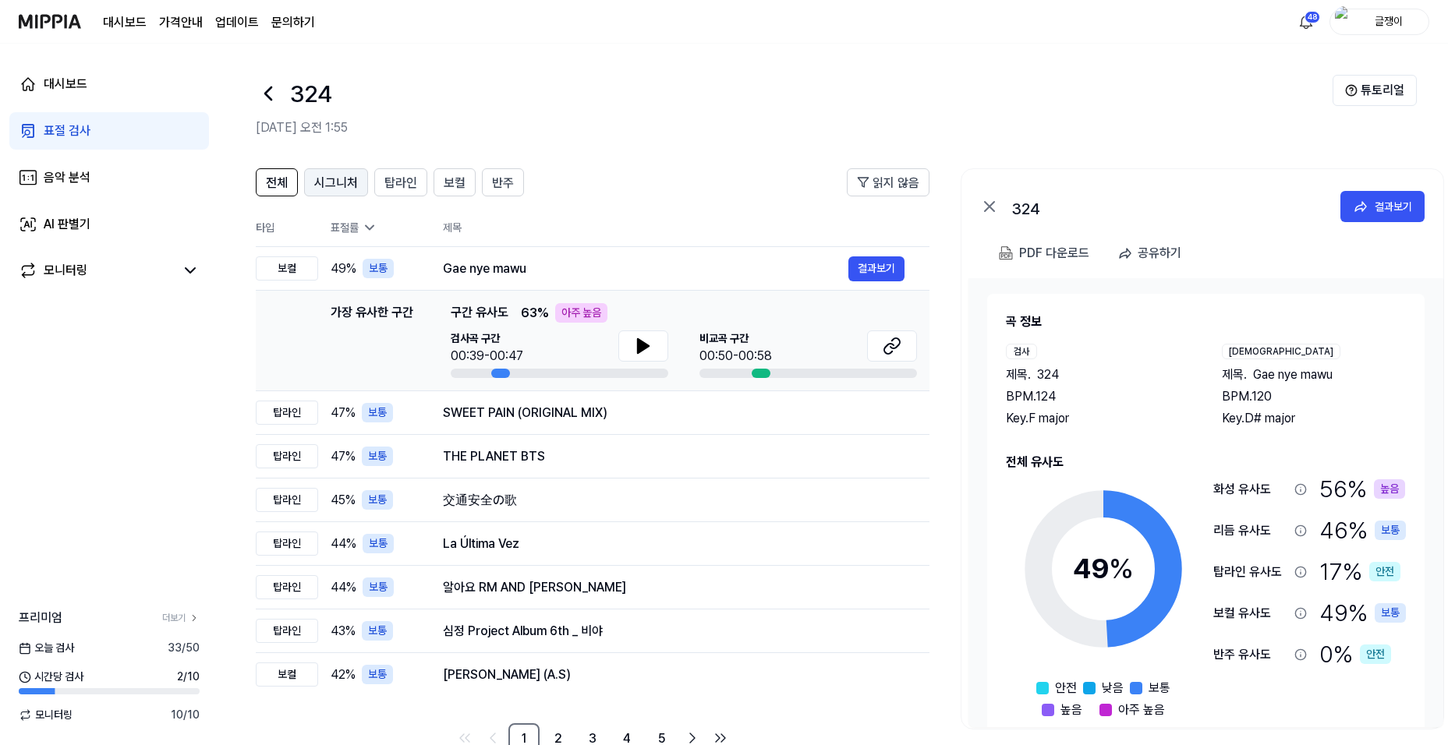
click at [342, 180] on span "시그니처" at bounding box center [336, 183] width 44 height 19
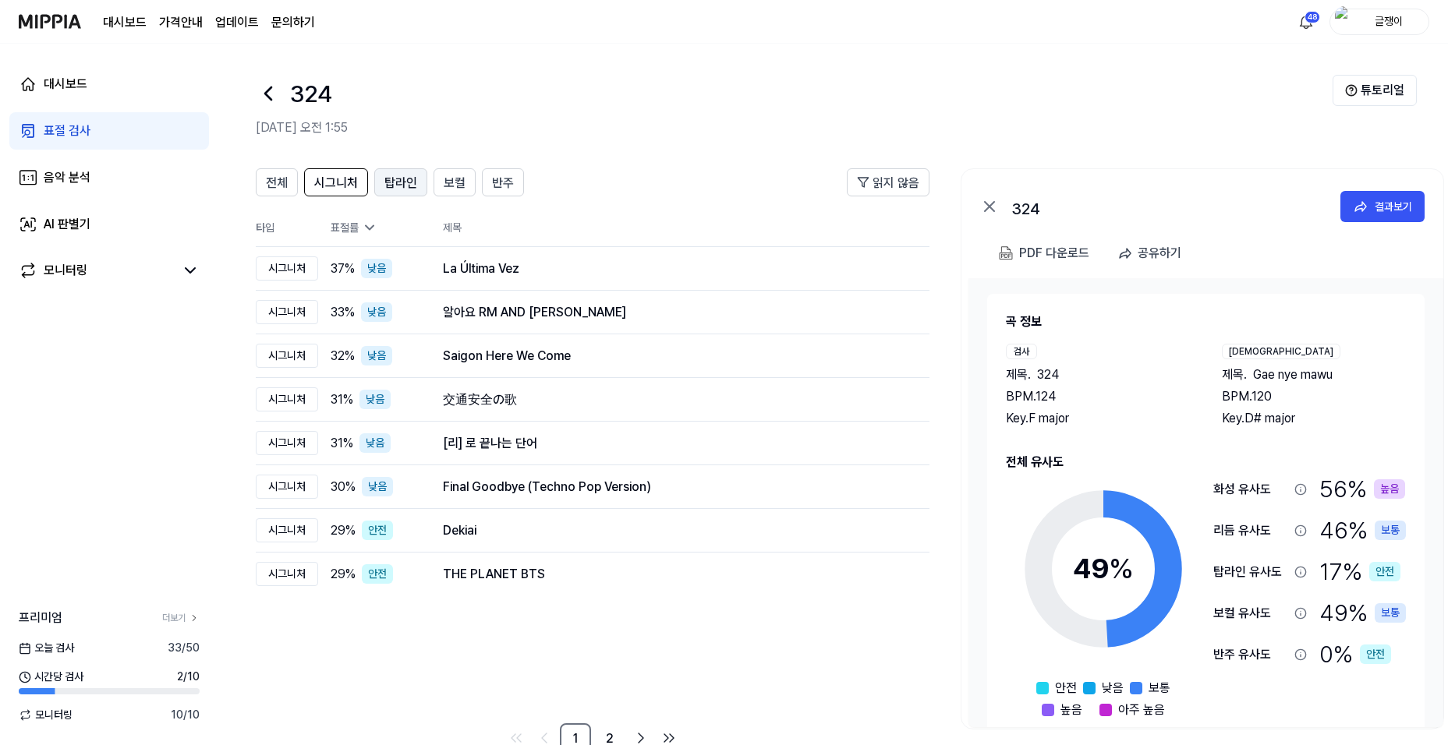
click at [396, 181] on span "탑라인" at bounding box center [400, 183] width 33 height 19
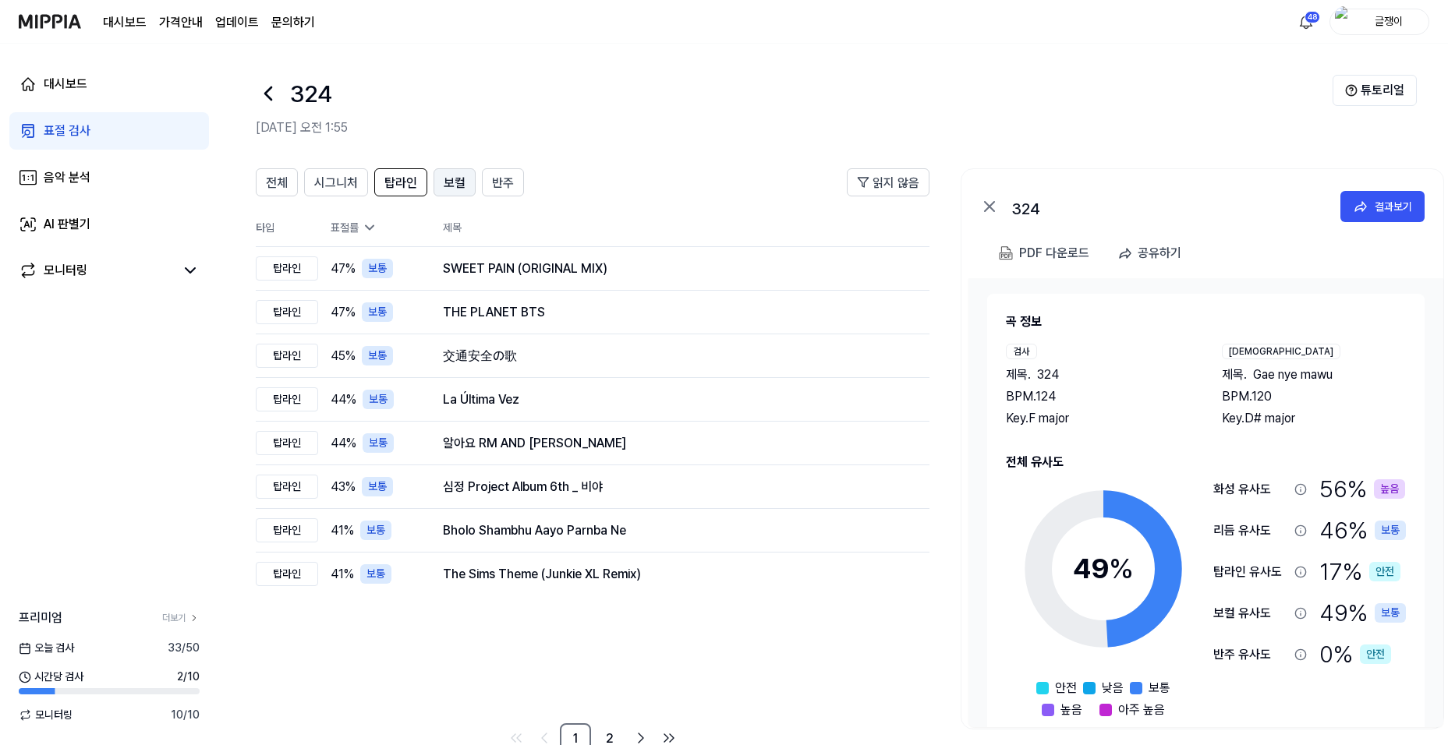
click at [459, 185] on span "보컬" at bounding box center [455, 183] width 22 height 19
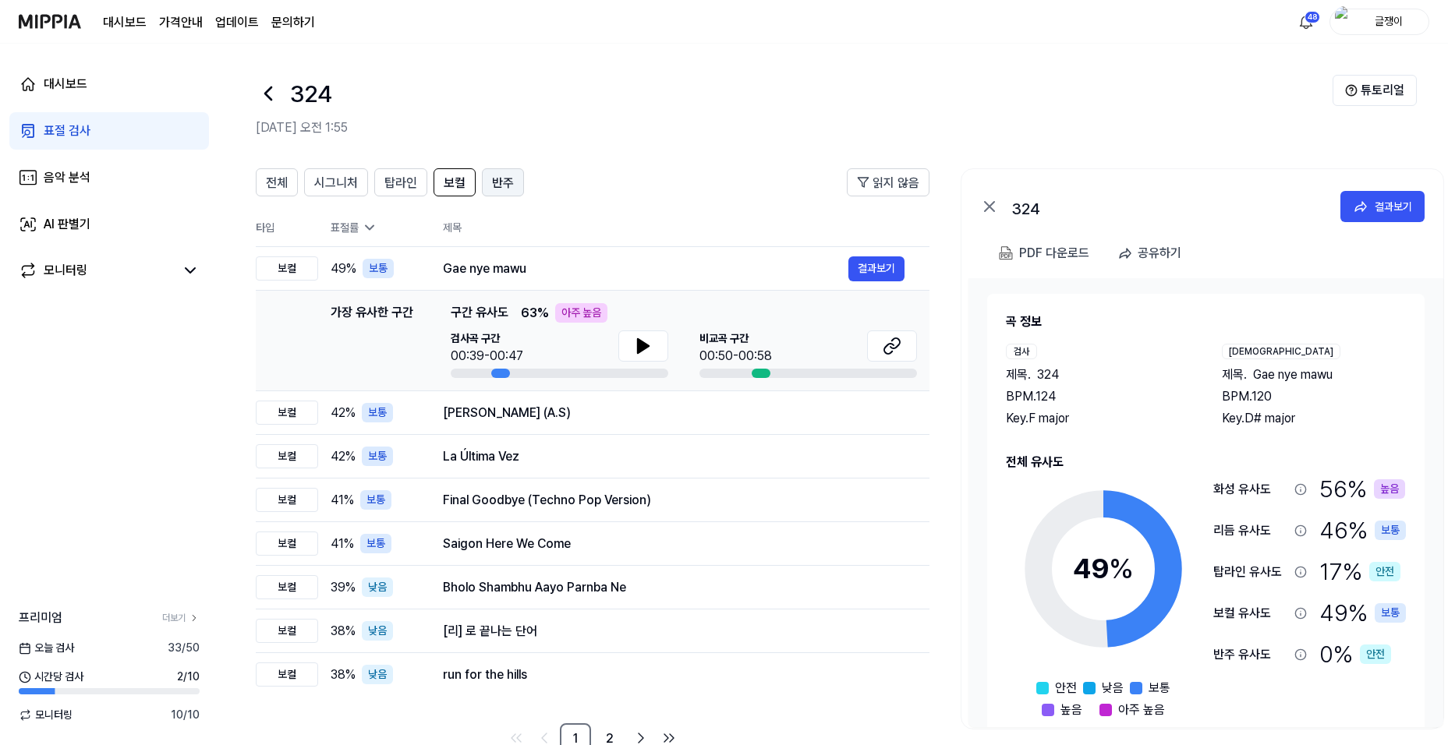
click at [494, 187] on span "반주" at bounding box center [503, 183] width 22 height 19
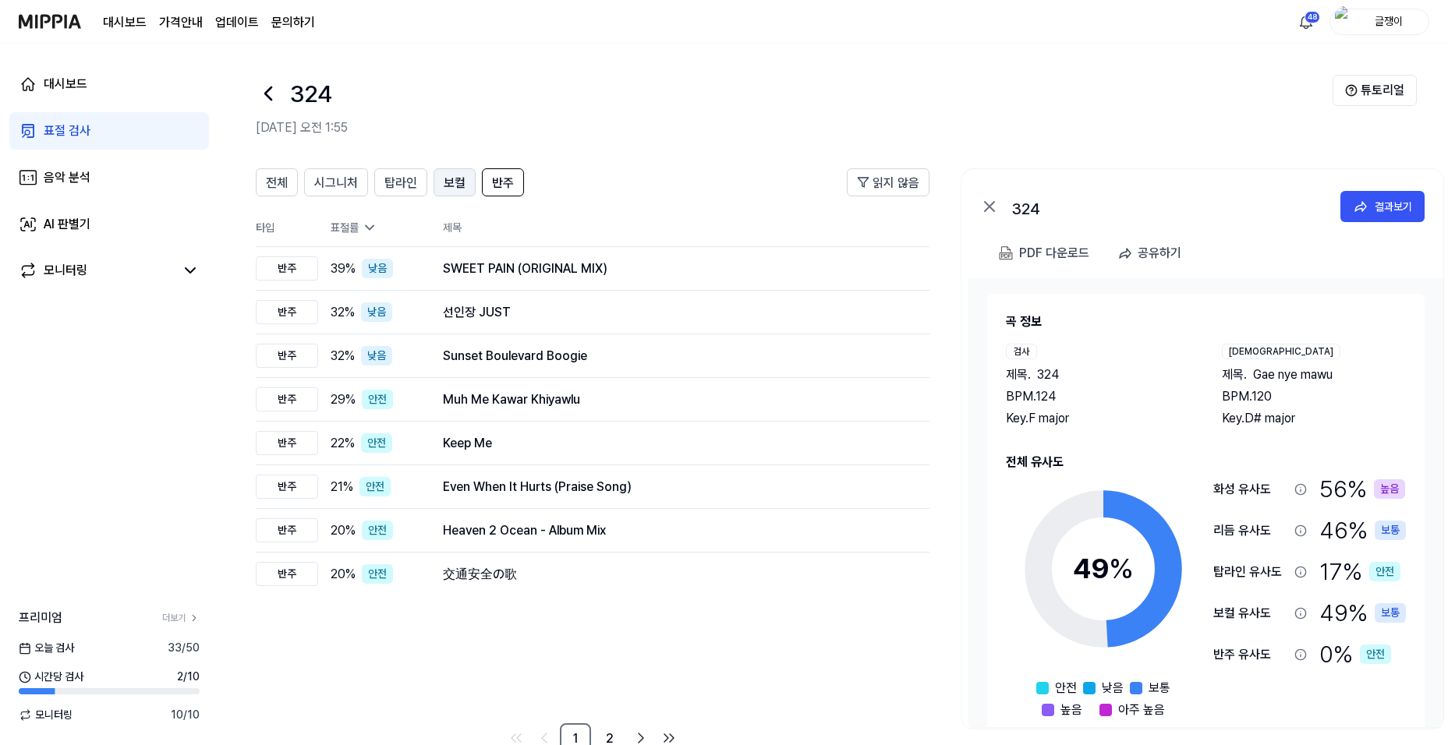
click at [449, 182] on span "보컬" at bounding box center [455, 183] width 22 height 19
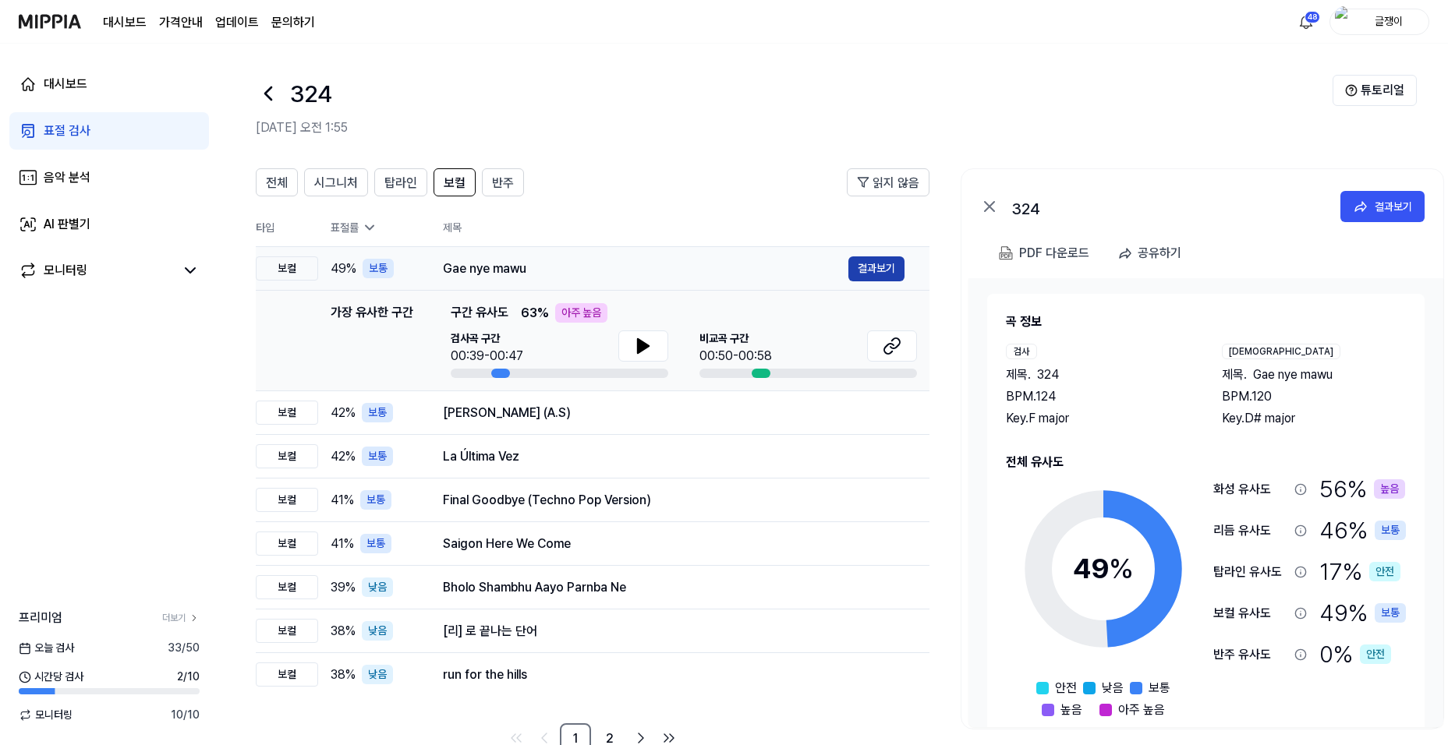
click at [865, 266] on button "결과보기" at bounding box center [876, 269] width 56 height 25
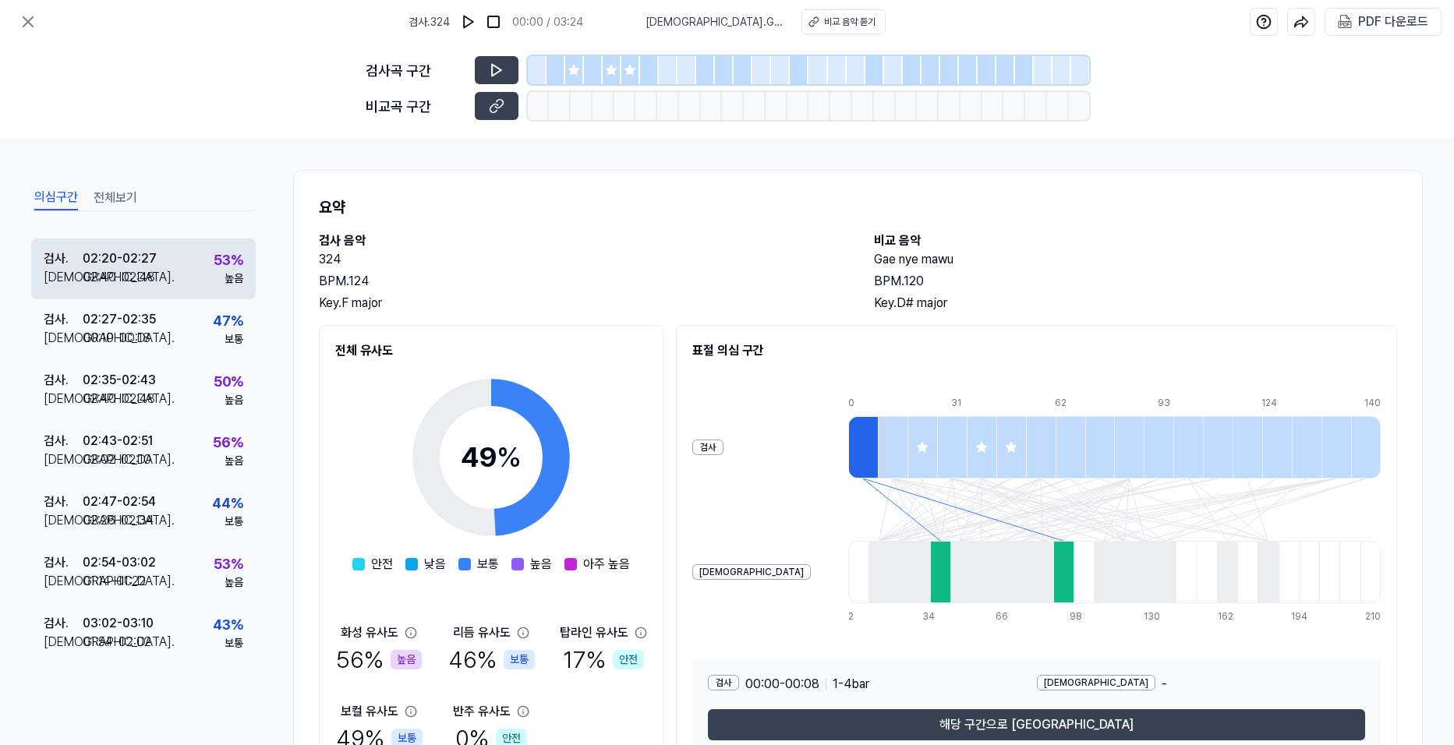
scroll to position [712, 0]
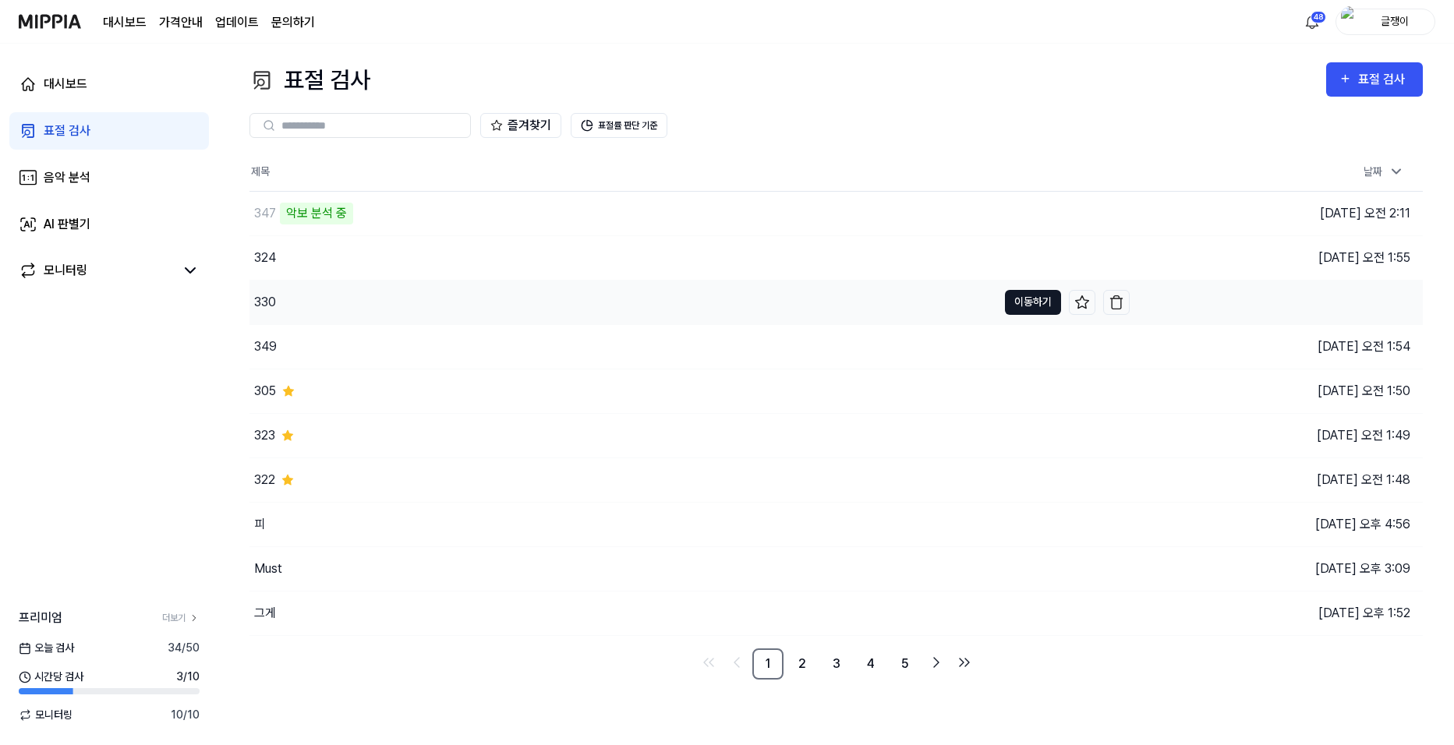
click at [1014, 302] on button "이동하기" at bounding box center [1033, 302] width 56 height 25
click at [1115, 302] on img "button" at bounding box center [1117, 303] width 16 height 16
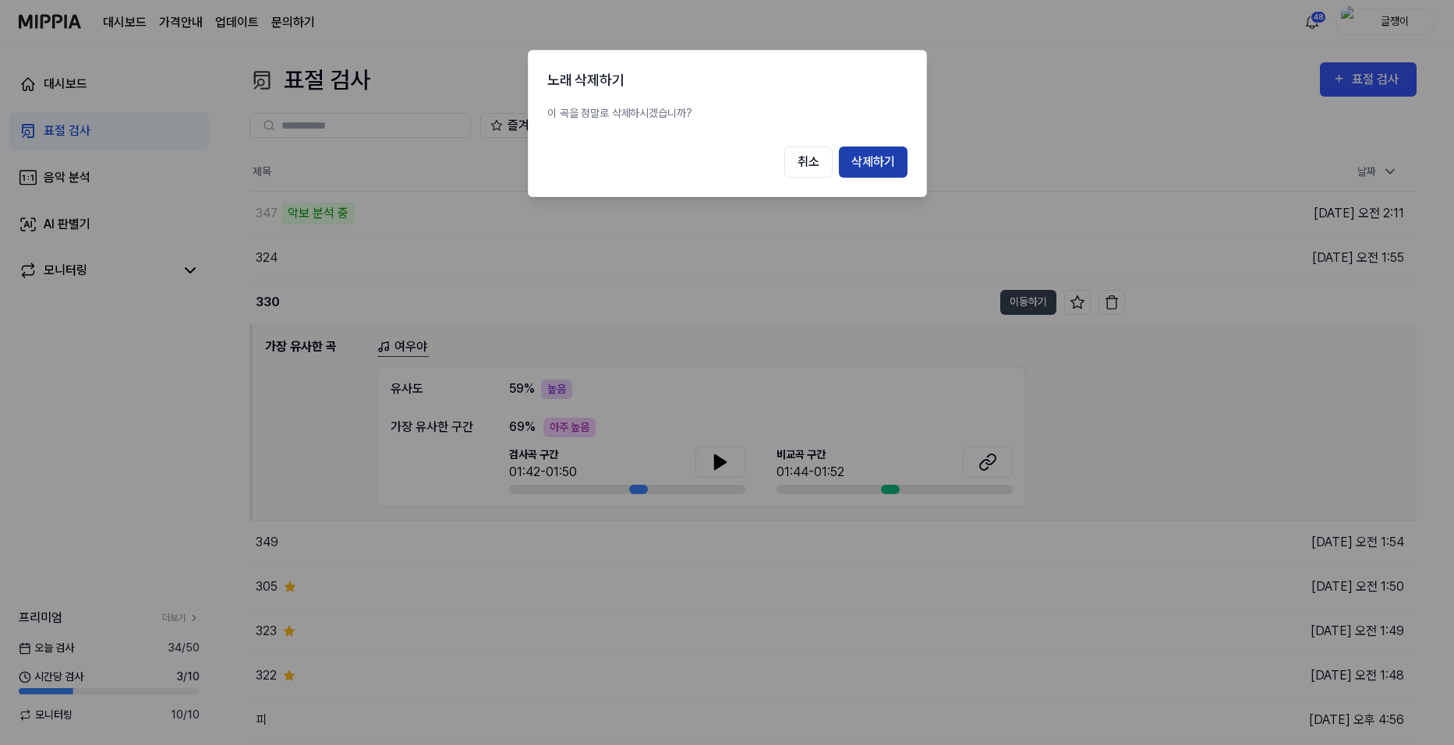
click at [869, 165] on button "삭제하기" at bounding box center [873, 162] width 69 height 31
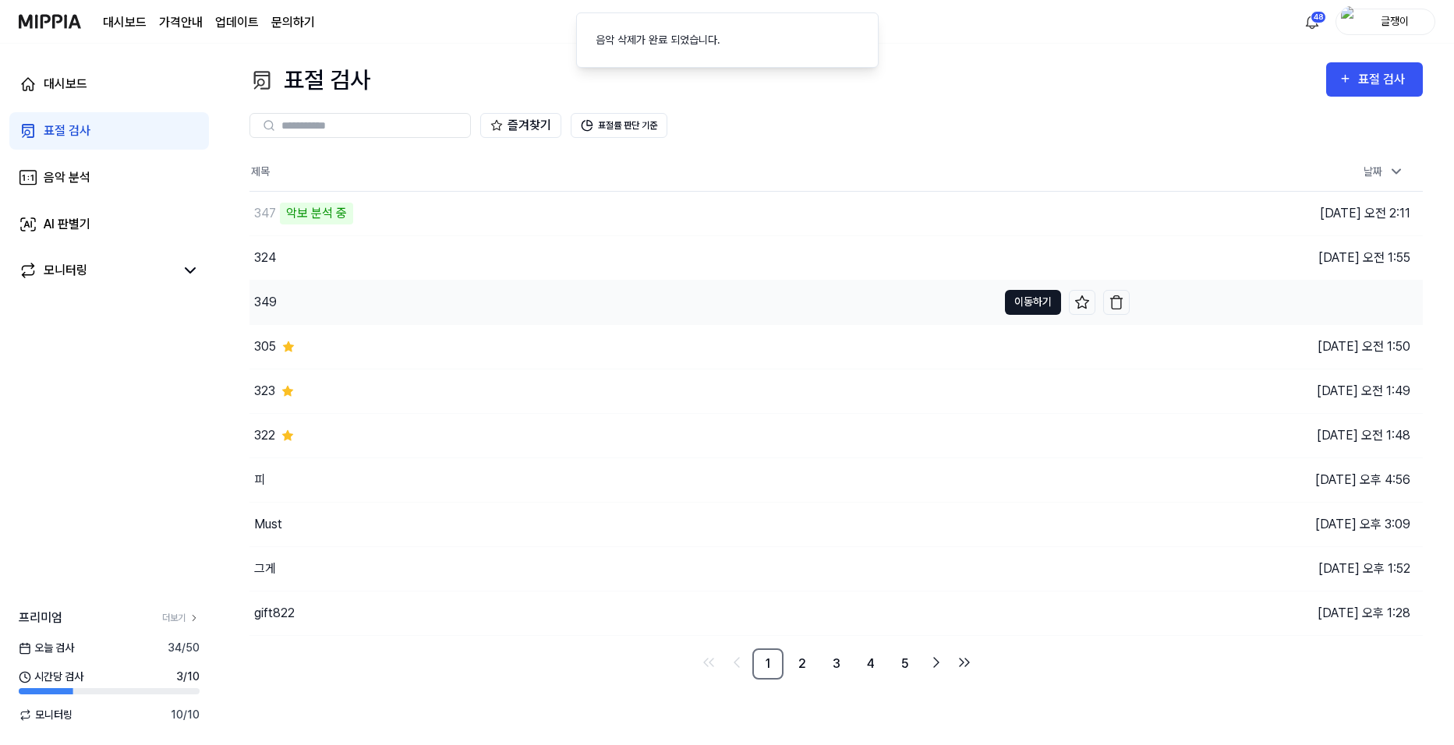
click at [1025, 304] on button "이동하기" at bounding box center [1033, 302] width 56 height 25
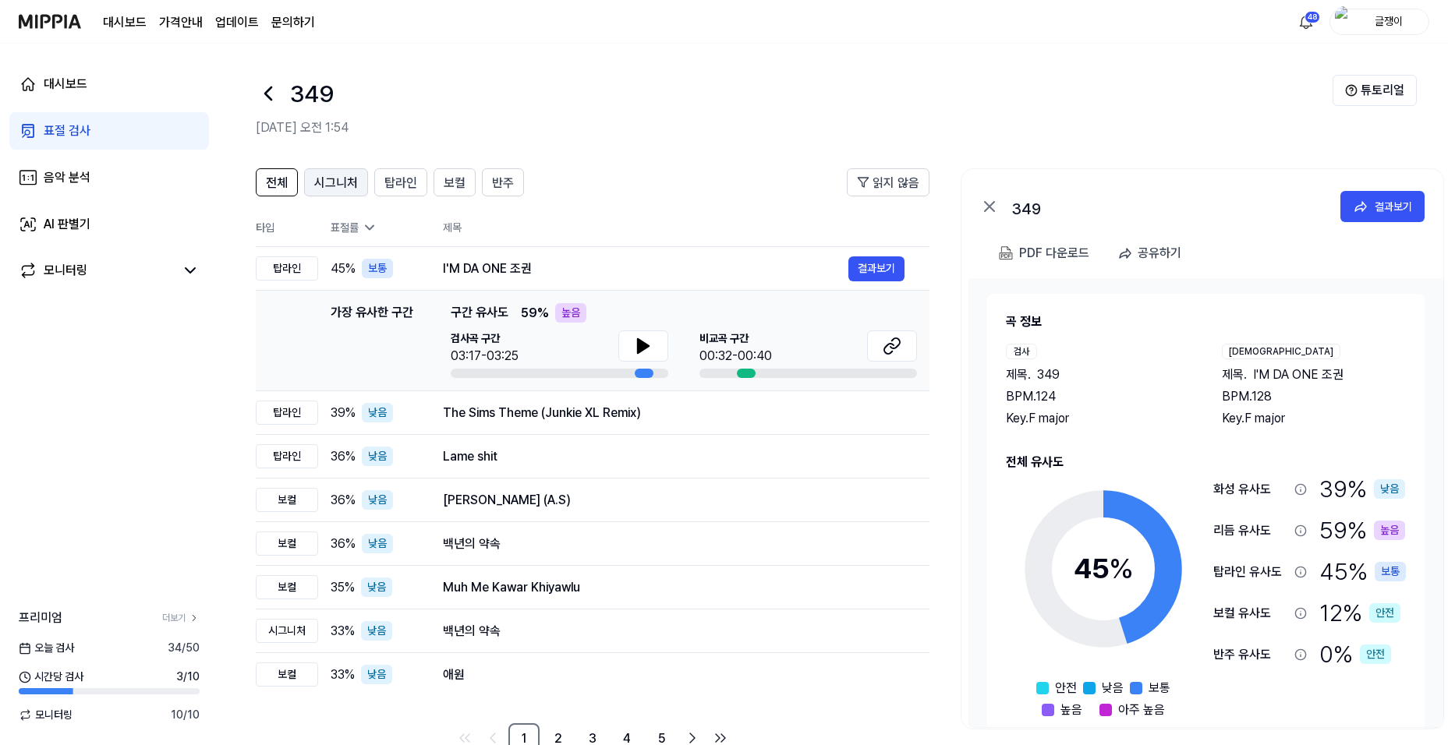
click at [336, 179] on span "시그니처" at bounding box center [336, 183] width 44 height 19
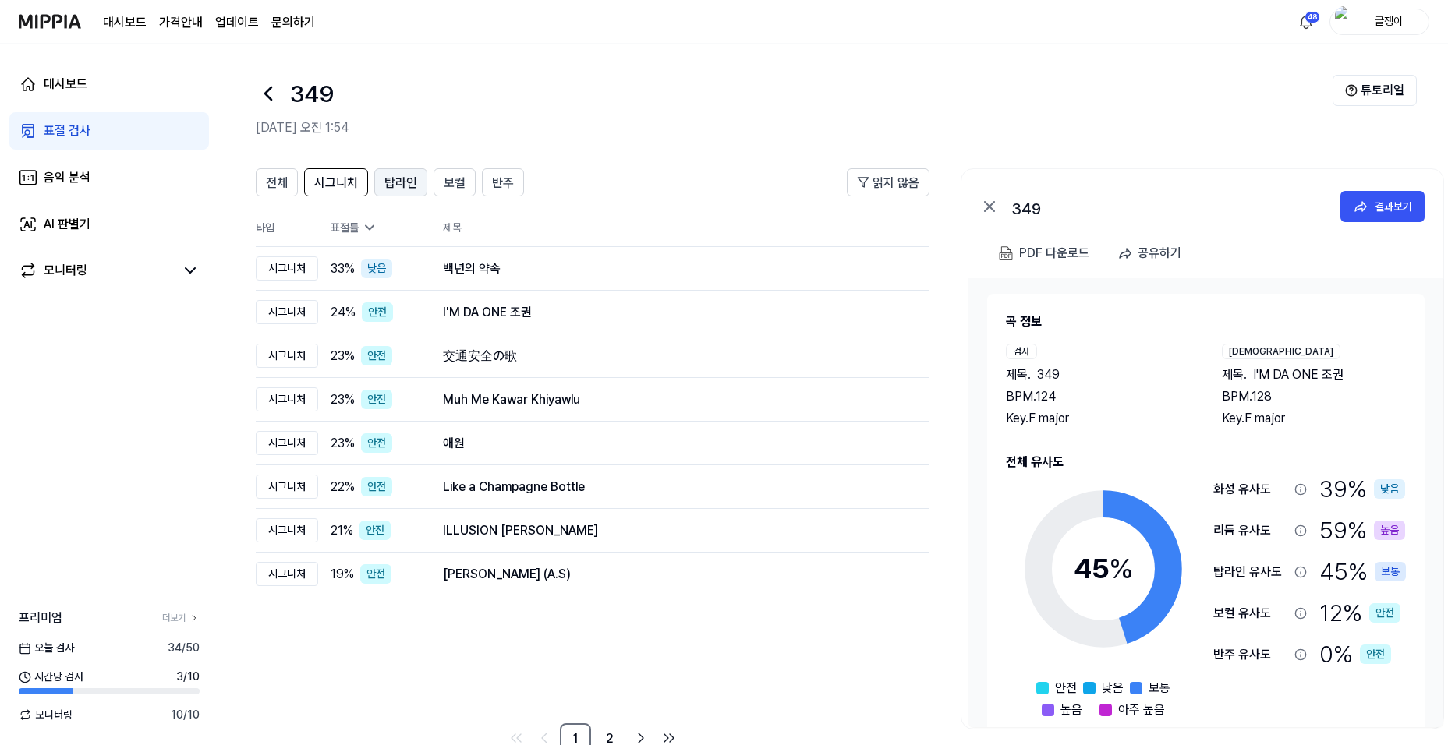
click at [407, 180] on span "탑라인" at bounding box center [400, 183] width 33 height 19
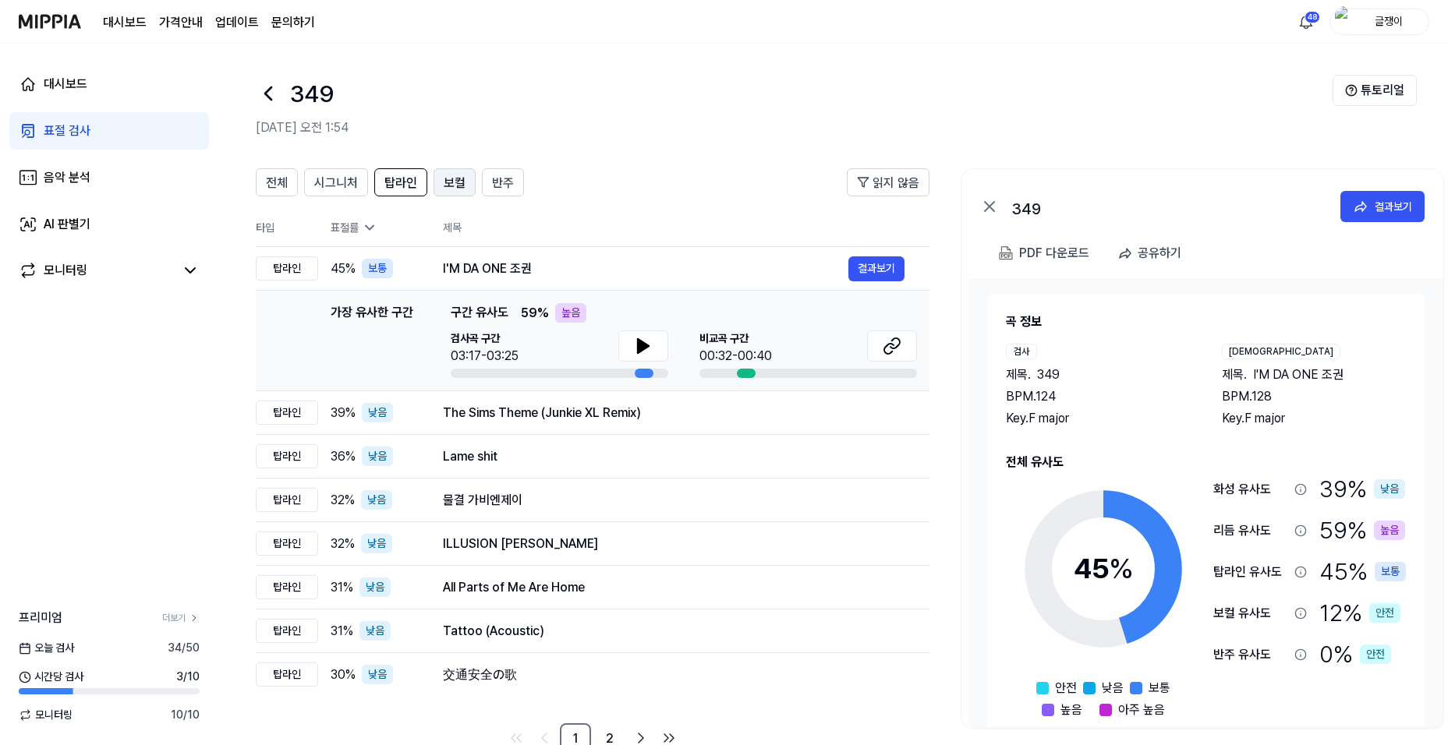
click at [448, 182] on span "보컬" at bounding box center [455, 183] width 22 height 19
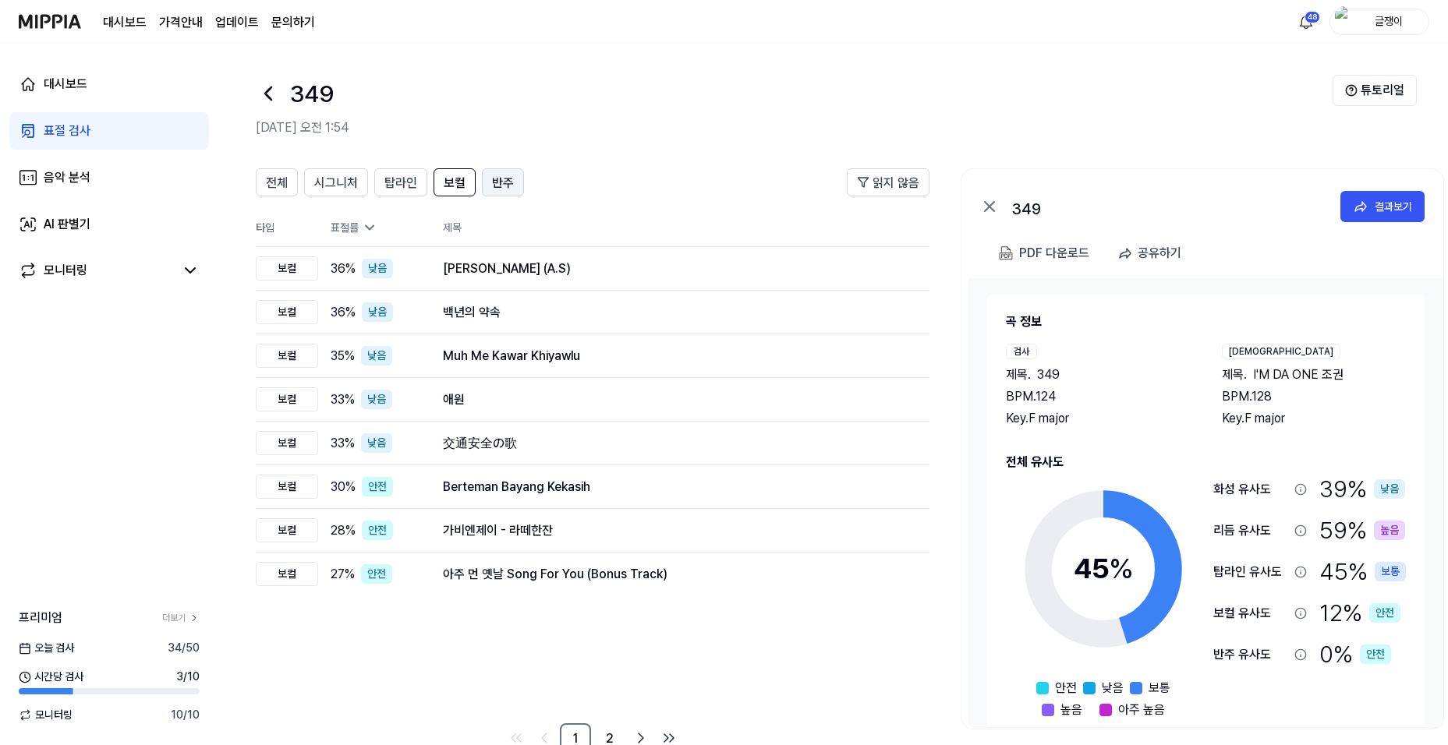
click at [492, 182] on span "반주" at bounding box center [503, 183] width 22 height 19
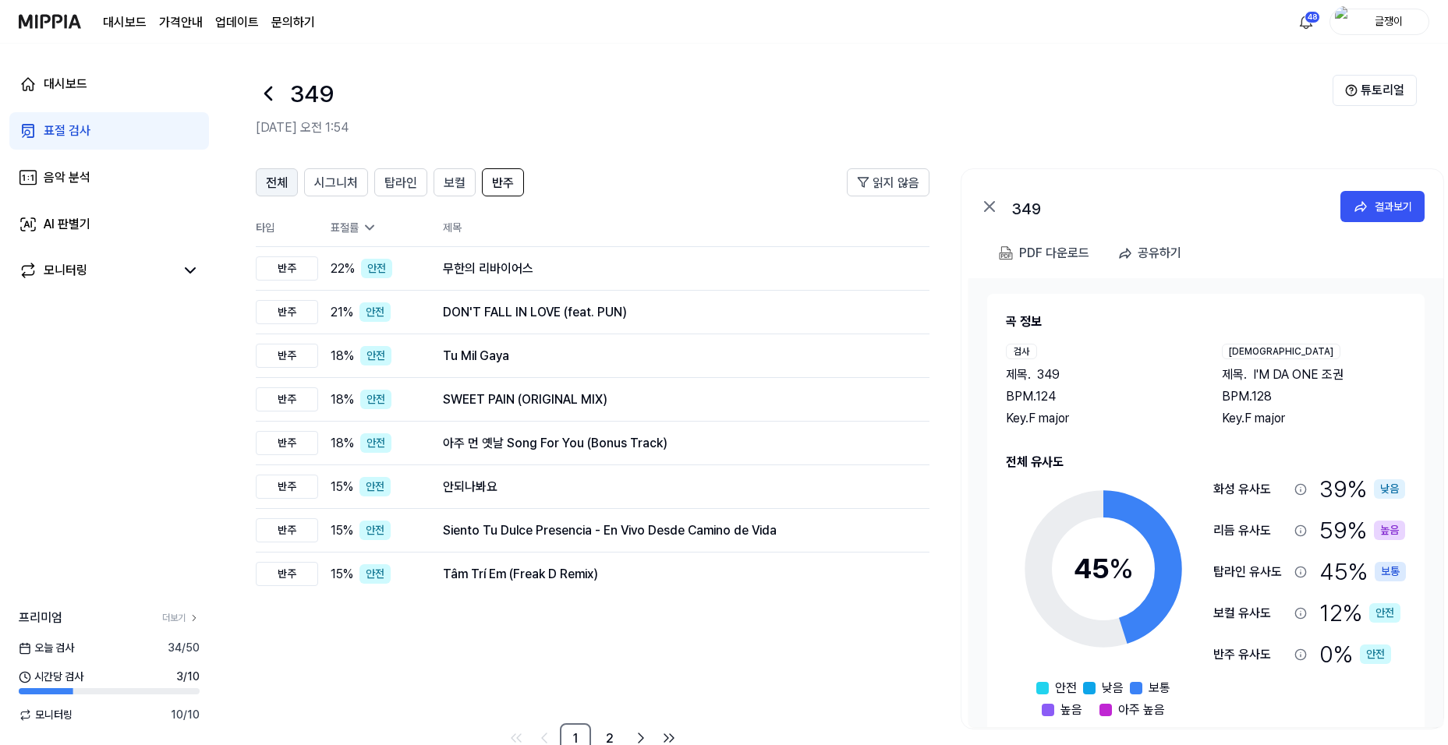
click at [276, 182] on span "전체" at bounding box center [277, 183] width 22 height 19
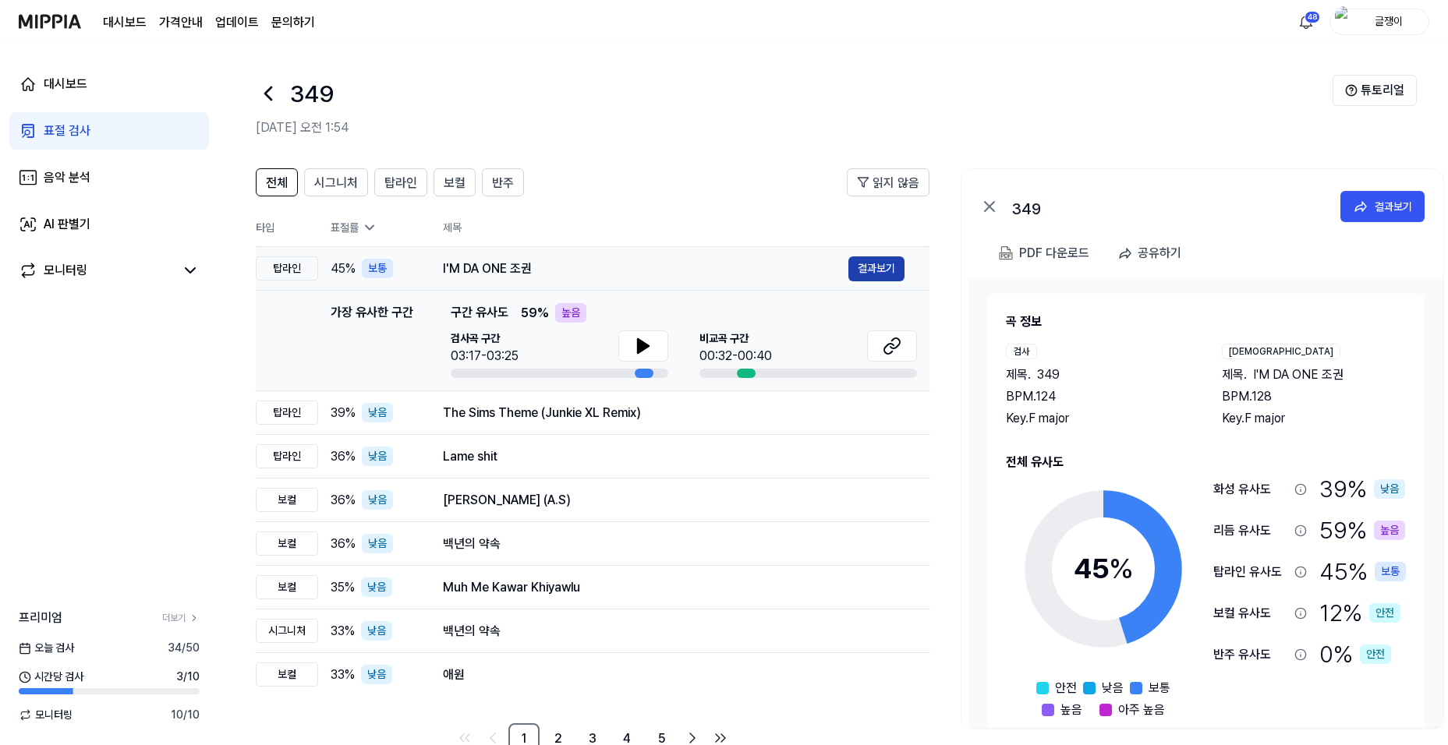
click at [870, 264] on button "결과보기" at bounding box center [876, 269] width 56 height 25
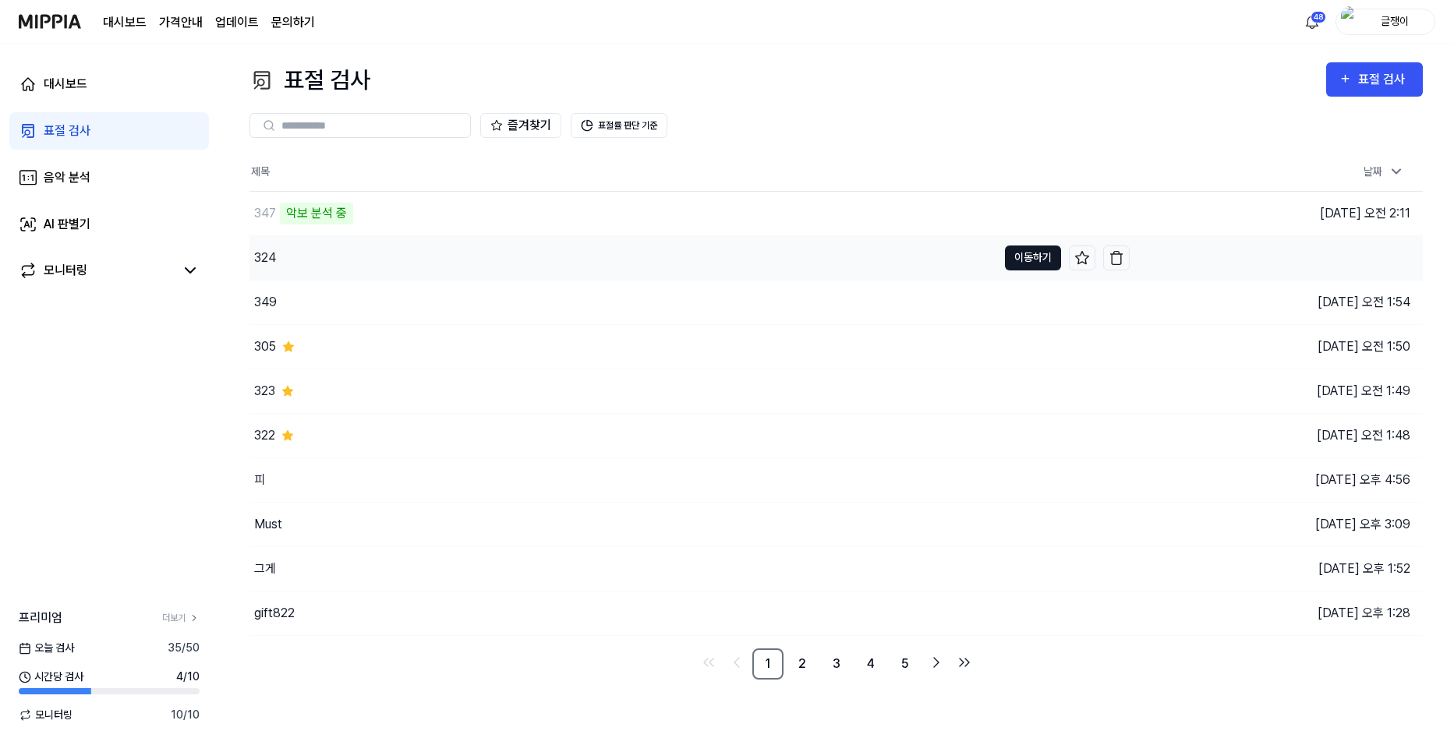
click at [1025, 255] on button "이동하기" at bounding box center [1033, 258] width 56 height 25
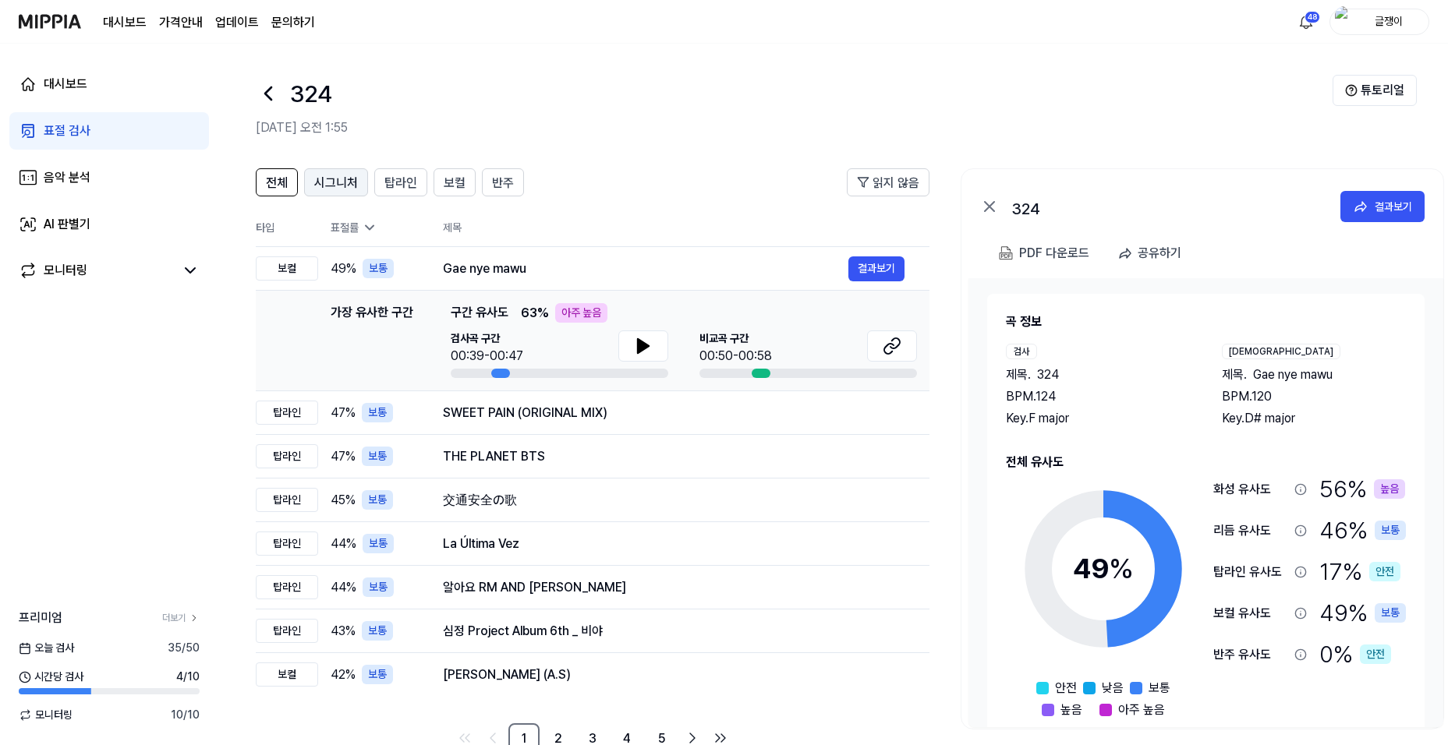
click at [340, 188] on span "시그니처" at bounding box center [336, 183] width 44 height 19
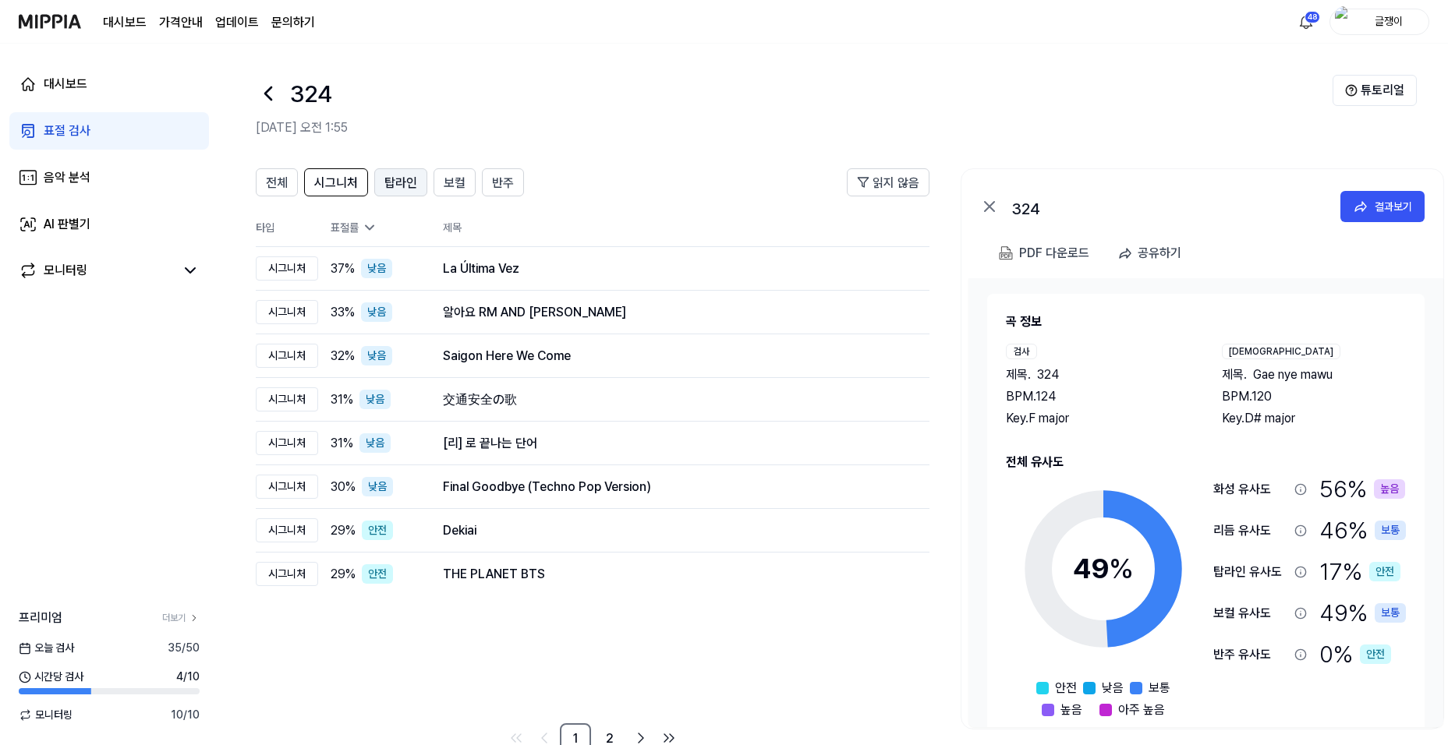
drag, startPoint x: 401, startPoint y: 182, endPoint x: 455, endPoint y: 188, distance: 54.1
click at [402, 182] on span "탑라인" at bounding box center [400, 183] width 33 height 19
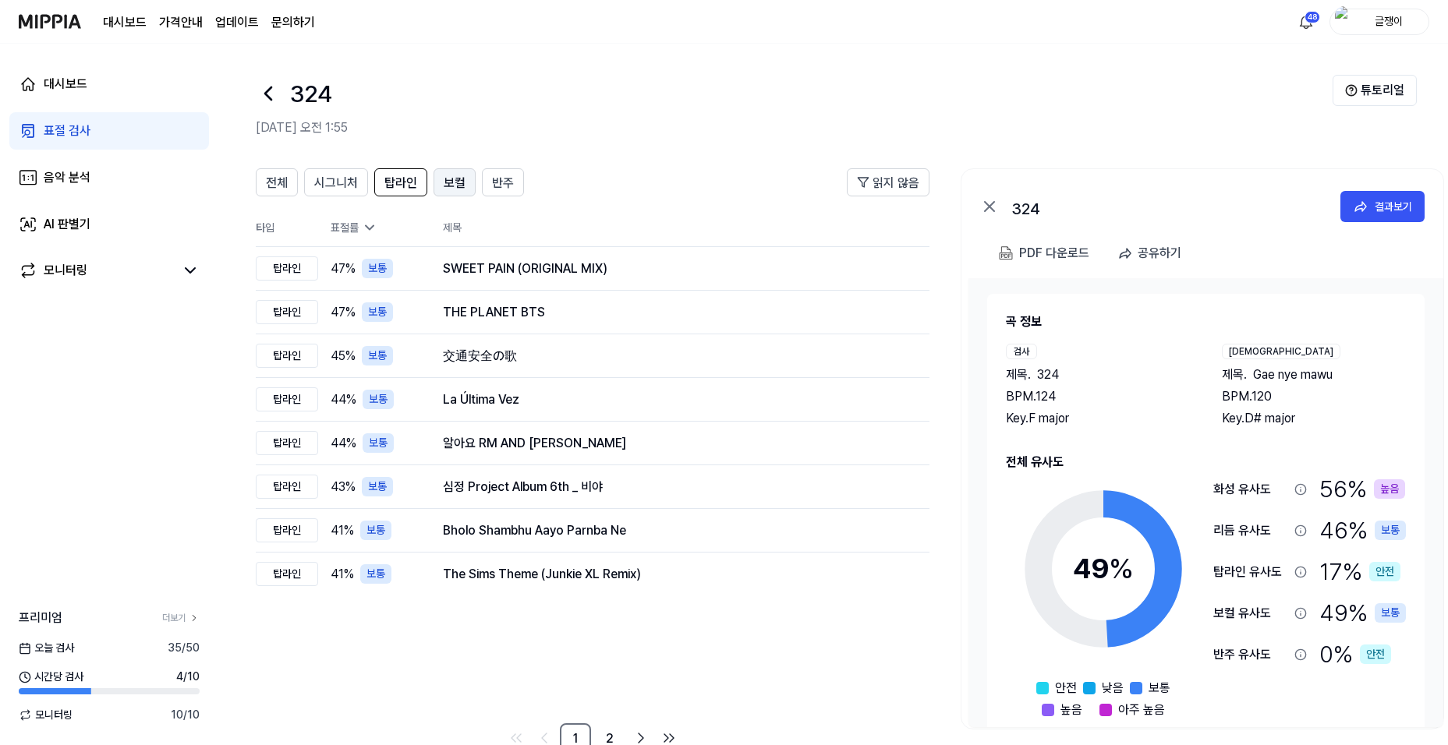
click at [455, 186] on span "보컬" at bounding box center [455, 183] width 22 height 19
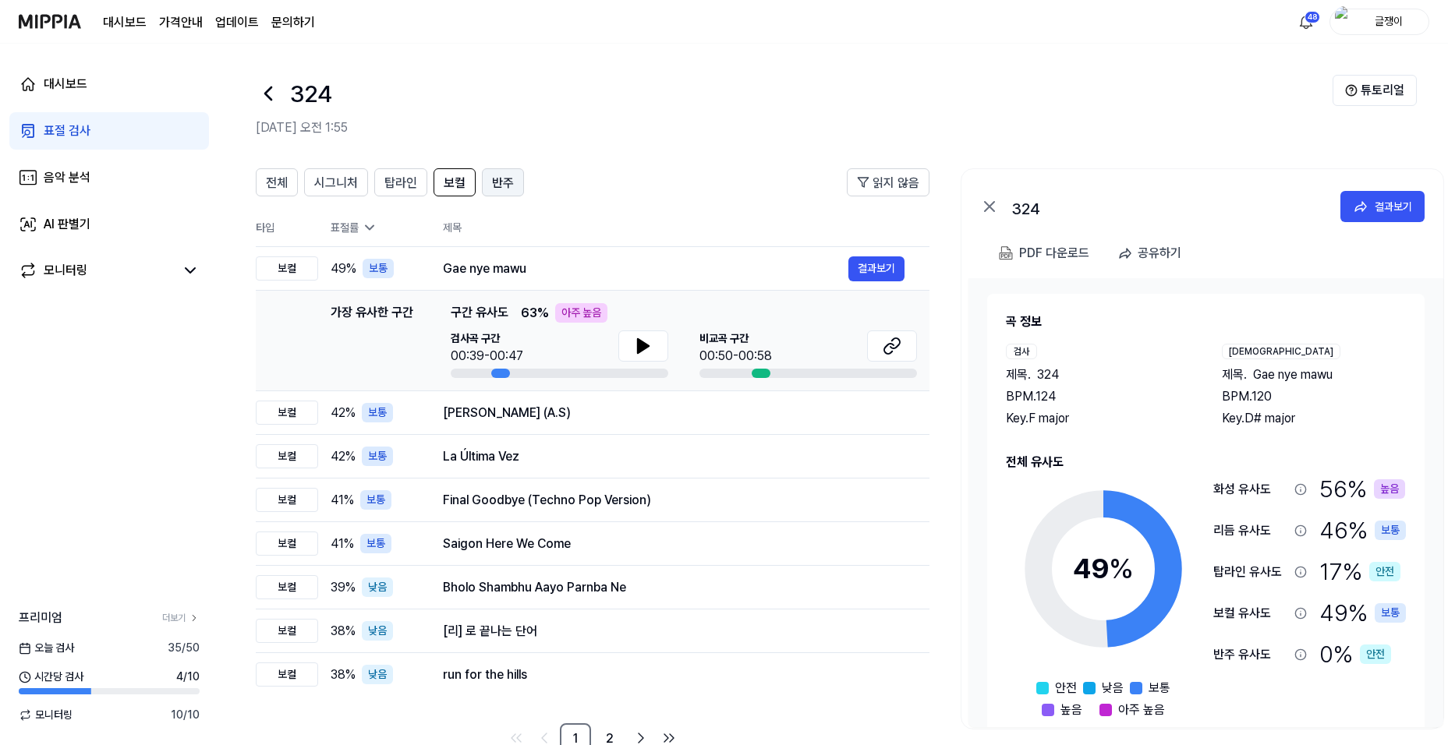
click at [482, 182] on button "반주" at bounding box center [503, 182] width 42 height 28
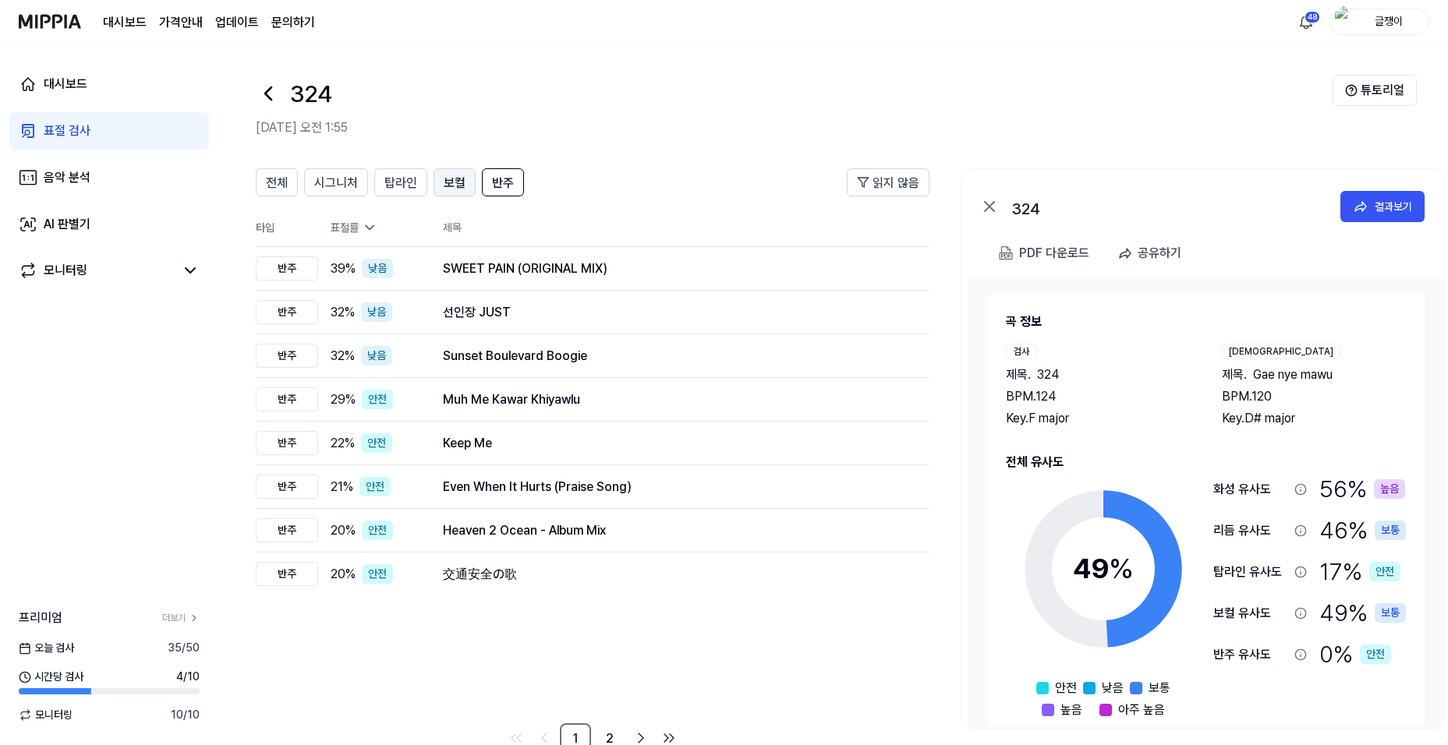
click at [453, 179] on span "보컬" at bounding box center [455, 183] width 22 height 19
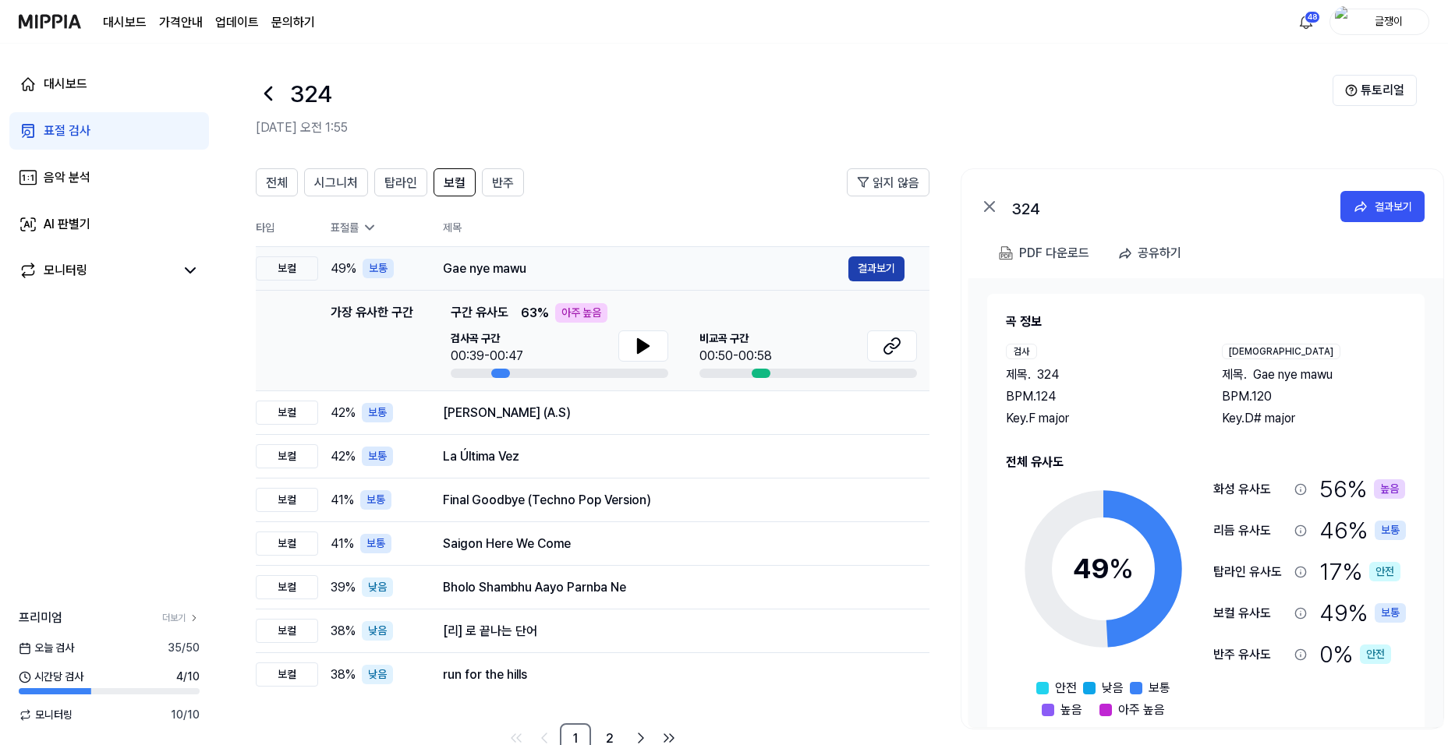
click at [876, 269] on button "결과보기" at bounding box center [876, 269] width 56 height 25
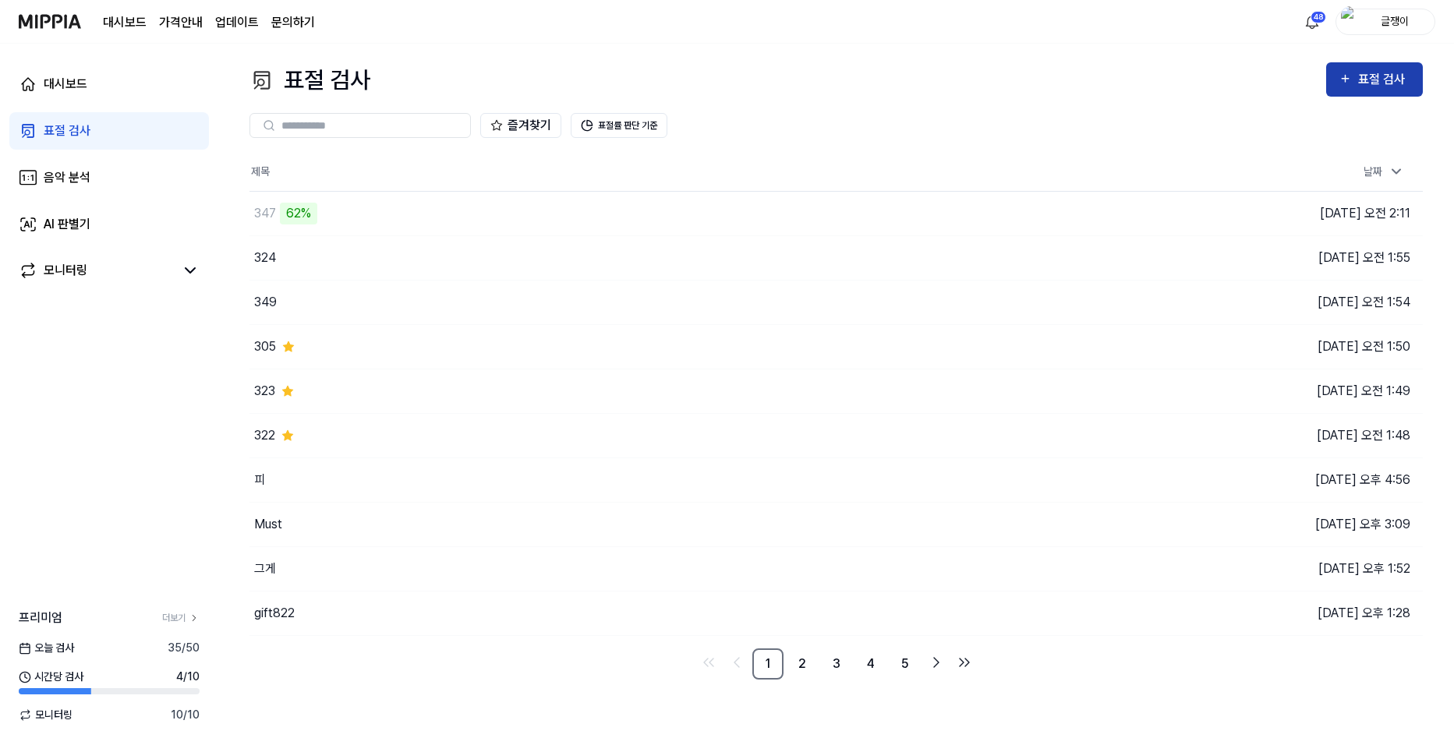
click at [1360, 73] on div "표절 검사" at bounding box center [1384, 79] width 52 height 20
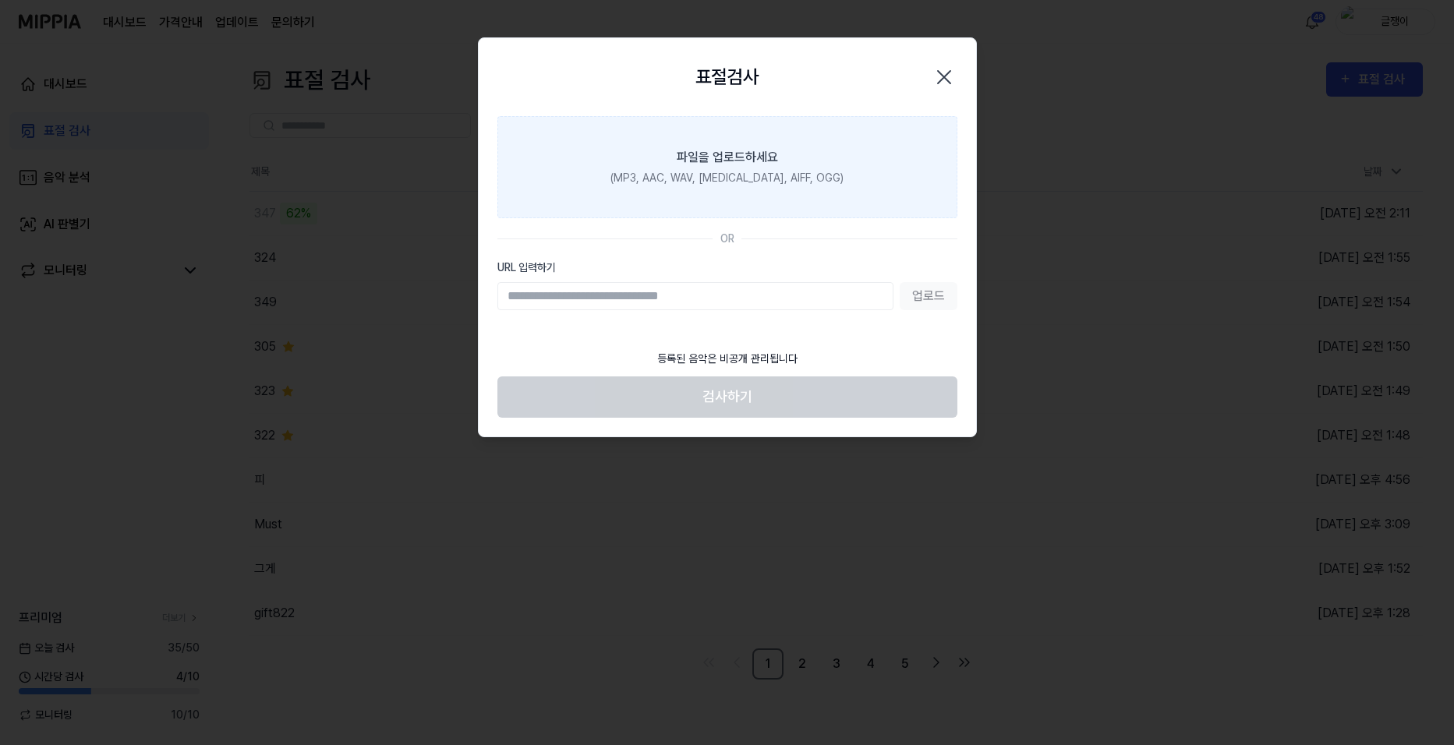
click at [778, 165] on label "파일을 업로드하세요 (MP3, AAC, WAV, FLAC, AIFF, OGG)" at bounding box center [727, 167] width 460 height 102
click at [0, 0] on input "파일을 업로드하세요 (MP3, AAC, WAV, FLAC, AIFF, OGG)" at bounding box center [0, 0] width 0 height 0
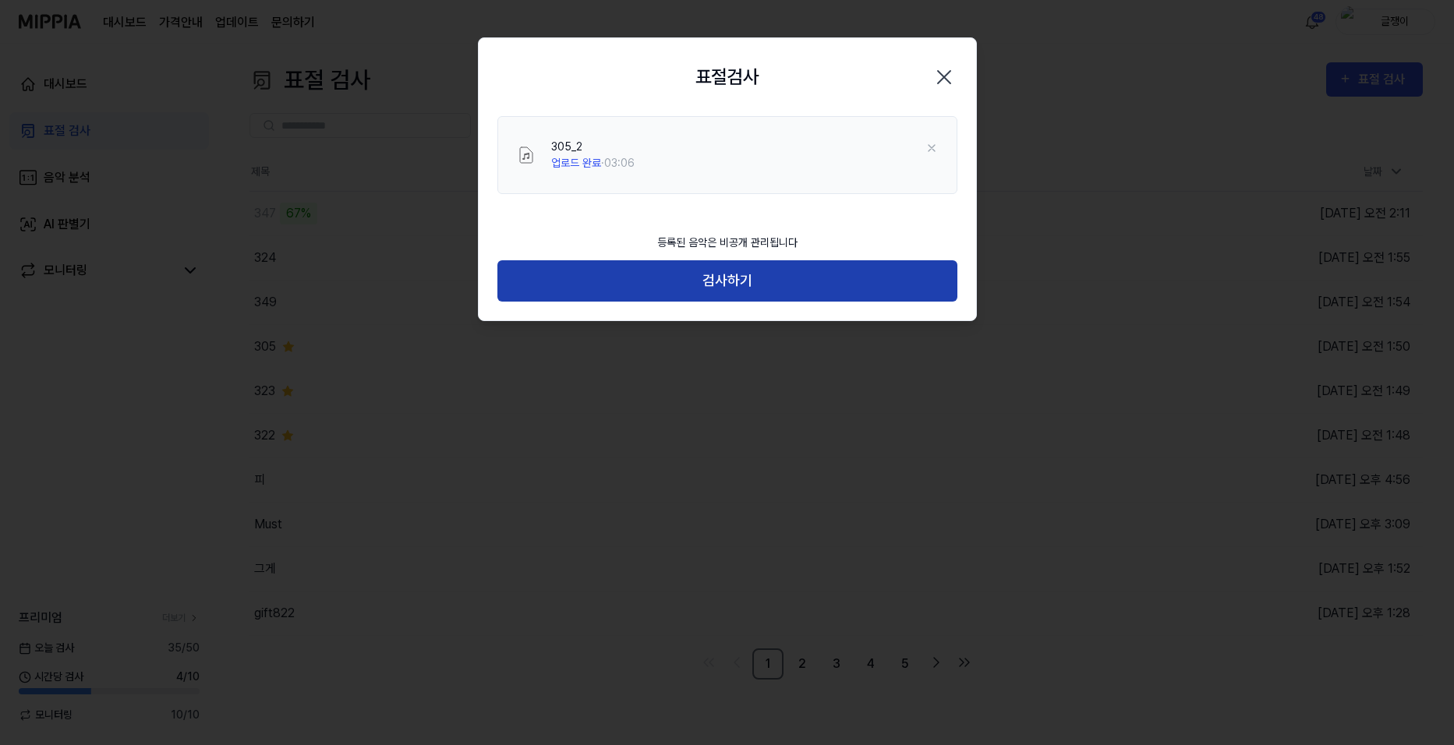
click at [730, 278] on button "검사하기" at bounding box center [727, 280] width 460 height 41
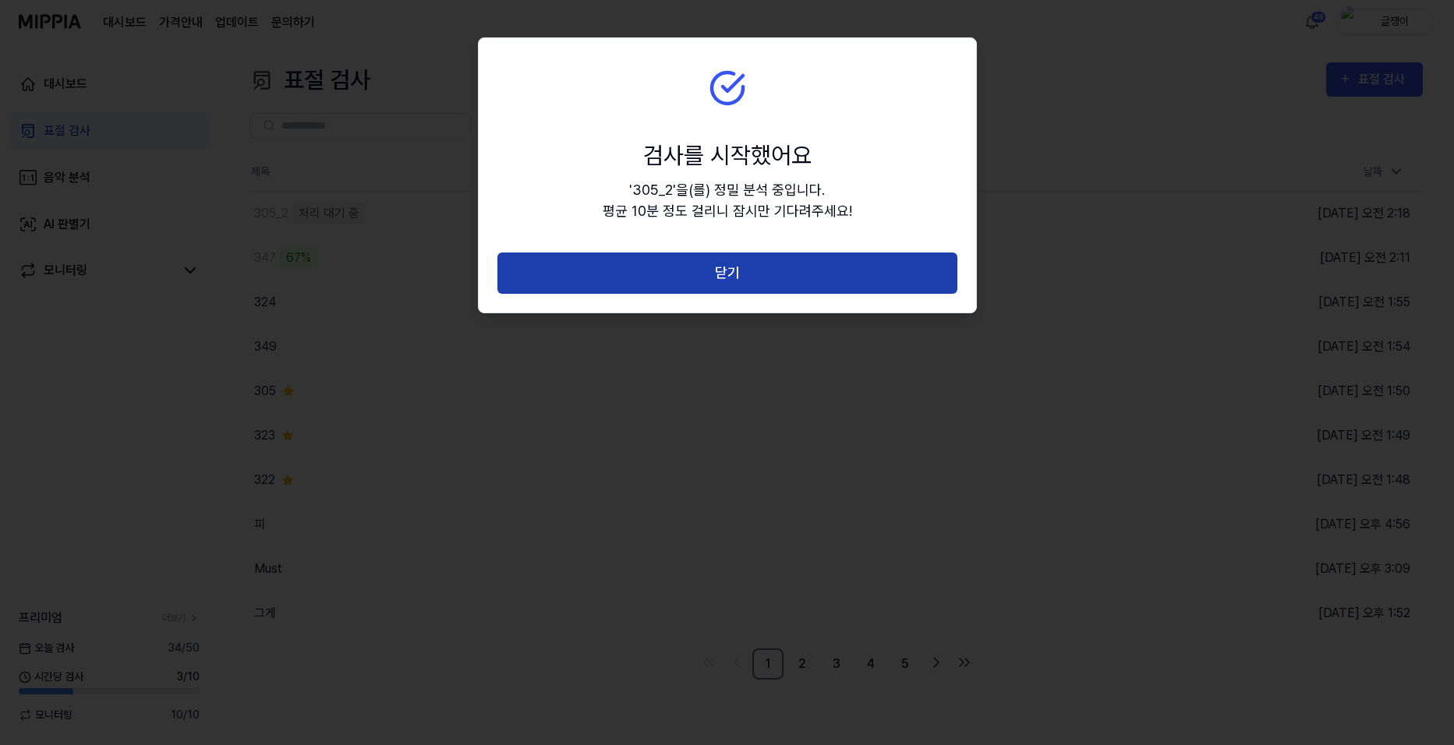
click at [735, 276] on button "닫기" at bounding box center [727, 273] width 460 height 41
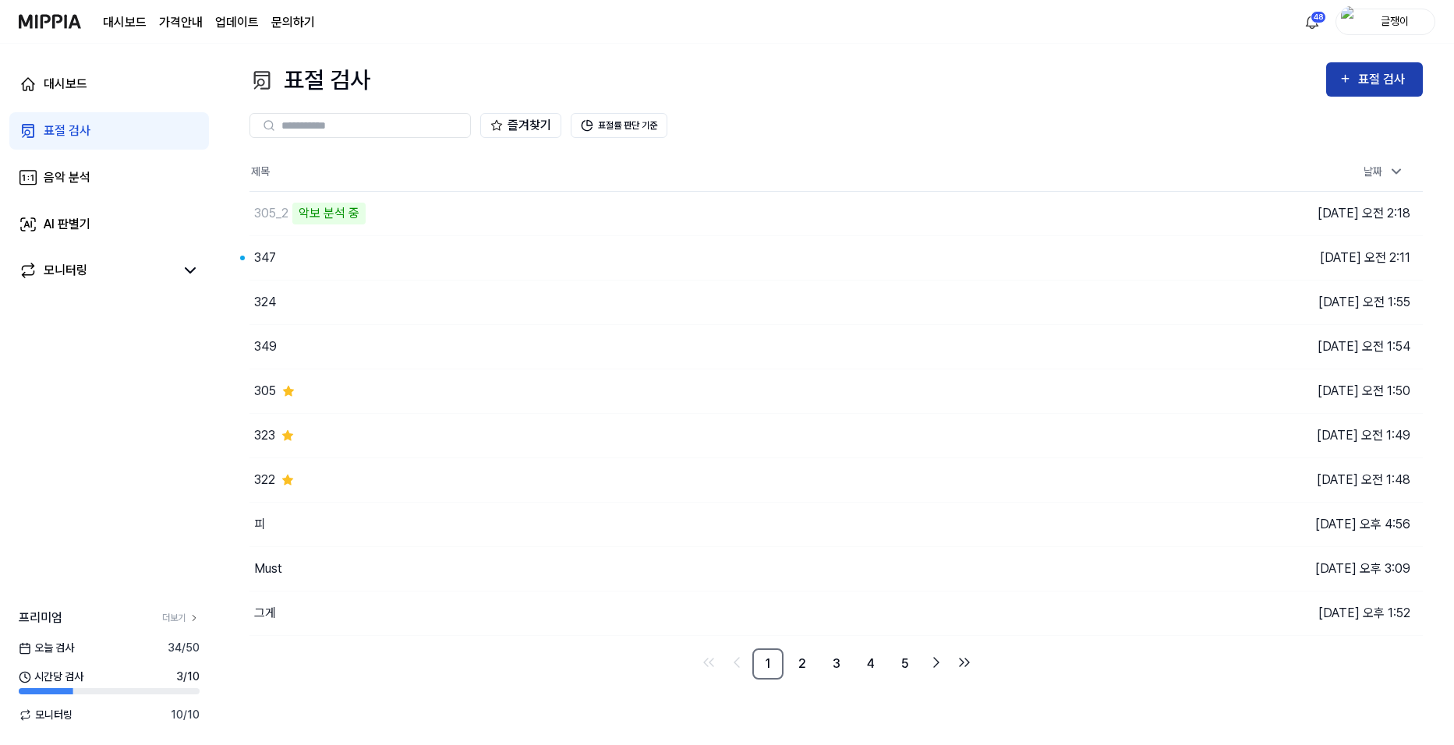
click at [1375, 71] on div "표절 검사" at bounding box center [1384, 79] width 52 height 20
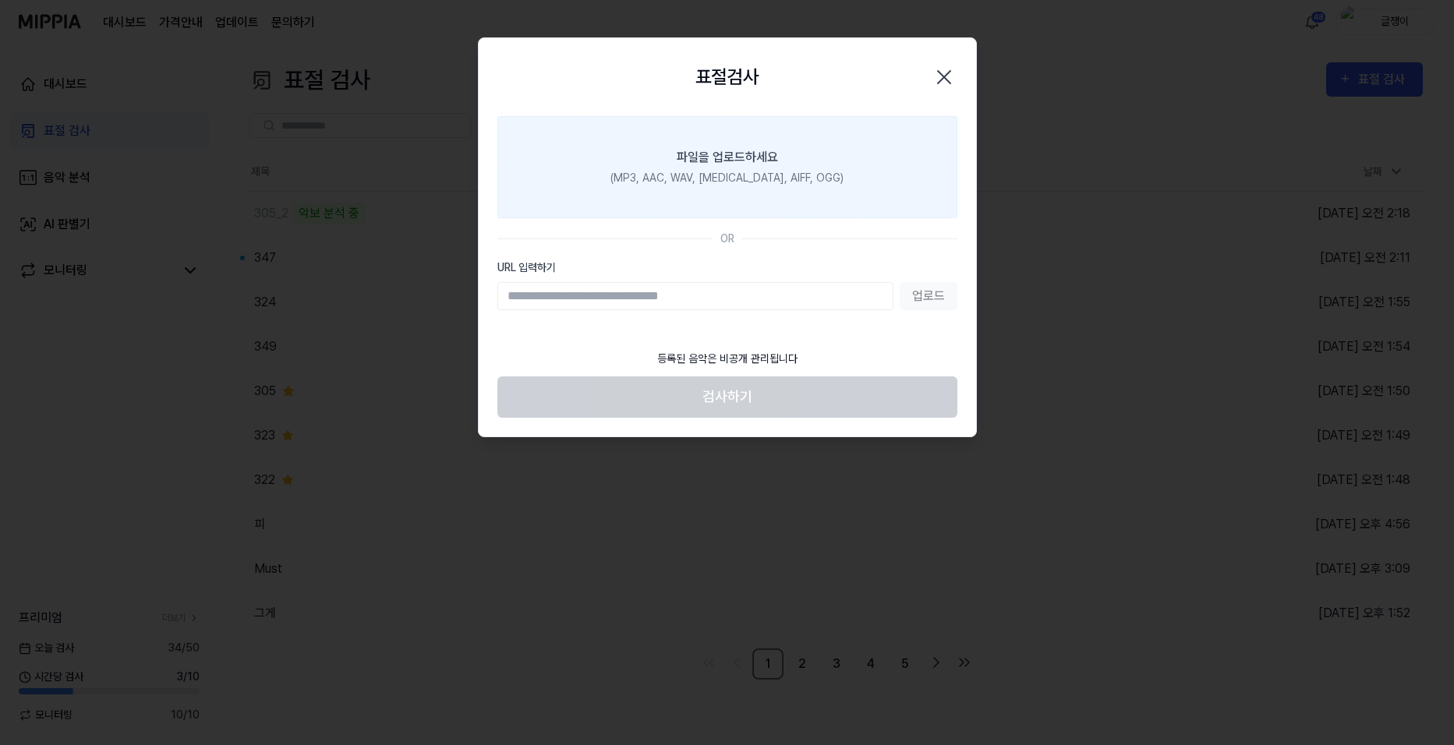
click at [739, 161] on div "파일을 업로드하세요" at bounding box center [727, 157] width 101 height 19
drag, startPoint x: 739, startPoint y: 161, endPoint x: 674, endPoint y: 170, distance: 66.1
click at [674, 170] on div "(MP3, AAC, WAV, FLAC, AIFF, OGG)" at bounding box center [727, 178] width 233 height 16
click at [0, 0] on input "파일을 업로드하세요 (MP3, AAC, WAV, FLAC, AIFF, OGG)" at bounding box center [0, 0] width 0 height 0
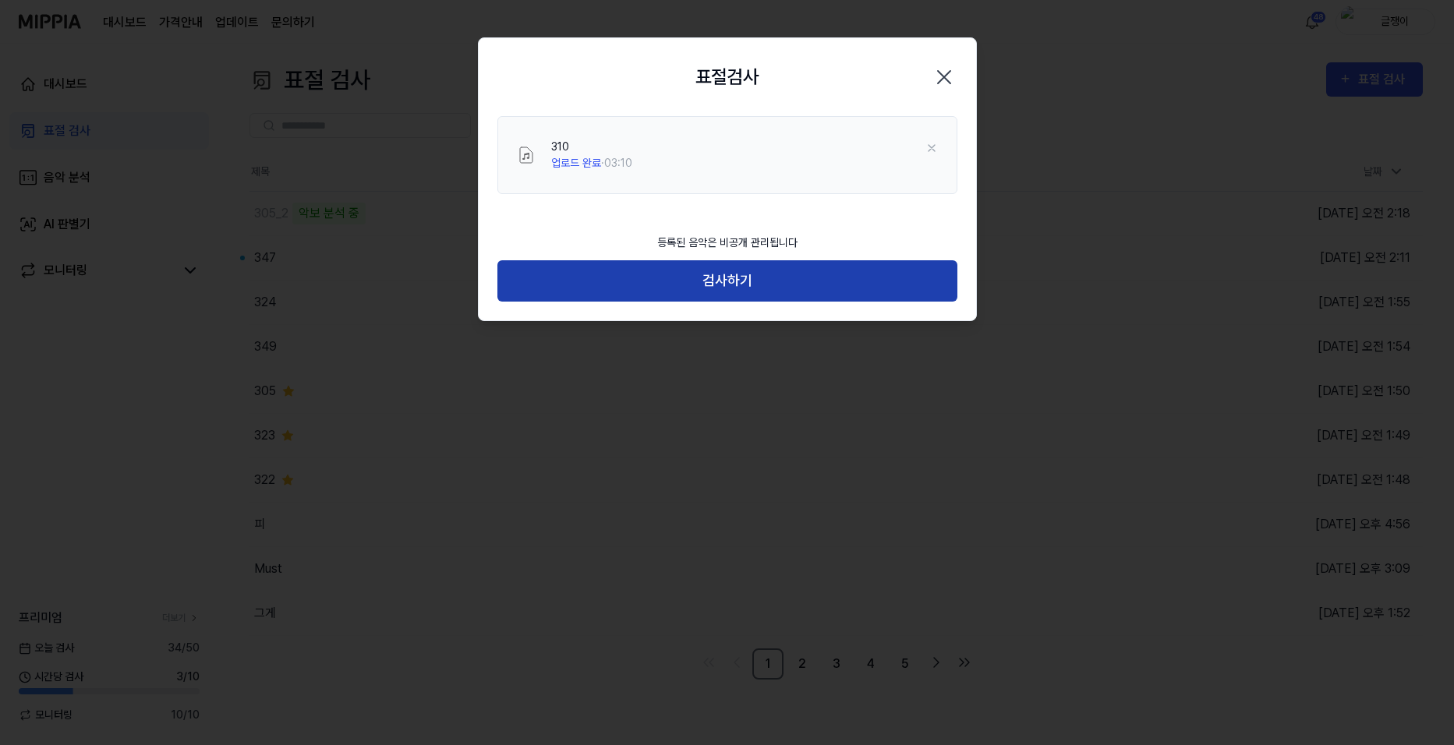
click at [734, 268] on button "검사하기" at bounding box center [727, 280] width 460 height 41
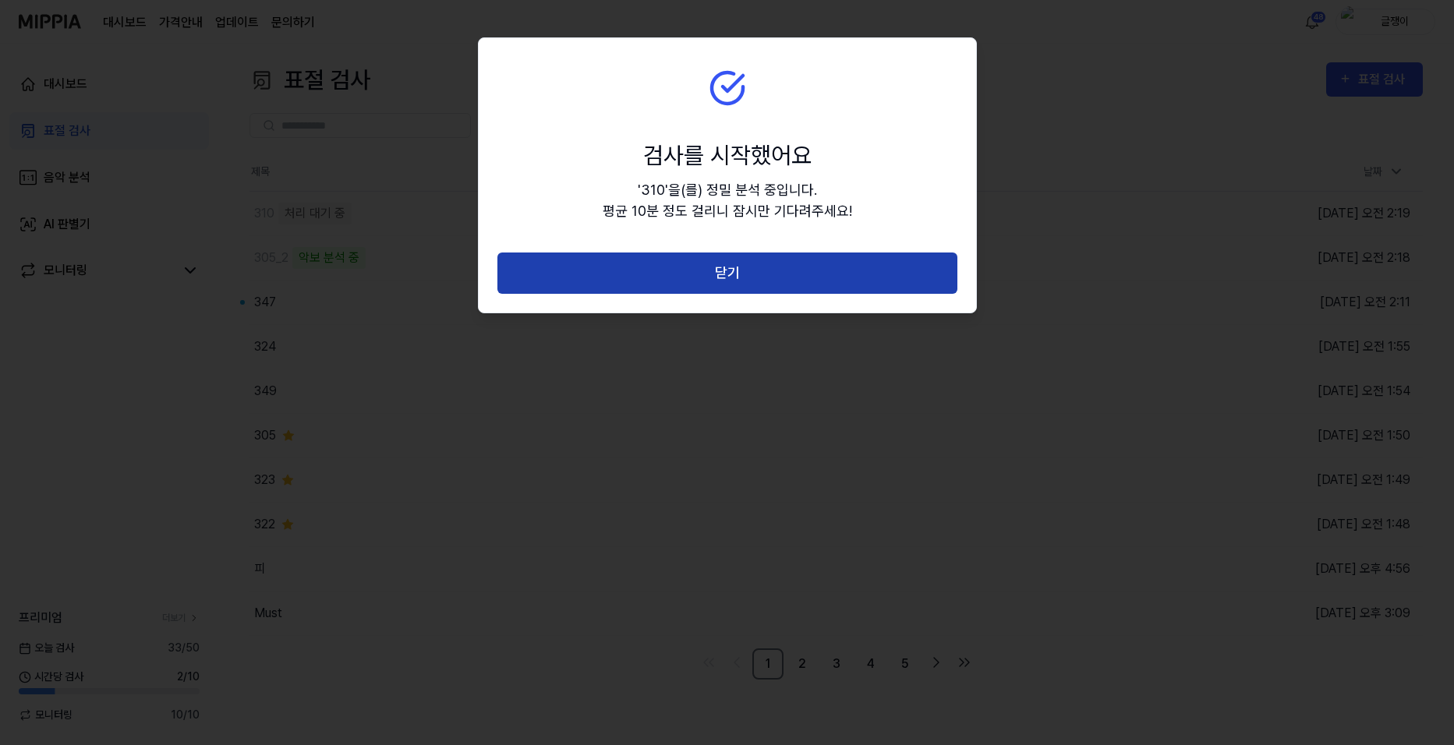
click at [734, 268] on button "닫기" at bounding box center [727, 273] width 460 height 41
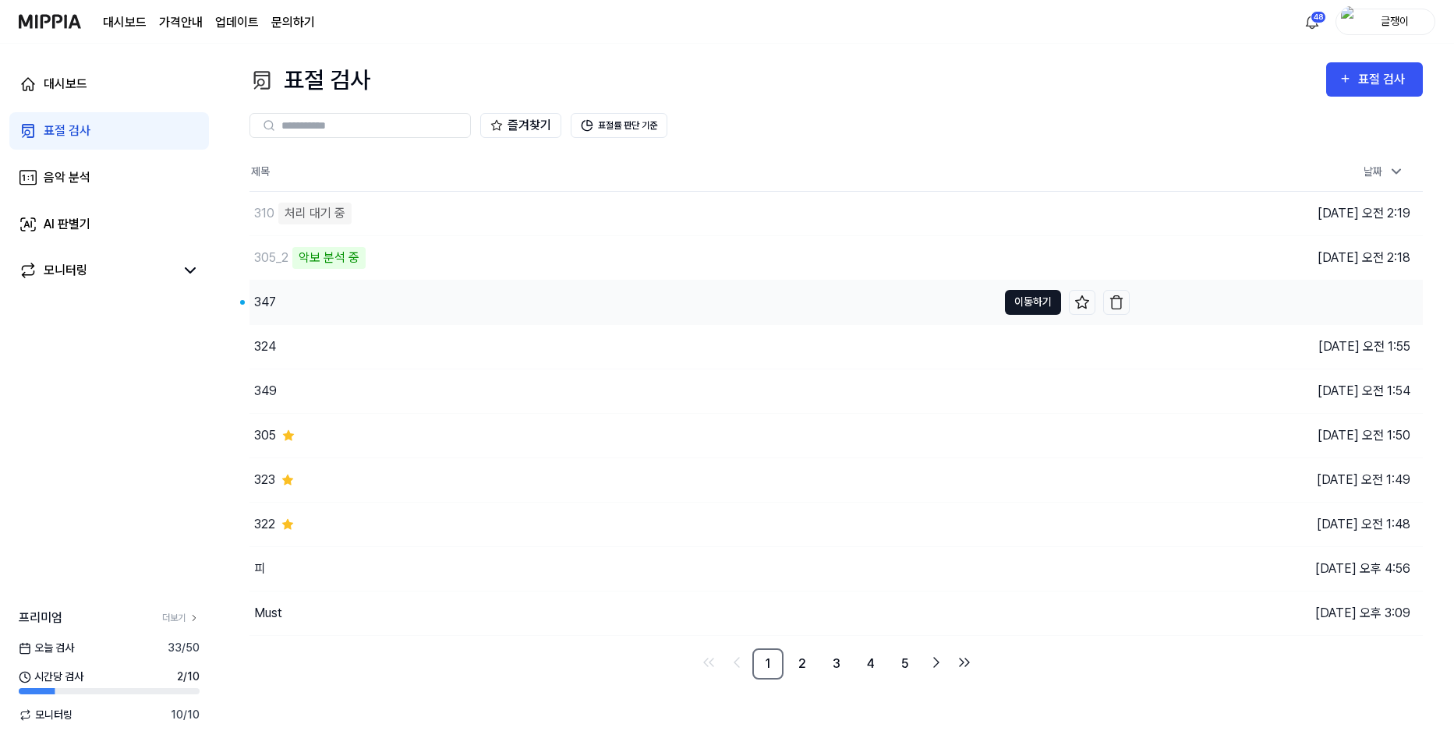
click at [1015, 303] on button "이동하기" at bounding box center [1033, 302] width 56 height 25
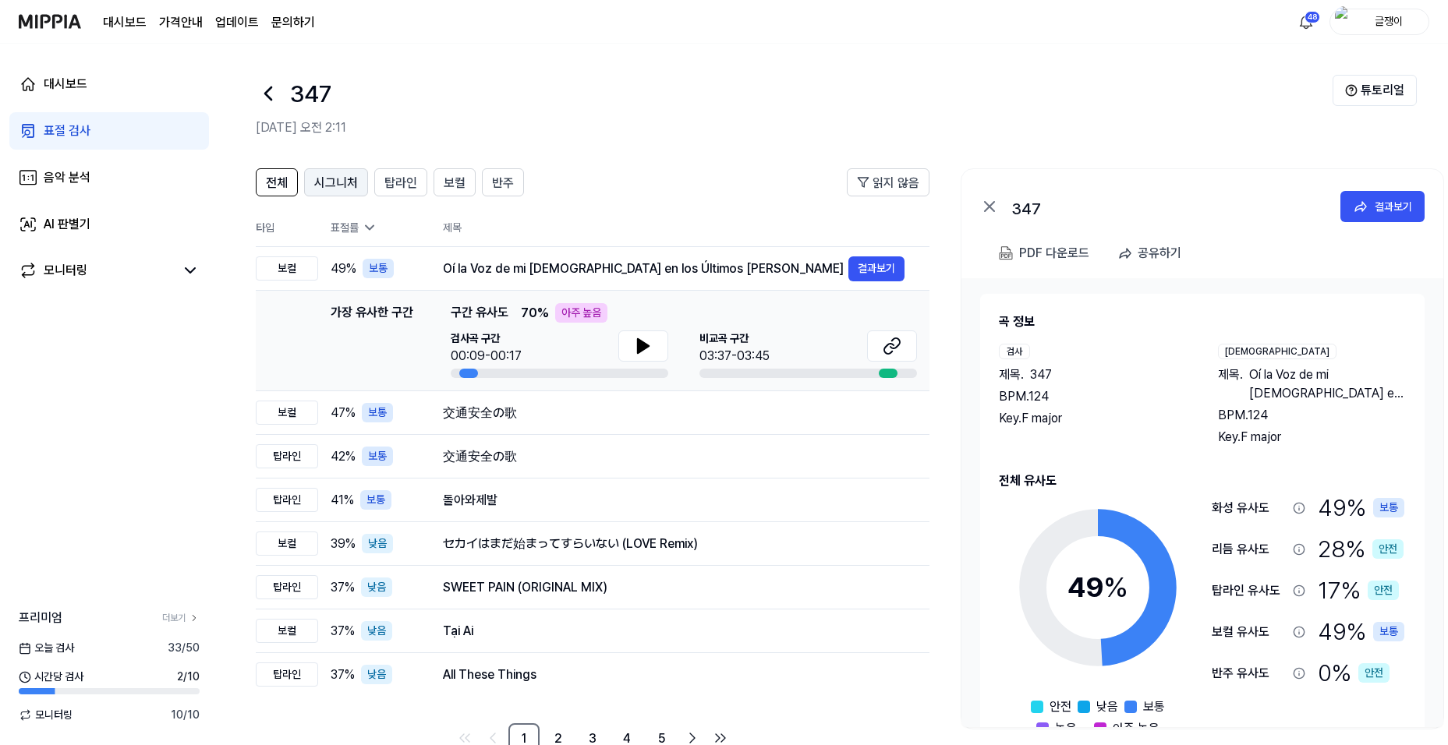
click at [342, 175] on span "시그니처" at bounding box center [336, 183] width 44 height 19
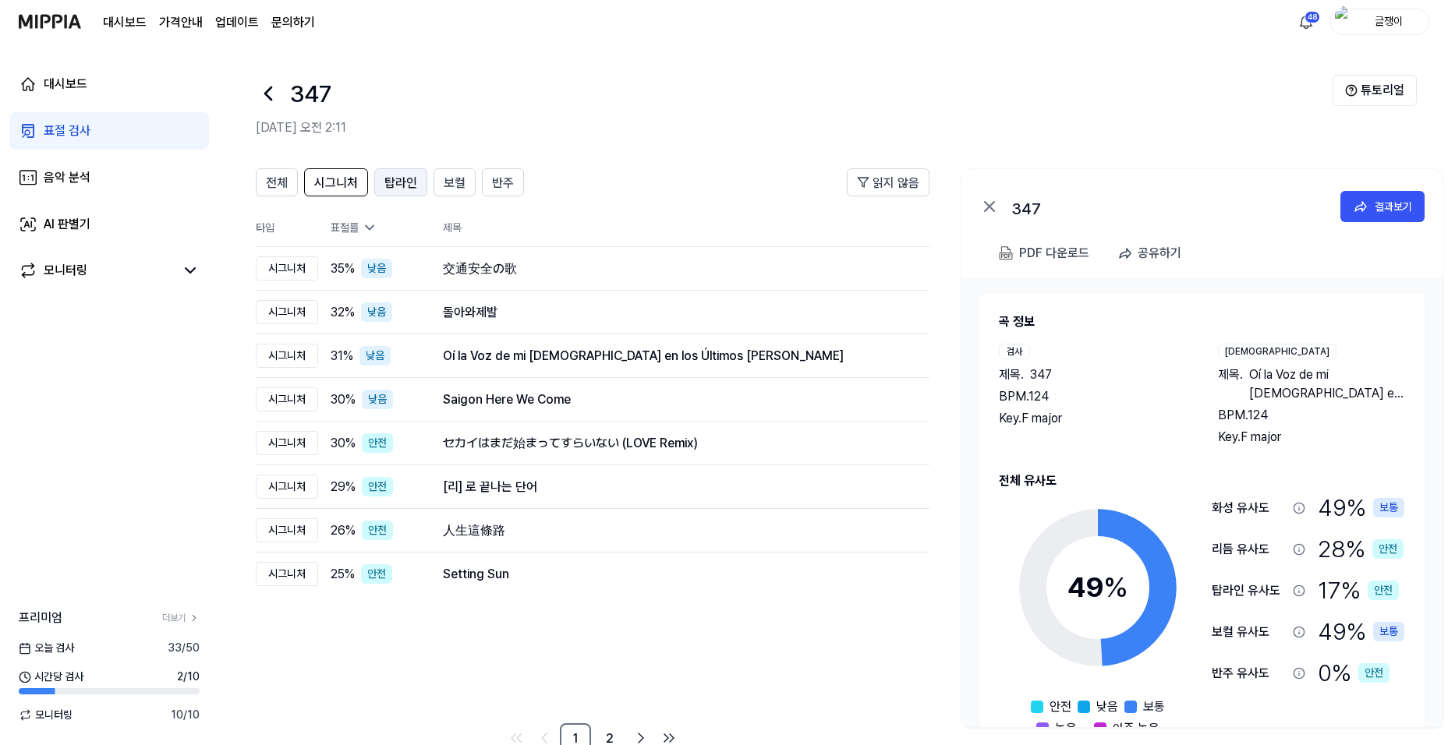
click at [409, 179] on span "탑라인" at bounding box center [400, 183] width 33 height 19
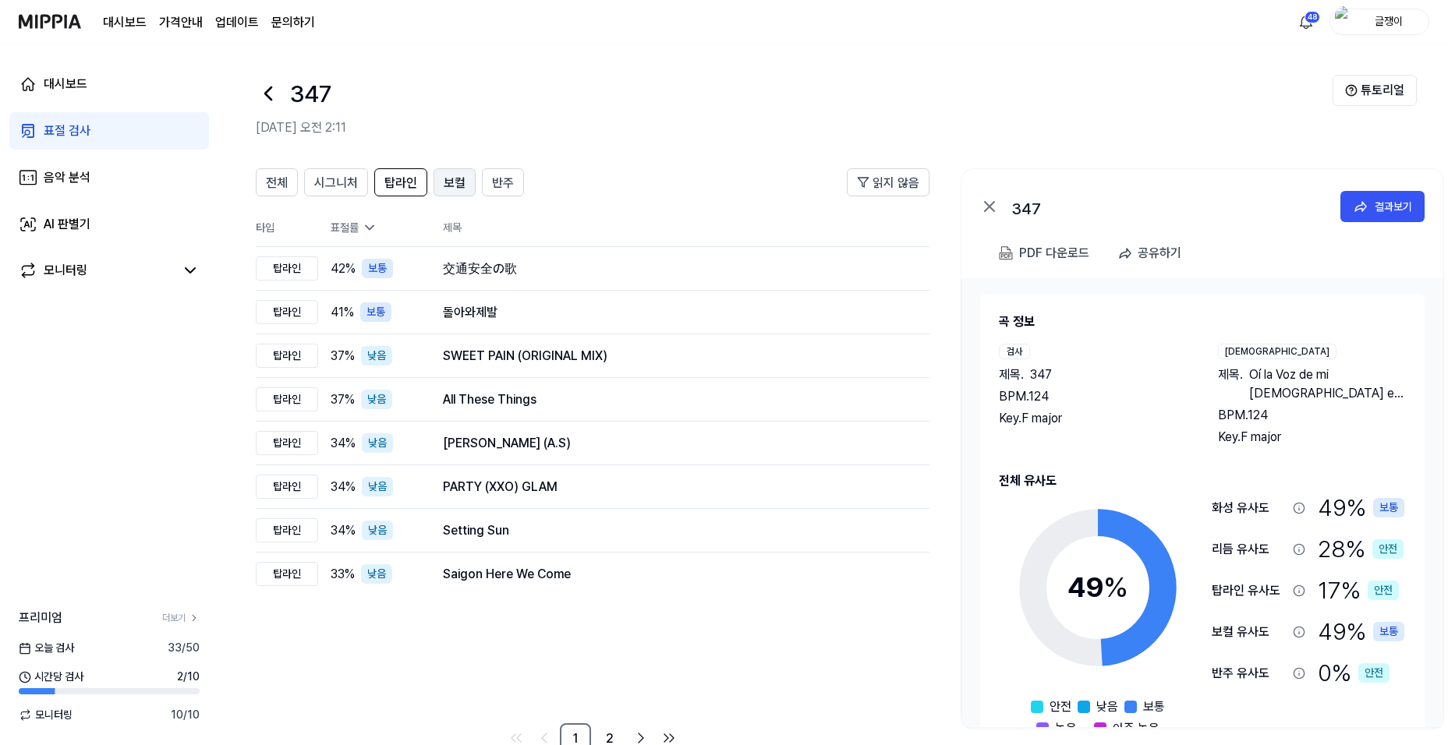
click at [453, 189] on span "보컬" at bounding box center [455, 183] width 22 height 19
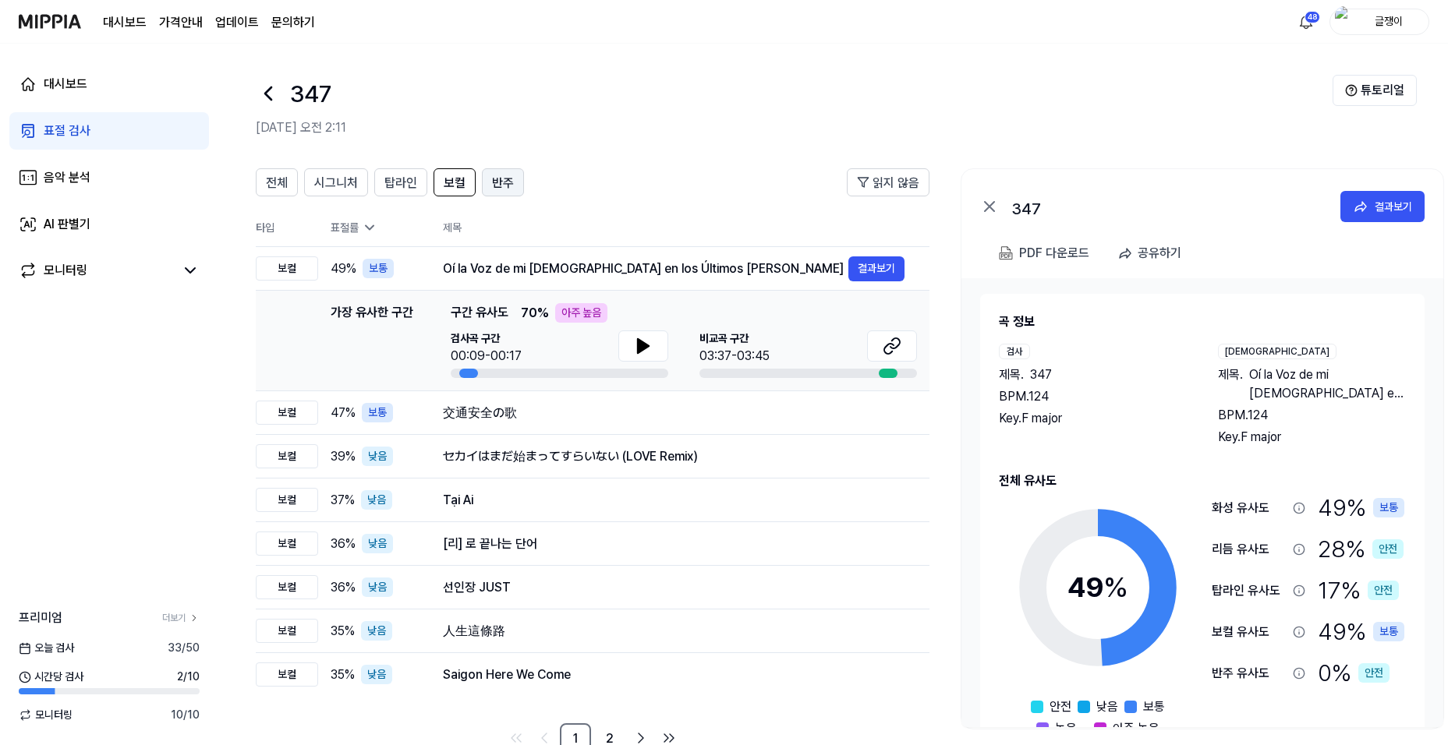
click at [496, 185] on span "반주" at bounding box center [503, 183] width 22 height 19
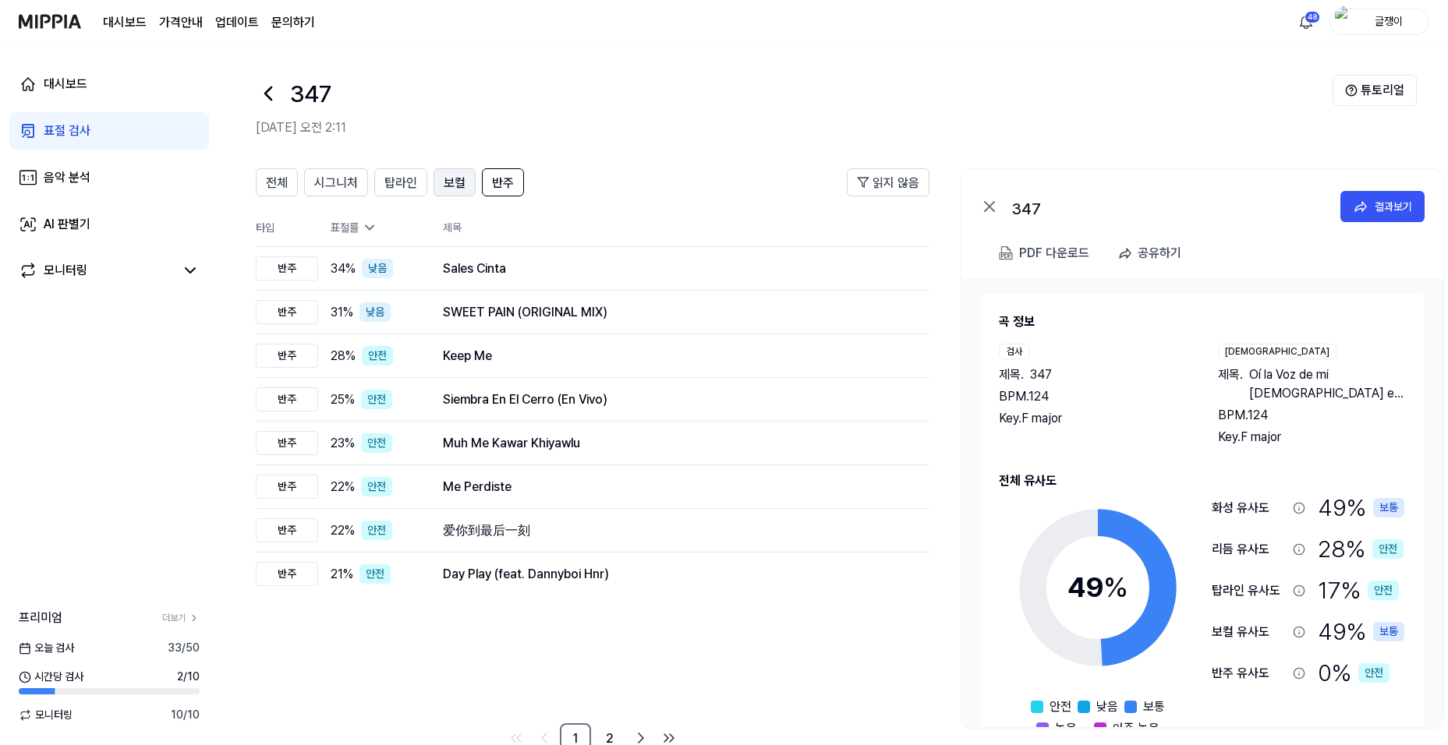
click at [452, 182] on span "보컬" at bounding box center [455, 183] width 22 height 19
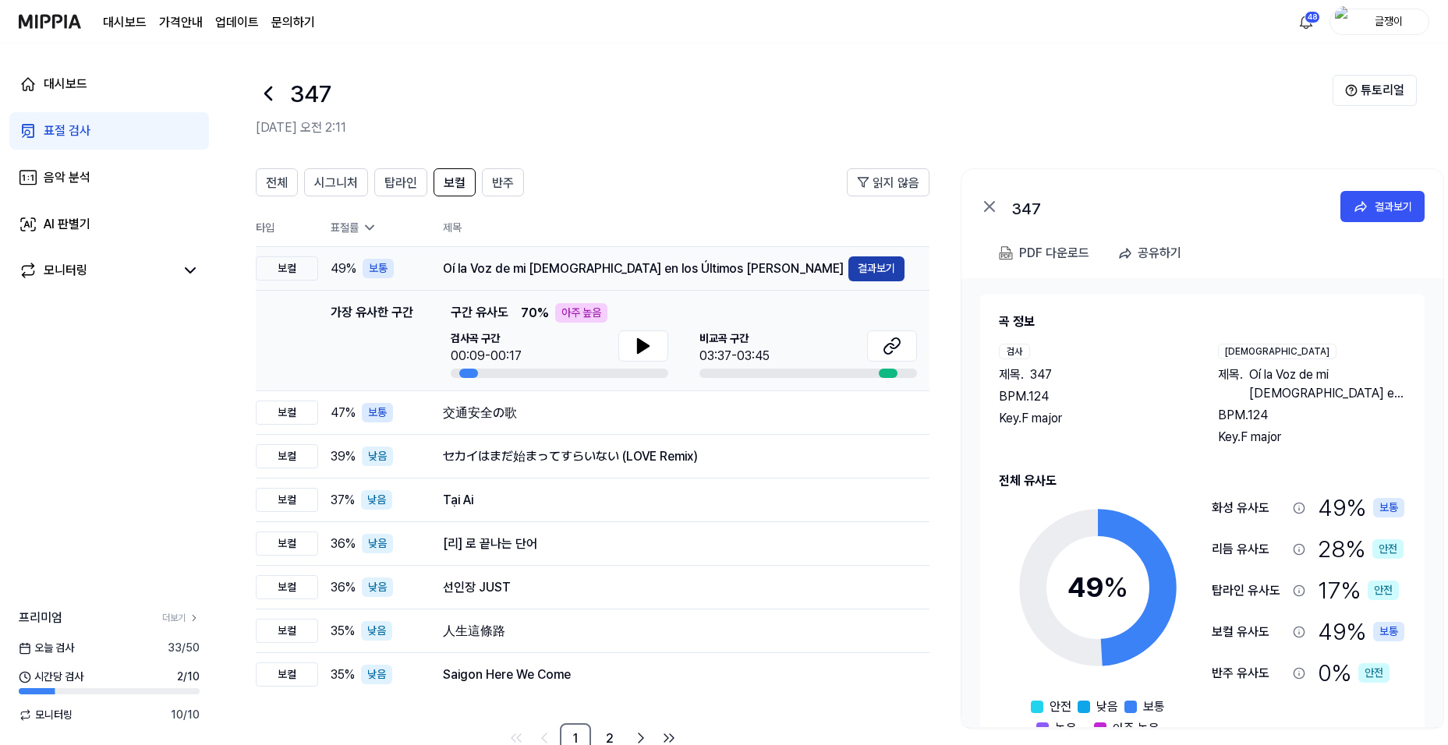
click at [864, 265] on button "결과보기" at bounding box center [876, 269] width 56 height 25
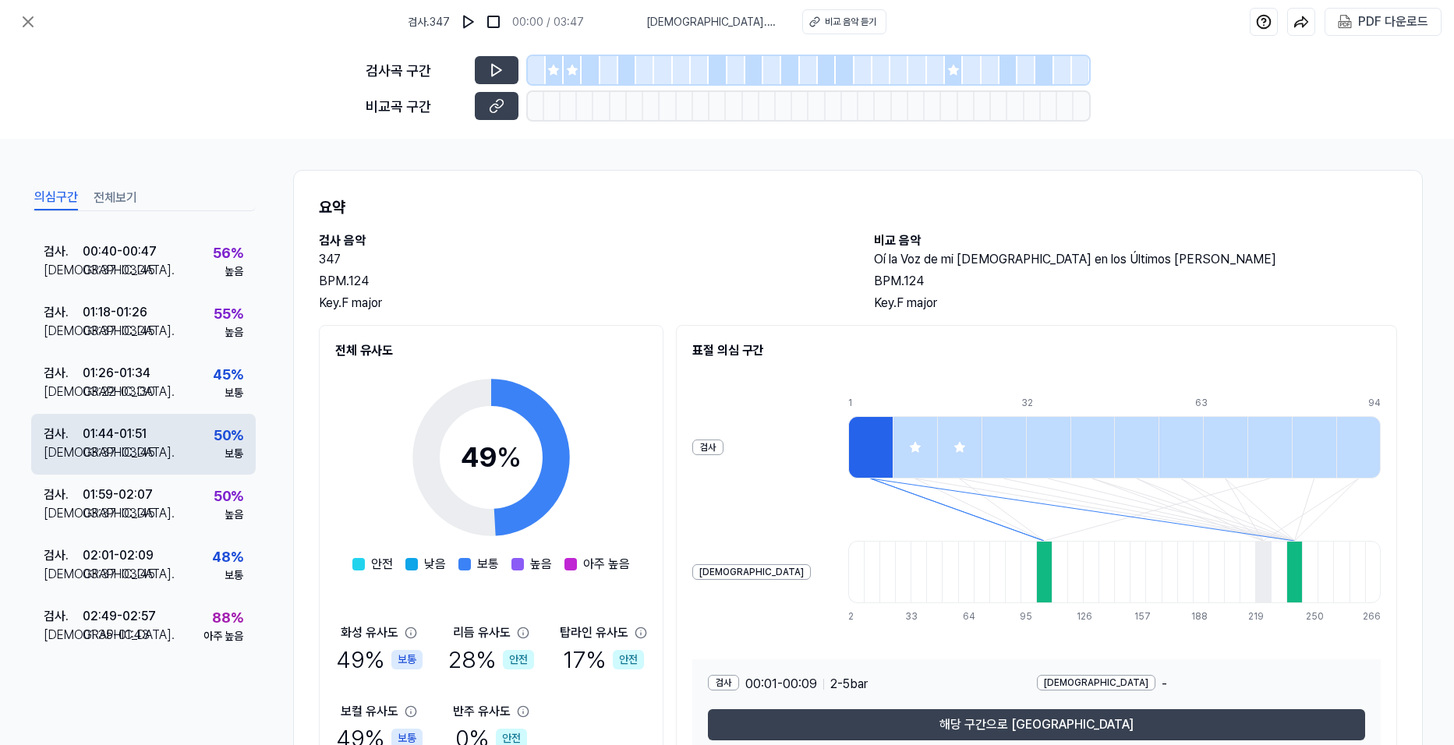
scroll to position [347, 0]
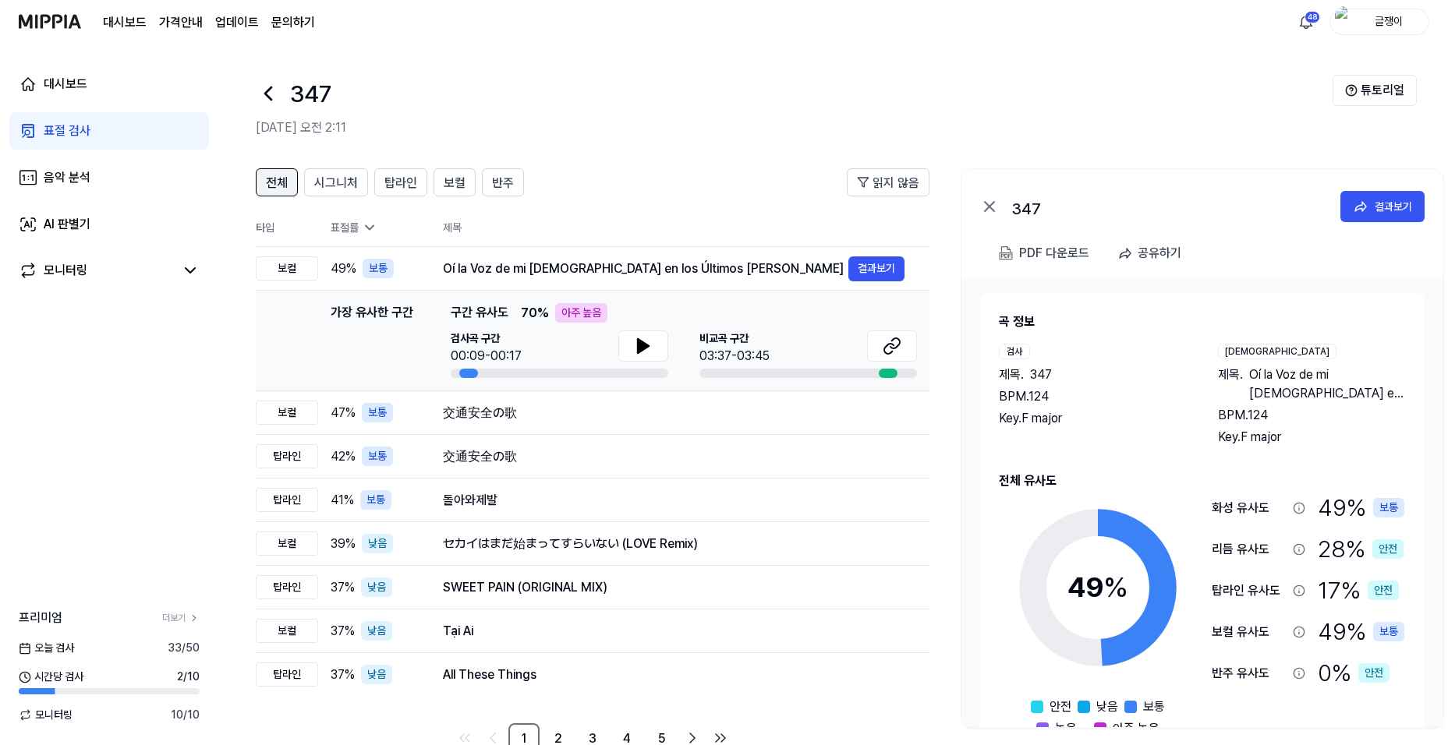
click at [272, 183] on span "전체" at bounding box center [277, 183] width 22 height 19
click at [878, 412] on button "결과보기" at bounding box center [876, 413] width 56 height 25
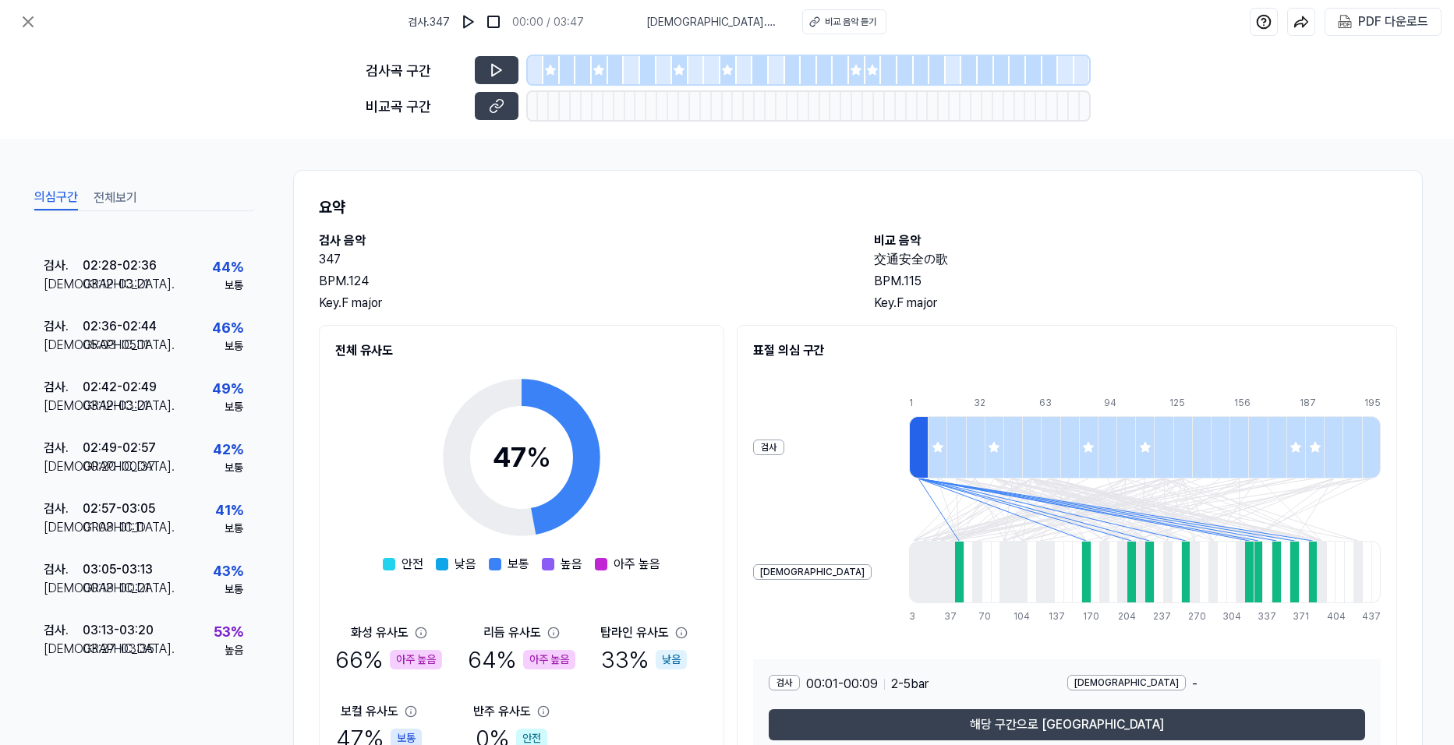
scroll to position [1138, 0]
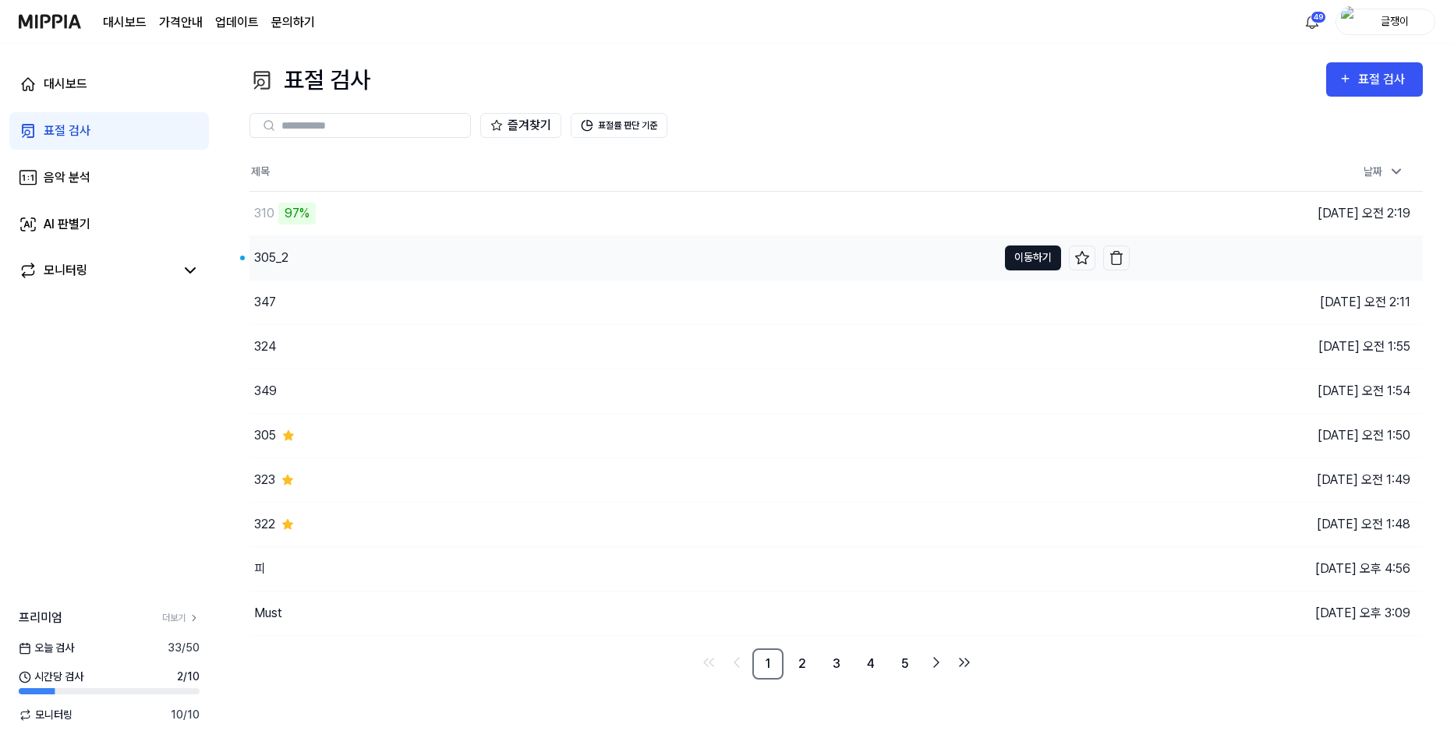
click at [1013, 254] on button "이동하기" at bounding box center [1033, 258] width 56 height 25
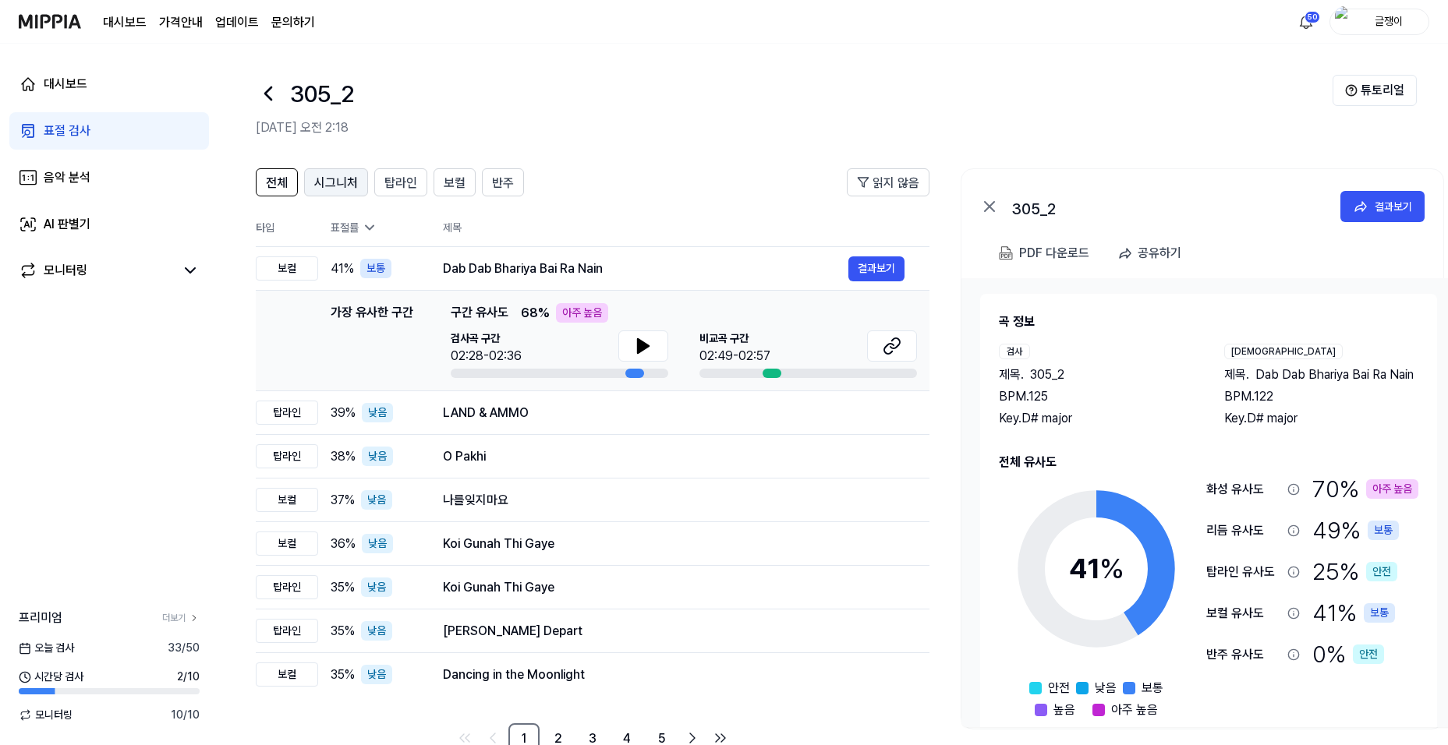
click at [331, 184] on span "시그니처" at bounding box center [336, 183] width 44 height 19
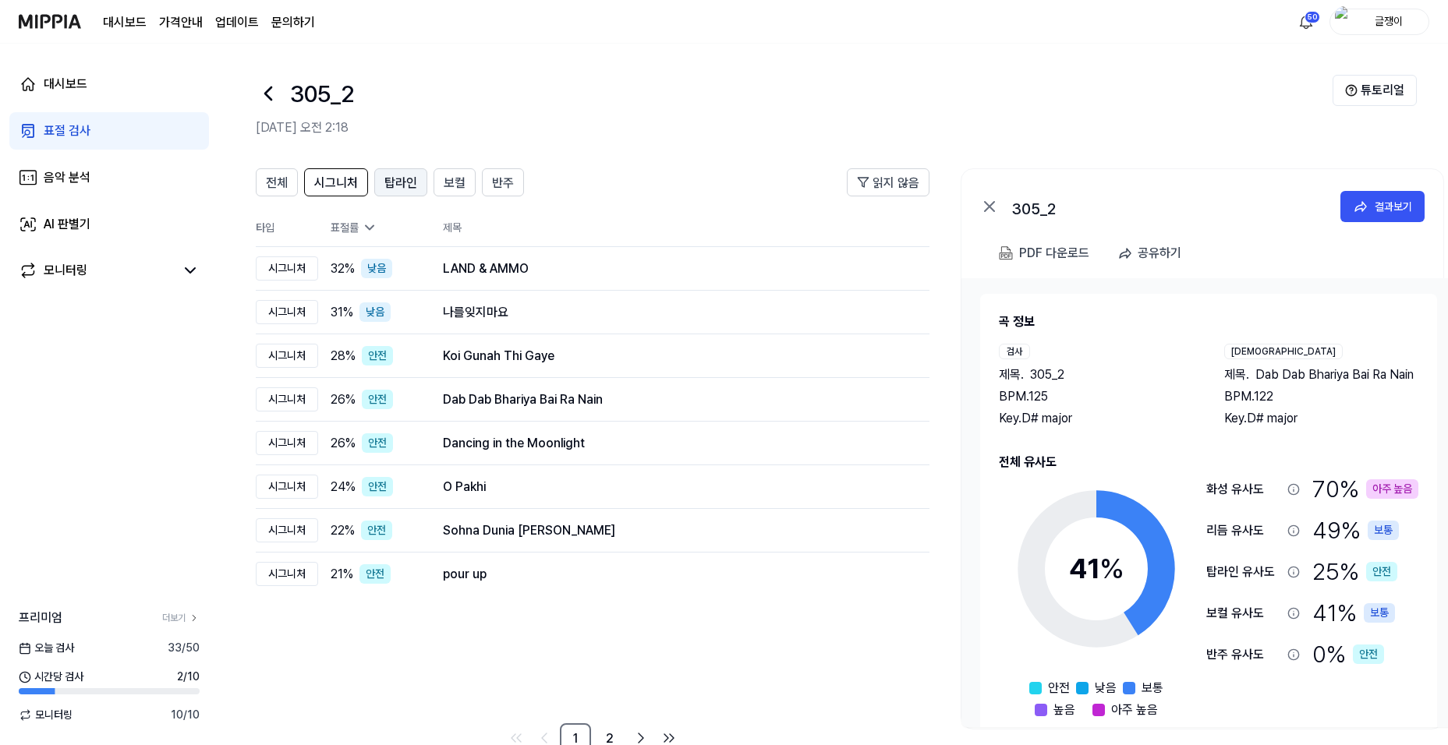
click at [384, 185] on span "탑라인" at bounding box center [400, 183] width 33 height 19
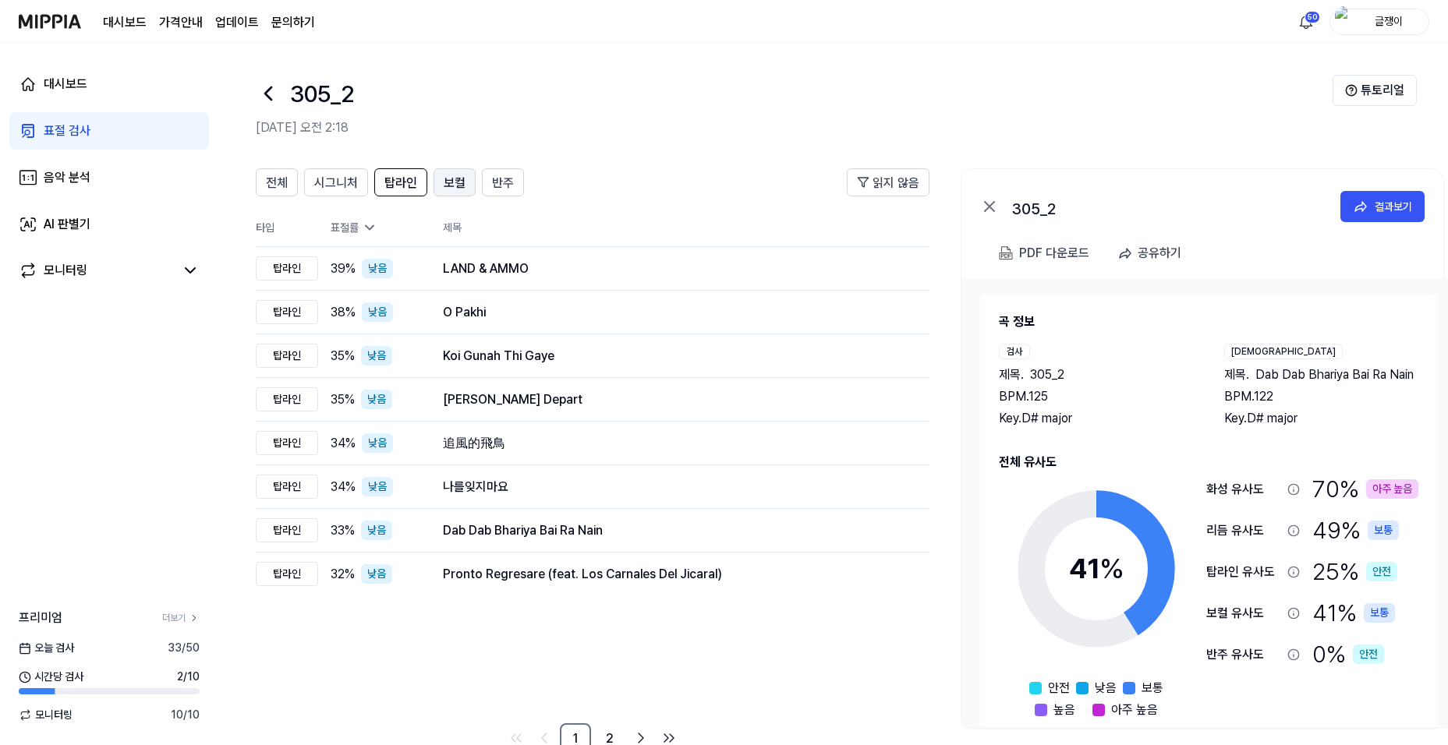
click at [459, 184] on span "보컬" at bounding box center [455, 183] width 22 height 19
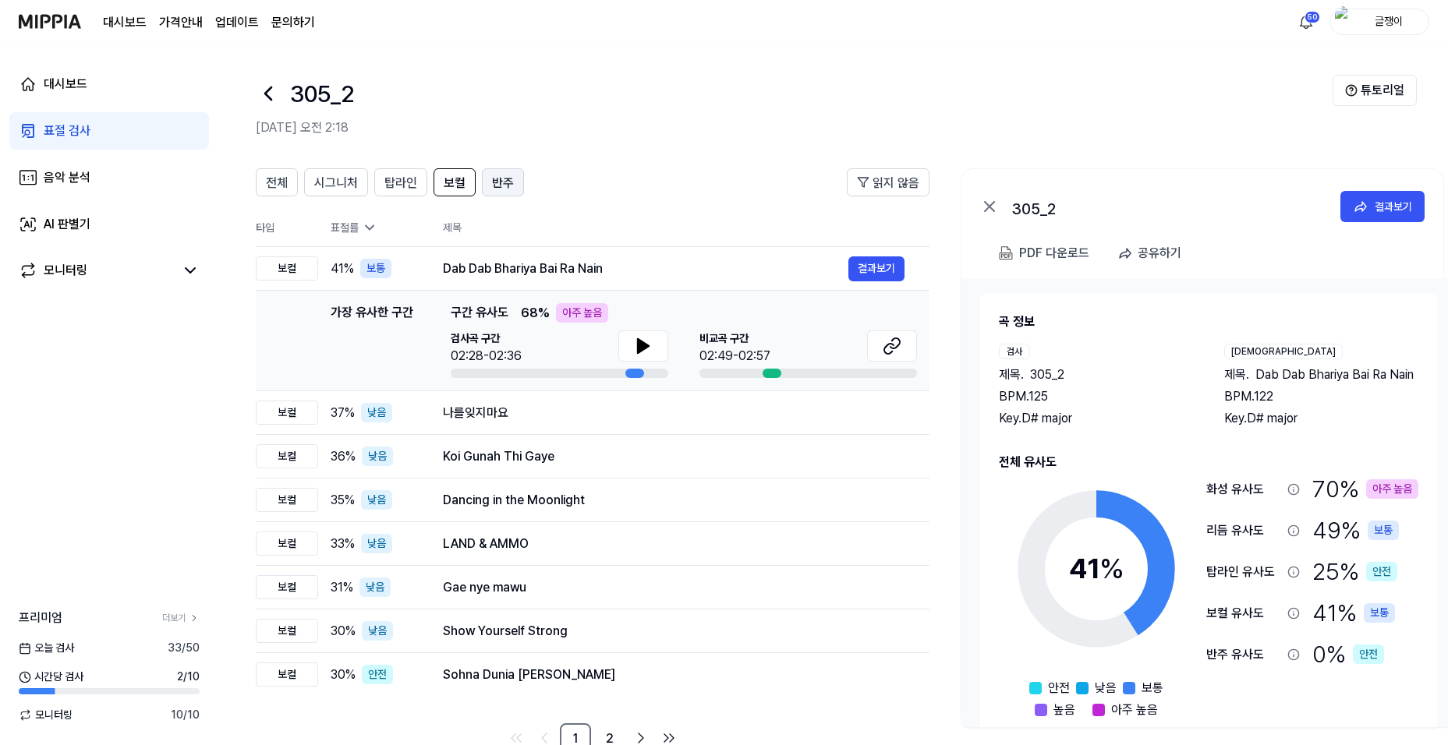
click at [498, 180] on span "반주" at bounding box center [503, 183] width 22 height 19
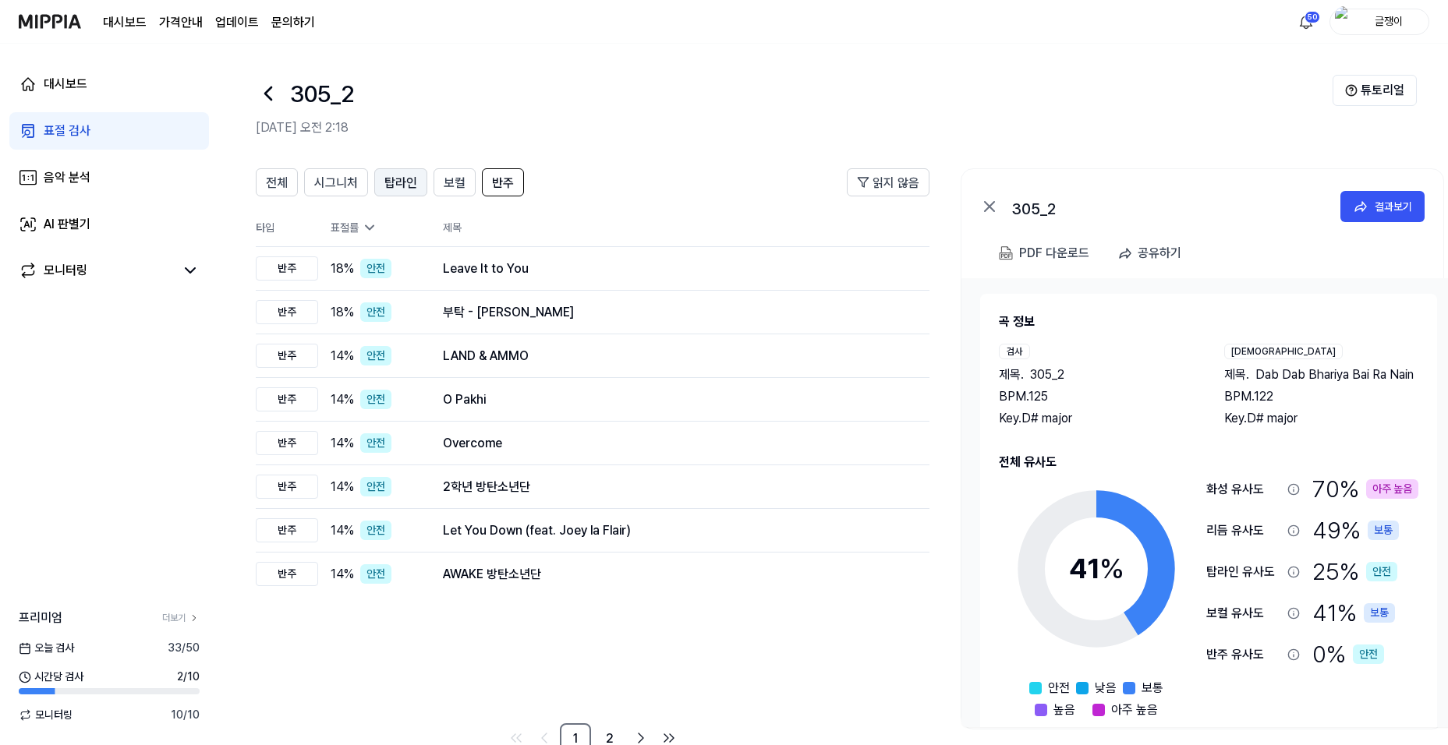
click at [399, 180] on span "탑라인" at bounding box center [400, 183] width 33 height 19
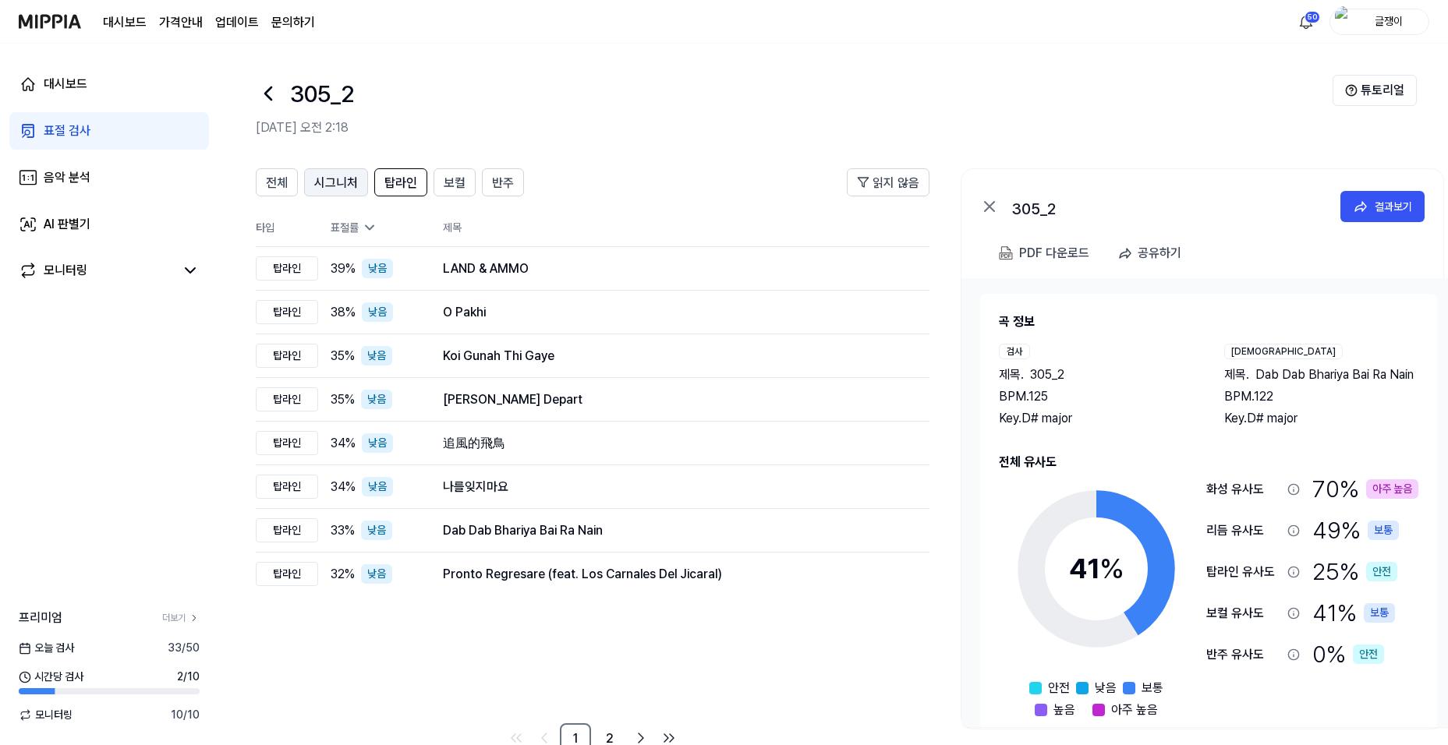
click at [326, 182] on span "시그니처" at bounding box center [336, 183] width 44 height 19
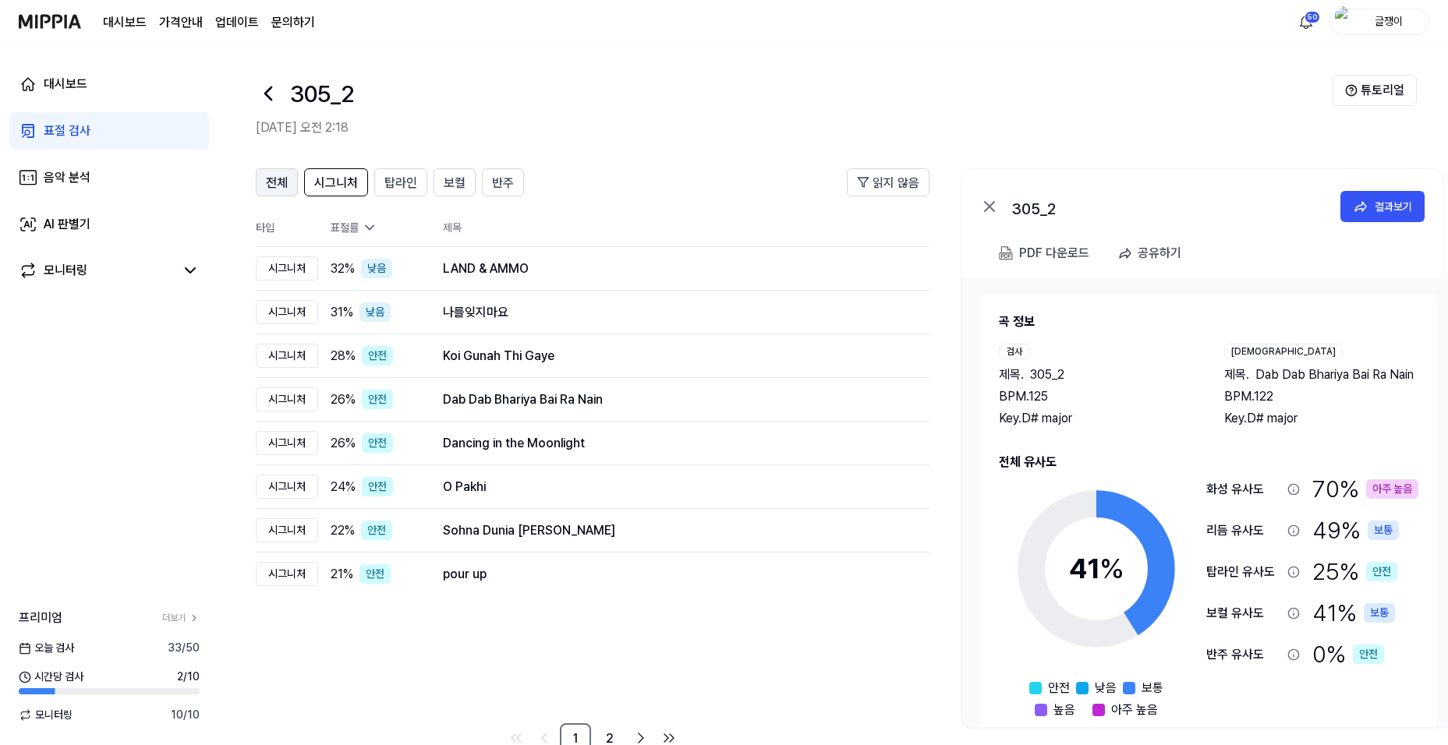
click at [268, 184] on span "전체" at bounding box center [277, 183] width 22 height 19
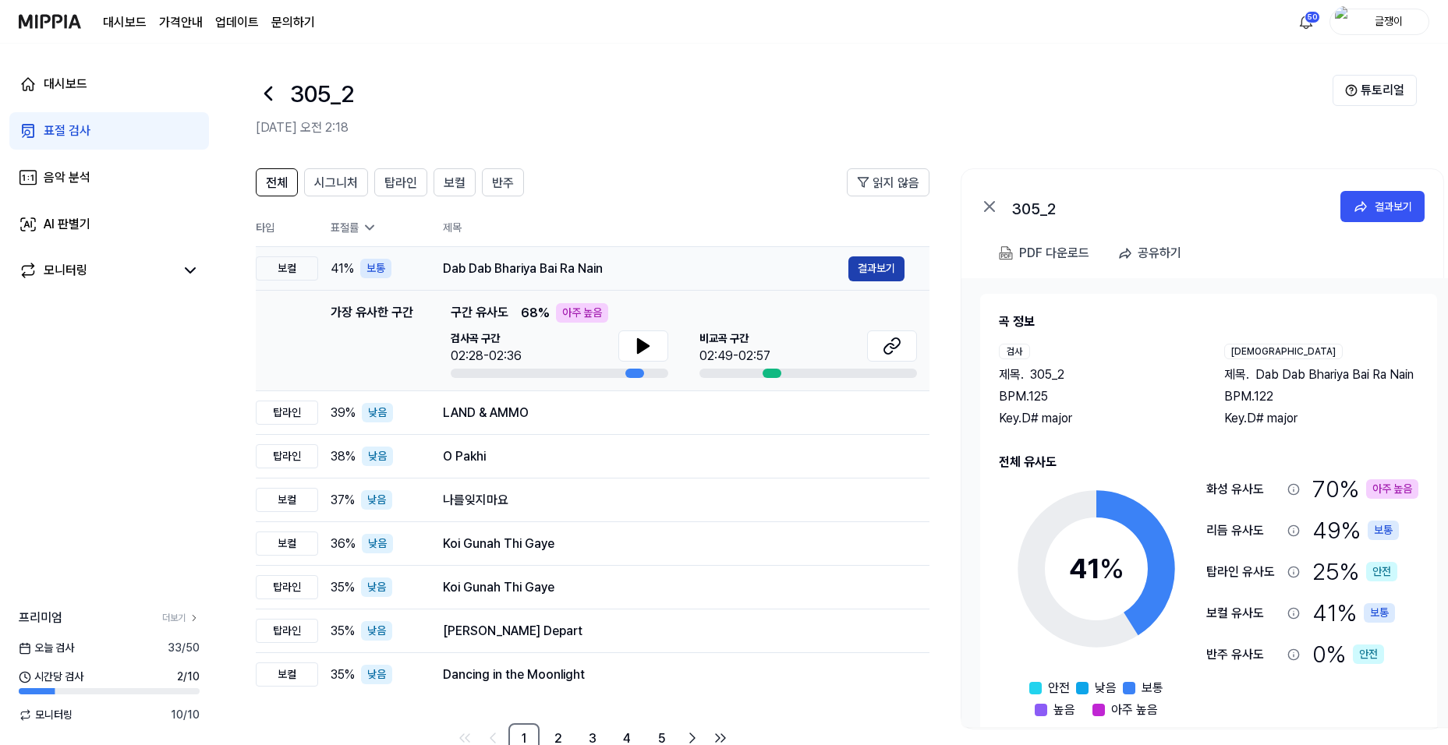
click at [875, 274] on button "결과보기" at bounding box center [876, 269] width 56 height 25
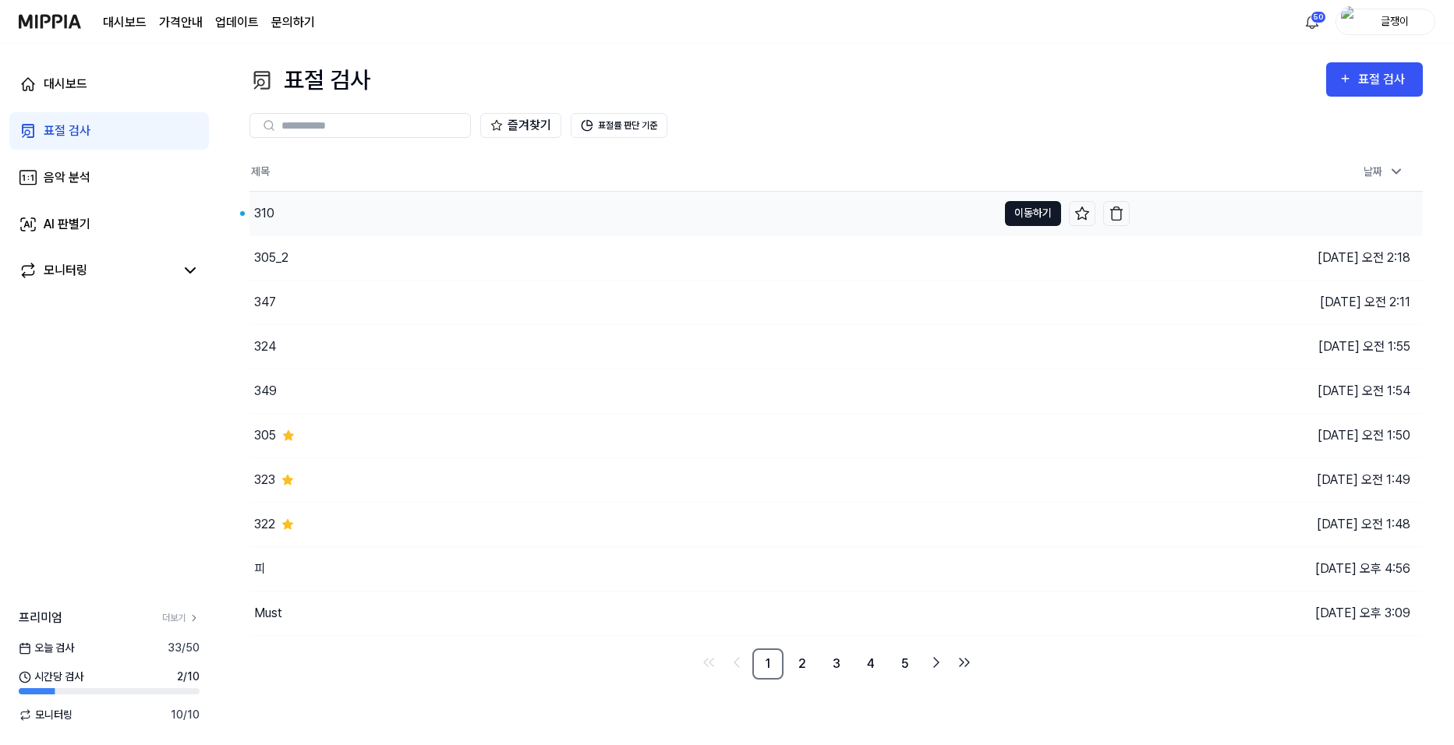
click at [1021, 207] on button "이동하기" at bounding box center [1033, 213] width 56 height 25
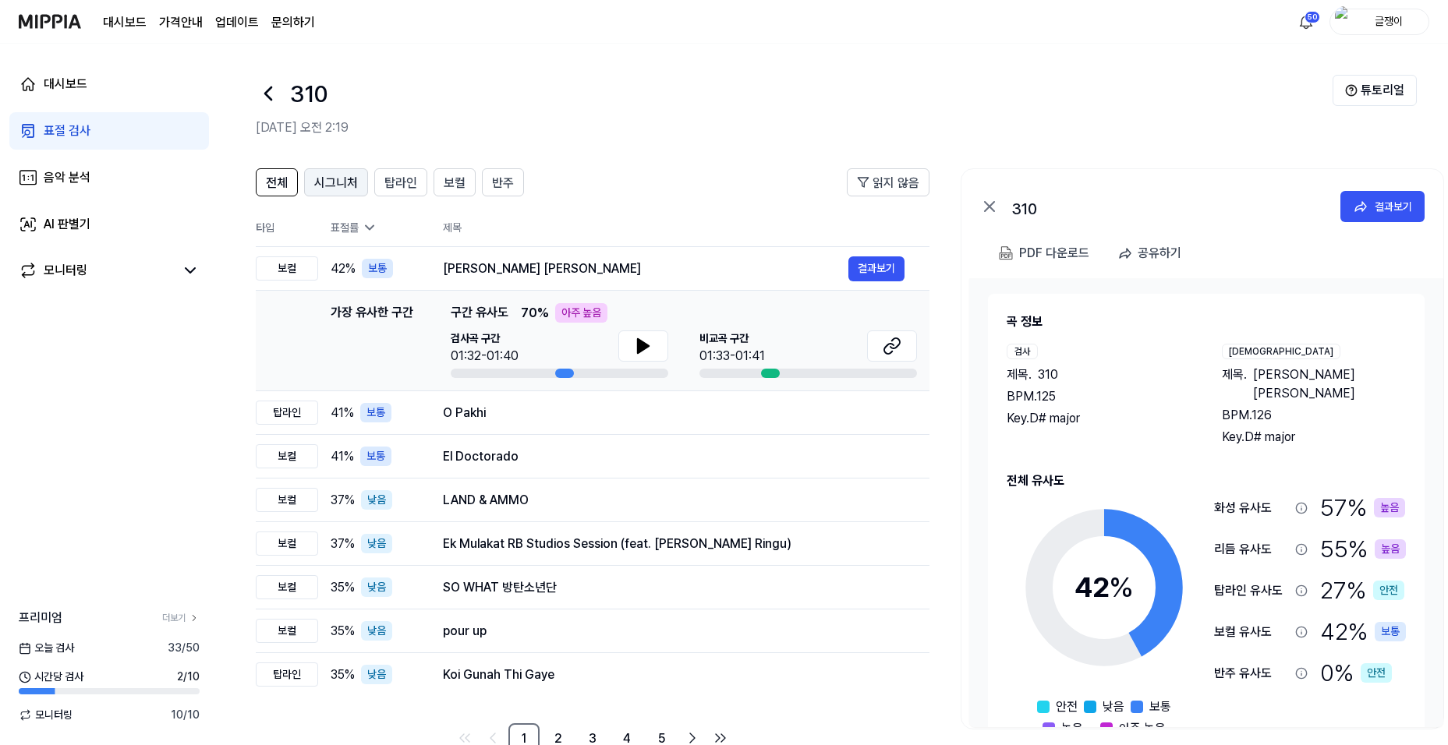
click at [338, 183] on span "시그니처" at bounding box center [336, 183] width 44 height 19
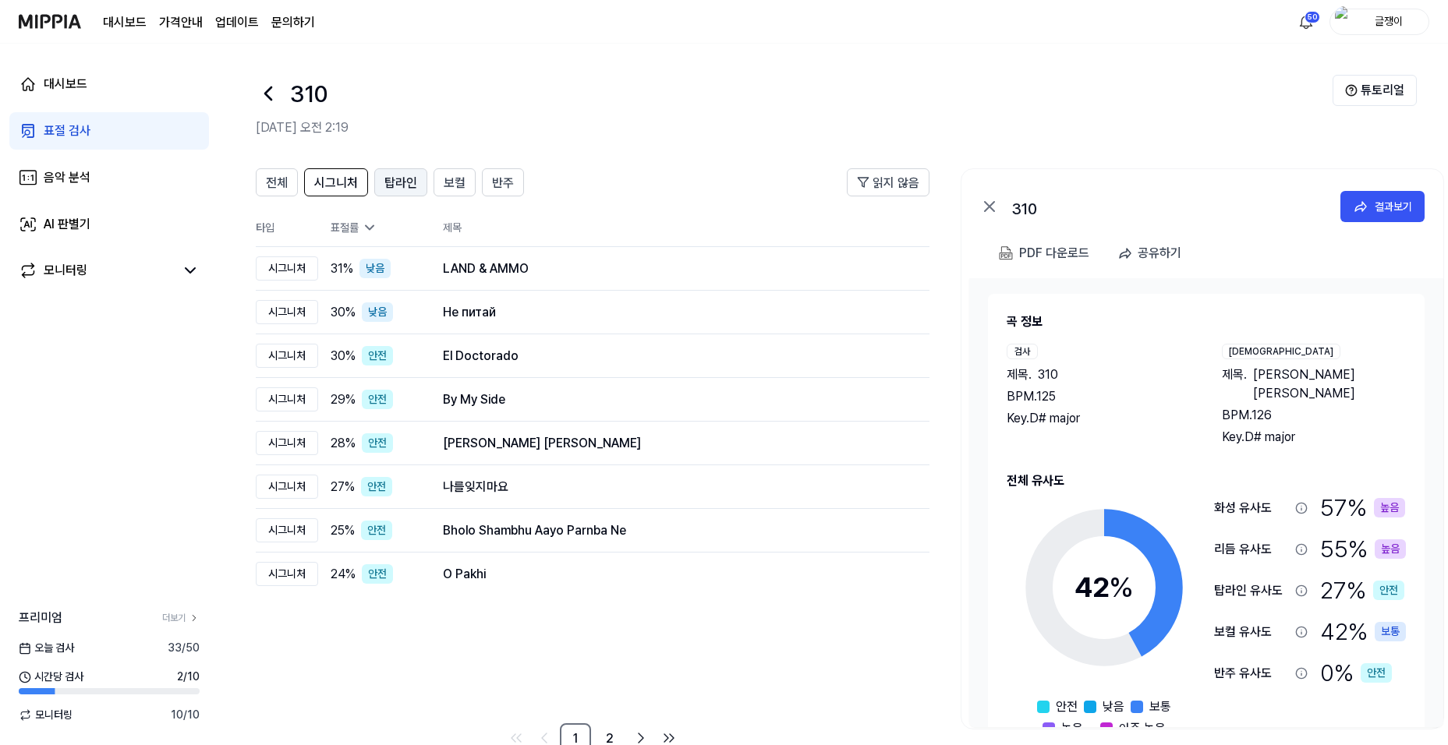
click at [391, 186] on span "탑라인" at bounding box center [400, 183] width 33 height 19
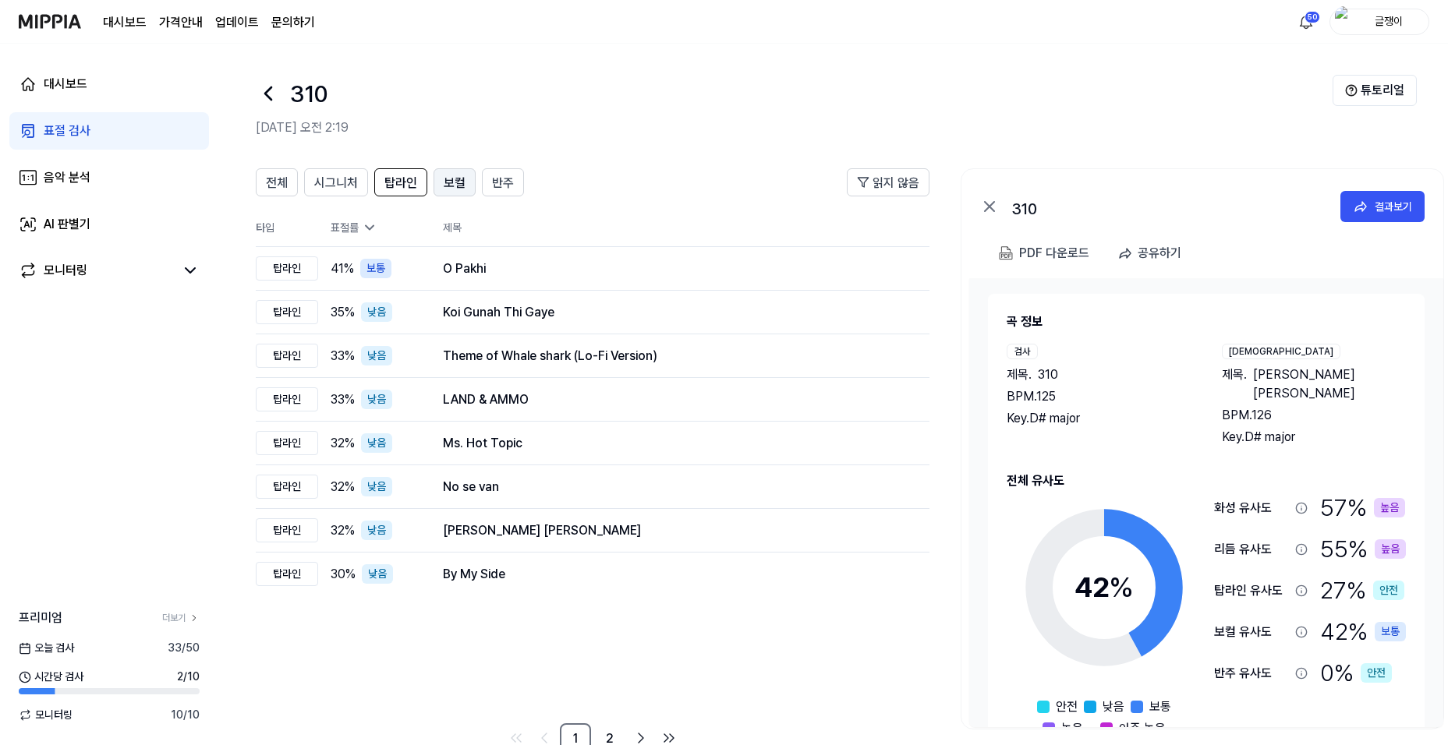
click at [450, 189] on span "보컬" at bounding box center [455, 183] width 22 height 19
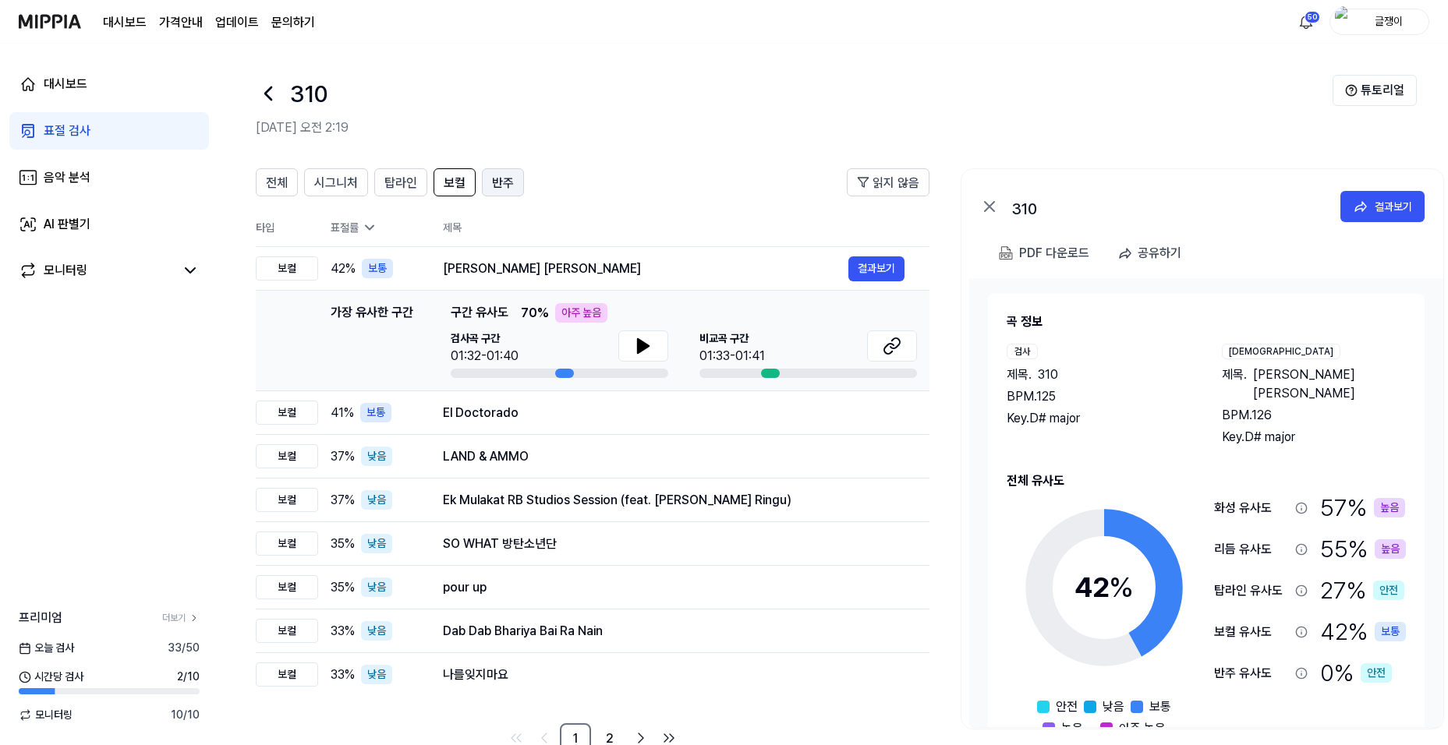
click at [504, 182] on span "반주" at bounding box center [503, 183] width 22 height 19
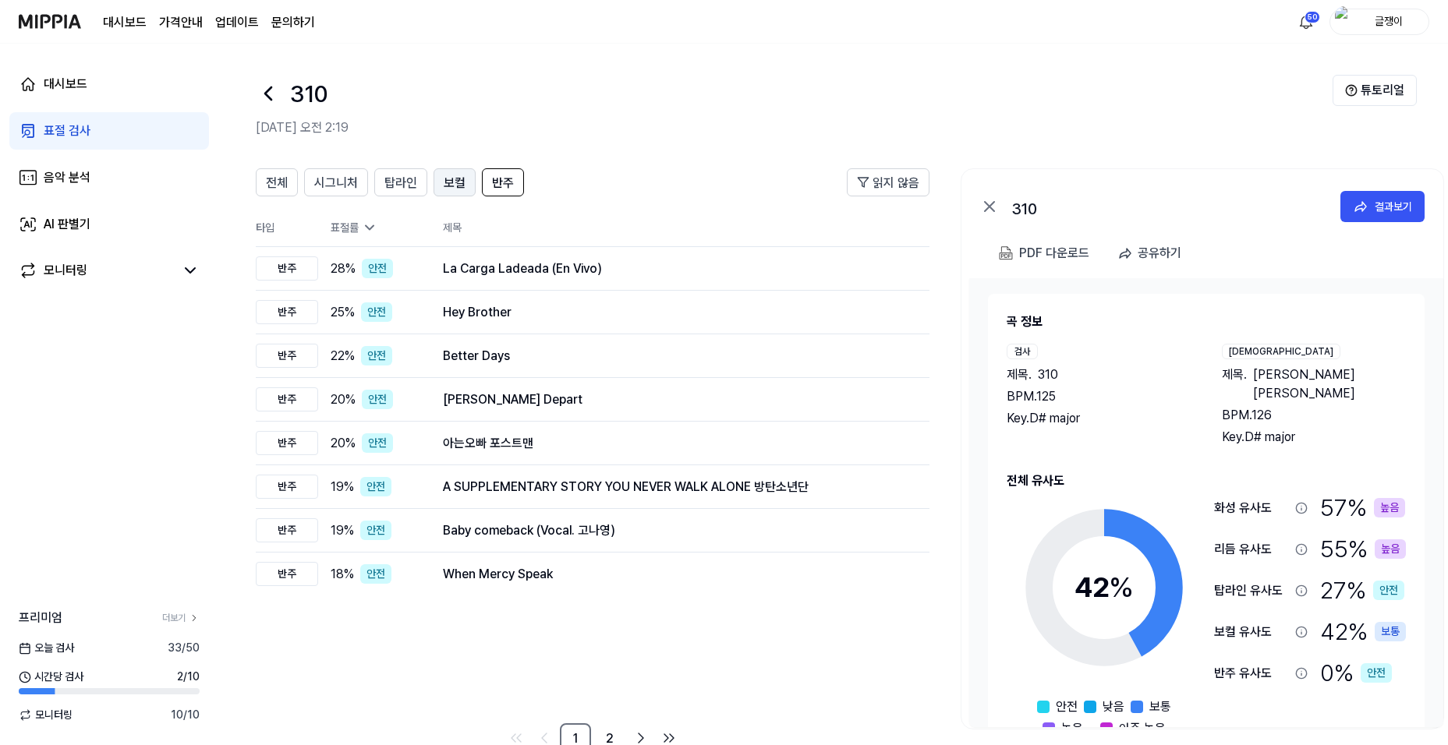
click at [448, 182] on span "보컬" at bounding box center [455, 183] width 22 height 19
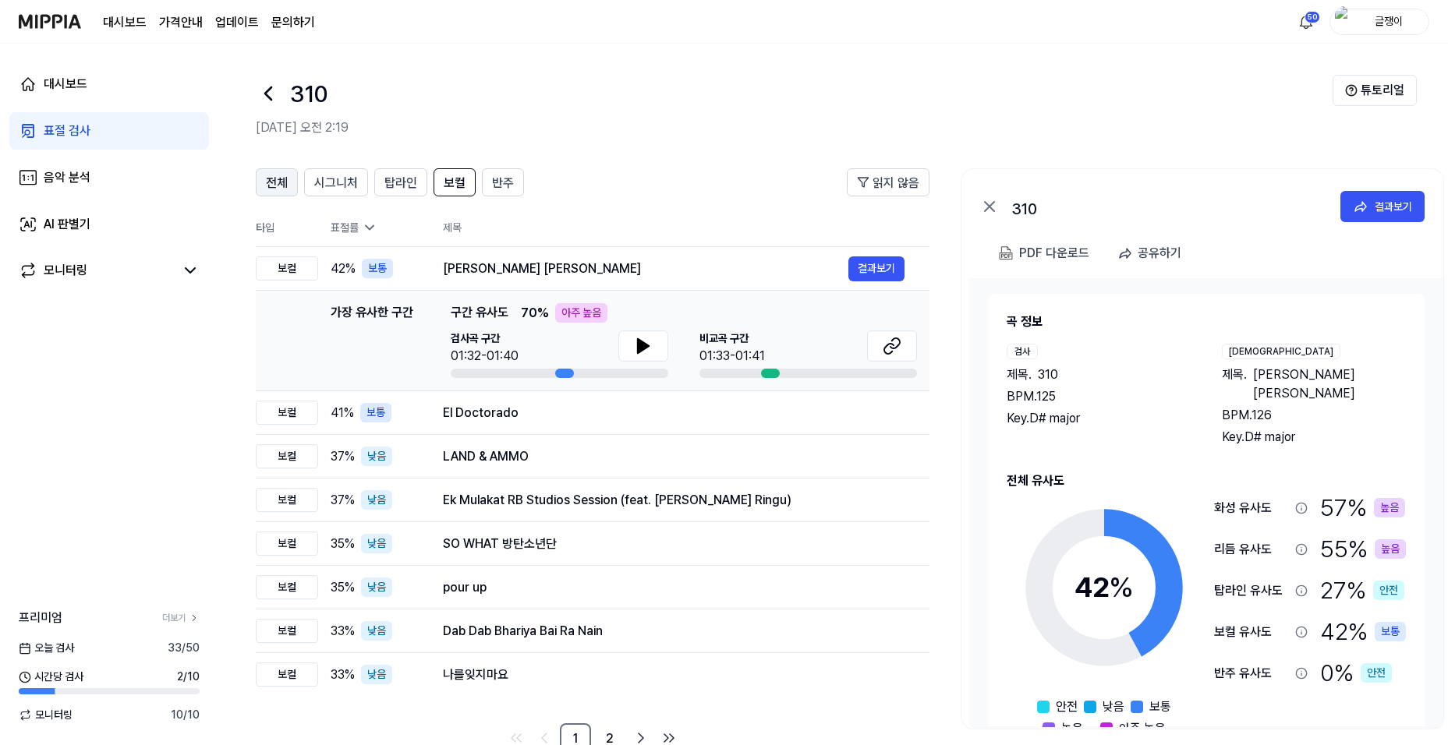
click at [286, 182] on span "전체" at bounding box center [277, 183] width 22 height 19
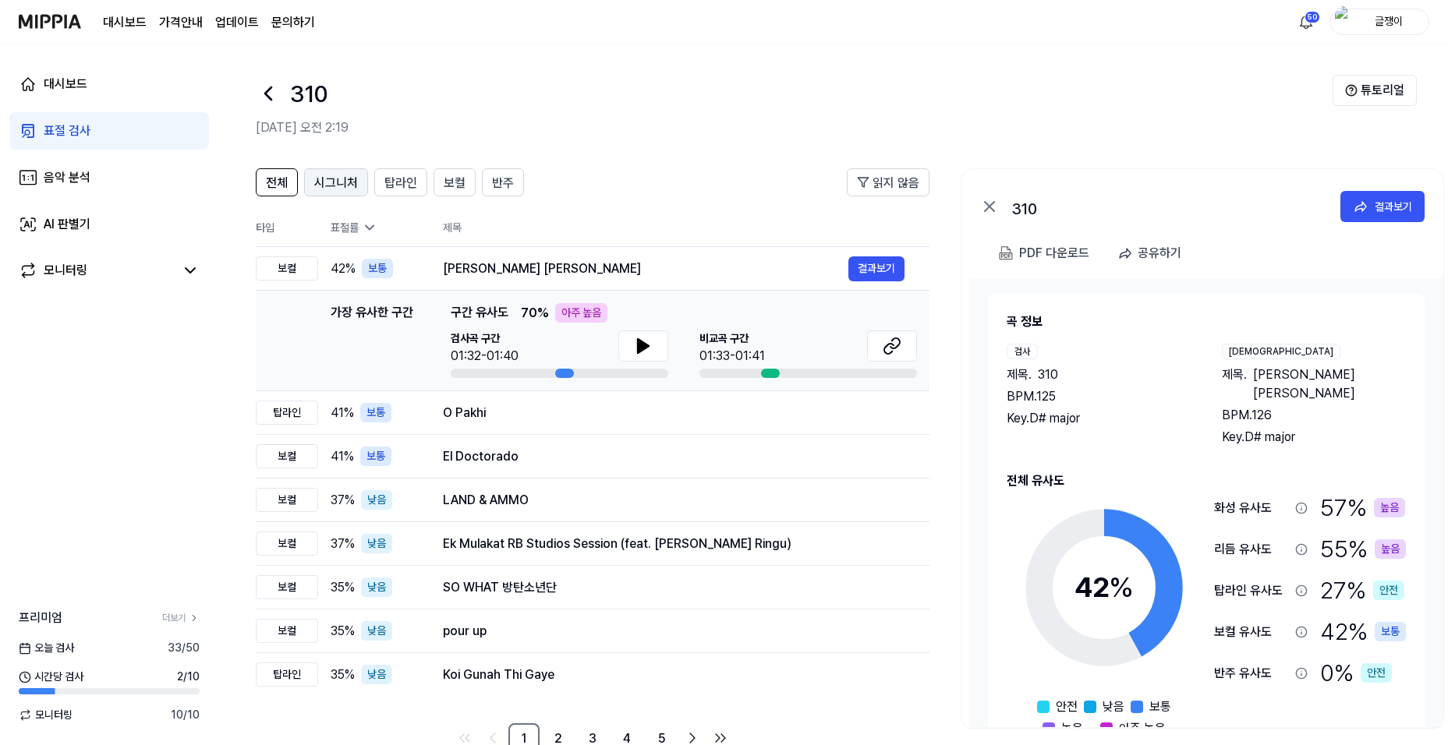
click at [342, 179] on span "시그니처" at bounding box center [336, 183] width 44 height 19
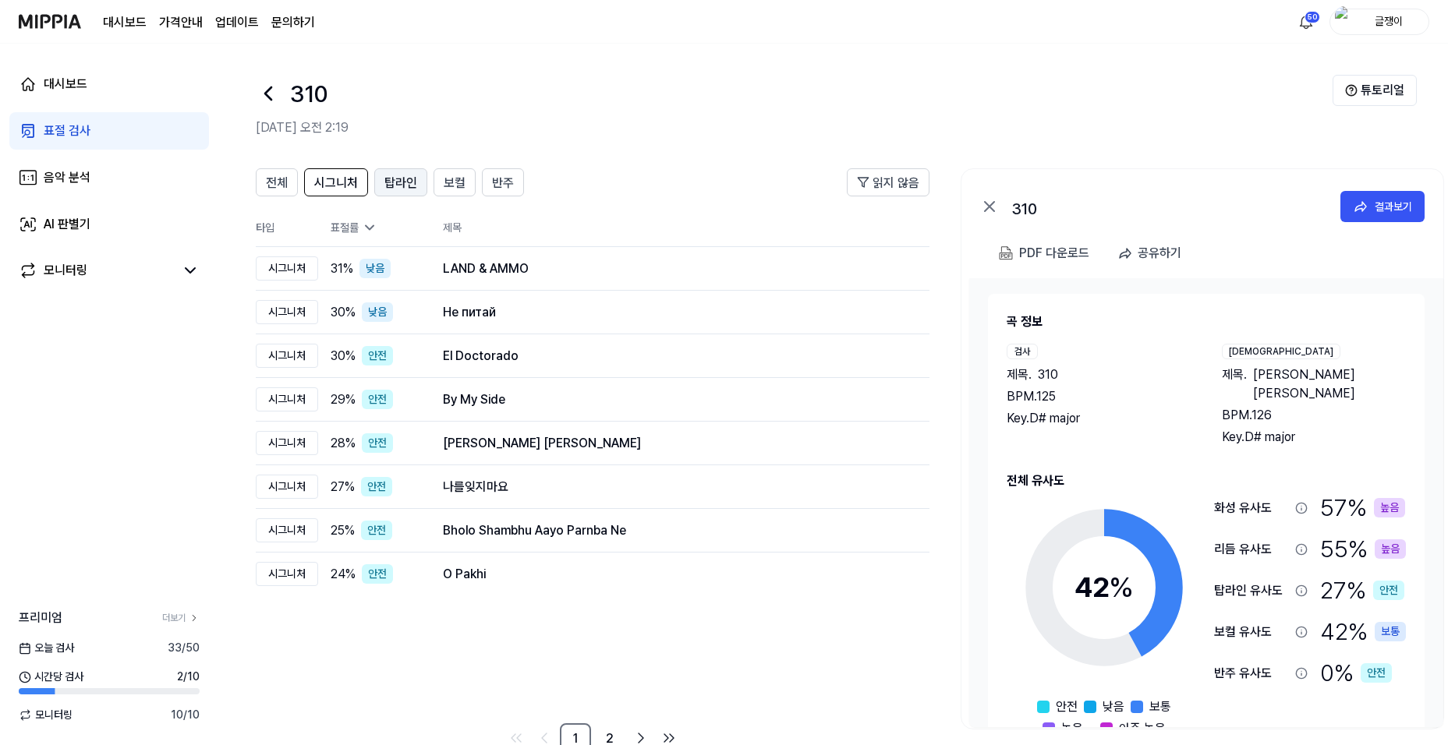
click at [387, 180] on span "탑라인" at bounding box center [400, 183] width 33 height 19
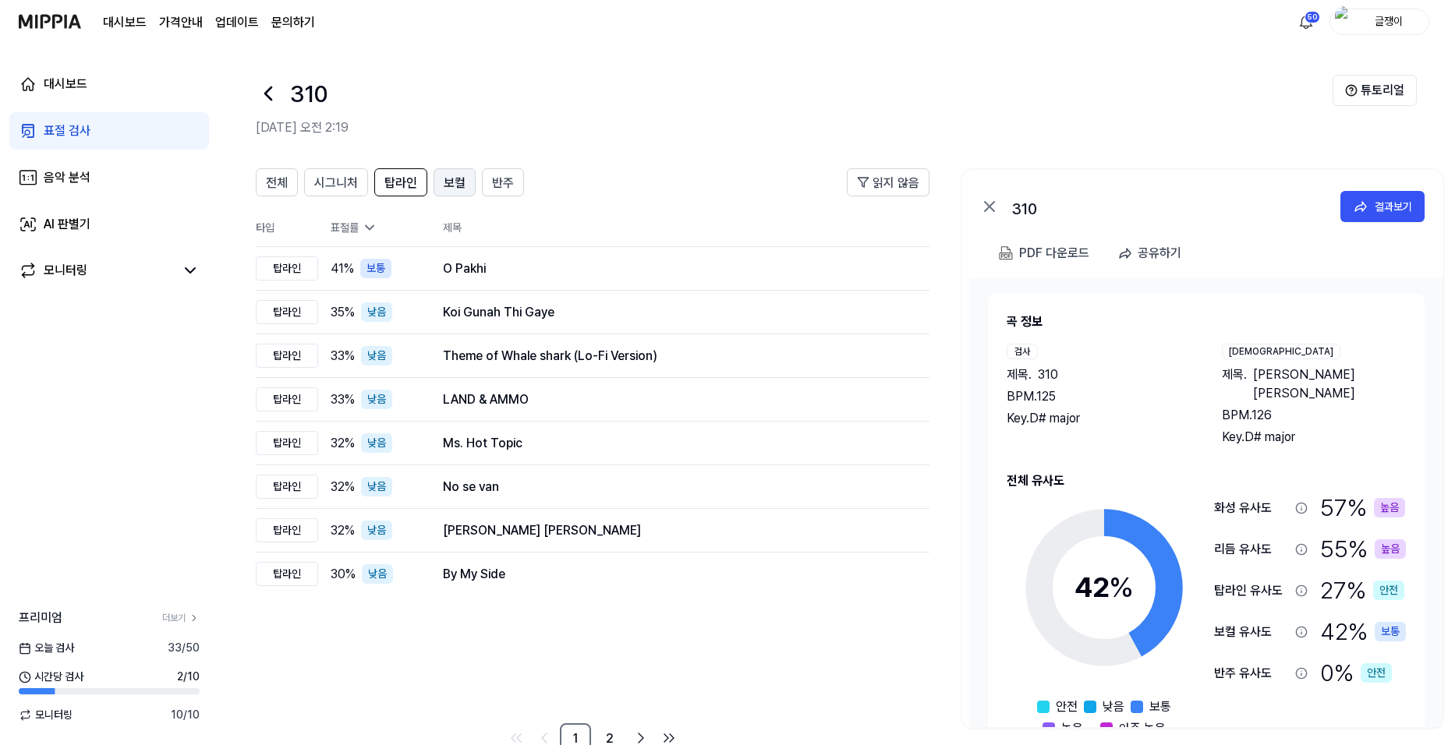
click at [449, 179] on span "보컬" at bounding box center [455, 183] width 22 height 19
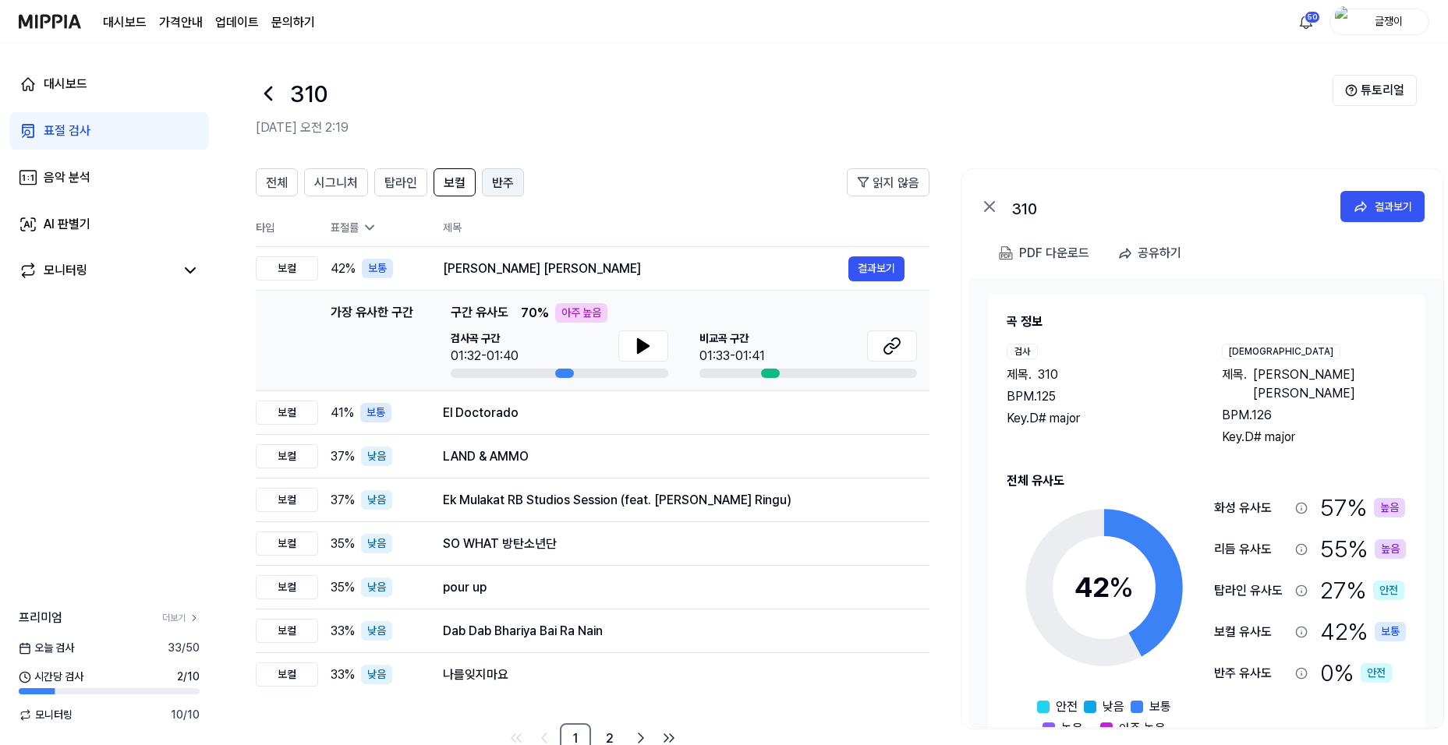
click at [501, 178] on span "반주" at bounding box center [503, 183] width 22 height 19
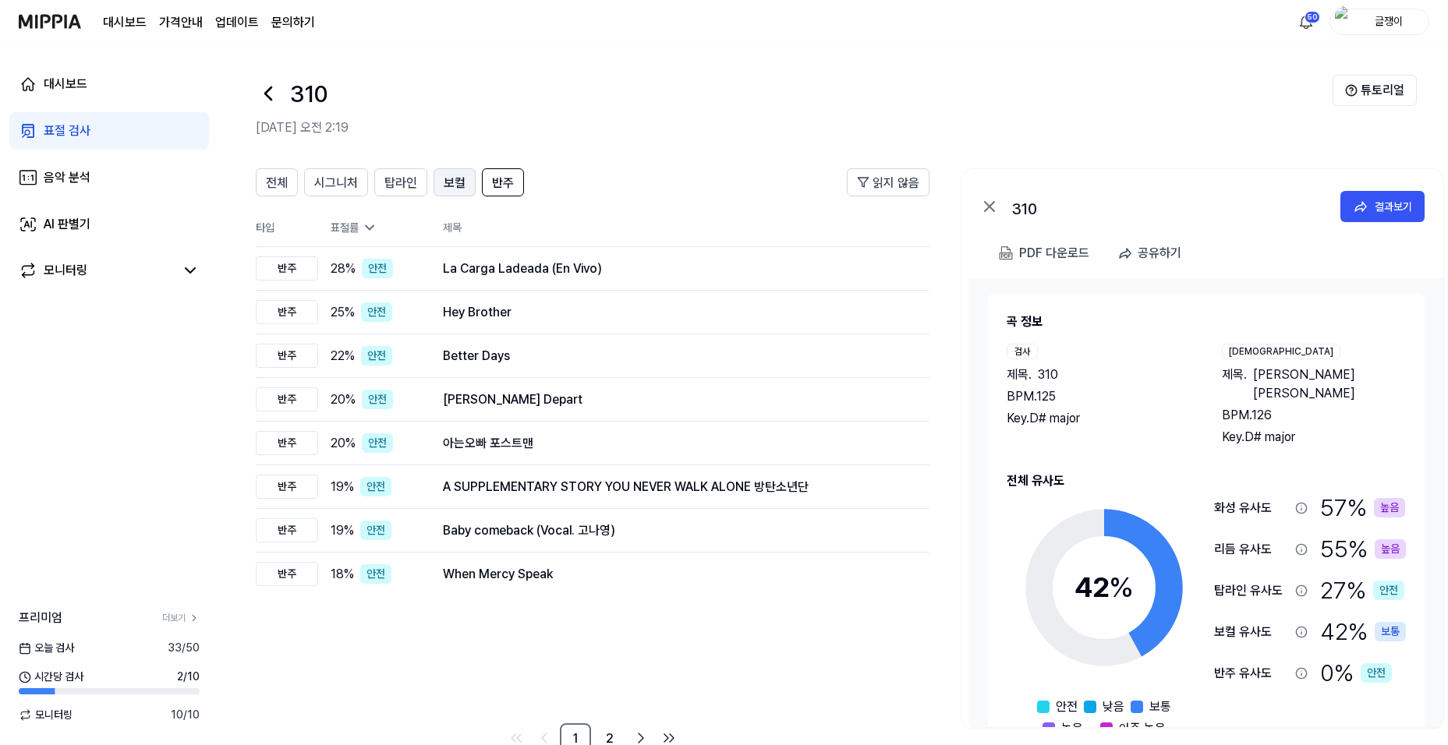
click at [447, 179] on span "보컬" at bounding box center [455, 183] width 22 height 19
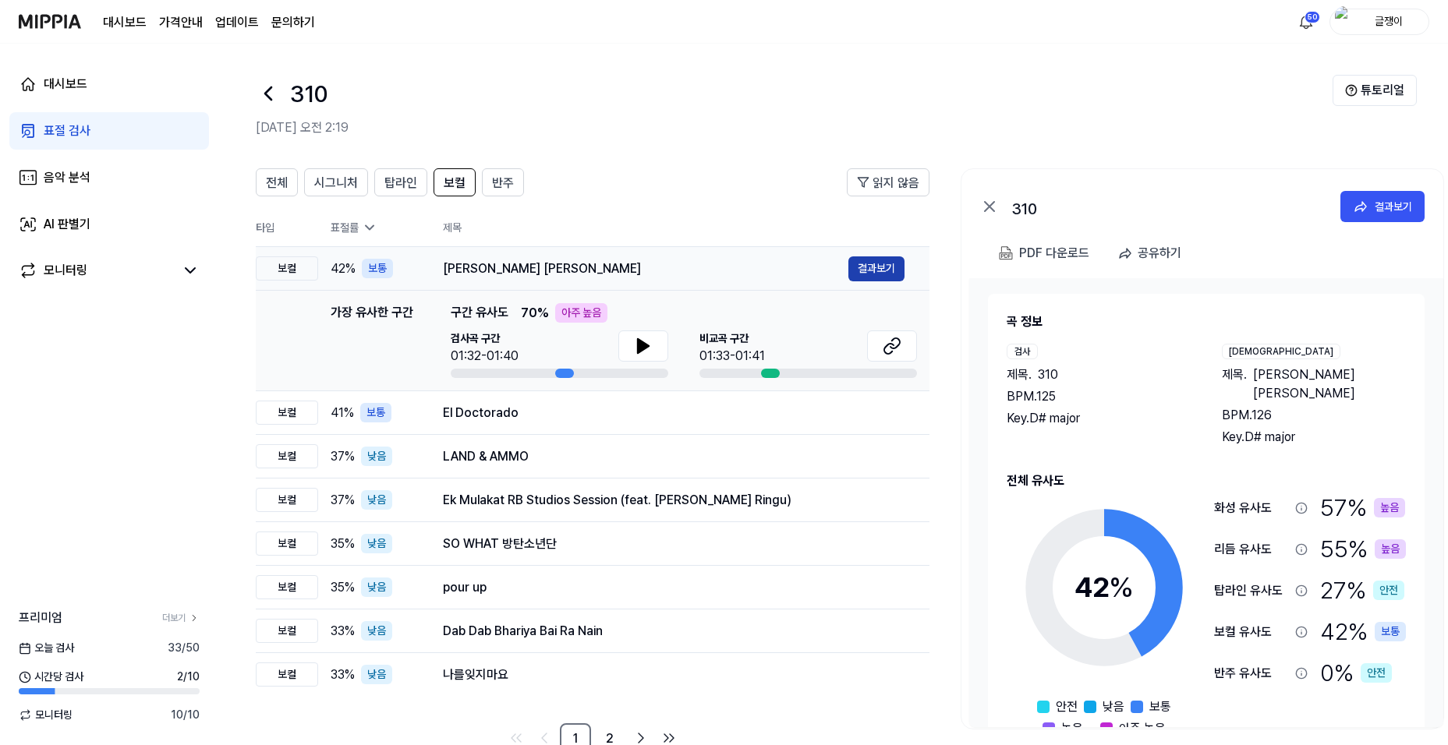
click at [869, 271] on button "결과보기" at bounding box center [876, 269] width 56 height 25
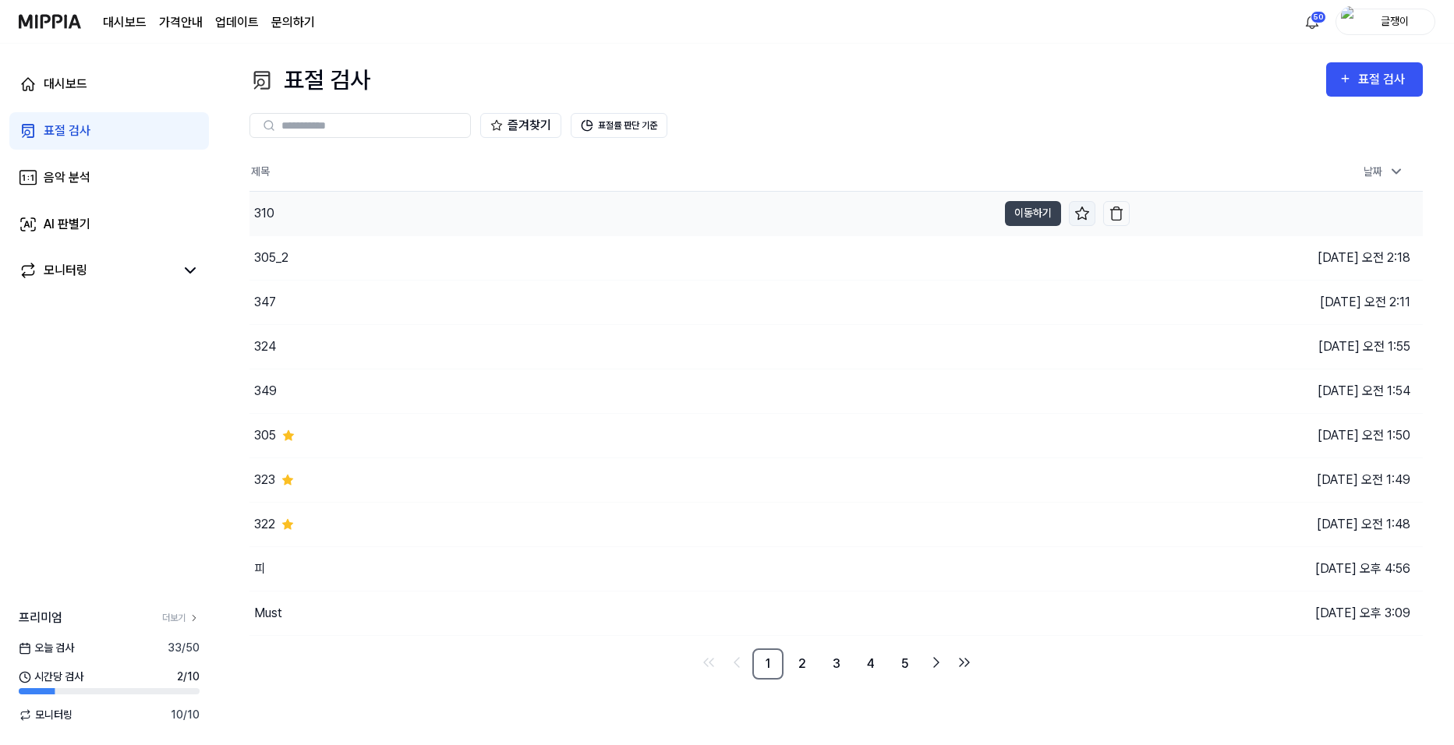
click at [1081, 213] on icon at bounding box center [1083, 214] width 16 height 16
click at [1032, 257] on button "이동하기" at bounding box center [1033, 258] width 56 height 25
click at [1082, 257] on icon at bounding box center [1083, 258] width 16 height 16
click at [1011, 299] on button "이동하기" at bounding box center [1033, 302] width 56 height 25
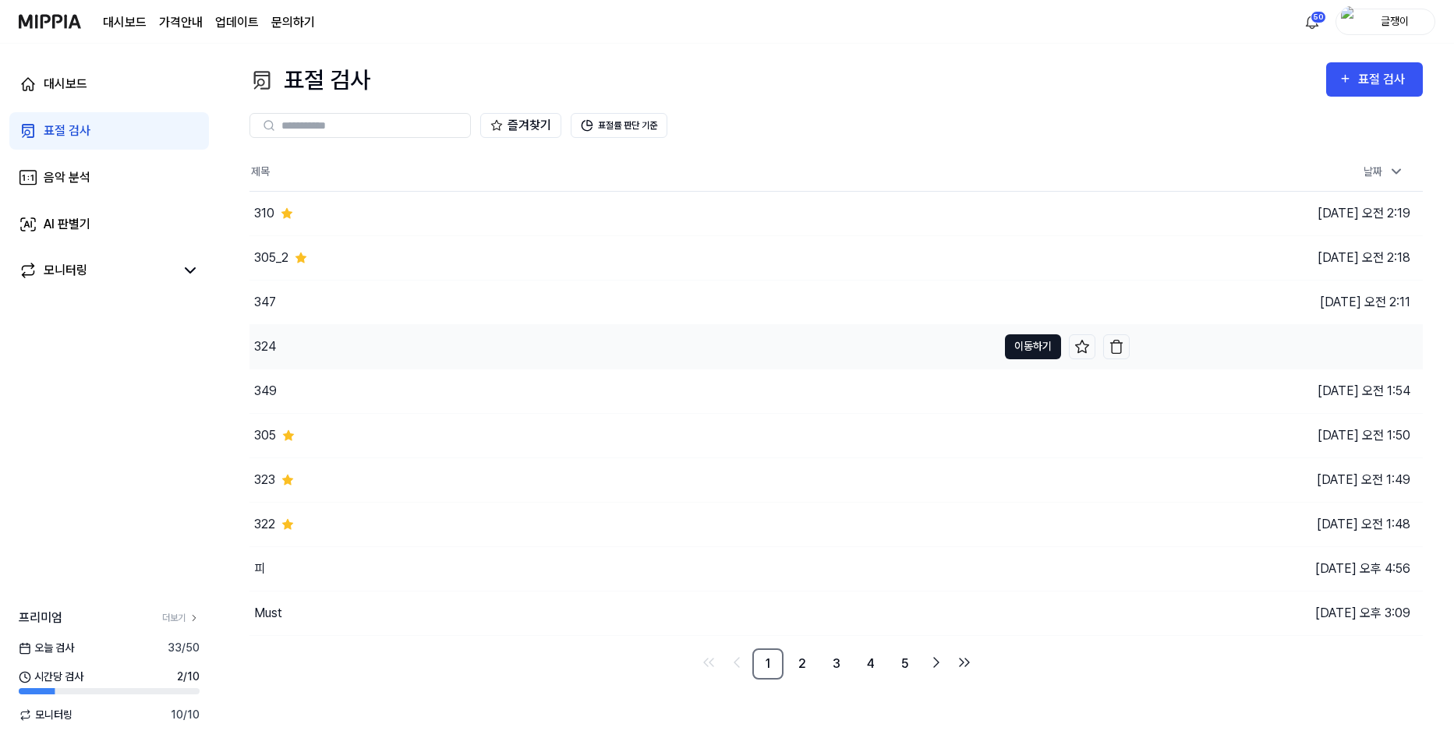
click at [1022, 341] on button "이동하기" at bounding box center [1033, 347] width 56 height 25
click at [1011, 527] on button "이동하기" at bounding box center [1033, 524] width 56 height 25
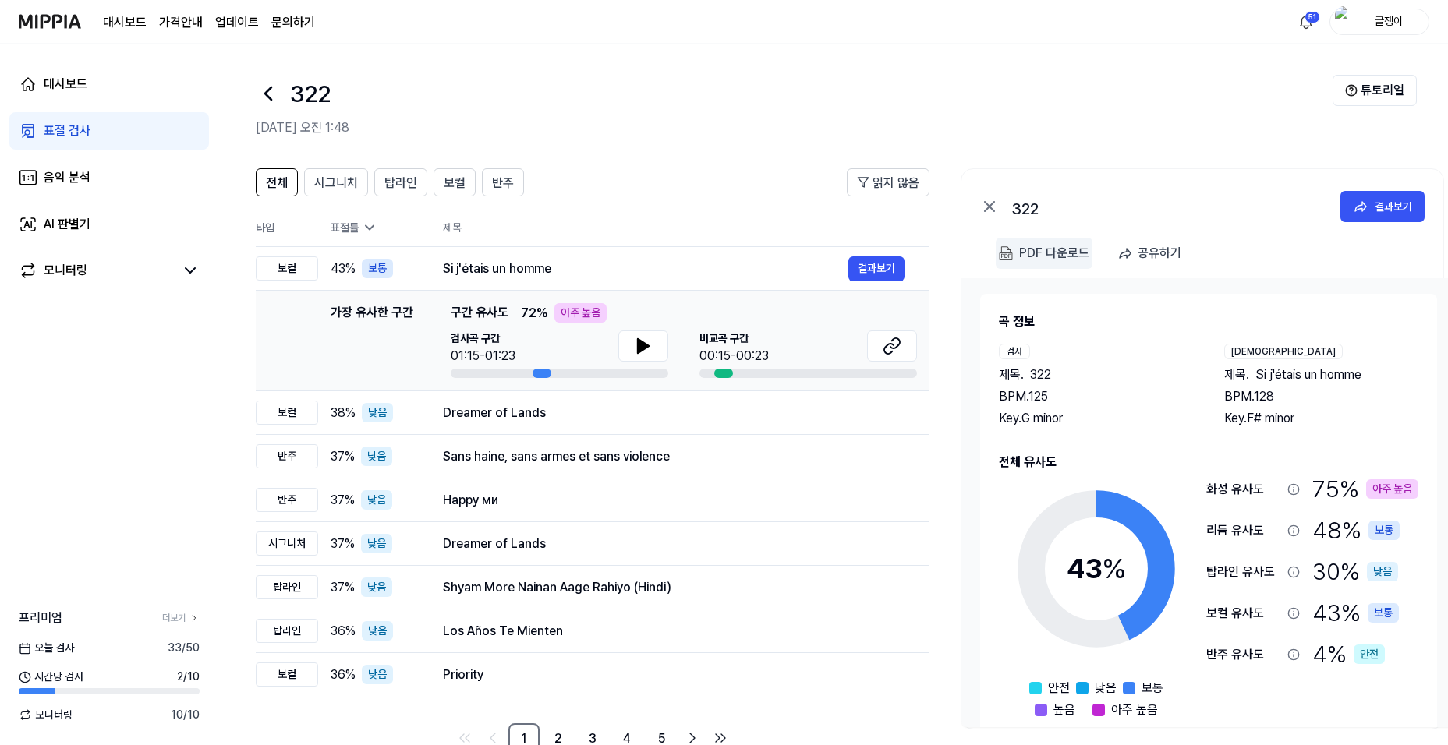
click at [1022, 246] on div "PDF 다운로드" at bounding box center [1054, 253] width 70 height 20
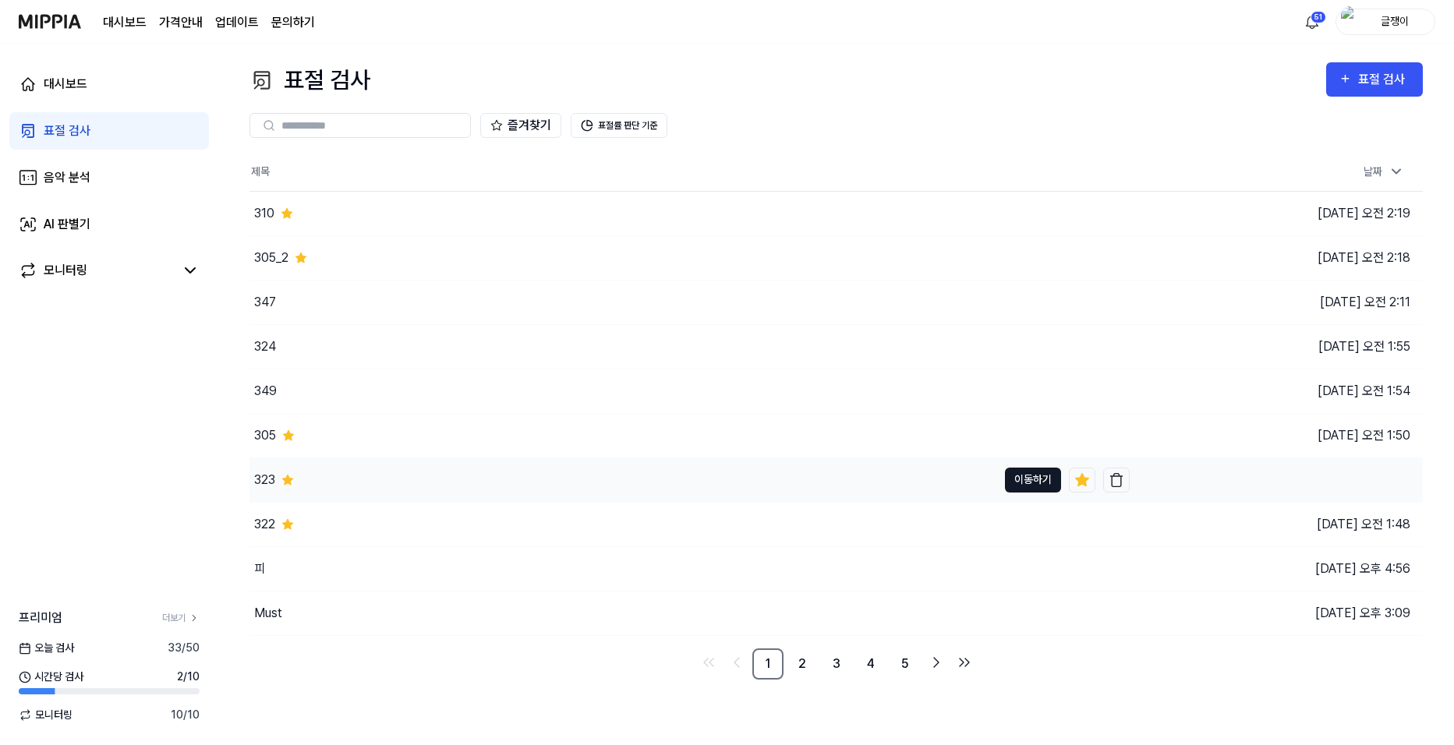
click at [1016, 479] on button "이동하기" at bounding box center [1033, 480] width 56 height 25
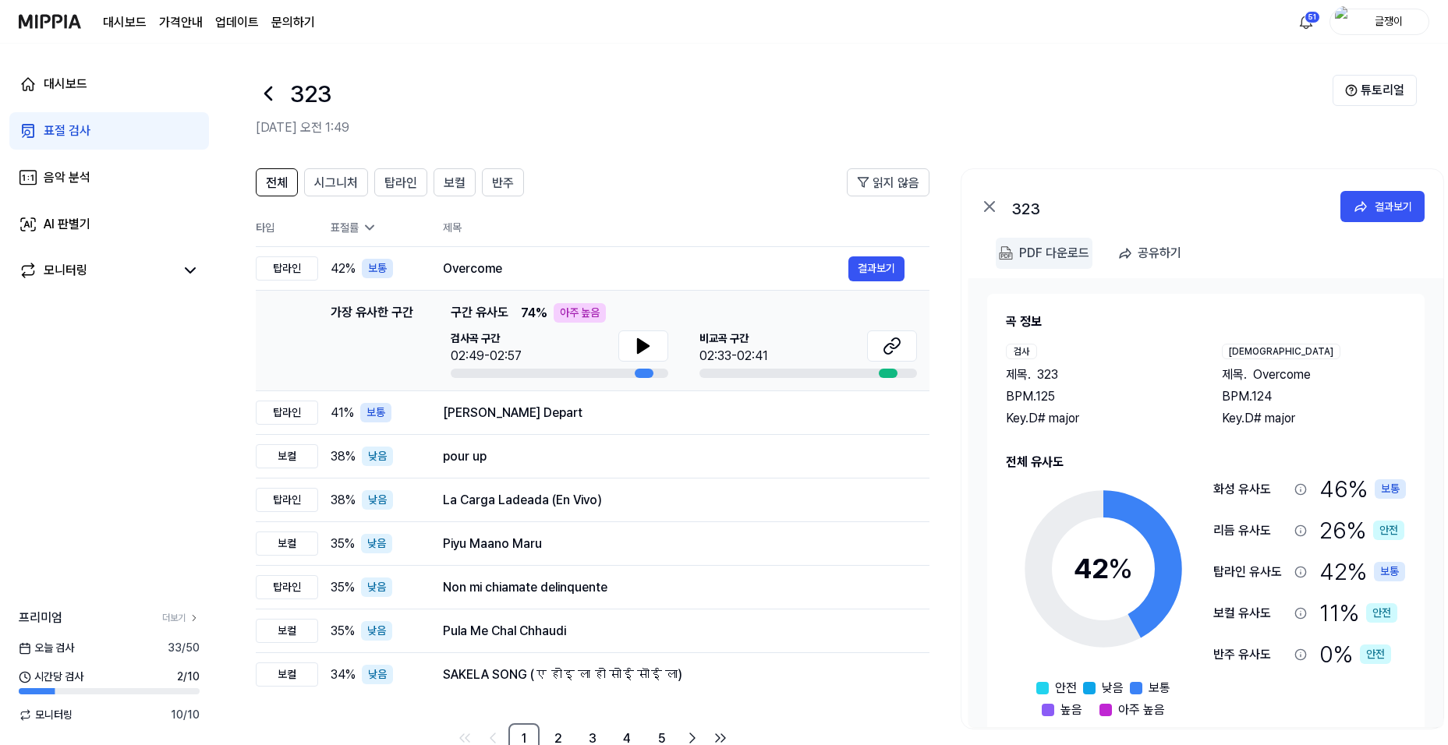
click at [1035, 254] on div "PDF 다운로드" at bounding box center [1054, 253] width 70 height 20
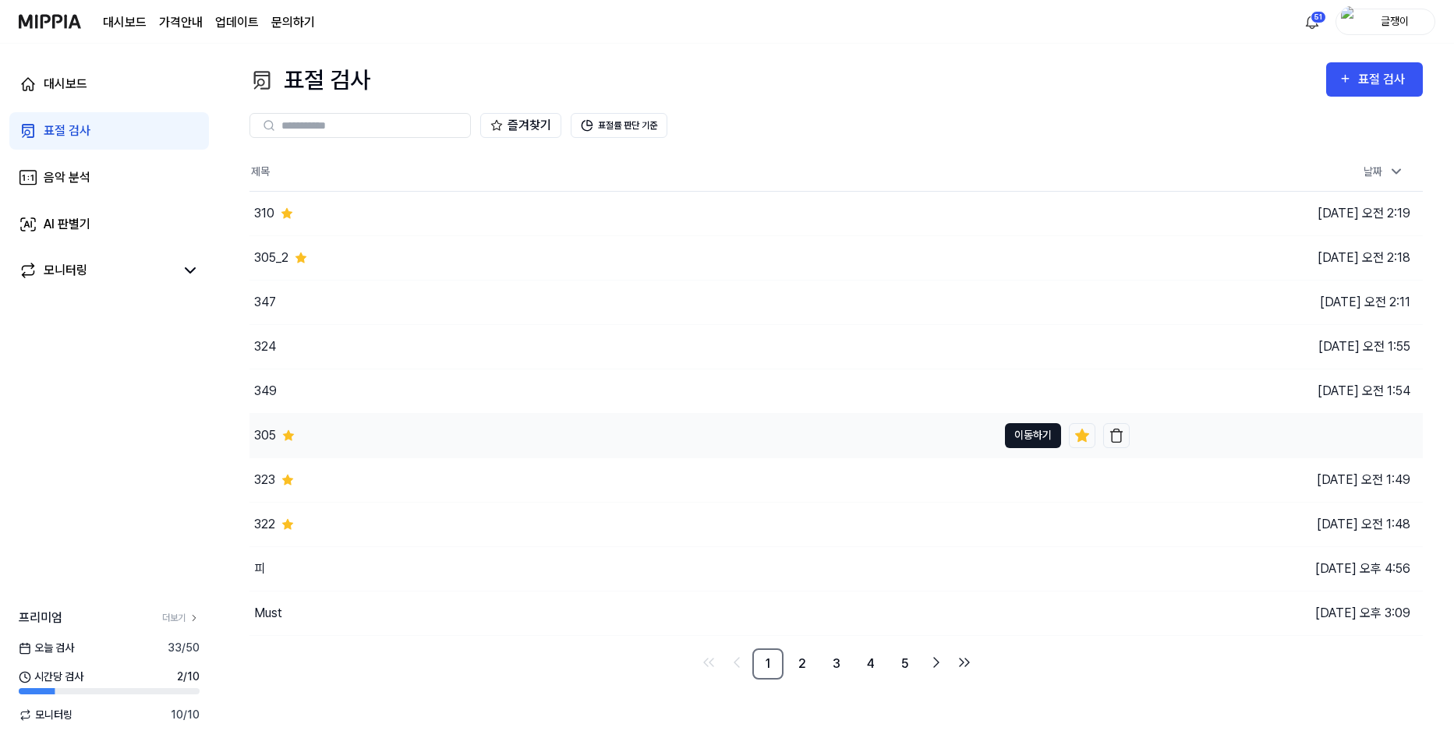
click at [1022, 431] on button "이동하기" at bounding box center [1033, 435] width 56 height 25
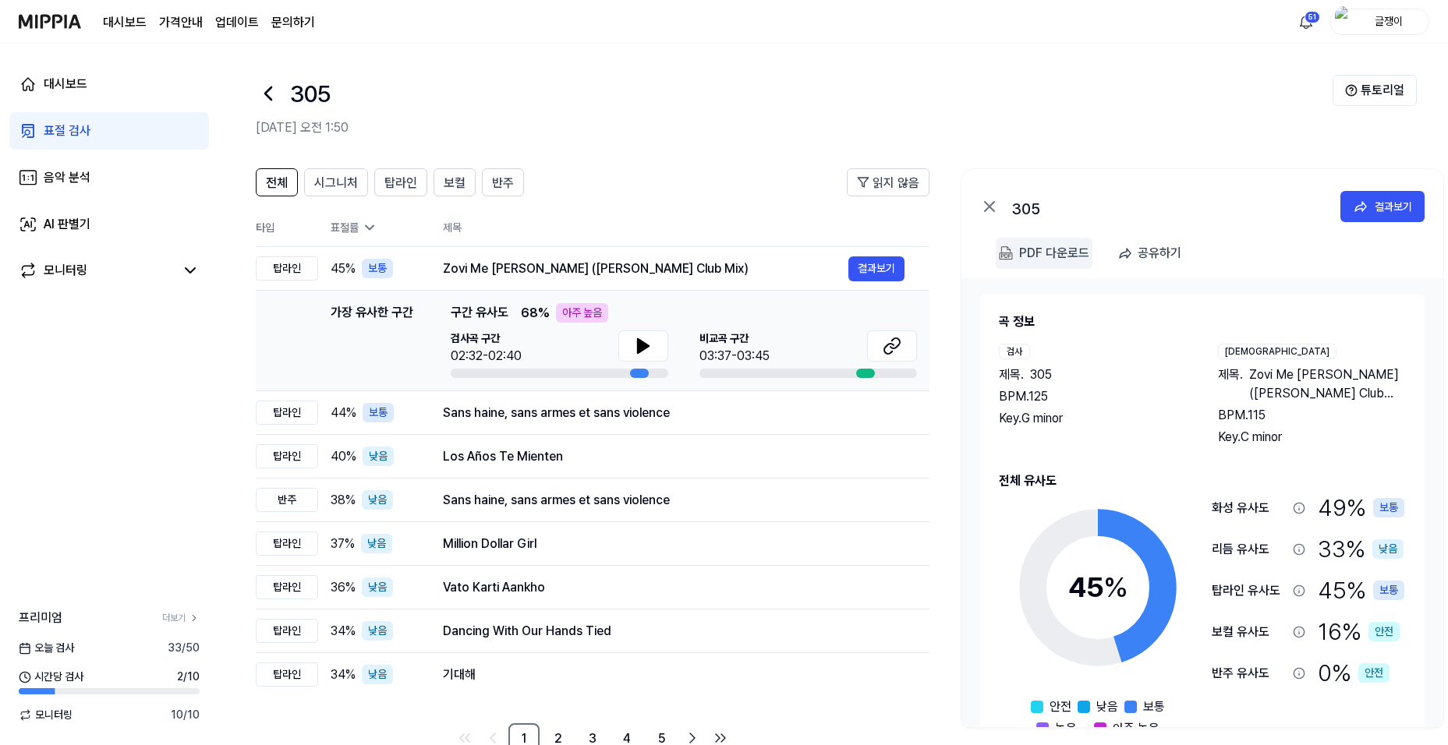
click at [1053, 243] on div "PDF 다운로드" at bounding box center [1054, 253] width 70 height 20
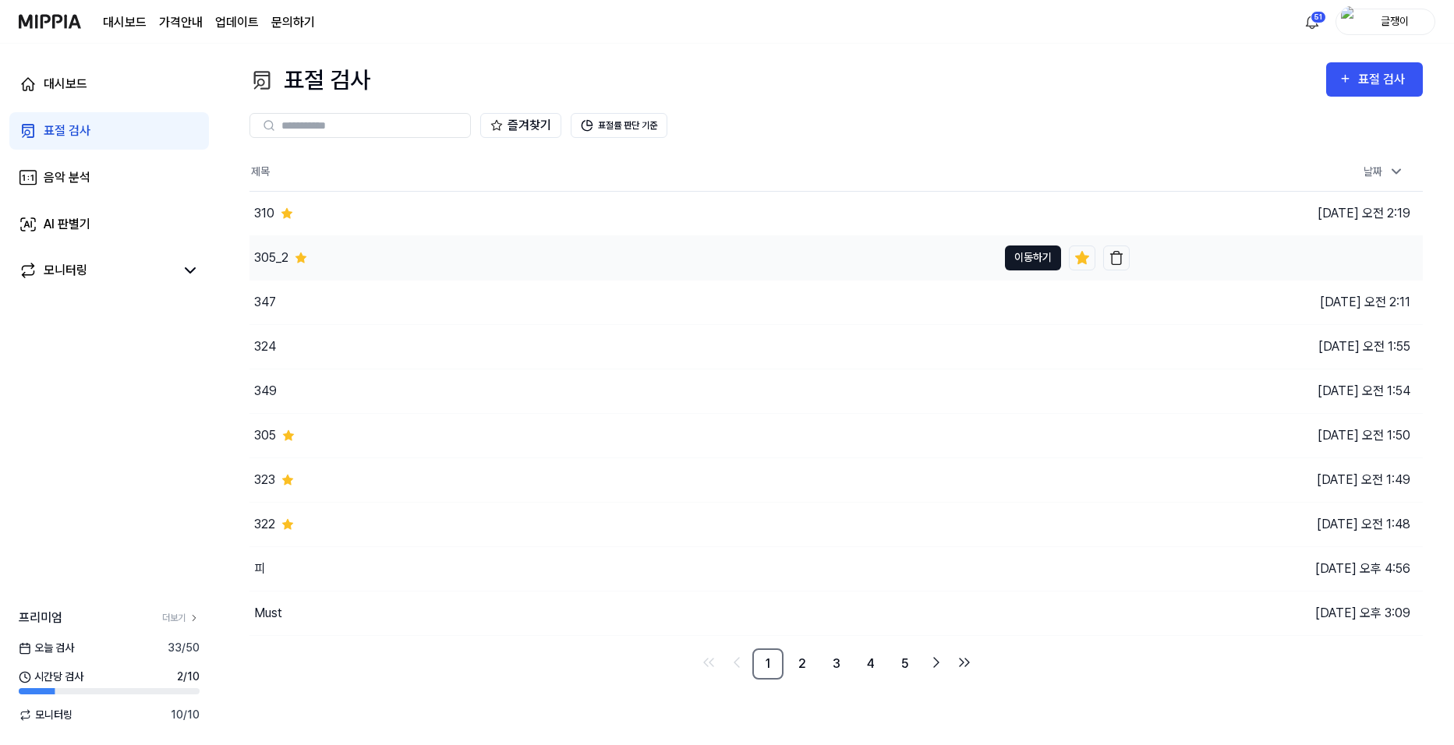
click at [1033, 254] on button "이동하기" at bounding box center [1033, 258] width 56 height 25
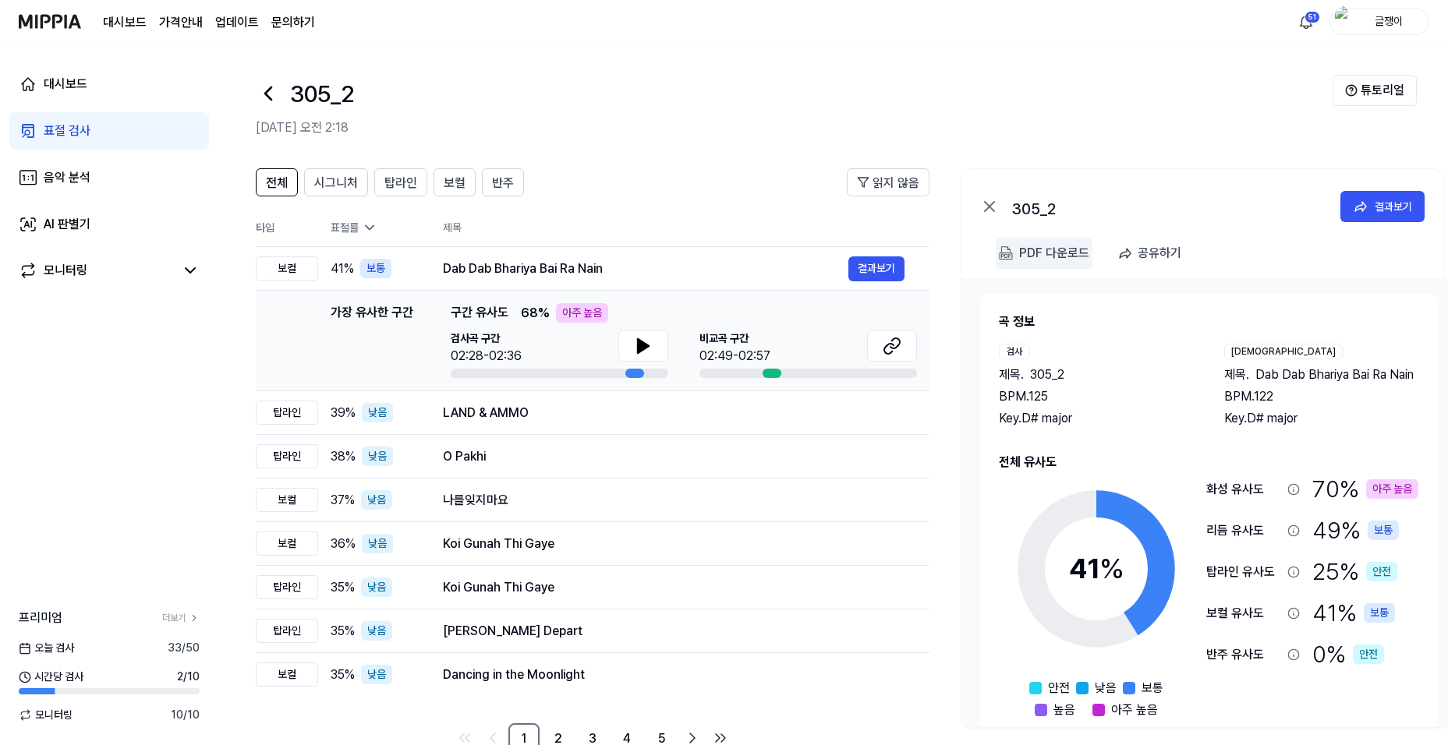
click at [1043, 253] on div "PDF 다운로드" at bounding box center [1054, 253] width 70 height 20
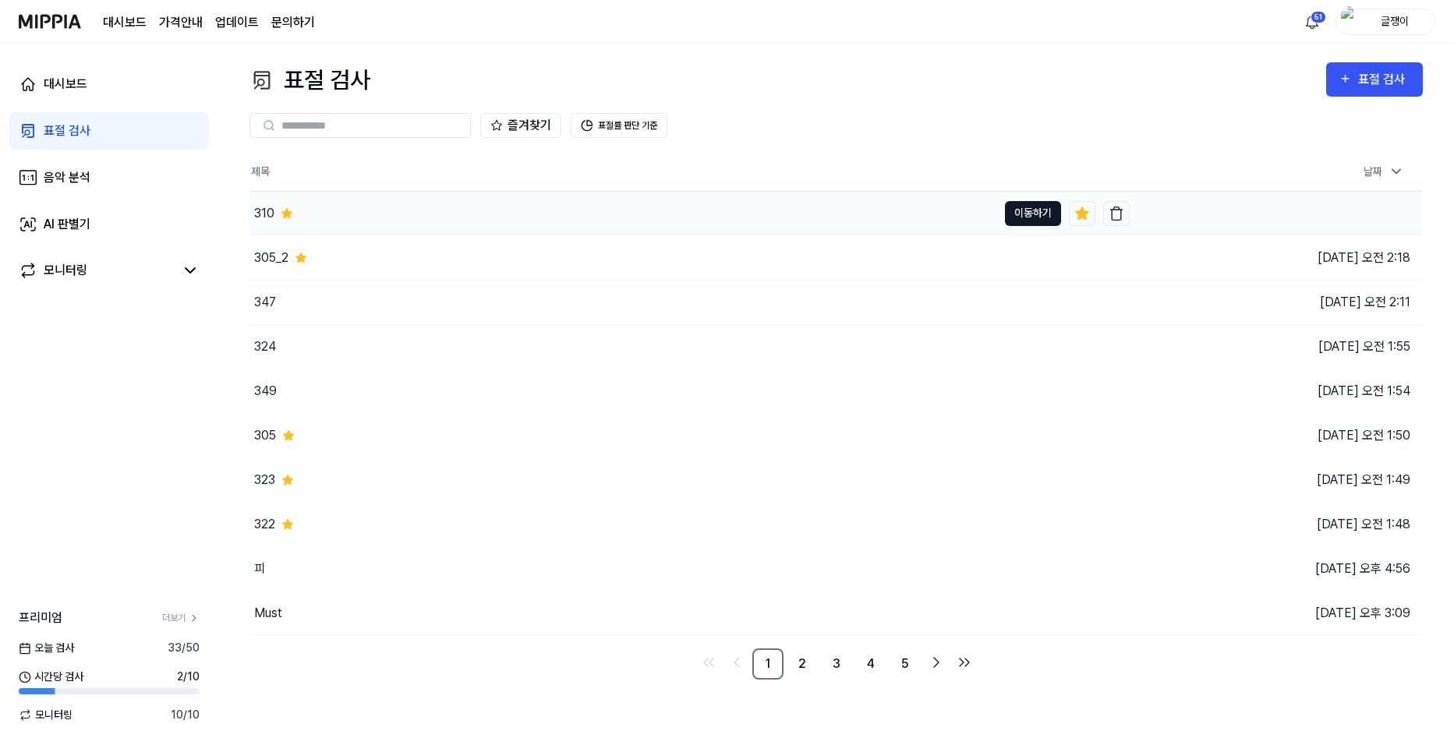
click at [1014, 208] on button "이동하기" at bounding box center [1033, 213] width 56 height 25
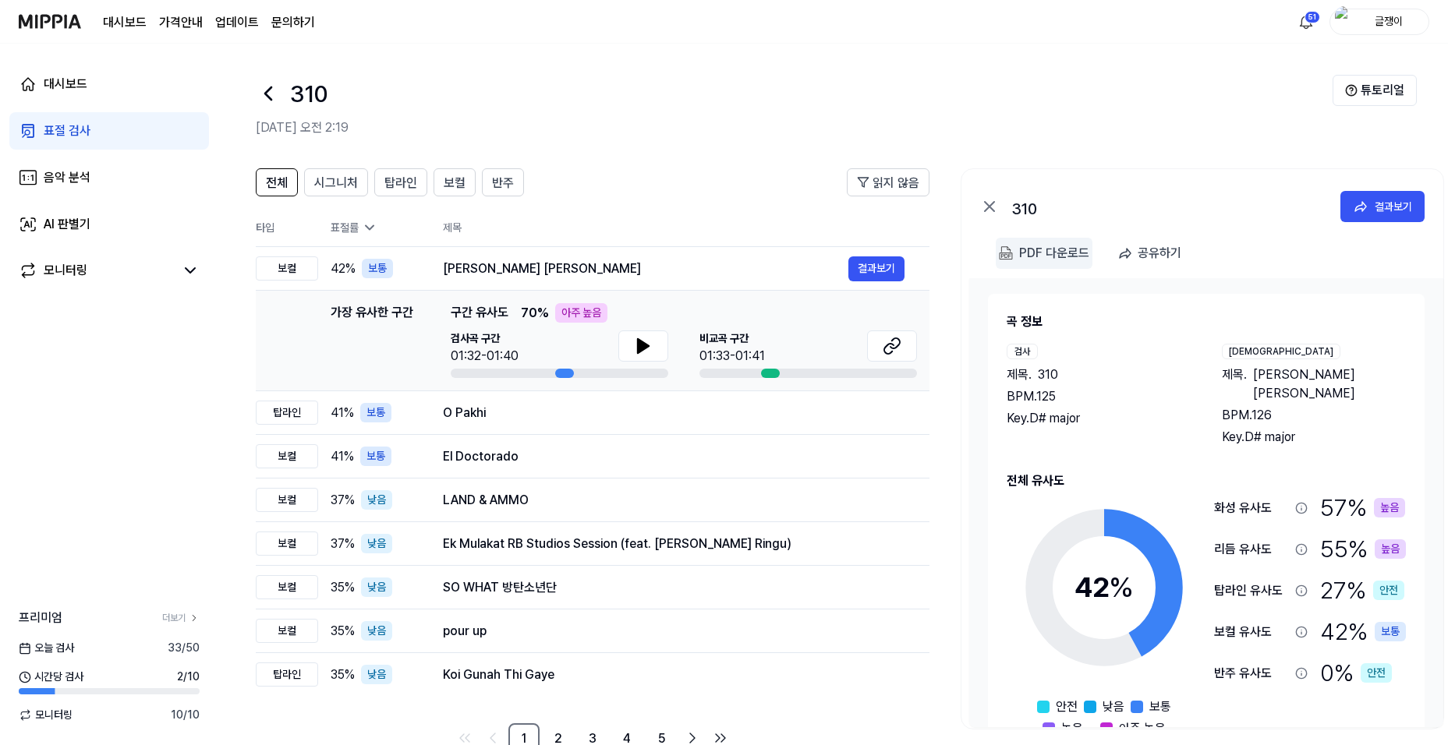
click at [1019, 242] on 다운로드 "PDF 다운로드" at bounding box center [1044, 253] width 97 height 31
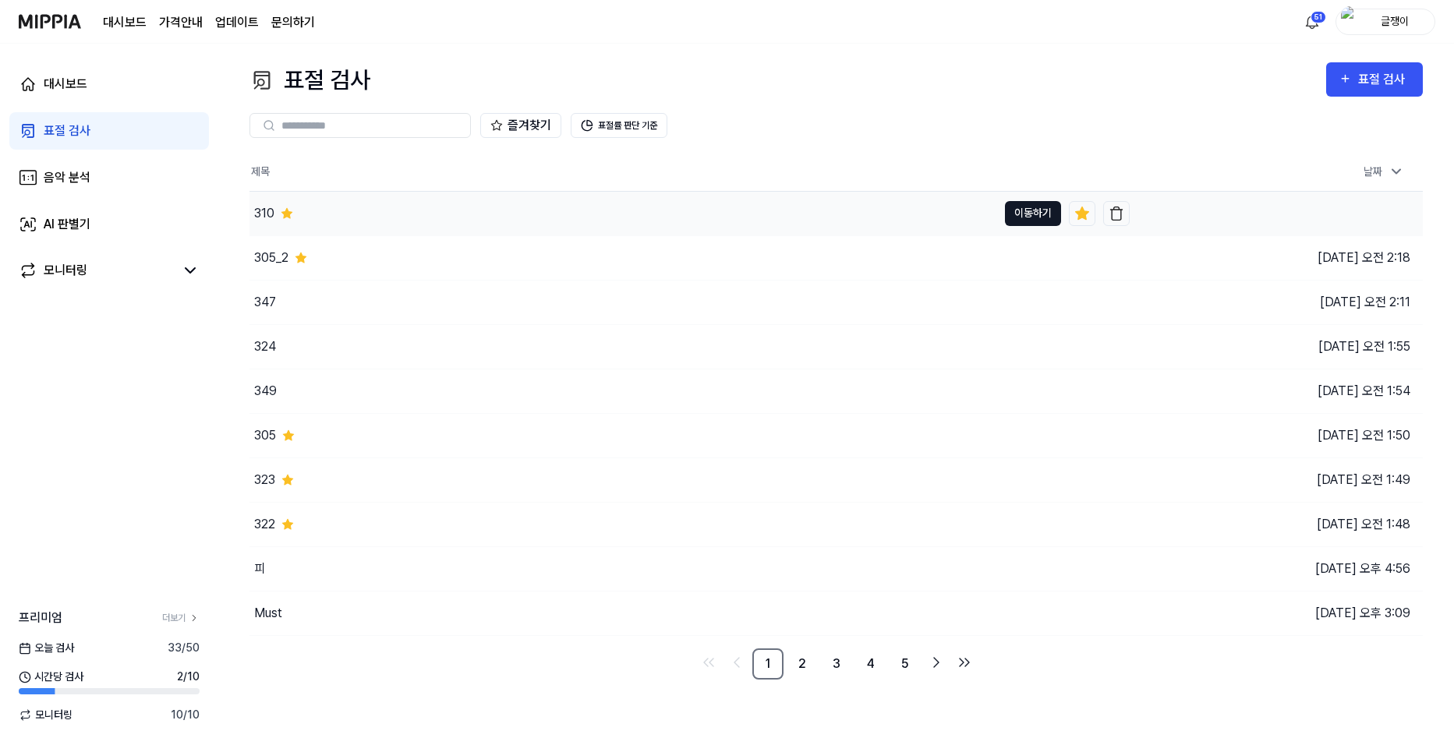
click at [1037, 207] on button "이동하기" at bounding box center [1033, 213] width 56 height 25
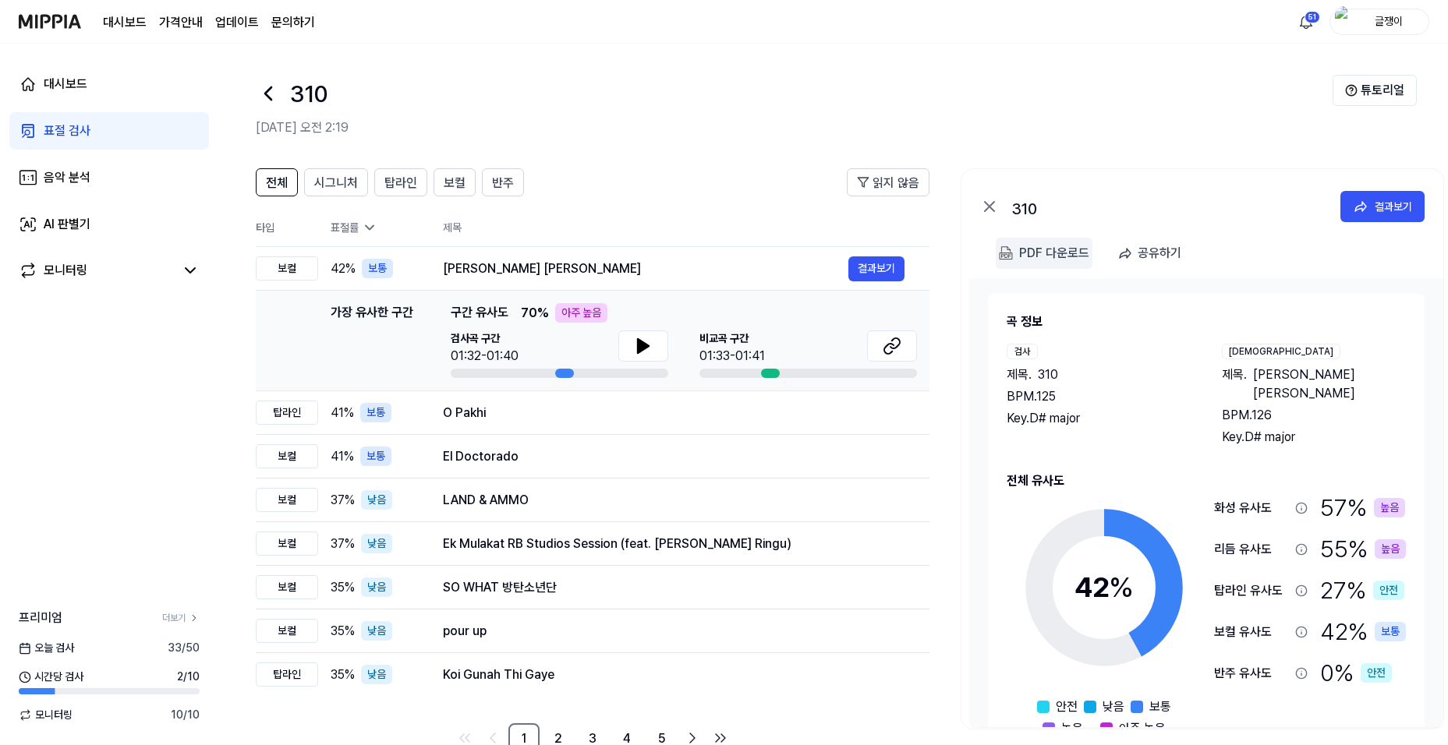
click at [1021, 255] on div "PDF 다운로드" at bounding box center [1054, 253] width 70 height 20
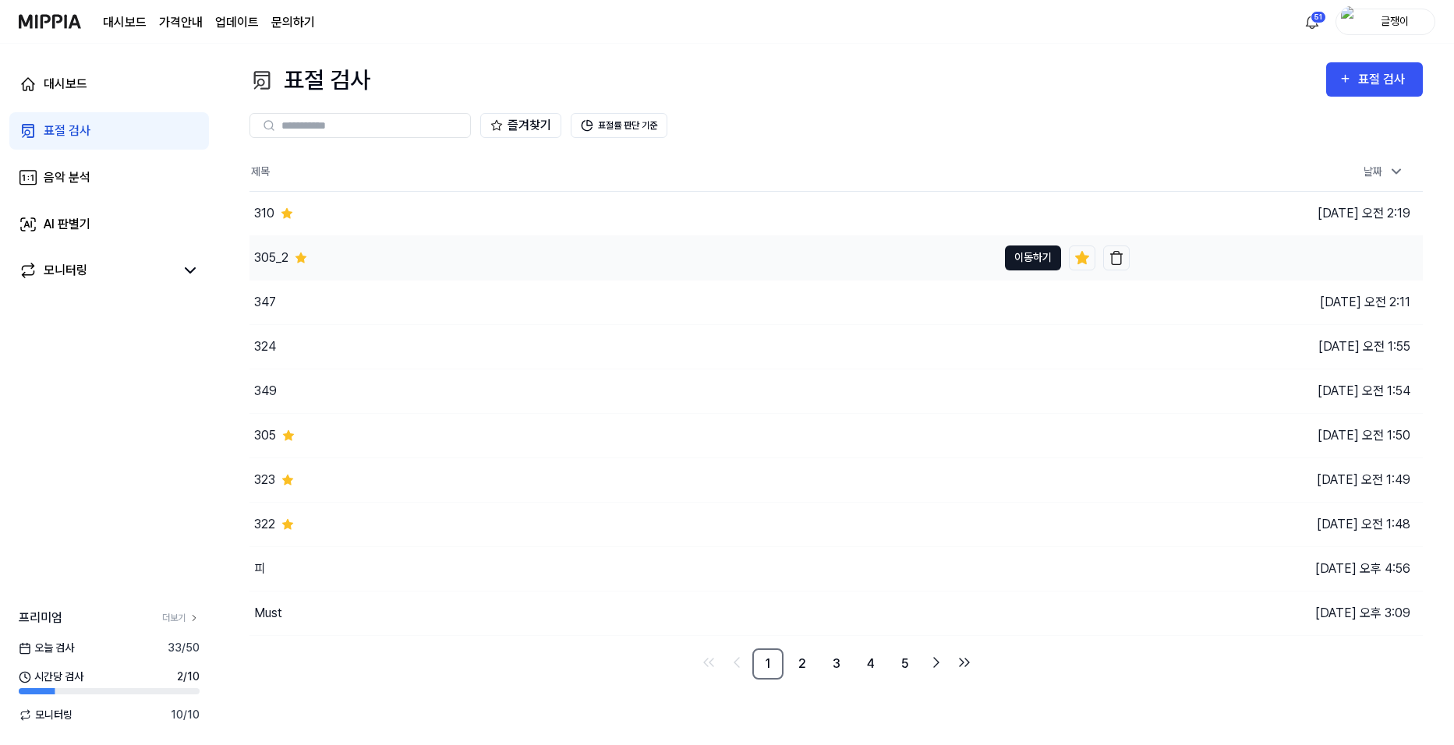
click at [1029, 258] on button "이동하기" at bounding box center [1033, 258] width 56 height 25
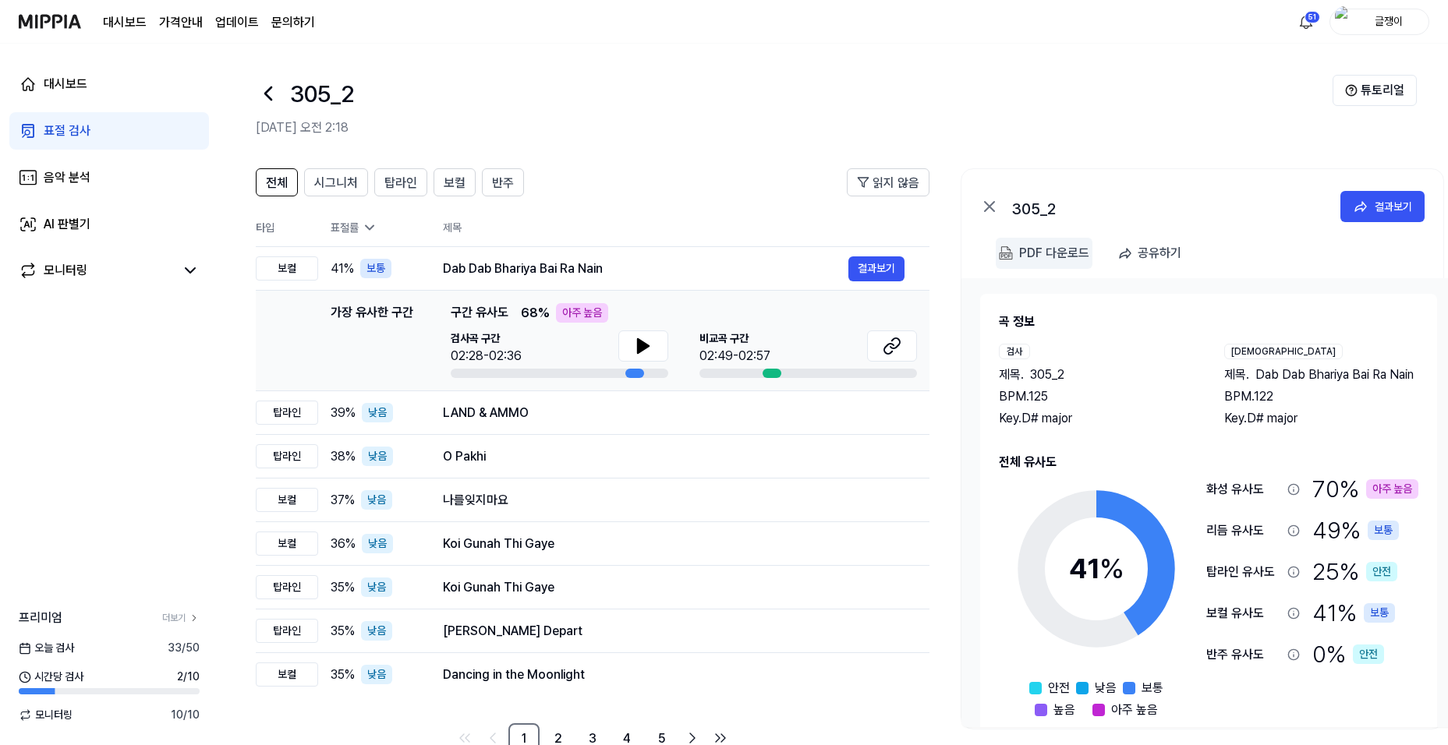
click at [1022, 252] on div "PDF 다운로드" at bounding box center [1054, 253] width 70 height 20
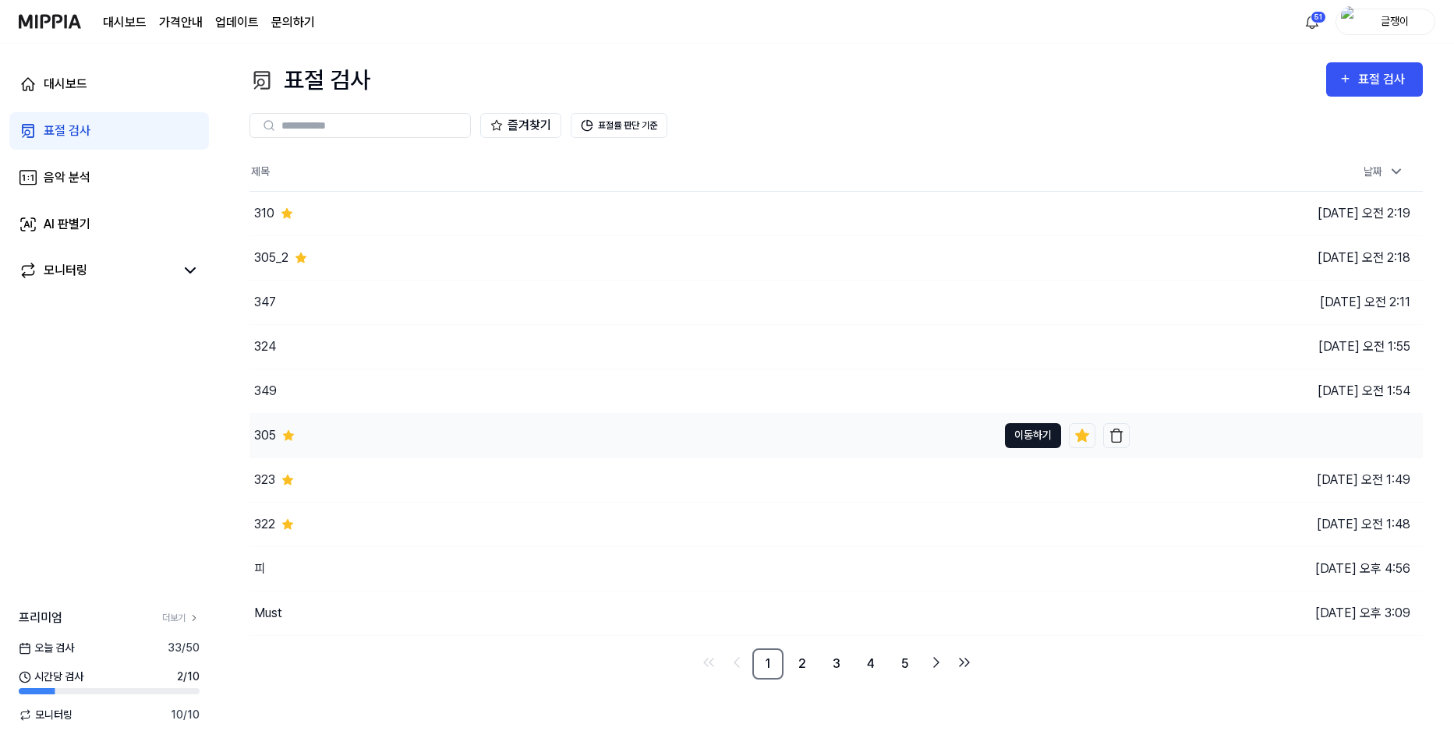
click at [1029, 434] on button "이동하기" at bounding box center [1033, 435] width 56 height 25
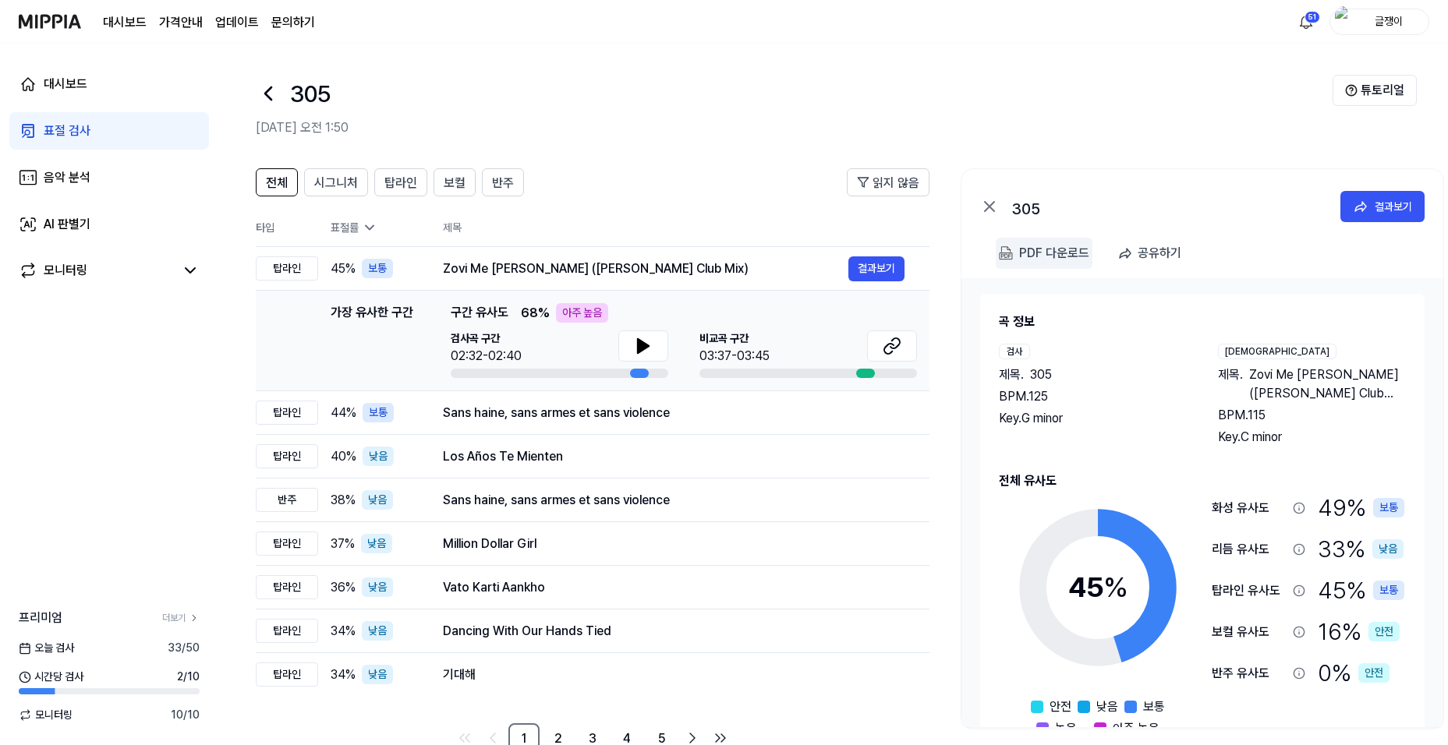
click at [1036, 246] on div "PDF 다운로드" at bounding box center [1054, 253] width 70 height 20
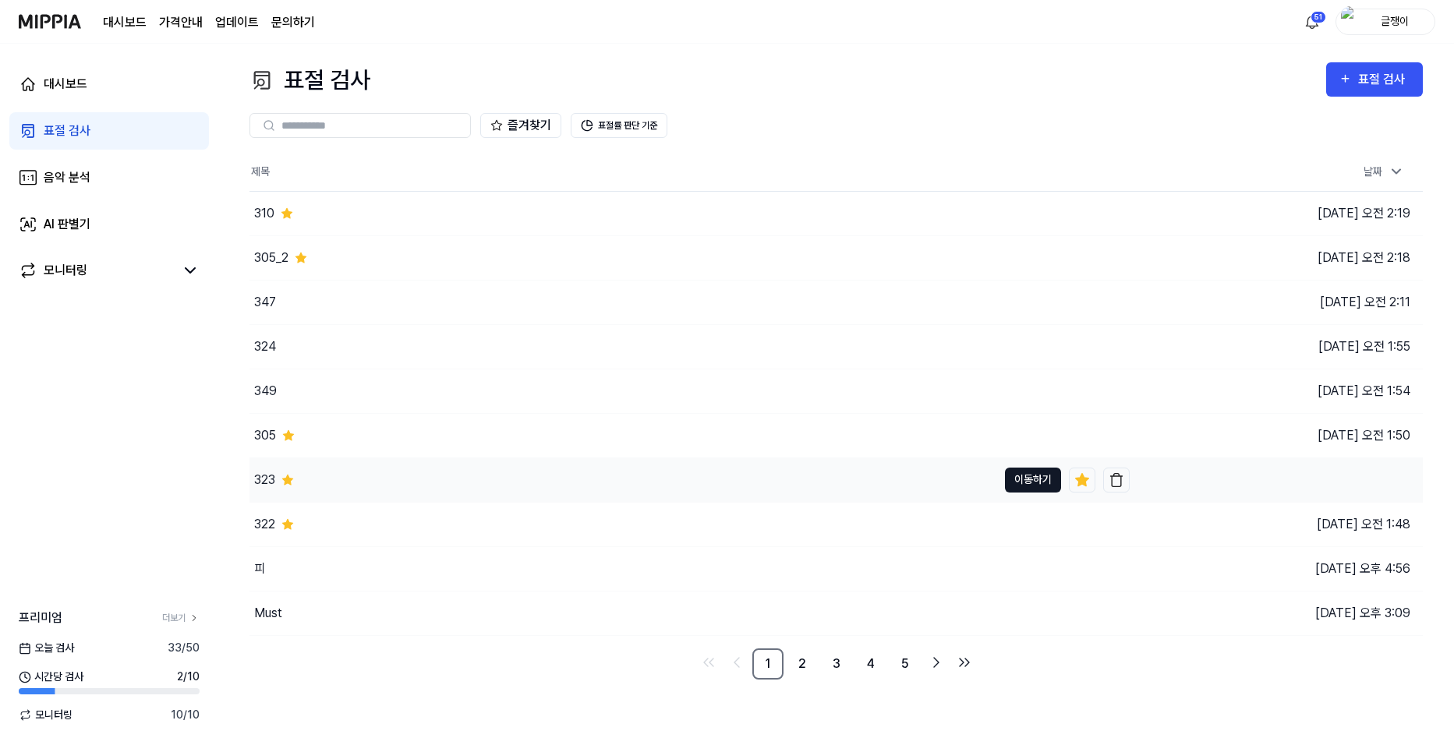
click at [1036, 479] on button "이동하기" at bounding box center [1033, 480] width 56 height 25
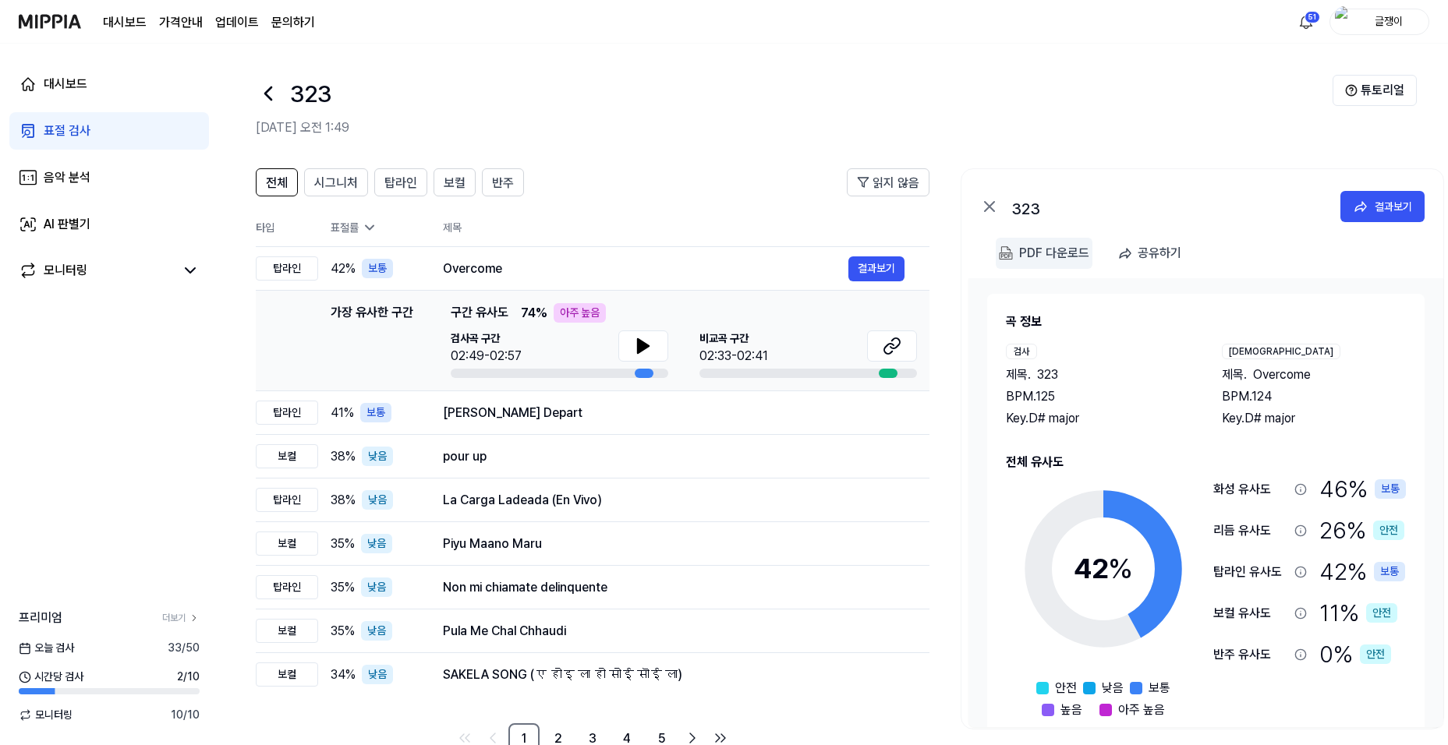
click at [1017, 255] on 다운로드 "PDF 다운로드" at bounding box center [1044, 253] width 97 height 31
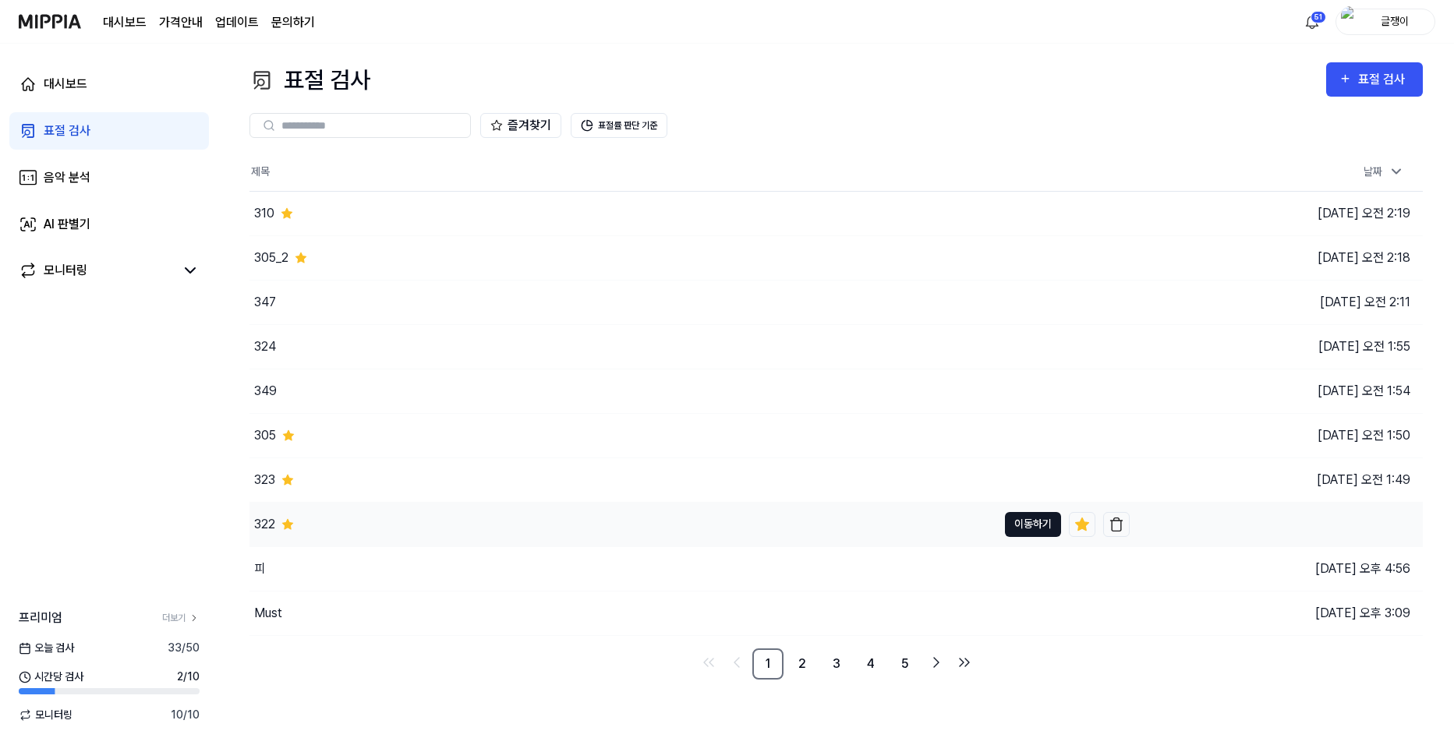
click at [1012, 523] on button "이동하기" at bounding box center [1033, 524] width 56 height 25
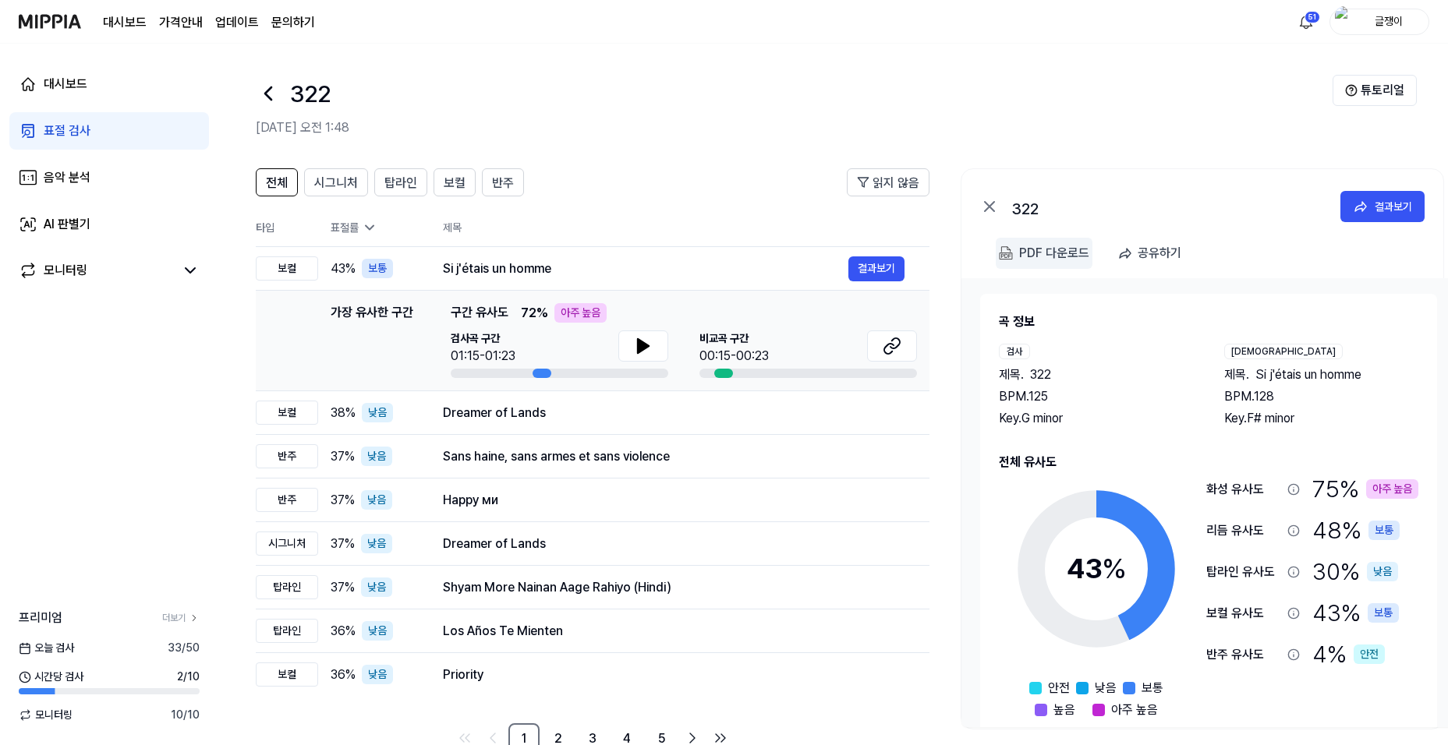
click at [1036, 253] on div "PDF 다운로드" at bounding box center [1054, 253] width 70 height 20
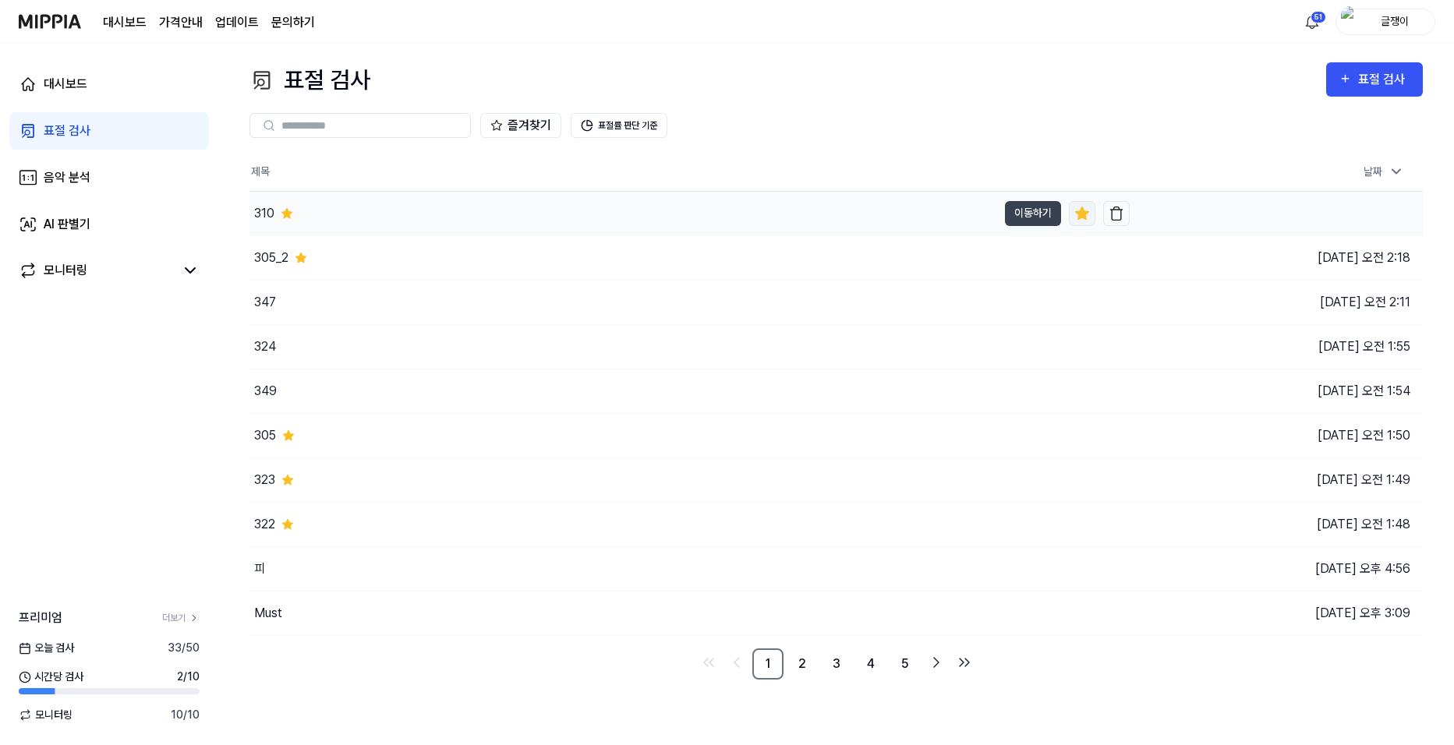
click at [1083, 214] on icon at bounding box center [1081, 213] width 13 height 12
click at [1084, 436] on icon at bounding box center [1081, 435] width 13 height 12
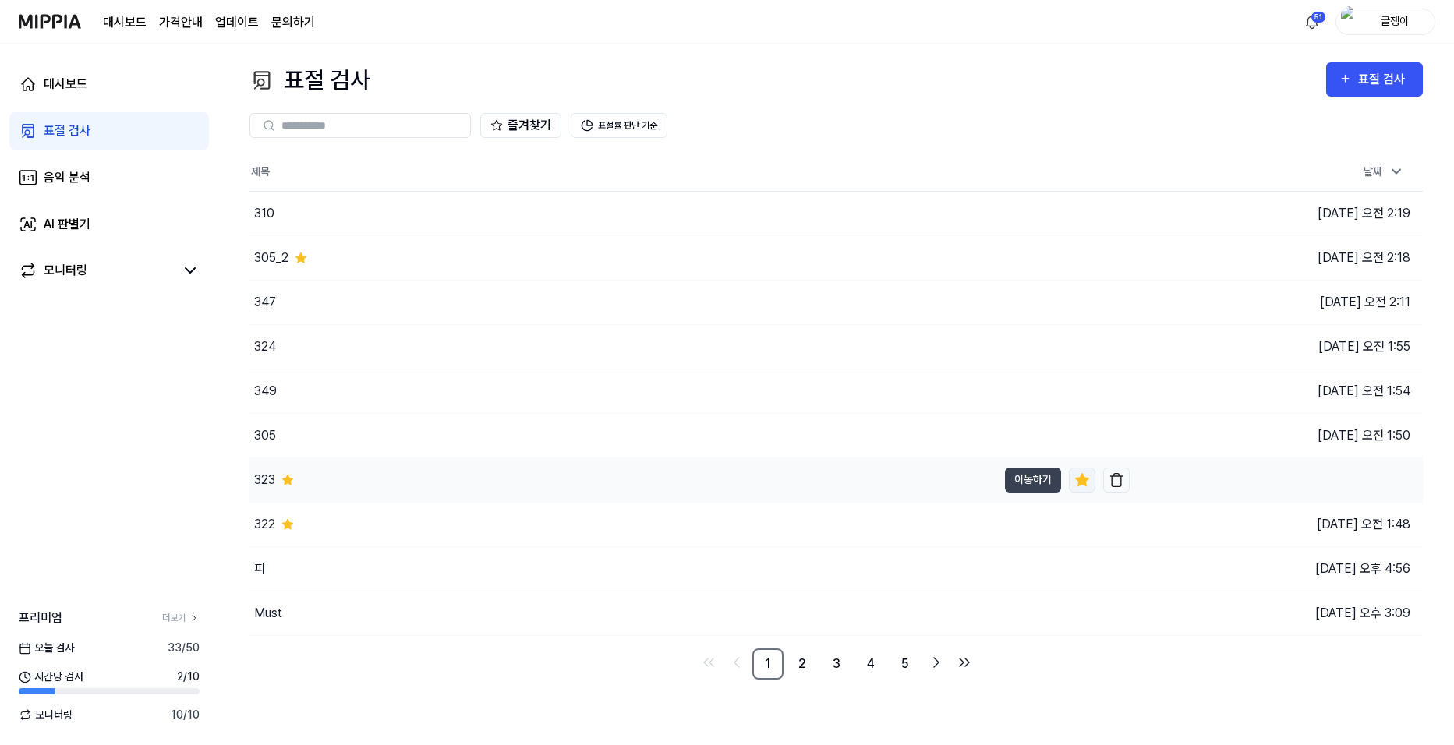
click at [1075, 482] on icon at bounding box center [1083, 481] width 16 height 16
click at [1075, 521] on icon at bounding box center [1083, 525] width 16 height 16
click at [1356, 83] on div "표절 검사" at bounding box center [1375, 79] width 72 height 20
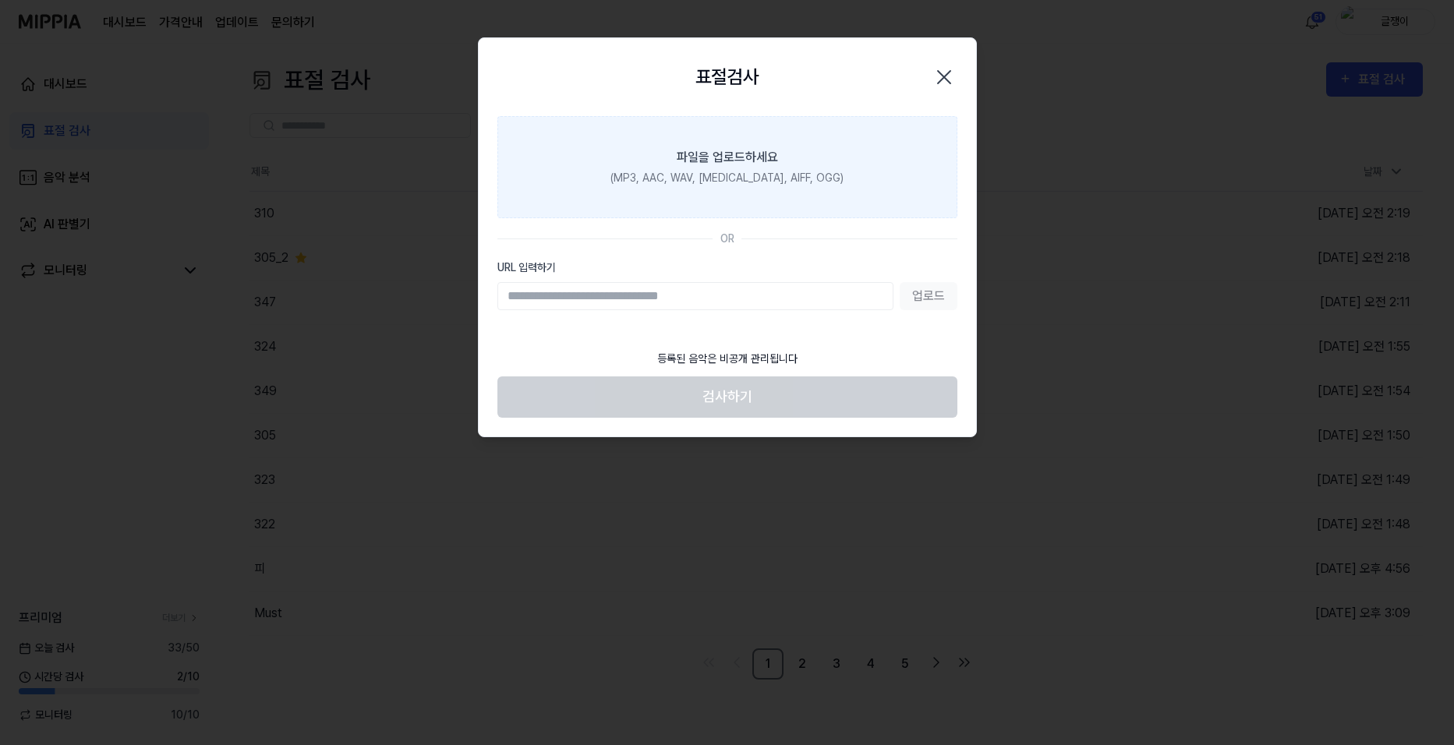
click at [745, 186] on label "파일을 업로드하세요 (MP3, AAC, WAV, FLAC, AIFF, OGG)" at bounding box center [727, 167] width 460 height 102
click at [0, 0] on input "파일을 업로드하세요 (MP3, AAC, WAV, FLAC, AIFF, OGG)" at bounding box center [0, 0] width 0 height 0
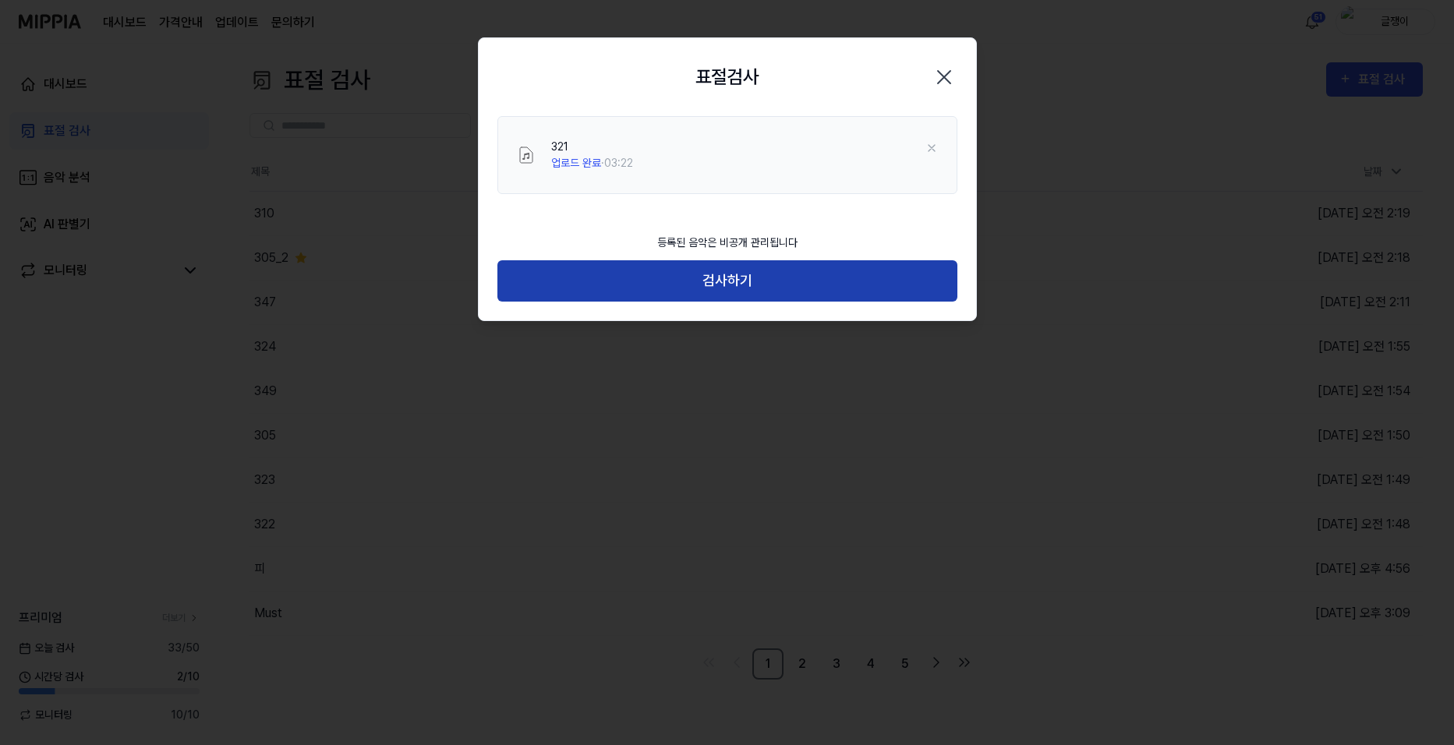
click at [717, 280] on button "검사하기" at bounding box center [727, 280] width 460 height 41
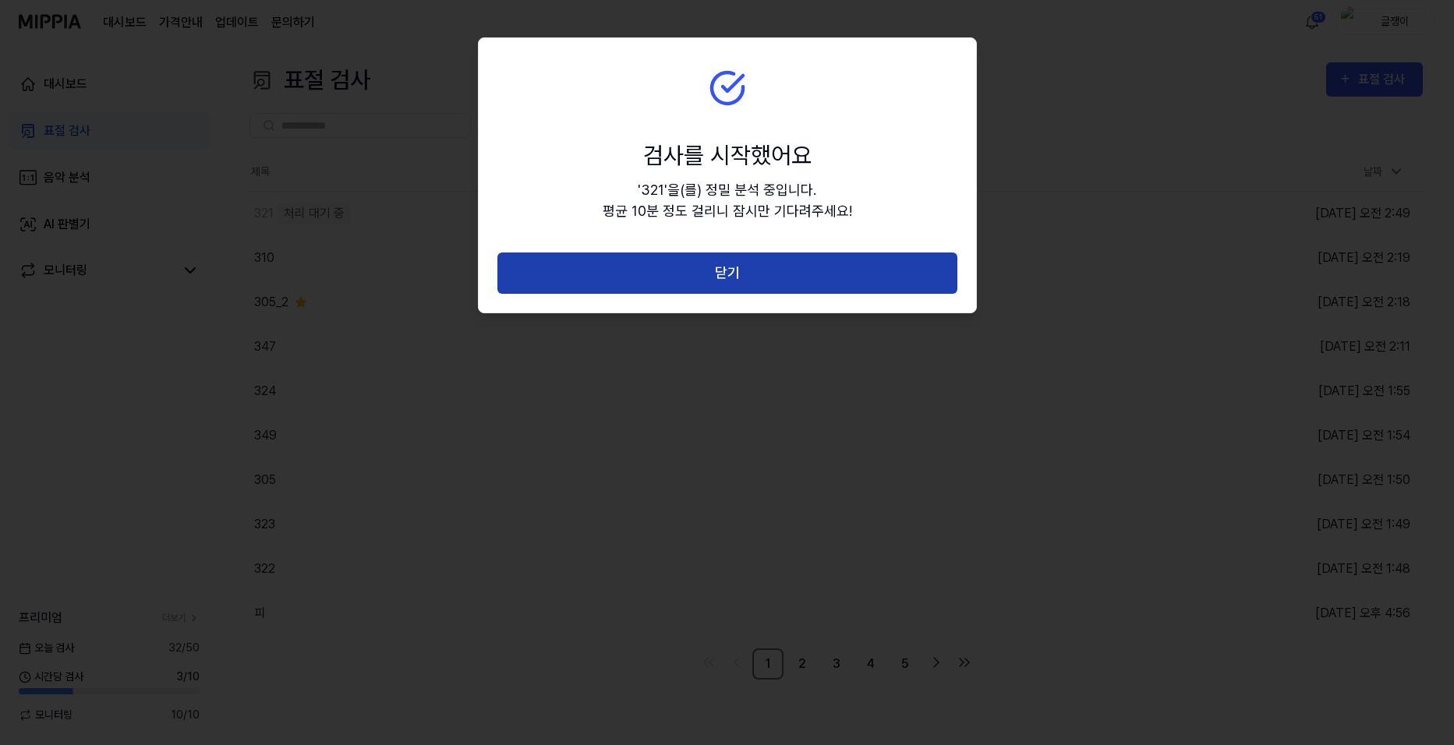
click at [733, 266] on button "닫기" at bounding box center [727, 273] width 460 height 41
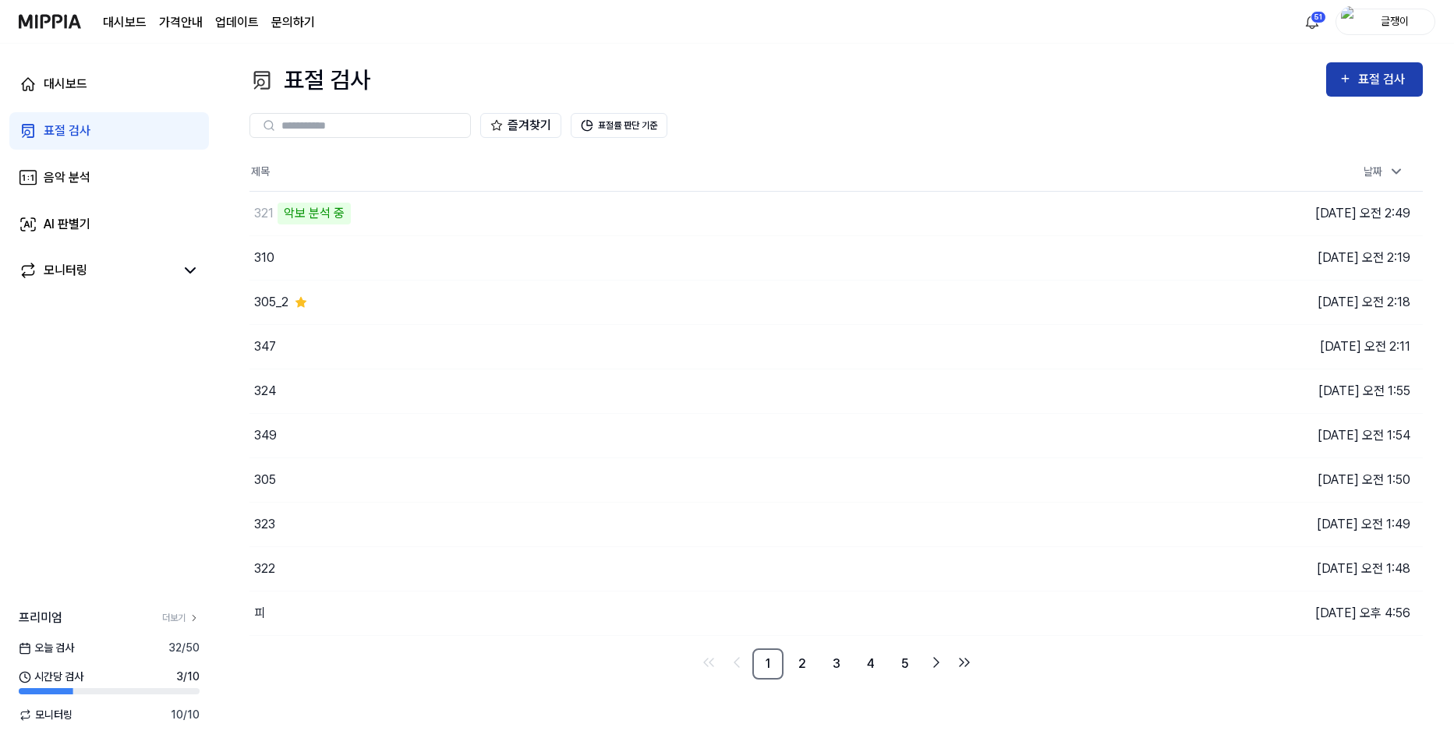
click at [1348, 78] on icon "button" at bounding box center [1345, 78] width 13 height 19
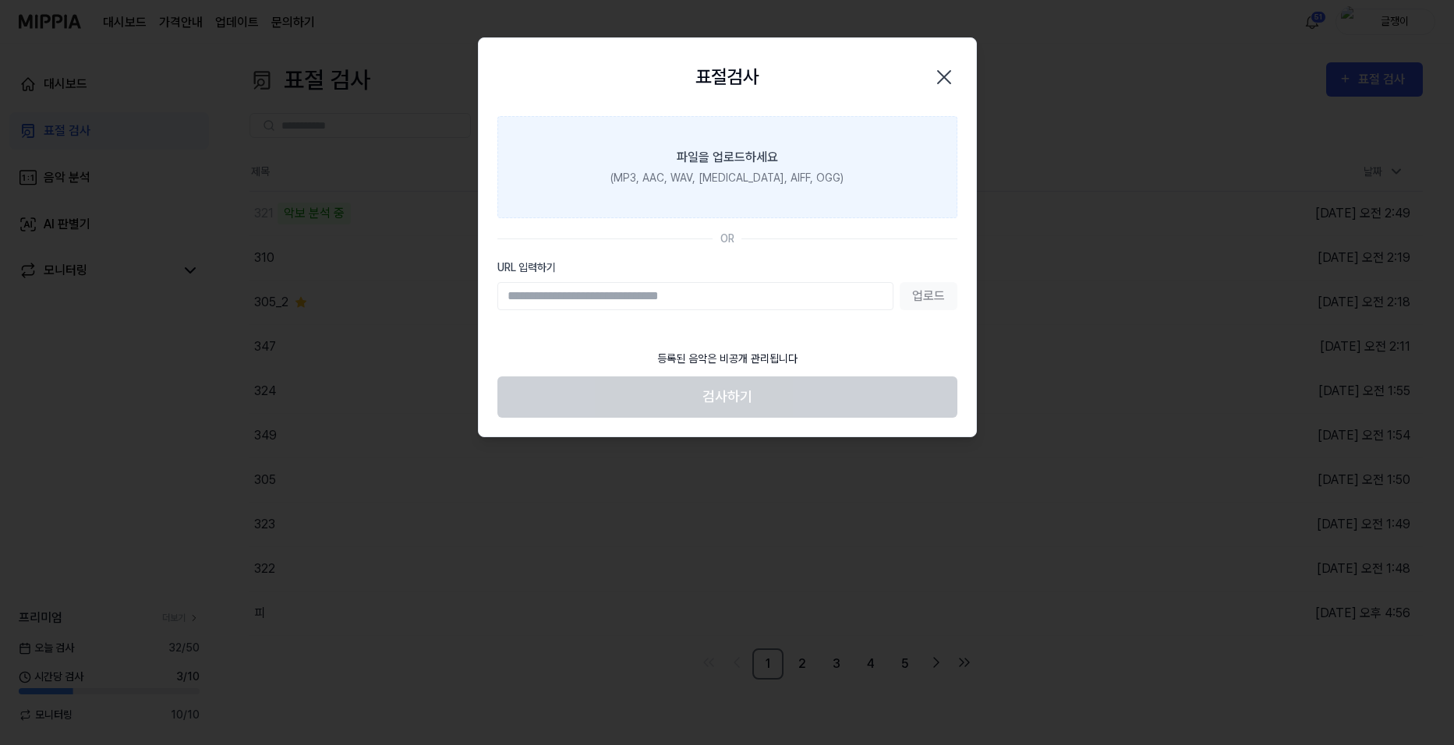
click at [726, 188] on label "파일을 업로드하세요 (MP3, AAC, WAV, FLAC, AIFF, OGG)" at bounding box center [727, 167] width 460 height 102
click at [0, 0] on input "파일을 업로드하세요 (MP3, AAC, WAV, FLAC, AIFF, OGG)" at bounding box center [0, 0] width 0 height 0
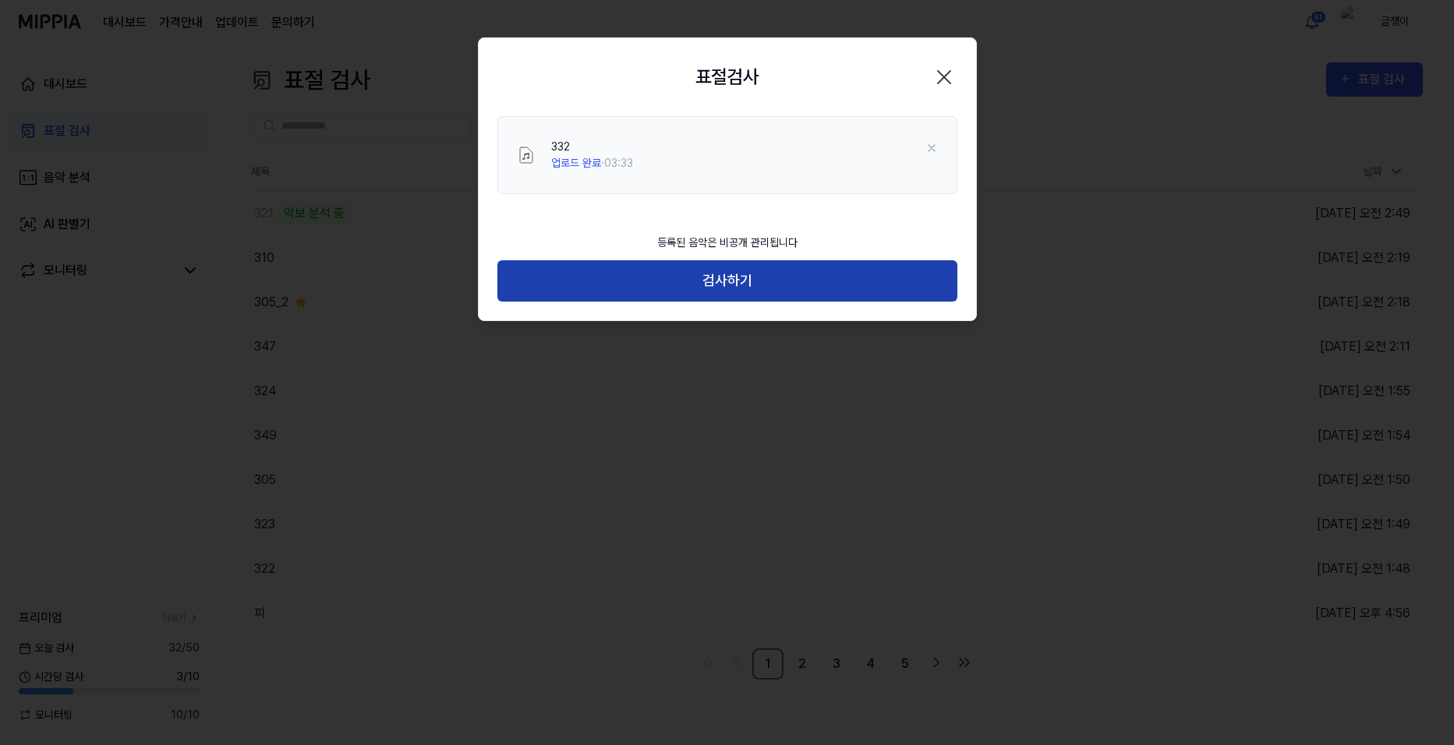
click at [735, 279] on button "검사하기" at bounding box center [727, 280] width 460 height 41
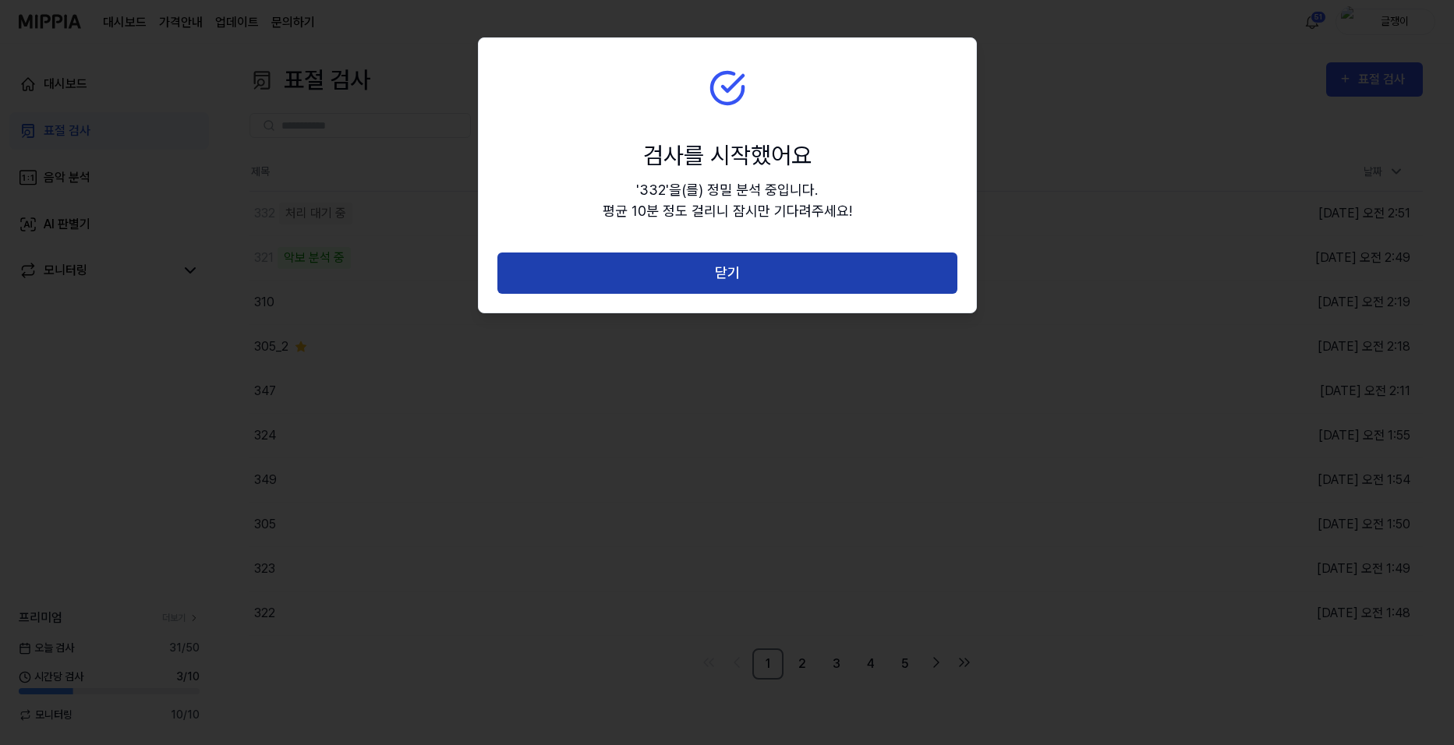
click at [718, 273] on button "닫기" at bounding box center [727, 273] width 460 height 41
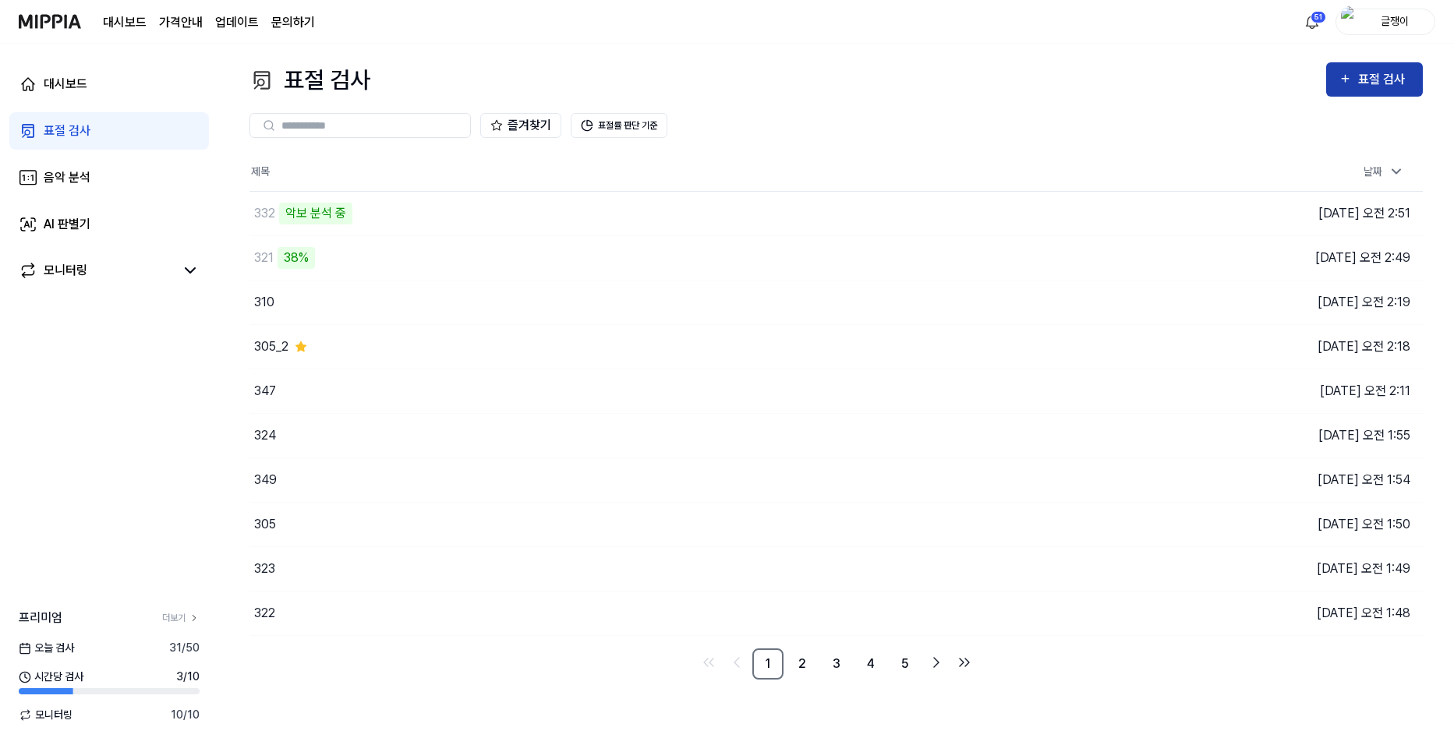
click at [1376, 80] on div "표절 검사" at bounding box center [1384, 79] width 52 height 20
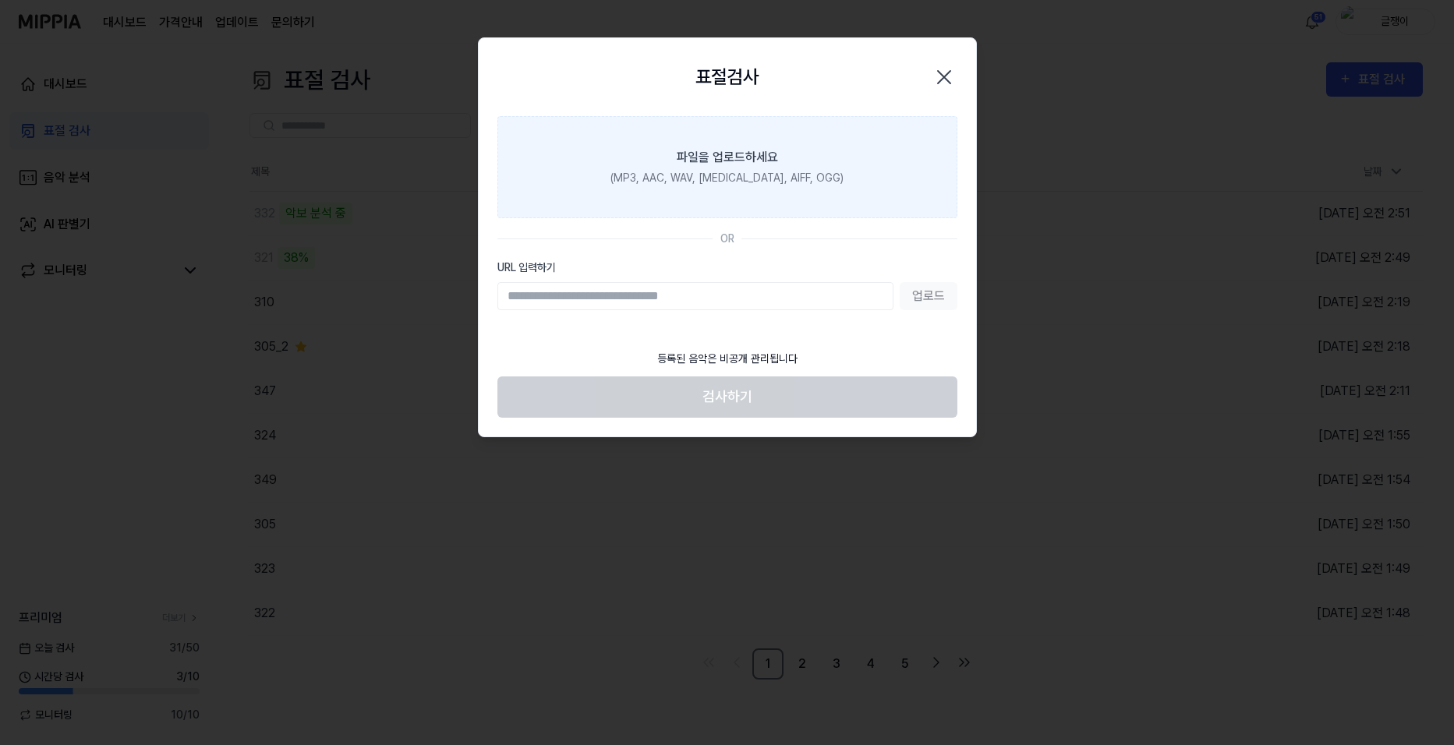
click at [699, 163] on div "파일을 업로드하세요" at bounding box center [727, 157] width 101 height 19
click at [0, 0] on input "파일을 업로드하세요 (MP3, AAC, WAV, FLAC, AIFF, OGG)" at bounding box center [0, 0] width 0 height 0
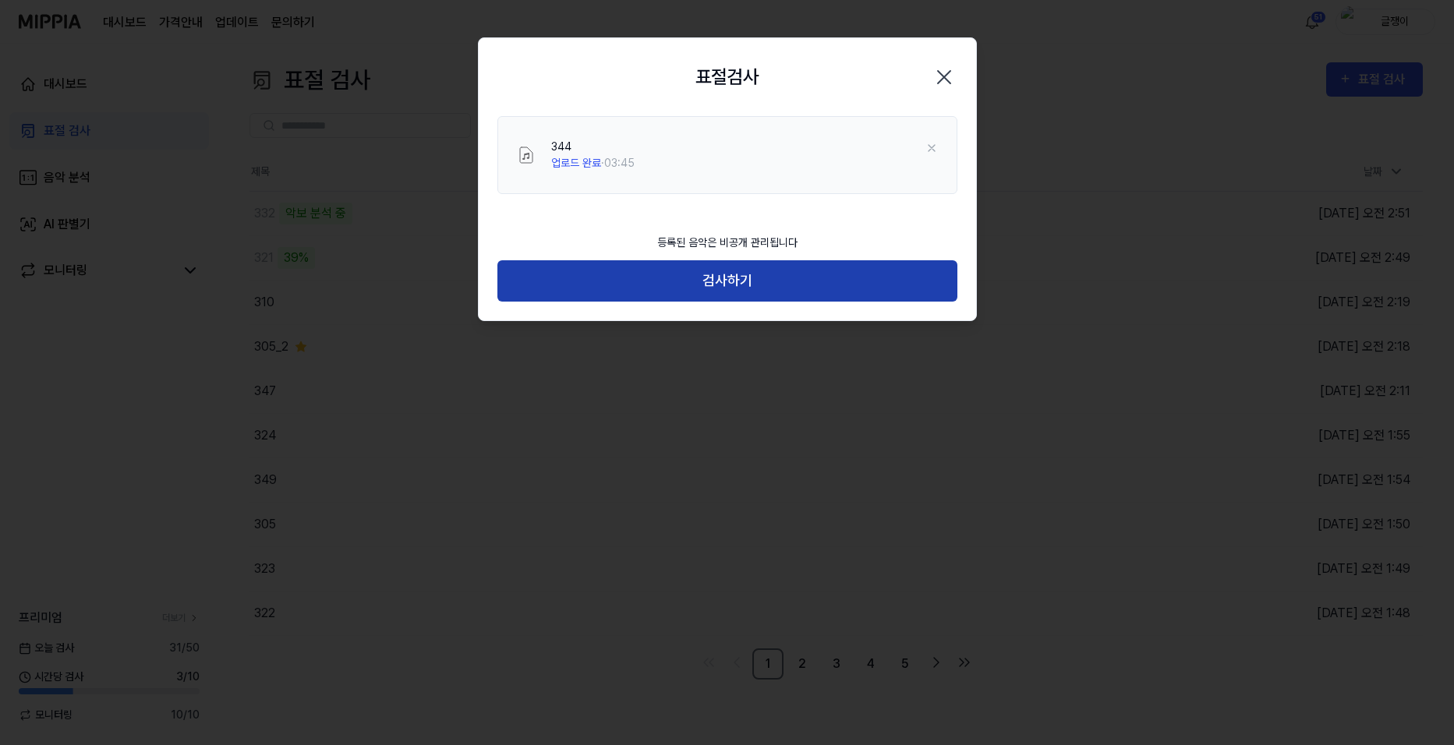
click at [738, 279] on button "검사하기" at bounding box center [727, 280] width 460 height 41
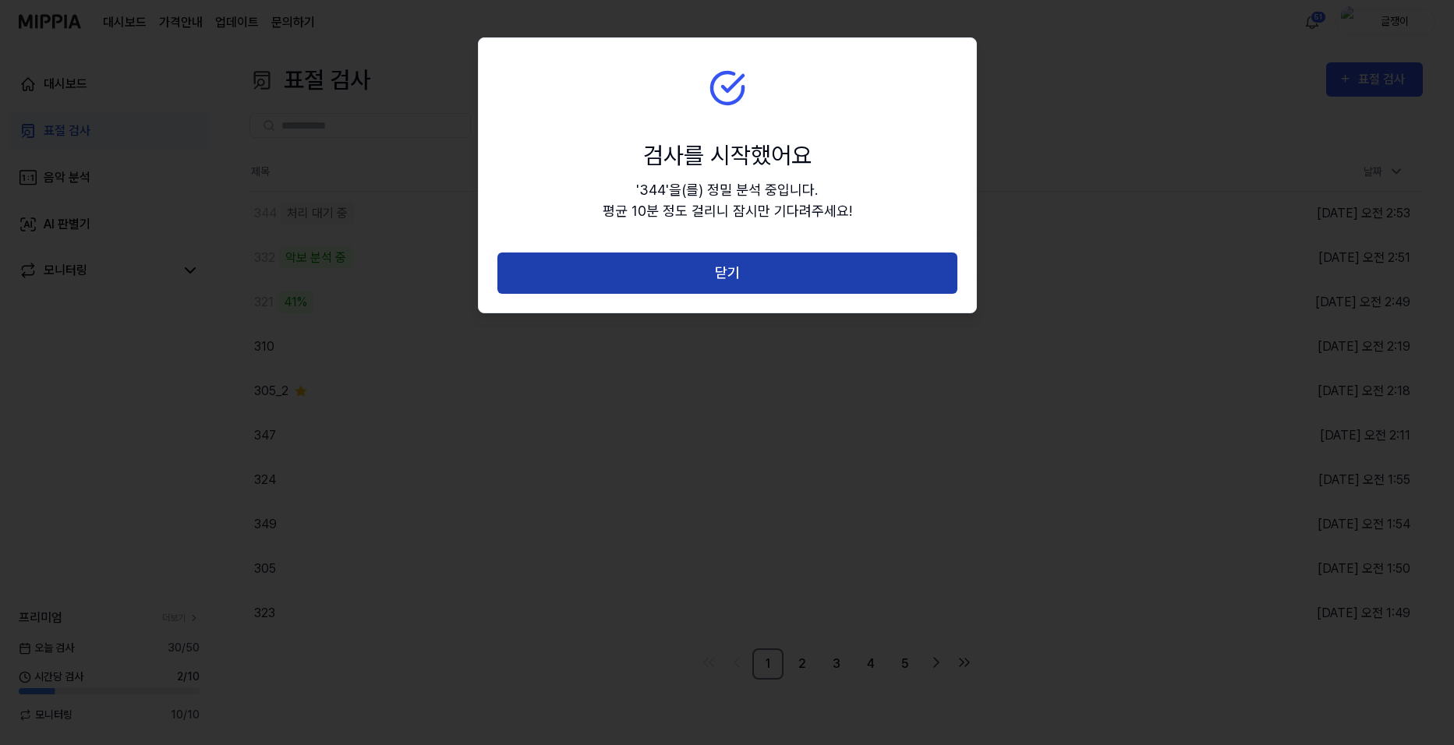
click at [723, 277] on button "닫기" at bounding box center [727, 273] width 460 height 41
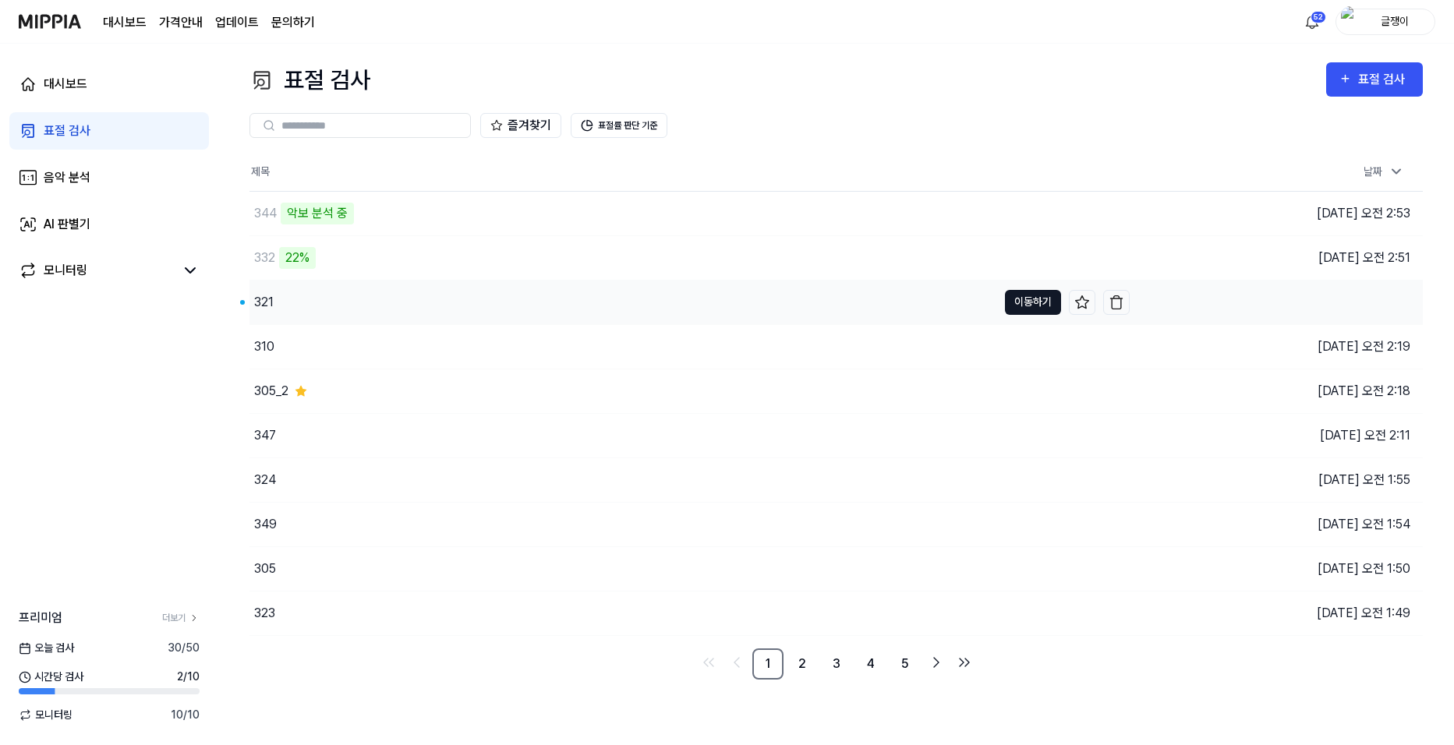
click at [1018, 304] on button "이동하기" at bounding box center [1033, 302] width 56 height 25
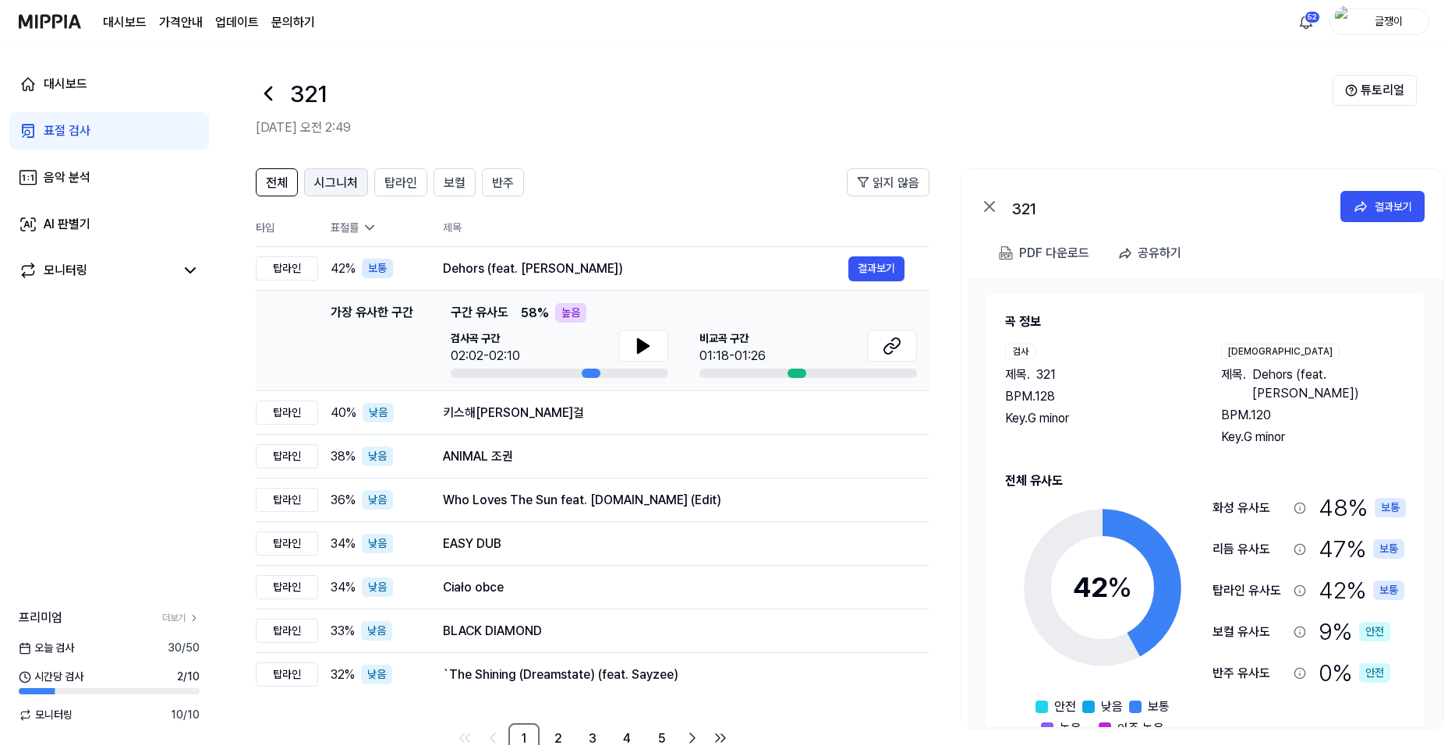
click at [339, 182] on span "시그니처" at bounding box center [336, 183] width 44 height 19
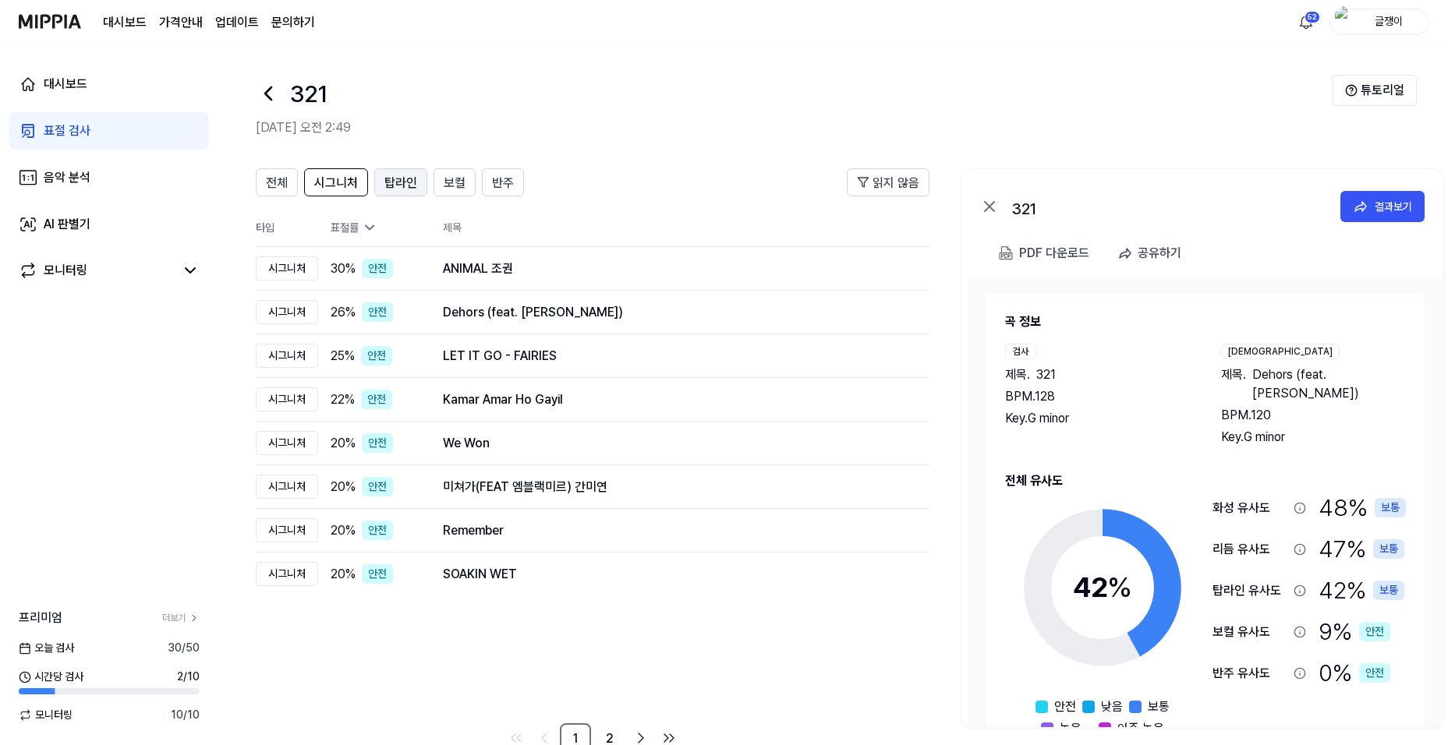
click at [399, 181] on span "탑라인" at bounding box center [400, 183] width 33 height 19
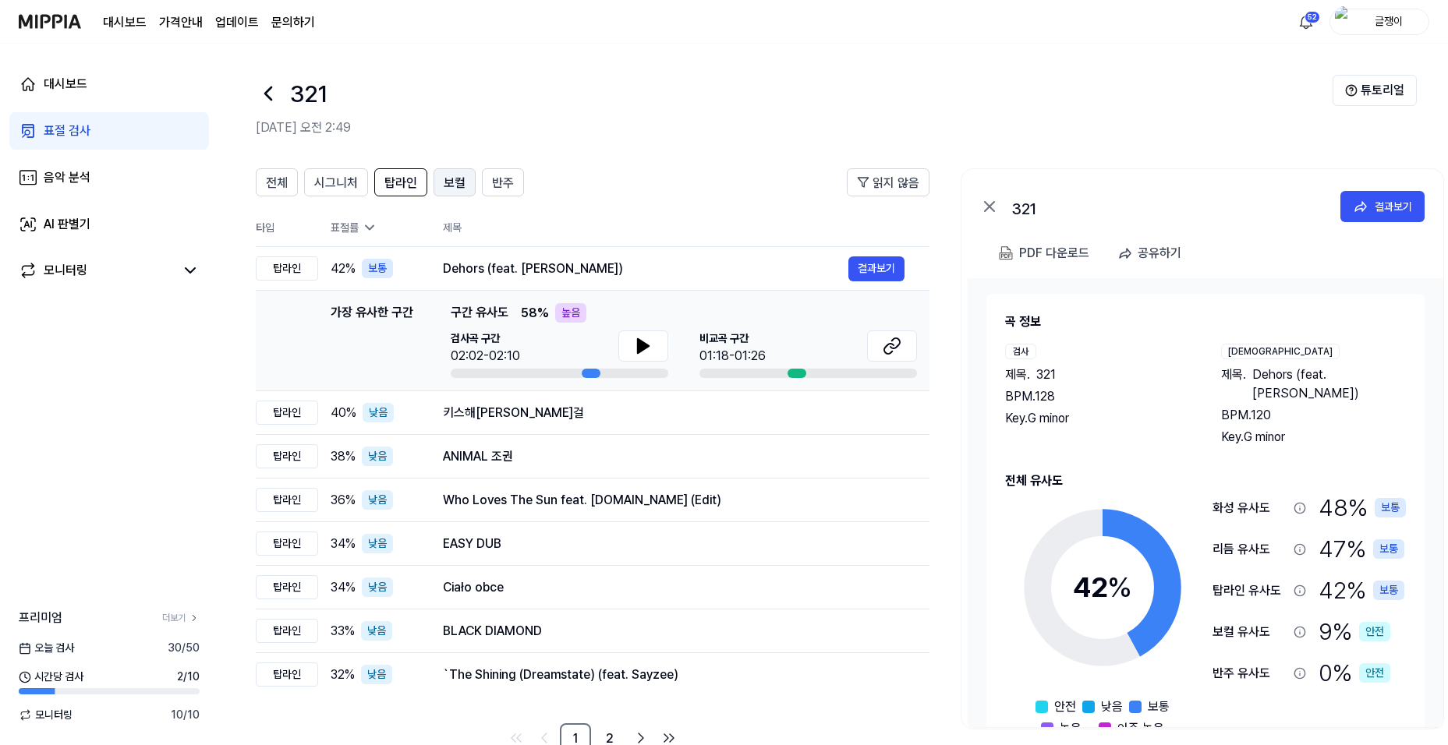
click at [449, 186] on span "보컬" at bounding box center [455, 183] width 22 height 19
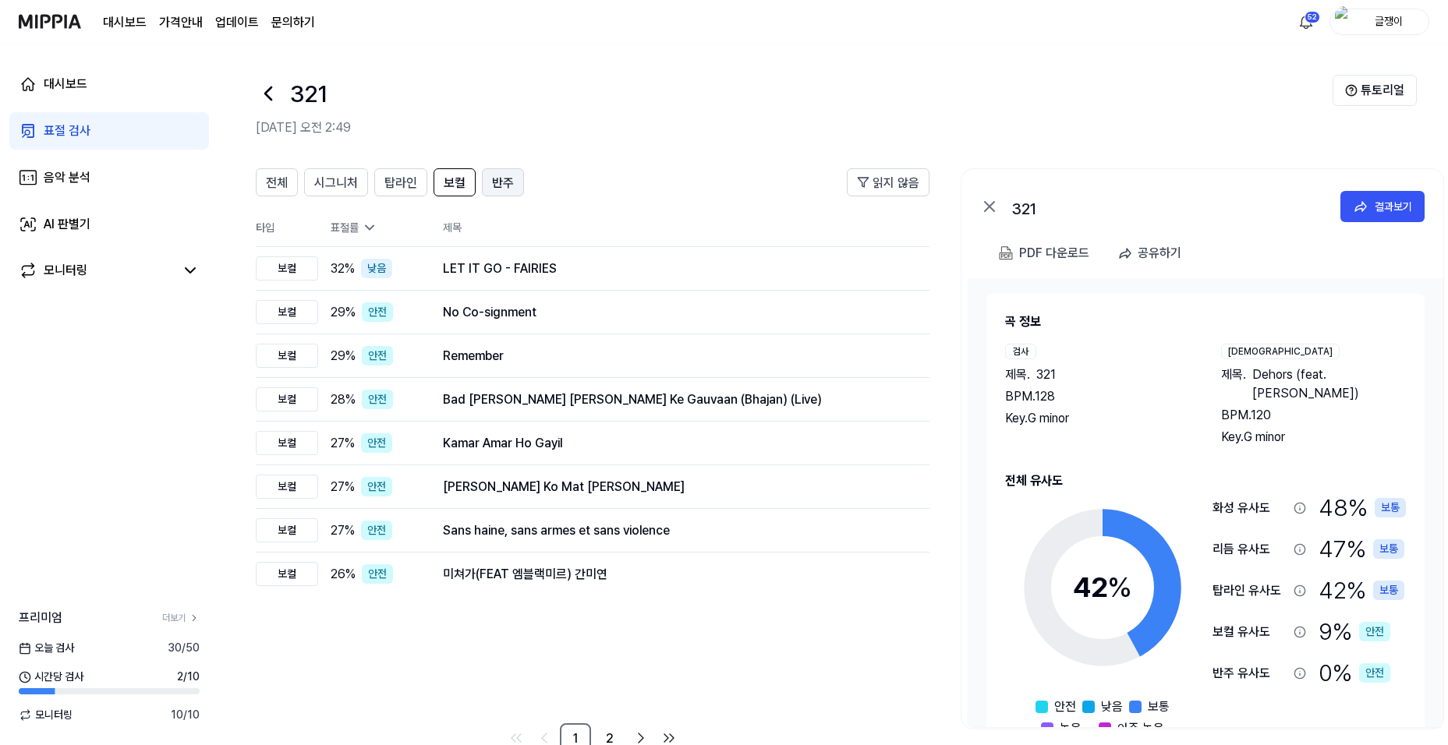
click at [494, 184] on span "반주" at bounding box center [503, 183] width 22 height 19
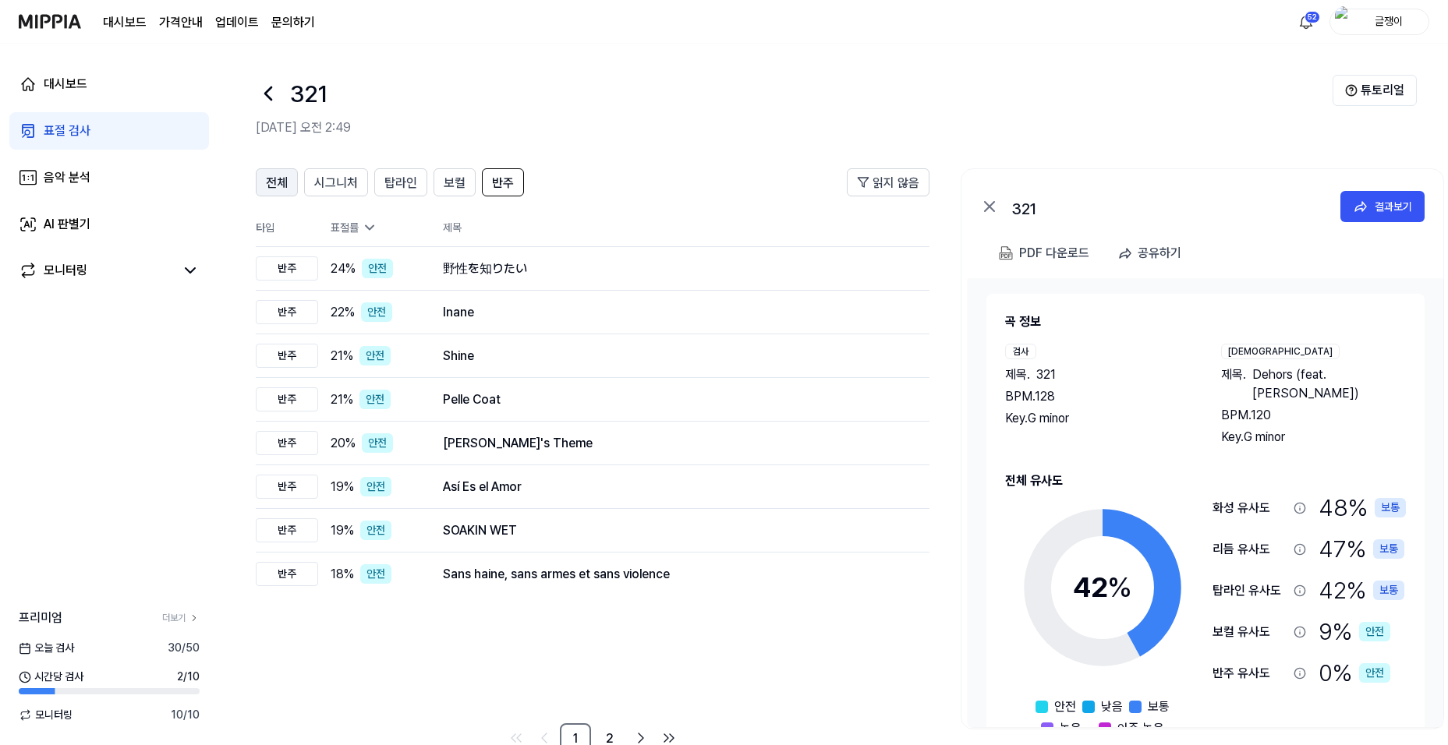
click at [278, 182] on span "전체" at bounding box center [277, 183] width 22 height 19
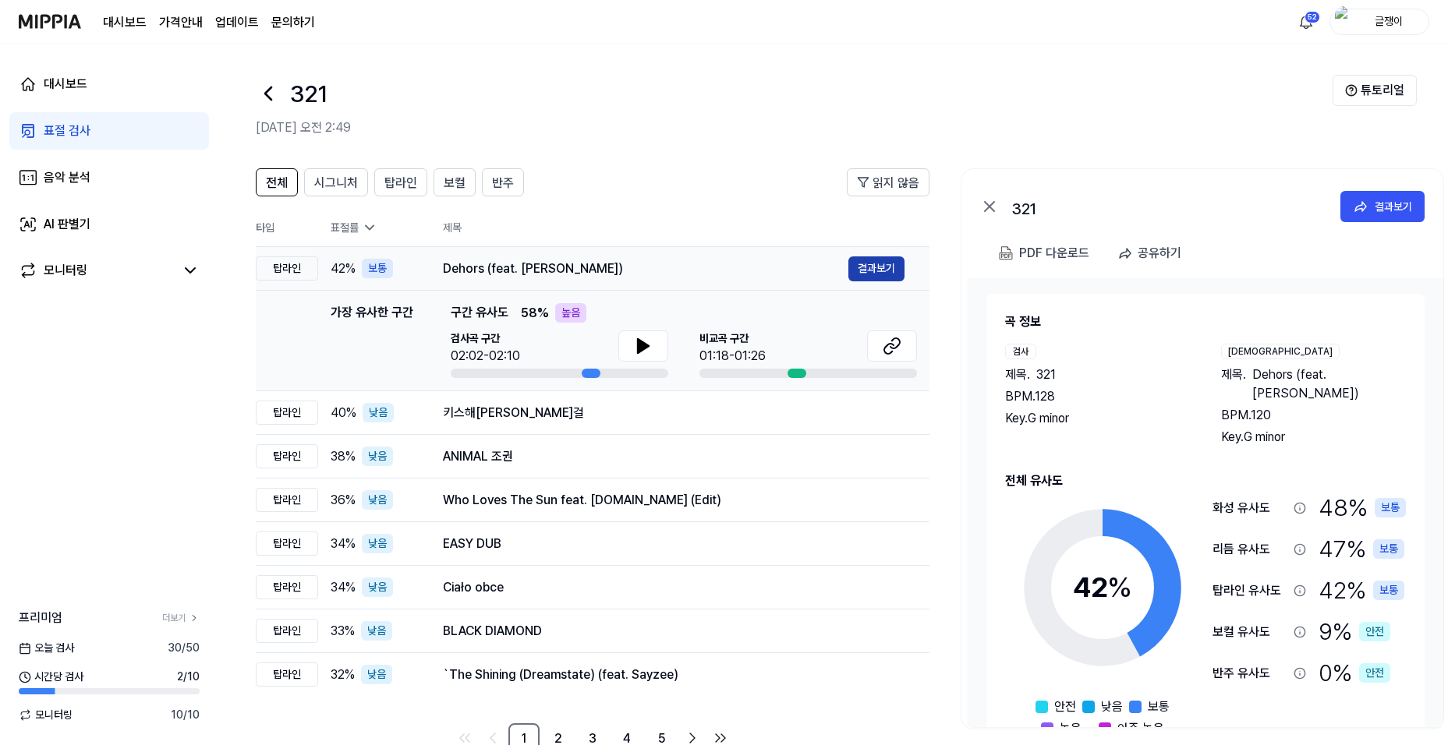
click at [862, 272] on button "결과보기" at bounding box center [876, 269] width 56 height 25
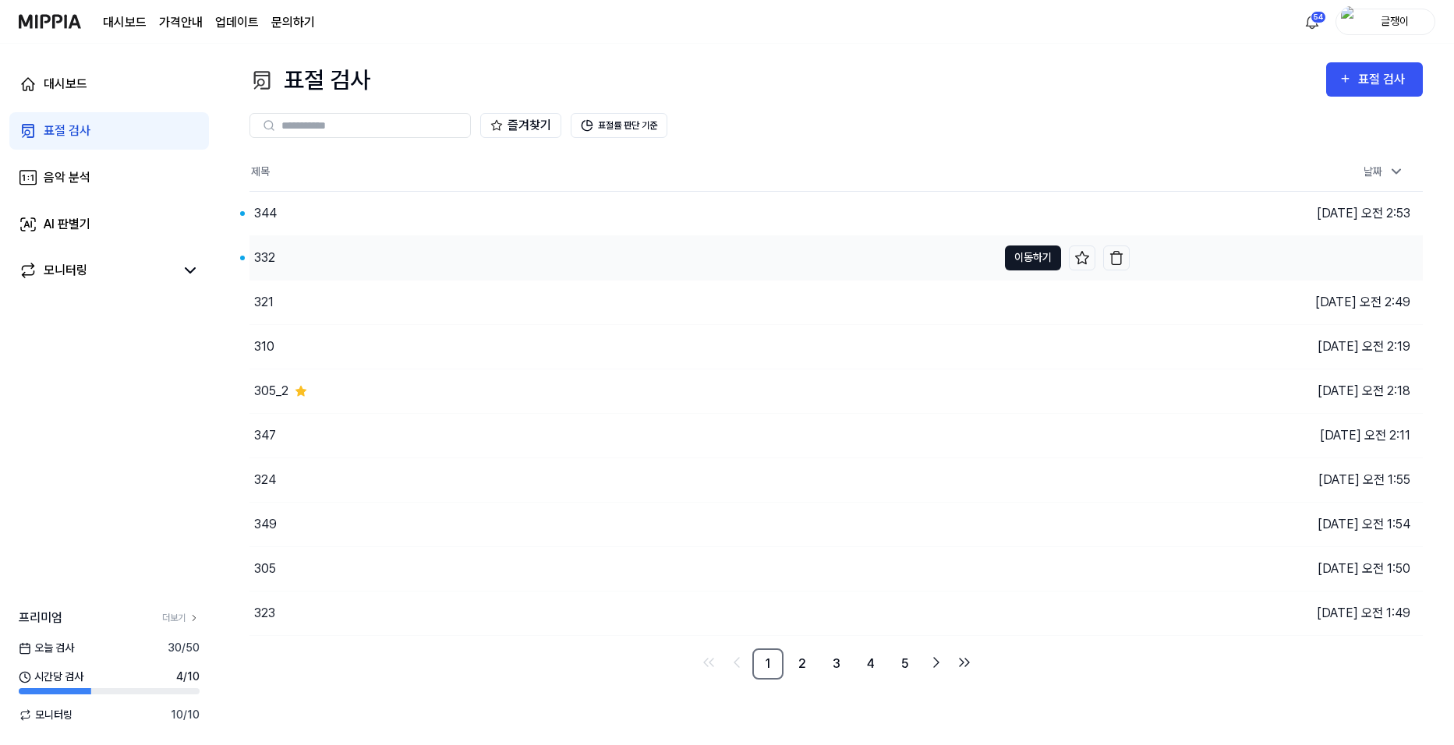
click at [1026, 254] on button "이동하기" at bounding box center [1033, 258] width 56 height 25
click at [1030, 210] on button "이동하기" at bounding box center [1033, 213] width 56 height 25
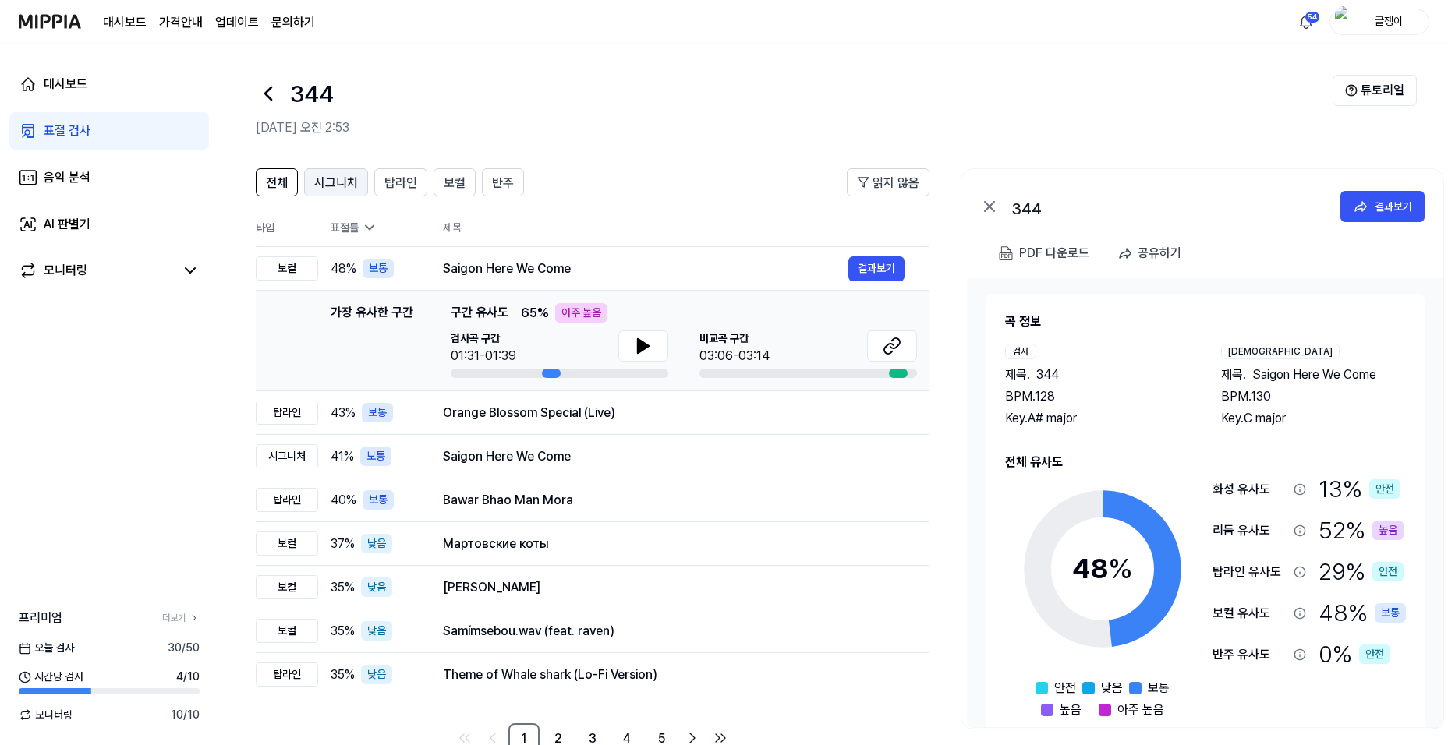
click at [328, 181] on span "시그니처" at bounding box center [336, 183] width 44 height 19
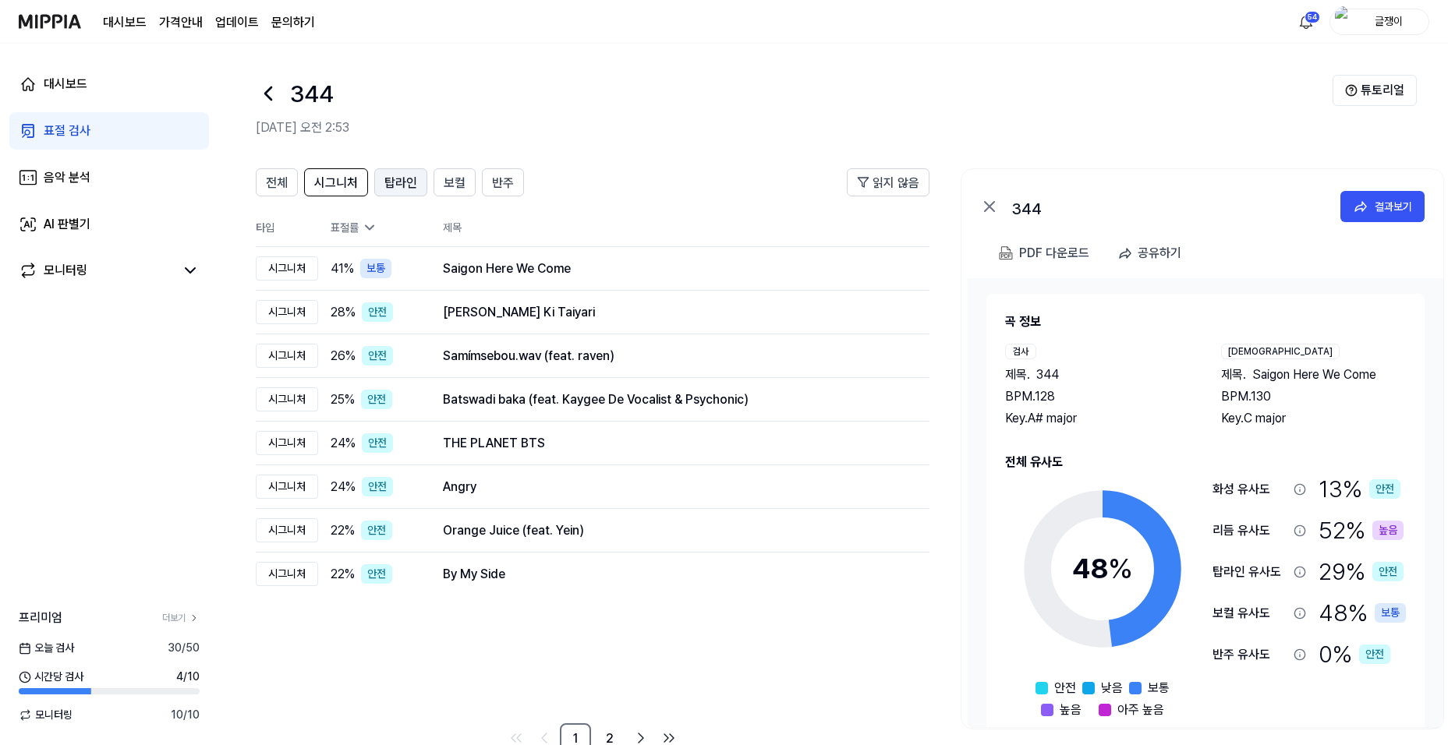
click at [394, 181] on span "탑라인" at bounding box center [400, 183] width 33 height 19
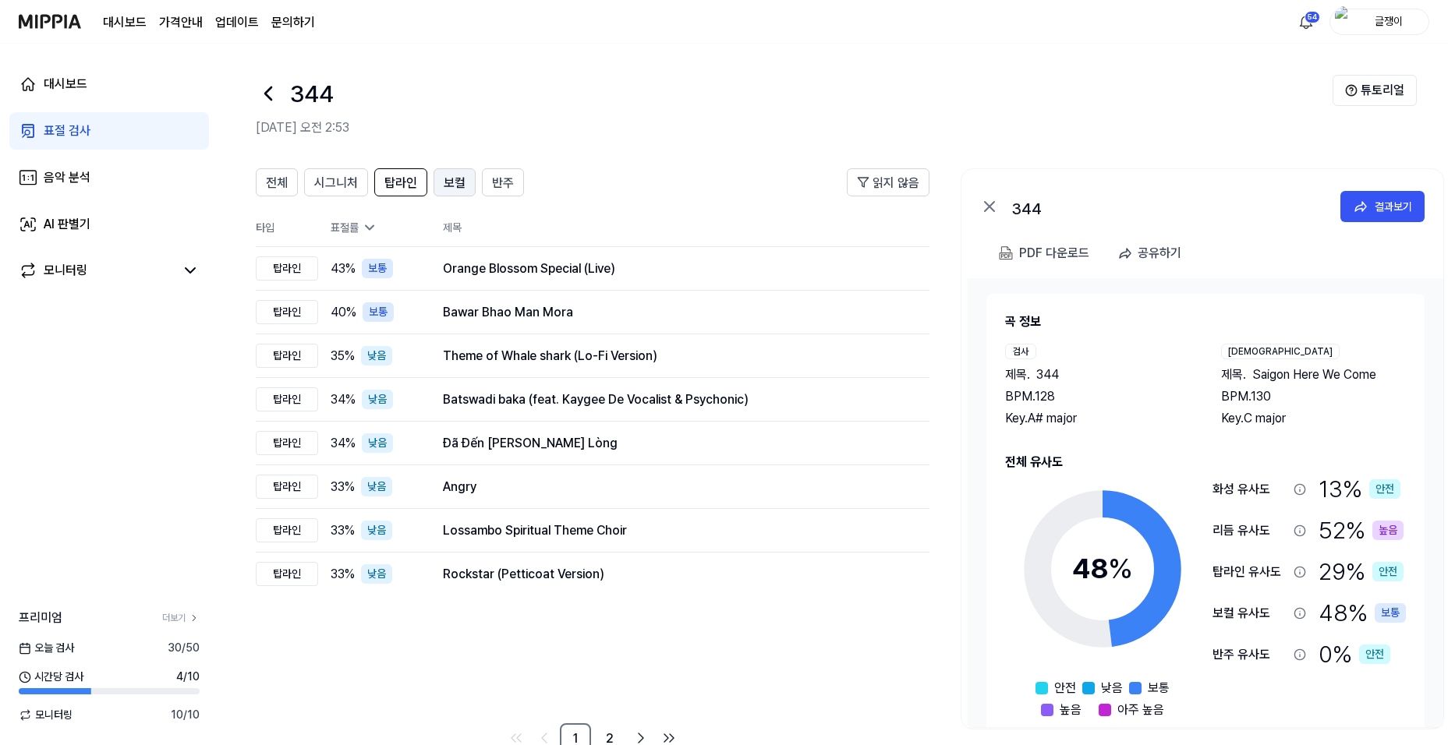
click at [450, 181] on span "보컬" at bounding box center [455, 183] width 22 height 19
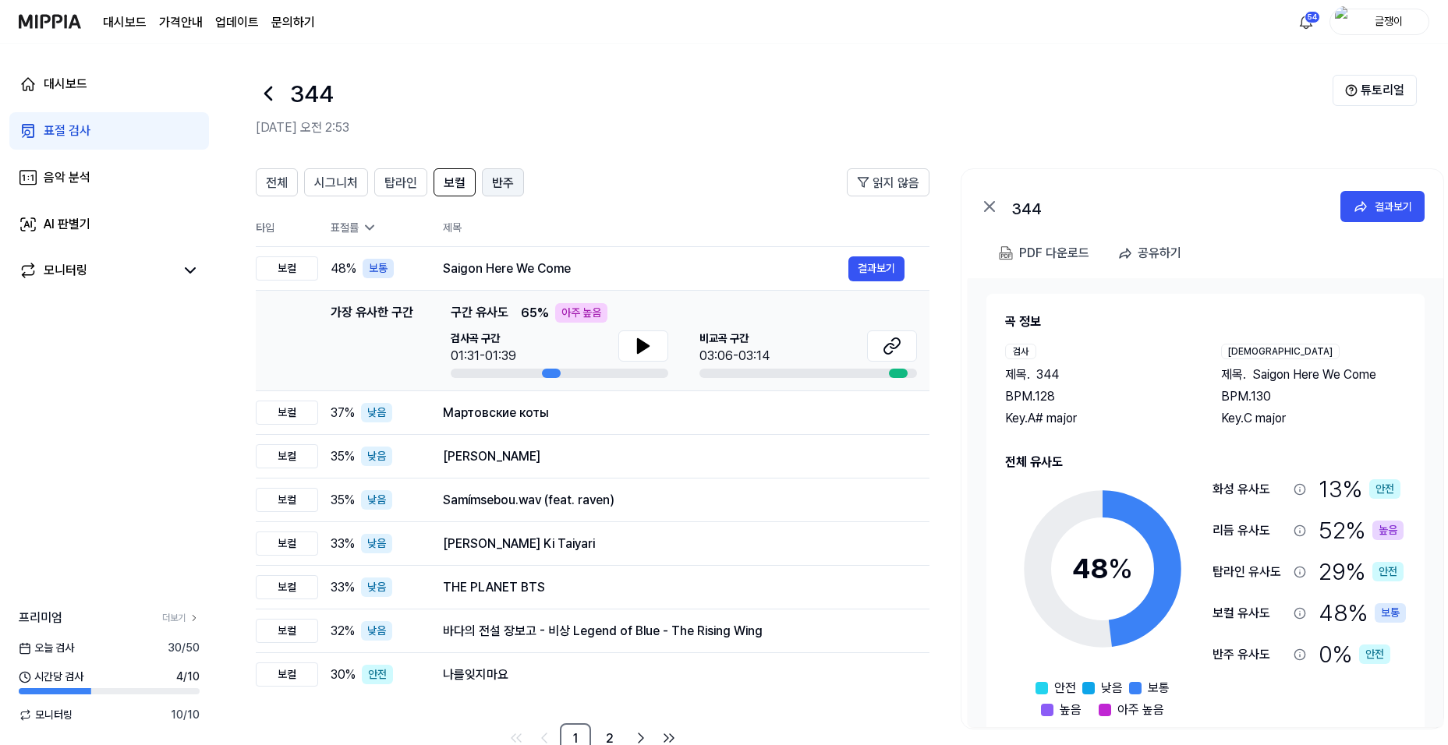
click at [503, 179] on span "반주" at bounding box center [503, 183] width 22 height 19
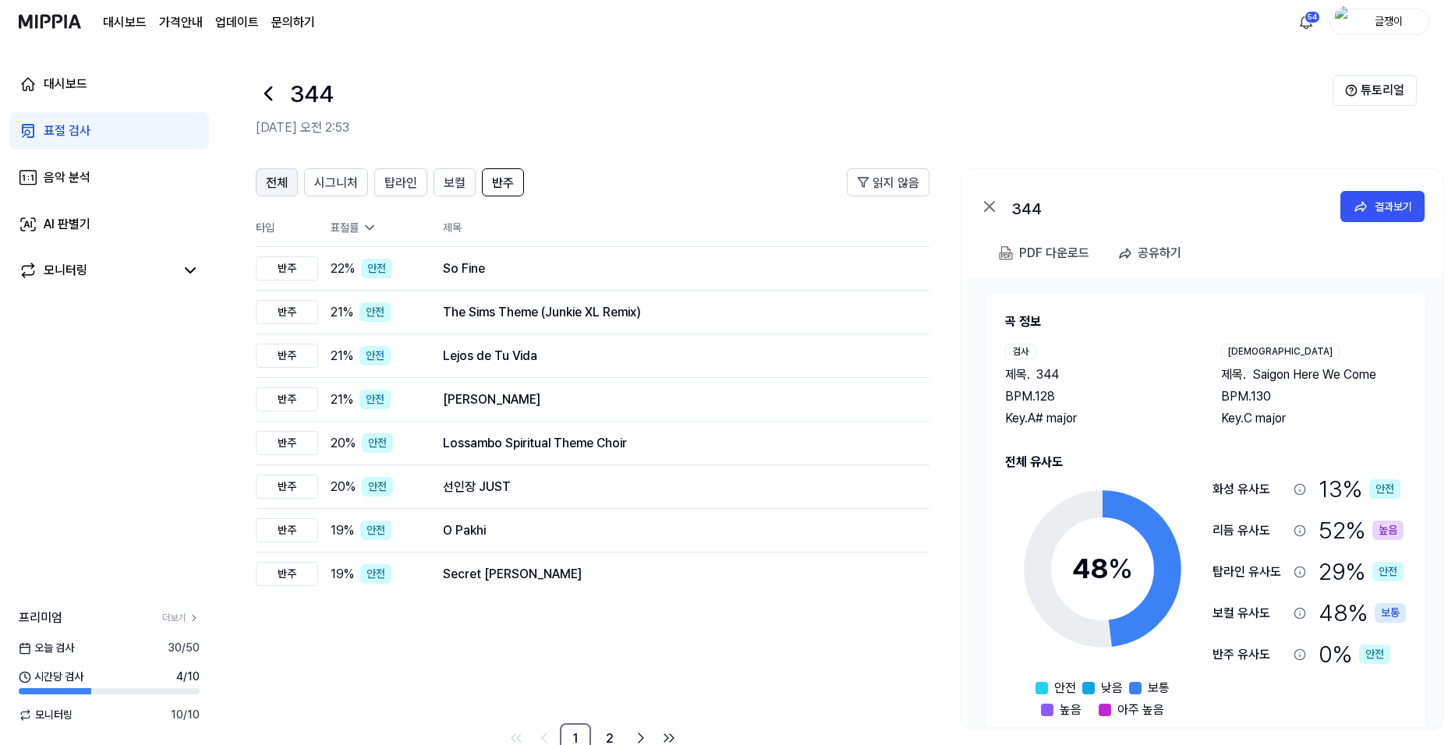
click at [281, 182] on span "전체" at bounding box center [277, 183] width 22 height 19
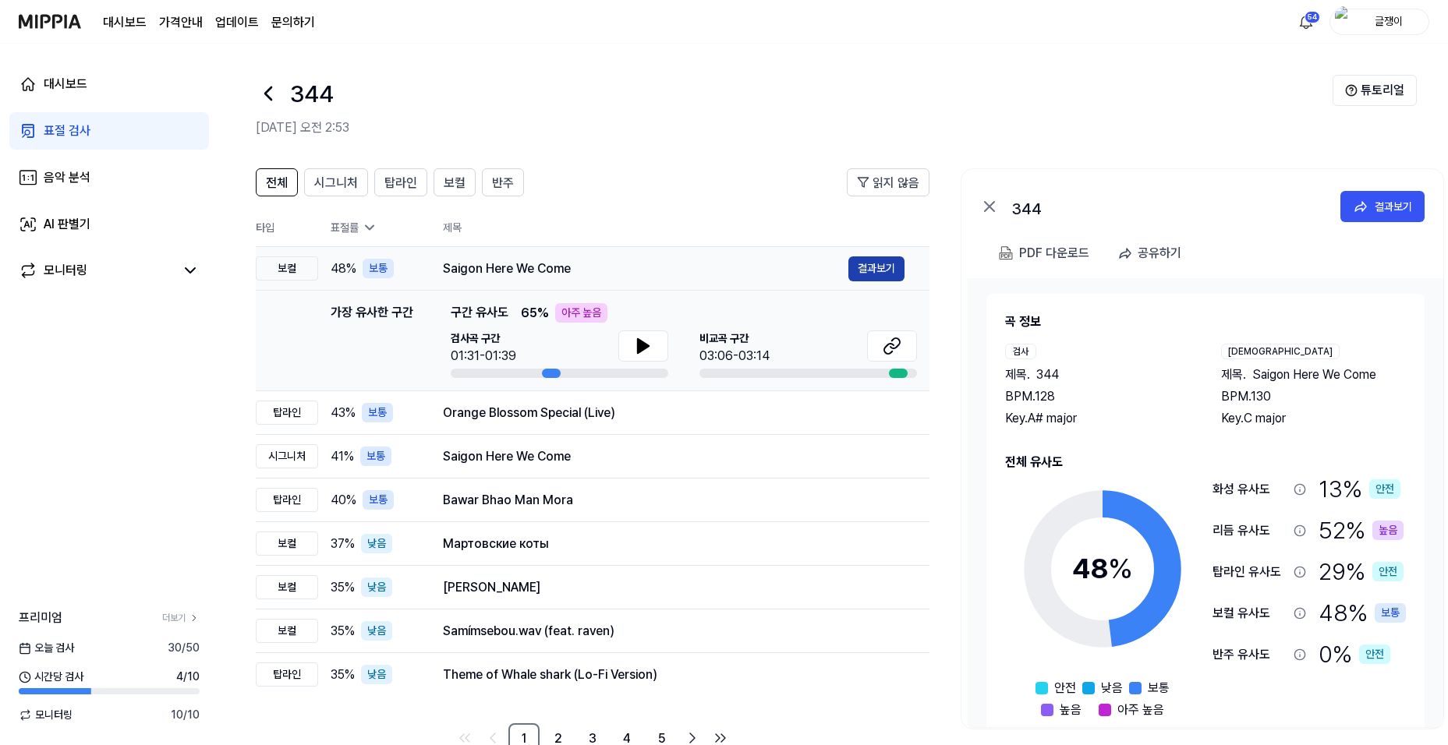
click at [881, 272] on button "결과보기" at bounding box center [876, 269] width 56 height 25
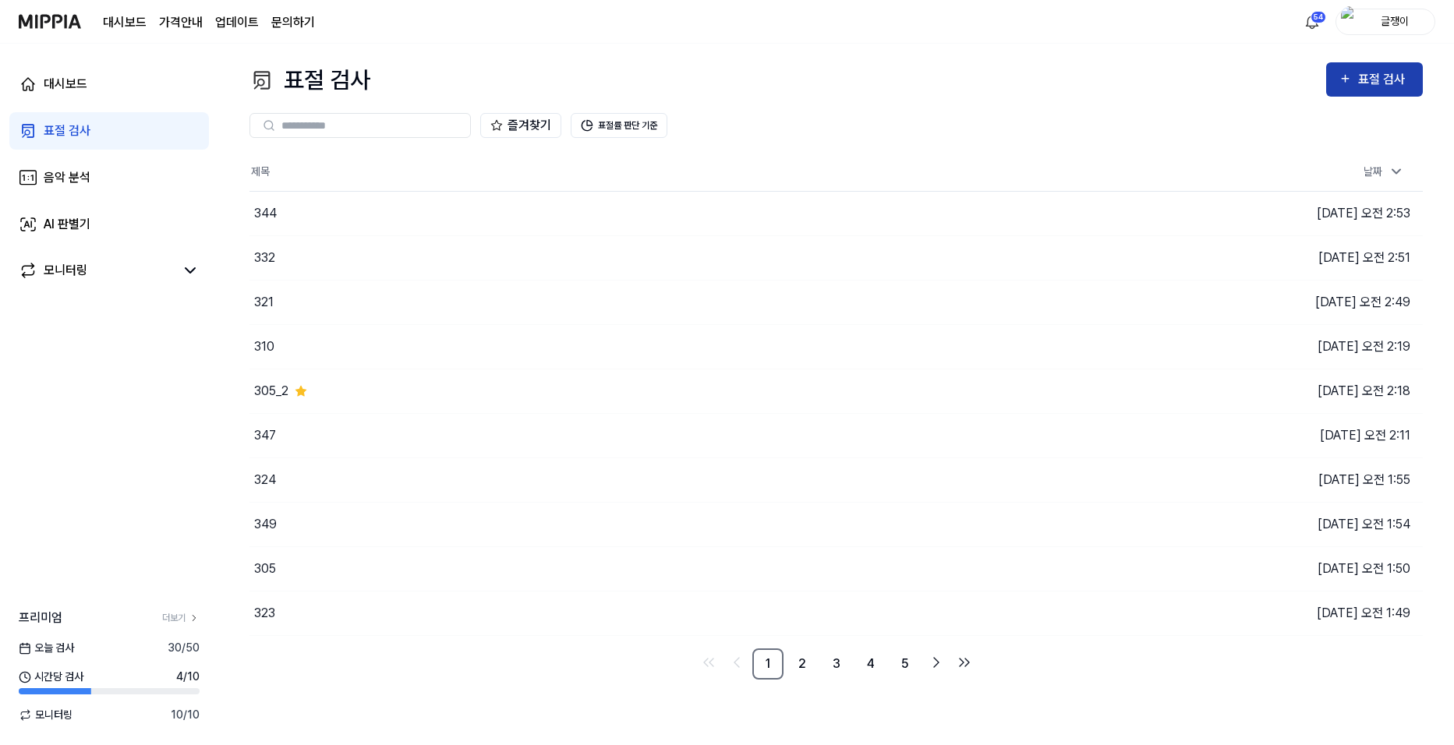
click at [1389, 74] on div "표절 검사" at bounding box center [1384, 79] width 52 height 20
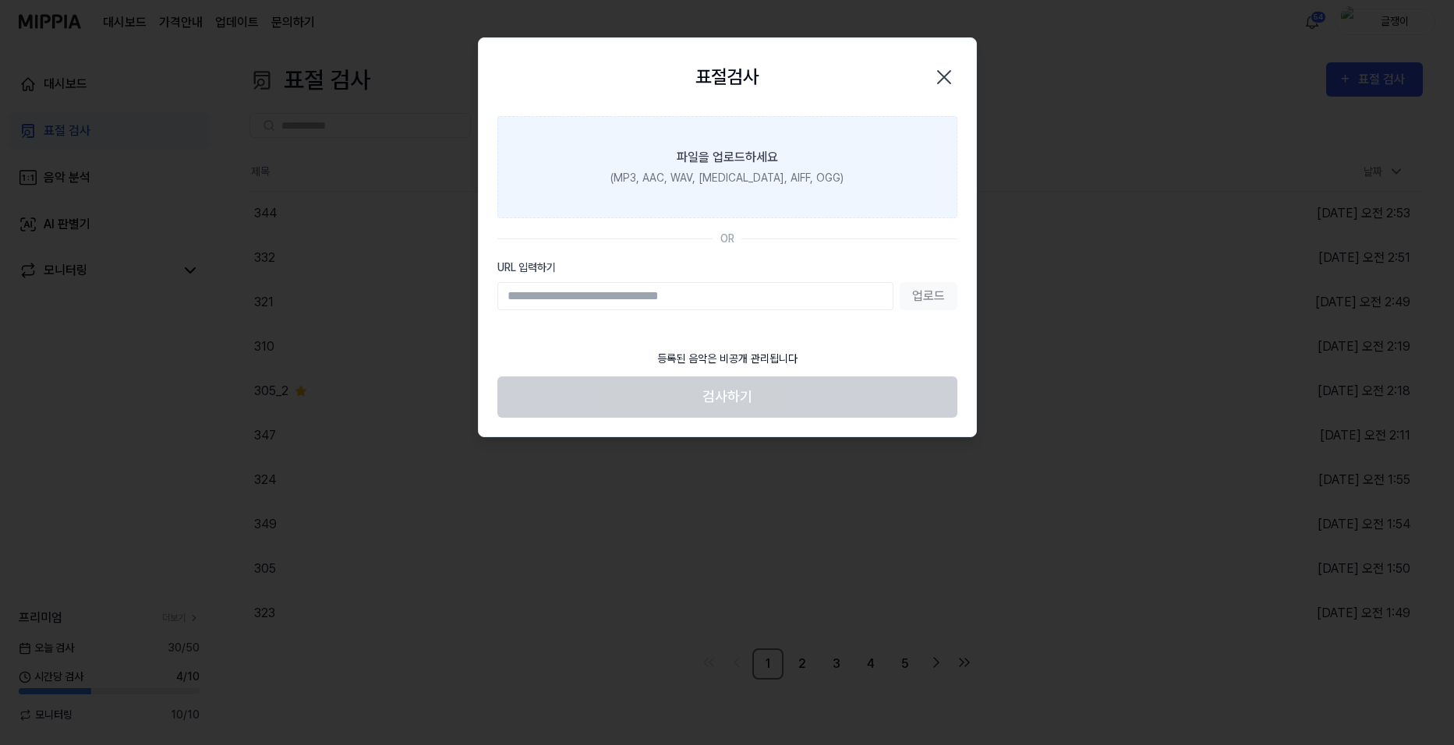
click at [752, 153] on div "파일을 업로드하세요" at bounding box center [727, 157] width 101 height 19
click at [0, 0] on input "파일을 업로드하세요 (MP3, AAC, WAV, FLAC, AIFF, OGG)" at bounding box center [0, 0] width 0 height 0
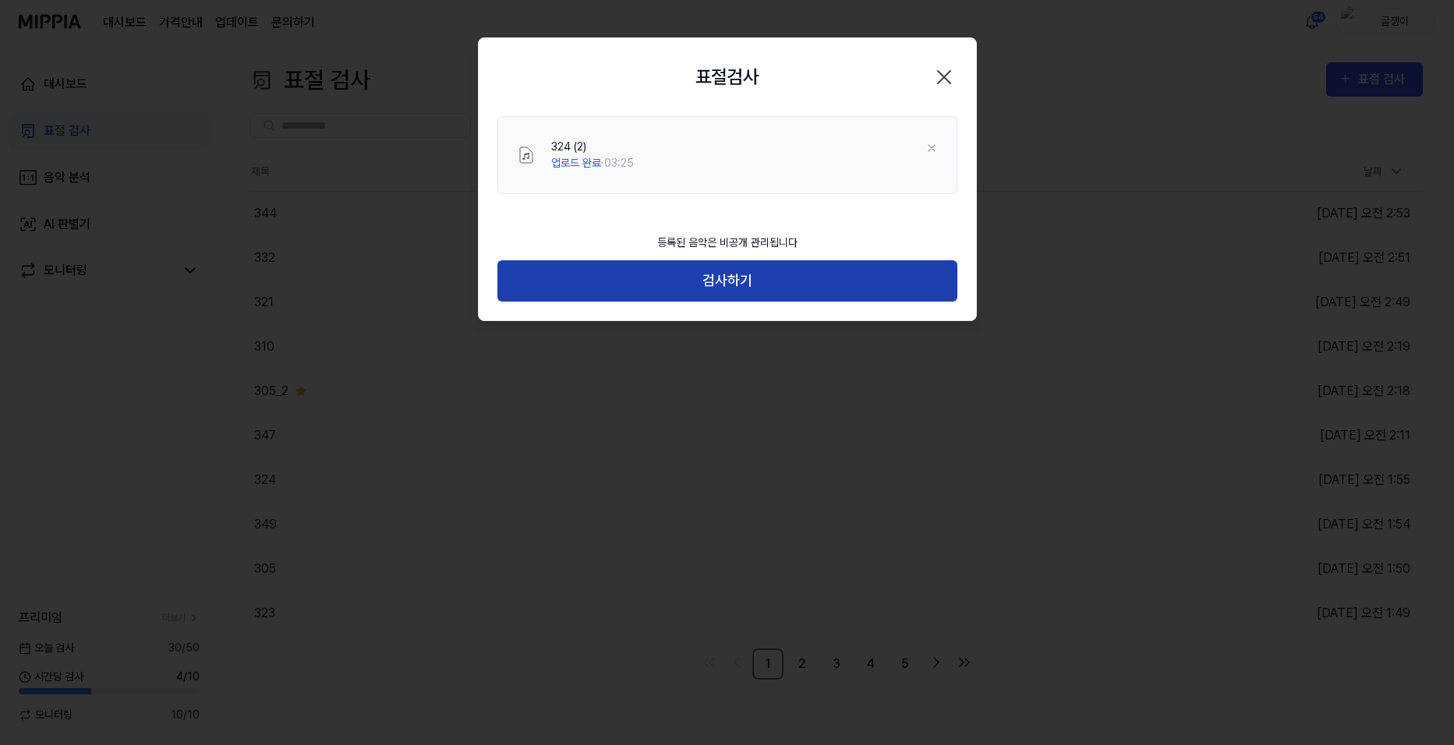
click at [724, 282] on button "검사하기" at bounding box center [727, 280] width 460 height 41
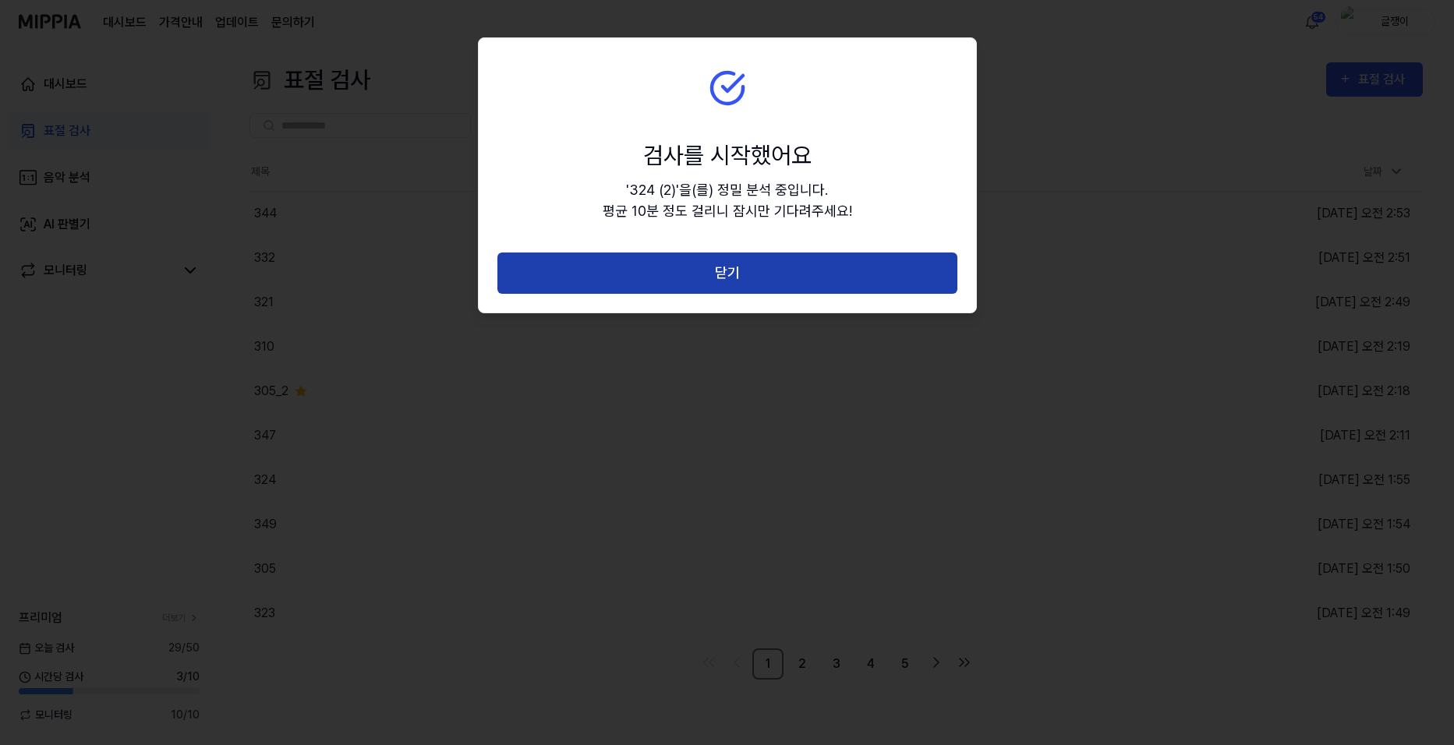
click at [730, 275] on button "닫기" at bounding box center [727, 273] width 460 height 41
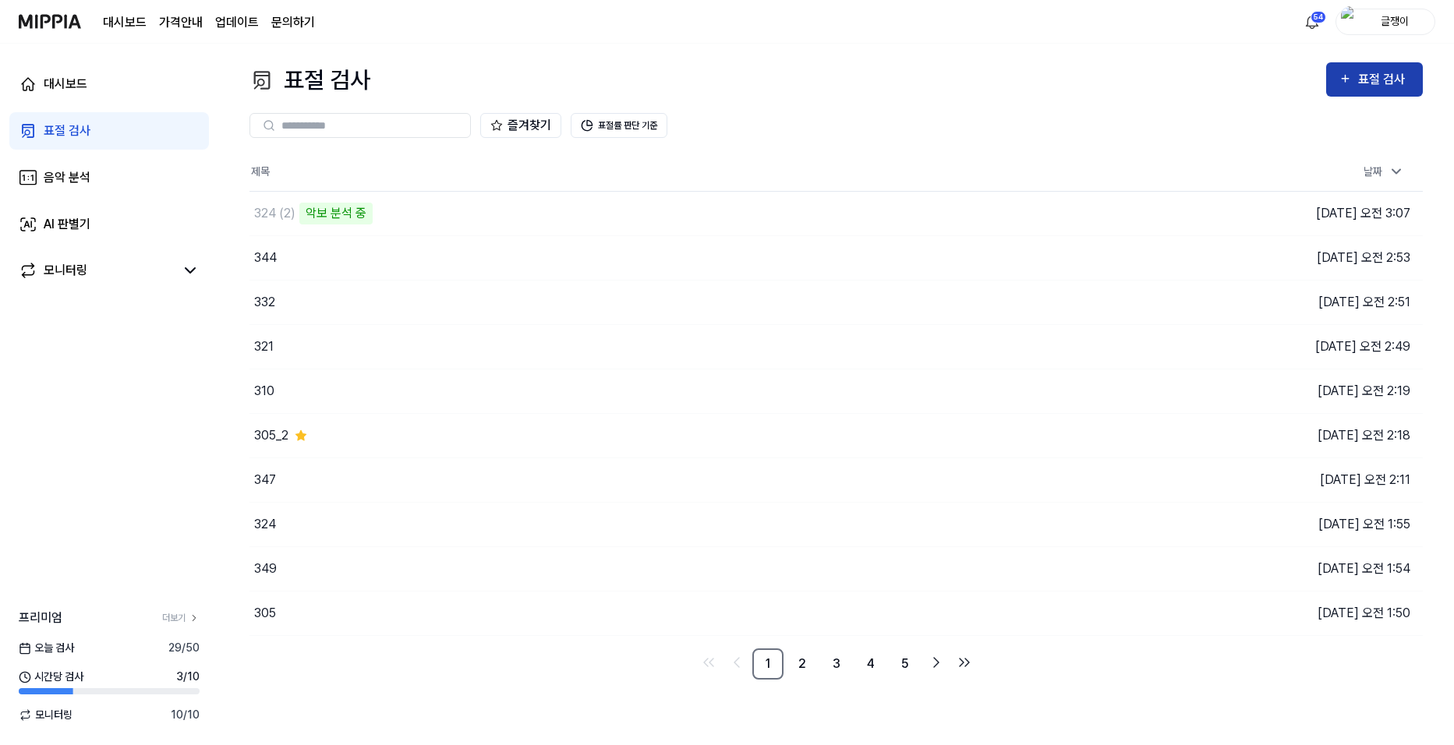
click at [1383, 73] on div "표절 검사" at bounding box center [1384, 79] width 52 height 20
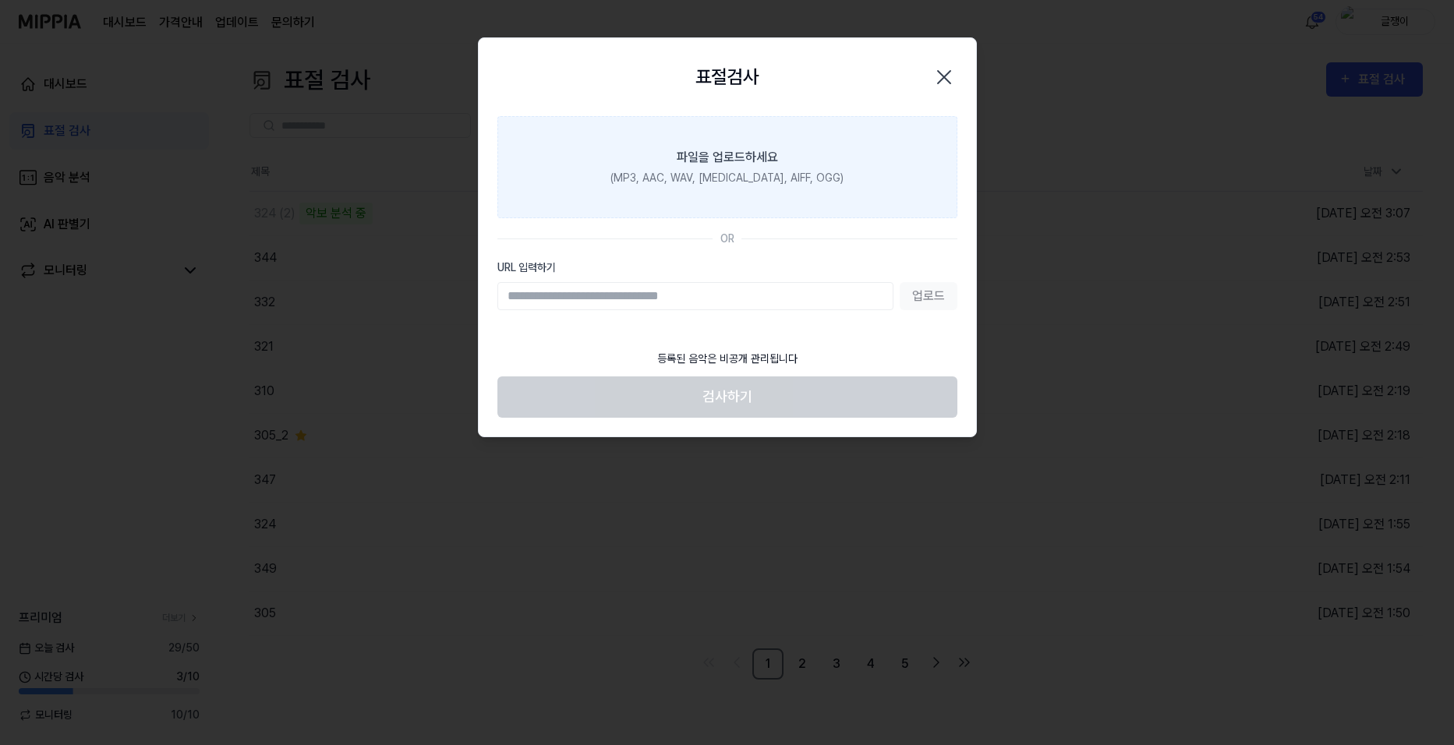
click at [721, 172] on div "(MP3, AAC, WAV, FLAC, AIFF, OGG)" at bounding box center [727, 178] width 233 height 16
click at [0, 0] on input "파일을 업로드하세요 (MP3, AAC, WAV, FLAC, AIFF, OGG)" at bounding box center [0, 0] width 0 height 0
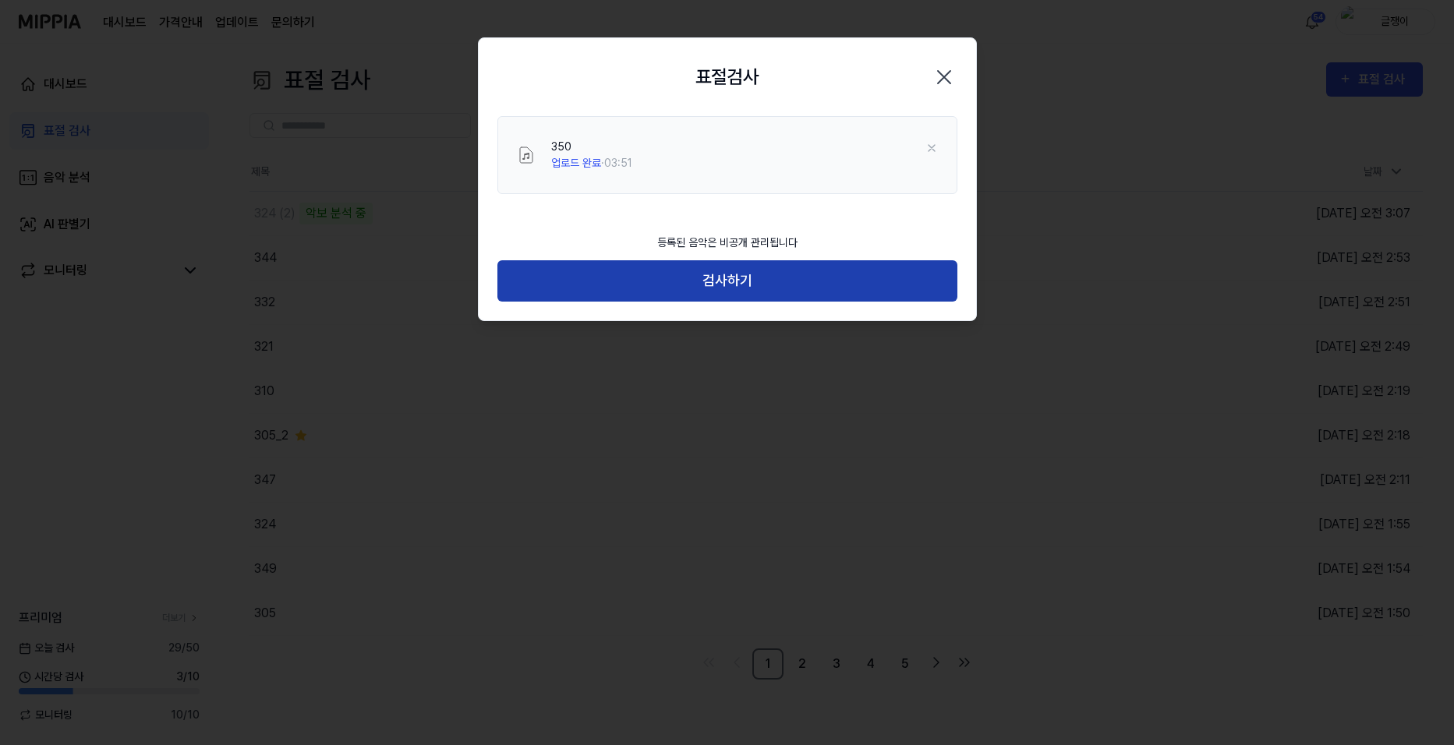
click at [720, 278] on button "검사하기" at bounding box center [727, 280] width 460 height 41
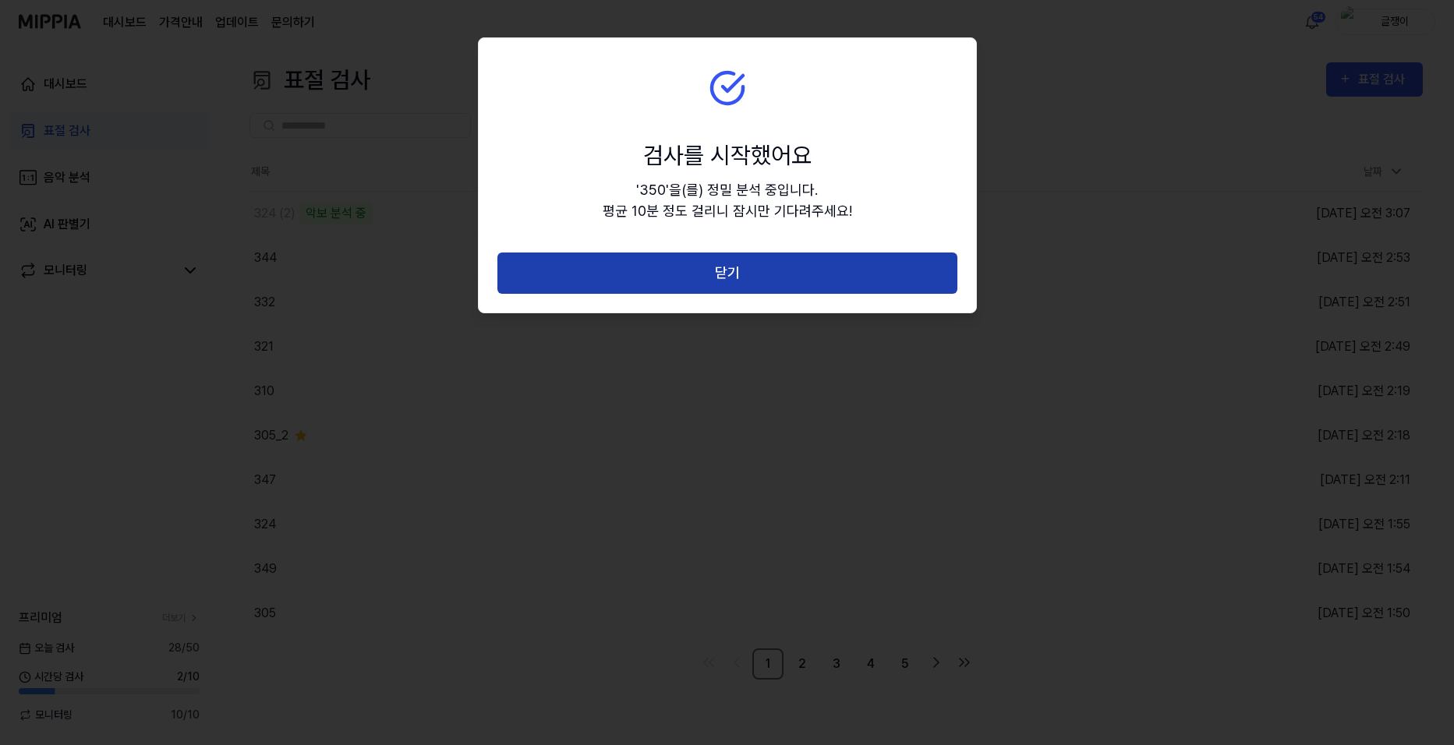
click at [734, 271] on button "닫기" at bounding box center [727, 273] width 460 height 41
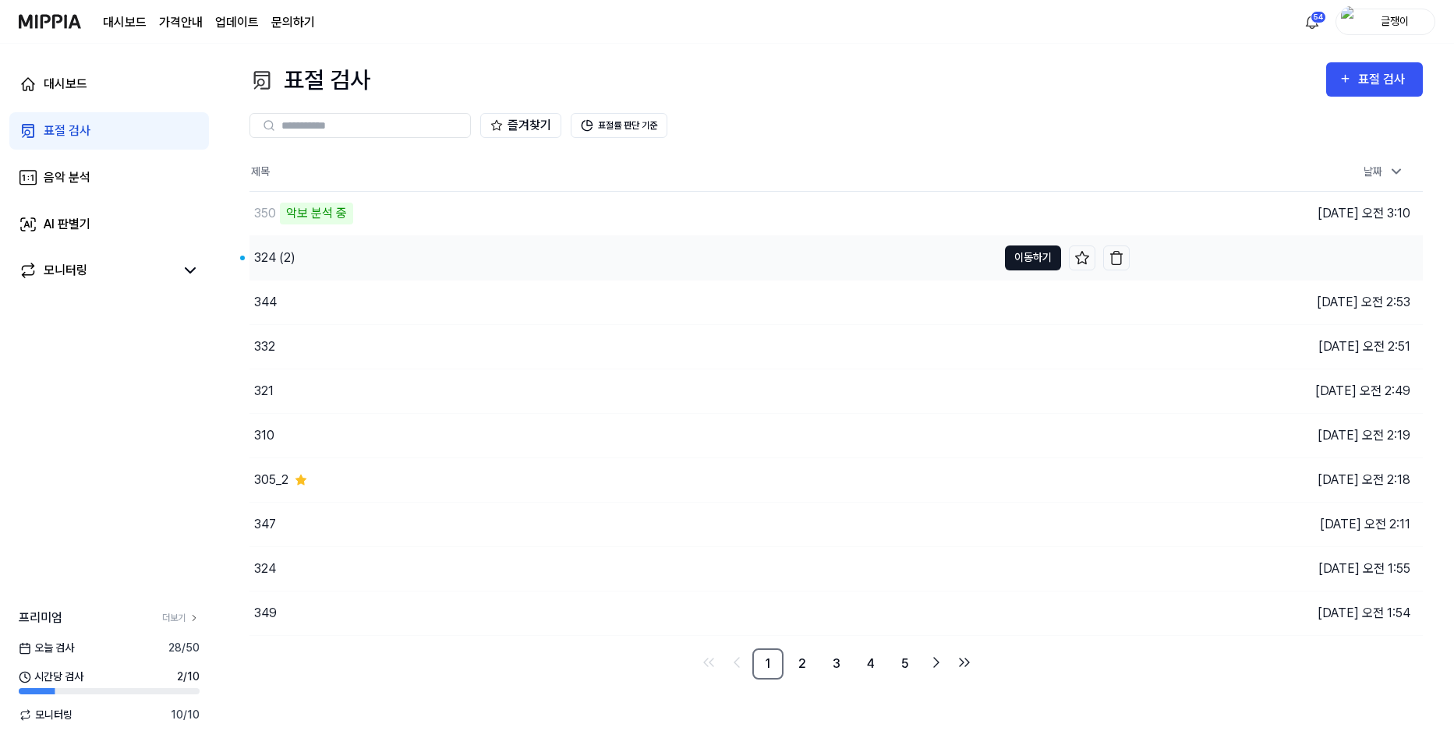
click at [1024, 257] on button "이동하기" at bounding box center [1033, 258] width 56 height 25
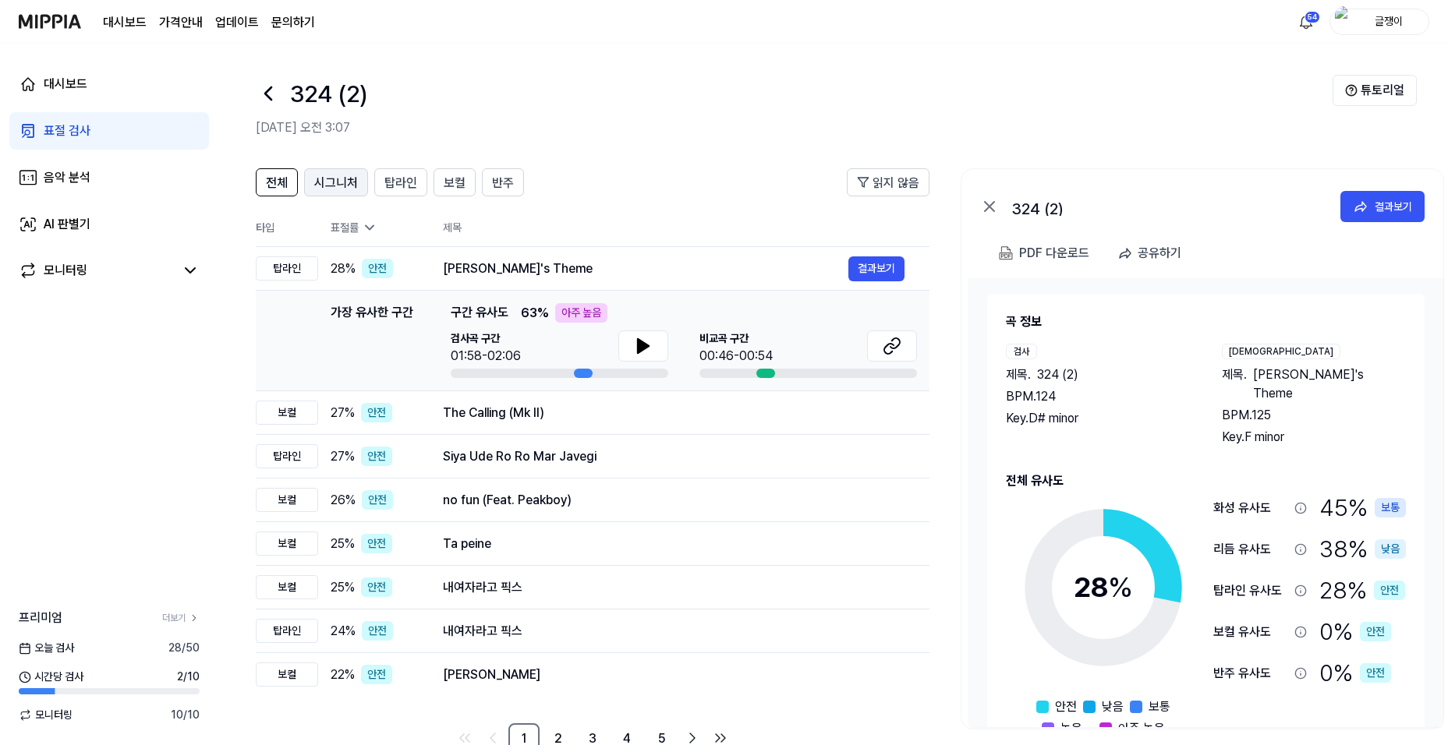
click at [345, 182] on span "시그니처" at bounding box center [336, 183] width 44 height 19
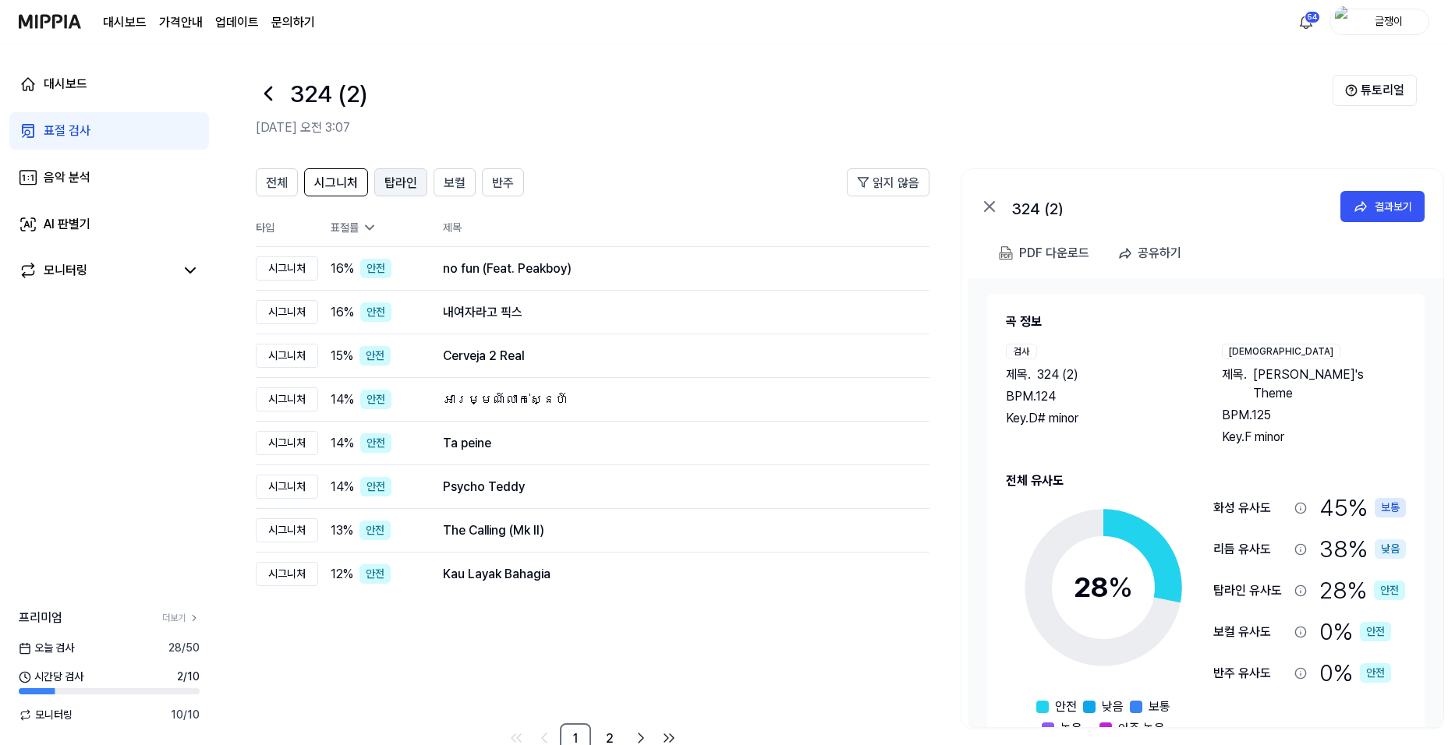
click at [416, 179] on span "탑라인" at bounding box center [400, 183] width 33 height 19
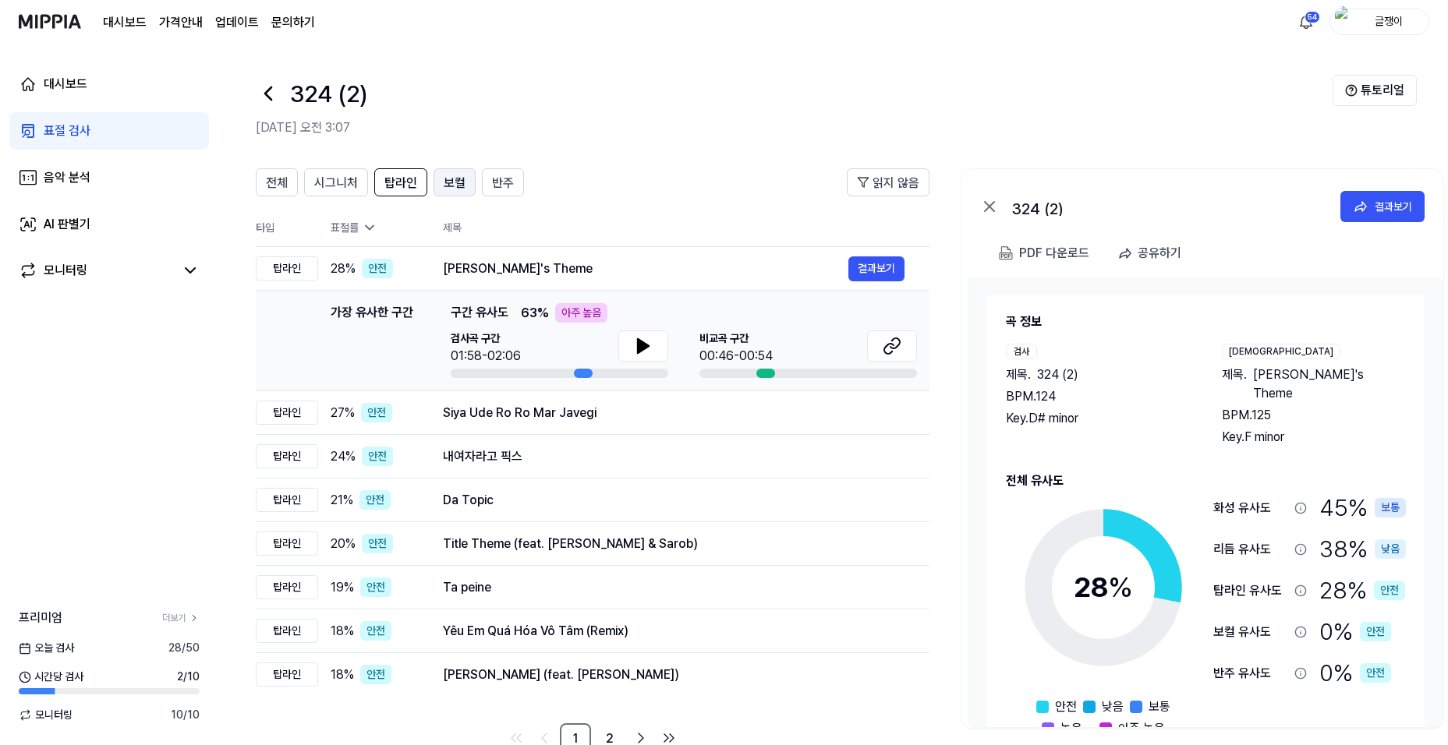
click at [441, 180] on button "보컬" at bounding box center [455, 182] width 42 height 28
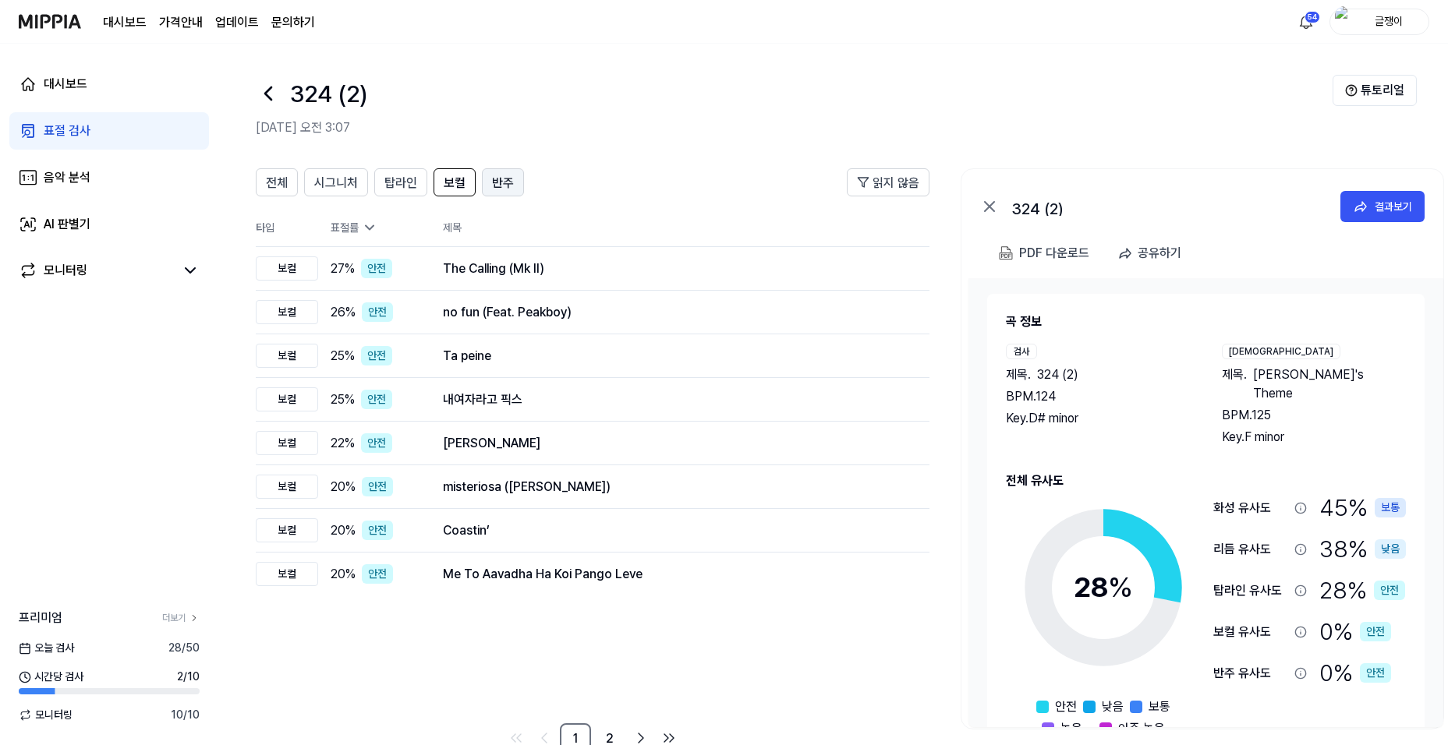
click at [494, 179] on span "반주" at bounding box center [503, 183] width 22 height 19
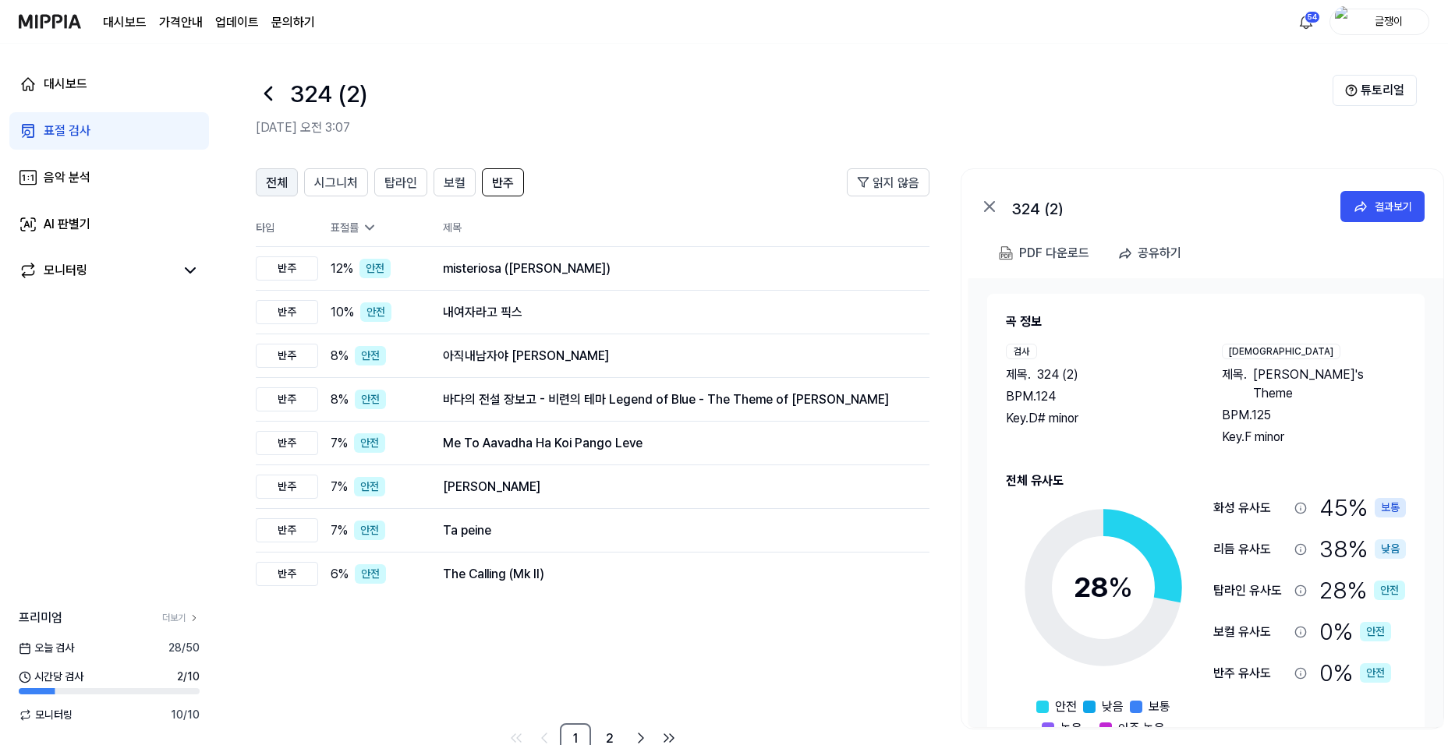
click at [286, 185] on span "전체" at bounding box center [277, 183] width 22 height 19
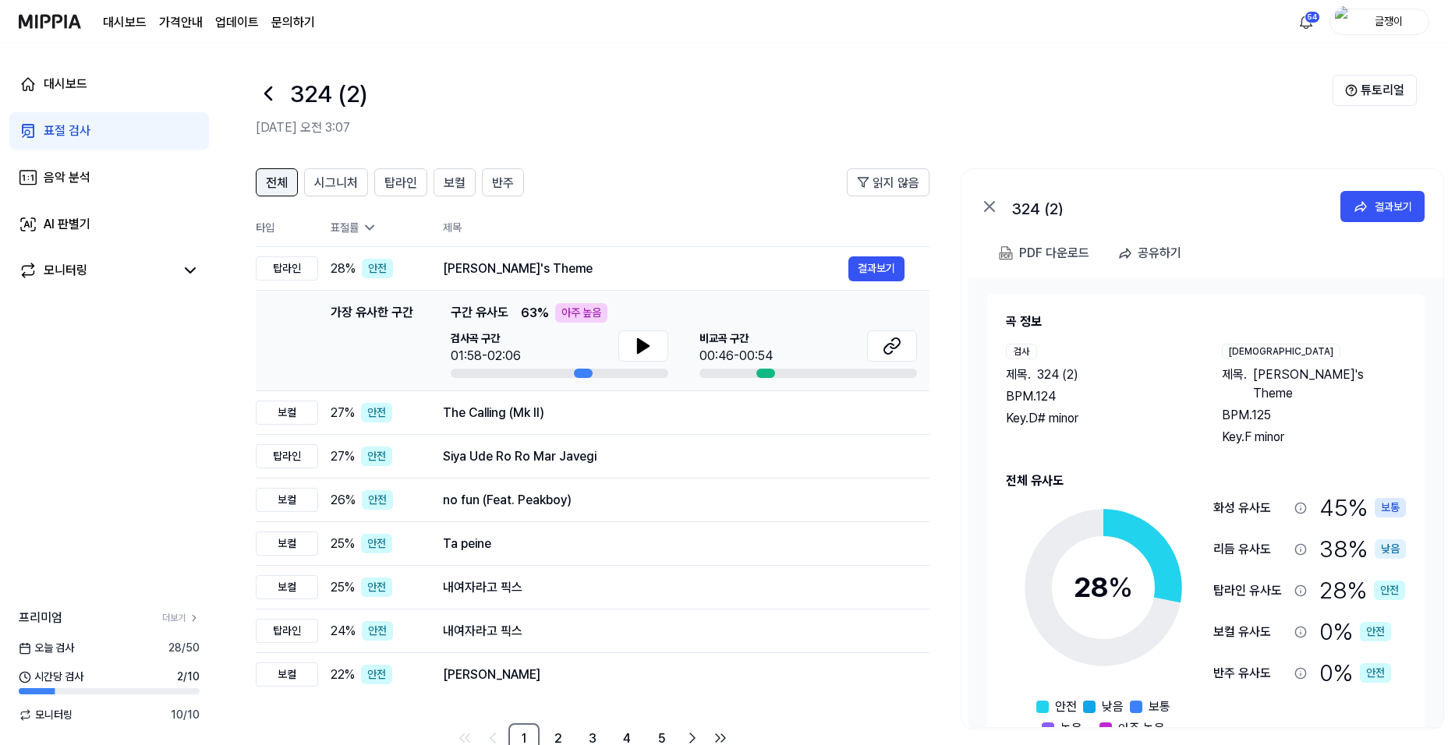
click at [270, 186] on span "전체" at bounding box center [277, 183] width 22 height 19
click at [270, 185] on span "전체" at bounding box center [277, 183] width 22 height 19
click at [274, 179] on span "전체" at bounding box center [277, 183] width 22 height 19
click at [335, 179] on span "시그니처" at bounding box center [336, 183] width 44 height 19
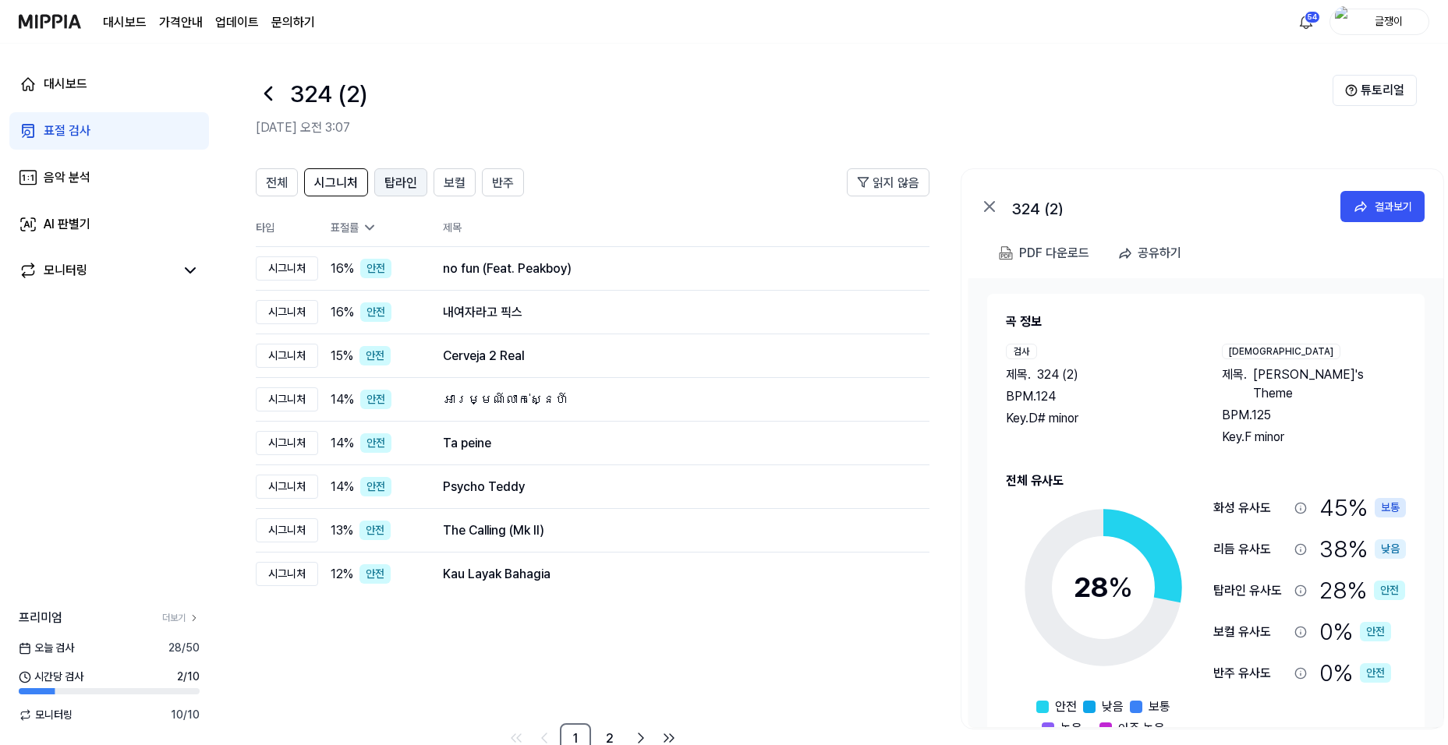
click at [394, 178] on span "탑라인" at bounding box center [400, 183] width 33 height 19
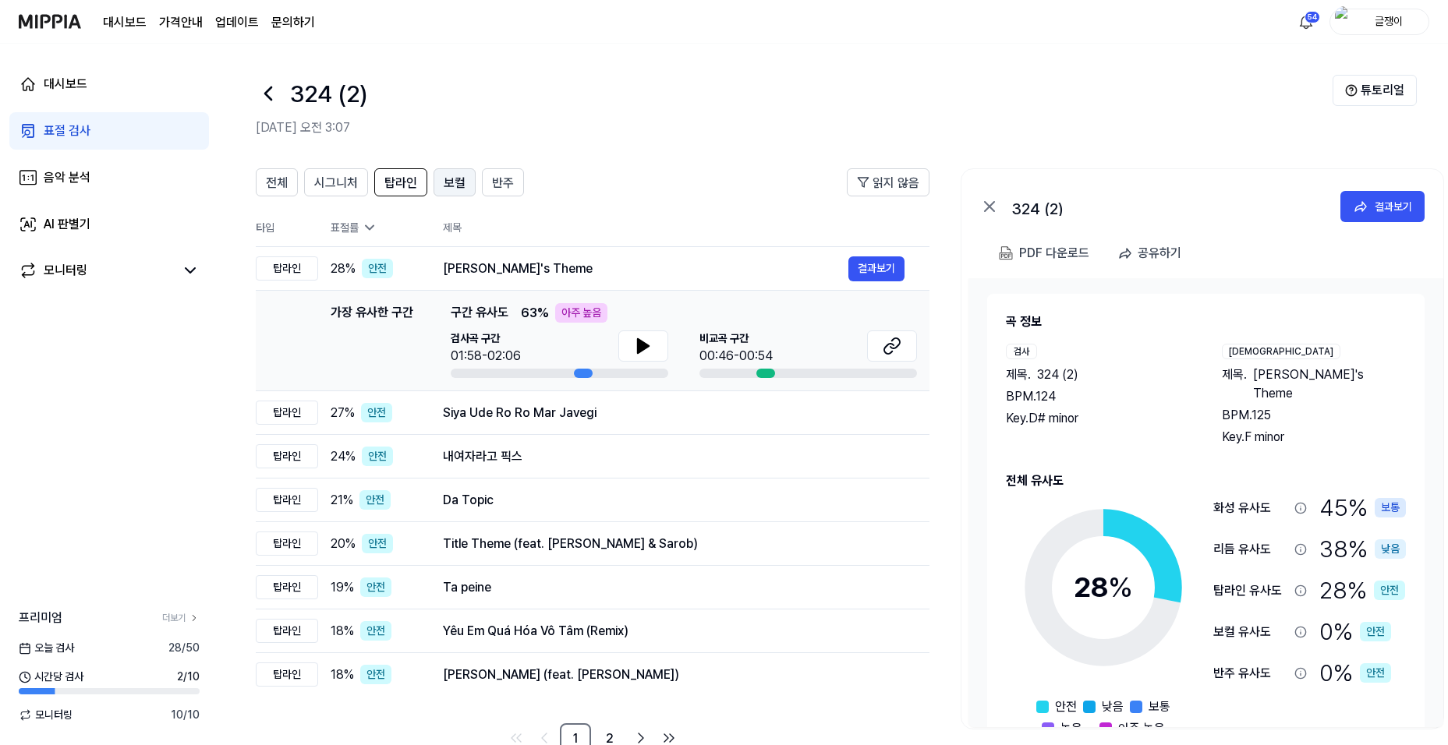
click at [450, 182] on span "보컬" at bounding box center [455, 183] width 22 height 19
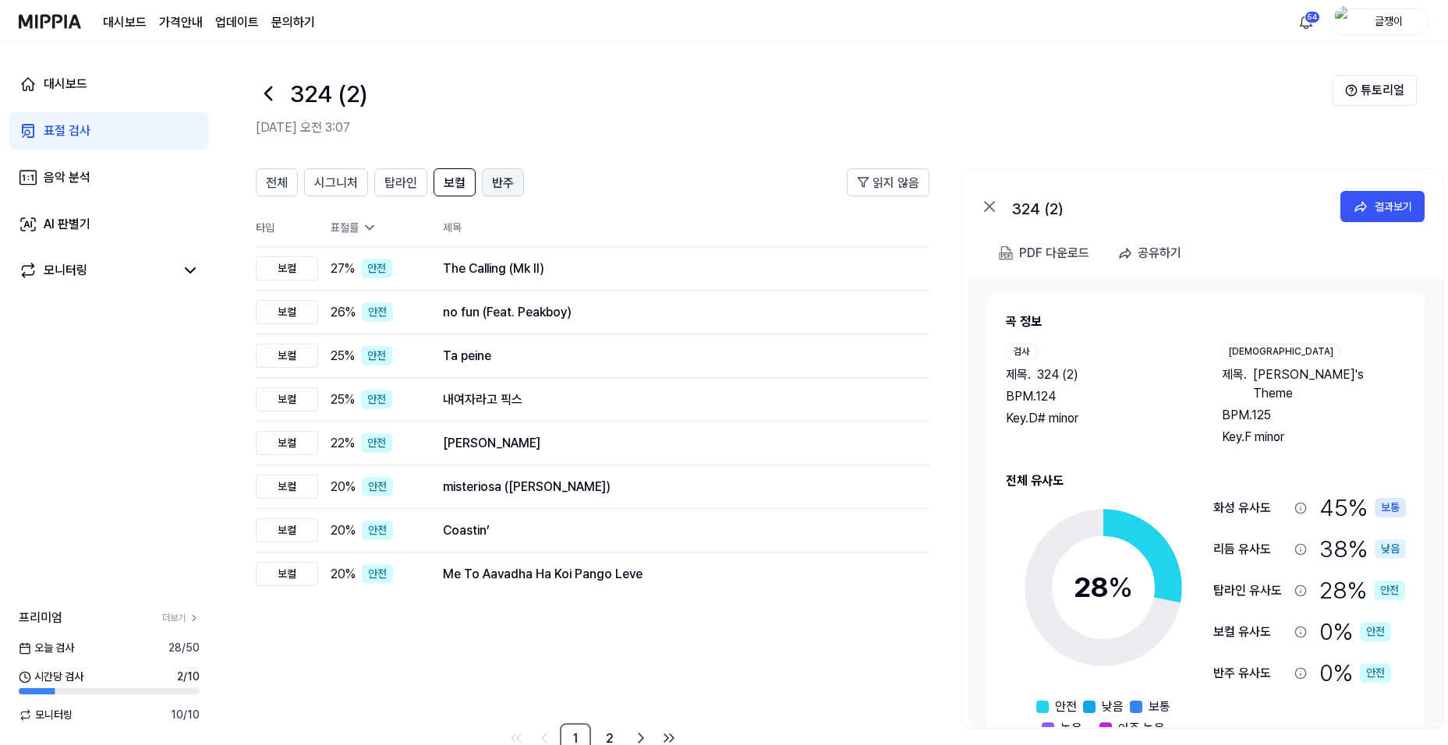
click at [497, 175] on span "반주" at bounding box center [503, 183] width 22 height 19
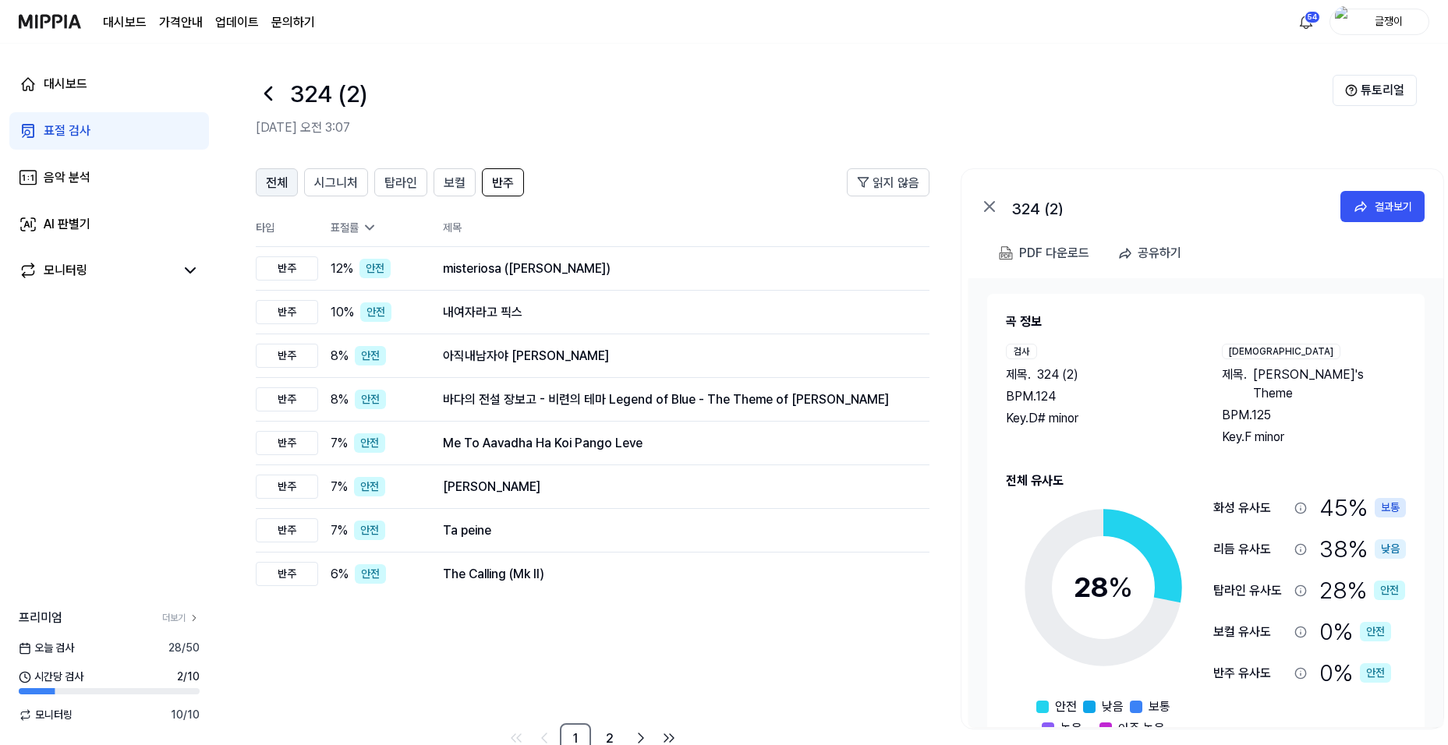
click at [285, 189] on span "전체" at bounding box center [277, 183] width 22 height 19
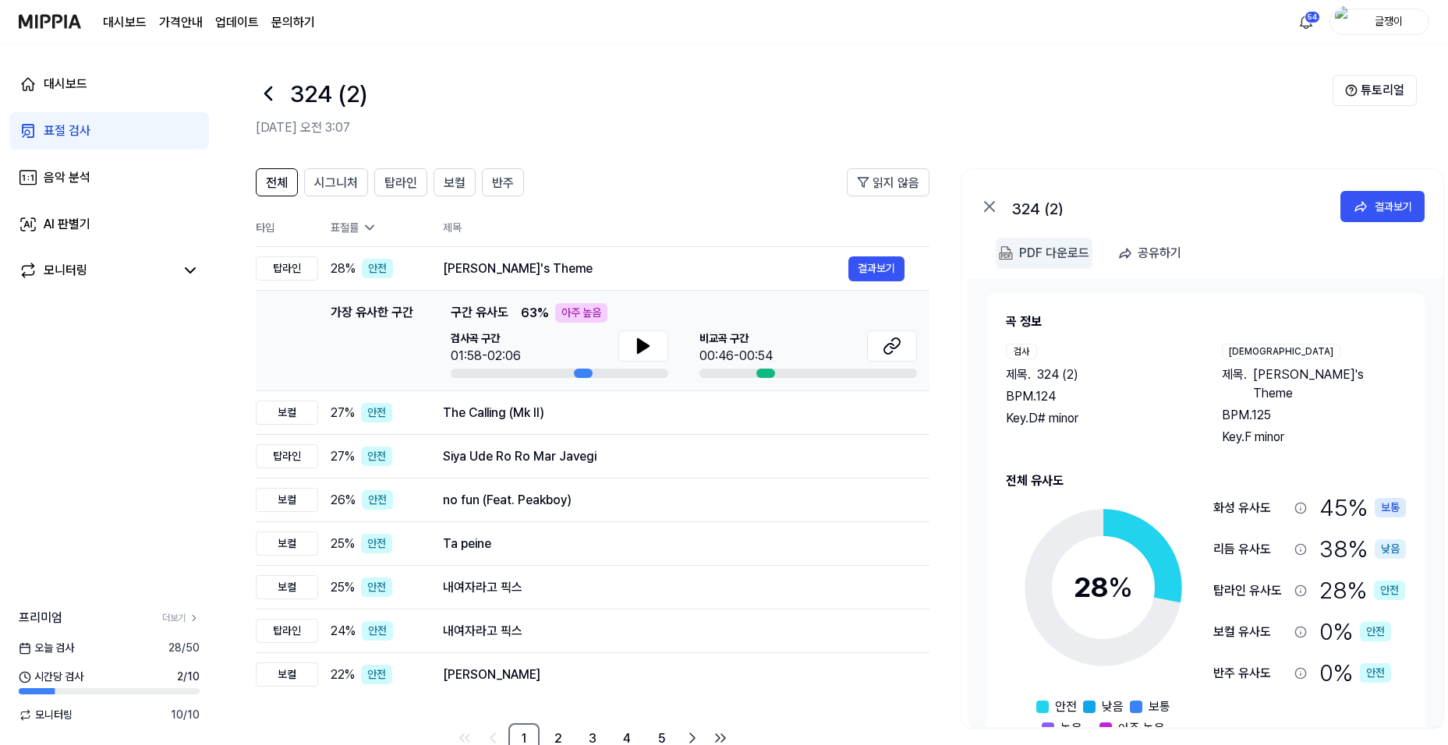
click at [1055, 246] on div "PDF 다운로드" at bounding box center [1054, 253] width 70 height 20
click at [340, 182] on span "시그니처" at bounding box center [336, 183] width 44 height 19
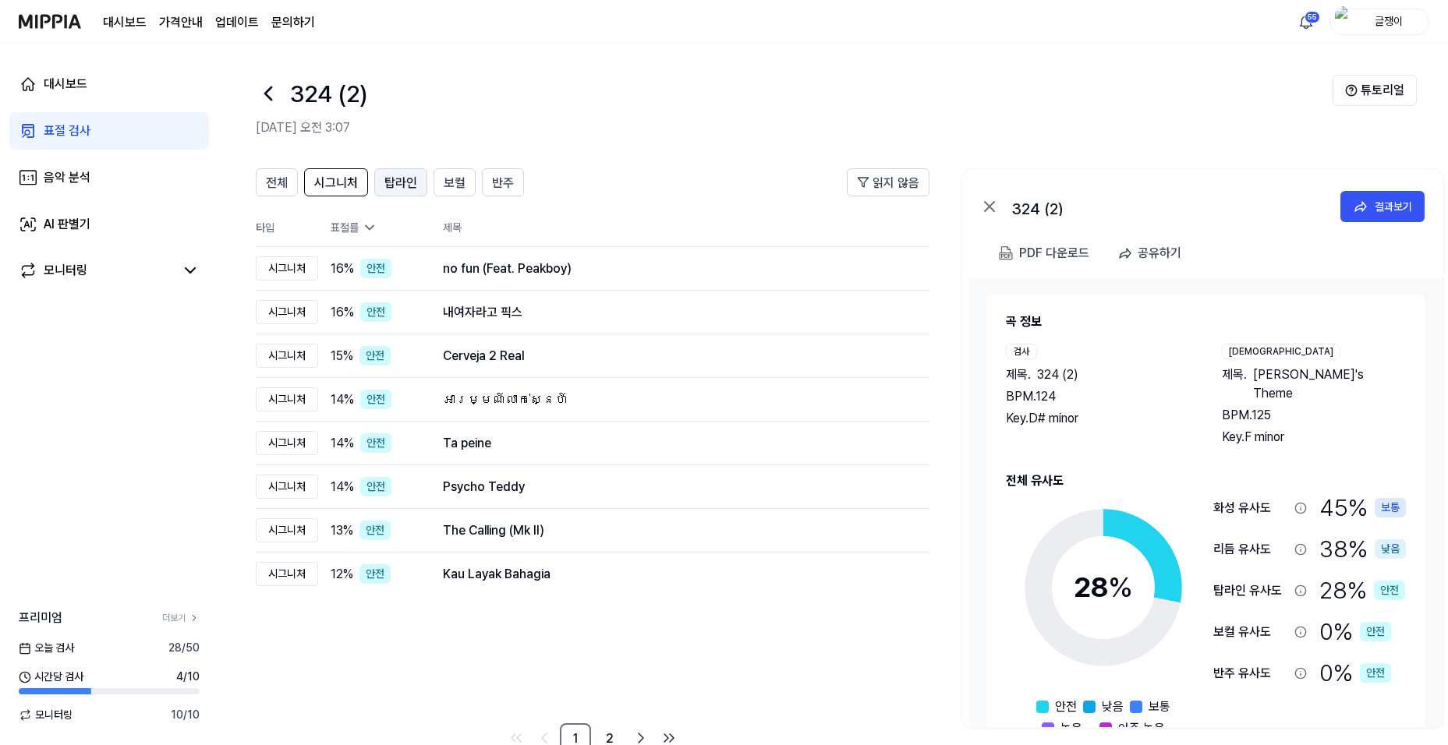
click at [395, 177] on span "탑라인" at bounding box center [400, 183] width 33 height 19
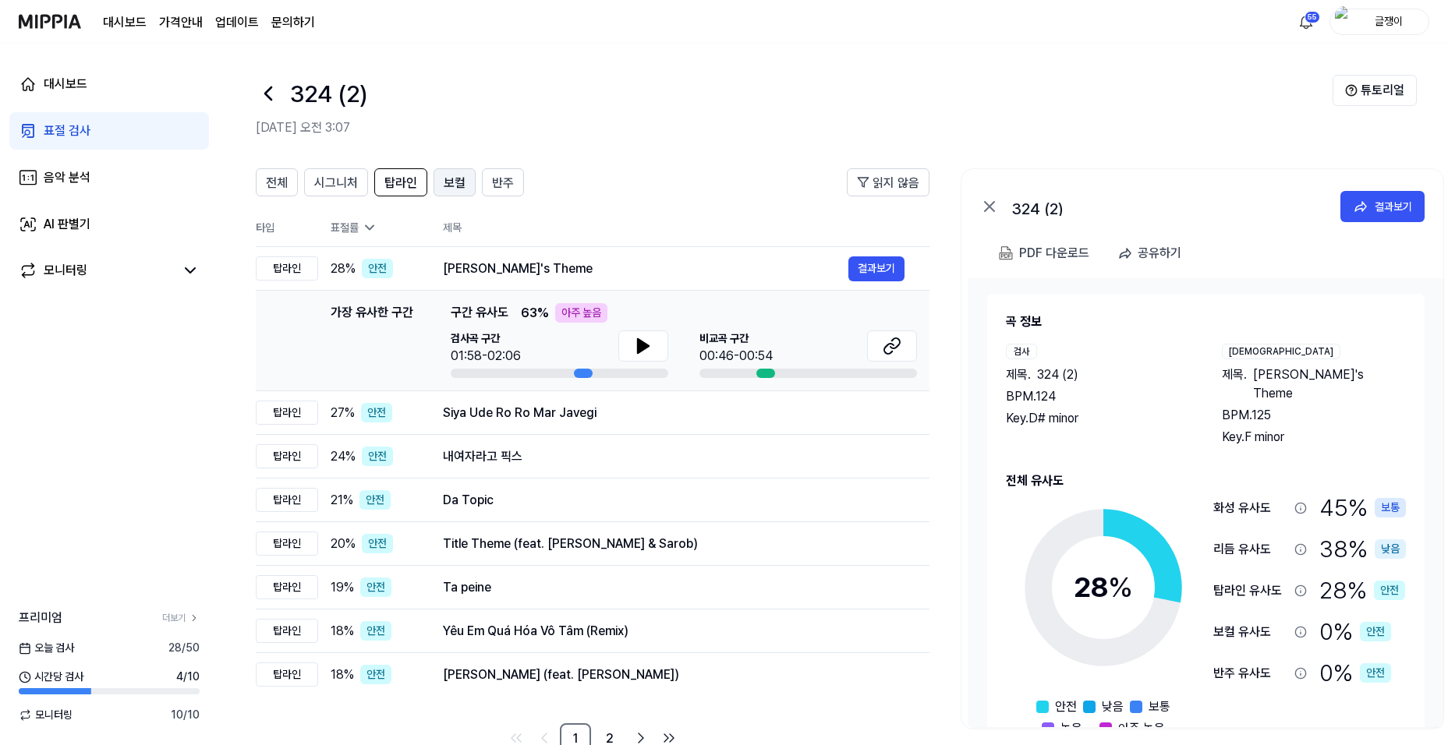
click at [447, 184] on span "보컬" at bounding box center [455, 183] width 22 height 19
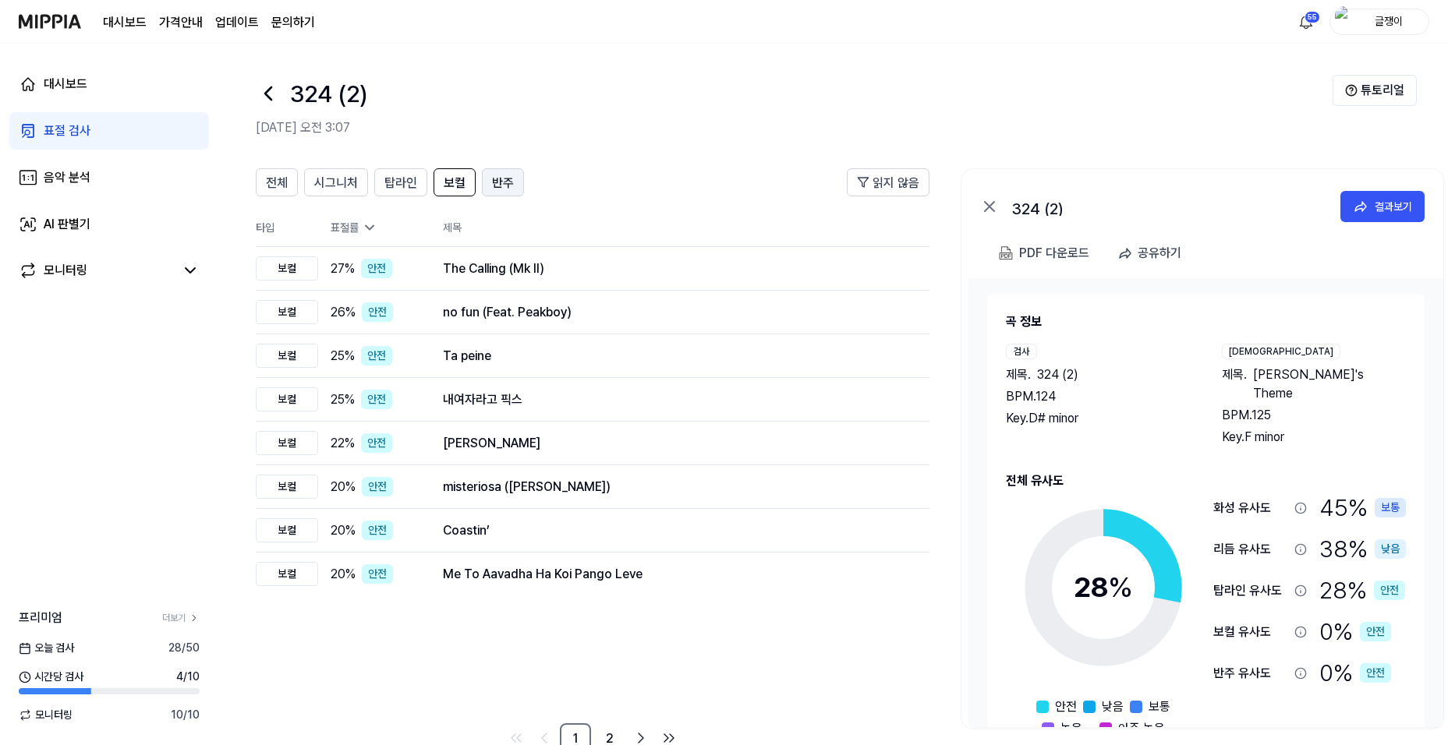
click at [501, 186] on span "반주" at bounding box center [503, 183] width 22 height 19
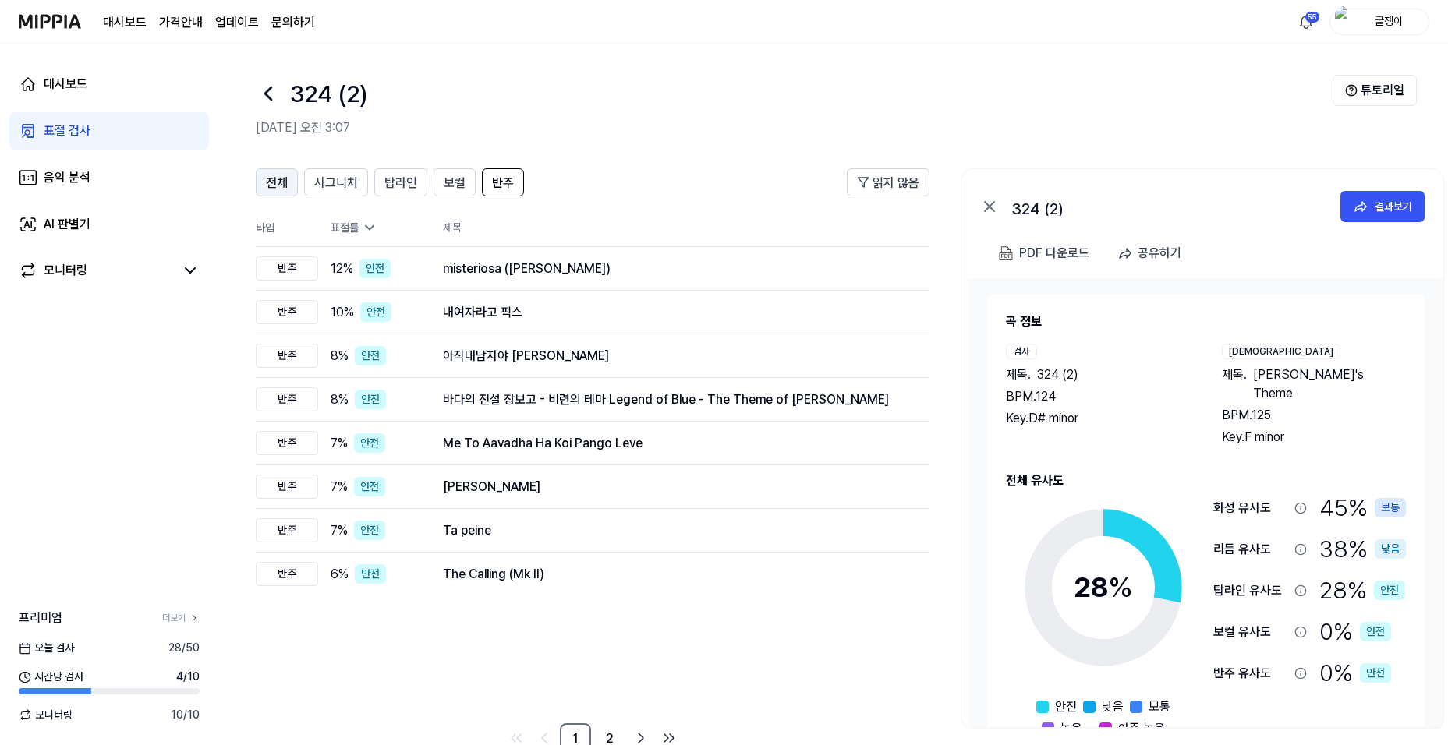
click at [283, 188] on span "전체" at bounding box center [277, 183] width 22 height 19
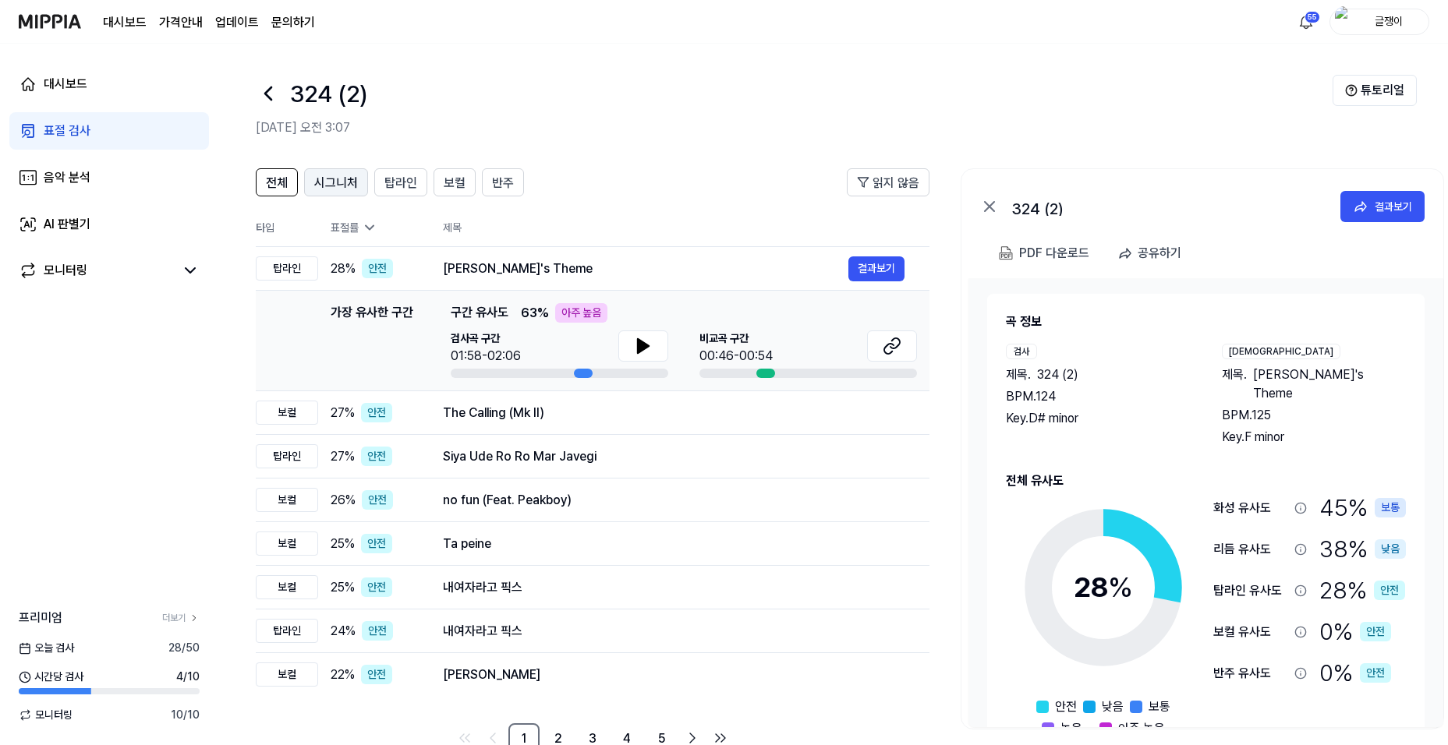
click at [343, 183] on span "시그니처" at bounding box center [336, 183] width 44 height 19
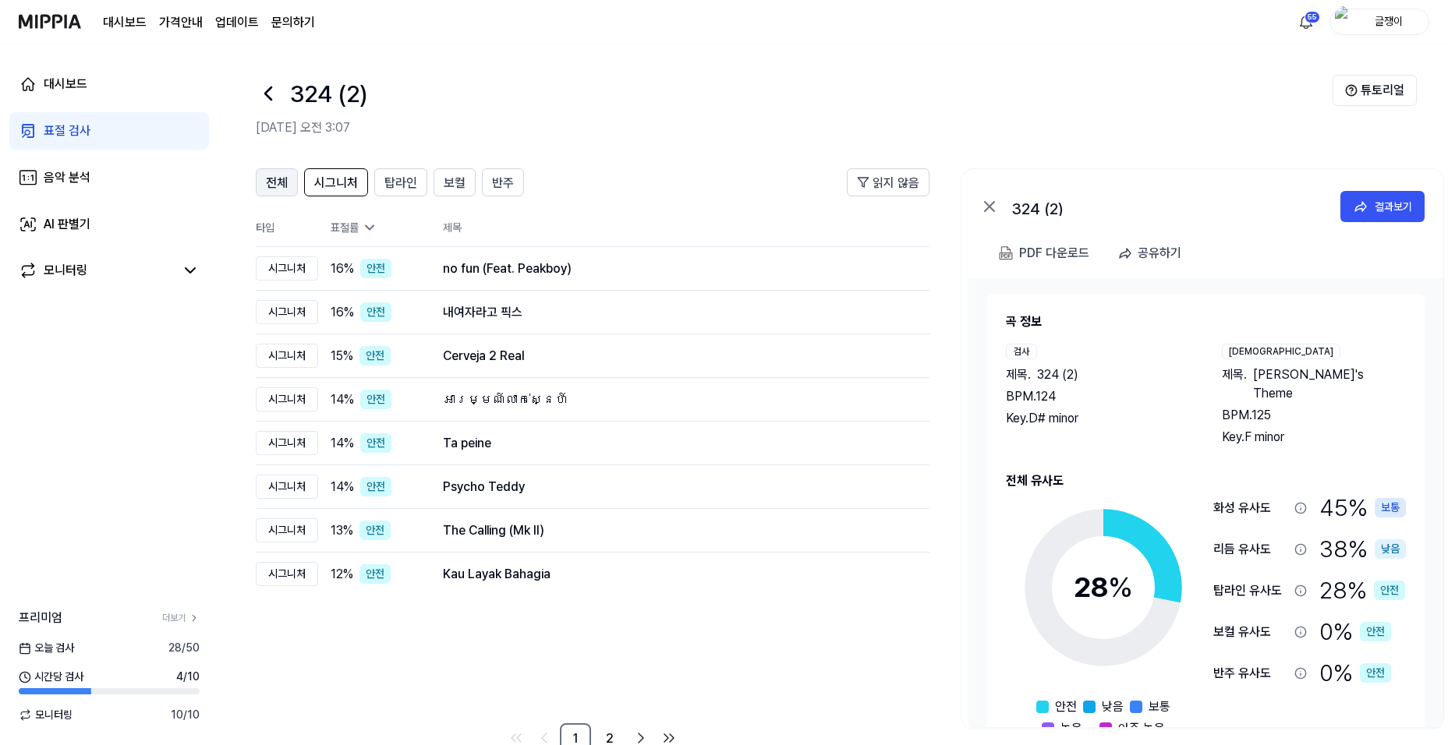
click at [285, 188] on span "전체" at bounding box center [277, 183] width 22 height 19
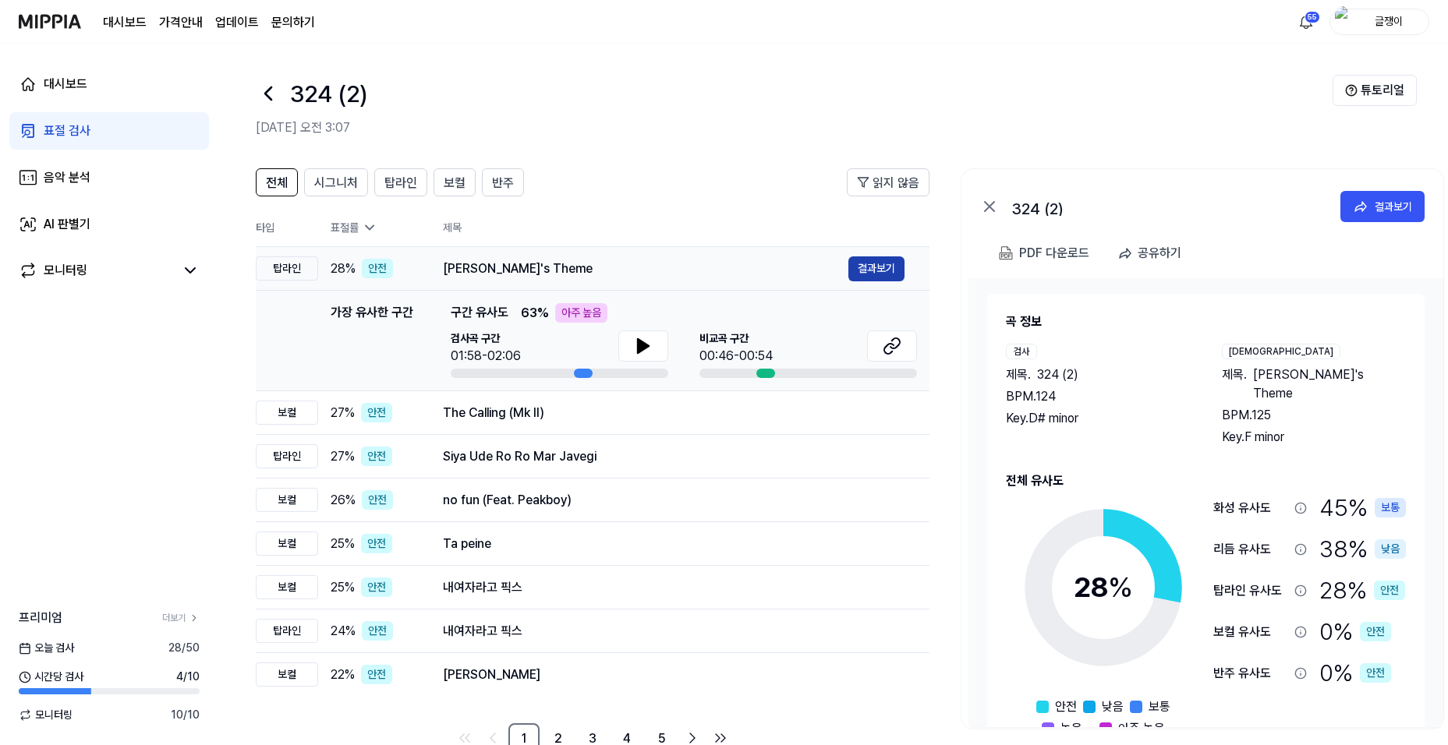
click at [869, 269] on button "결과보기" at bounding box center [876, 269] width 56 height 25
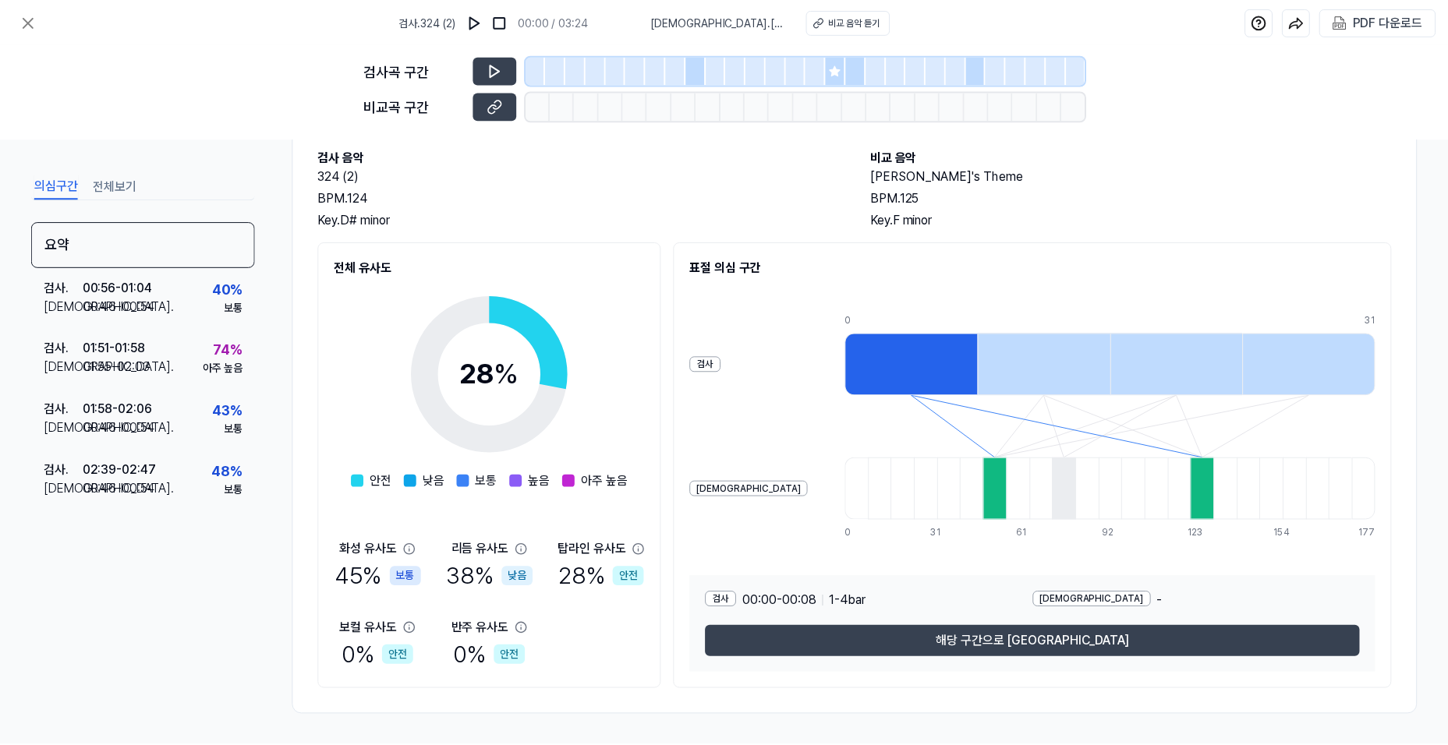
scroll to position [84, 0]
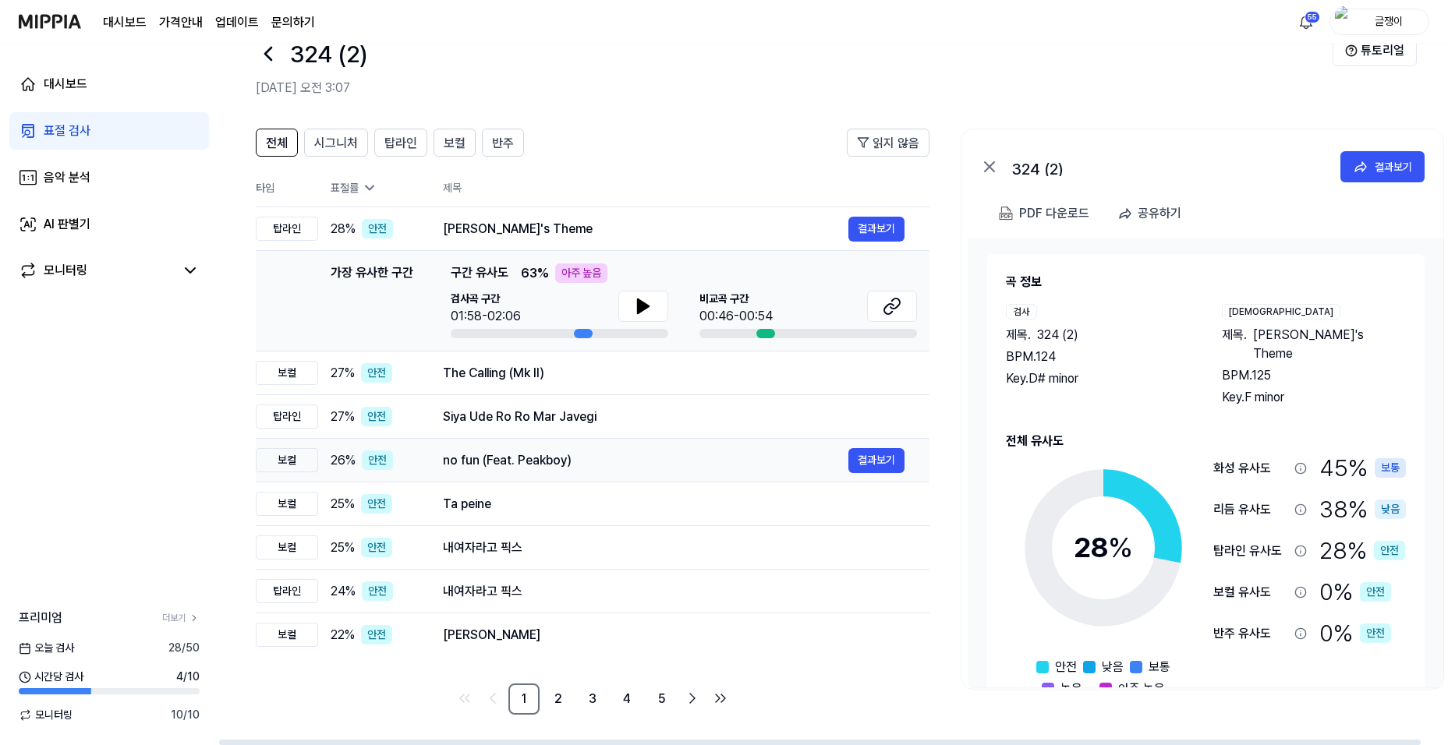
scroll to position [41, 0]
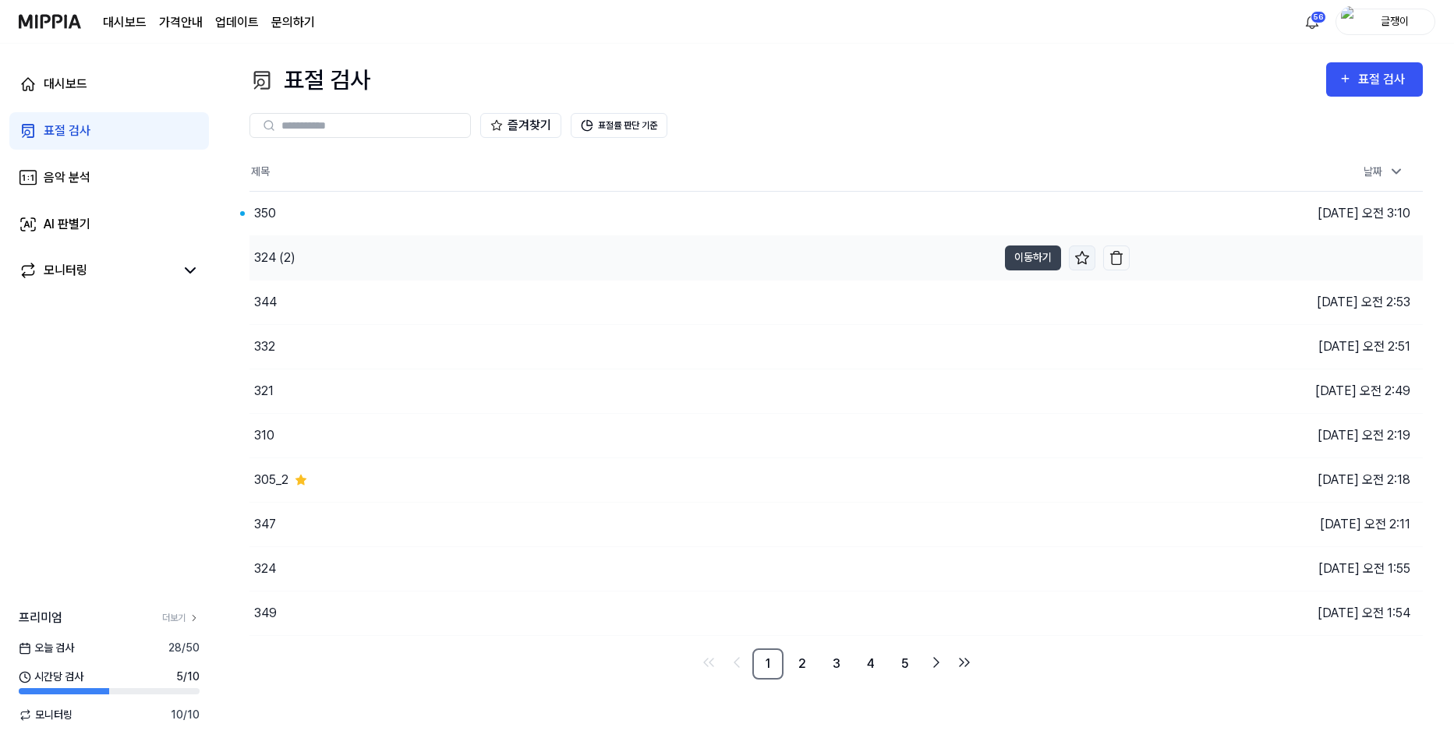
click at [1078, 257] on icon at bounding box center [1083, 258] width 16 height 16
click at [1024, 211] on button "이동하기" at bounding box center [1033, 213] width 56 height 25
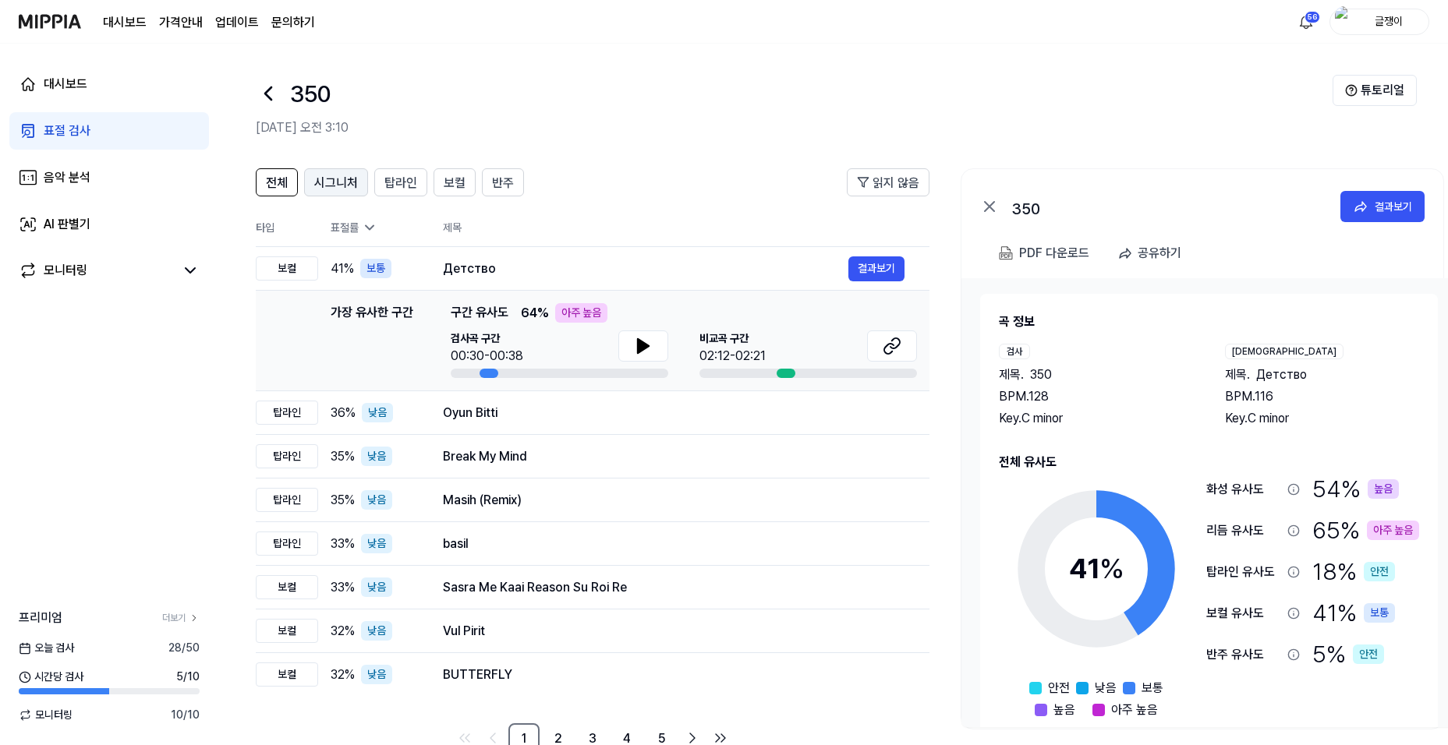
click at [337, 176] on span "시그니처" at bounding box center [336, 183] width 44 height 19
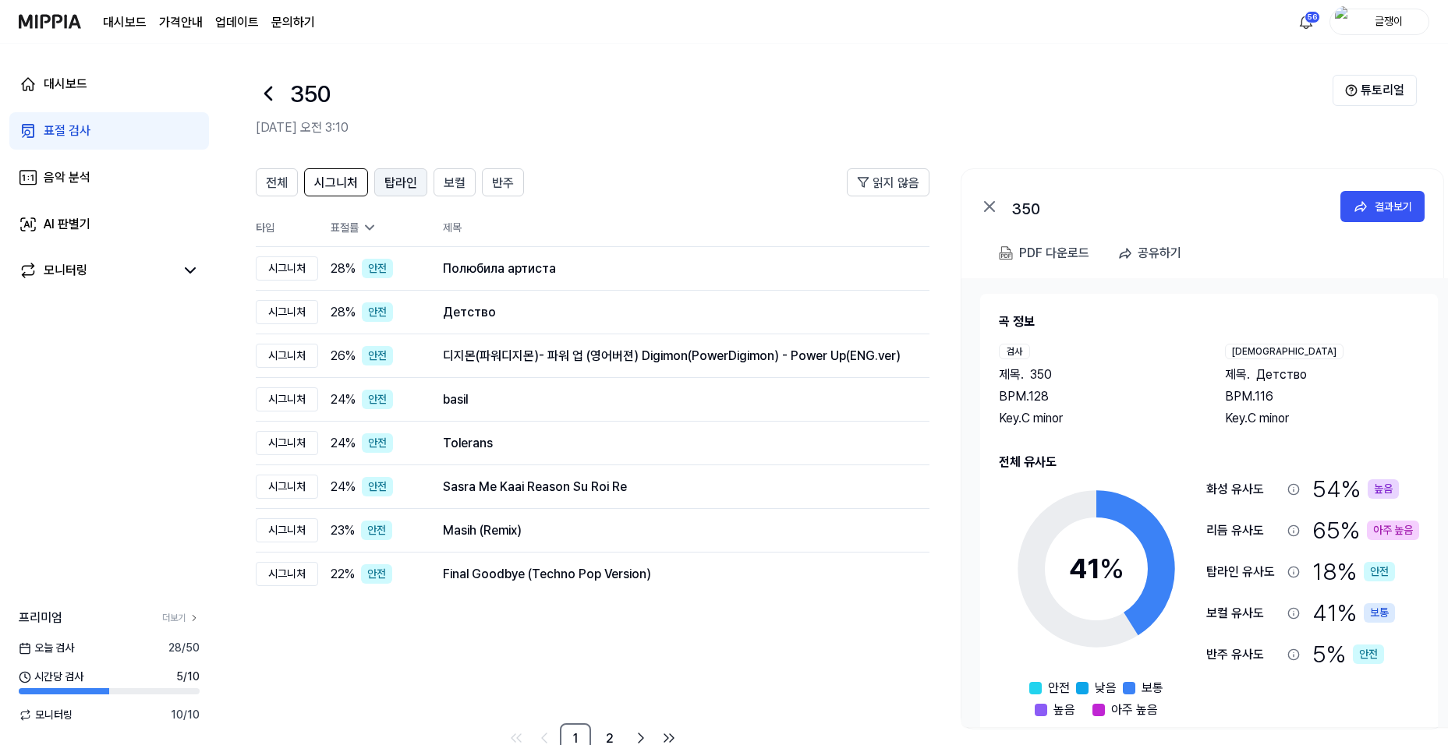
click at [407, 184] on span "탑라인" at bounding box center [400, 183] width 33 height 19
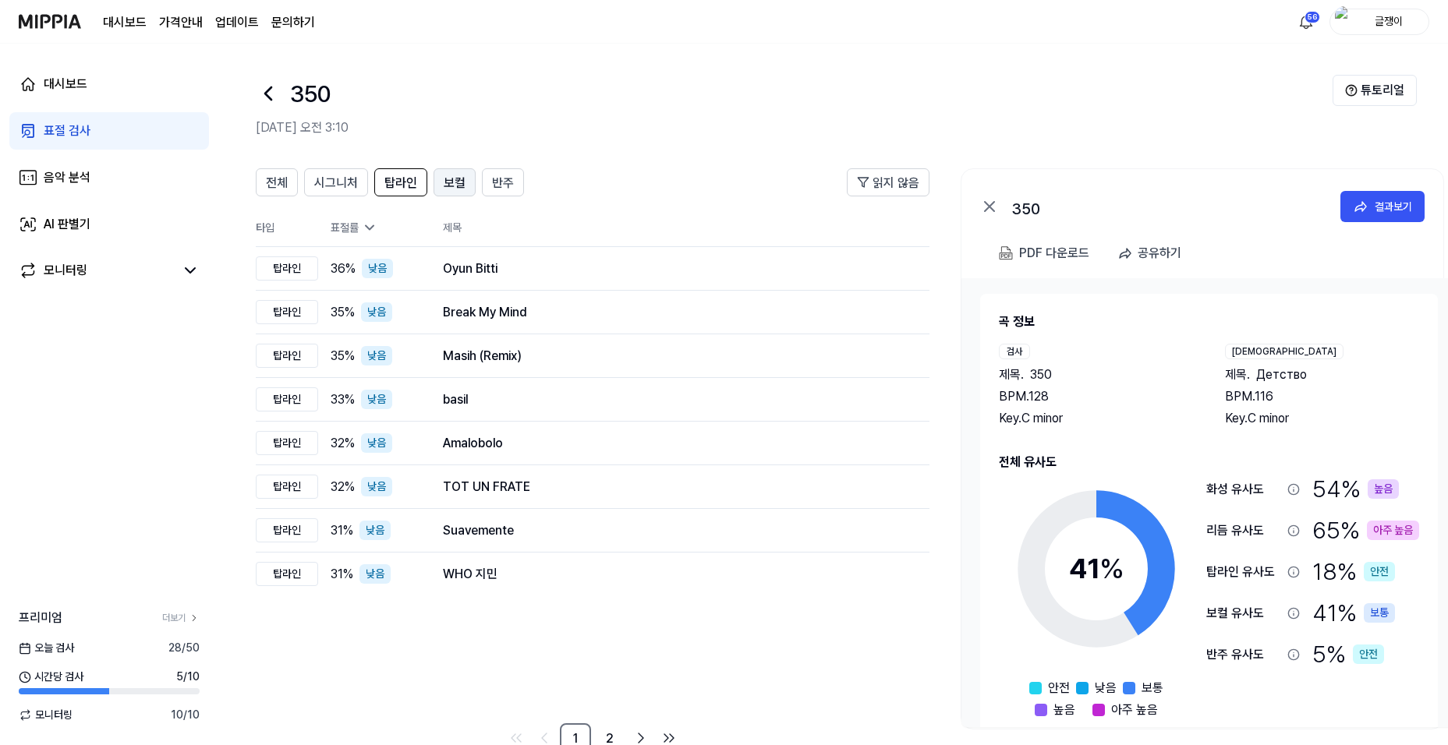
click at [452, 184] on span "보컬" at bounding box center [455, 183] width 22 height 19
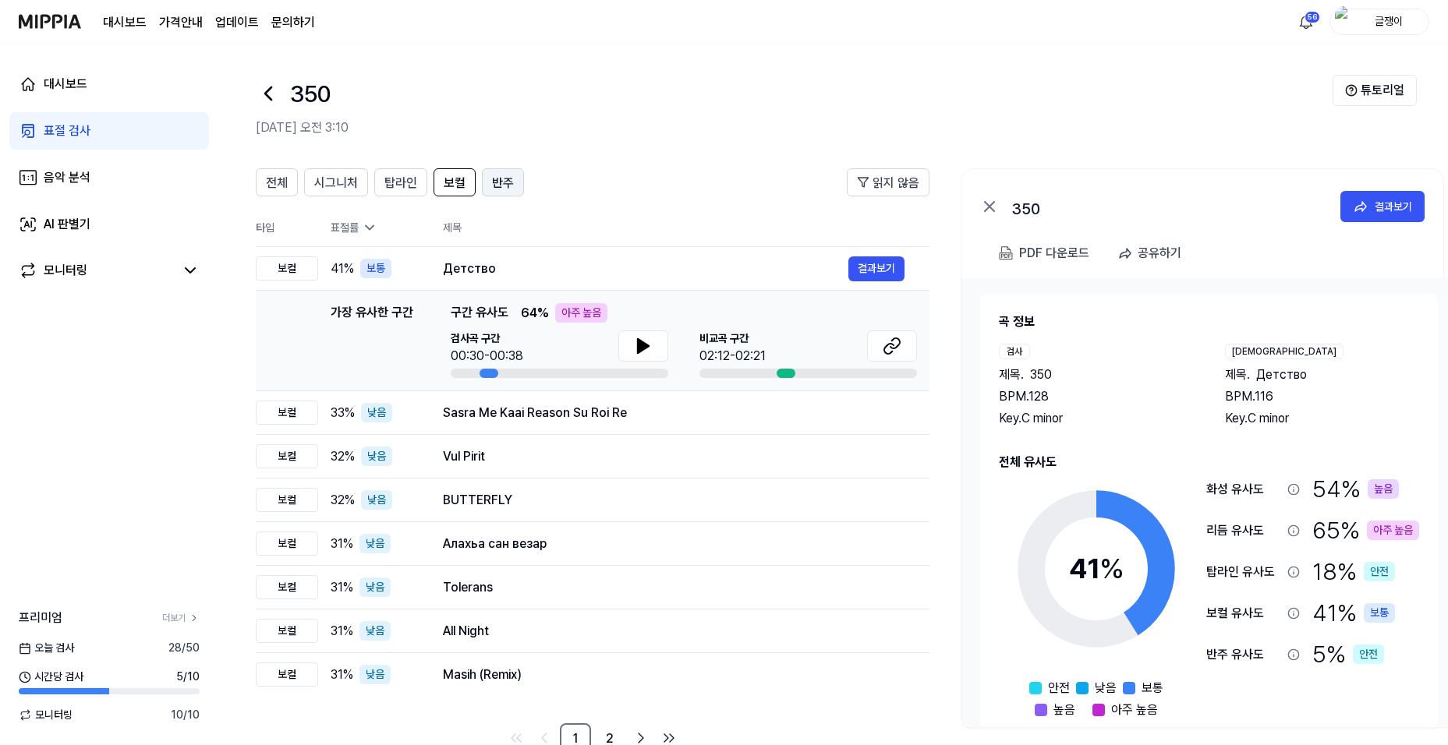
click at [501, 182] on span "반주" at bounding box center [503, 183] width 22 height 19
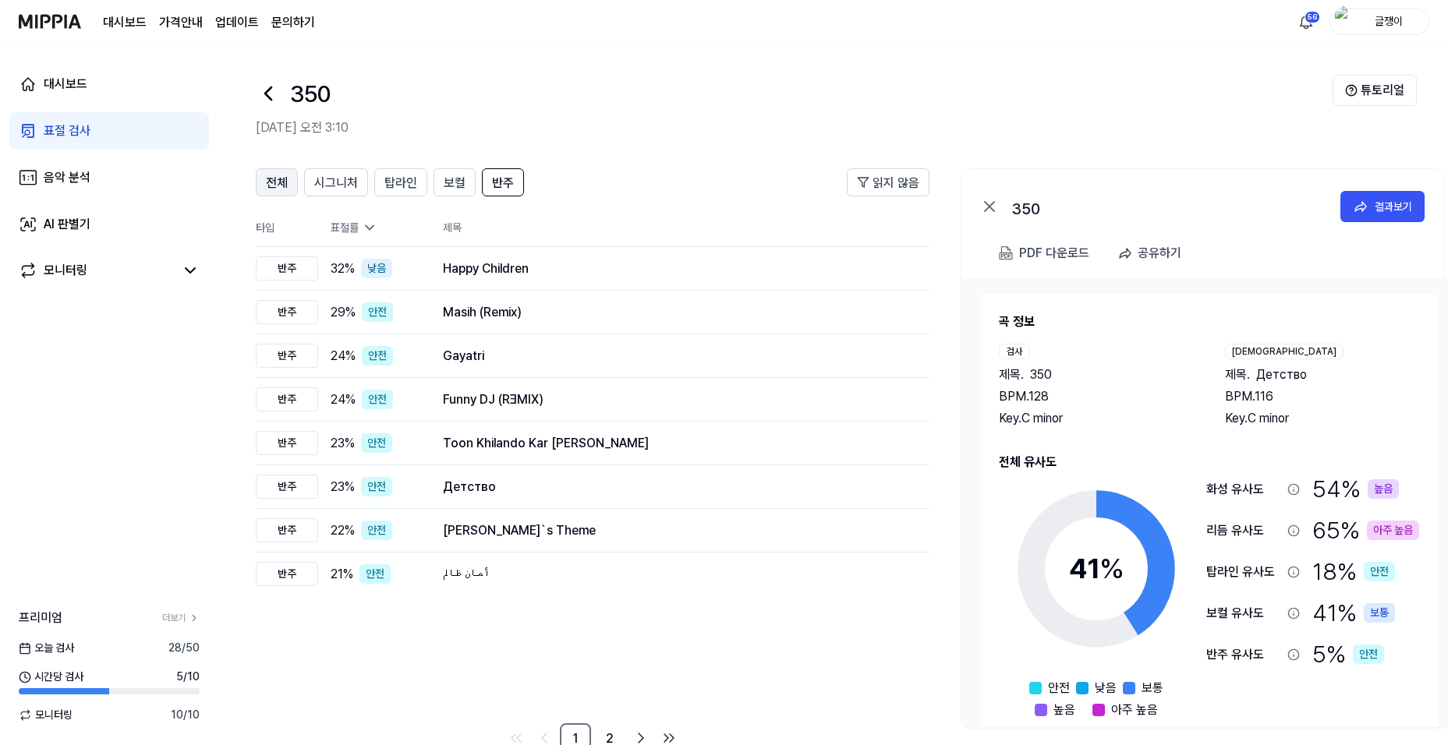
click at [278, 180] on span "전체" at bounding box center [277, 183] width 22 height 19
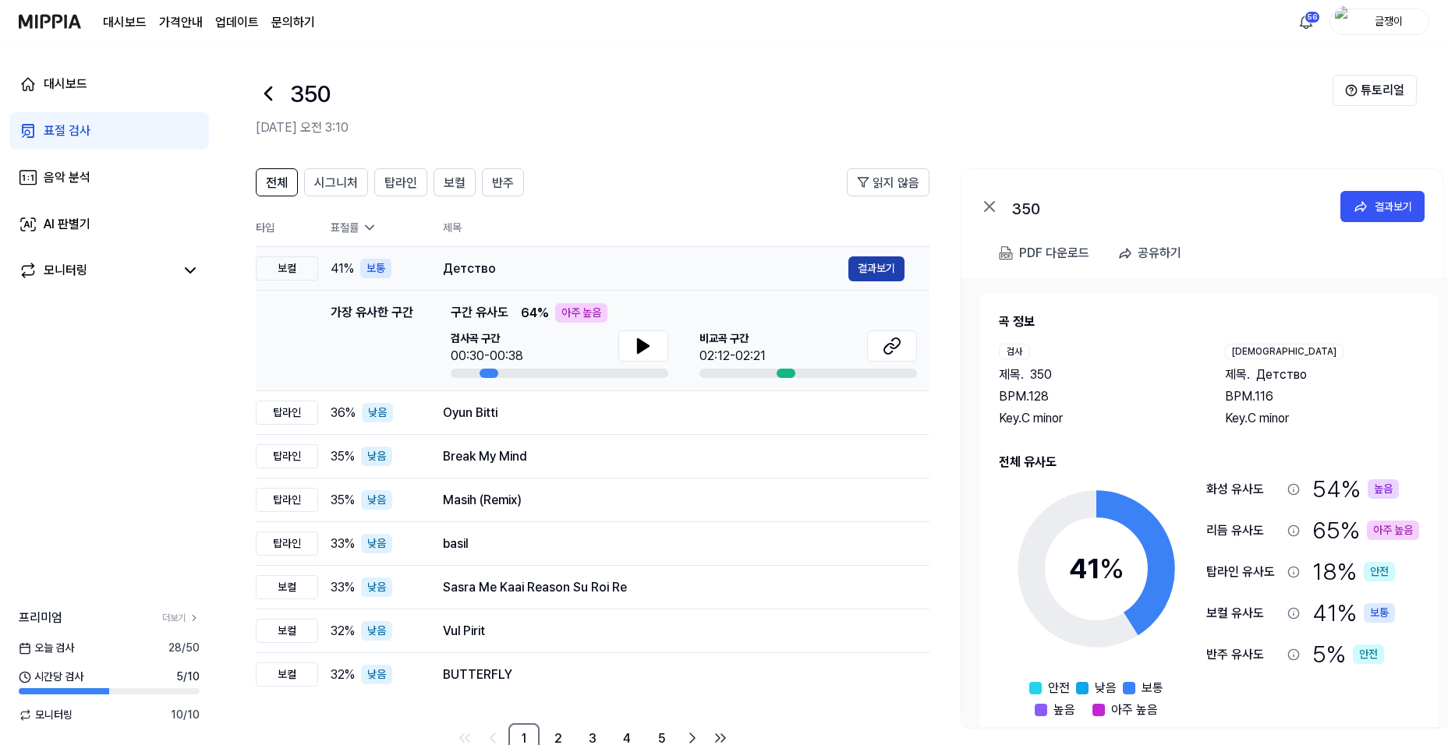
click at [873, 269] on button "결과보기" at bounding box center [876, 269] width 56 height 25
